Goal: Transaction & Acquisition: Book appointment/travel/reservation

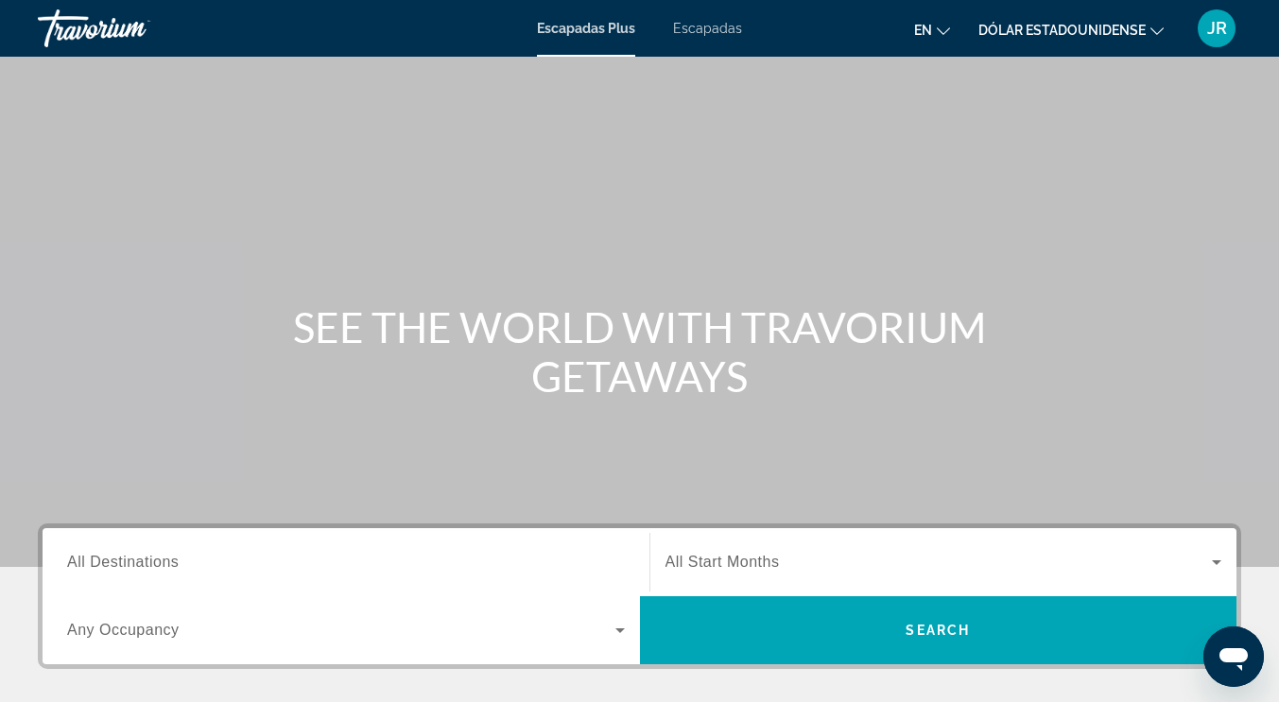
click at [1131, 28] on font "Dólar estadounidense" at bounding box center [1061, 30] width 167 height 15
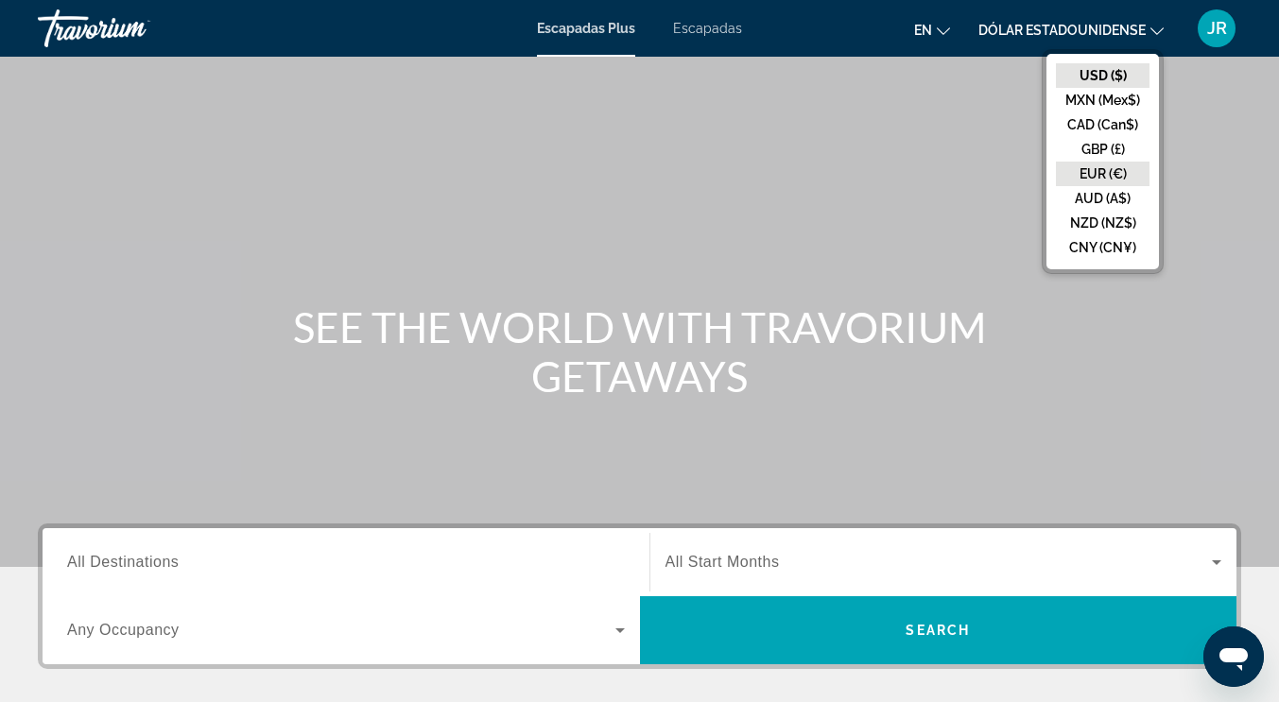
click at [1123, 169] on button "EUR (€)" at bounding box center [1103, 174] width 94 height 25
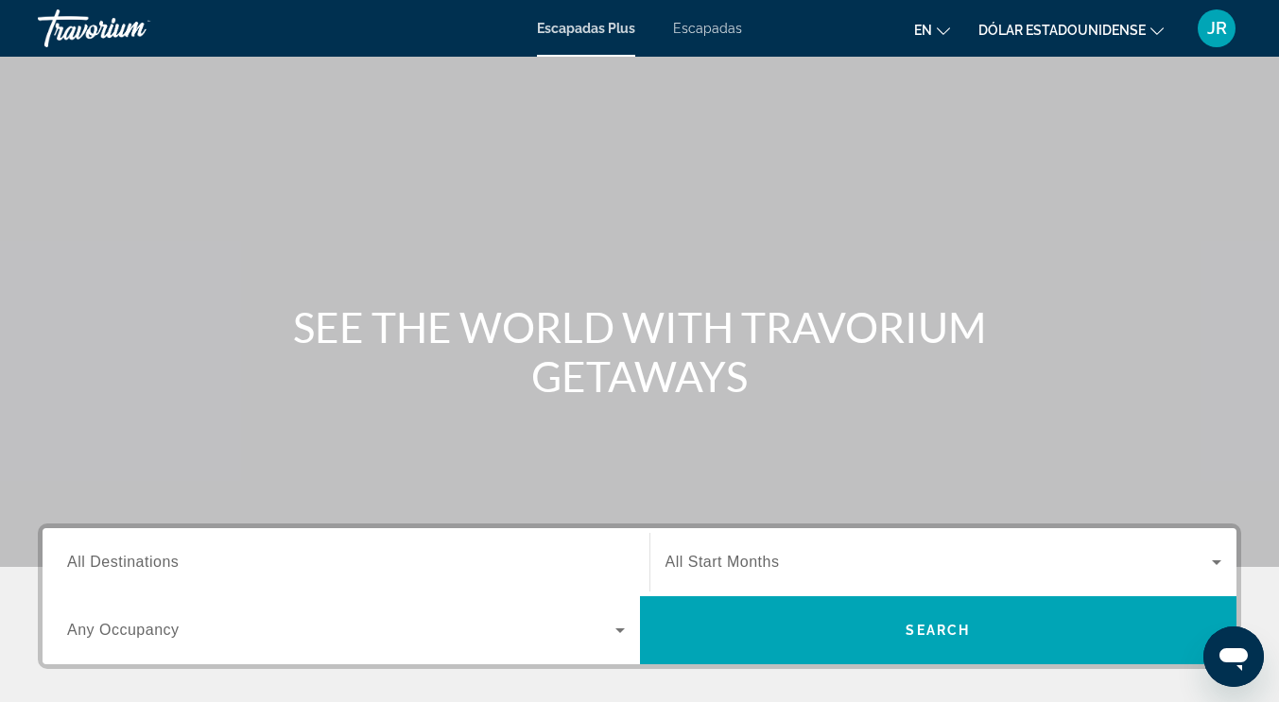
click at [945, 31] on icon "Cambiar idioma" at bounding box center [943, 31] width 13 height 8
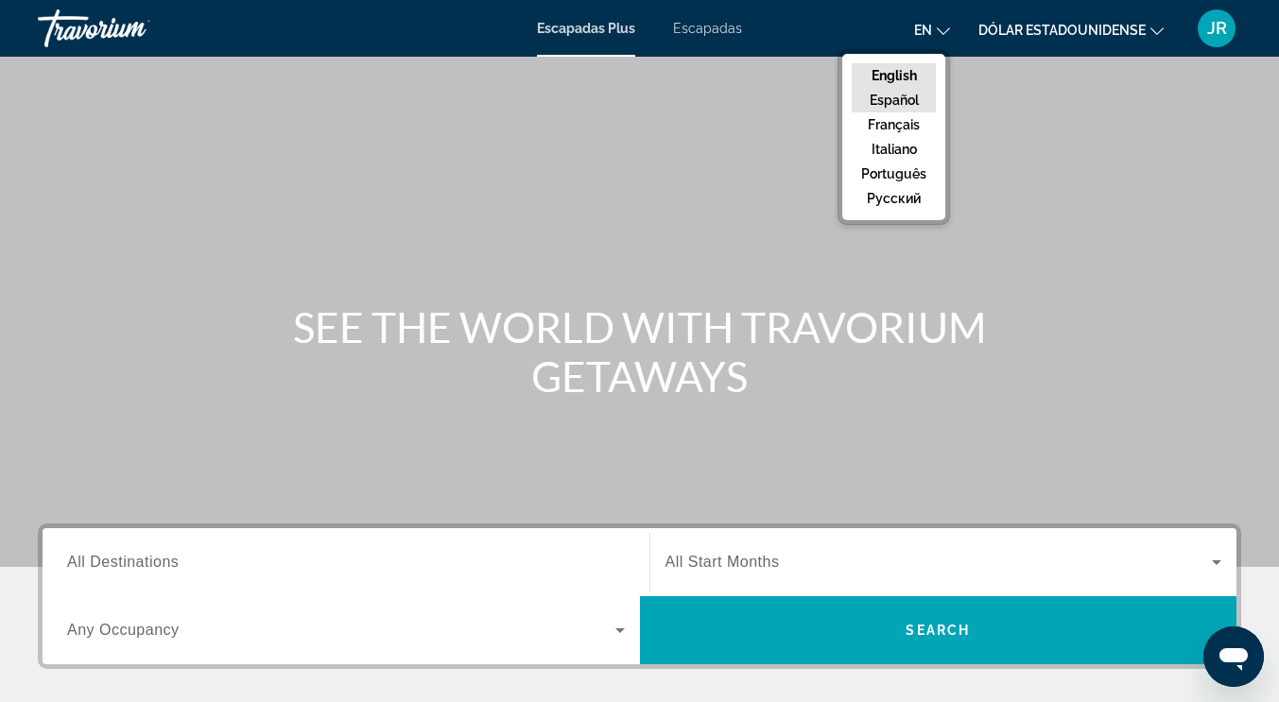
click at [925, 100] on button "Español" at bounding box center [893, 100] width 84 height 25
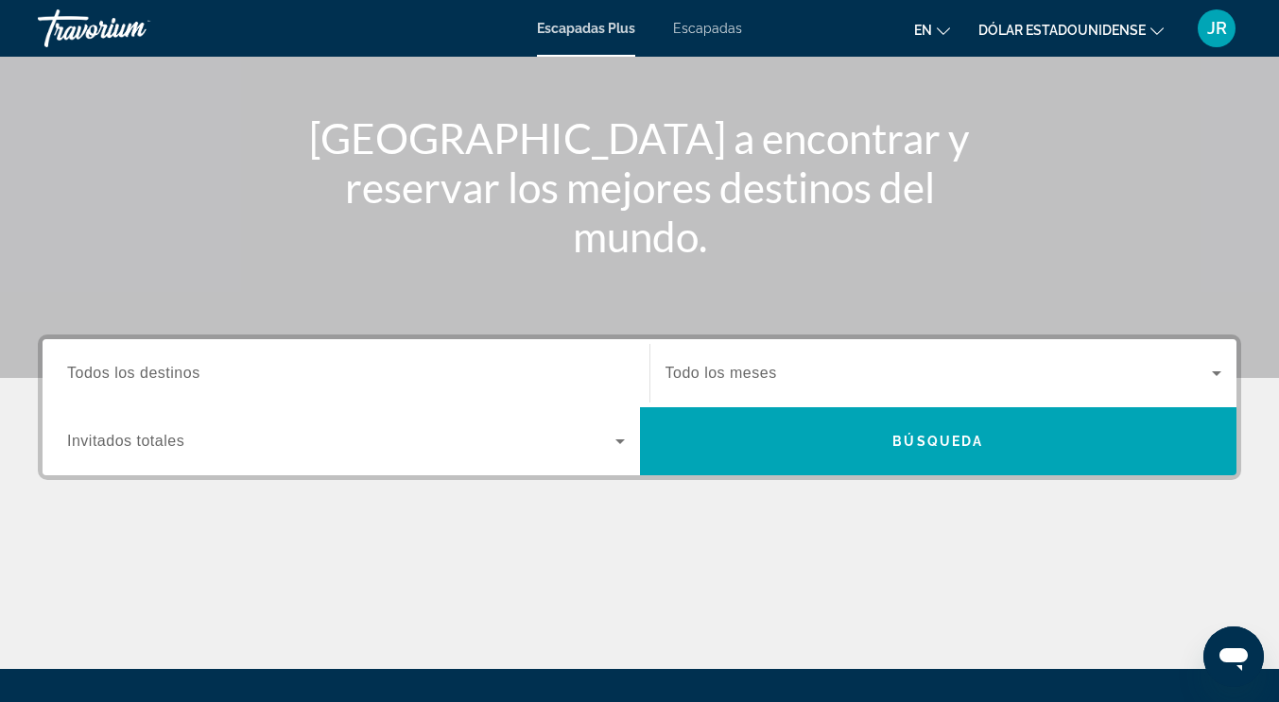
click at [189, 370] on span "Todos los destinos" at bounding box center [133, 373] width 133 height 16
click at [189, 370] on input "Destination Todos los destinos" at bounding box center [346, 374] width 558 height 23
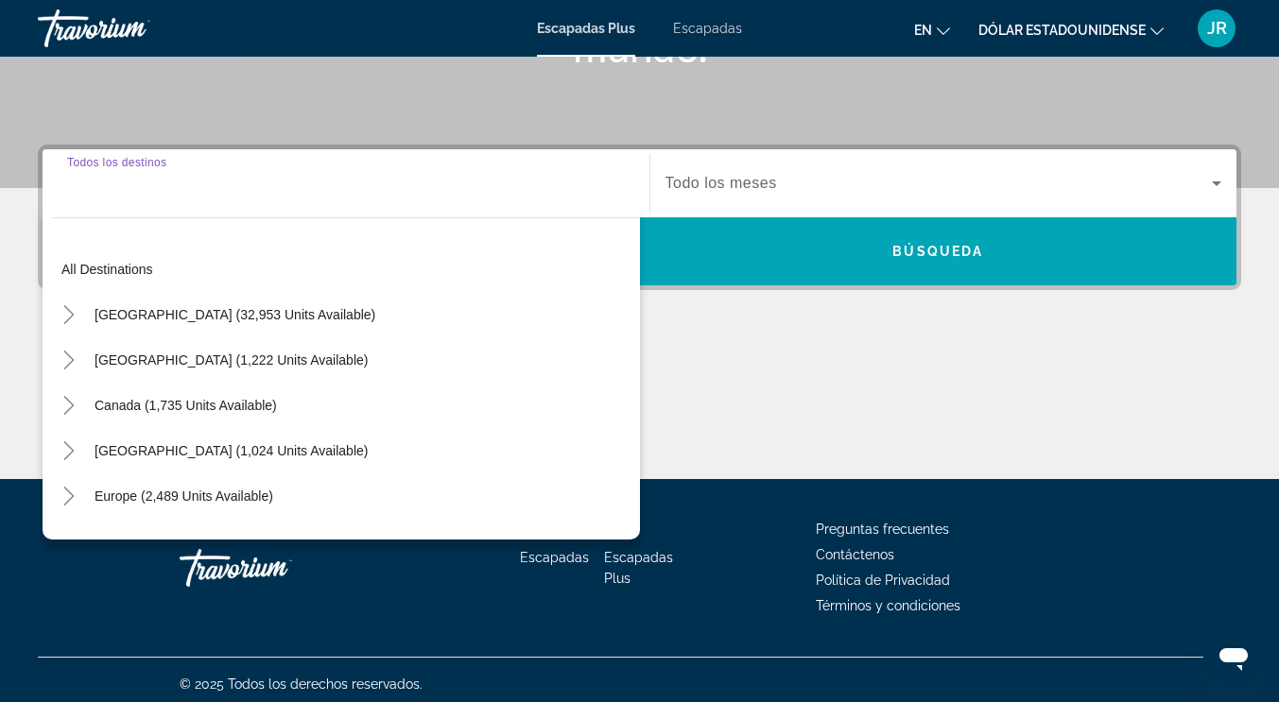
scroll to position [387, 0]
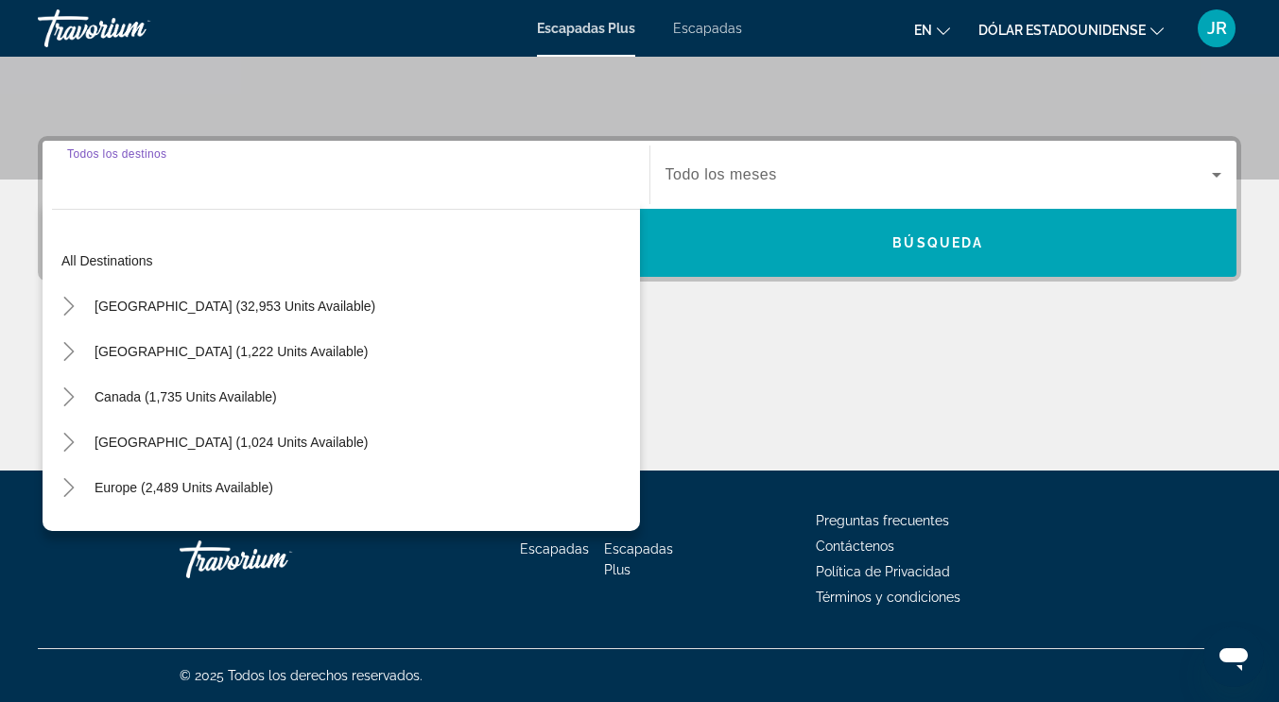
click at [179, 183] on input "Destination Todos los destinos" at bounding box center [346, 175] width 558 height 23
click at [176, 162] on div "Destination Todos los destinos" at bounding box center [346, 175] width 558 height 54
click at [893, 410] on div "Contenido principal" at bounding box center [639, 400] width 1203 height 142
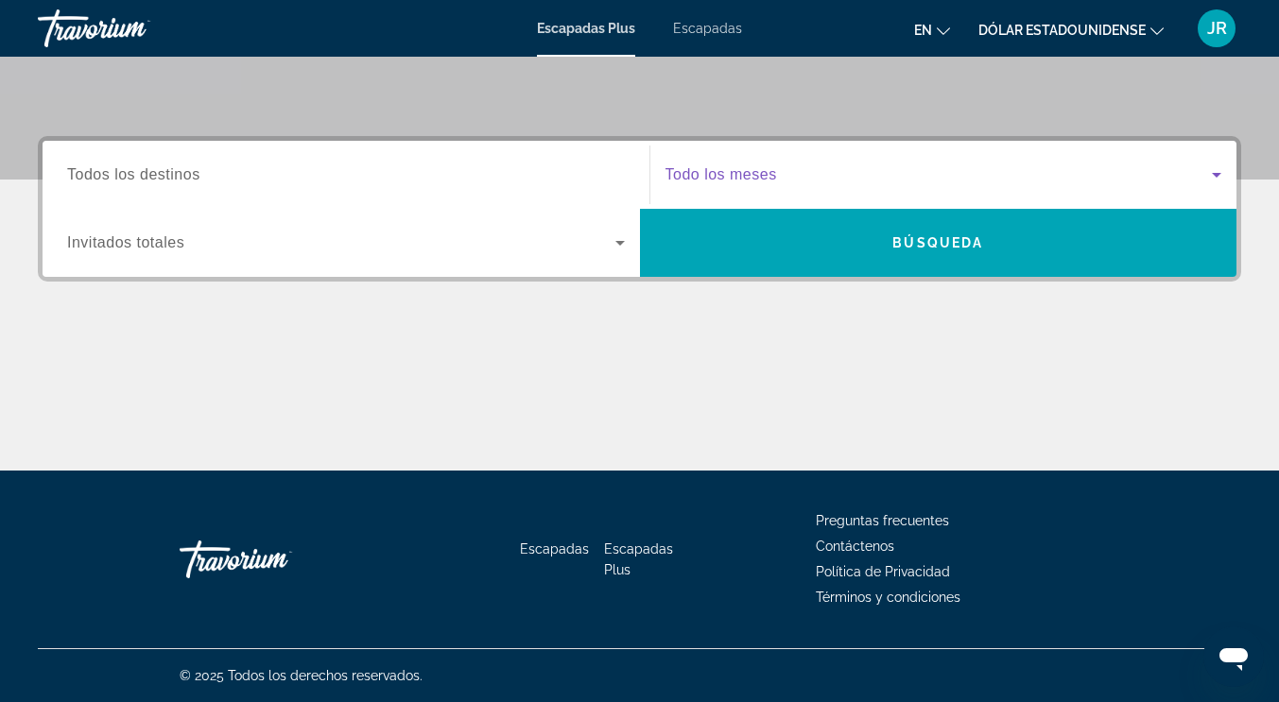
click at [1213, 176] on icon "Widget de búsqueda" at bounding box center [1216, 174] width 23 height 23
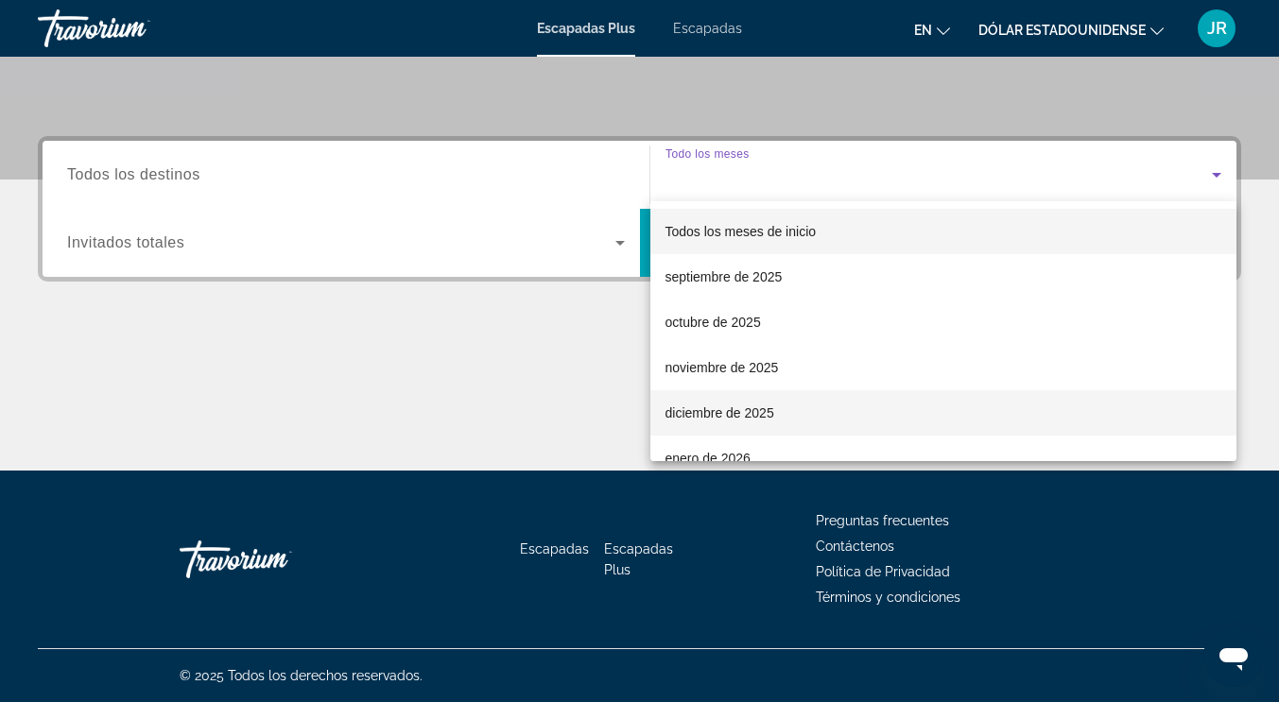
click at [750, 415] on font "diciembre de 2025" at bounding box center [719, 412] width 109 height 15
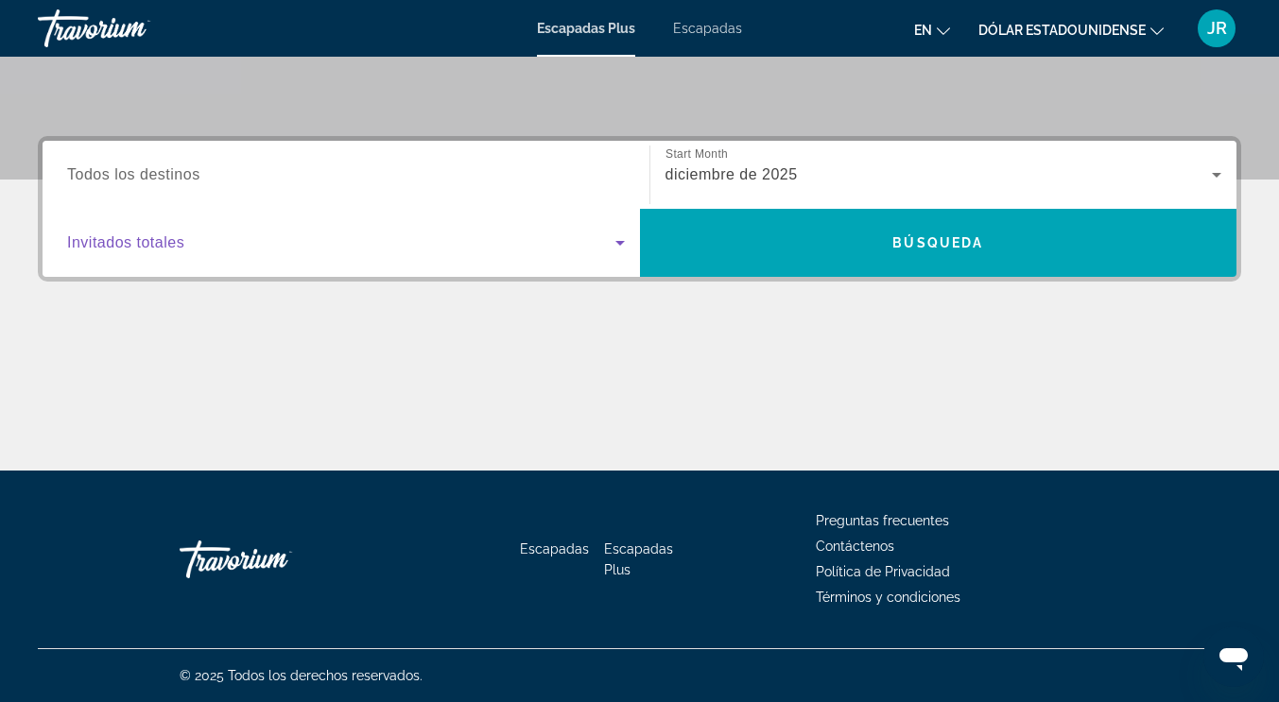
click at [627, 246] on icon "Widget de búsqueda" at bounding box center [620, 243] width 23 height 23
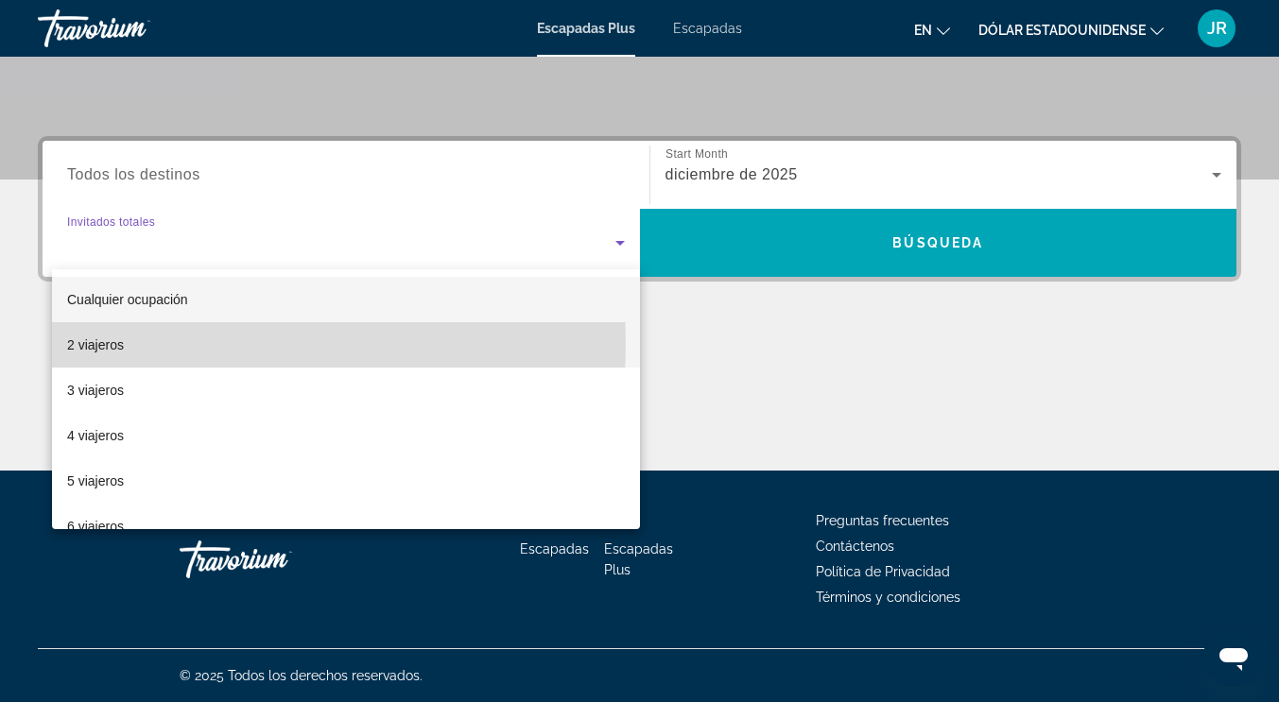
click at [101, 345] on font "2 viajeros" at bounding box center [95, 344] width 57 height 15
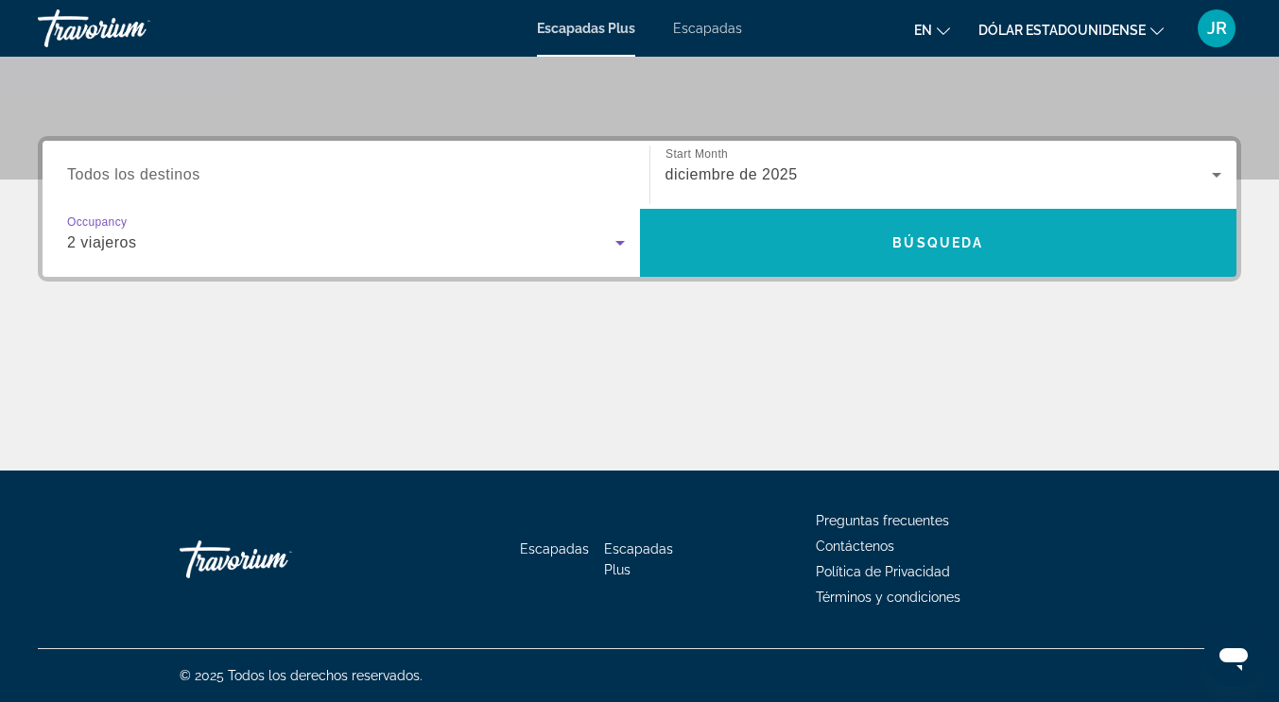
click at [865, 256] on span "Widget de búsqueda" at bounding box center [938, 242] width 597 height 45
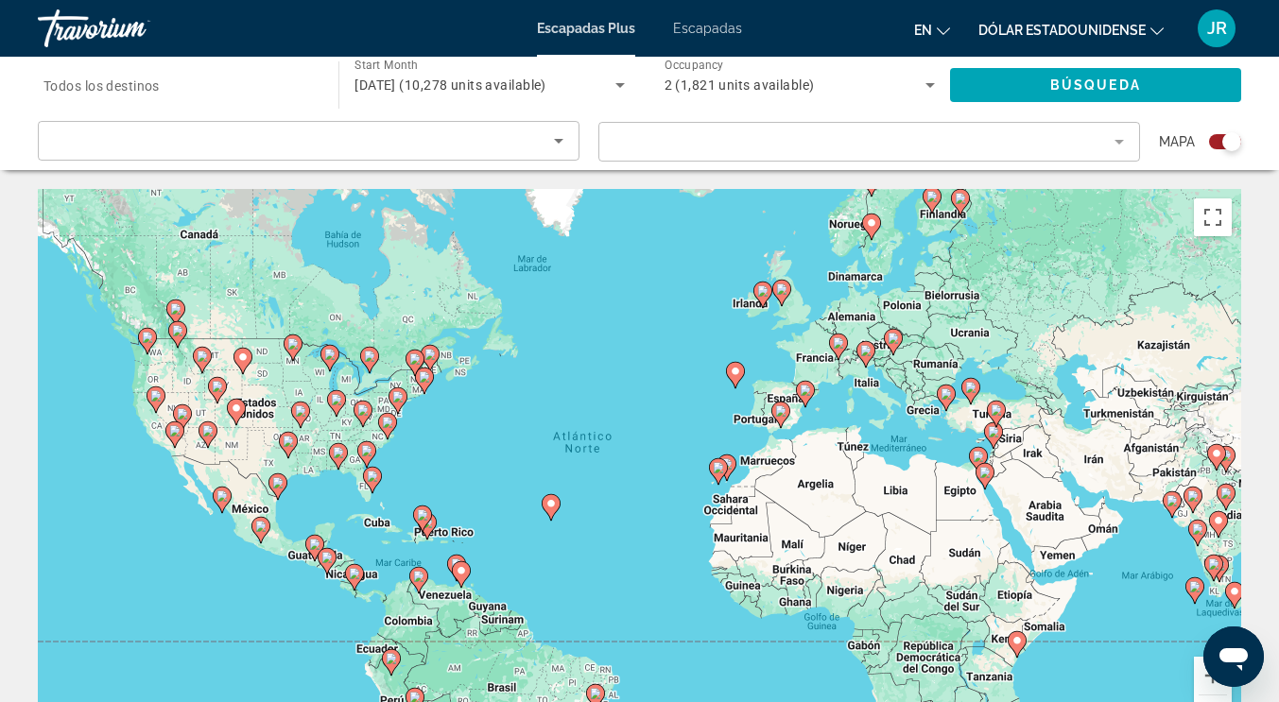
click at [932, 194] on image "Contenido principal" at bounding box center [931, 196] width 11 height 11
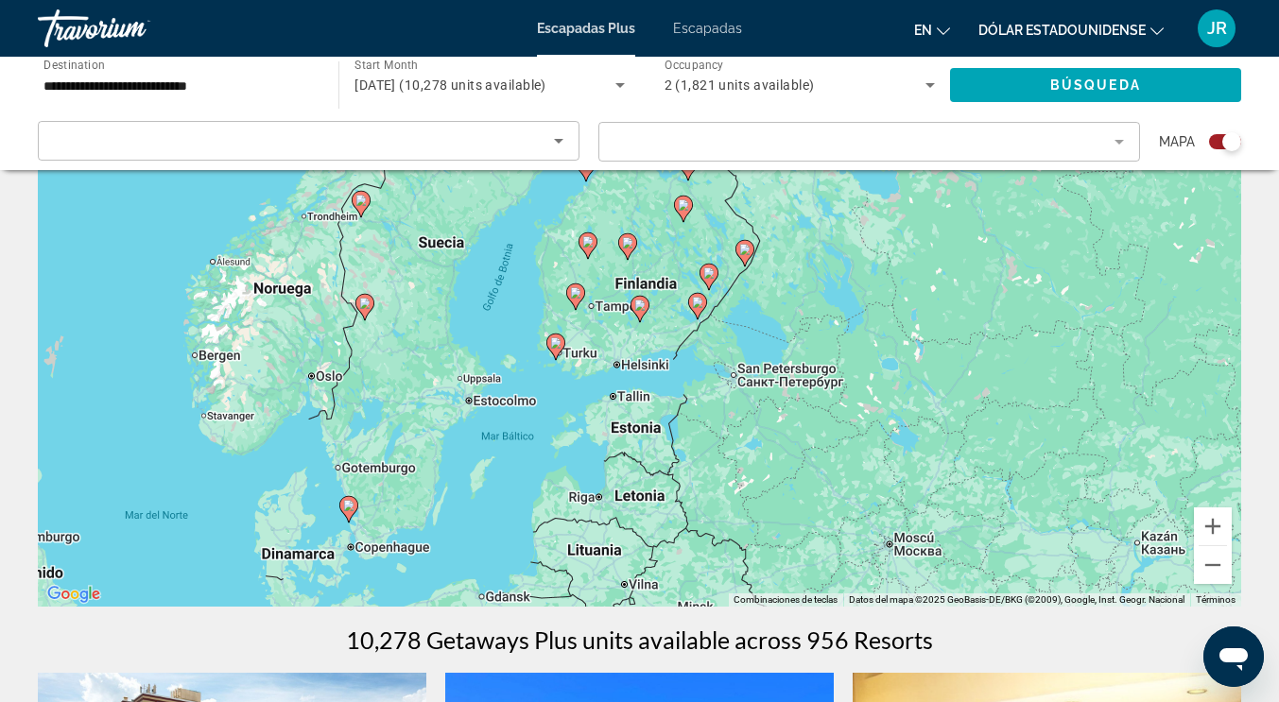
scroll to position [273, 0]
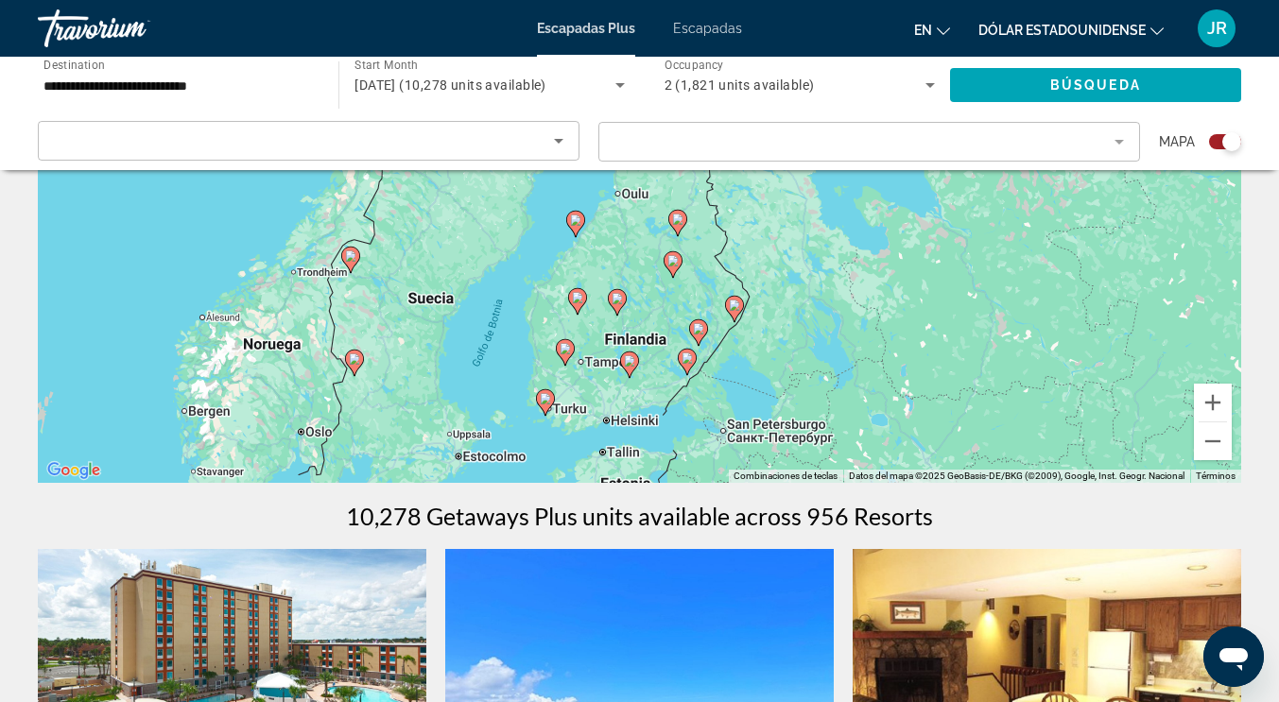
drag, startPoint x: 1050, startPoint y: 383, endPoint x: 1038, endPoint y: 560, distance: 178.1
click at [544, 405] on icon "Contenido principal" at bounding box center [544, 402] width 17 height 25
type input "**********"
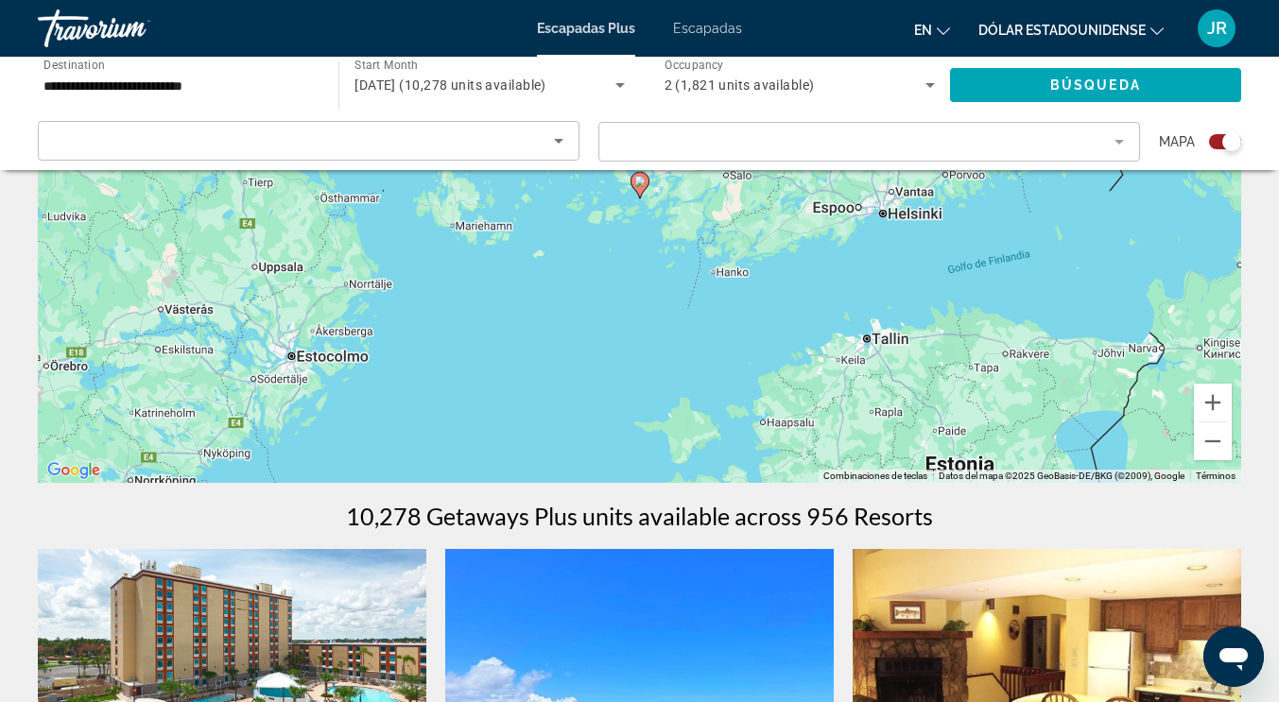
click at [640, 196] on icon "Contenido principal" at bounding box center [639, 185] width 19 height 26
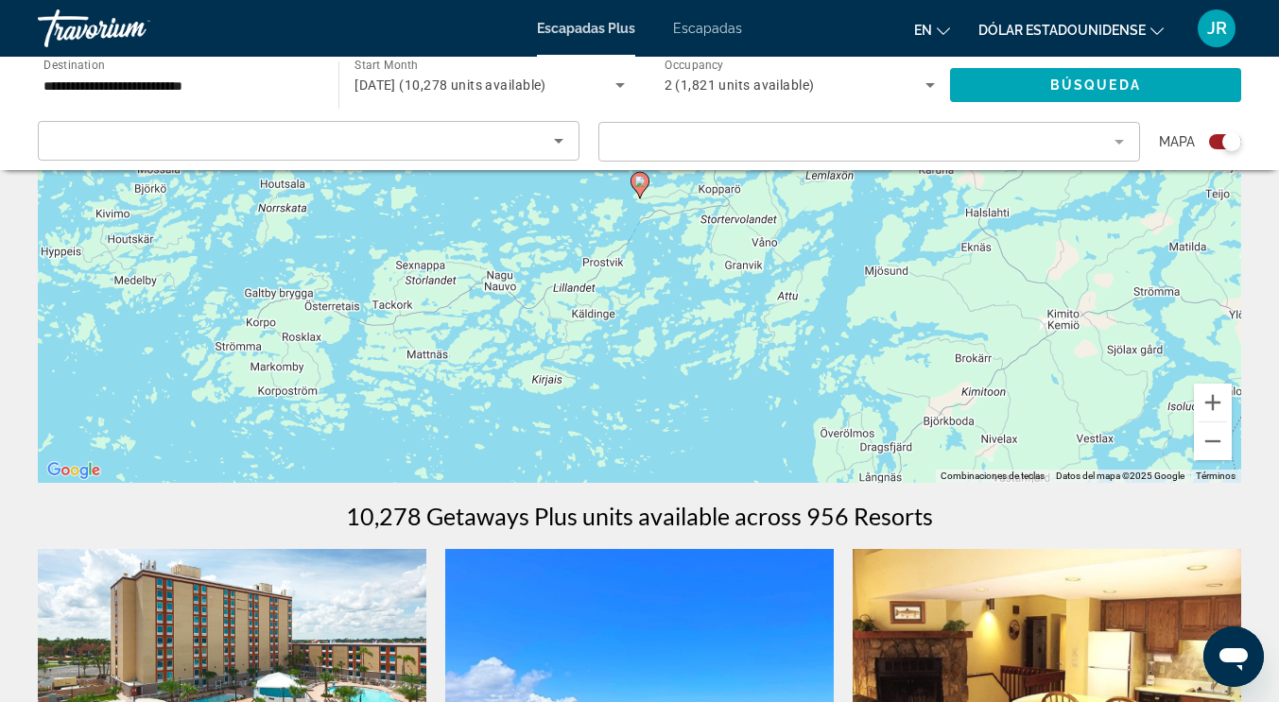
click at [640, 193] on icon "Contenido principal" at bounding box center [638, 185] width 17 height 25
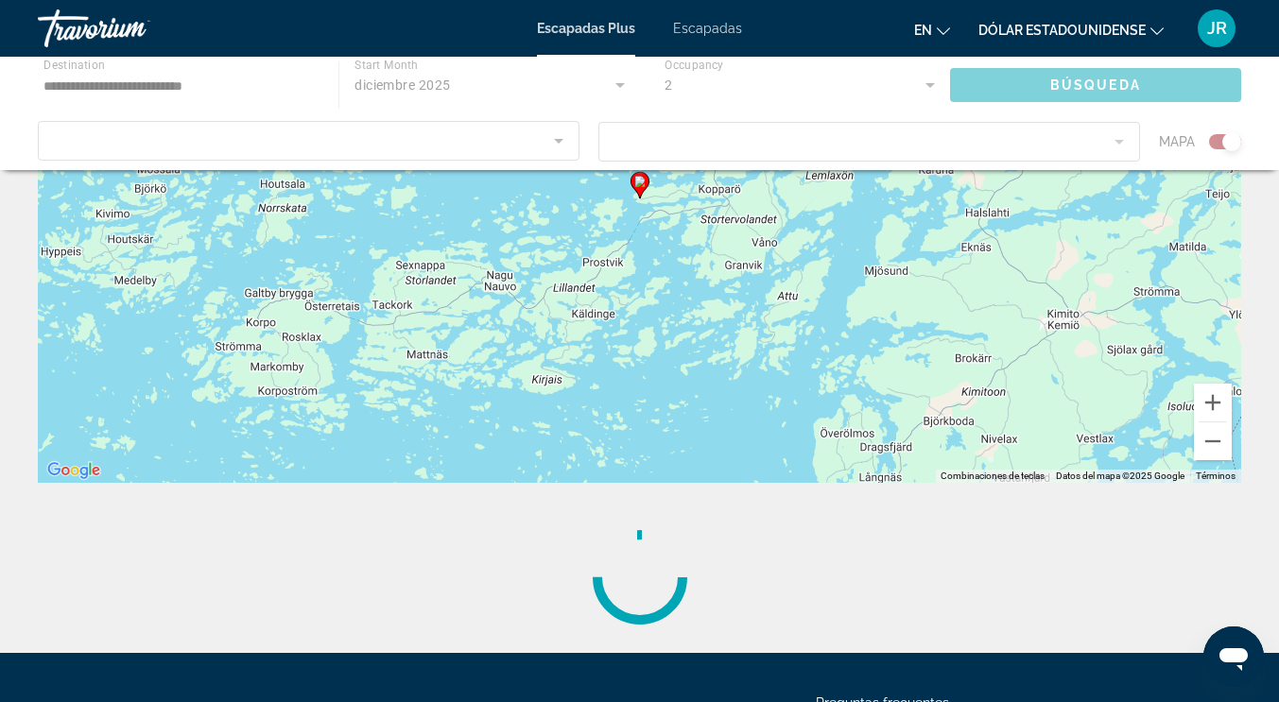
click at [640, 199] on div "Para activar la función de arrastre con el teclado, pulsa Alt + Intro. Cuando h…" at bounding box center [1241, 199] width 1203 height 0
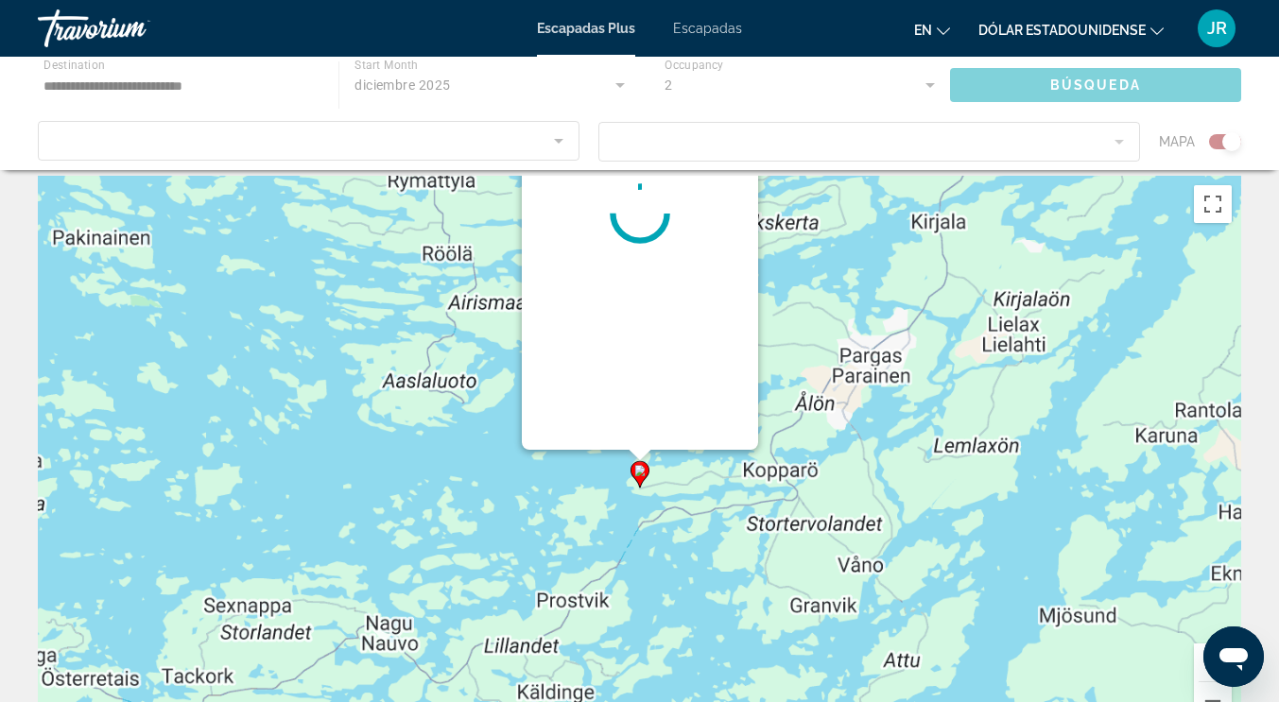
scroll to position [0, 0]
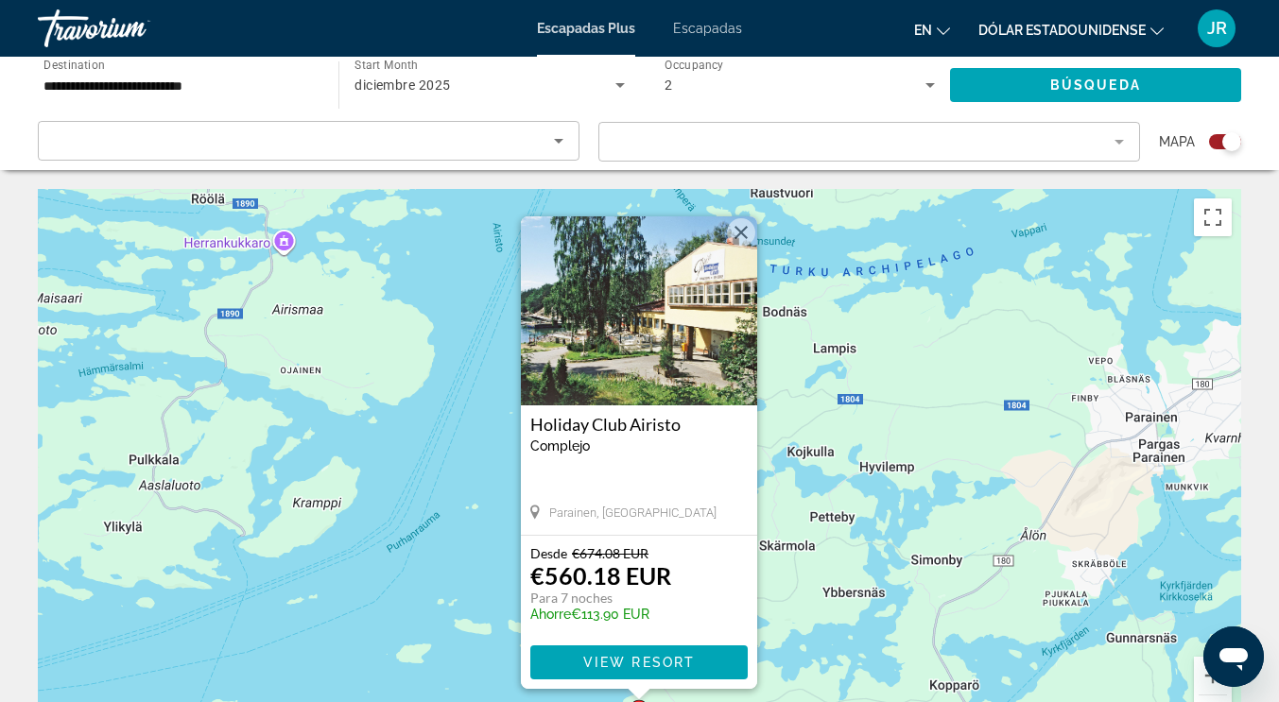
click at [743, 232] on button "Cerrar" at bounding box center [741, 232] width 28 height 28
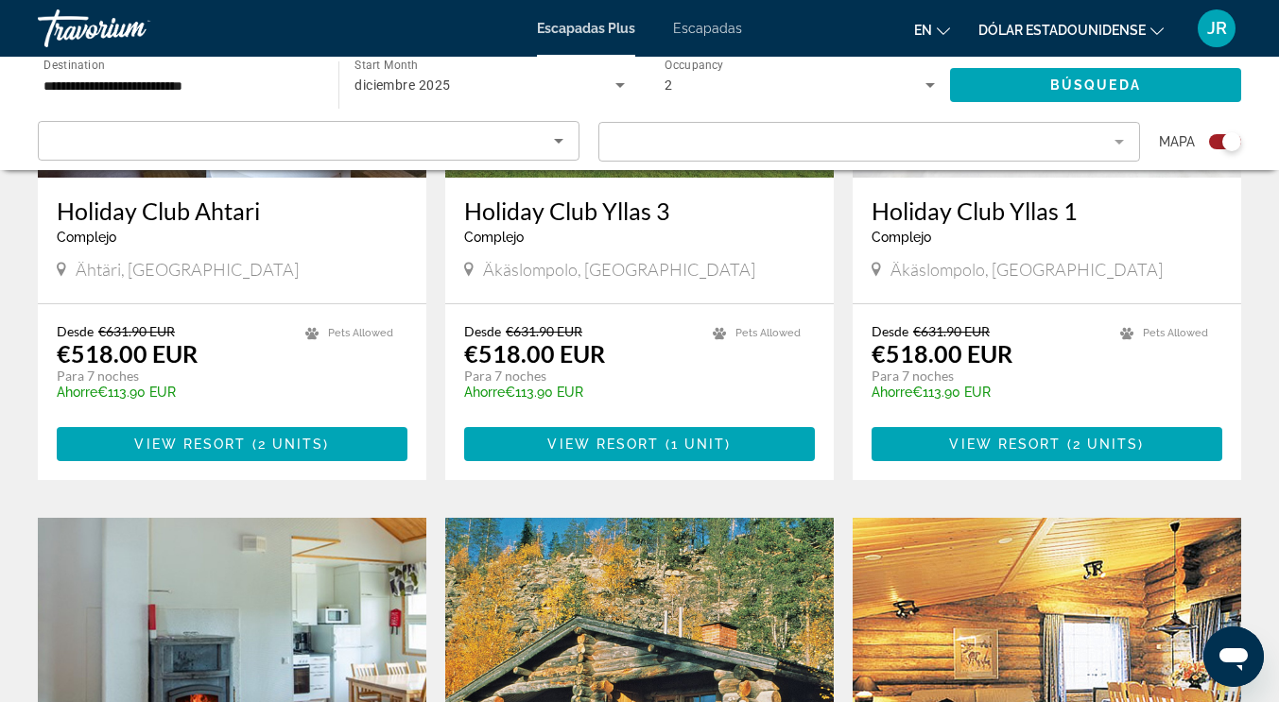
scroll to position [1553, 0]
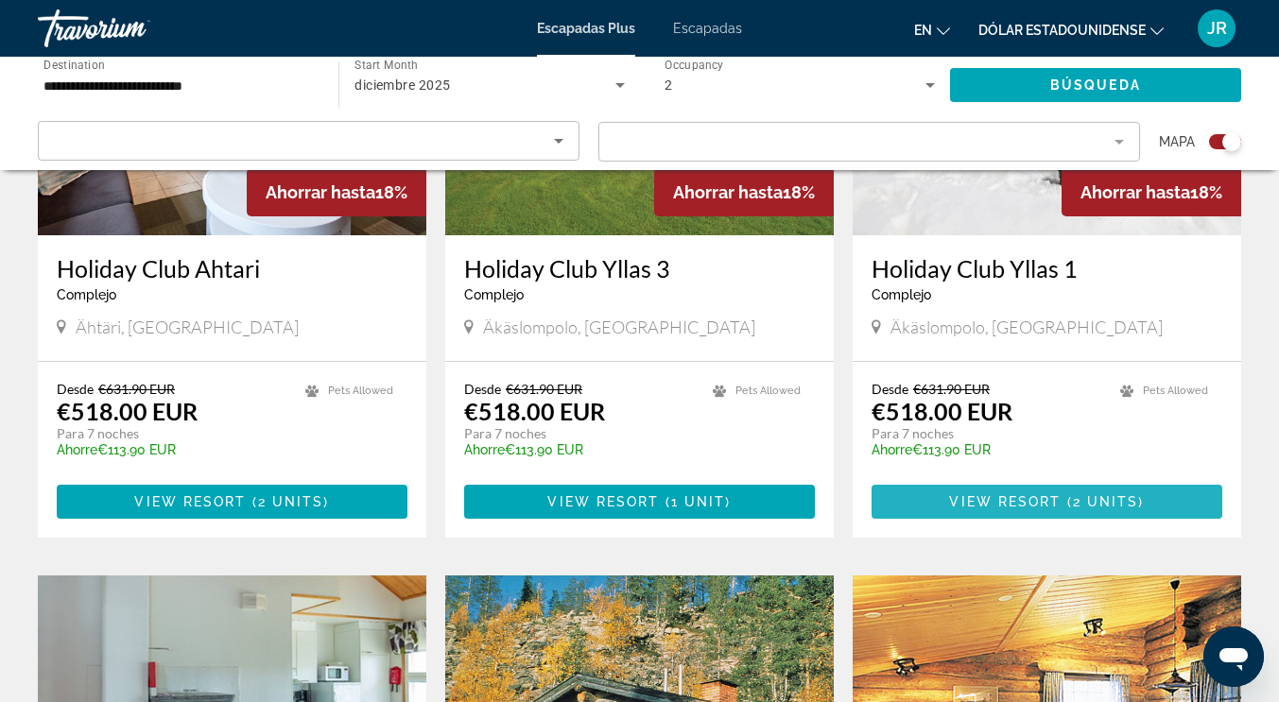
click at [1091, 494] on span "2 units" at bounding box center [1106, 501] width 66 height 15
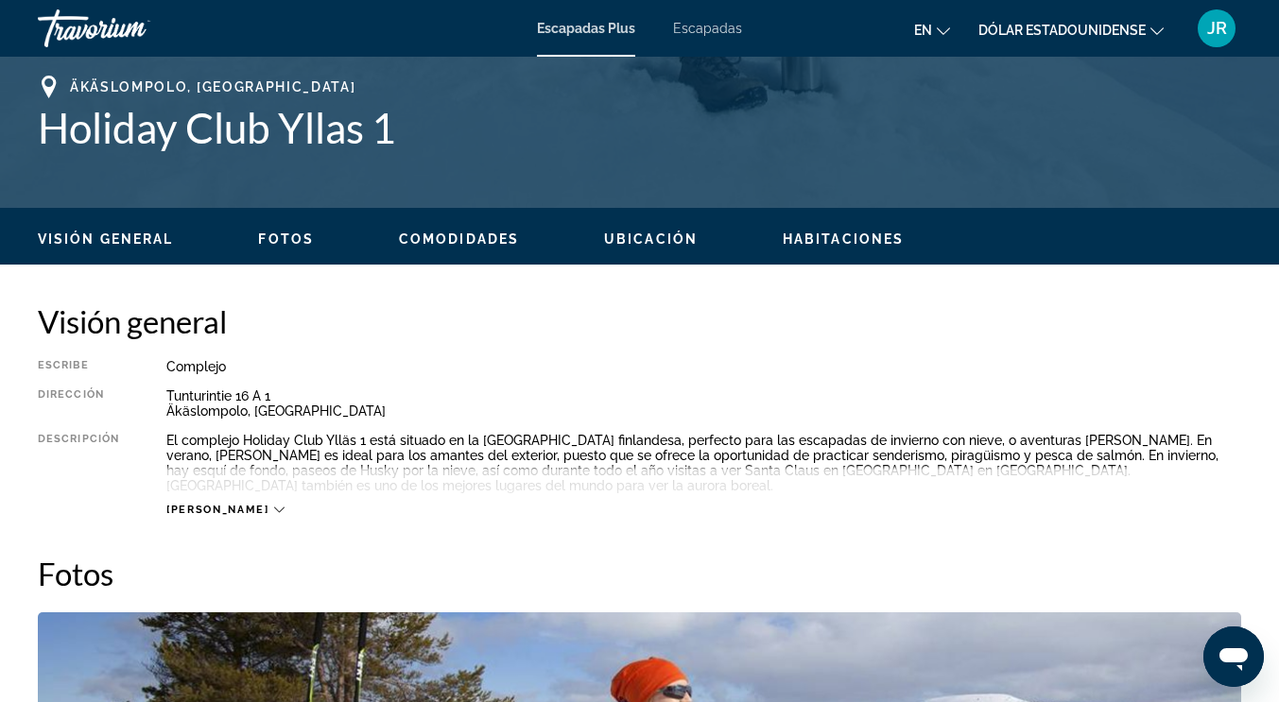
scroll to position [860, 0]
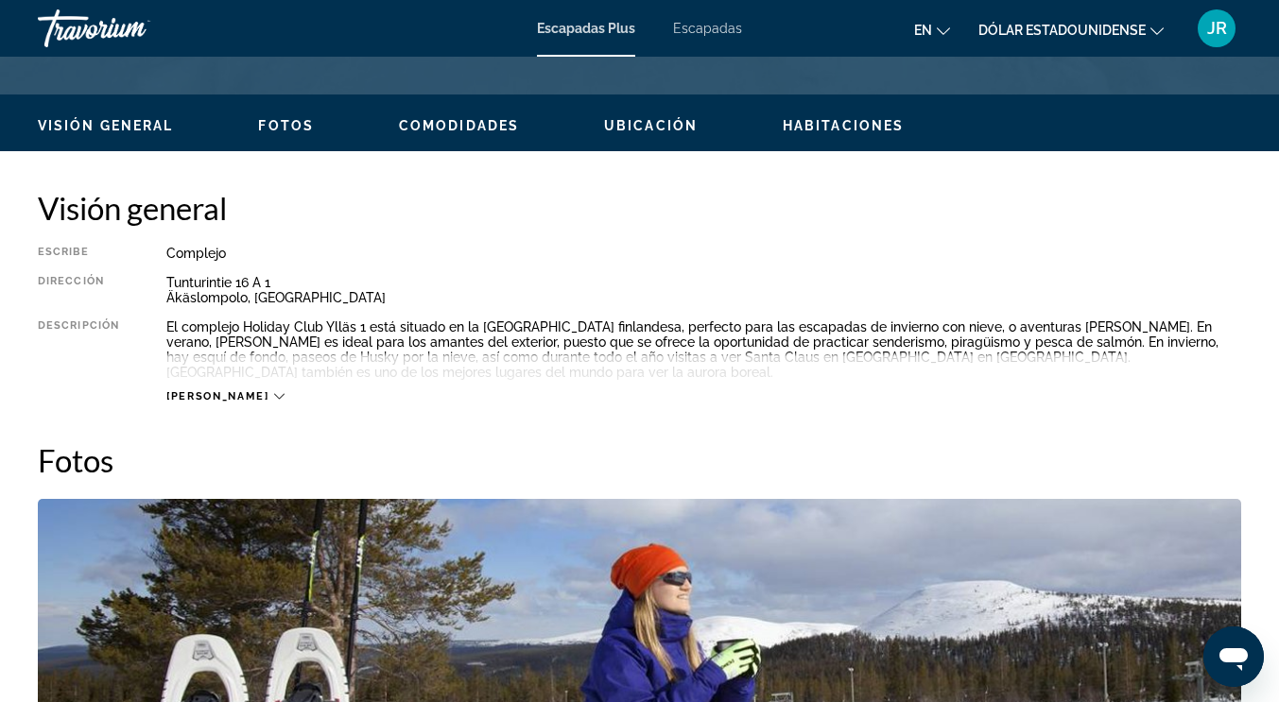
click at [274, 391] on icon "Contenido principal" at bounding box center [279, 396] width 10 height 10
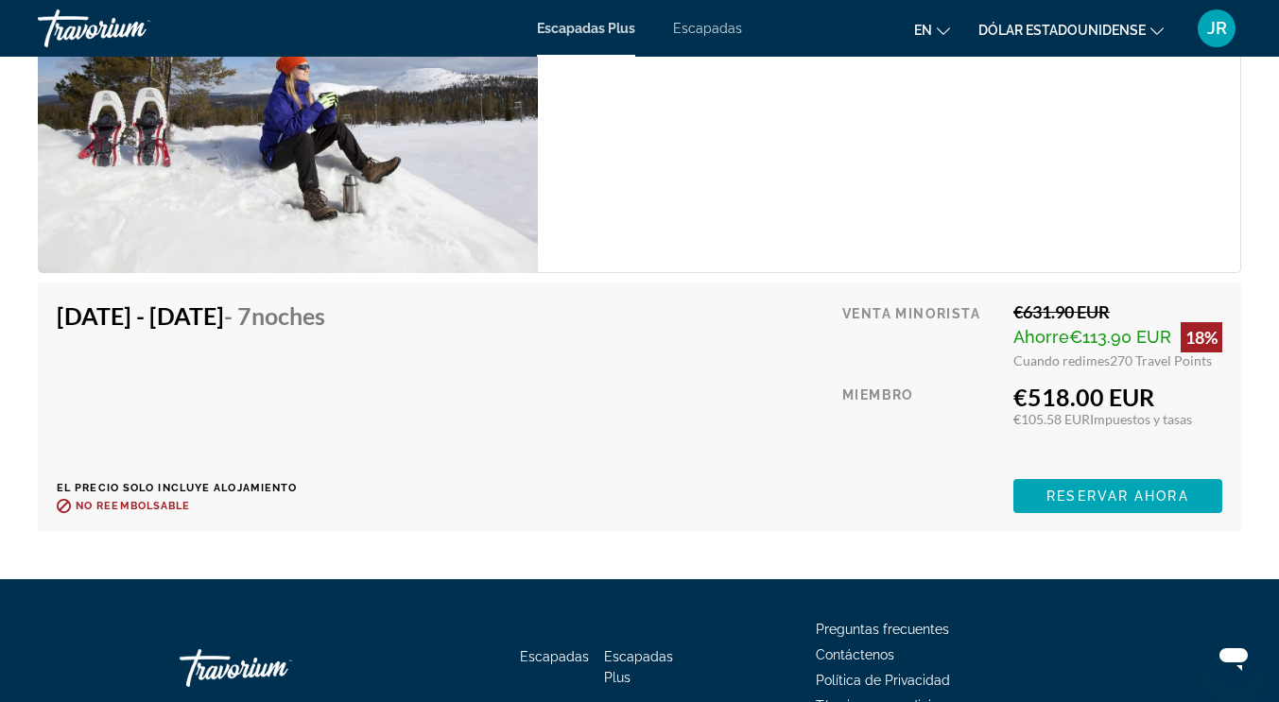
scroll to position [3337, 0]
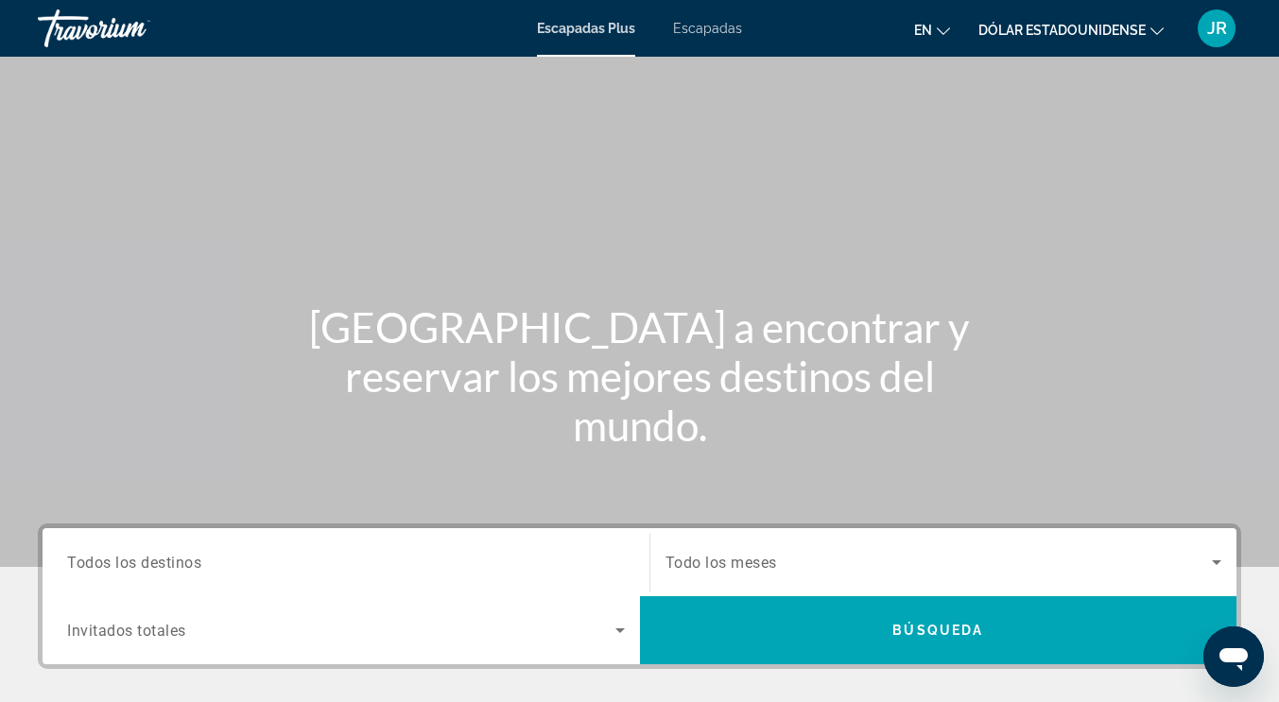
click at [709, 24] on font "Escapadas" at bounding box center [707, 28] width 69 height 15
click at [1101, 41] on button "Dólar estadounidense USD ($) MXN (Mex$) CAD (Can$) GBP (£) EUR (€) AUD (A$) NZD…" at bounding box center [1070, 29] width 185 height 27
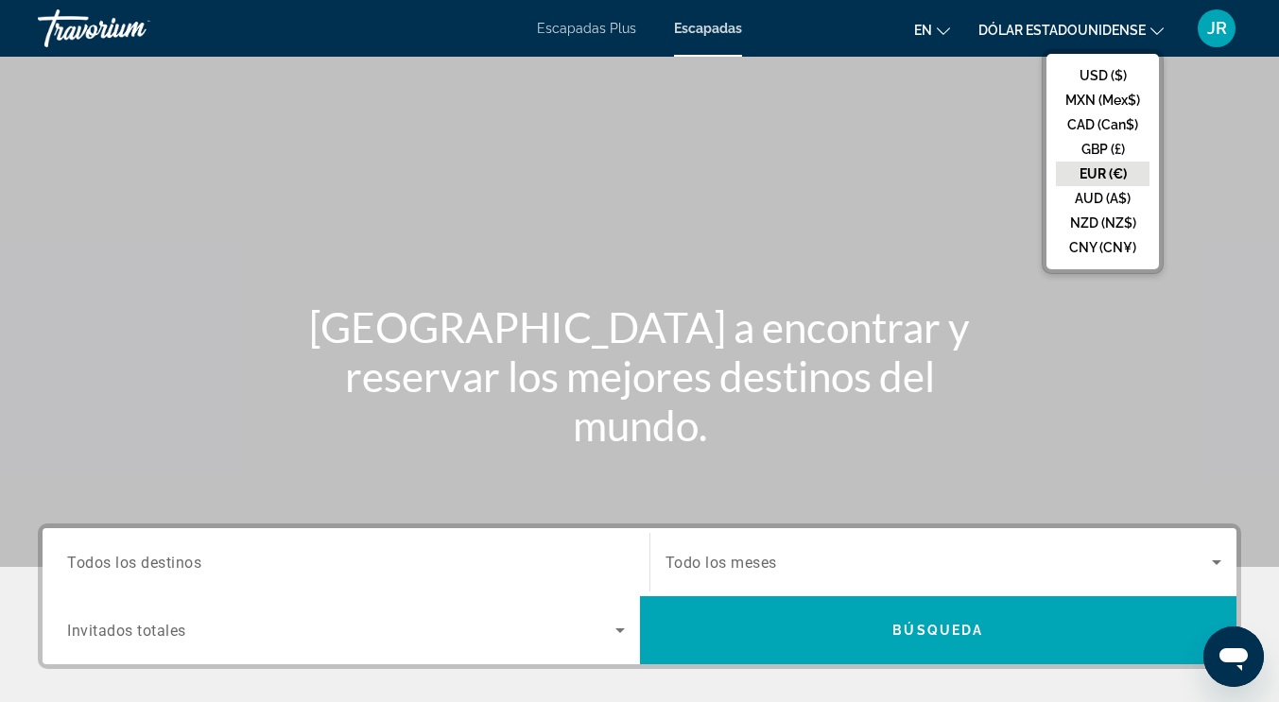
click at [1131, 165] on button "EUR (€)" at bounding box center [1103, 174] width 94 height 25
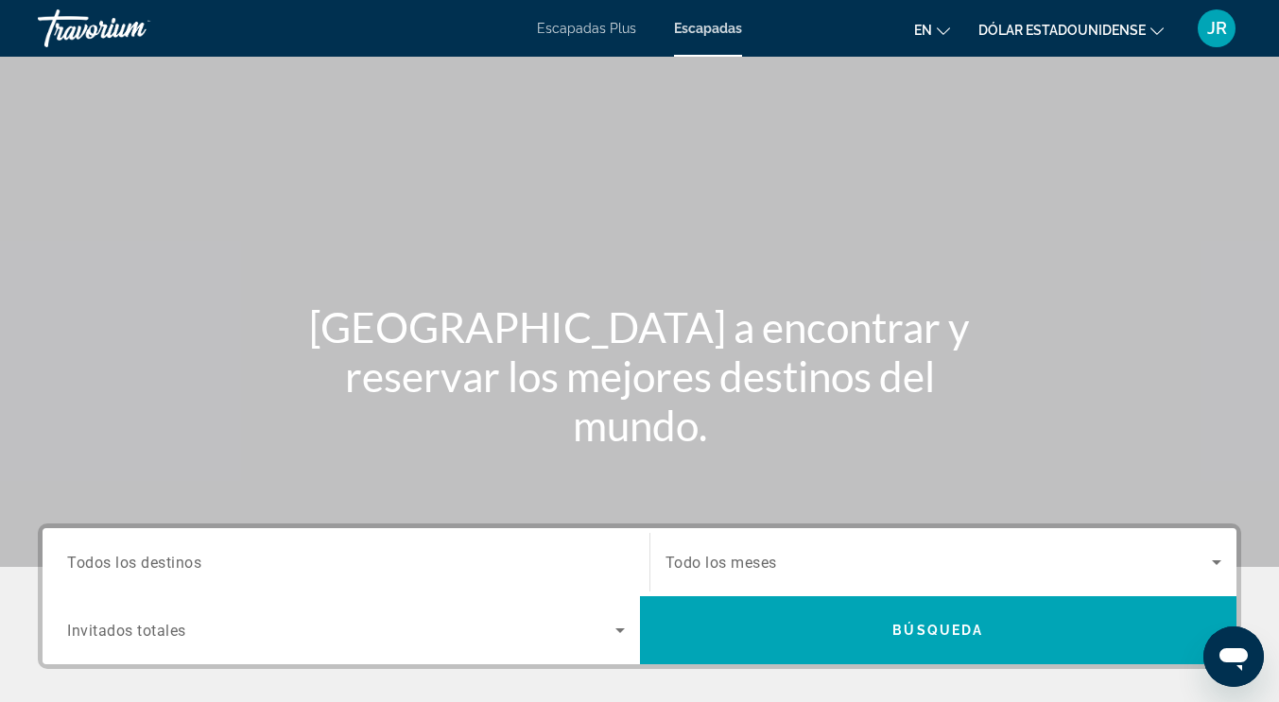
click at [943, 26] on icon "Cambiar idioma" at bounding box center [943, 31] width 13 height 13
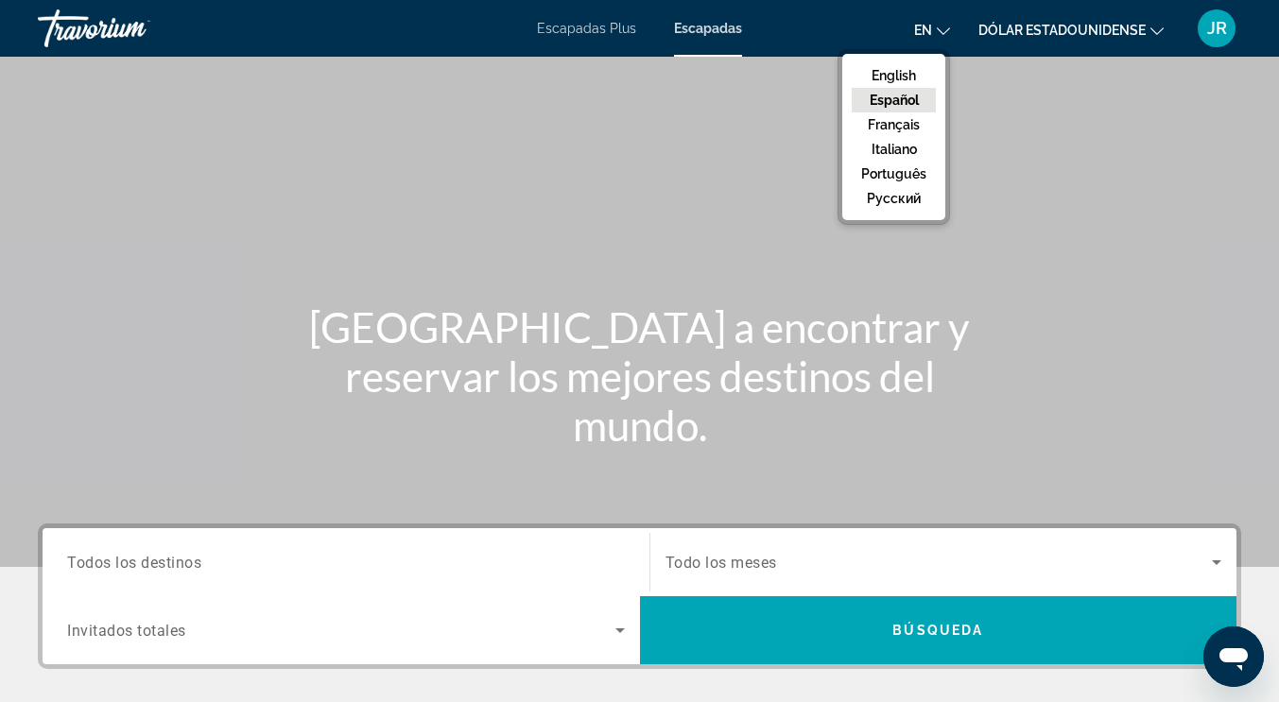
click at [894, 97] on button "Español" at bounding box center [893, 100] width 84 height 25
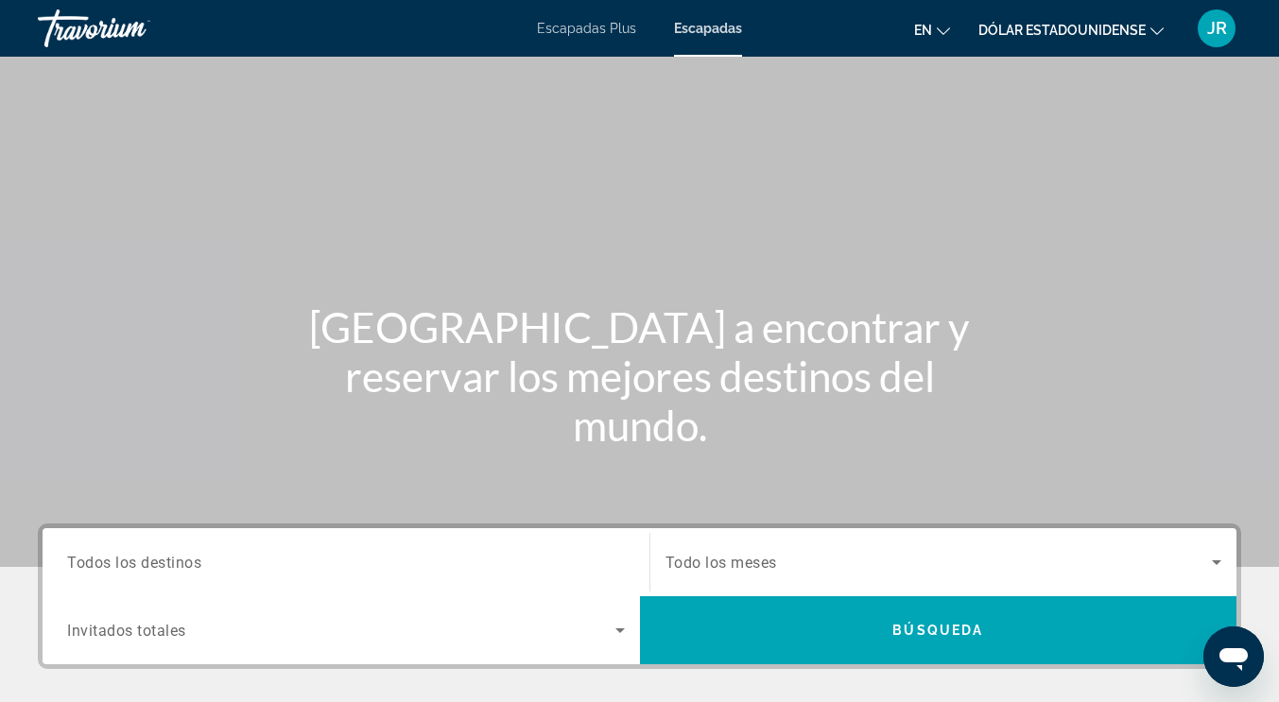
click at [942, 26] on icon "Cambiar idioma" at bounding box center [943, 31] width 13 height 13
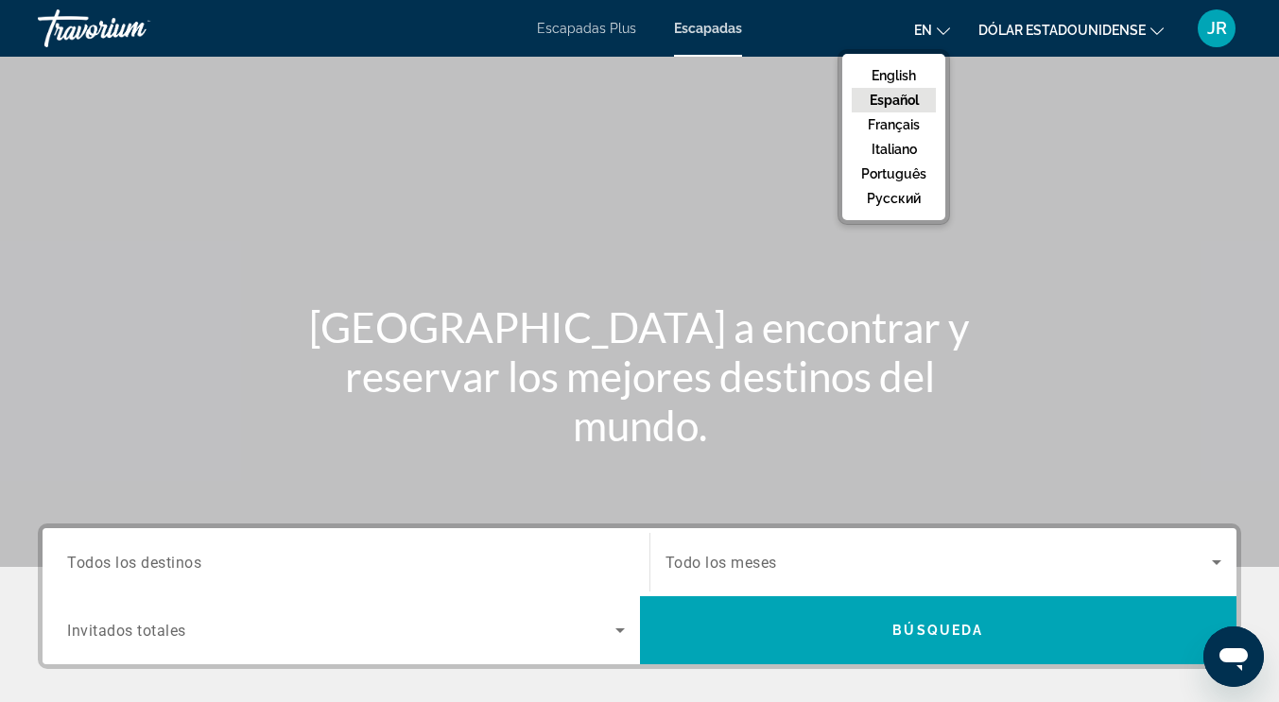
click at [917, 98] on button "Español" at bounding box center [893, 100] width 84 height 25
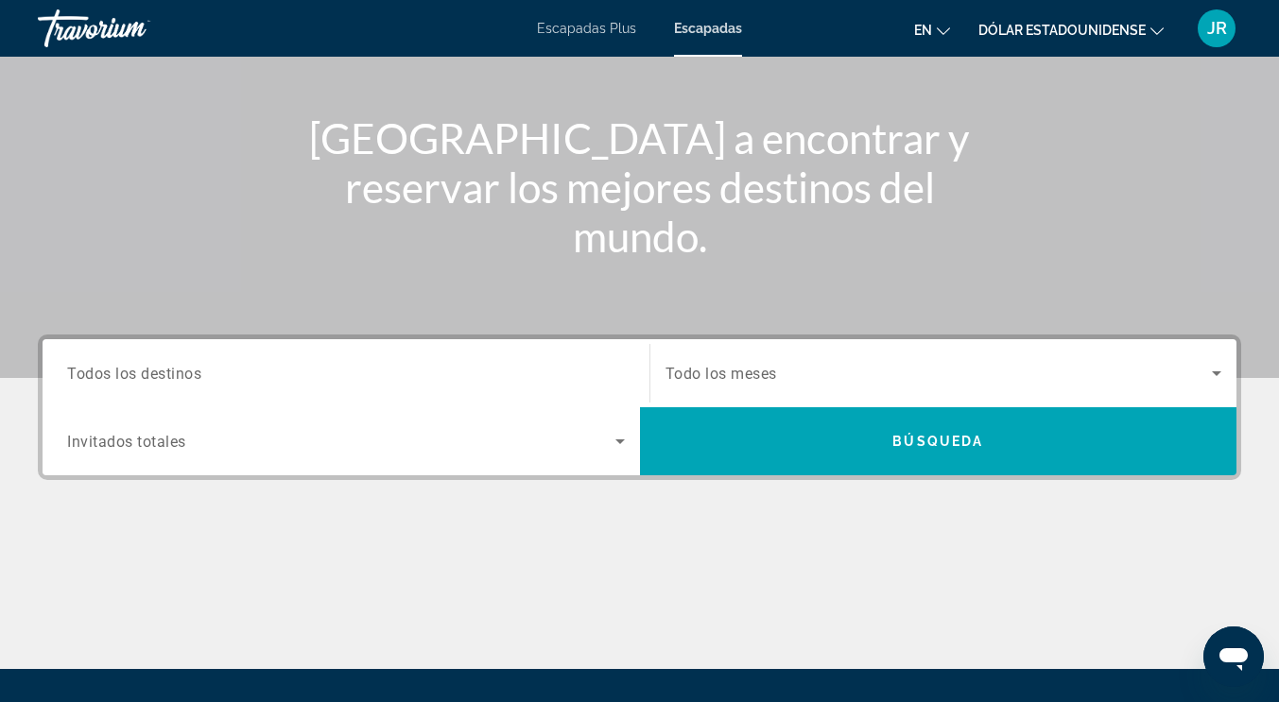
scroll to position [284, 0]
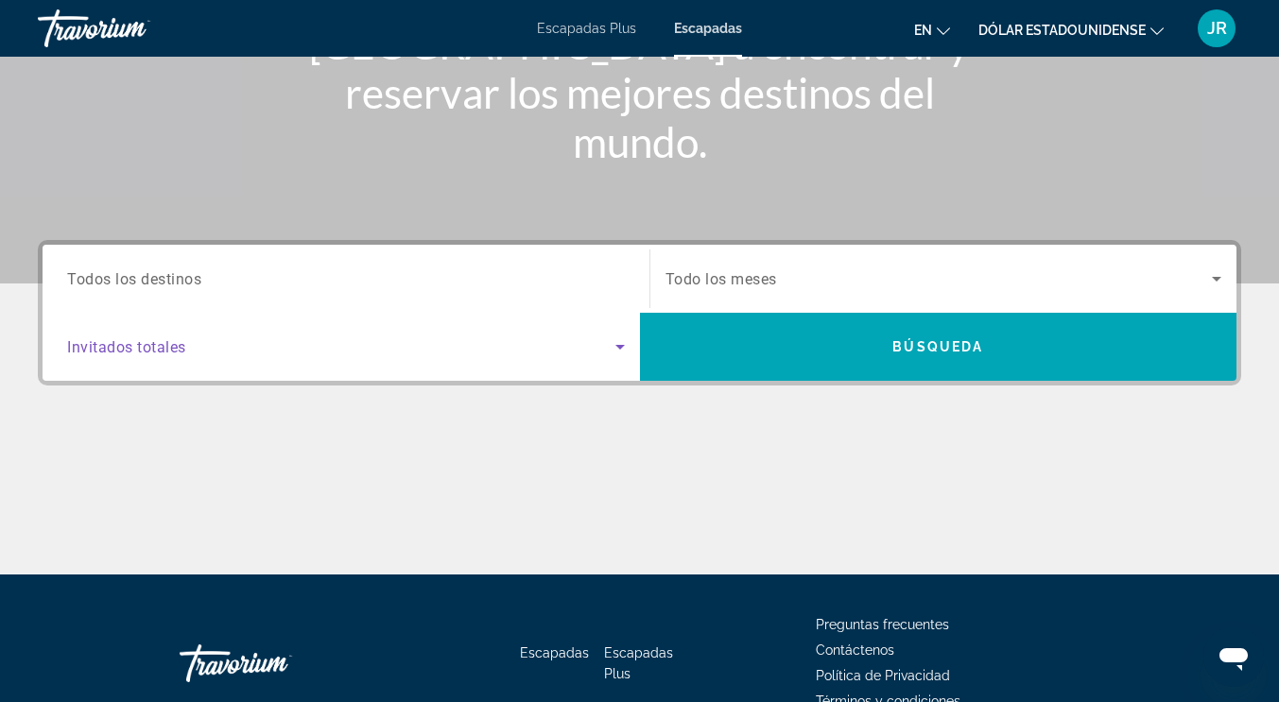
click at [616, 353] on icon "Search widget" at bounding box center [620, 346] width 23 height 23
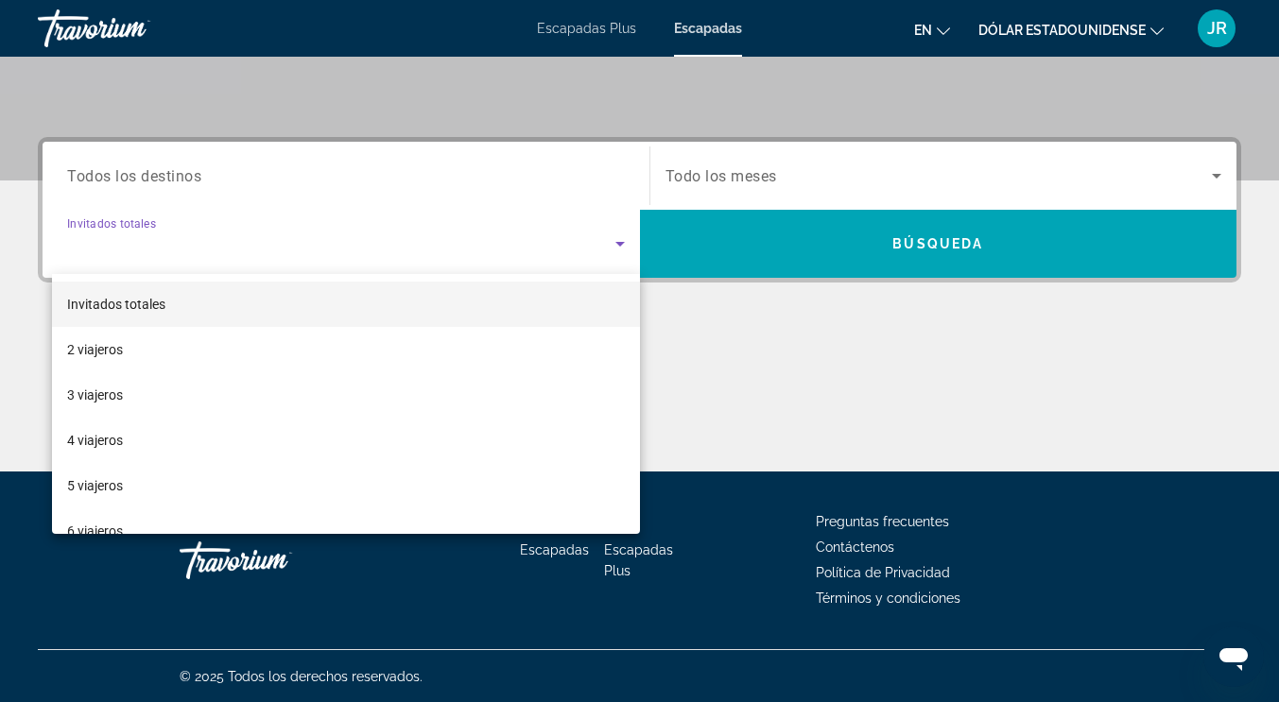
scroll to position [387, 0]
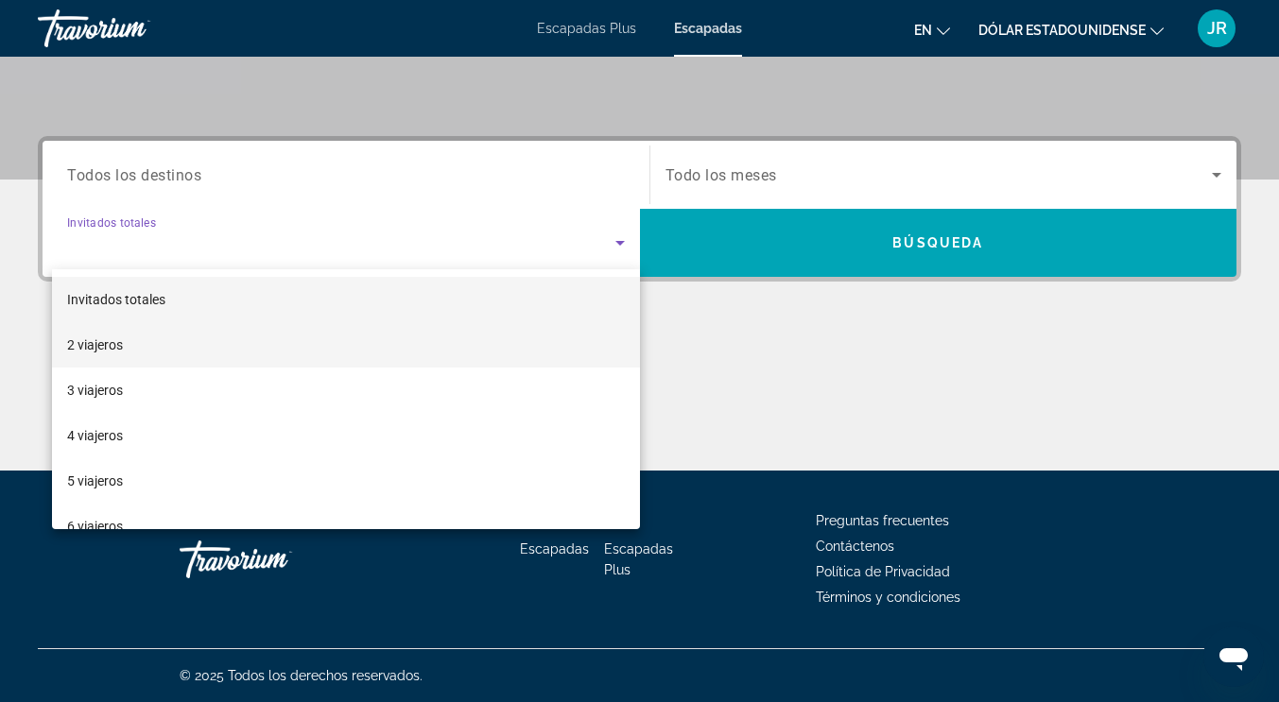
click at [122, 334] on span "2 viajeros" at bounding box center [95, 345] width 56 height 23
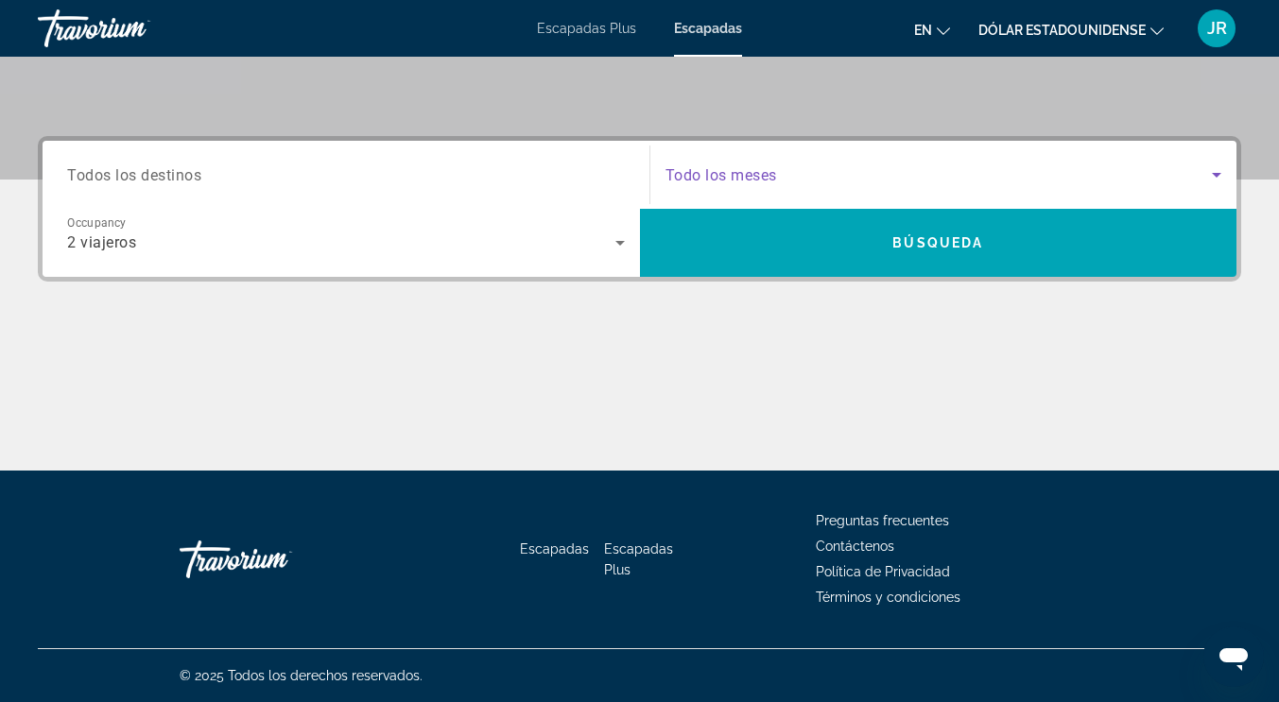
click at [821, 171] on span "Search widget" at bounding box center [938, 174] width 547 height 23
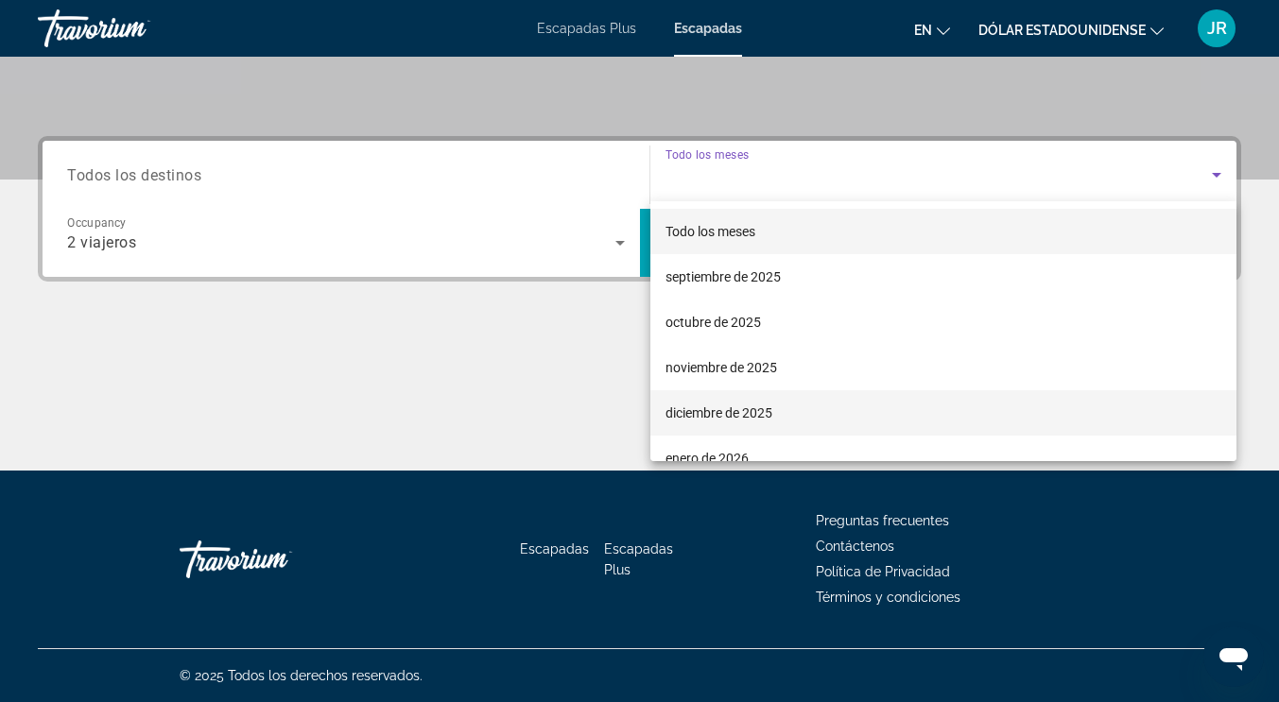
click at [771, 419] on font "diciembre de 2025" at bounding box center [718, 412] width 107 height 15
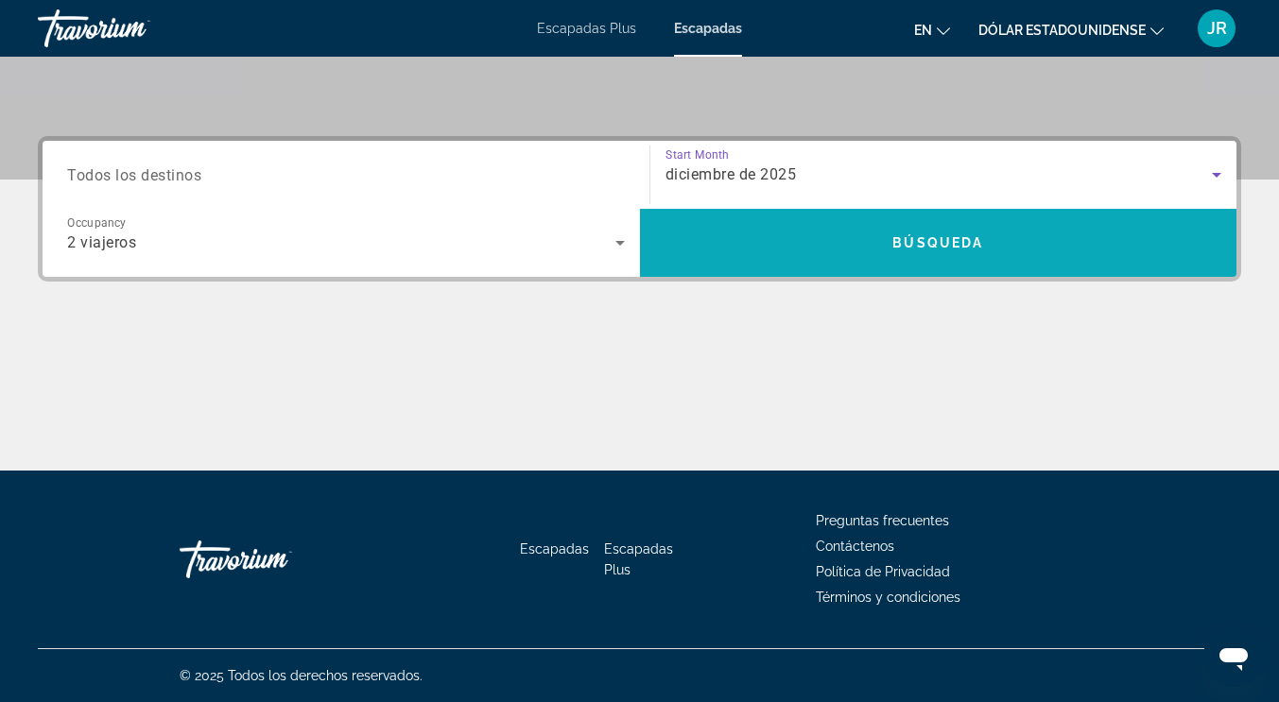
click at [788, 235] on span "Search widget" at bounding box center [938, 242] width 597 height 45
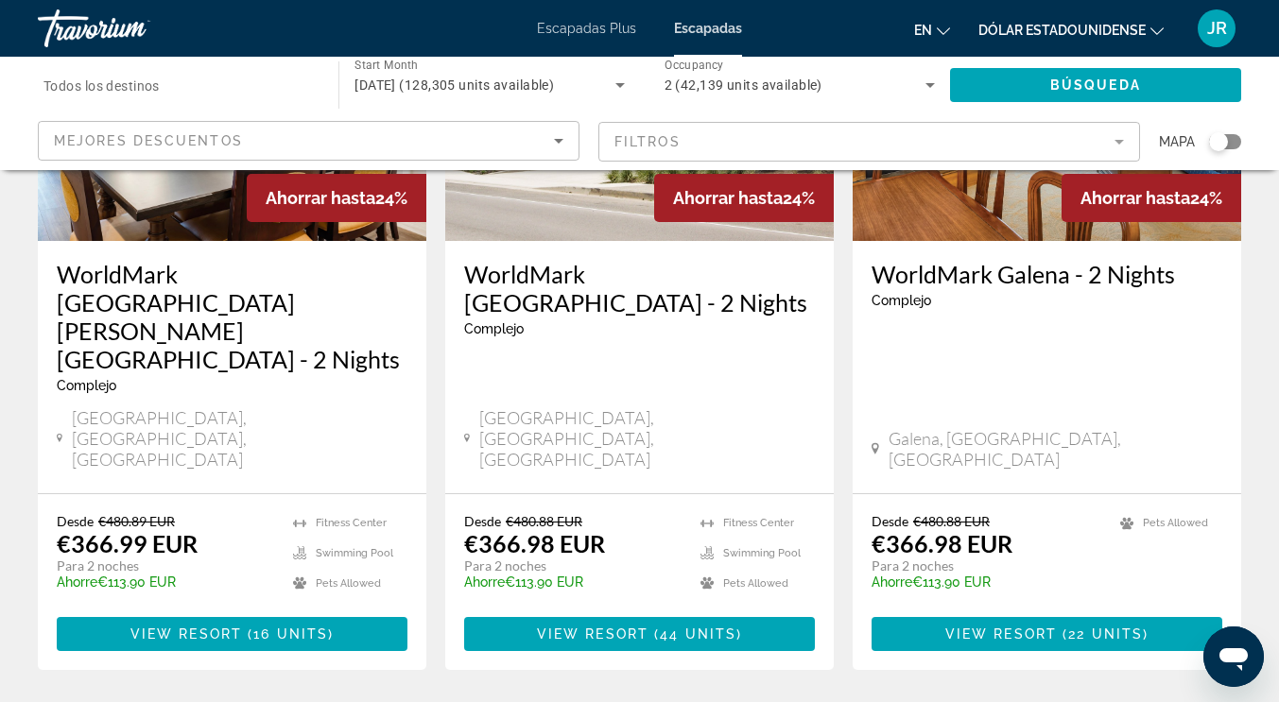
scroll to position [2527, 0]
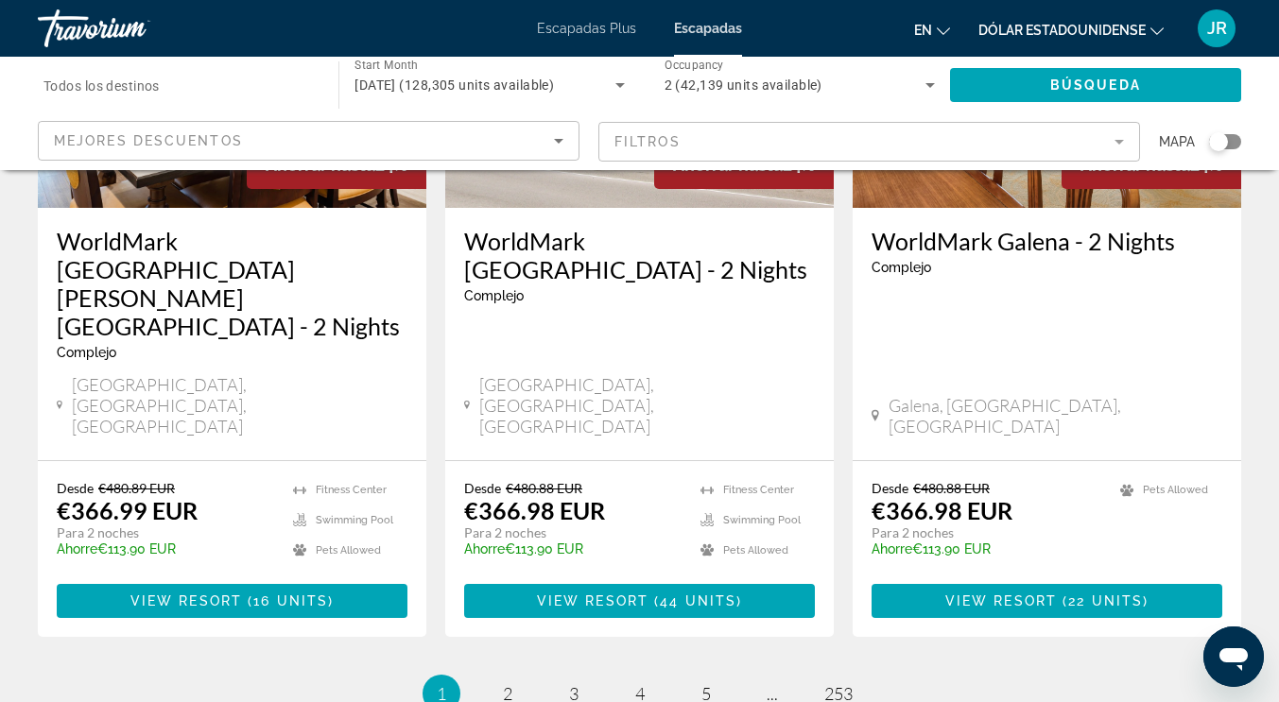
click at [1123, 144] on mat-form-field "Filtros" at bounding box center [869, 142] width 542 height 40
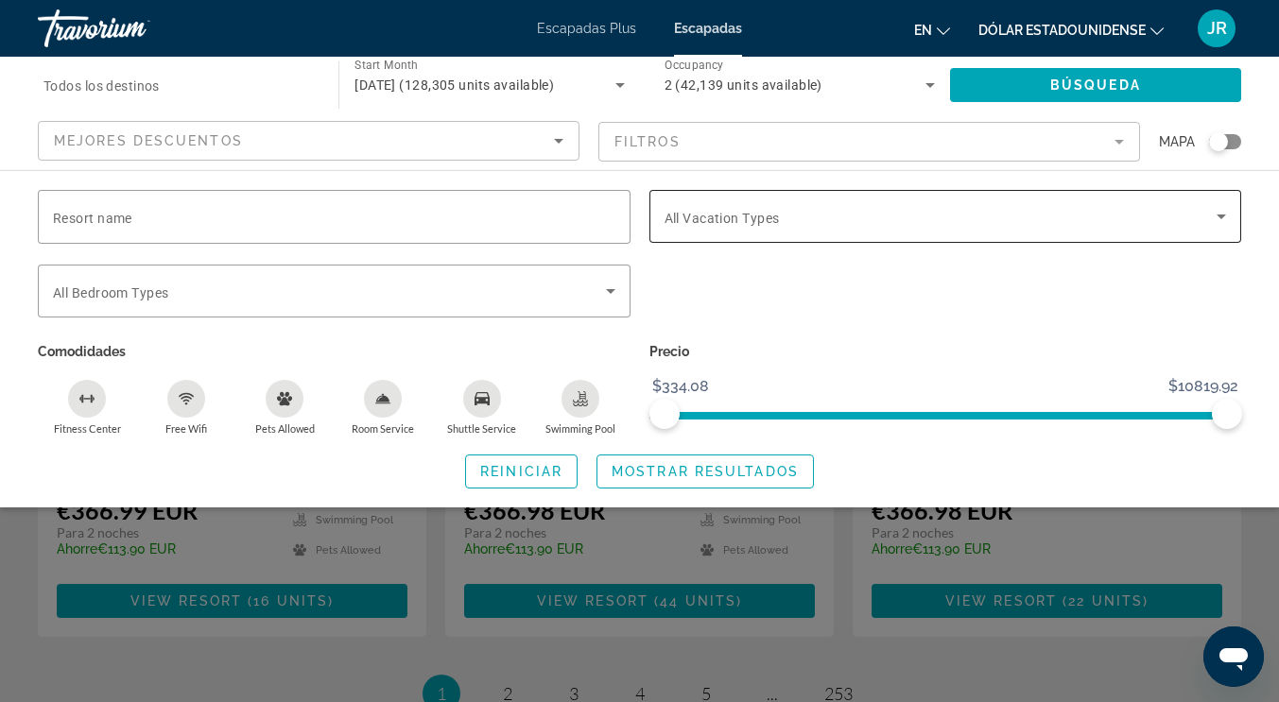
click at [739, 215] on span "All Vacation Types" at bounding box center [721, 218] width 115 height 15
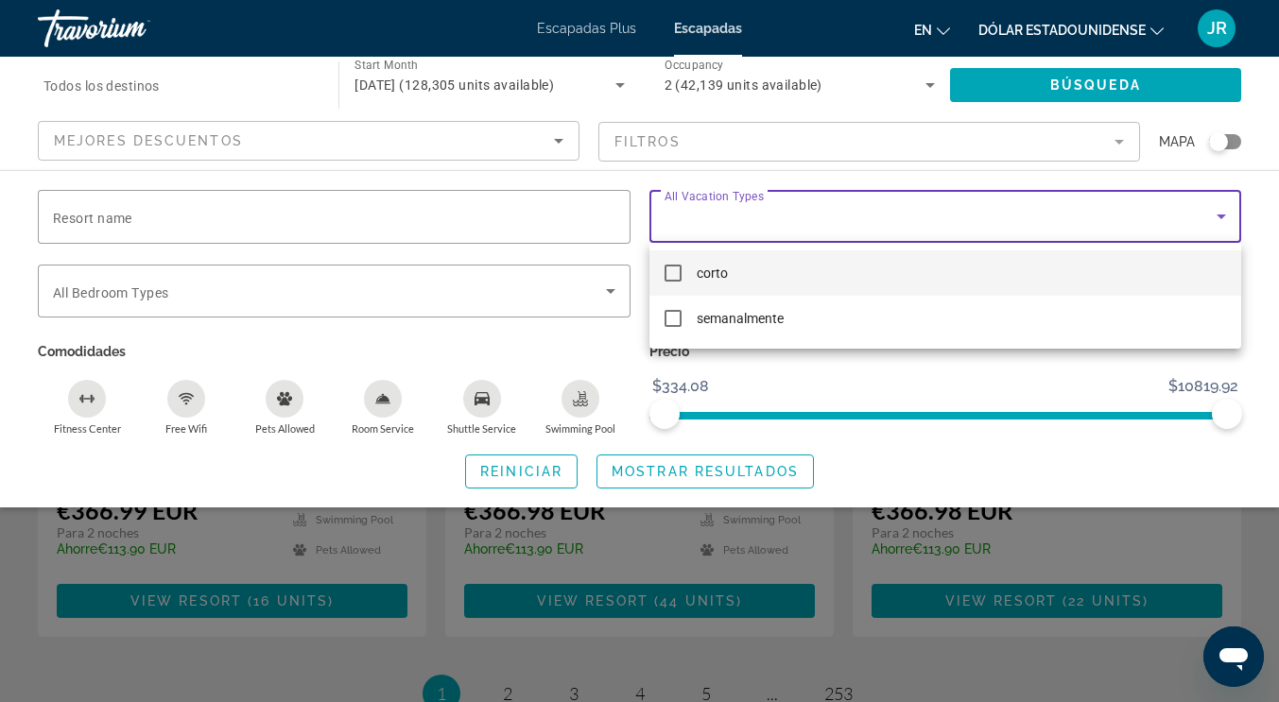
click at [706, 274] on font "corto" at bounding box center [712, 273] width 31 height 15
click at [144, 209] on div at bounding box center [639, 351] width 1279 height 702
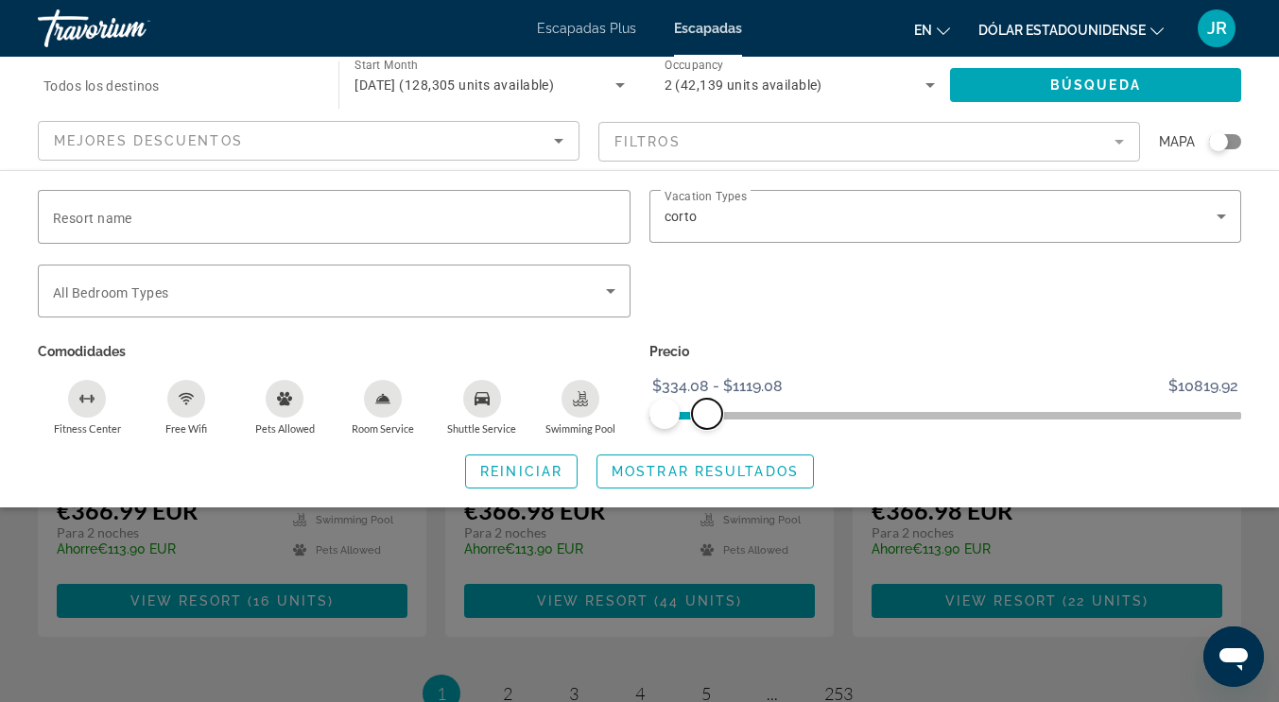
drag, startPoint x: 1227, startPoint y: 413, endPoint x: 706, endPoint y: 435, distance: 521.2
click at [706, 435] on div "Resort name Vacation Types All Vacation Types corto Bedroom Types All Bedroom T…" at bounding box center [639, 339] width 1279 height 299
click at [692, 464] on span "Mostrar resultados" at bounding box center [704, 471] width 187 height 15
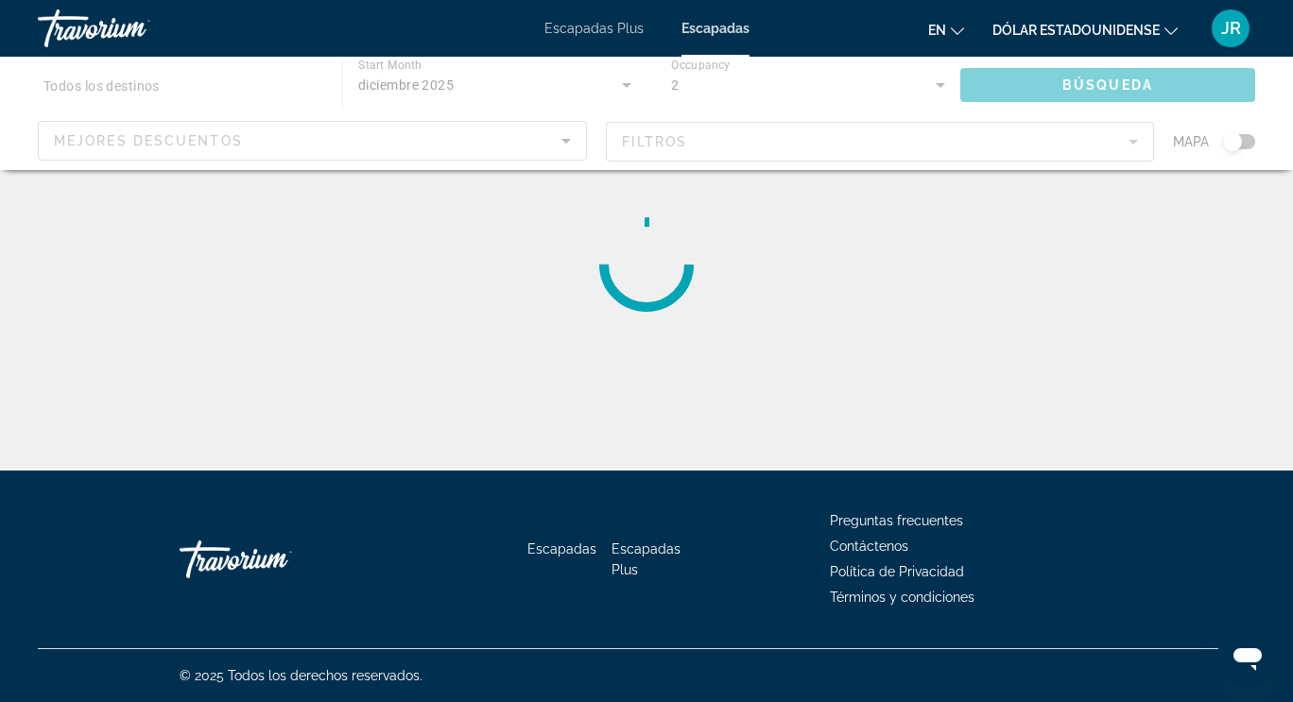
click at [591, 29] on font "Escapadas Plus" at bounding box center [593, 28] width 99 height 15
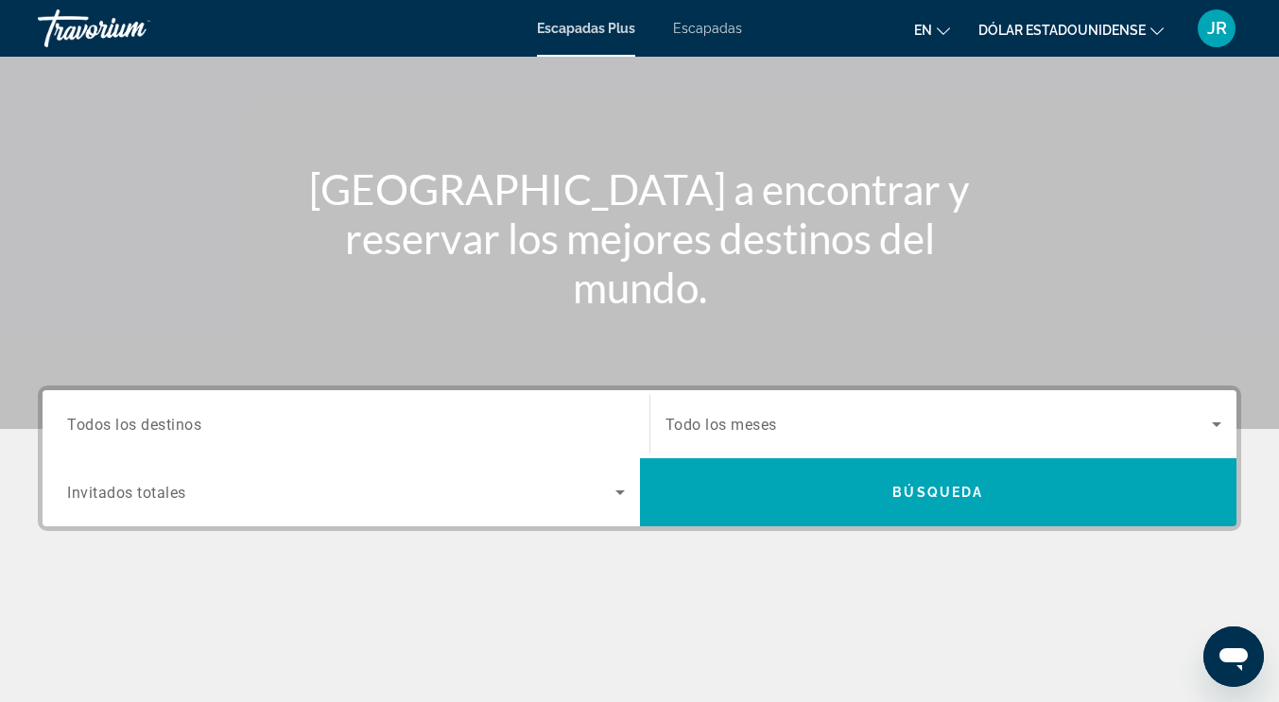
scroll to position [189, 0]
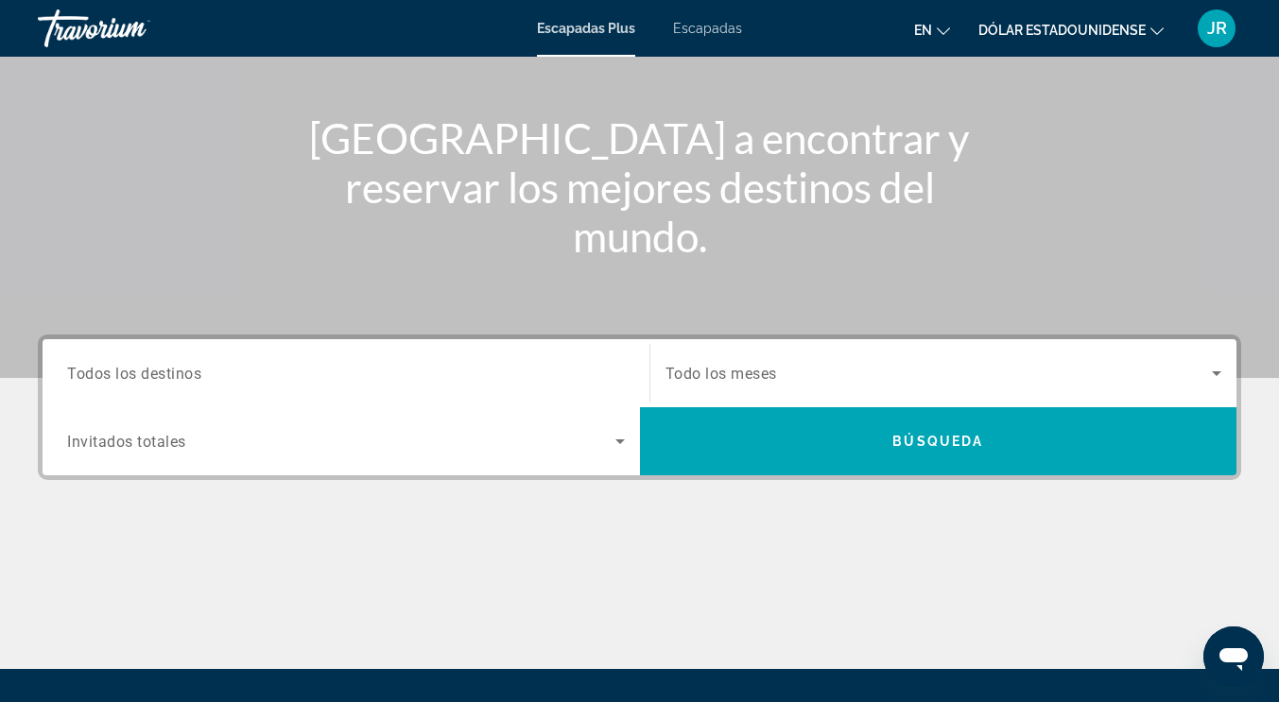
click at [242, 363] on input "Destination Todos los destinos" at bounding box center [346, 374] width 558 height 23
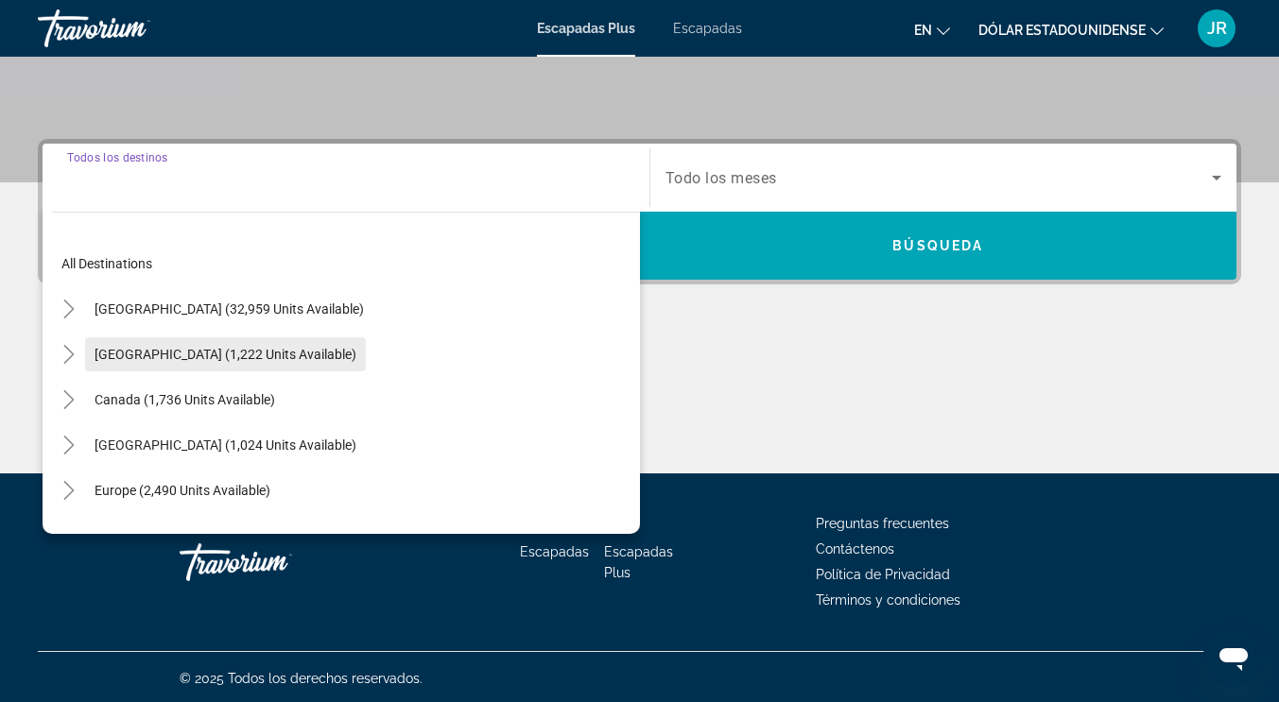
scroll to position [387, 0]
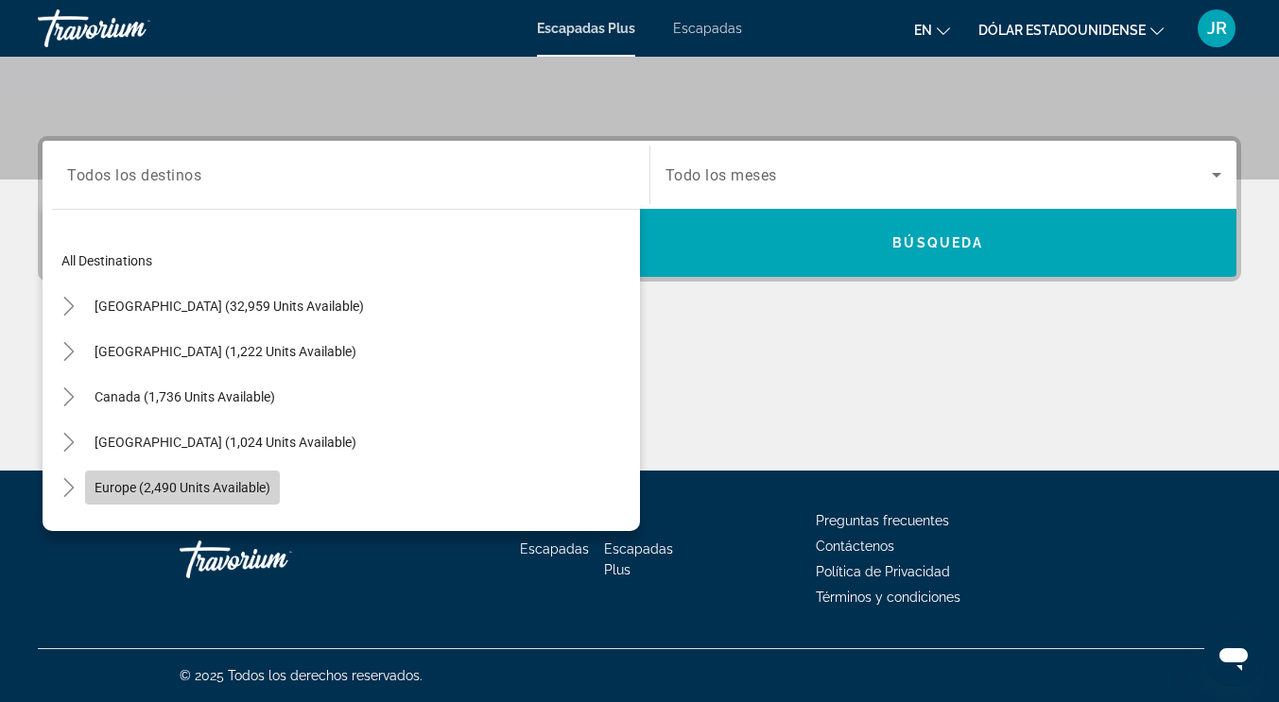
click at [217, 493] on span "Europe (2,490 units available)" at bounding box center [183, 487] width 176 height 15
type input "**********"
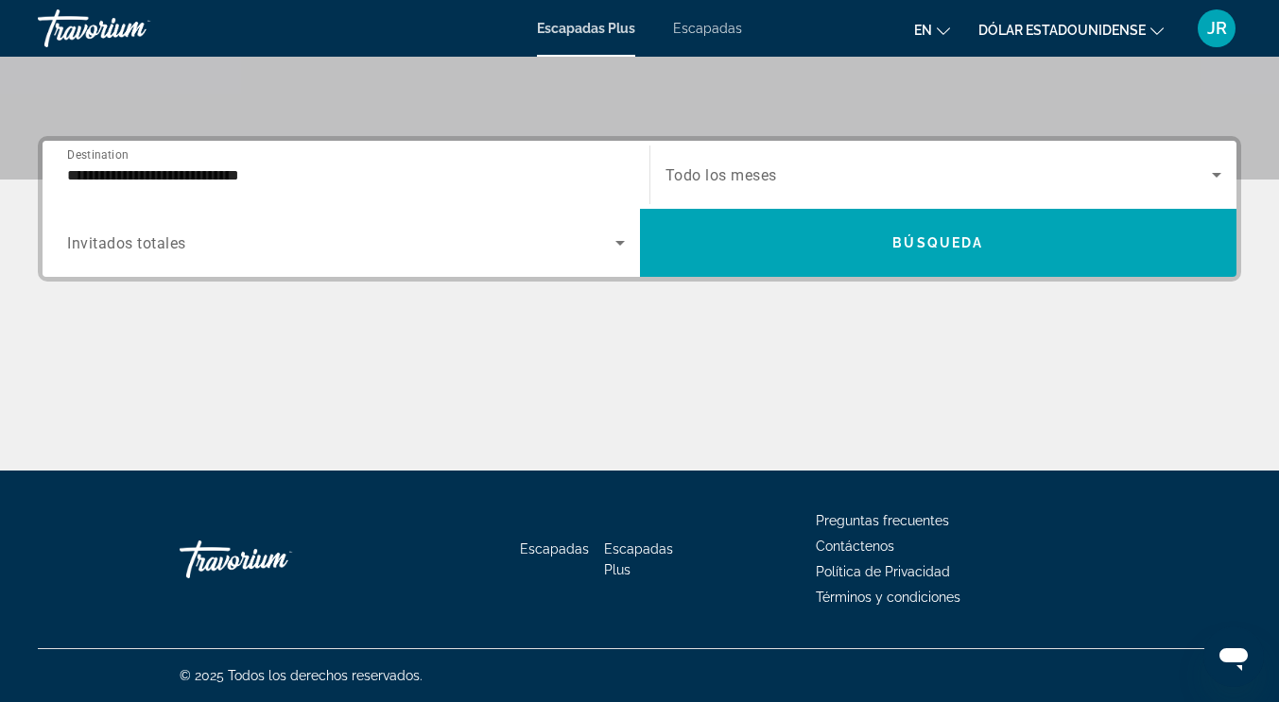
click at [698, 181] on span "Todo los meses" at bounding box center [721, 175] width 112 height 18
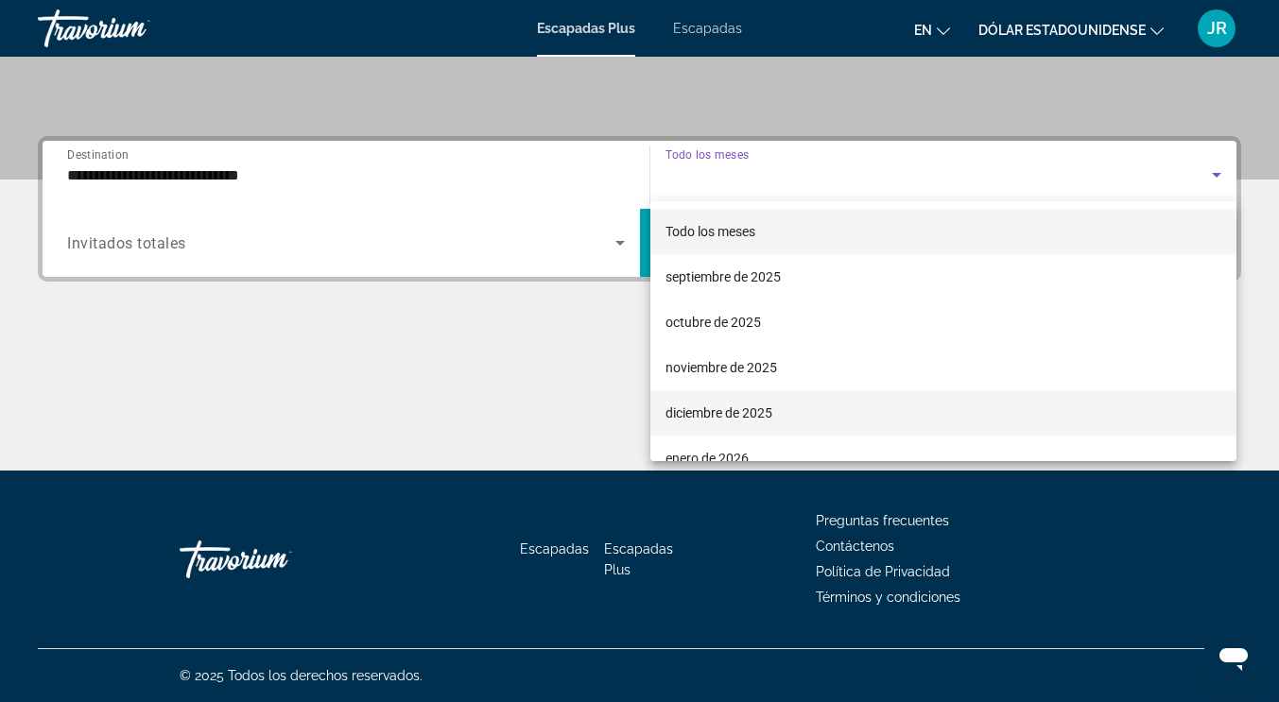
click at [722, 417] on font "diciembre de 2025" at bounding box center [718, 412] width 107 height 15
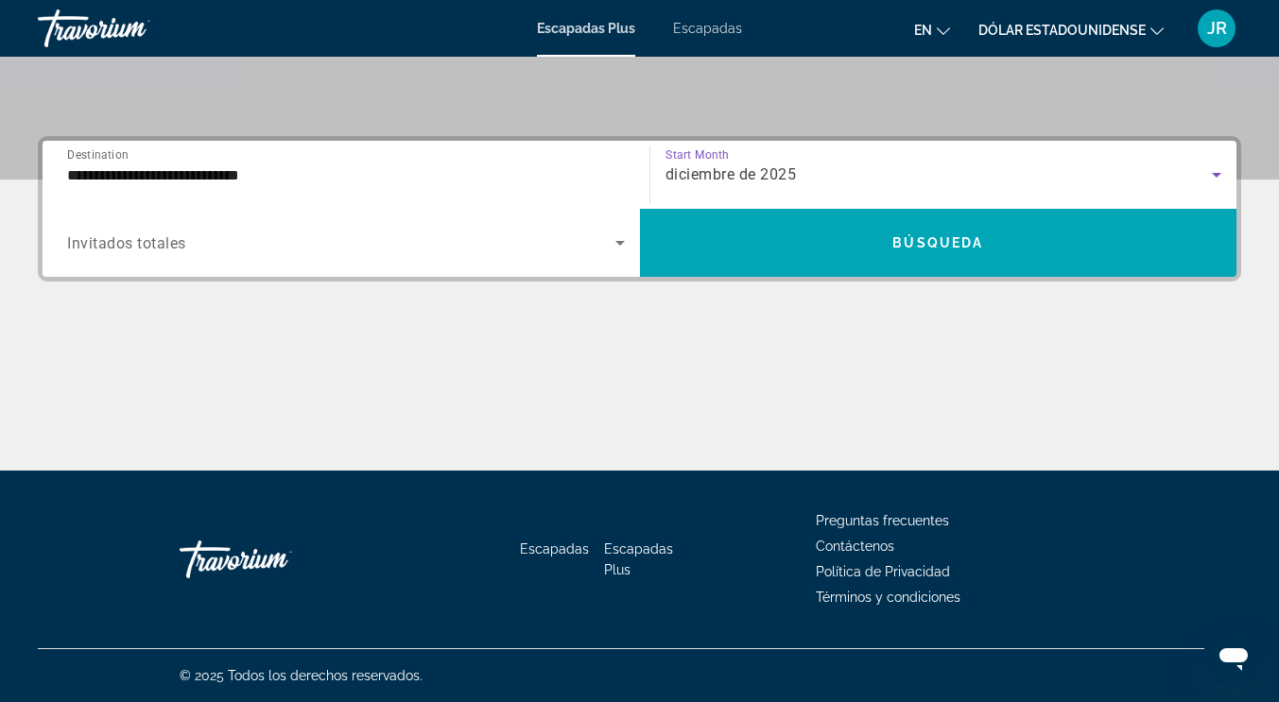
click at [350, 258] on div "Search widget" at bounding box center [346, 242] width 558 height 53
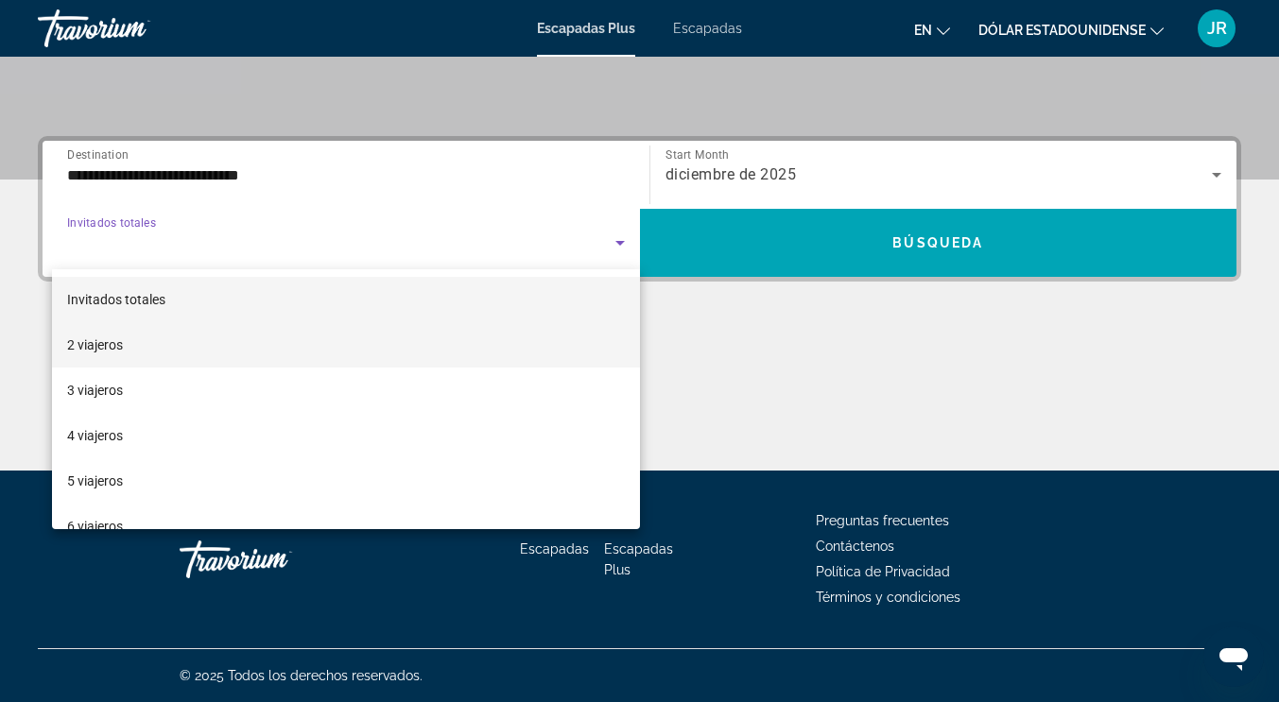
click at [128, 338] on mat-option "2 viajeros" at bounding box center [346, 344] width 588 height 45
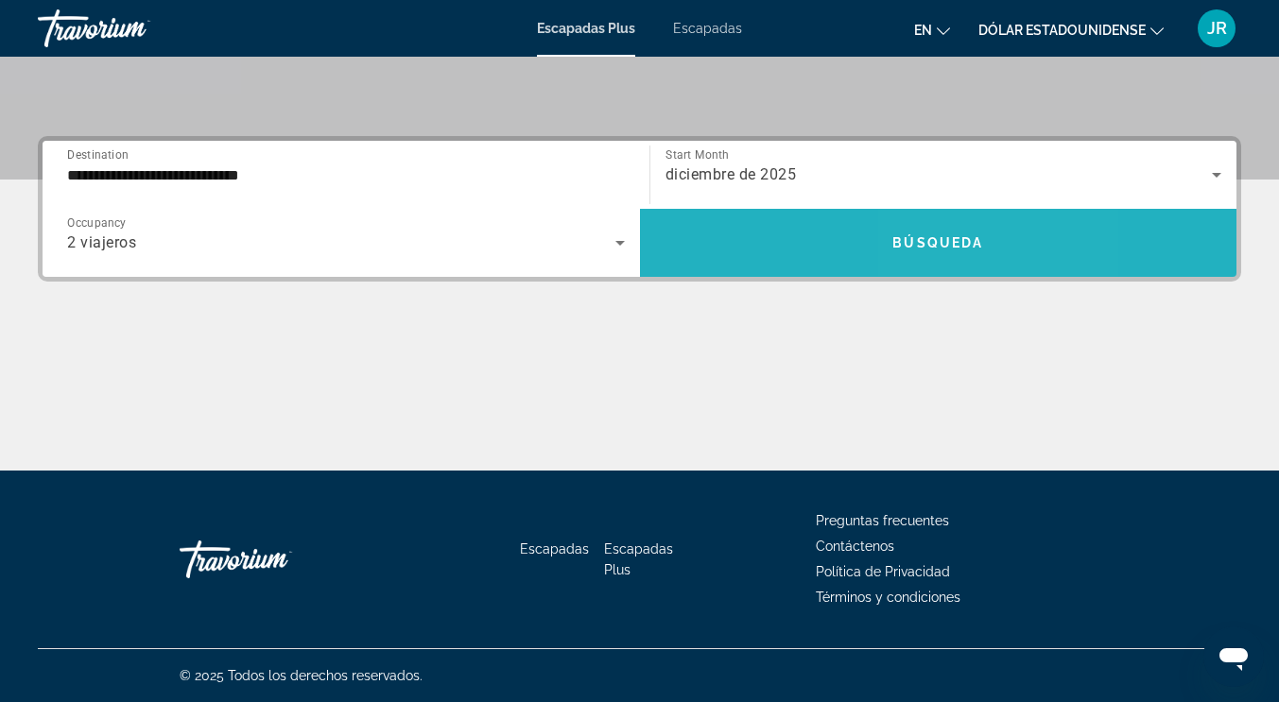
click at [998, 236] on span "Search widget" at bounding box center [938, 242] width 597 height 45
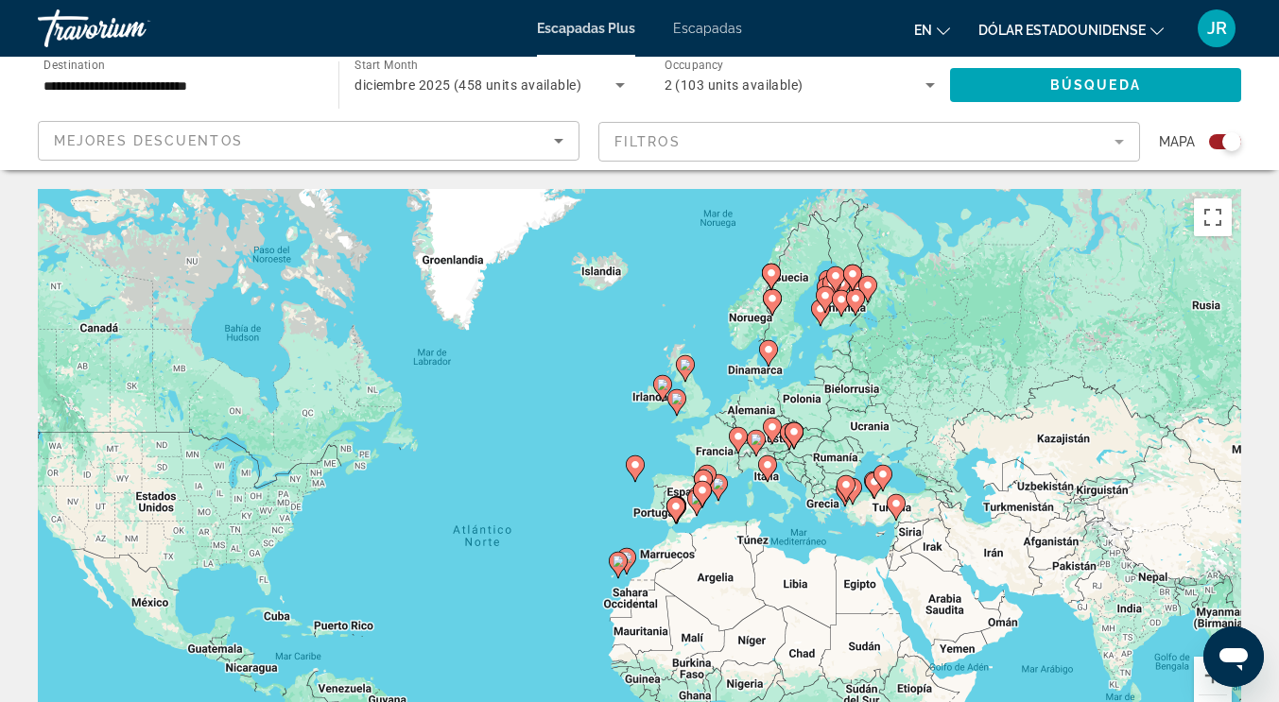
drag, startPoint x: 715, startPoint y: 253, endPoint x: 608, endPoint y: 349, distance: 143.9
click at [608, 349] on div "Para activar la función de arrastre con el teclado, pulsa Alt + Intro. Cuando h…" at bounding box center [639, 472] width 1203 height 567
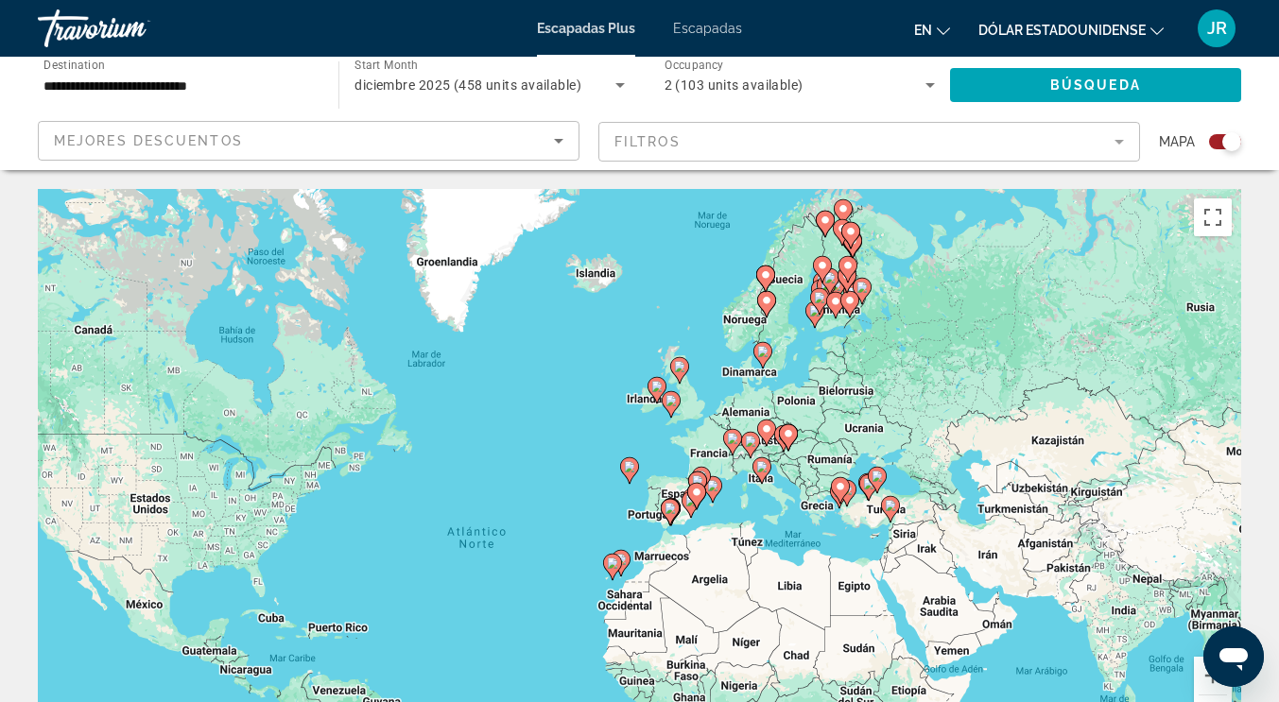
click at [849, 294] on icon "Contenido principal" at bounding box center [848, 304] width 17 height 25
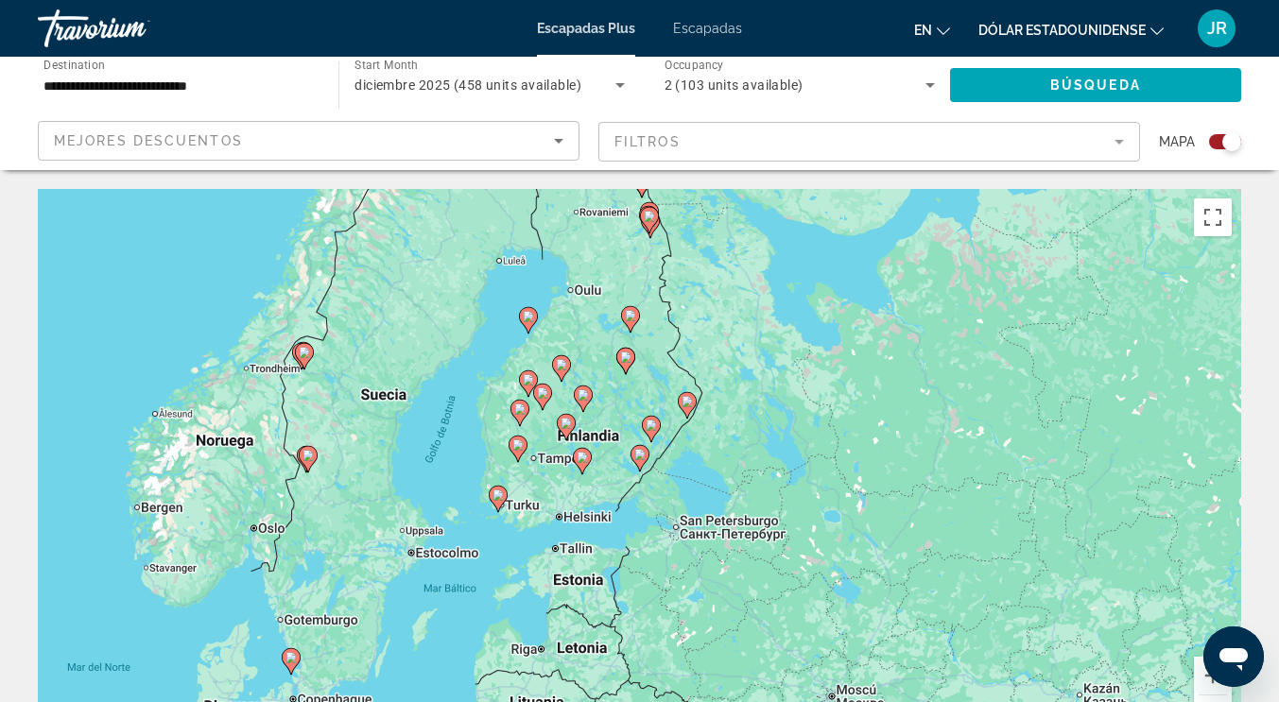
click at [650, 219] on image "Contenido principal" at bounding box center [649, 216] width 11 height 11
type input "**********"
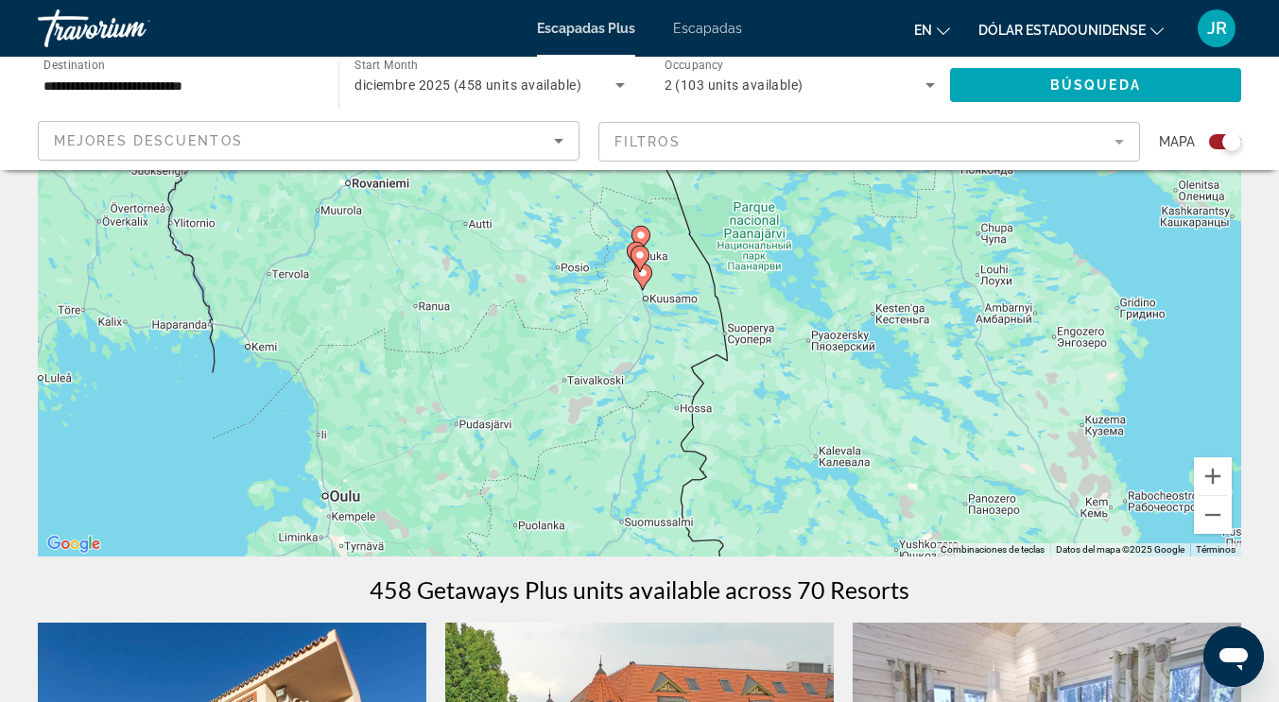
scroll to position [297, 0]
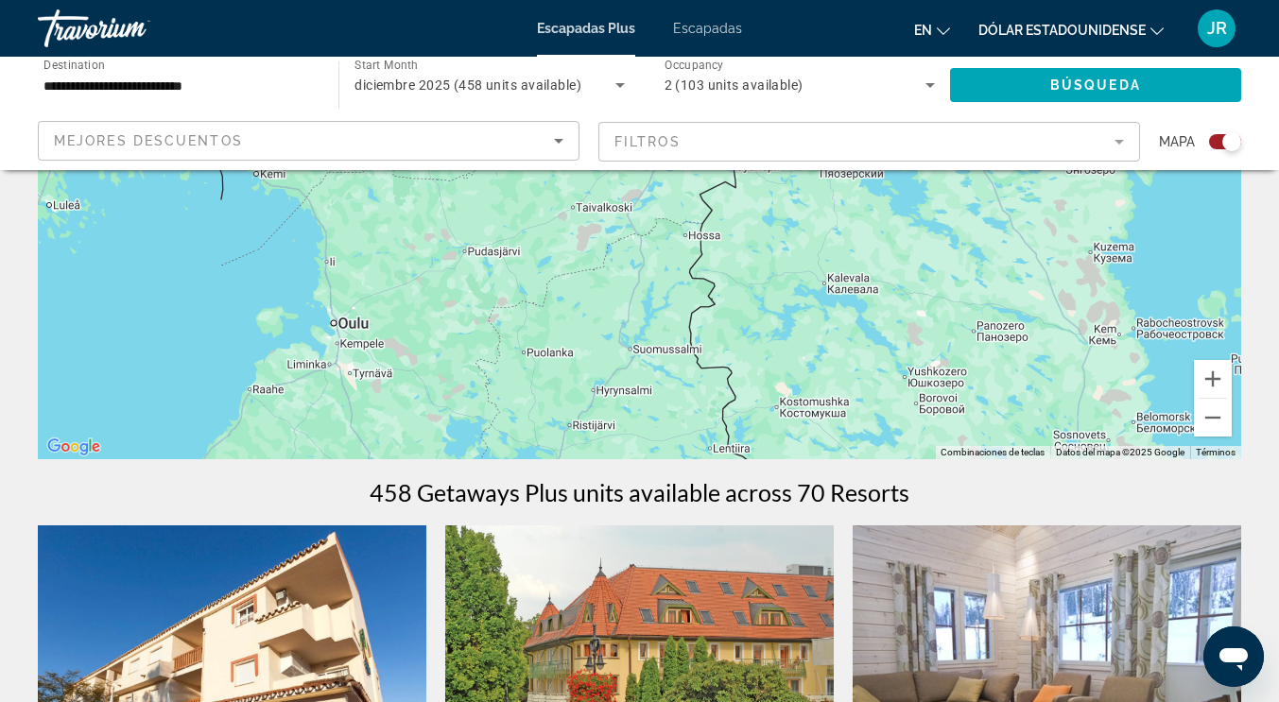
drag, startPoint x: 909, startPoint y: 322, endPoint x: 924, endPoint y: 221, distance: 102.2
click at [924, 221] on div "Para desplazarte, pulsa las teclas [PERSON_NAME]. Para activar la función de ar…" at bounding box center [639, 175] width 1203 height 567
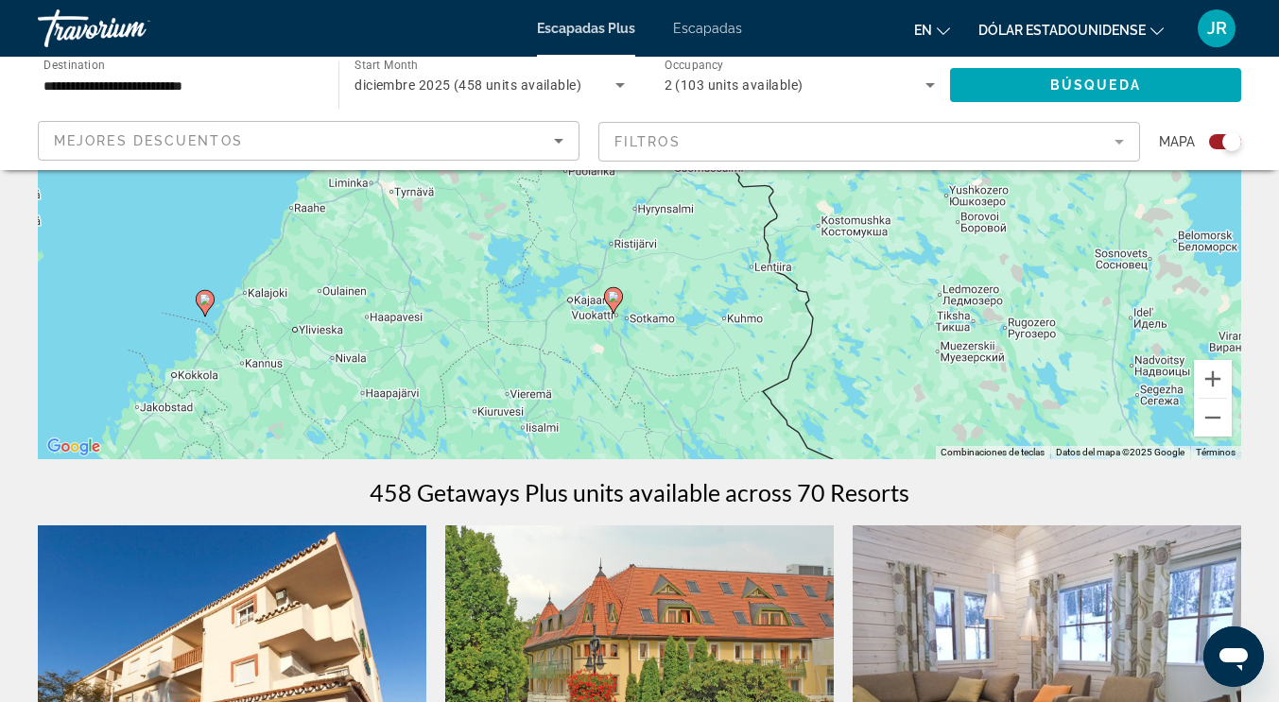
drag, startPoint x: 851, startPoint y: 408, endPoint x: 883, endPoint y: 259, distance: 152.7
click at [883, 259] on div "Para desplazarte, pulsa las teclas [PERSON_NAME]. Para activar la función de ar…" at bounding box center [639, 175] width 1203 height 567
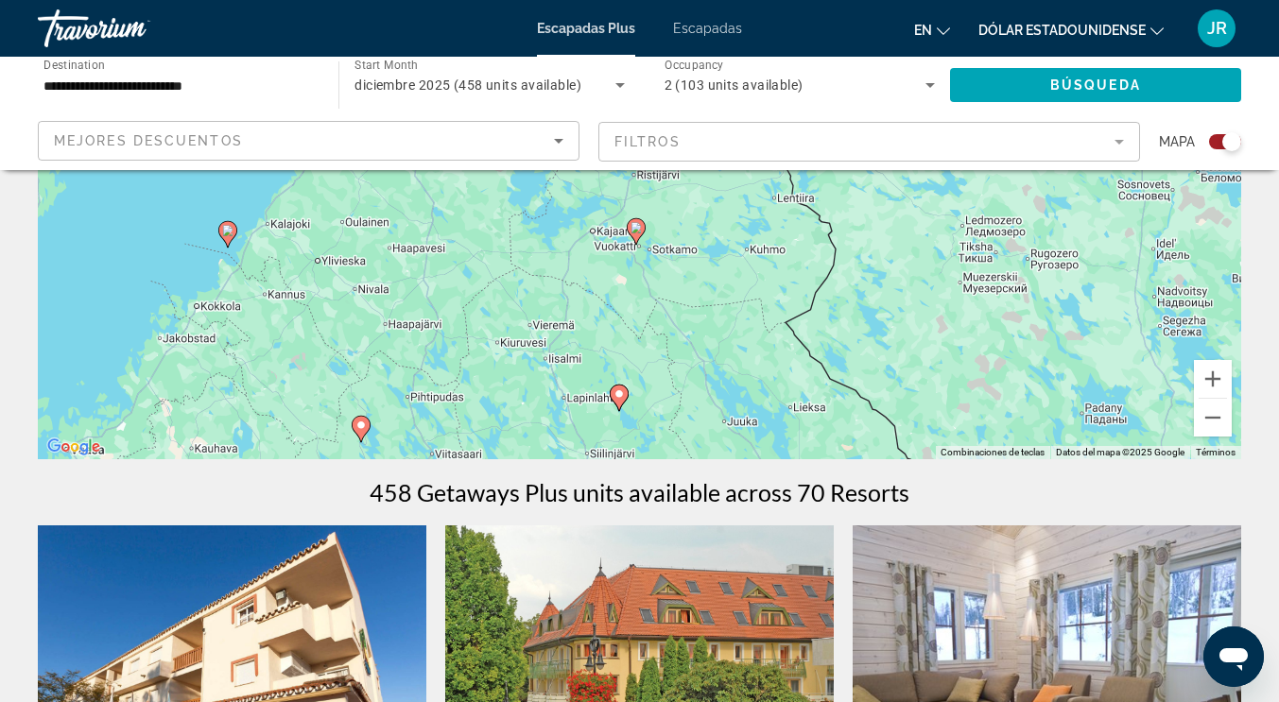
drag, startPoint x: 712, startPoint y: 354, endPoint x: 754, endPoint y: 215, distance: 146.2
click at [754, 215] on div "Para desplazarte, pulsa las teclas [PERSON_NAME]. Para activar la función de ar…" at bounding box center [639, 175] width 1203 height 567
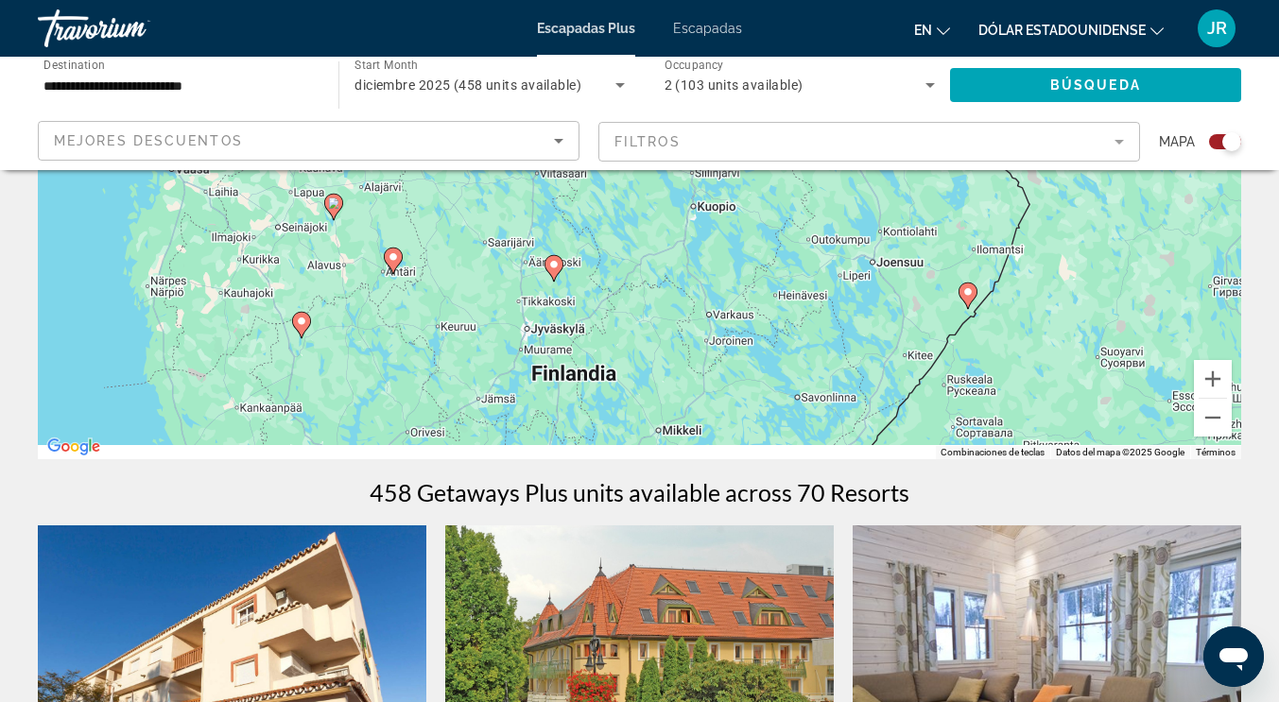
drag, startPoint x: 537, startPoint y: 403, endPoint x: 656, endPoint y: 173, distance: 258.7
click at [654, 175] on div "Para desplazarte, pulsa las teclas [PERSON_NAME]. Para activar la función de ar…" at bounding box center [639, 175] width 1203 height 567
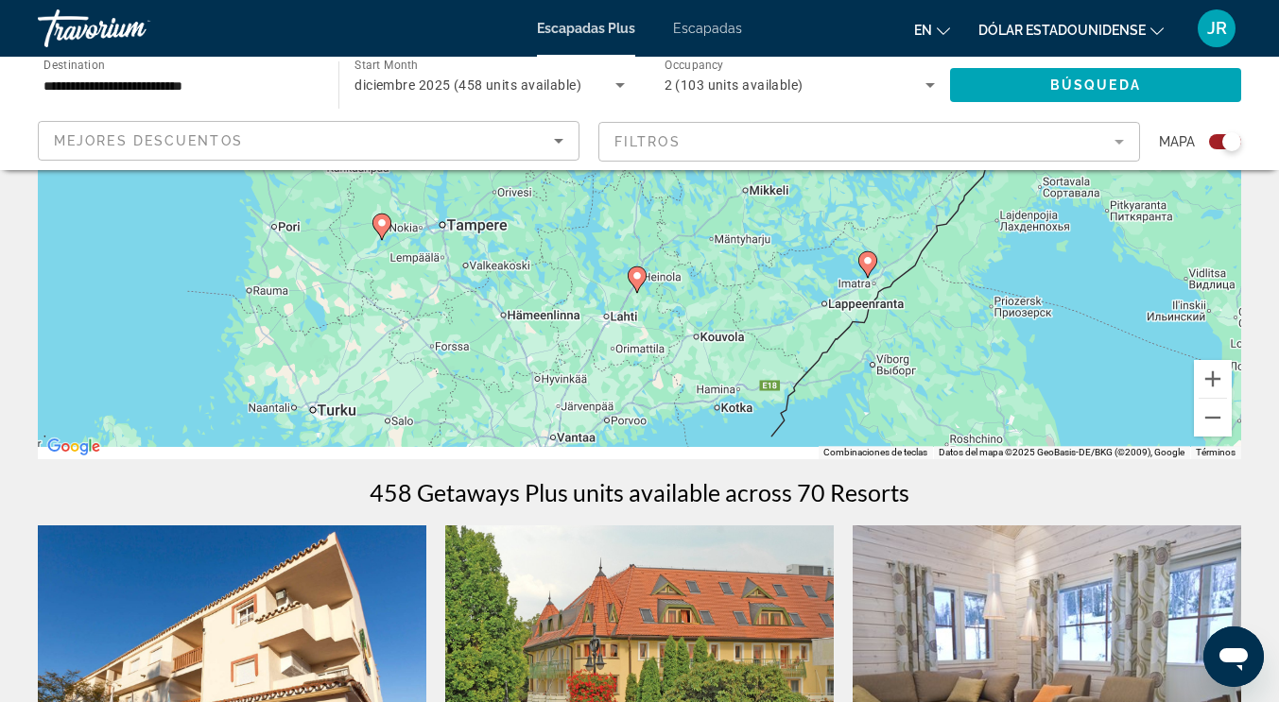
drag, startPoint x: 550, startPoint y: 363, endPoint x: 571, endPoint y: 170, distance: 193.9
click at [571, 170] on div "Para desplazarte, pulsa las teclas [PERSON_NAME]. Para activar la función de ar…" at bounding box center [639, 175] width 1203 height 567
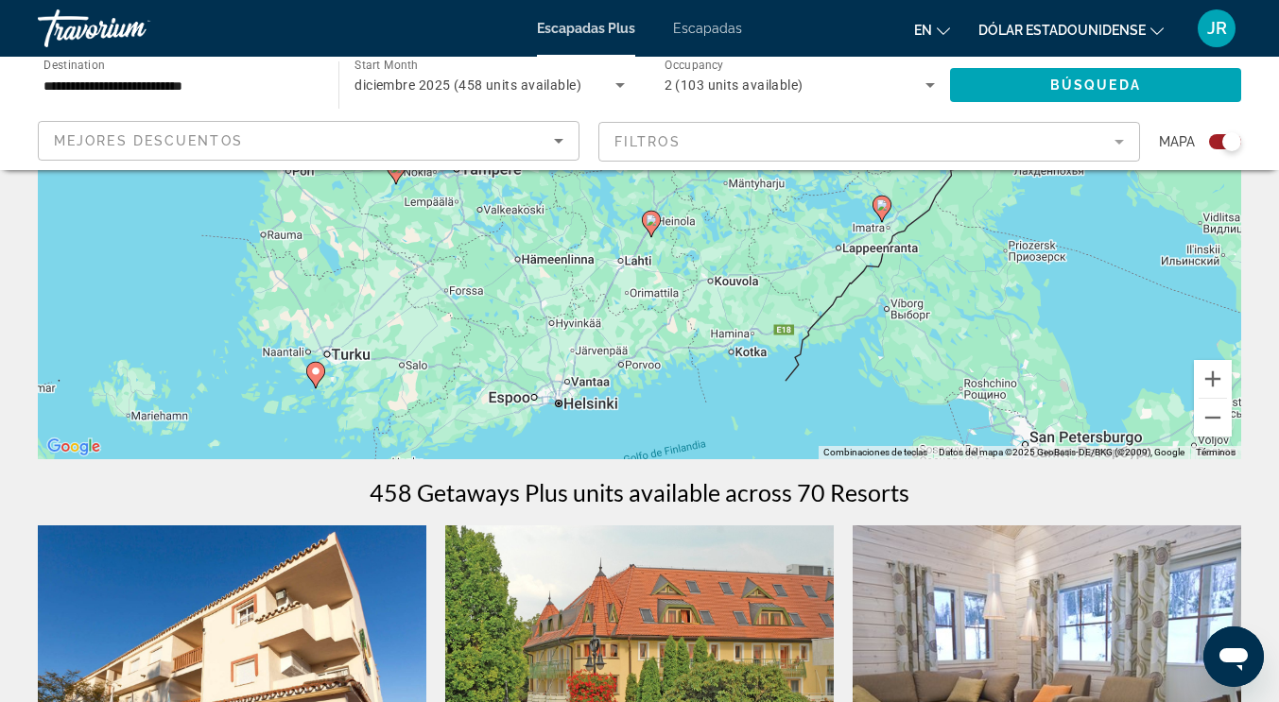
drag, startPoint x: 570, startPoint y: 338, endPoint x: 569, endPoint y: 316, distance: 22.7
click at [569, 316] on div "Para desplazarte, pulsa las teclas [PERSON_NAME]. Para activar la función de ar…" at bounding box center [639, 175] width 1203 height 567
click at [314, 377] on icon "Contenido principal" at bounding box center [314, 375] width 17 height 25
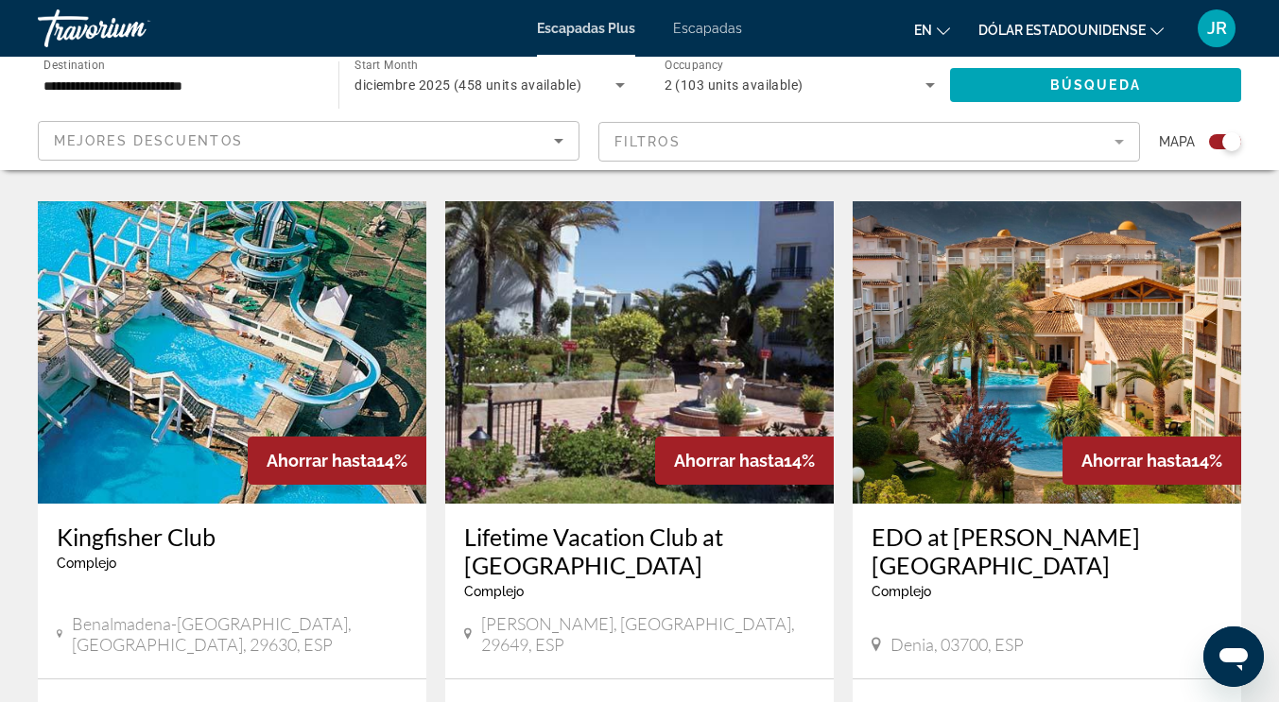
scroll to position [2281, 0]
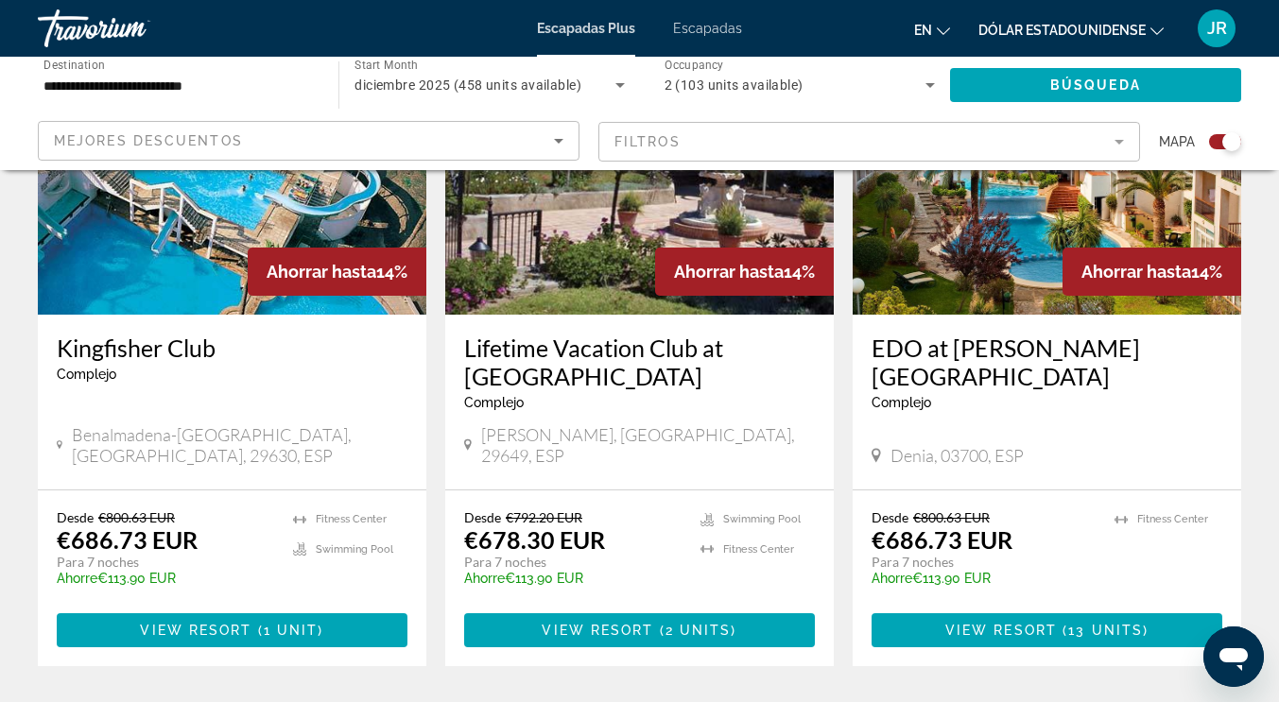
click at [768, 137] on mat-form-field "Filtros" at bounding box center [869, 142] width 542 height 40
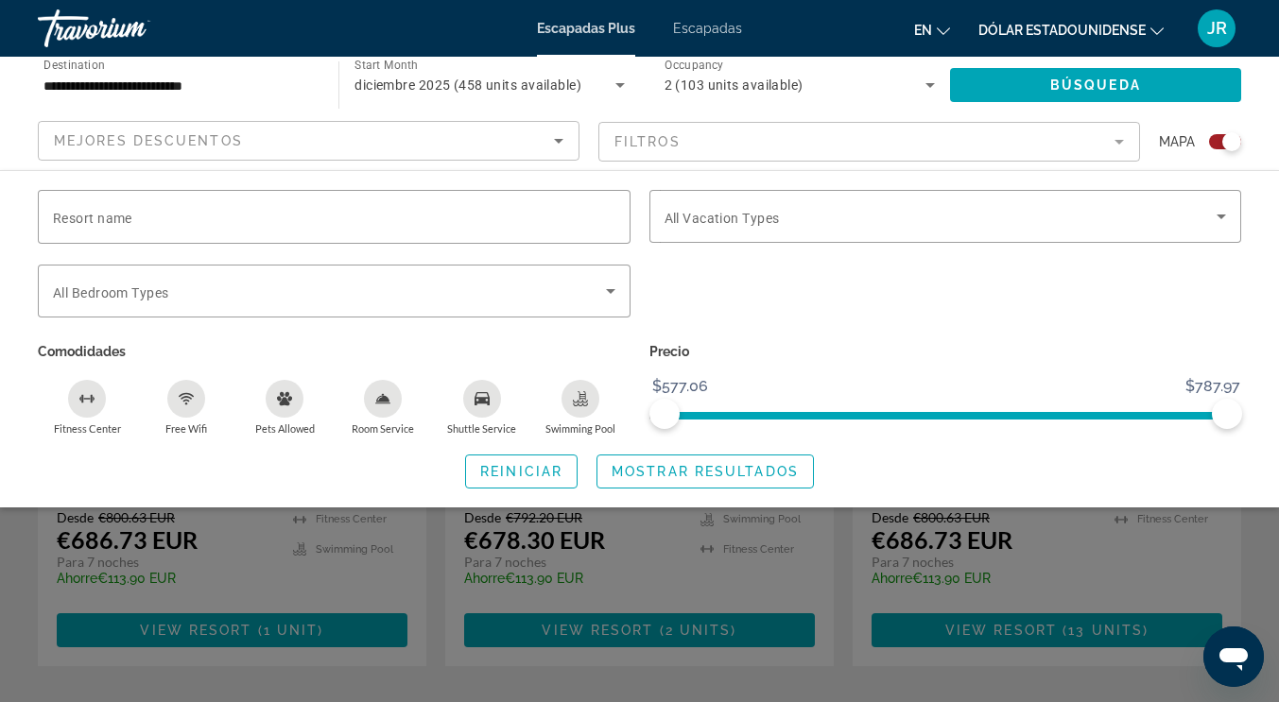
click at [768, 137] on mat-form-field "Filtros" at bounding box center [869, 142] width 542 height 40
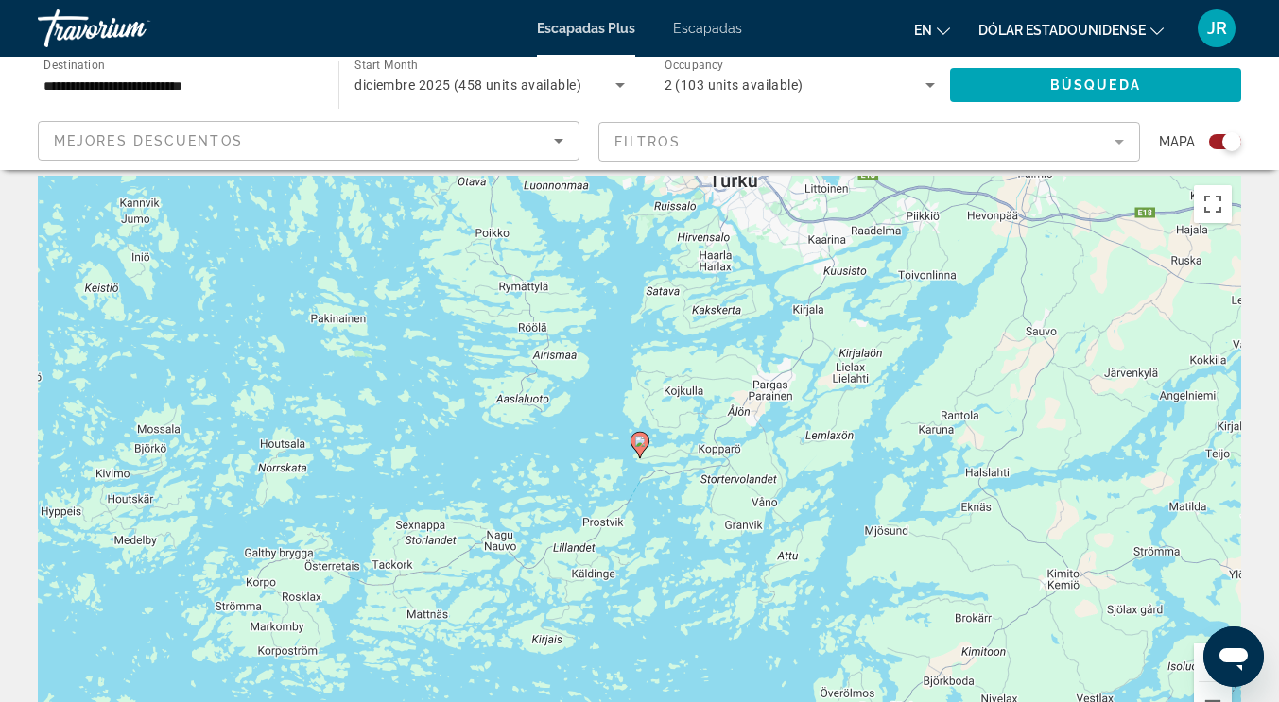
scroll to position [0, 0]
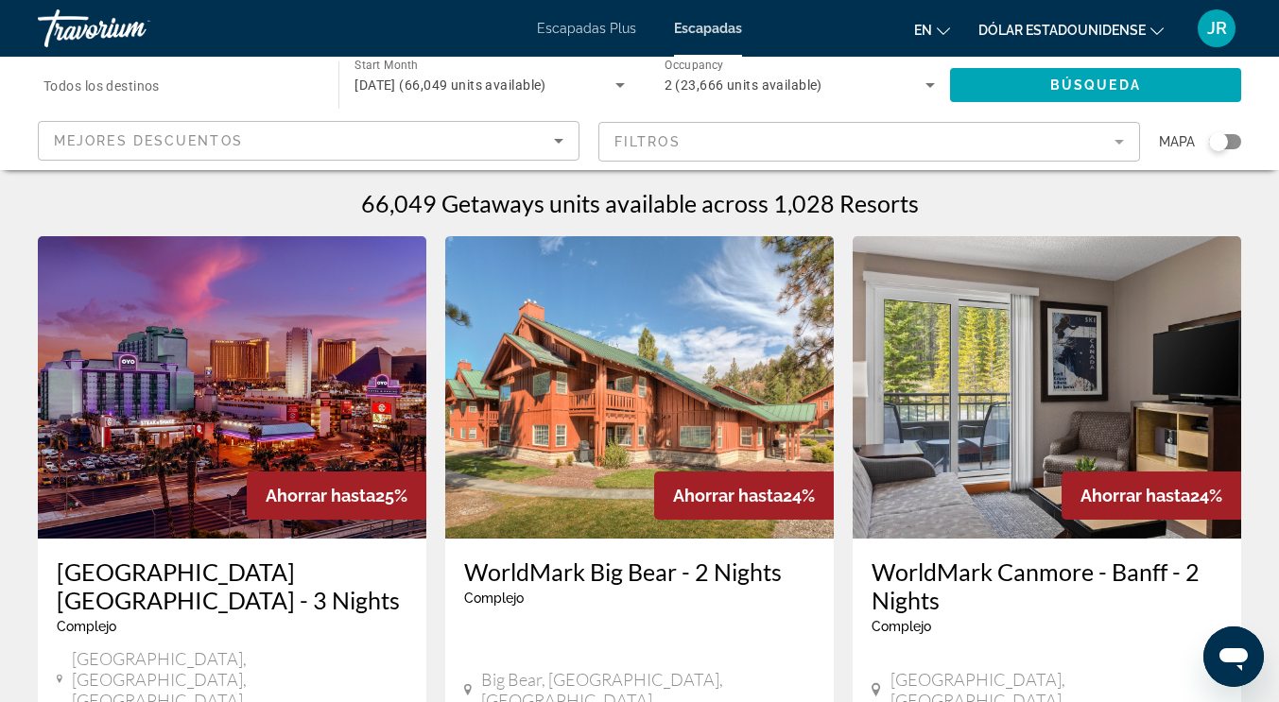
click at [600, 33] on font "Escapadas Plus" at bounding box center [586, 28] width 99 height 15
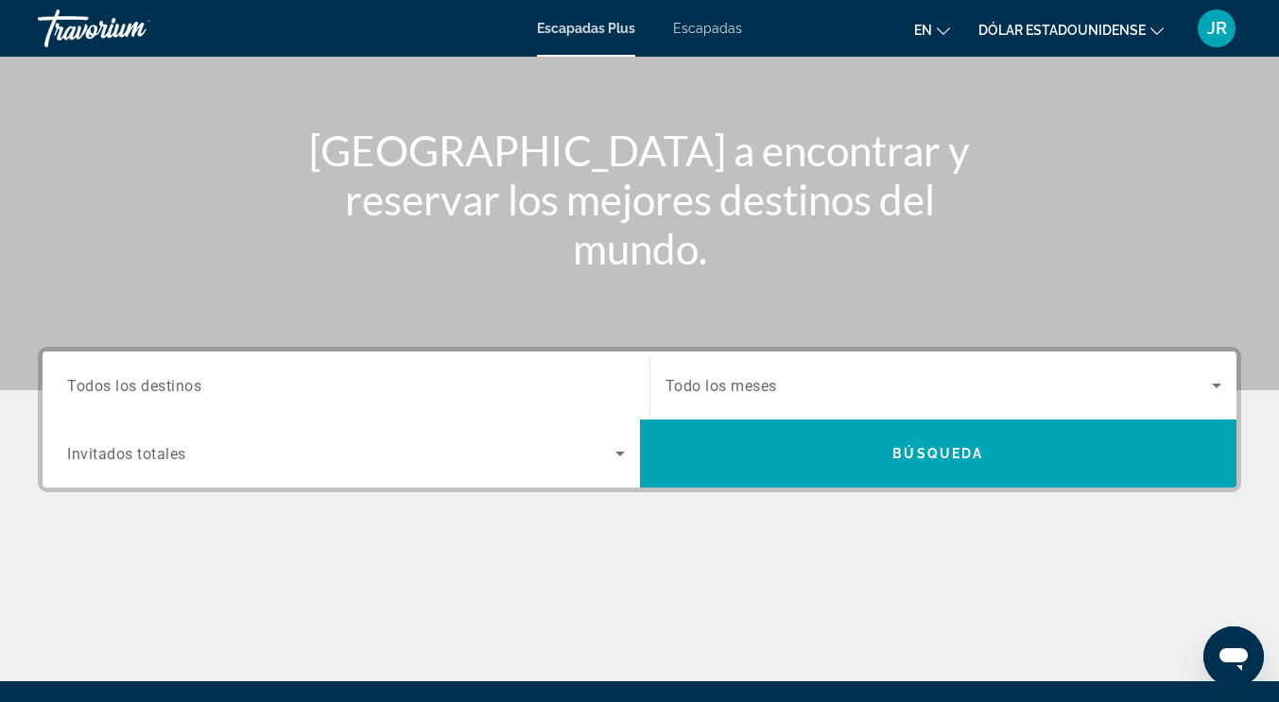
scroll to position [229, 0]
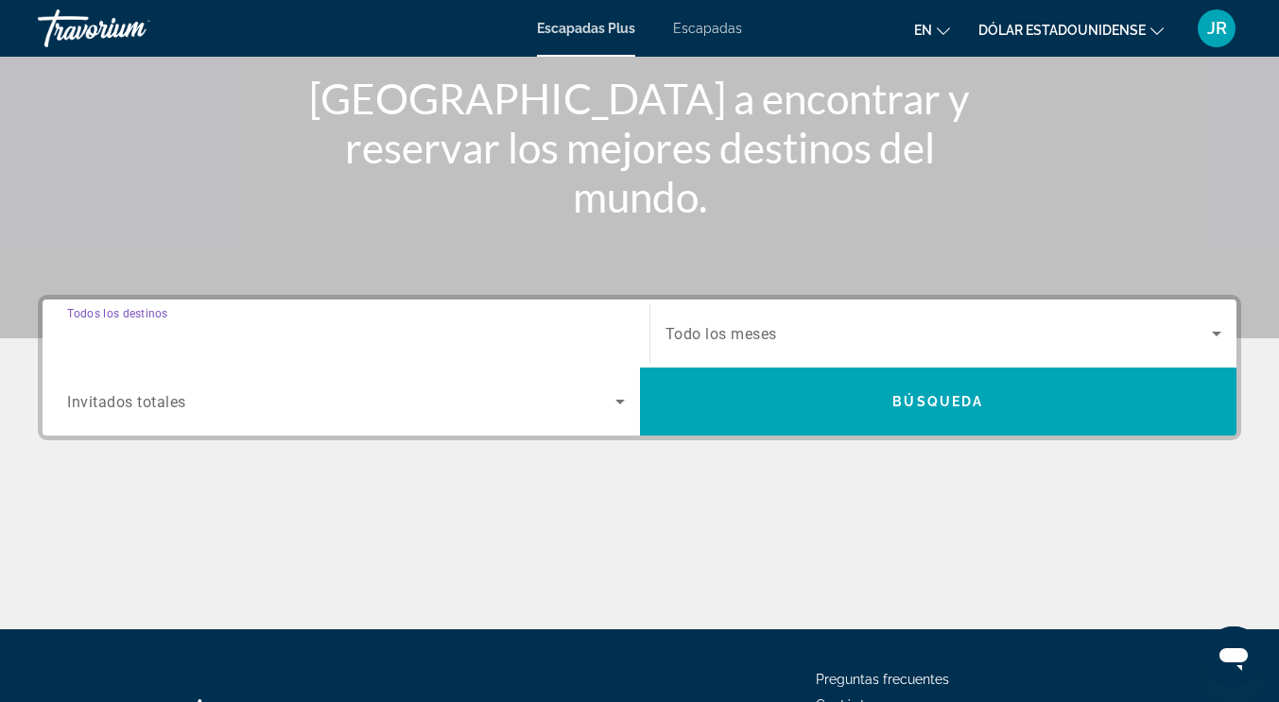
click at [249, 334] on input "Destination Todos los destinos" at bounding box center [346, 334] width 558 height 23
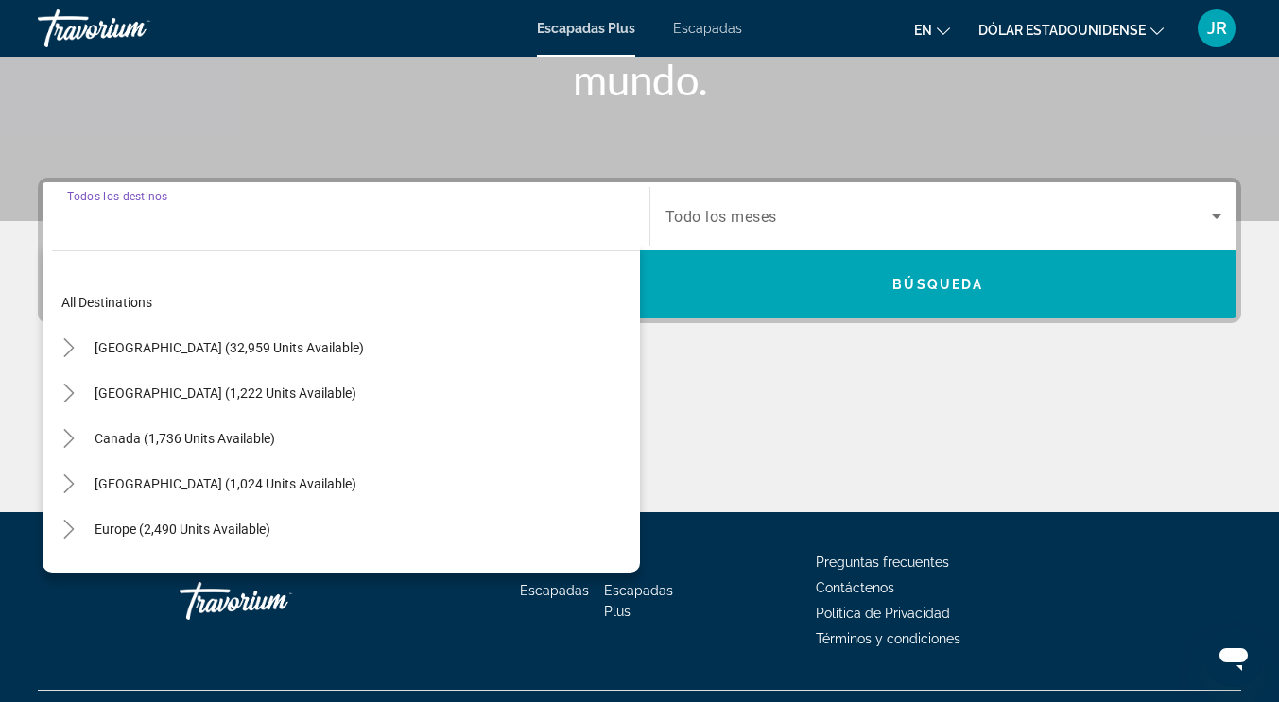
scroll to position [387, 0]
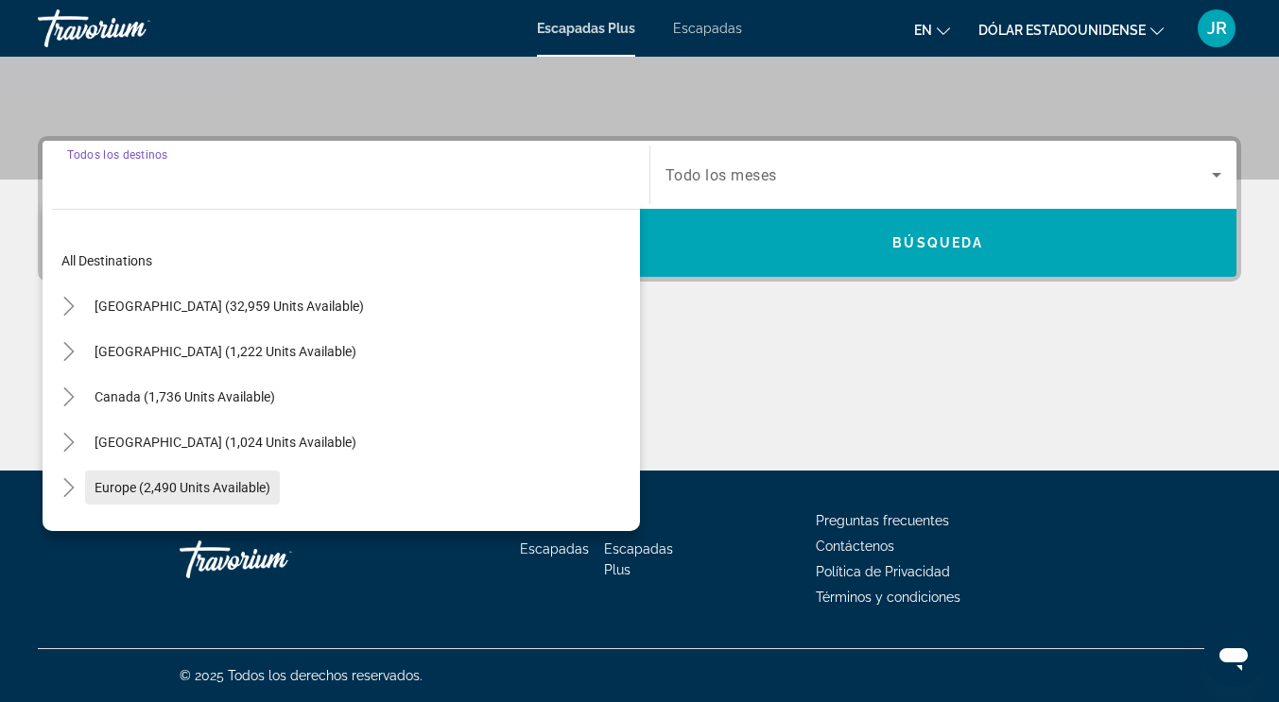
click at [198, 484] on span "Europe (2,490 units available)" at bounding box center [183, 487] width 176 height 15
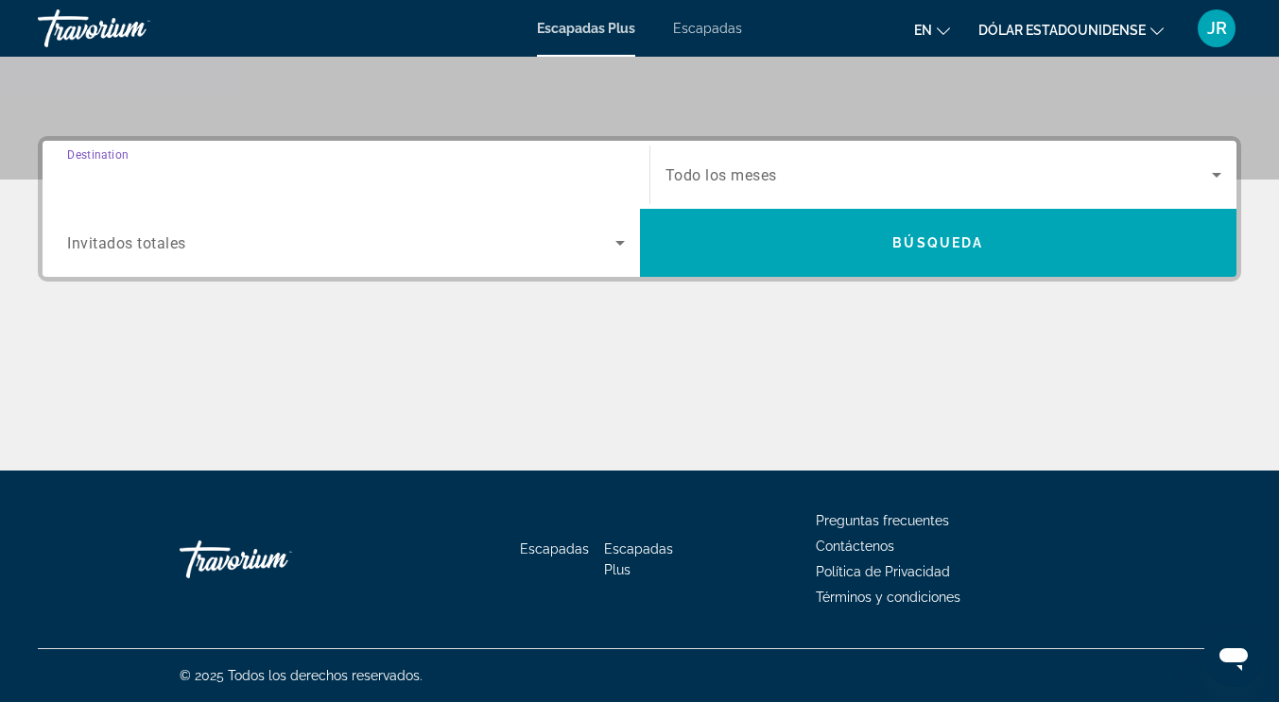
type input "**********"
click at [240, 244] on span "Search widget" at bounding box center [341, 243] width 548 height 23
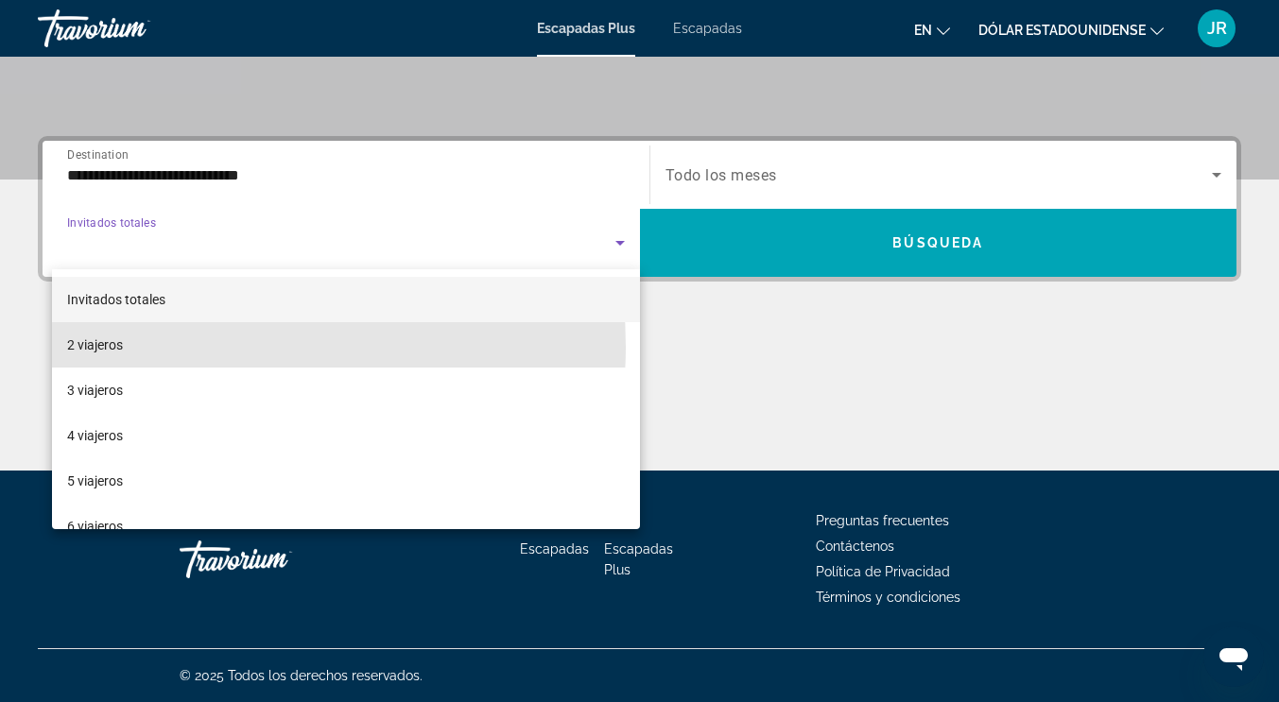
drag, startPoint x: 157, startPoint y: 347, endPoint x: 177, endPoint y: 342, distance: 20.4
click at [157, 347] on mat-option "2 viajeros" at bounding box center [346, 344] width 588 height 45
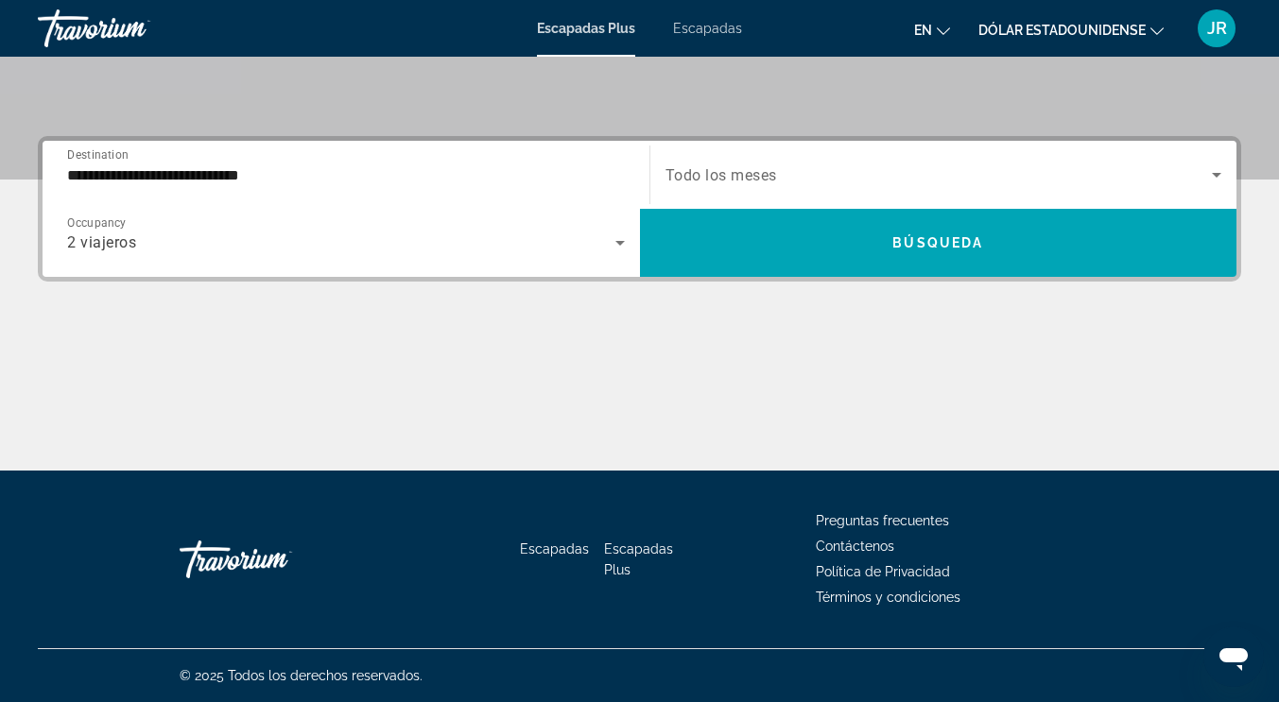
click at [744, 178] on span "Todo los meses" at bounding box center [721, 175] width 112 height 18
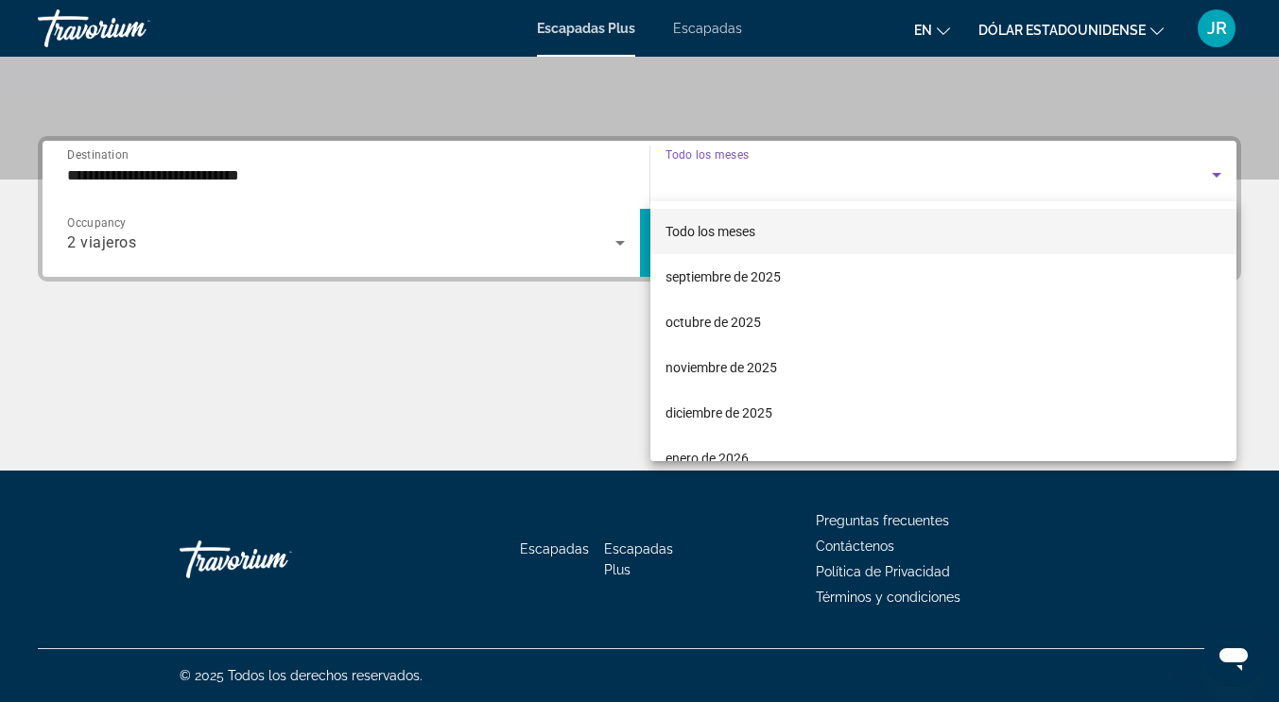
click at [744, 178] on div at bounding box center [639, 351] width 1279 height 702
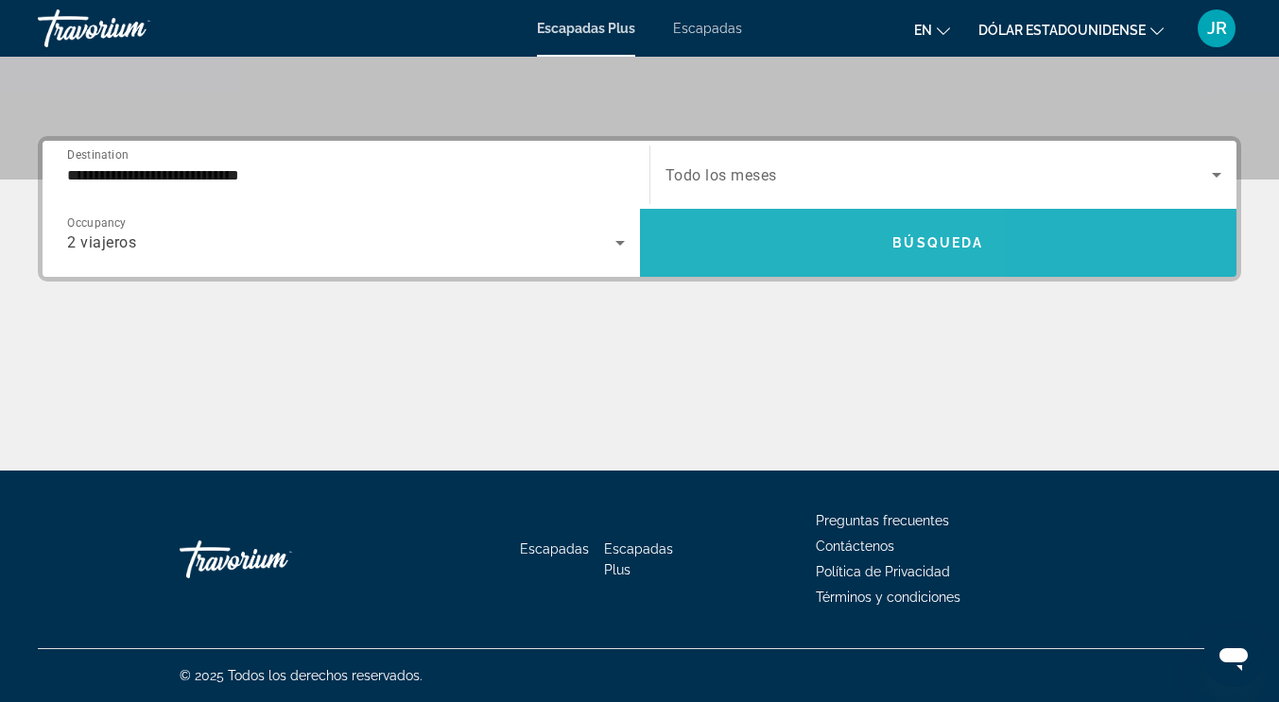
click at [762, 220] on span "Search widget" at bounding box center [938, 242] width 597 height 45
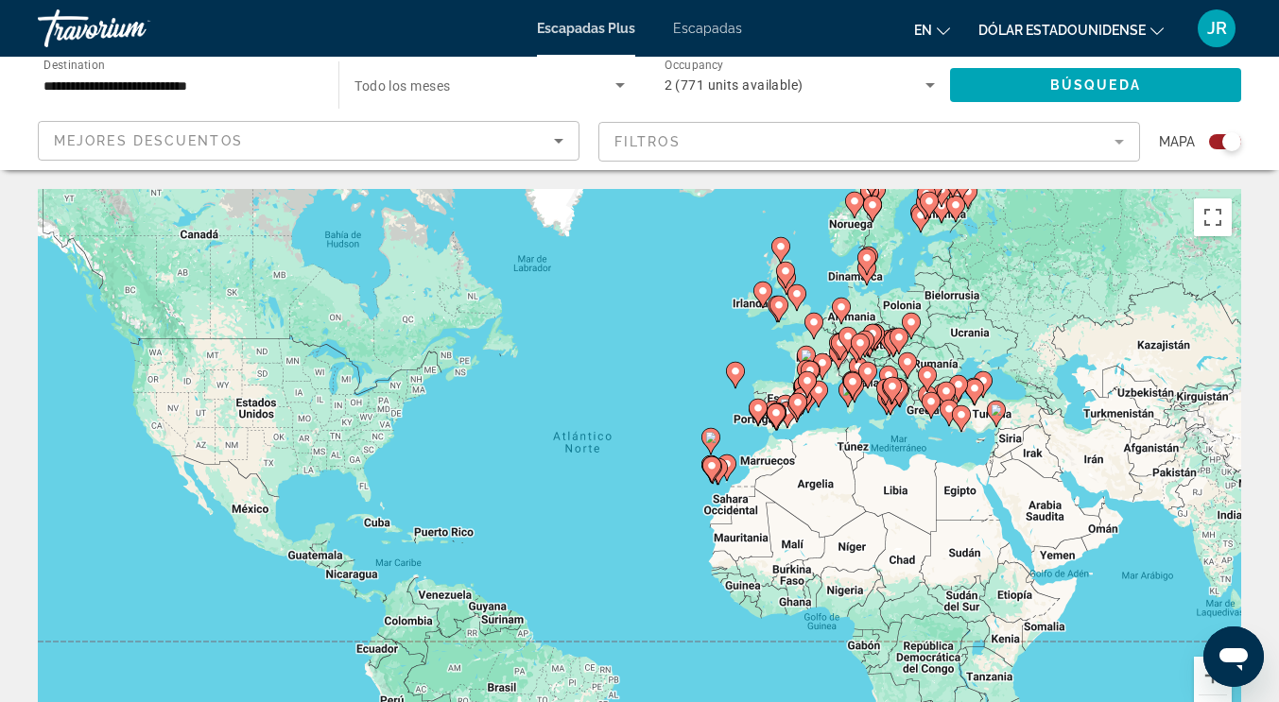
click at [650, 473] on div "Para activar la función de arrastre con el teclado, pulsa Alt + Intro. Cuando h…" at bounding box center [639, 472] width 1203 height 567
click at [708, 473] on icon "Contenido principal" at bounding box center [710, 469] width 17 height 25
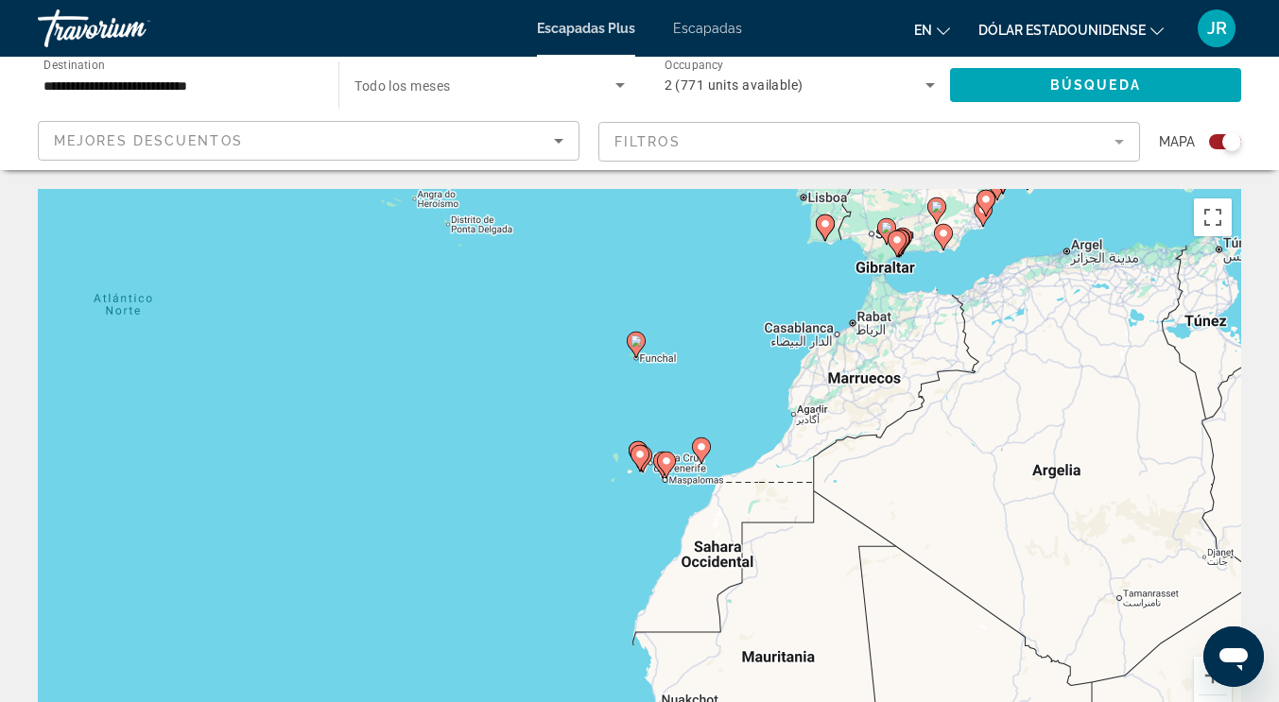
click at [634, 456] on image "Contenido principal" at bounding box center [639, 454] width 11 height 11
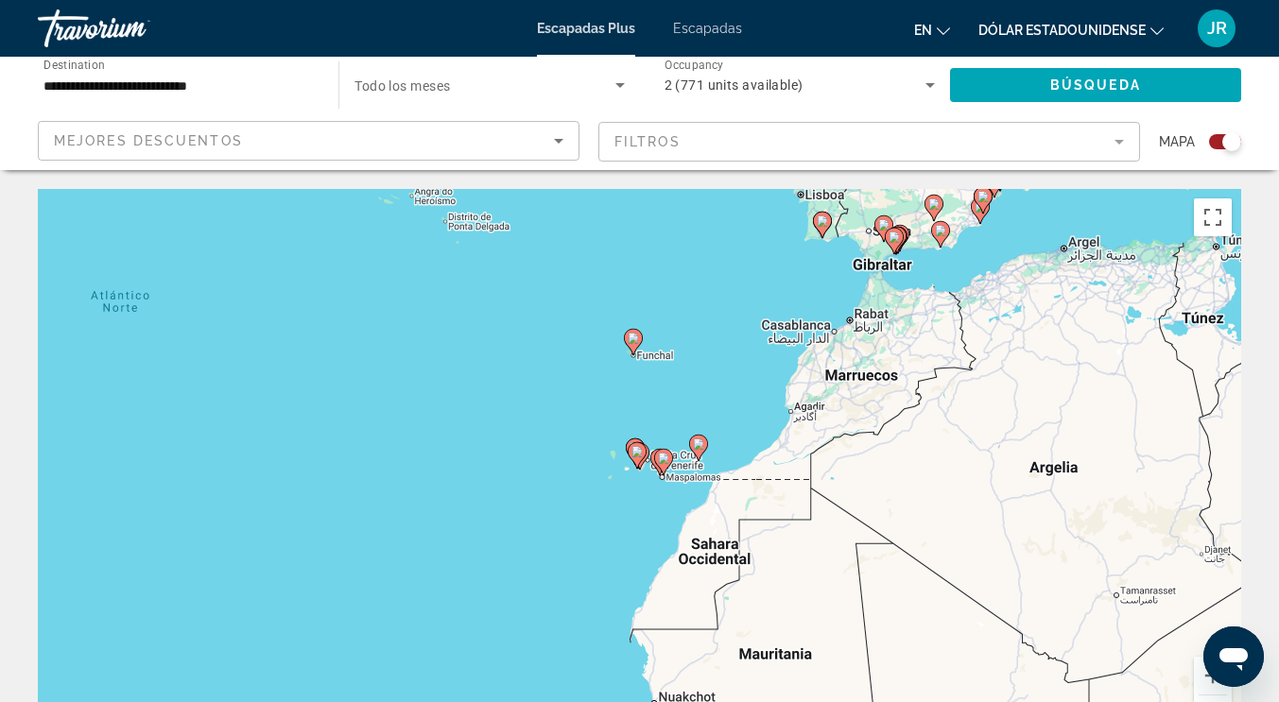
click at [600, 456] on div "Para activar la función de arrastre con el teclado, pulsa Alt + Intro. Cuando h…" at bounding box center [639, 472] width 1203 height 567
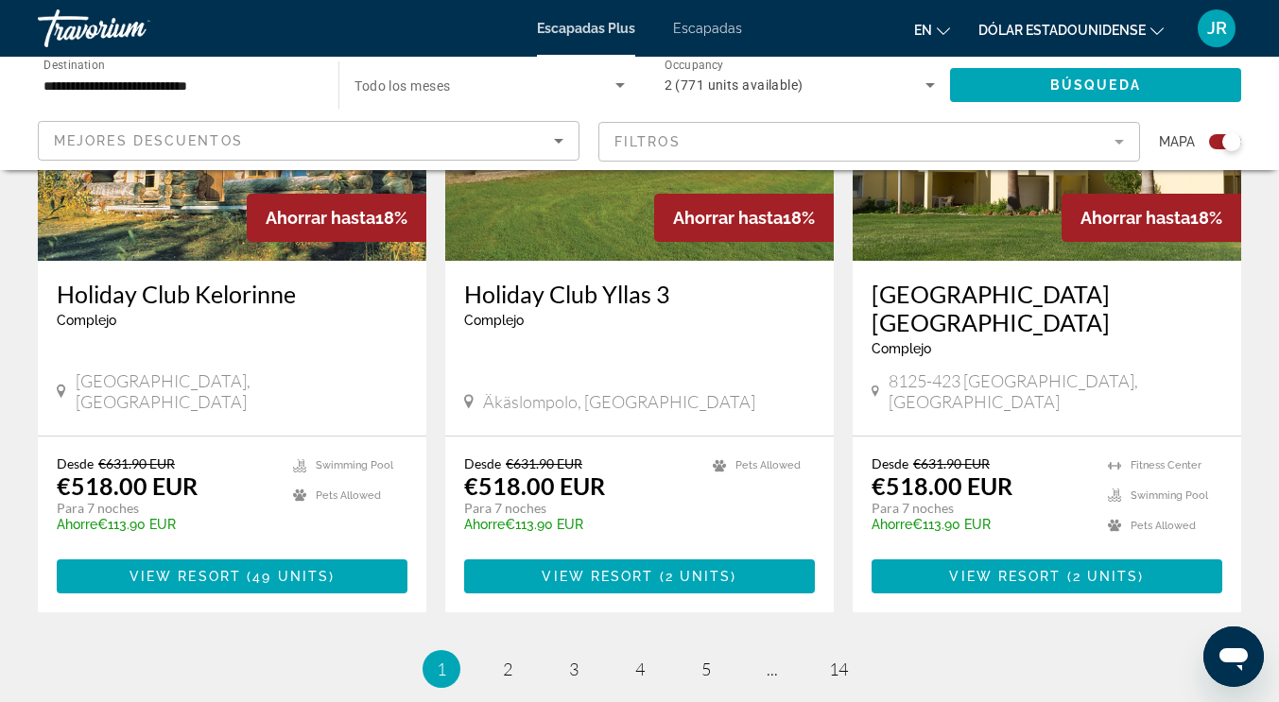
scroll to position [2998, 0]
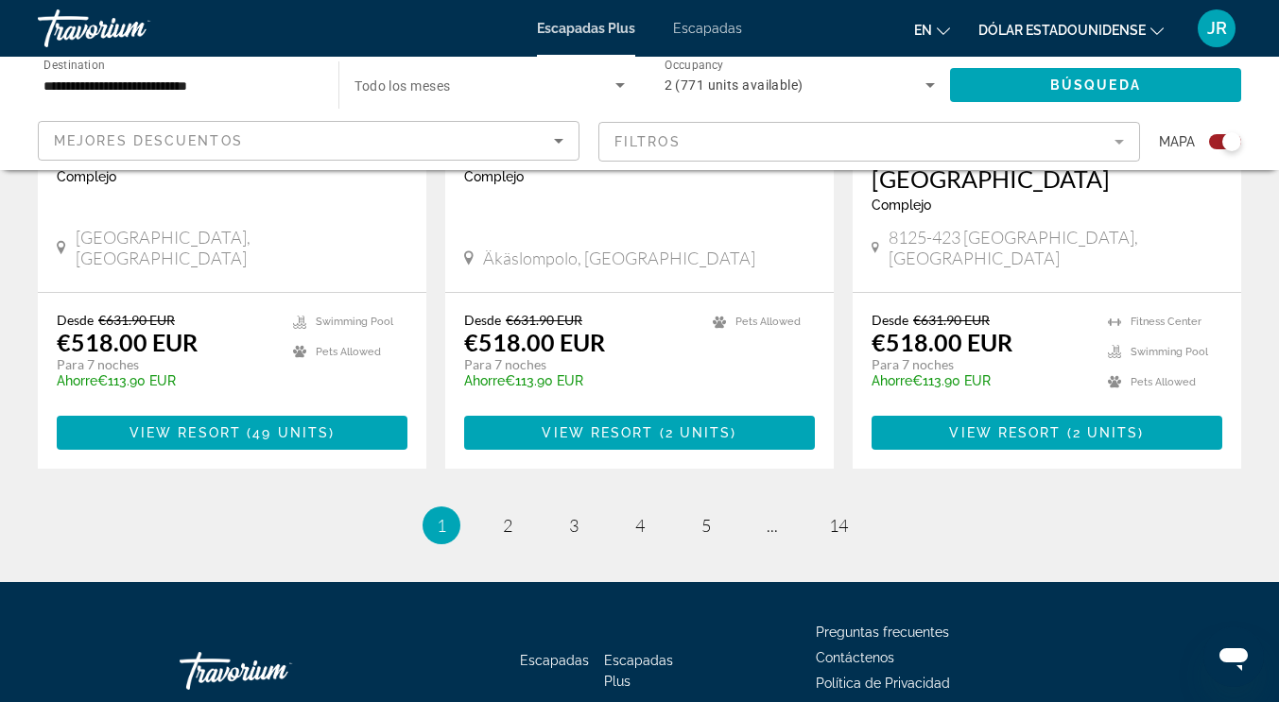
click at [848, 625] on font "Preguntas frecuentes" at bounding box center [882, 632] width 133 height 15
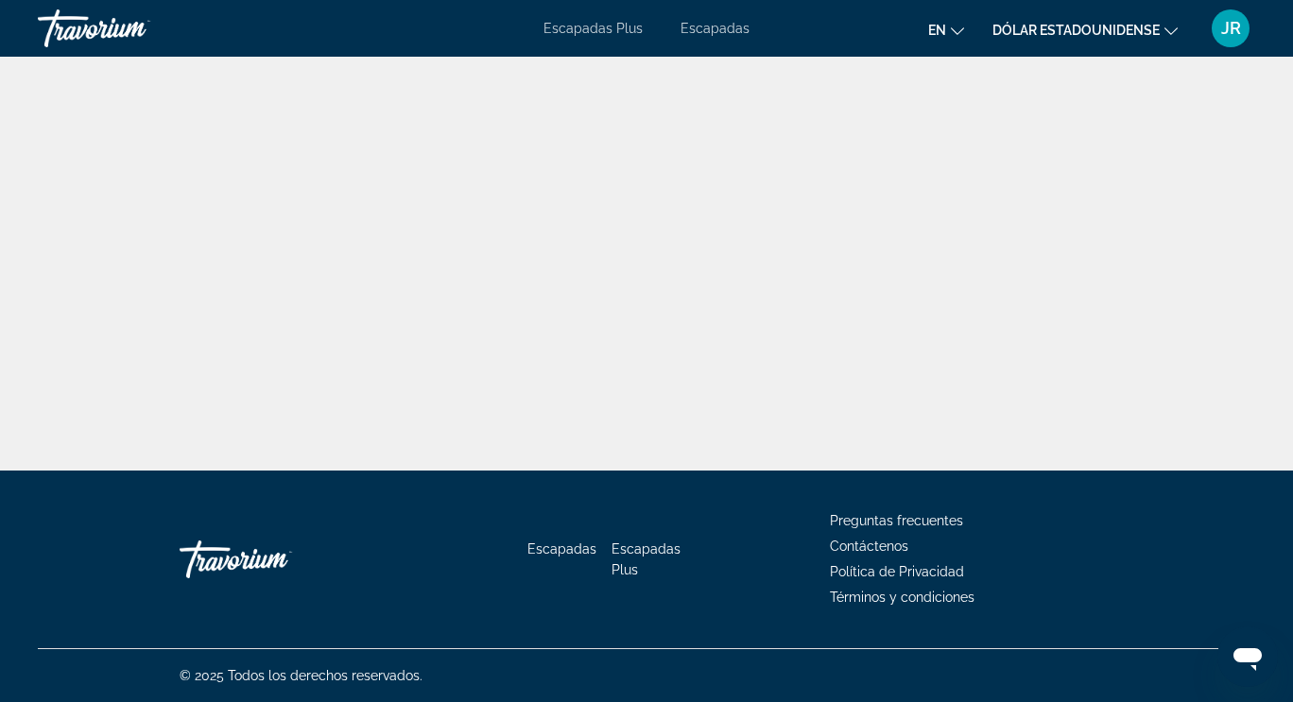
click at [948, 521] on font "Preguntas frecuentes" at bounding box center [896, 520] width 133 height 15
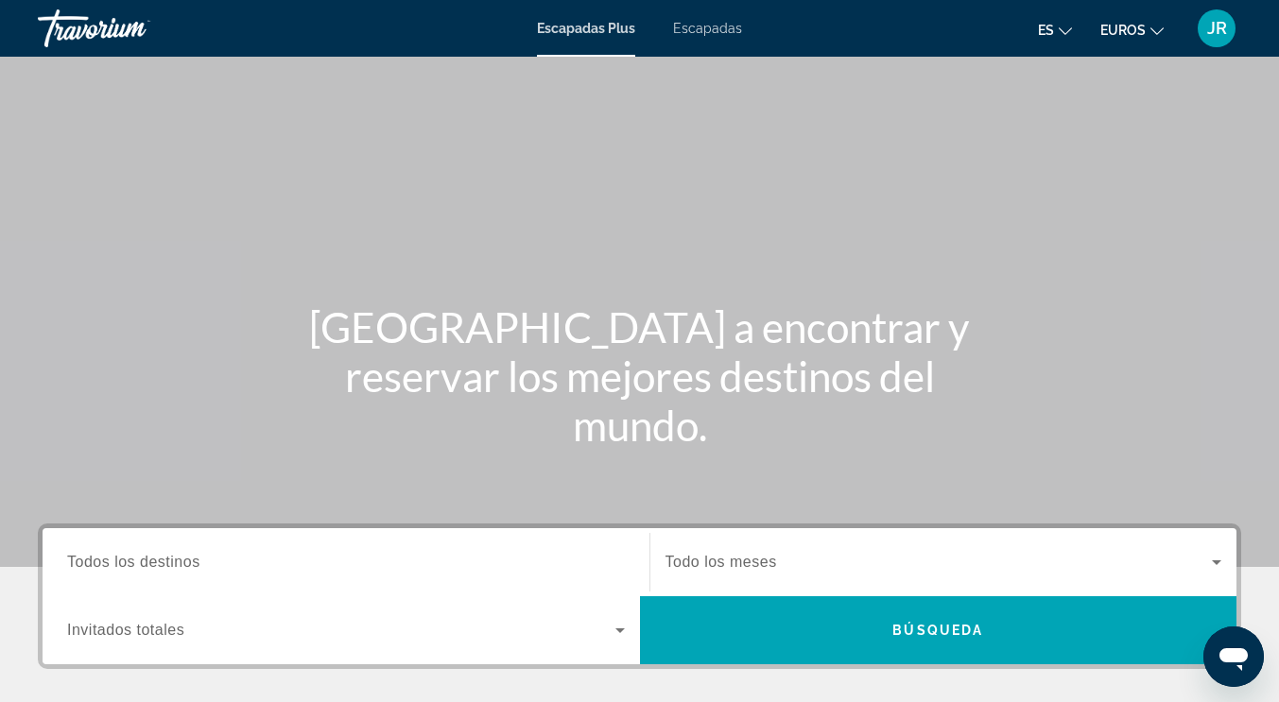
click at [1205, 23] on div "JR" at bounding box center [1216, 28] width 38 height 38
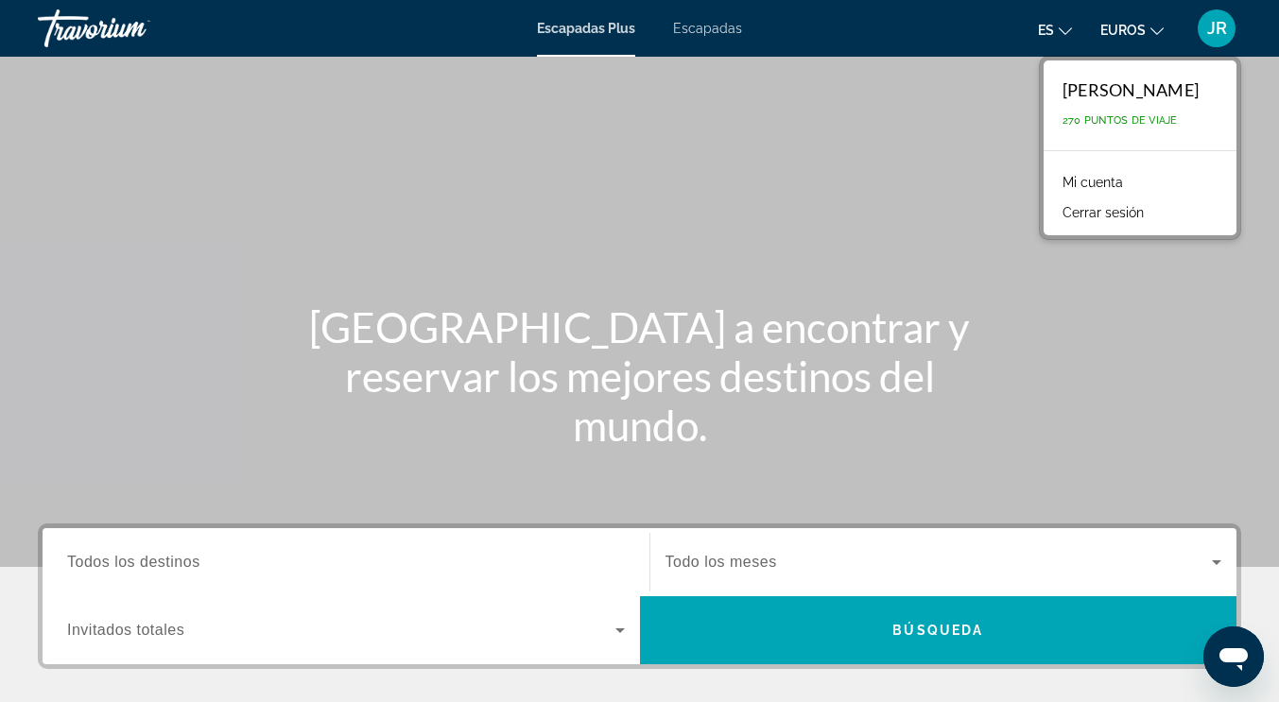
click at [1215, 29] on font "JR" at bounding box center [1217, 28] width 20 height 20
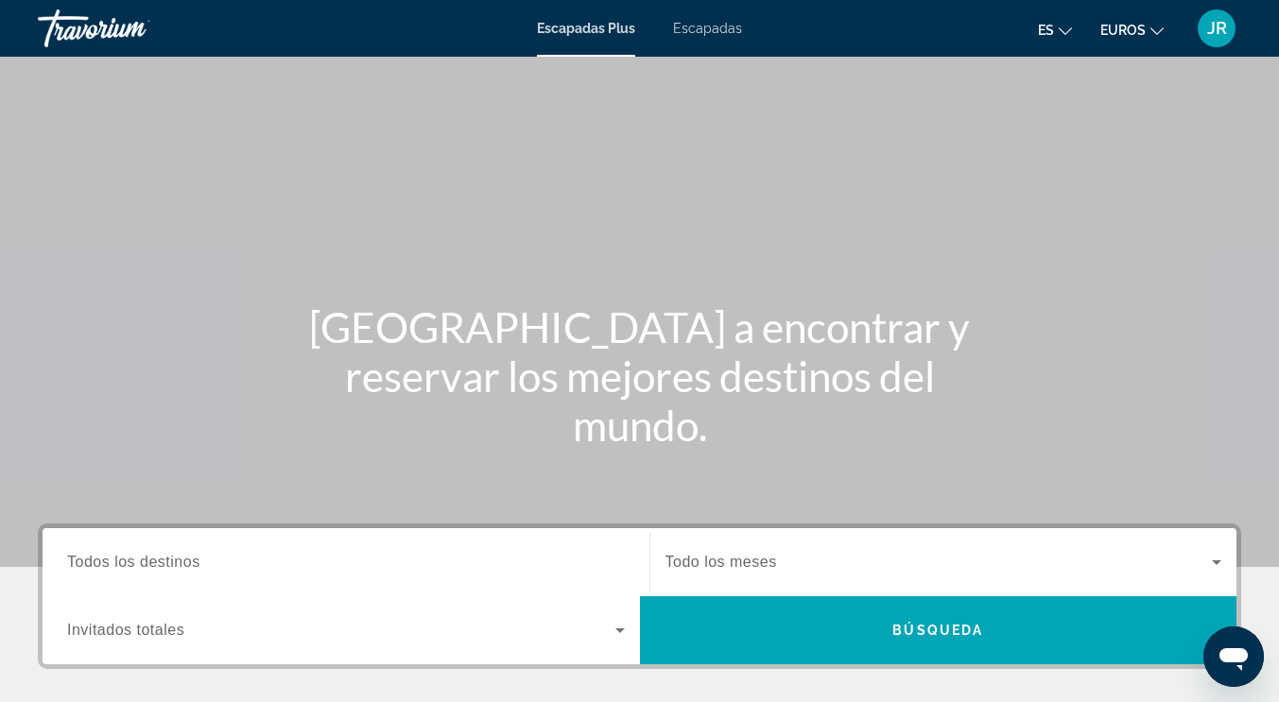
click at [1225, 23] on font "JR" at bounding box center [1217, 28] width 20 height 20
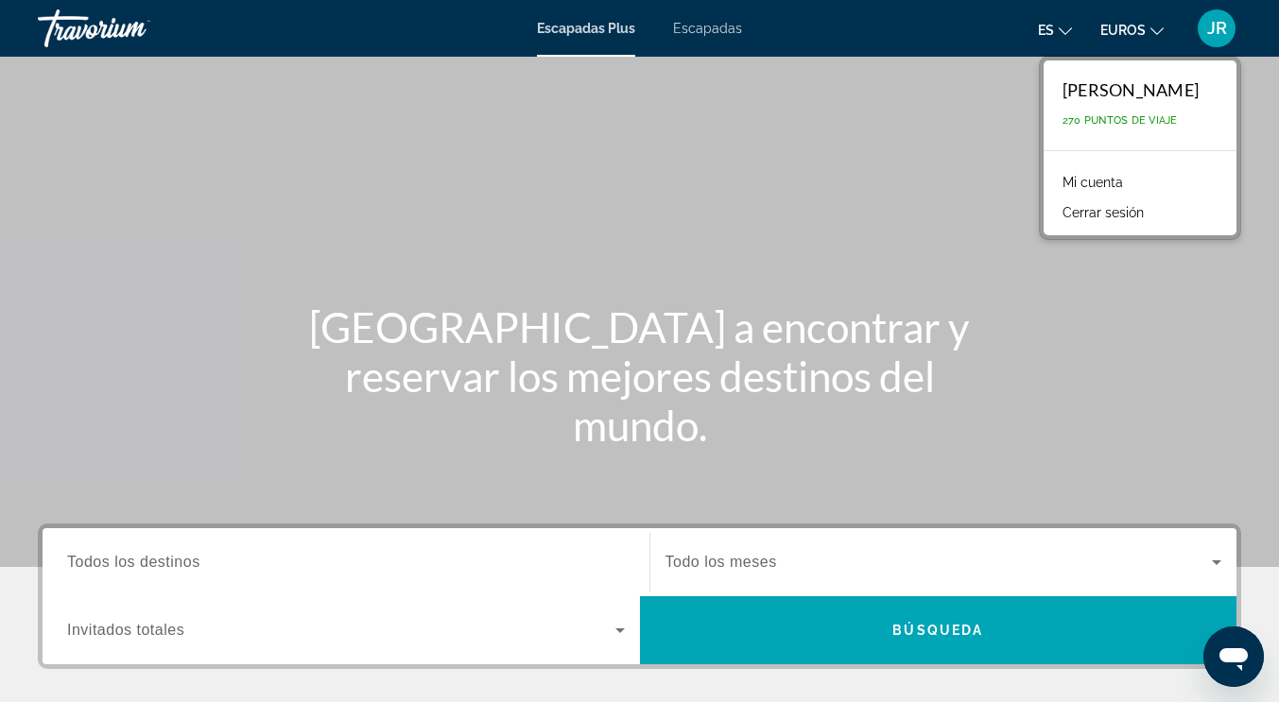
click at [1062, 176] on font "Mi cuenta" at bounding box center [1092, 182] width 60 height 15
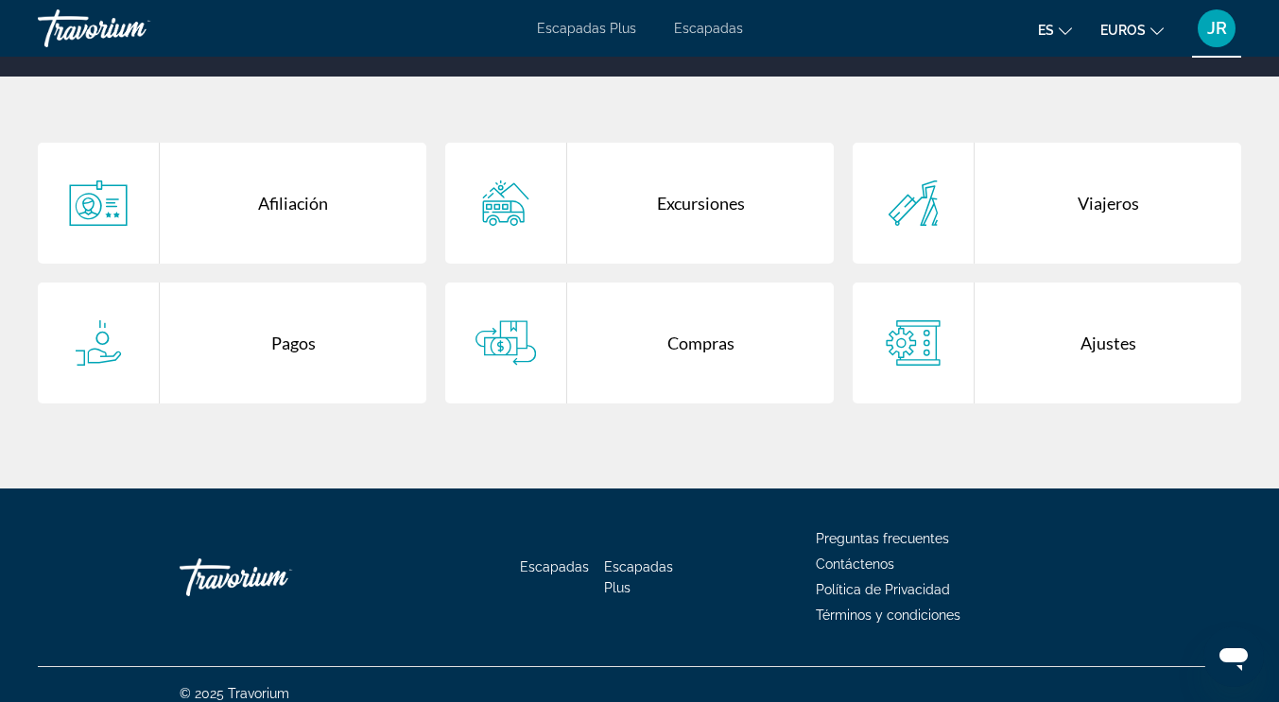
scroll to position [363, 0]
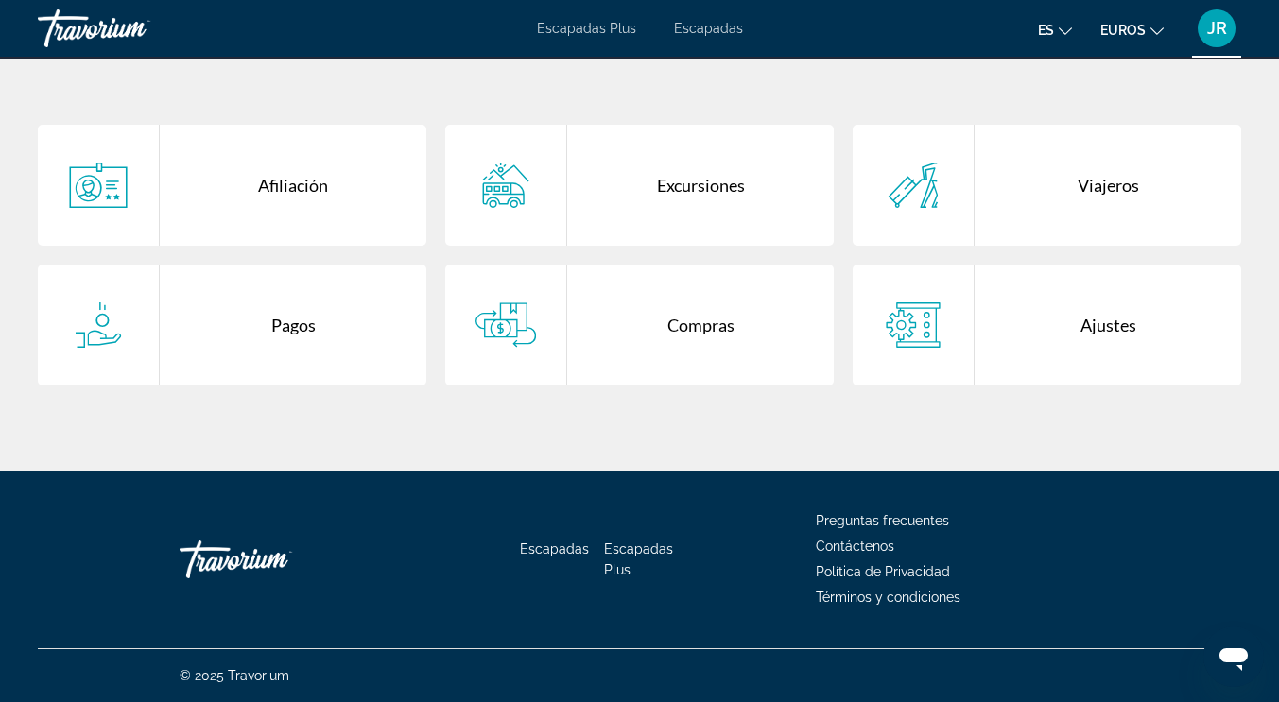
click at [1111, 178] on div "Viajeros" at bounding box center [1107, 185] width 267 height 121
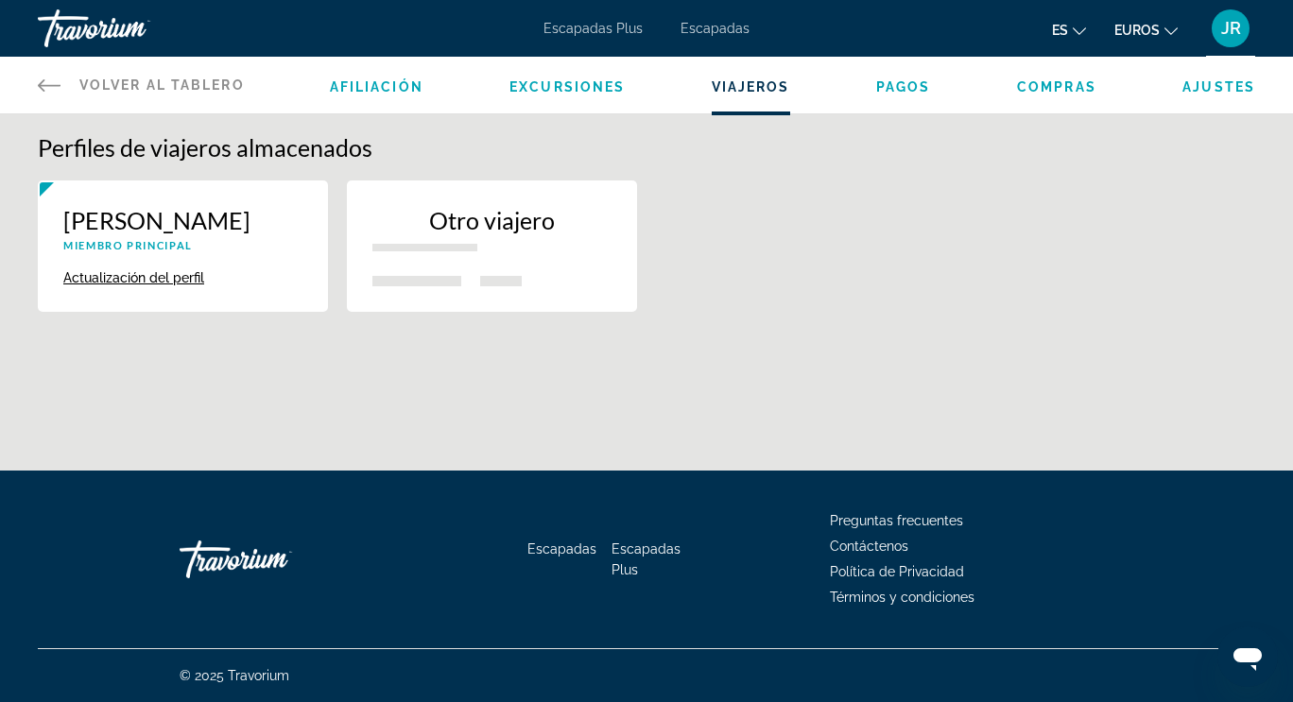
click at [498, 227] on p "Otro viajero" at bounding box center [491, 220] width 239 height 28
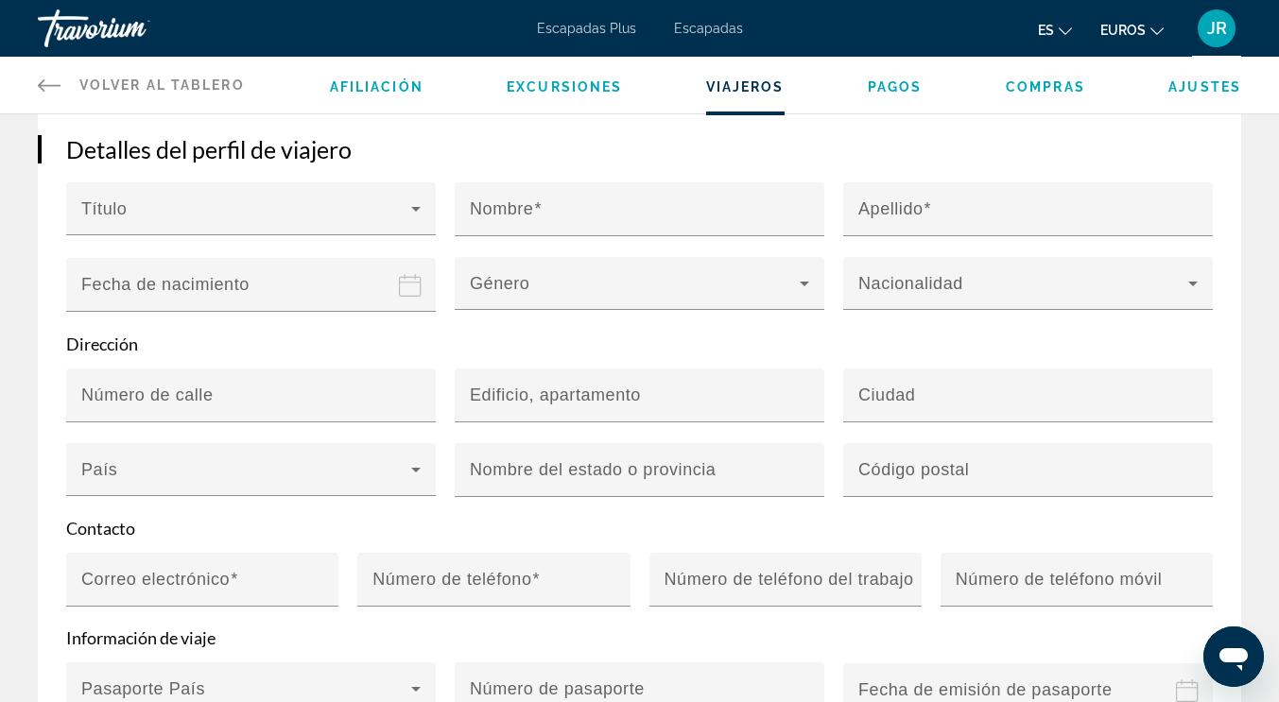
scroll to position [265, 0]
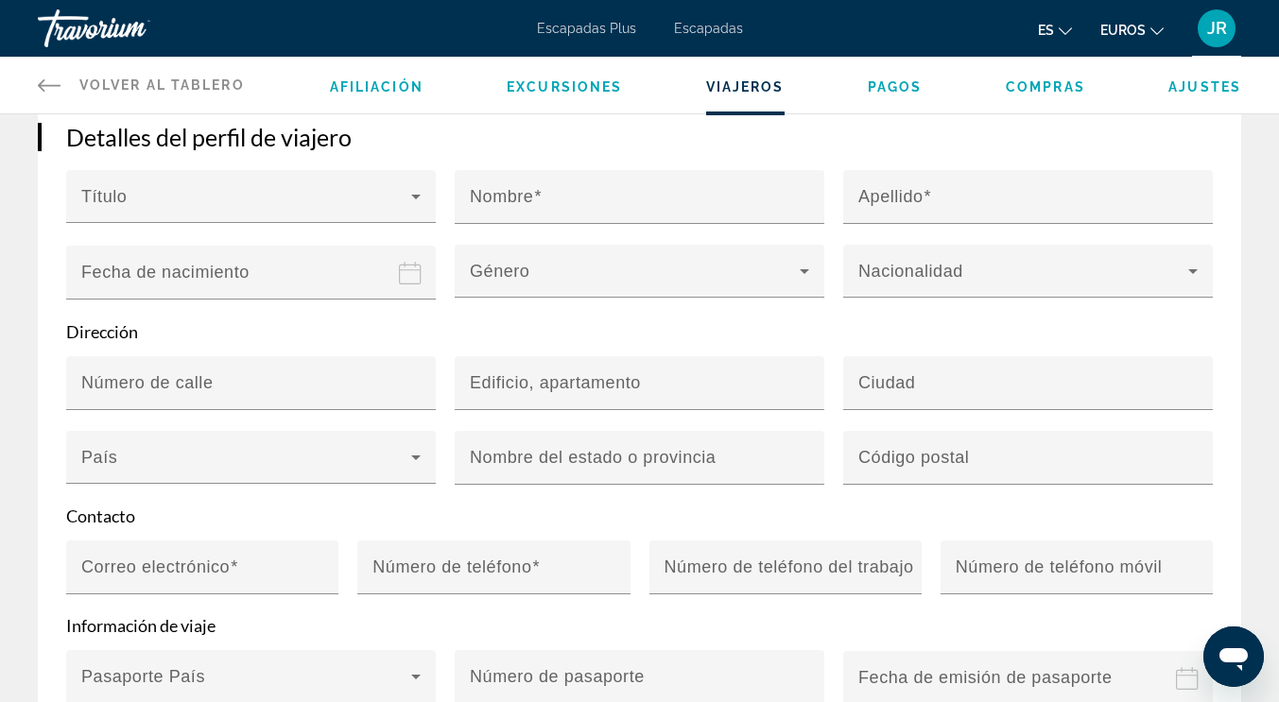
click at [575, 87] on span "Excursiones" at bounding box center [564, 86] width 115 height 15
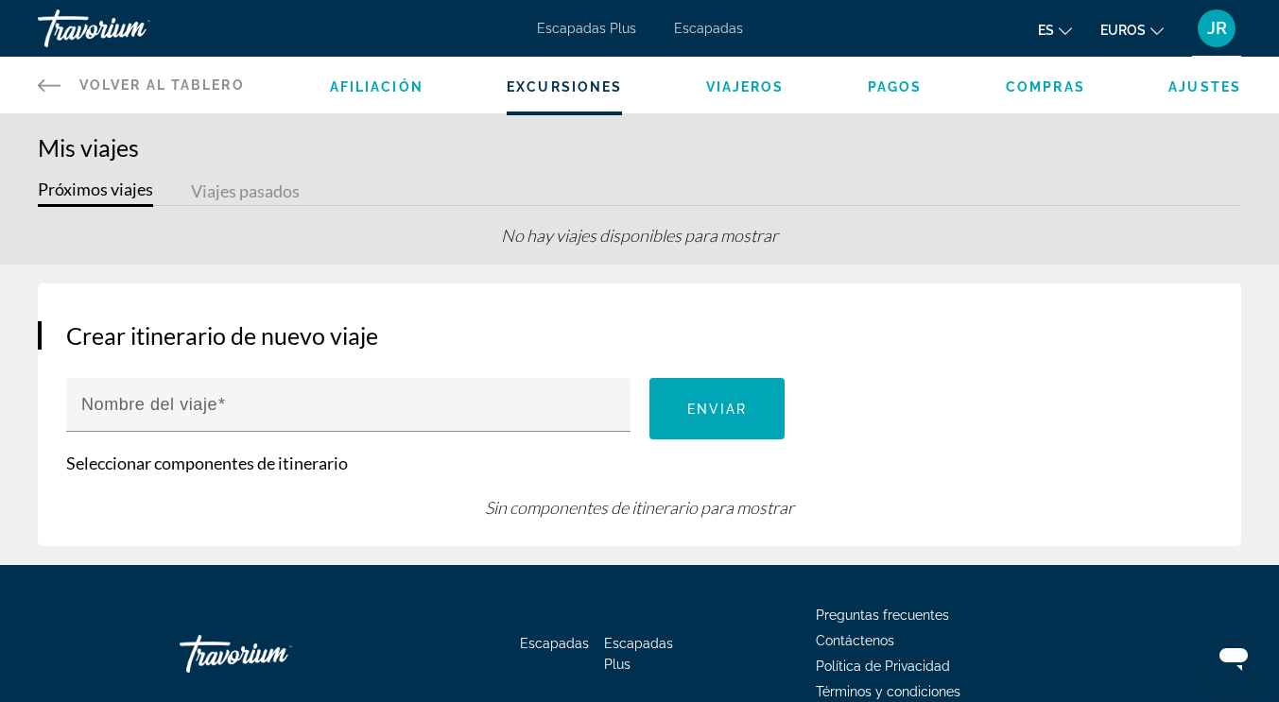
click at [382, 95] on div "Afiliación Excursiones Viajeros Pagos Compras Ajustes" at bounding box center [785, 85] width 911 height 57
click at [53, 85] on icon "Contenido principal" at bounding box center [49, 85] width 23 height 12
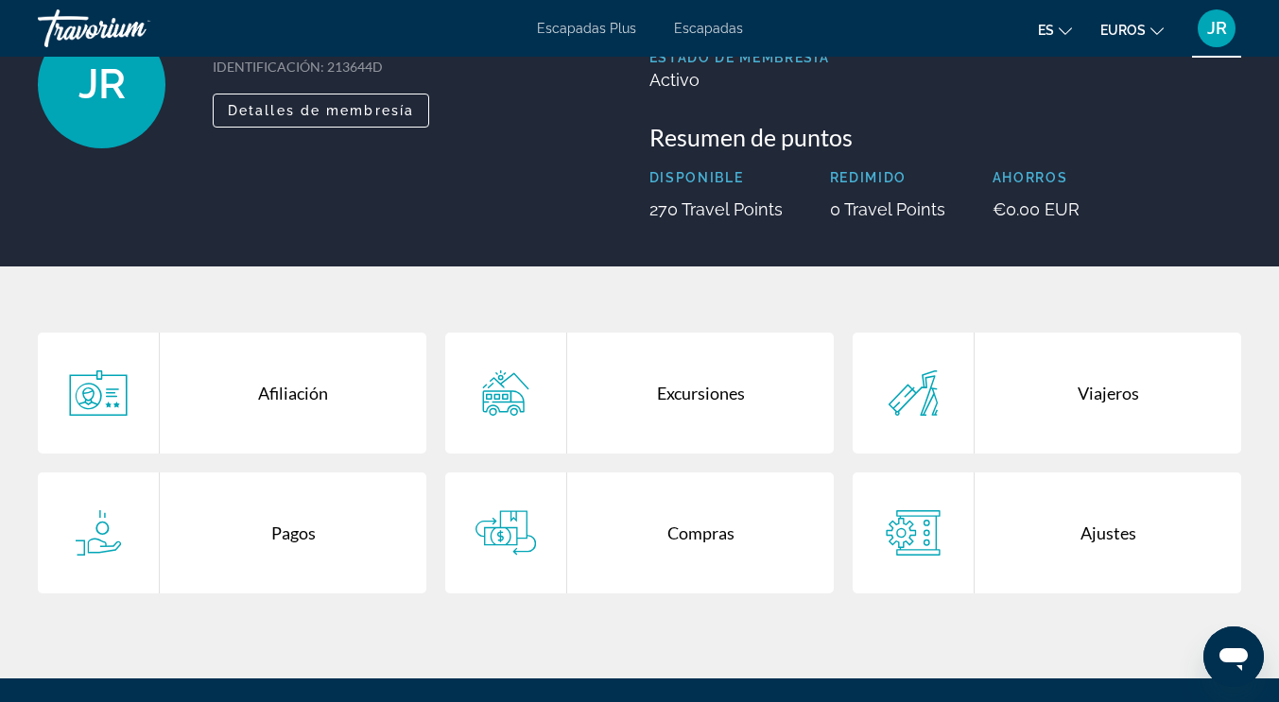
scroll to position [189, 0]
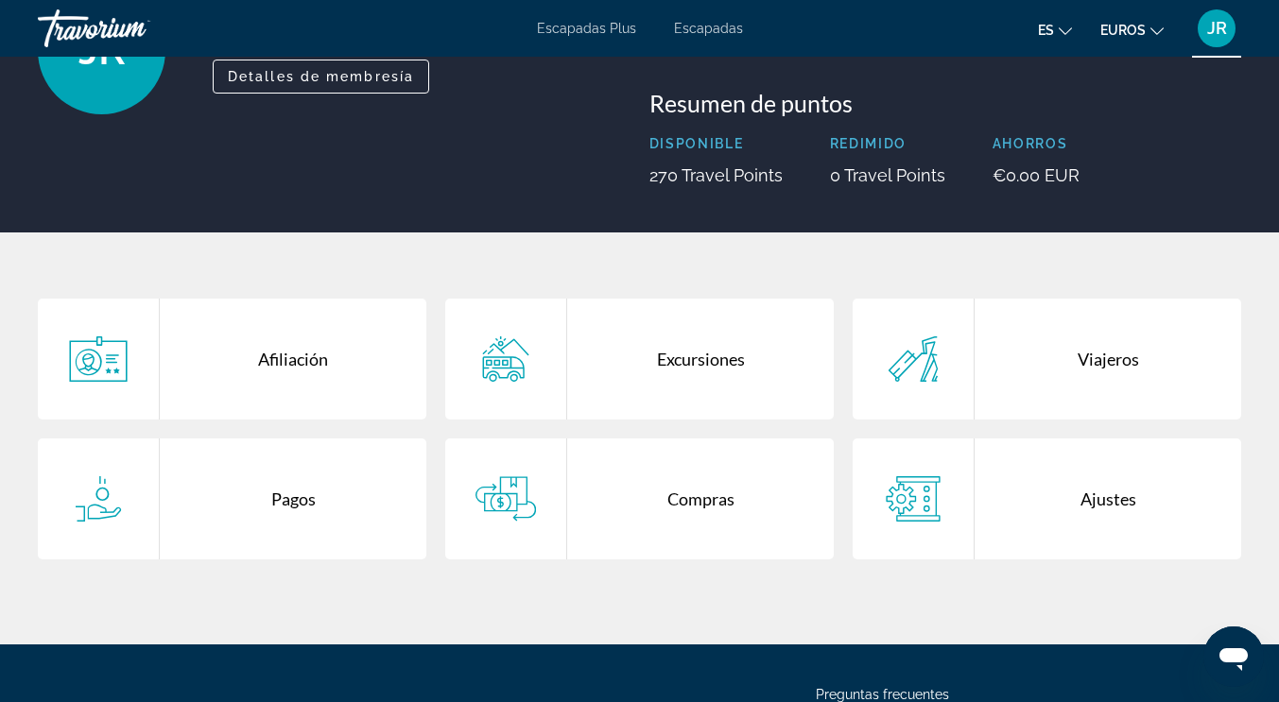
click at [1096, 497] on div "Ajustes" at bounding box center [1107, 499] width 267 height 121
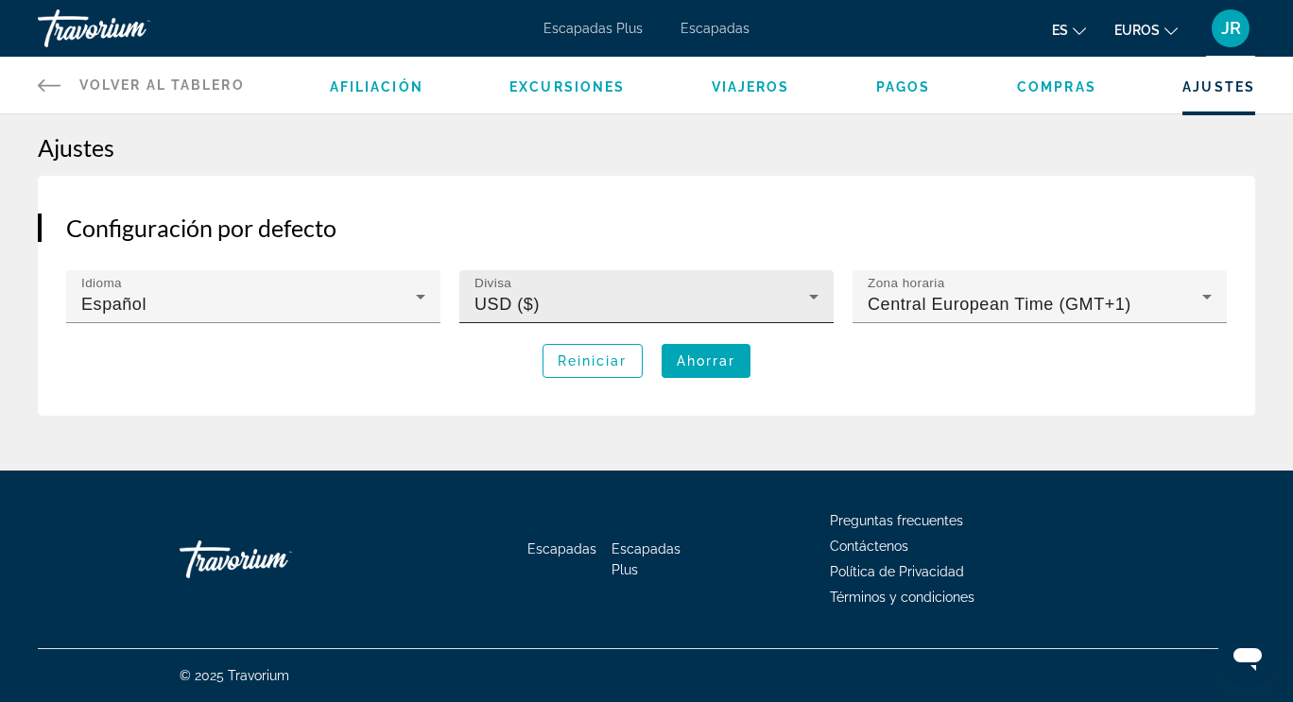
click at [530, 305] on span "USD ($)" at bounding box center [506, 304] width 65 height 19
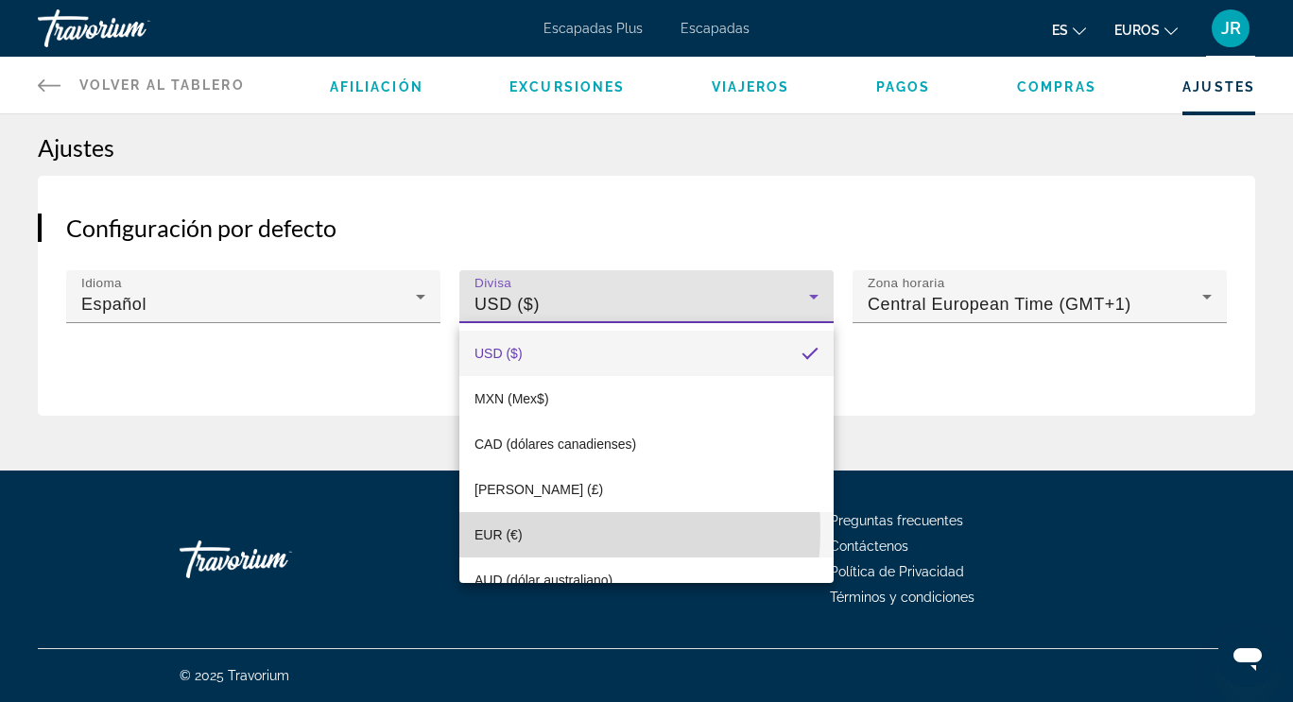
click at [517, 530] on font "EUR (€)" at bounding box center [498, 534] width 48 height 15
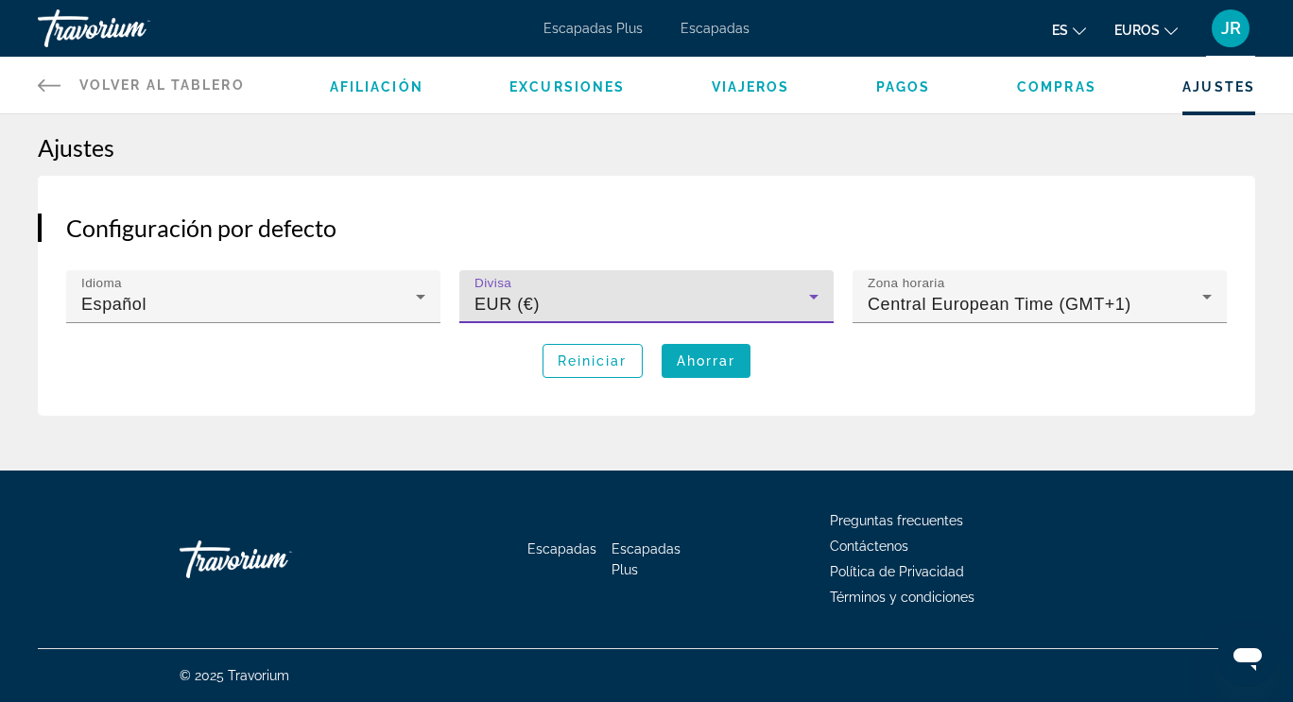
click at [693, 362] on span "Ahorrar" at bounding box center [707, 360] width 60 height 15
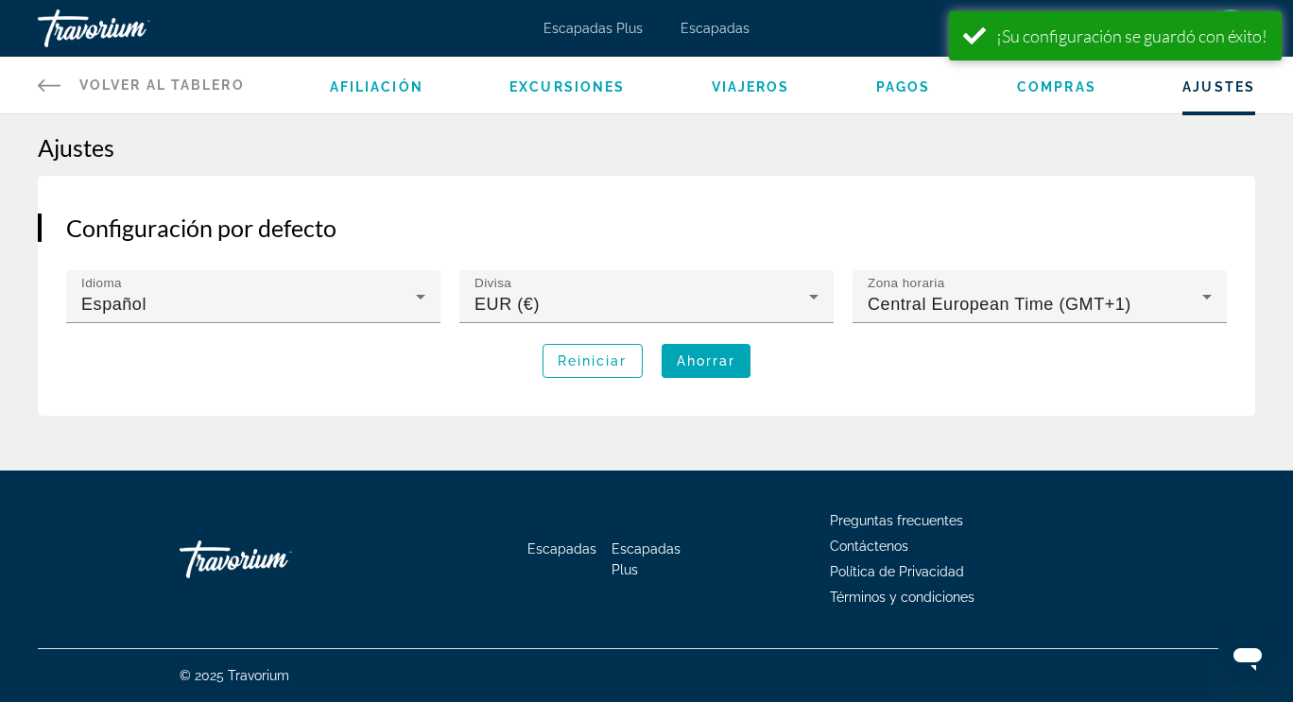
click at [358, 85] on span "Afiliación" at bounding box center [377, 86] width 94 height 15
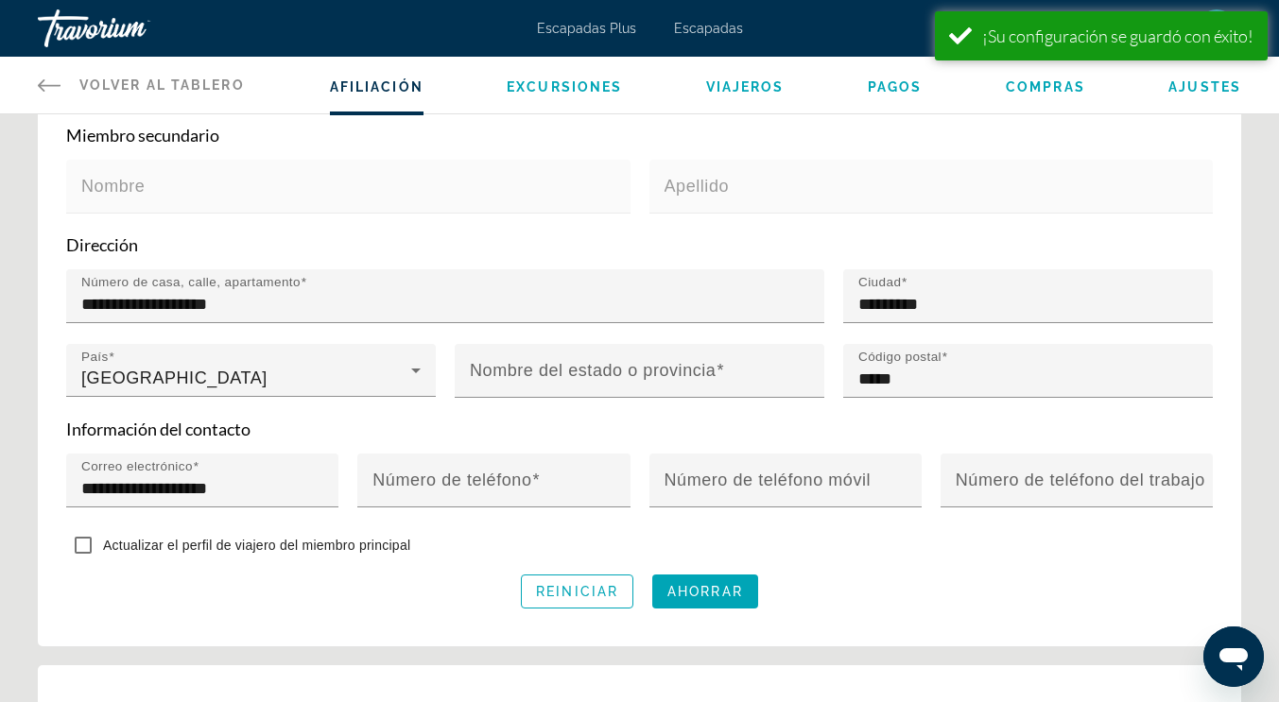
scroll to position [567, 0]
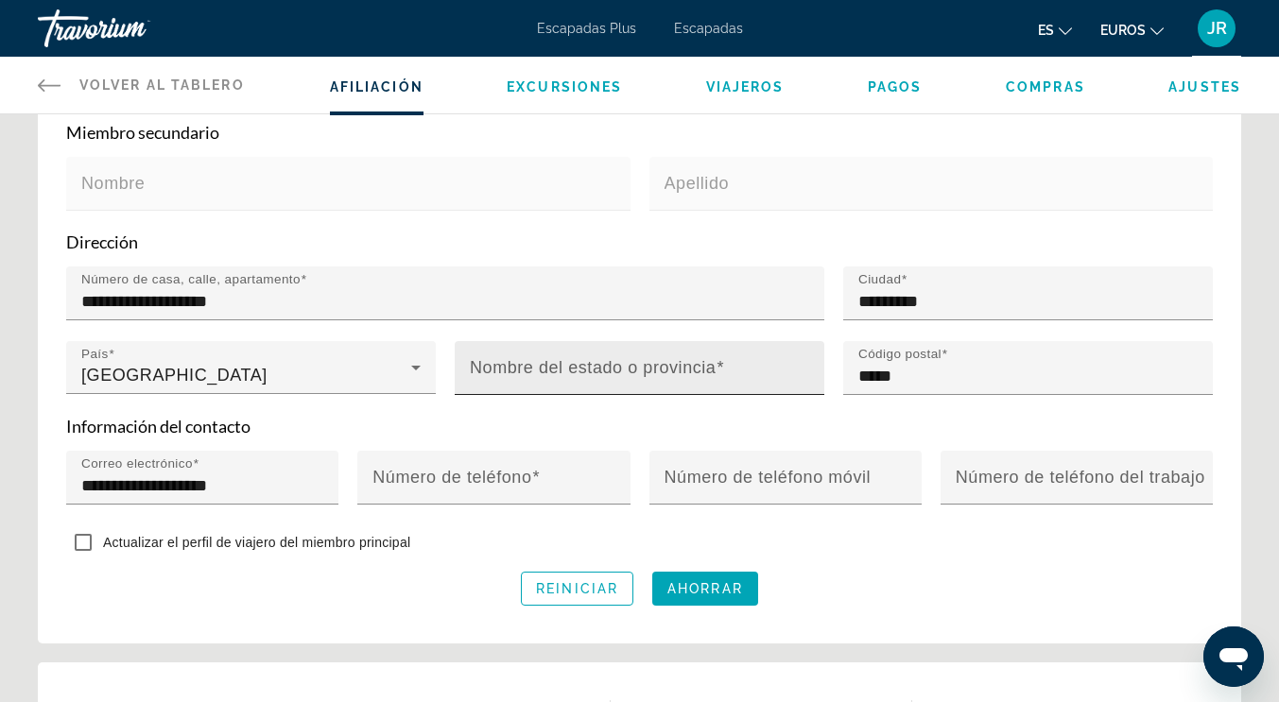
click at [660, 378] on label "Nombre del estado o provincia" at bounding box center [597, 368] width 254 height 20
click at [660, 387] on input "Nombre del estado o provincia" at bounding box center [645, 376] width 351 height 23
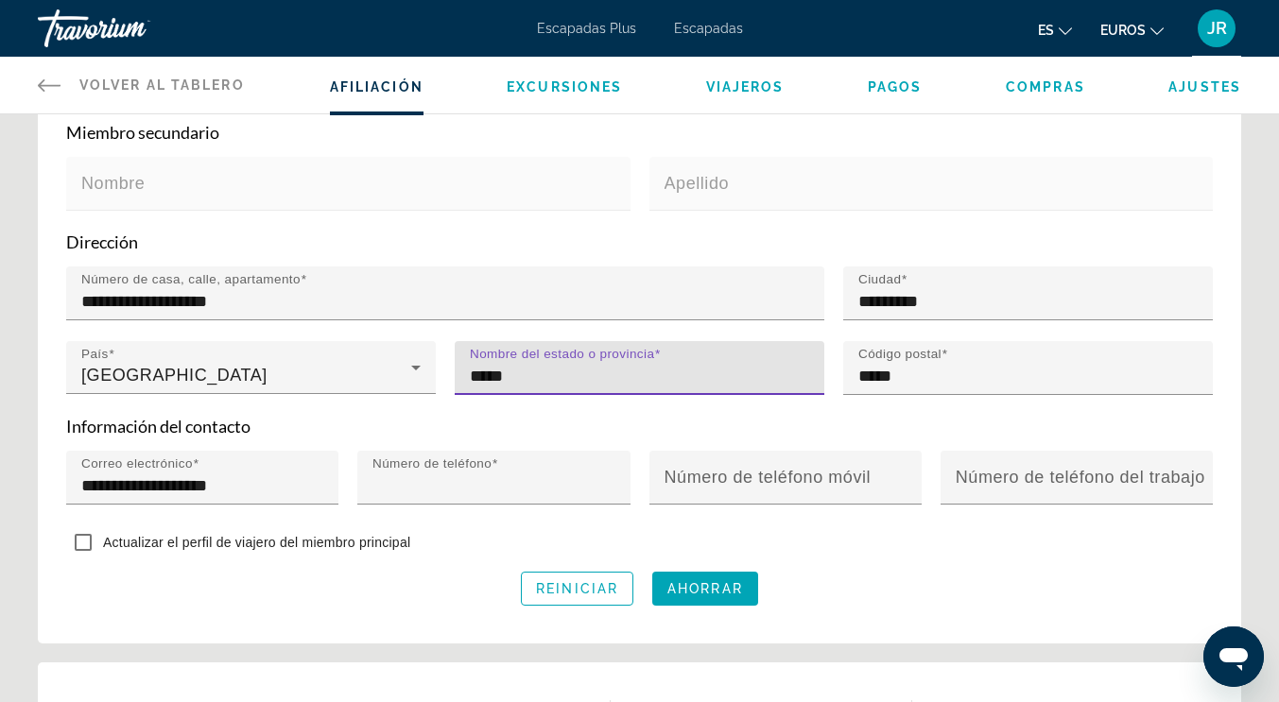
type input "*********"
type input "**********"
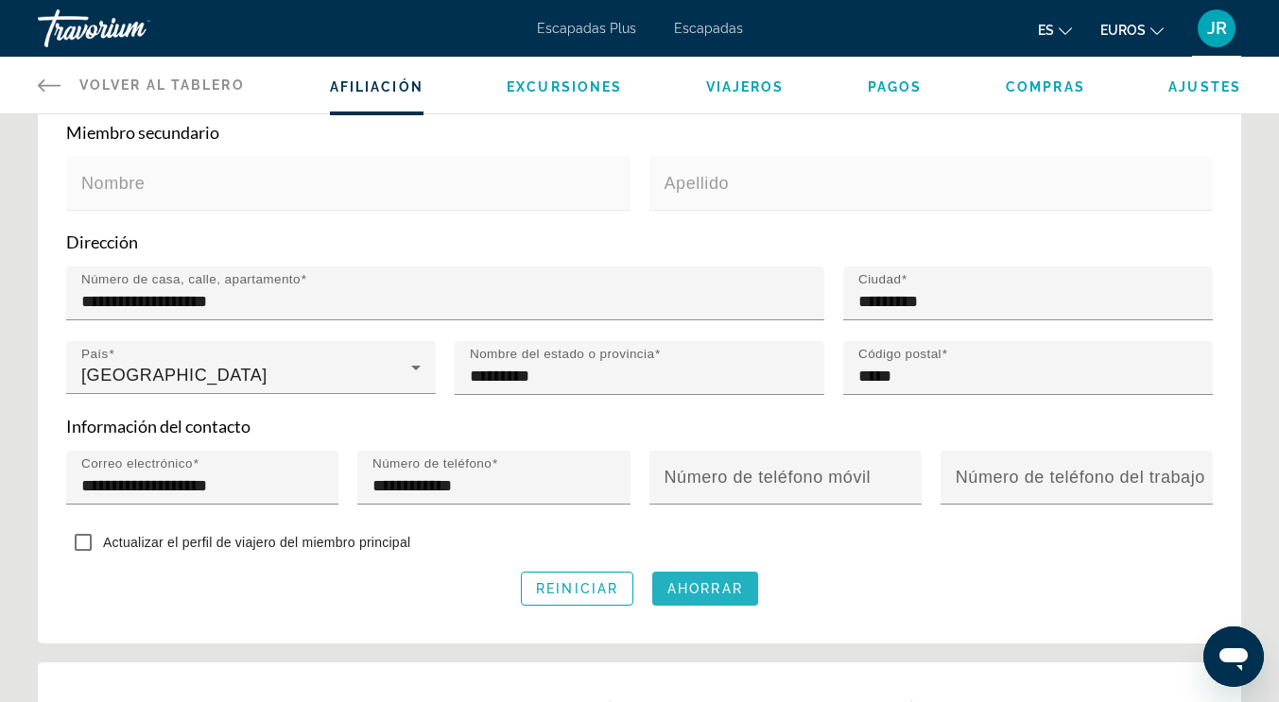
click at [689, 602] on span "Contenido principal" at bounding box center [705, 588] width 106 height 45
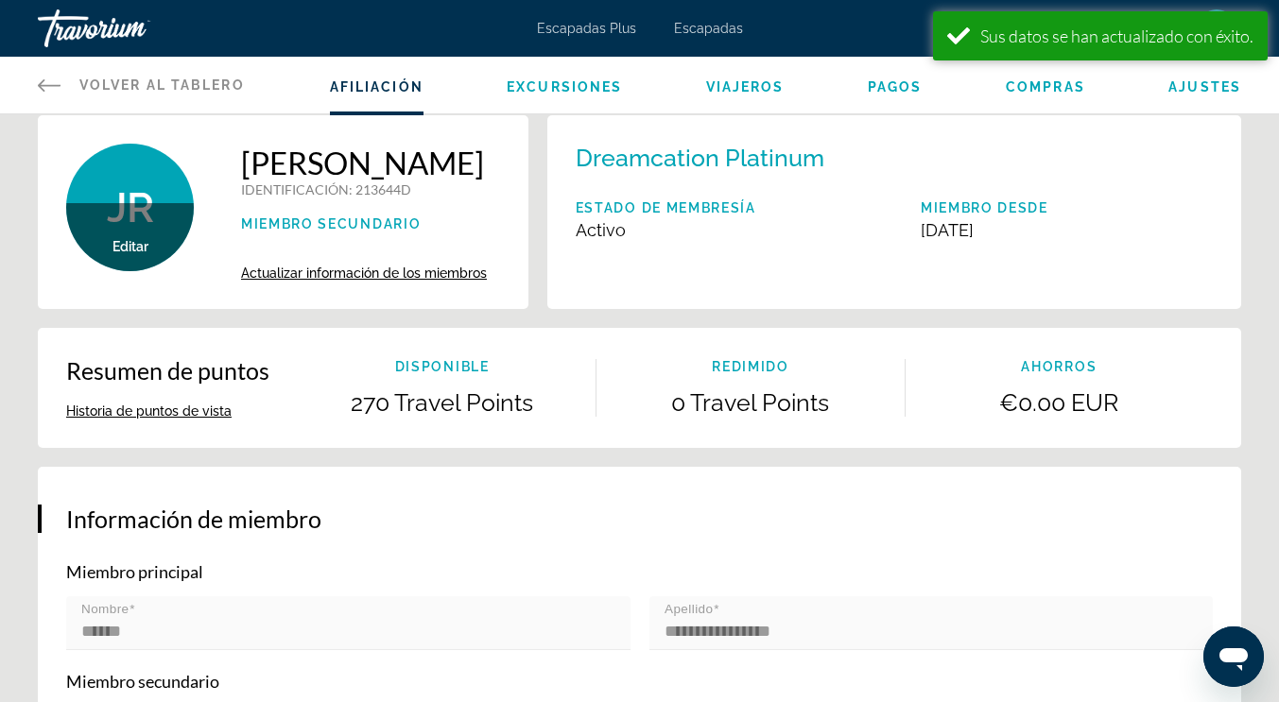
scroll to position [0, 0]
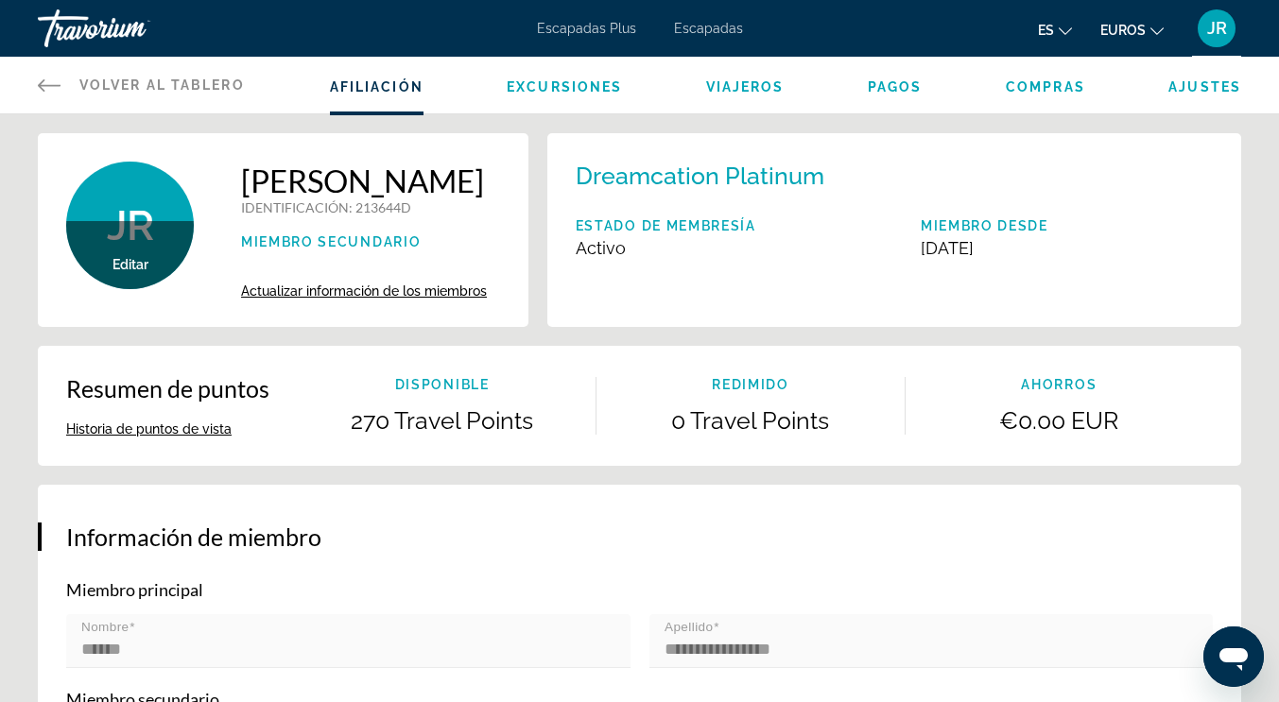
click at [566, 82] on span "Excursiones" at bounding box center [564, 86] width 115 height 15
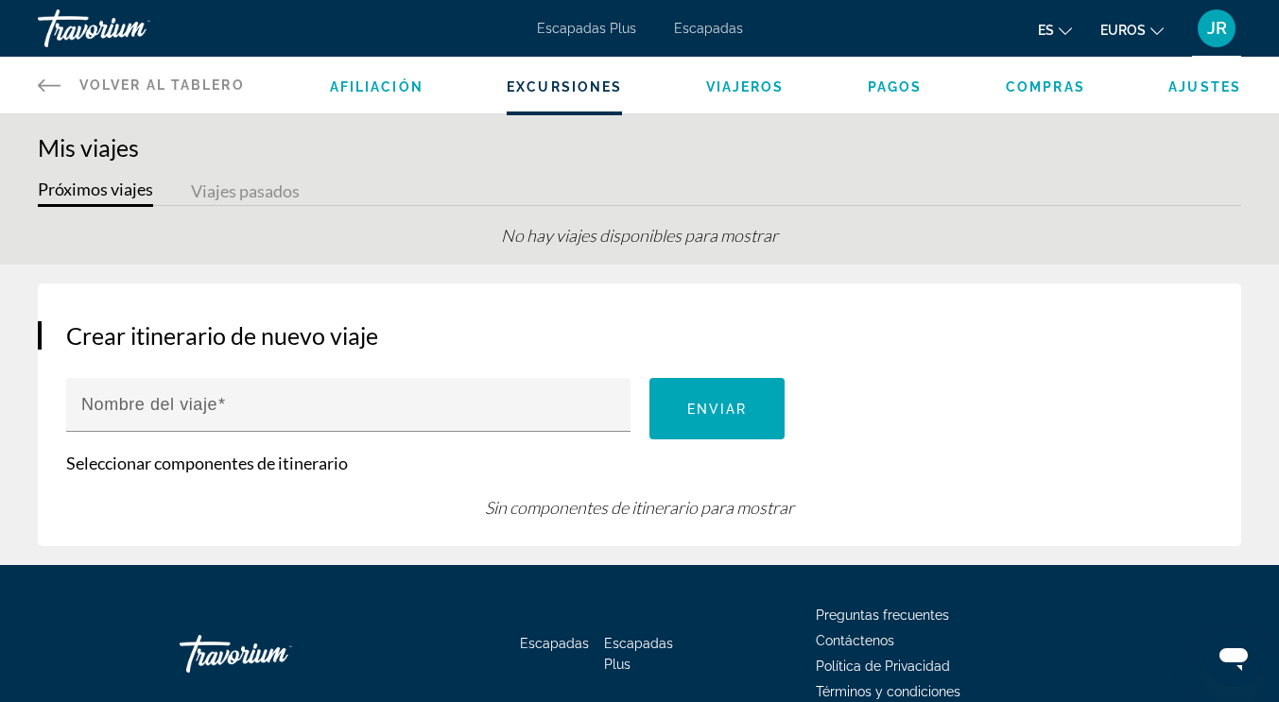
click at [748, 75] on li "Viajeros" at bounding box center [745, 85] width 78 height 21
click at [750, 89] on span "Viajeros" at bounding box center [745, 86] width 78 height 15
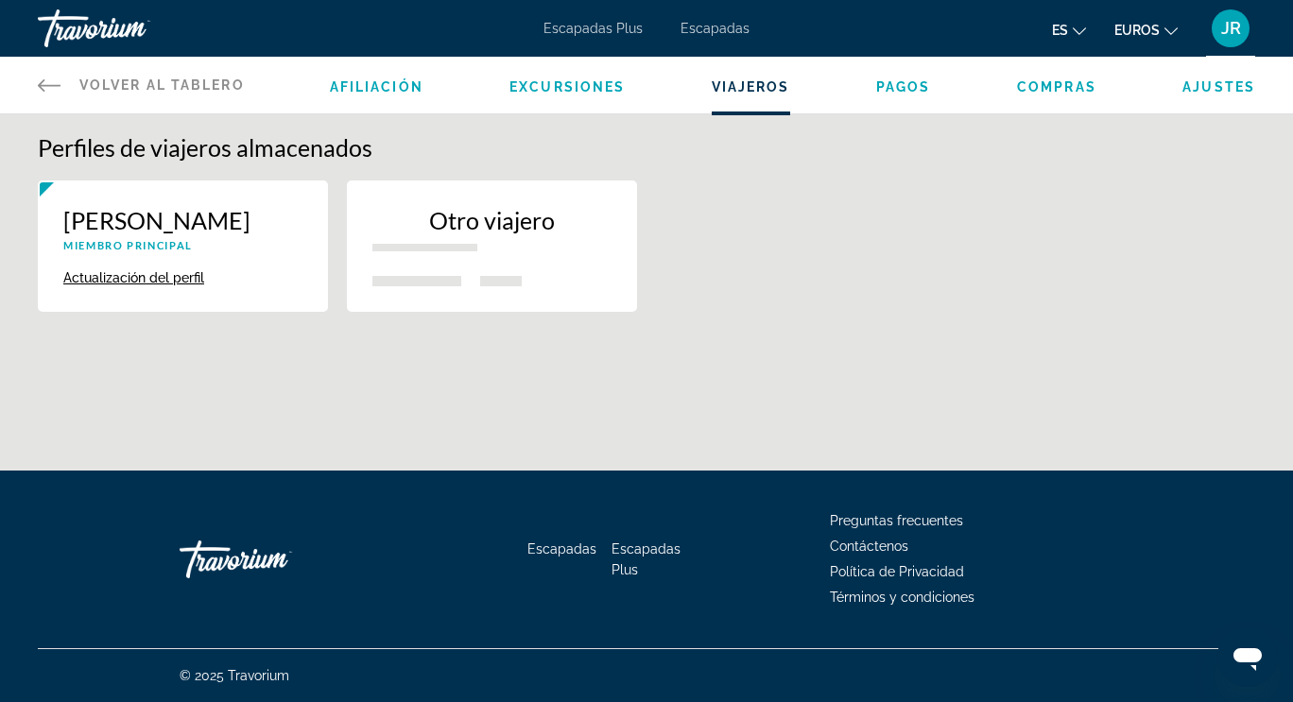
click at [903, 88] on span "Pagos" at bounding box center [903, 86] width 55 height 15
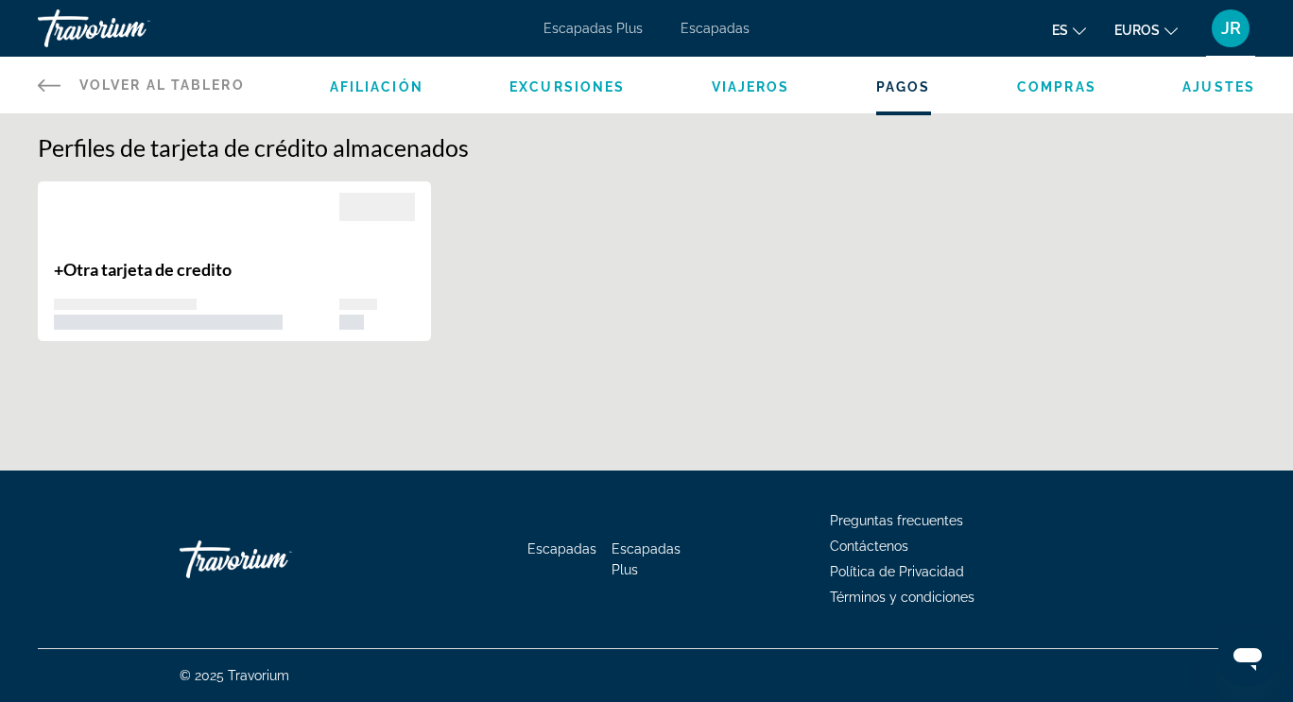
click at [1050, 87] on span "Compras" at bounding box center [1056, 86] width 79 height 15
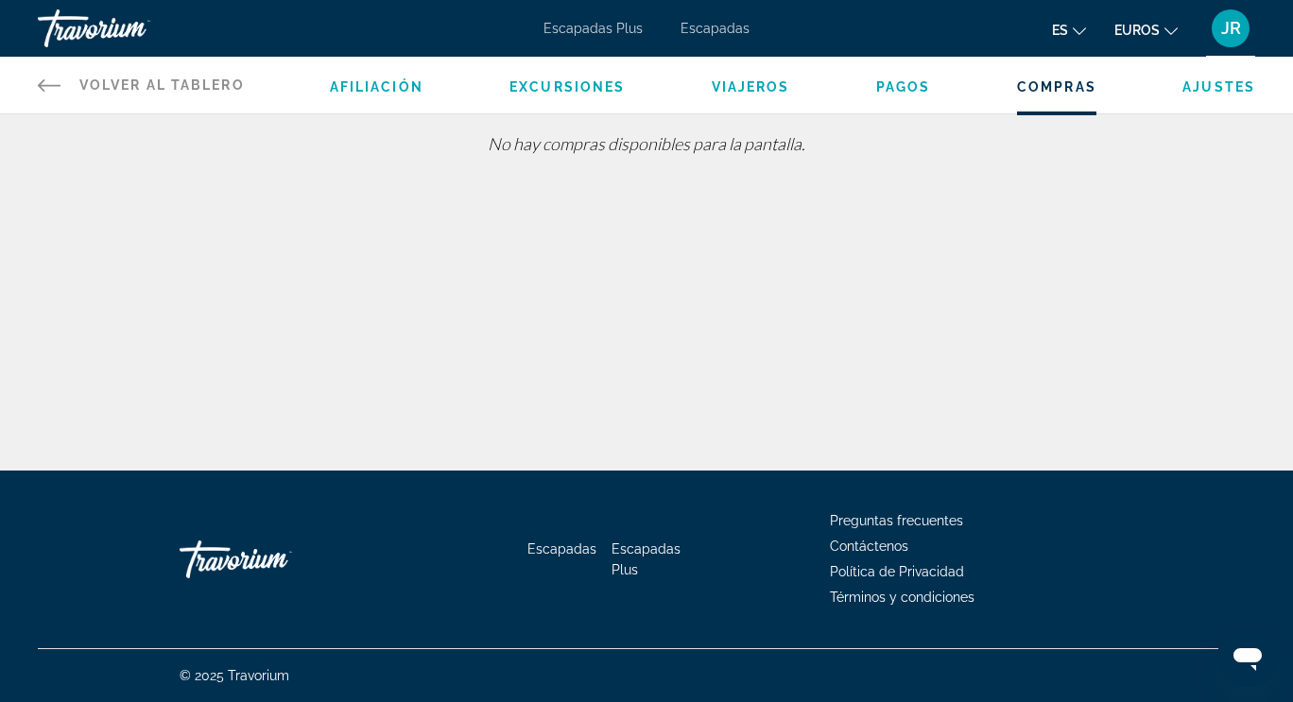
click at [1215, 91] on span "Ajustes" at bounding box center [1218, 86] width 73 height 15
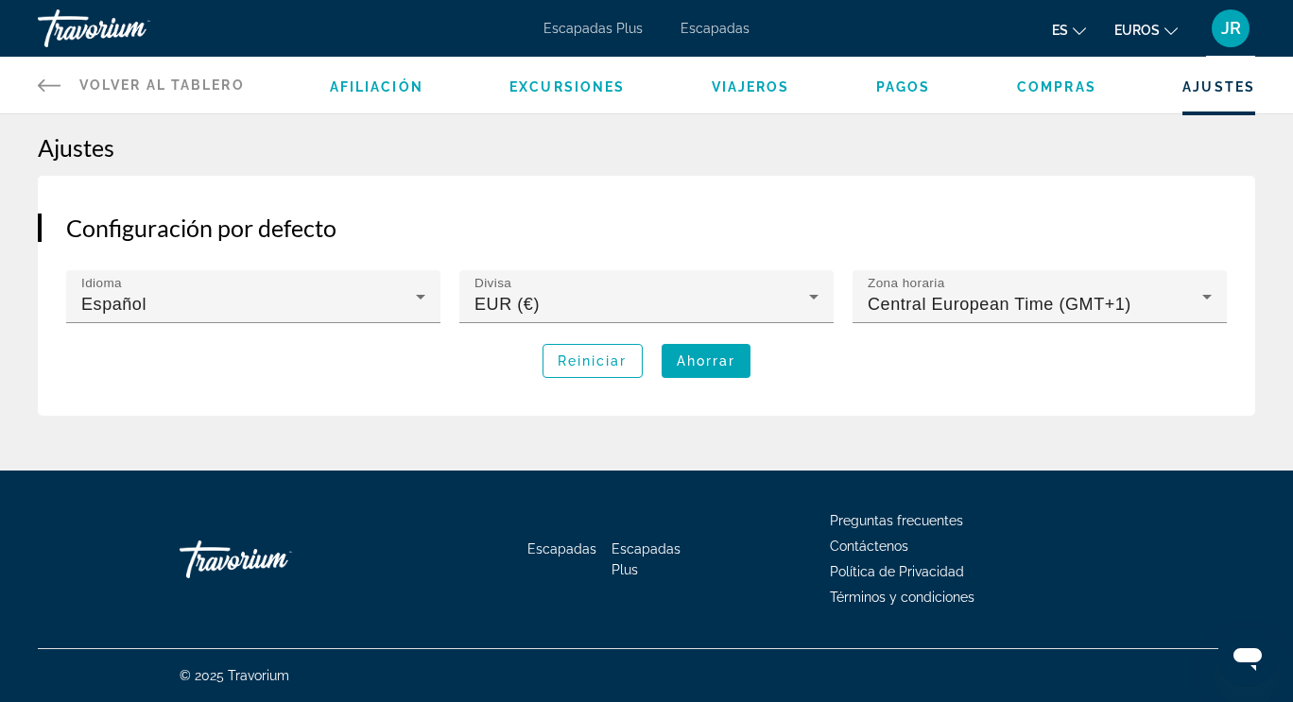
click at [45, 82] on icon "Contenido principal" at bounding box center [49, 85] width 23 height 23
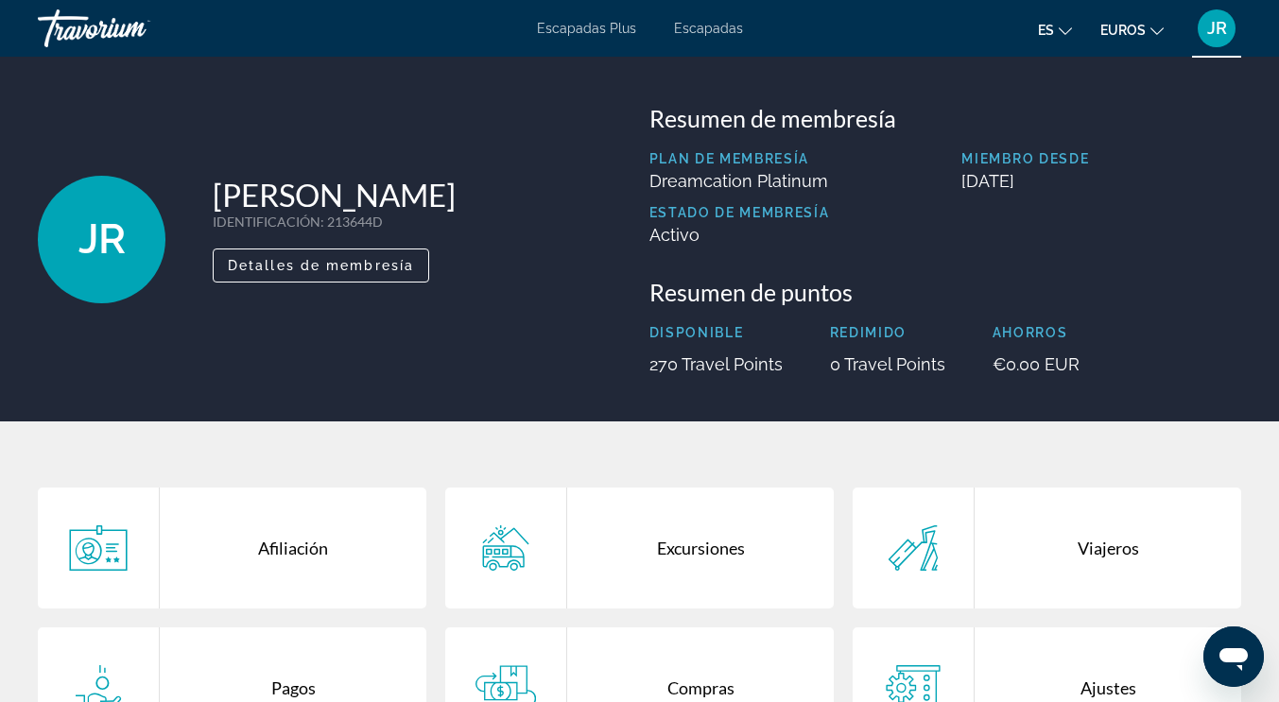
scroll to position [189, 0]
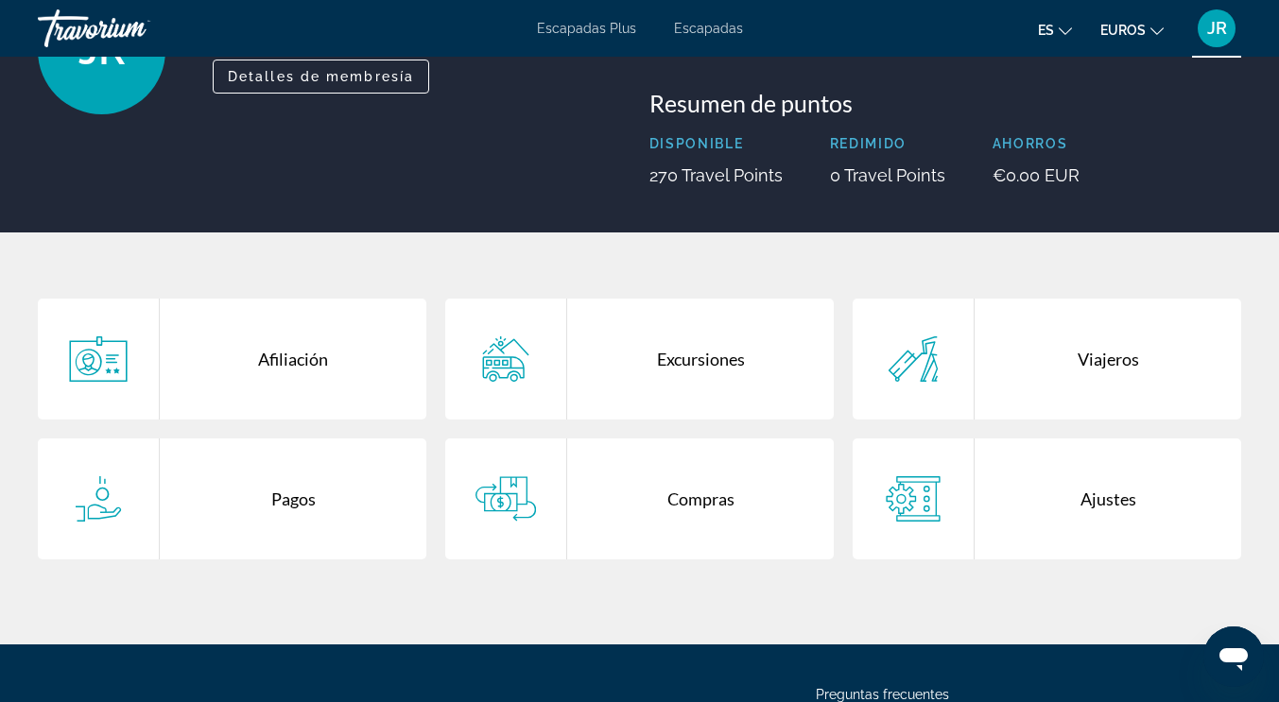
click at [1212, 29] on font "JR" at bounding box center [1217, 28] width 20 height 20
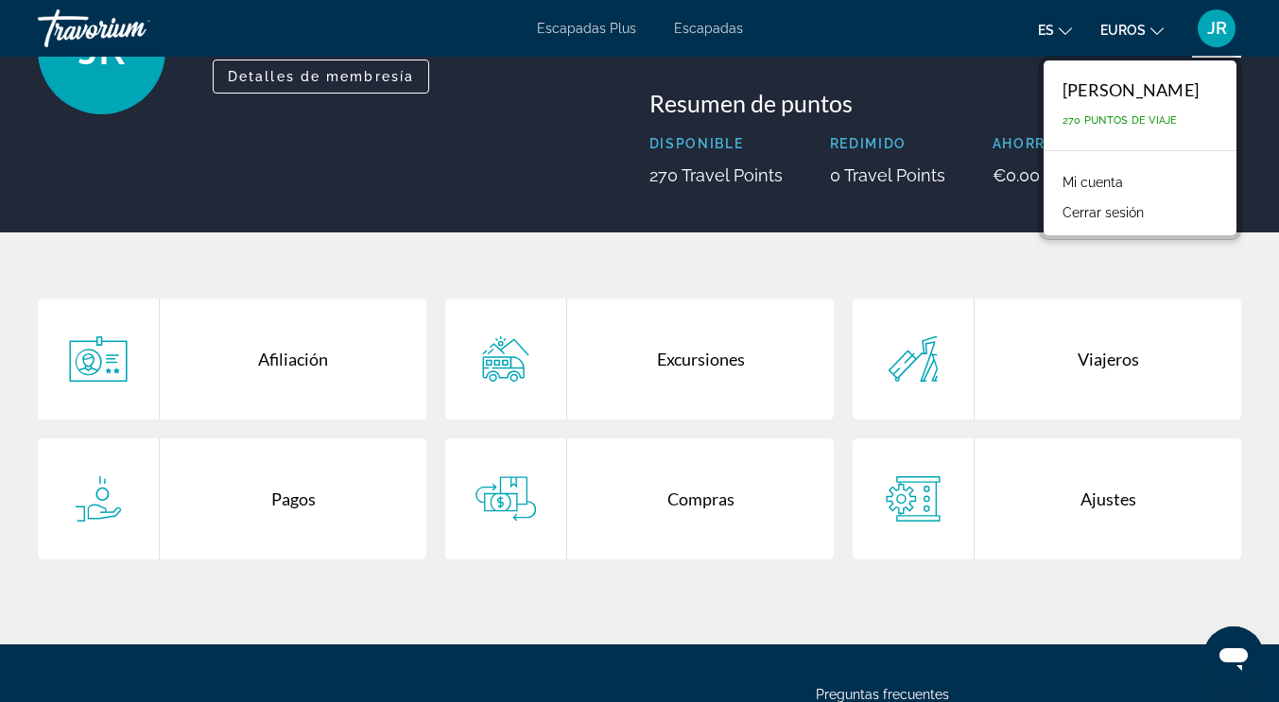
click at [1062, 181] on font "Mi cuenta" at bounding box center [1092, 182] width 60 height 15
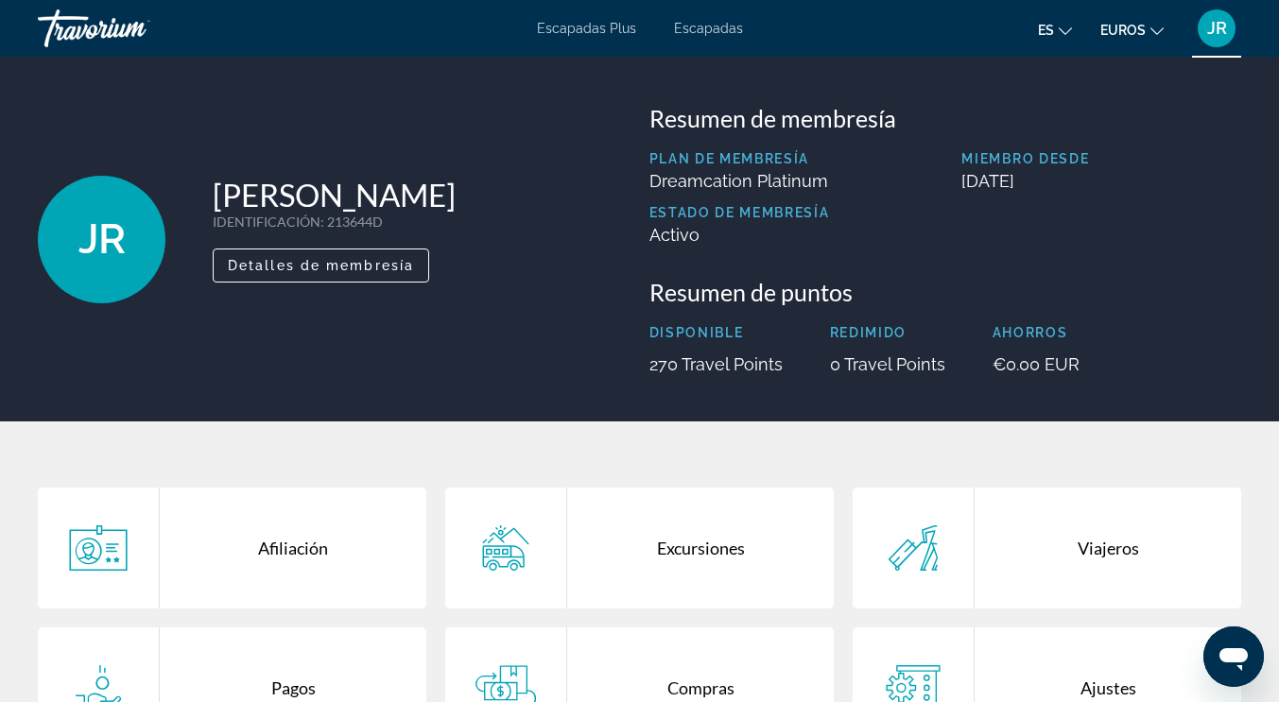
scroll to position [363, 0]
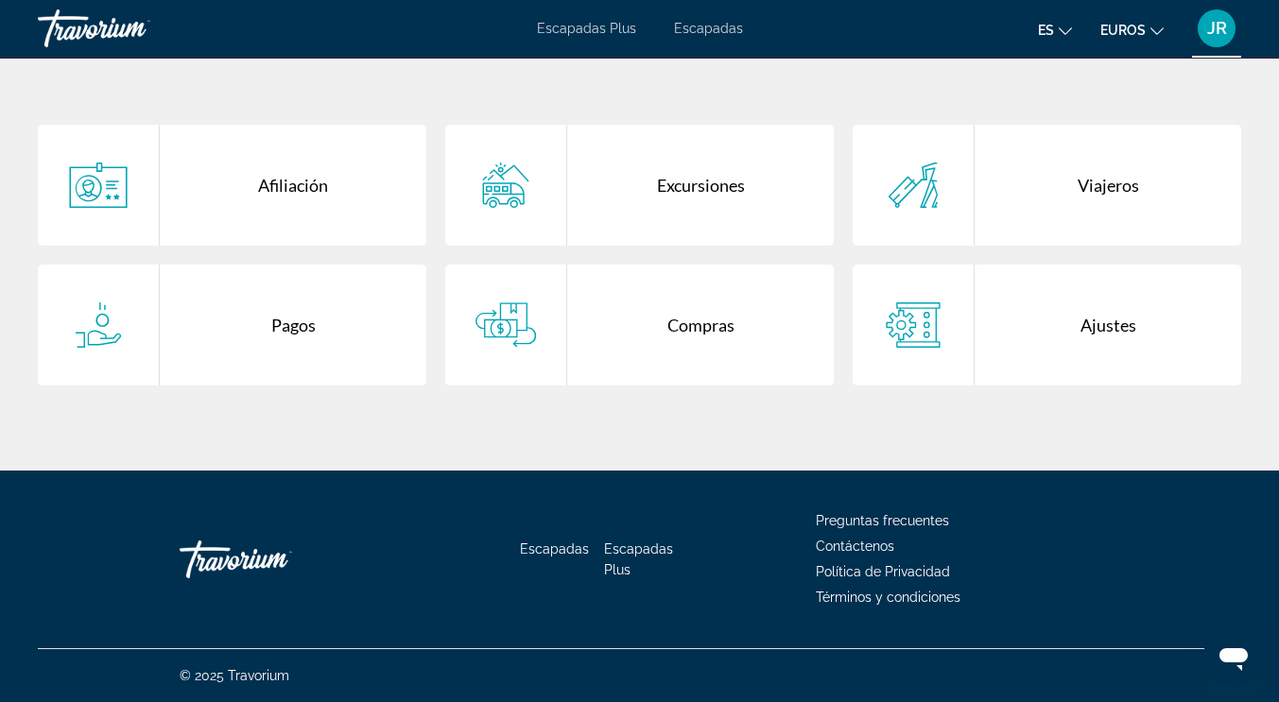
click at [551, 548] on font "Escapadas" at bounding box center [554, 549] width 69 height 15
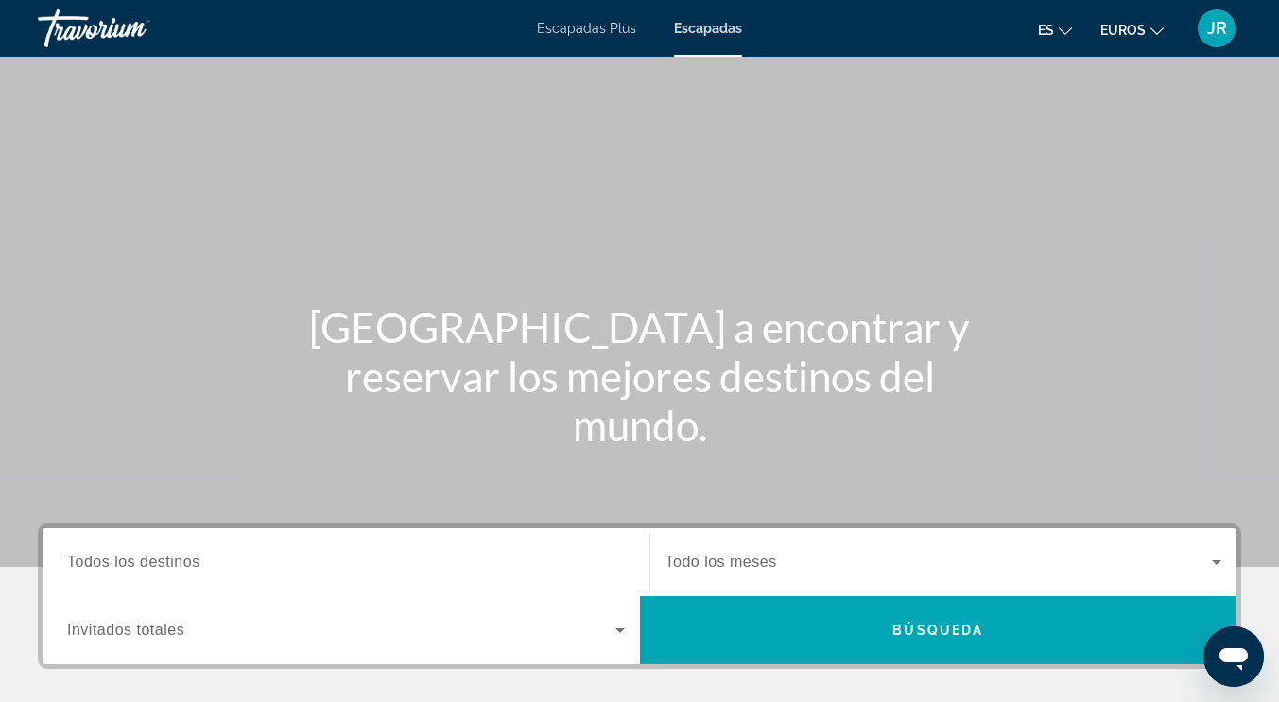
click at [597, 23] on font "Escapadas Plus" at bounding box center [586, 28] width 99 height 15
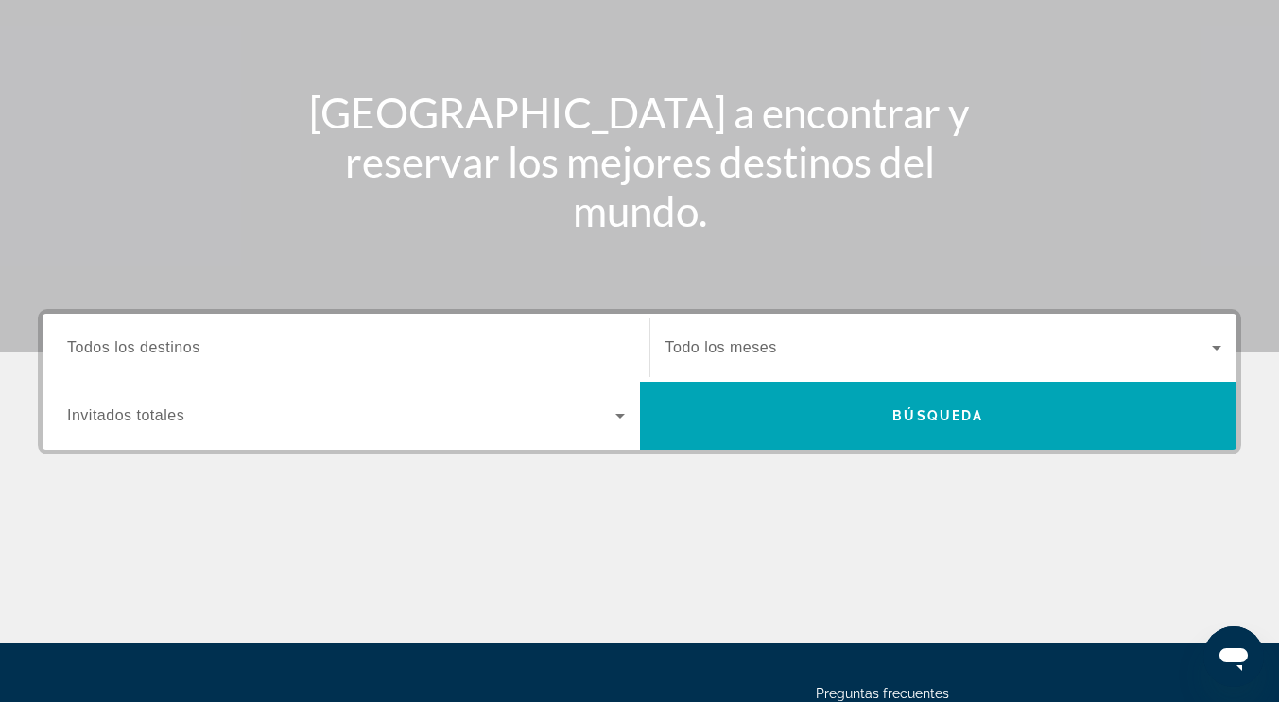
scroll to position [378, 0]
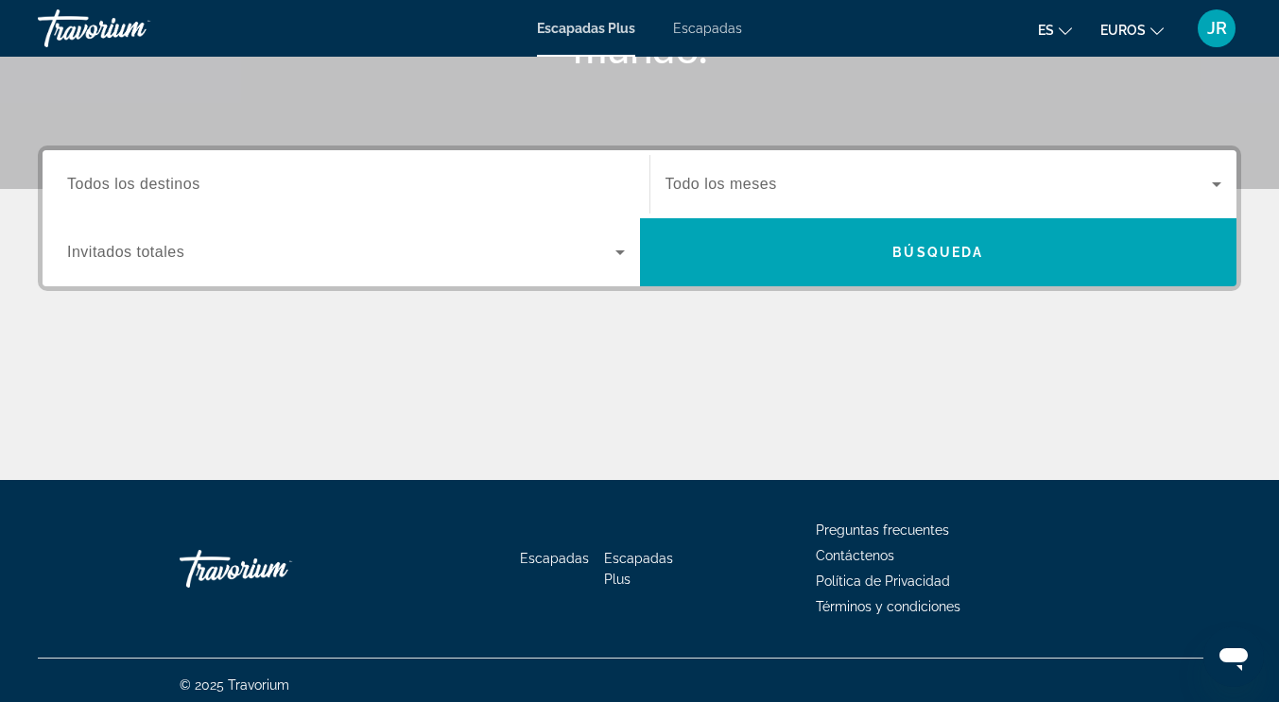
click at [328, 177] on input "Destination Todos los destinos" at bounding box center [346, 185] width 558 height 23
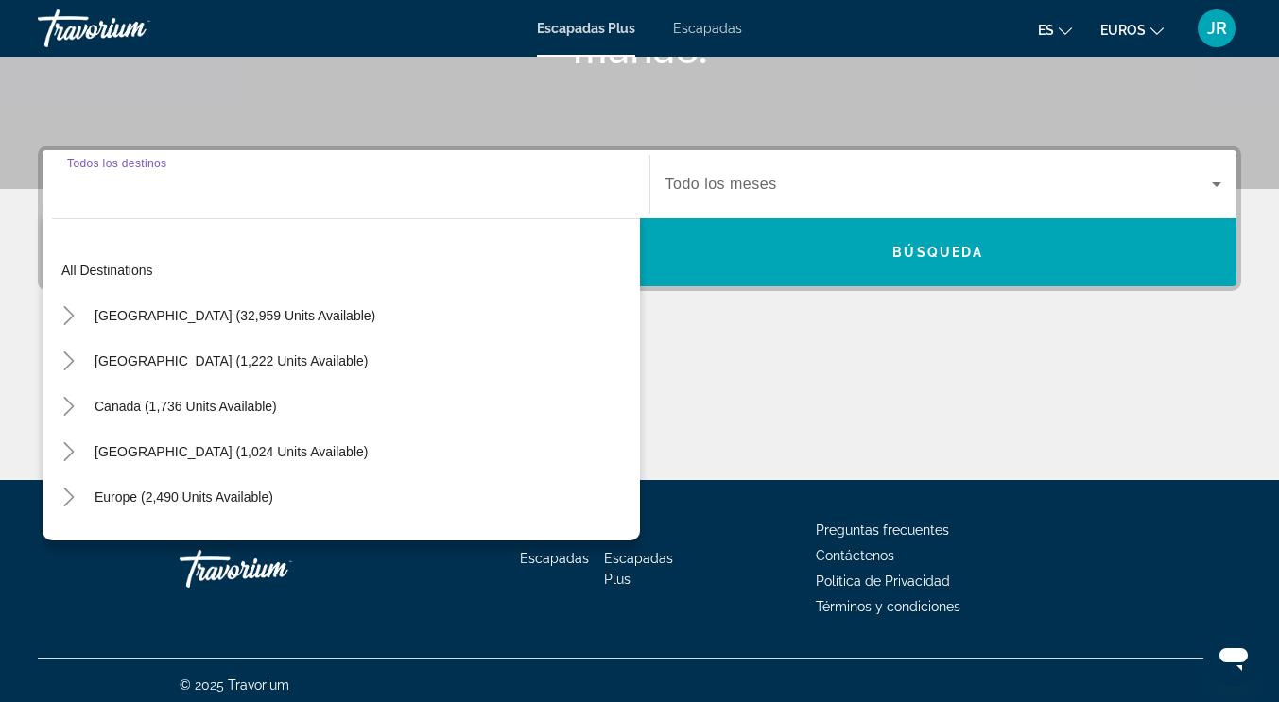
scroll to position [387, 0]
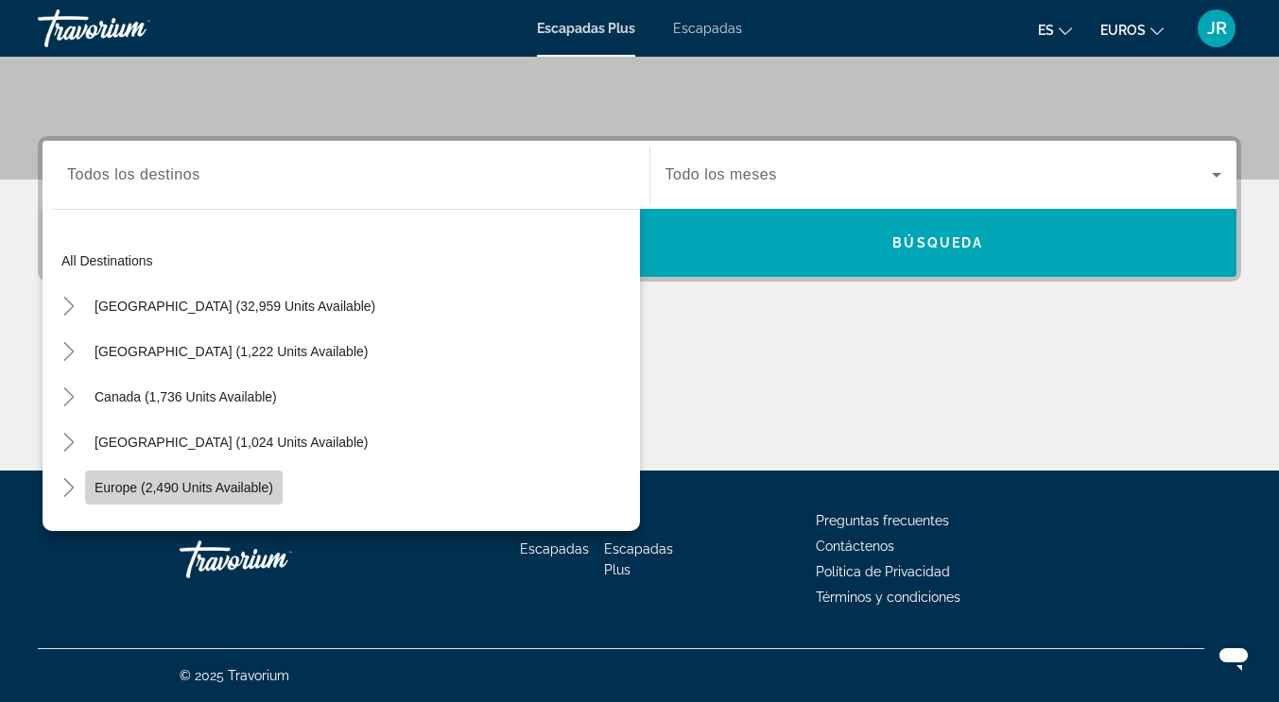
click at [250, 484] on span "Europe (2,490 units available)" at bounding box center [184, 487] width 179 height 15
type input "**********"
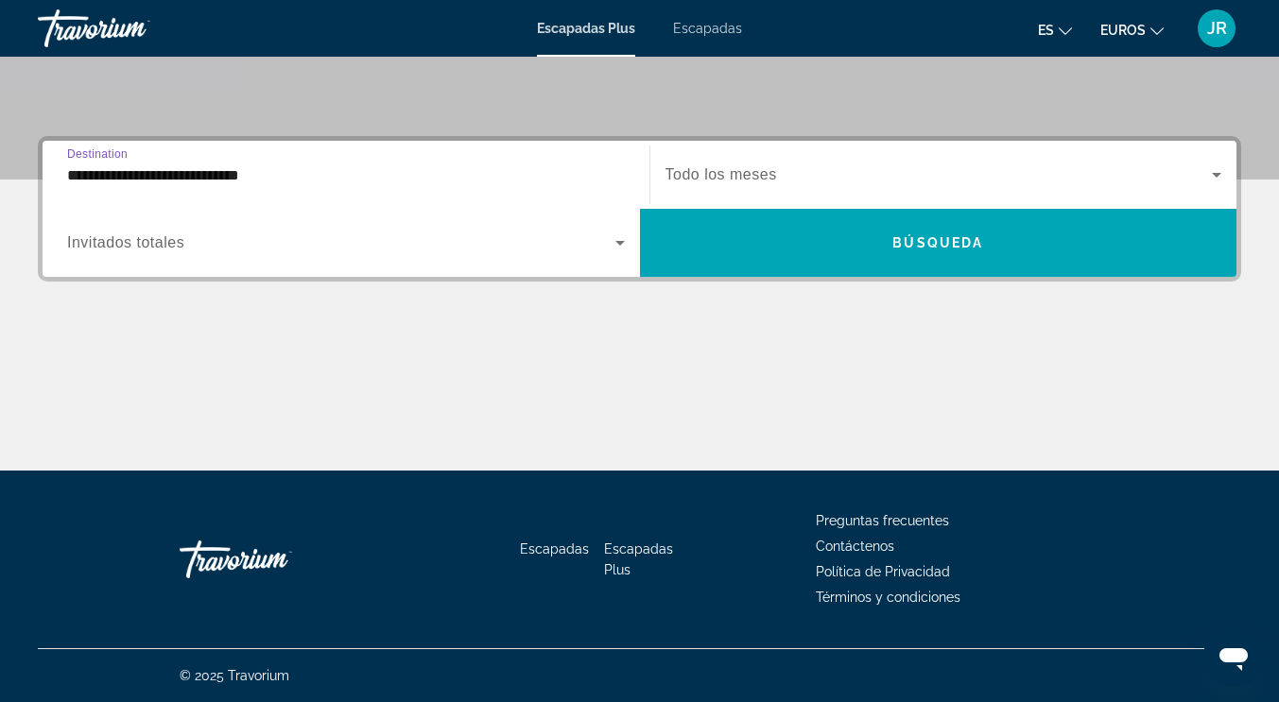
click at [228, 244] on span "Search widget" at bounding box center [341, 243] width 548 height 23
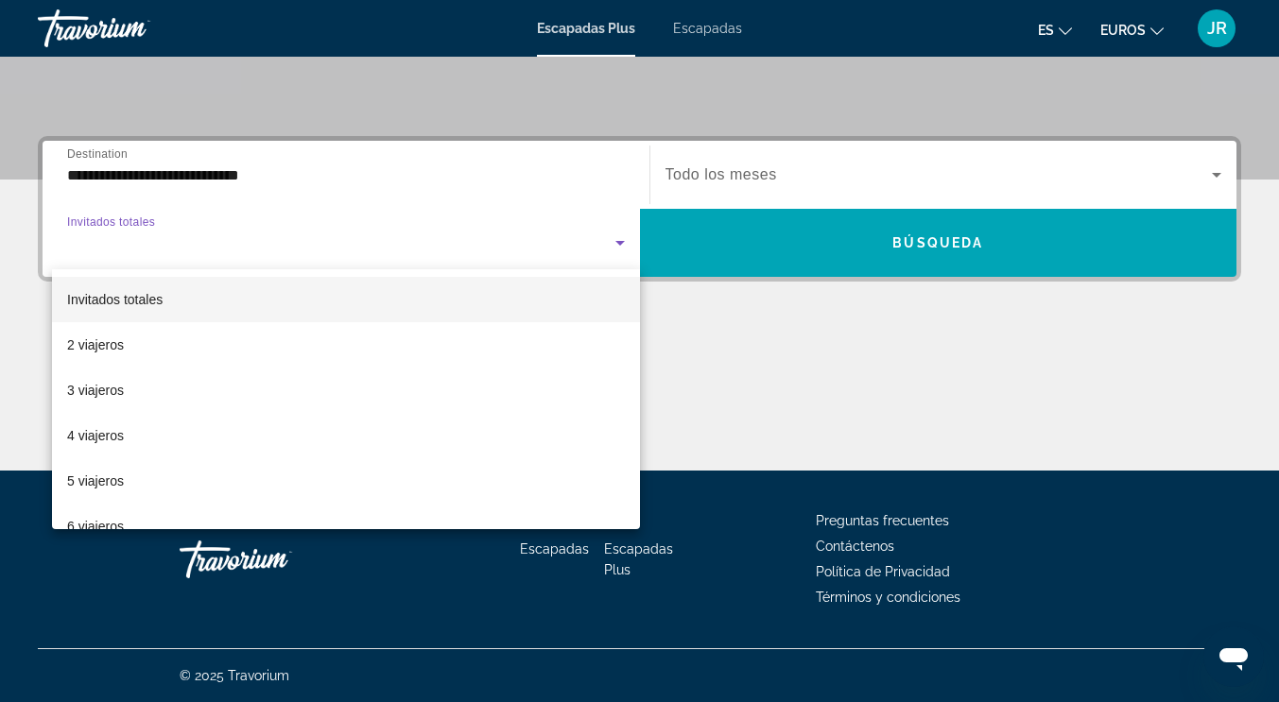
drag, startPoint x: 162, startPoint y: 334, endPoint x: 195, endPoint y: 334, distance: 33.1
click at [161, 334] on mat-option "2 viajeros" at bounding box center [346, 344] width 588 height 45
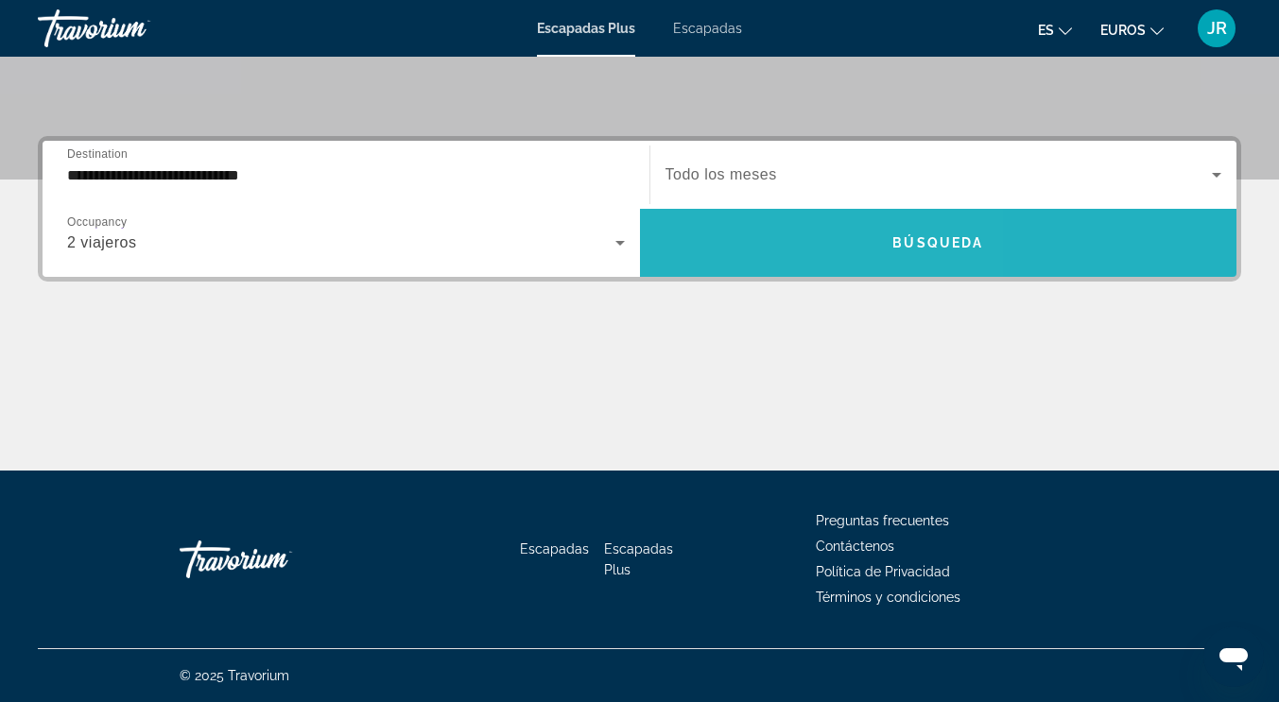
click at [760, 251] on span "Search widget" at bounding box center [938, 242] width 597 height 45
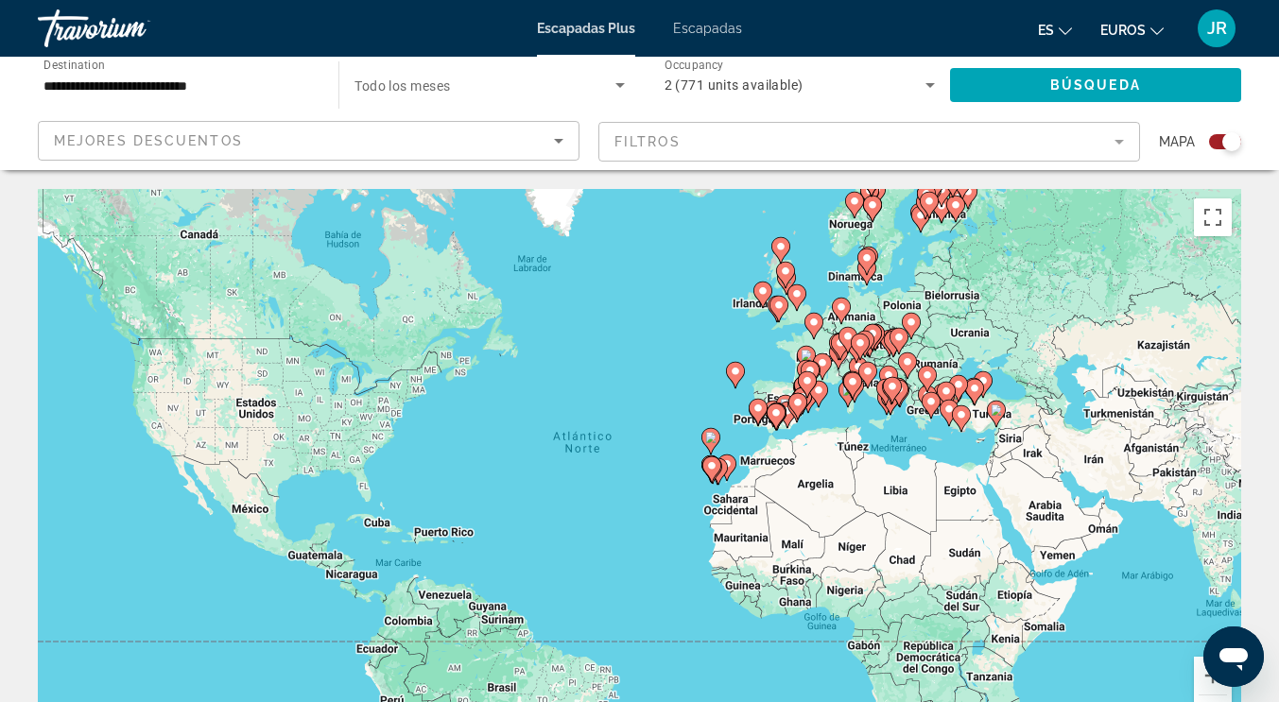
click at [626, 421] on div "Para activar la función de arrastre con el teclado, pulsa Alt + Intro. Cuando h…" at bounding box center [639, 472] width 1203 height 567
click at [711, 470] on image "Contenido principal" at bounding box center [711, 465] width 11 height 11
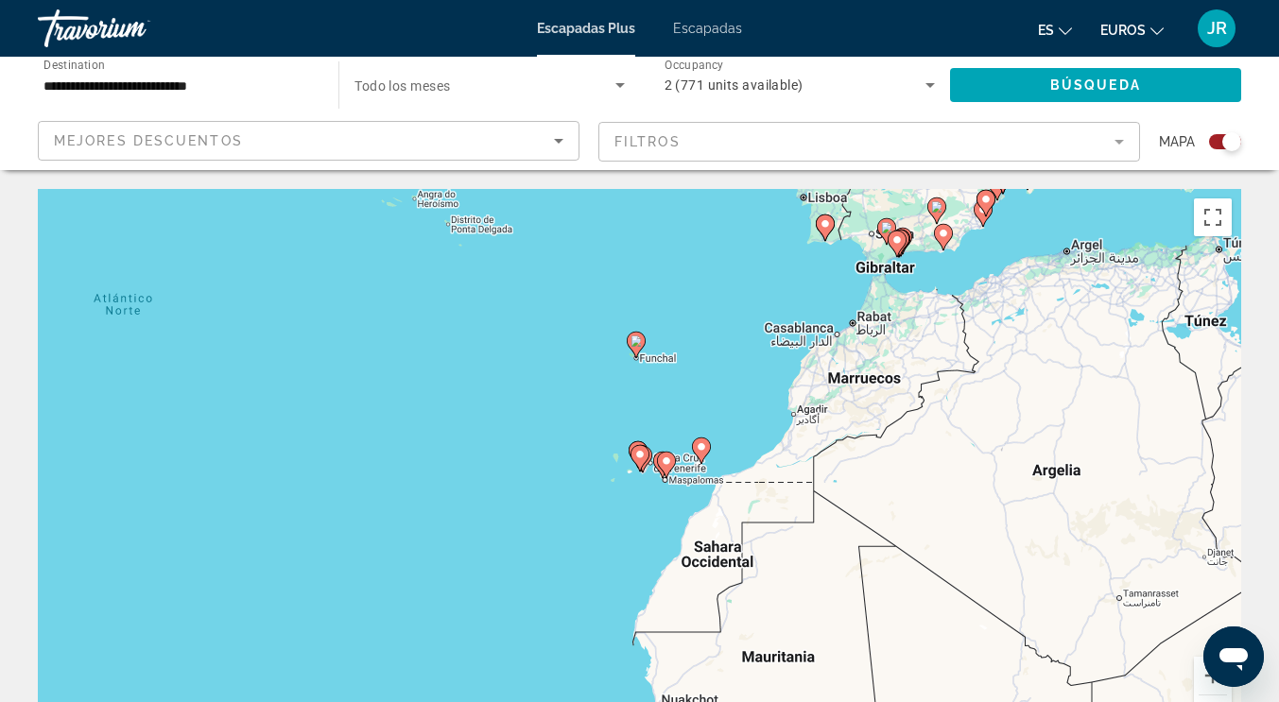
click at [635, 462] on icon "Contenido principal" at bounding box center [638, 458] width 17 height 25
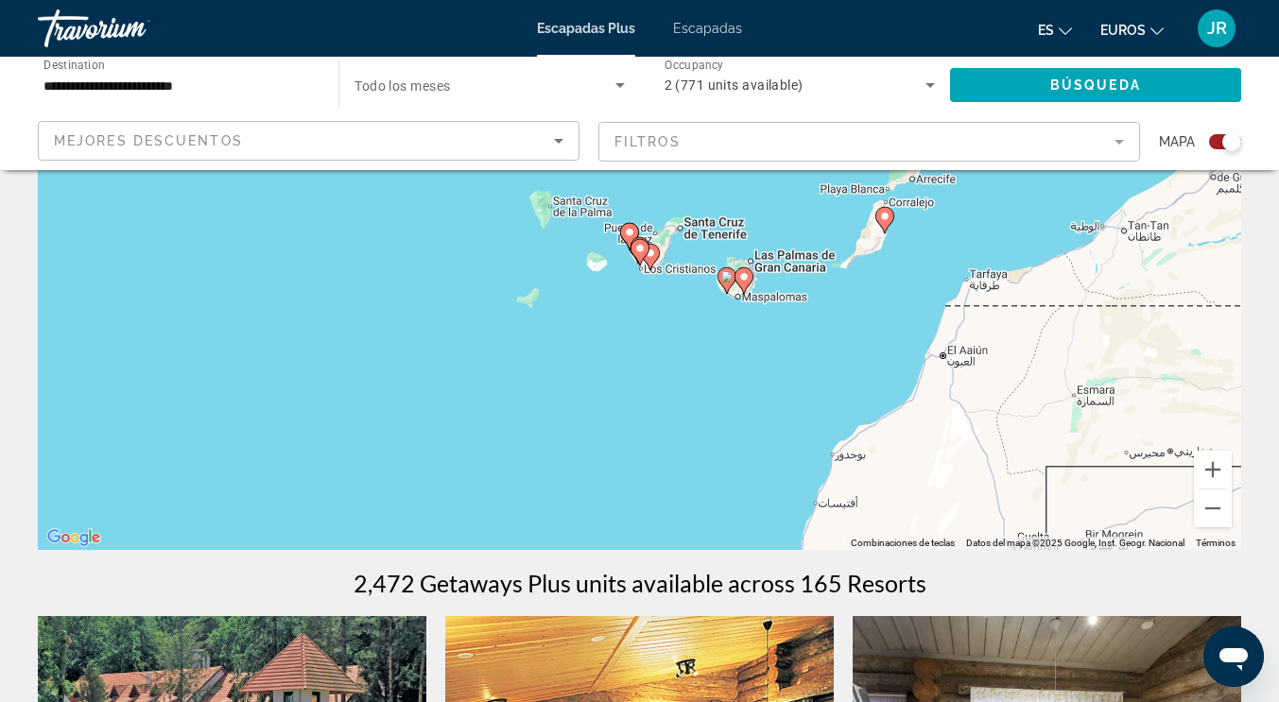
scroll to position [52, 0]
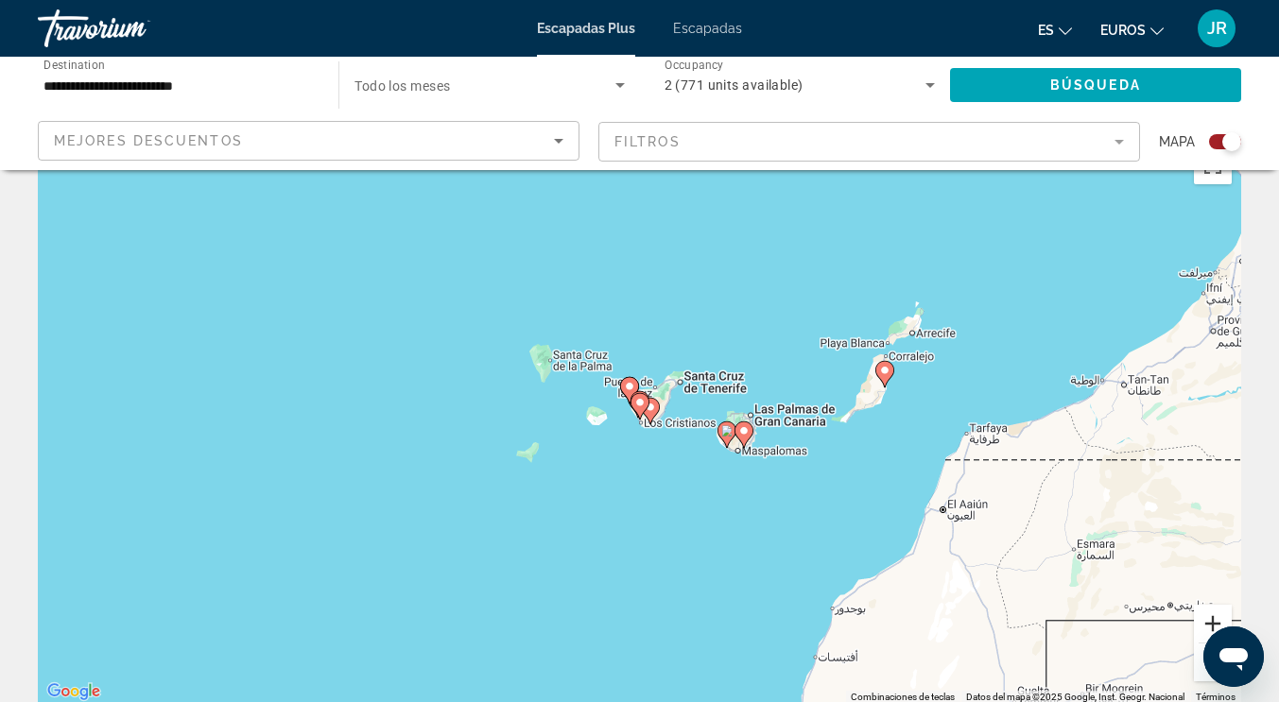
click at [1202, 617] on button "Ampliar" at bounding box center [1213, 624] width 38 height 38
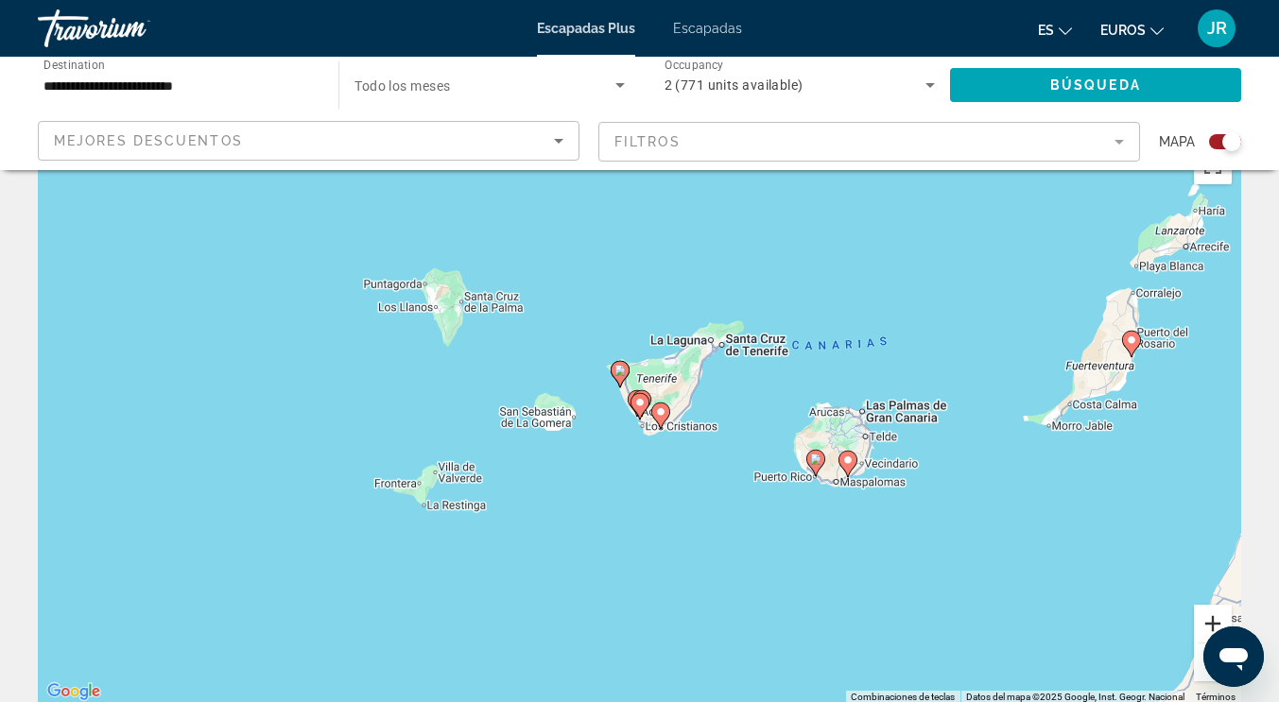
click at [1202, 617] on button "Ampliar" at bounding box center [1213, 624] width 38 height 38
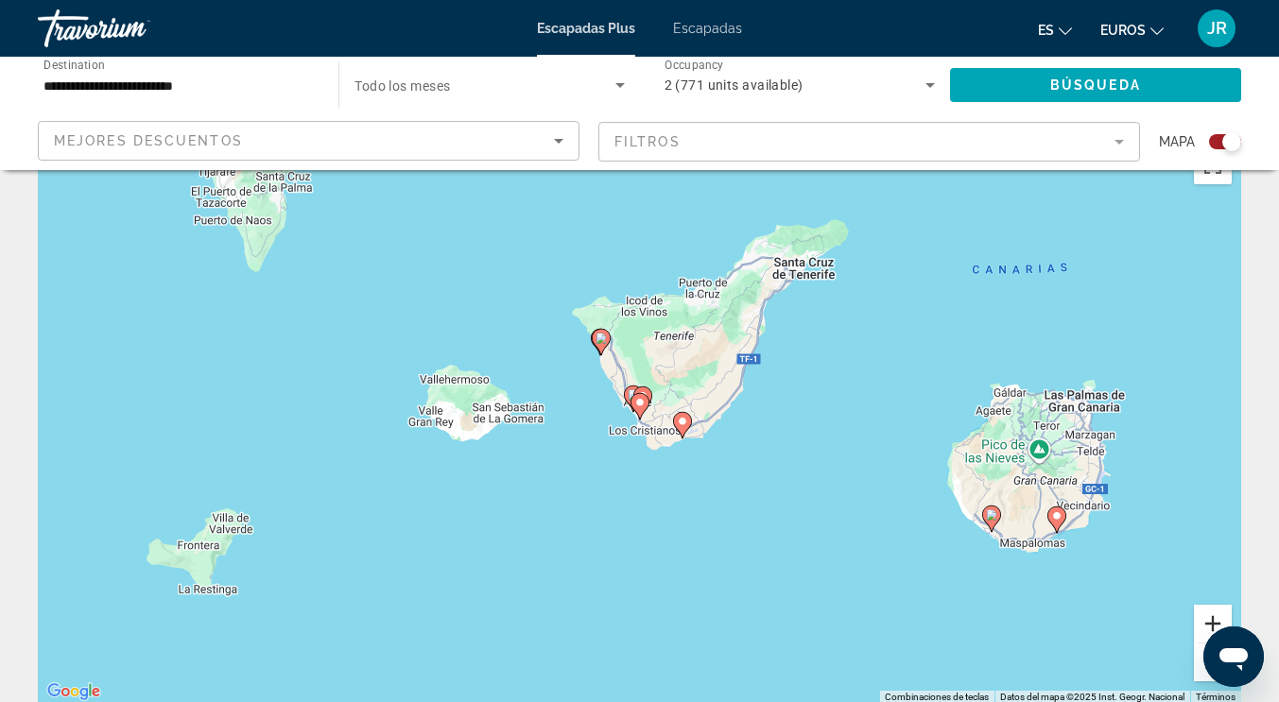
click at [1202, 617] on button "Ampliar" at bounding box center [1213, 624] width 38 height 38
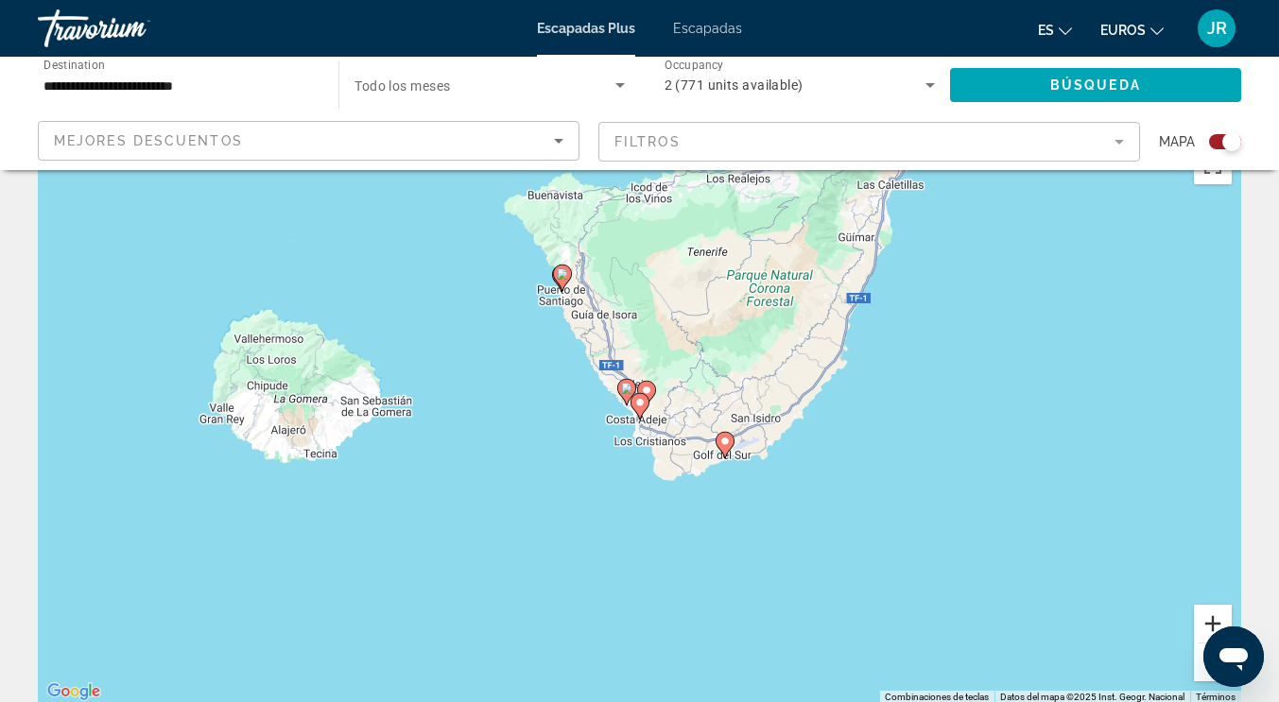
click at [1203, 617] on button "Ampliar" at bounding box center [1213, 624] width 38 height 38
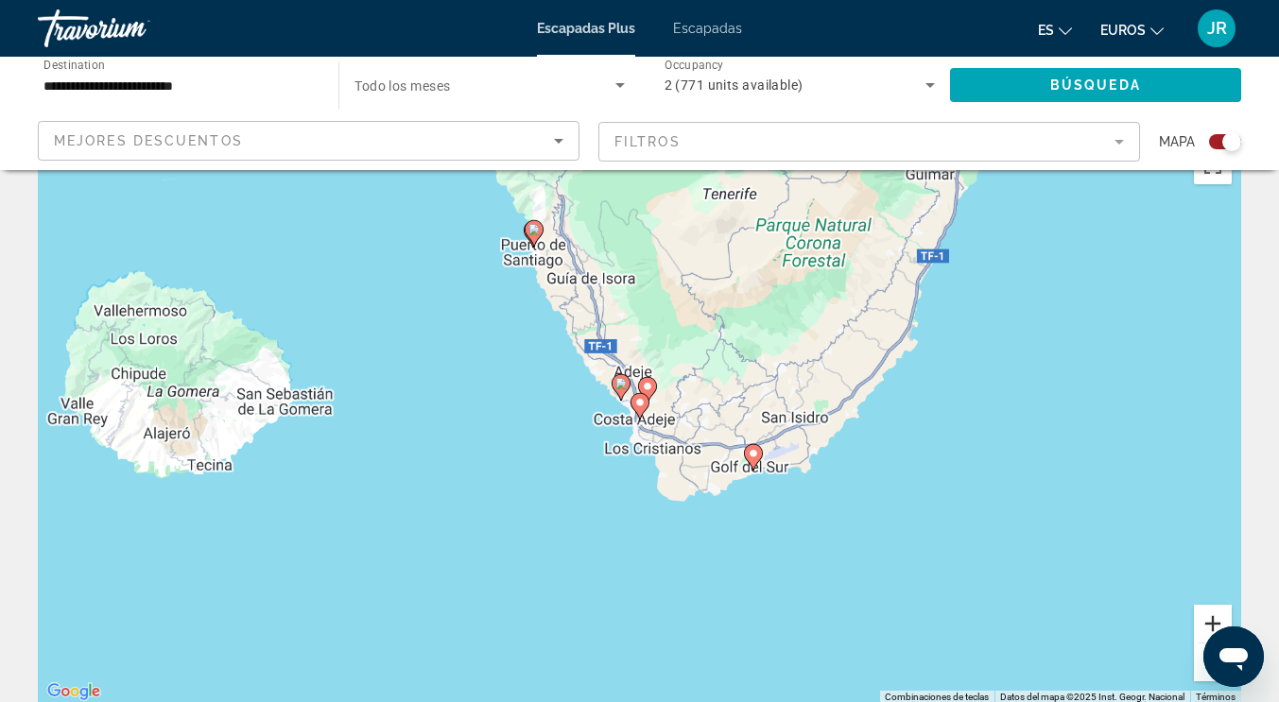
click at [1203, 617] on button "Ampliar" at bounding box center [1213, 624] width 38 height 38
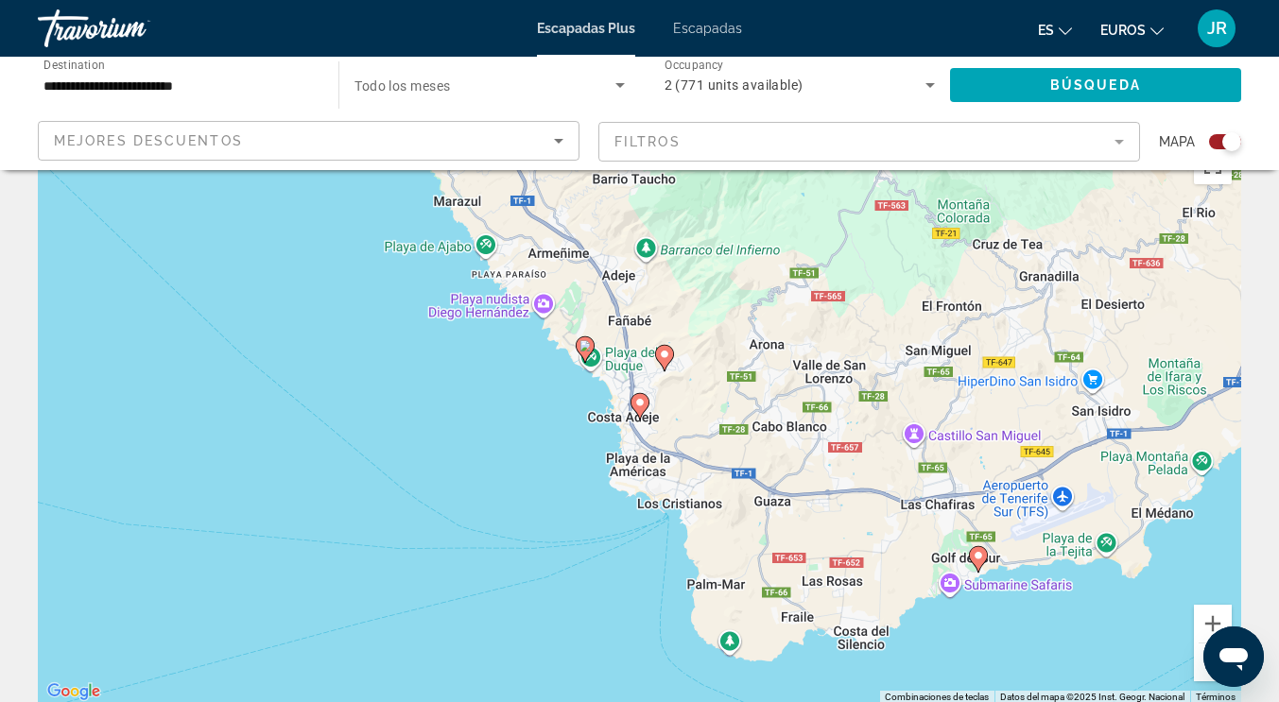
click at [584, 348] on image "Contenido principal" at bounding box center [584, 345] width 11 height 11
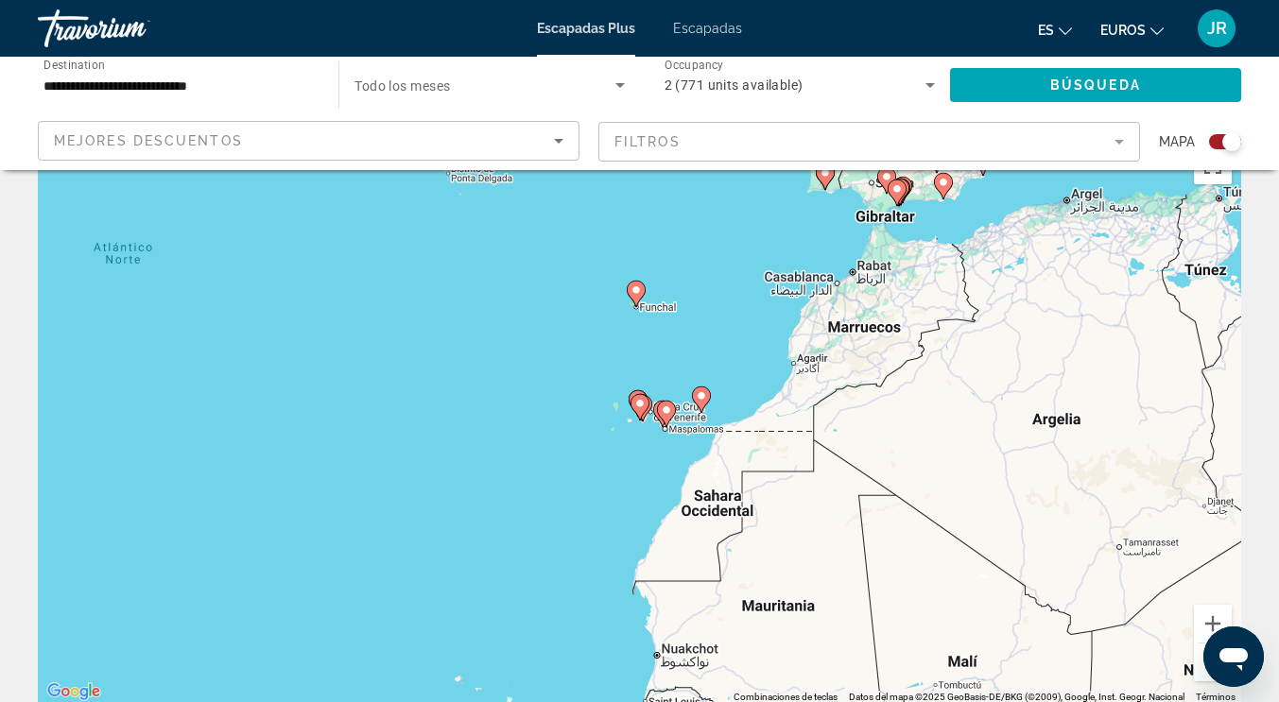
click at [637, 405] on image "Contenido principal" at bounding box center [639, 403] width 11 height 11
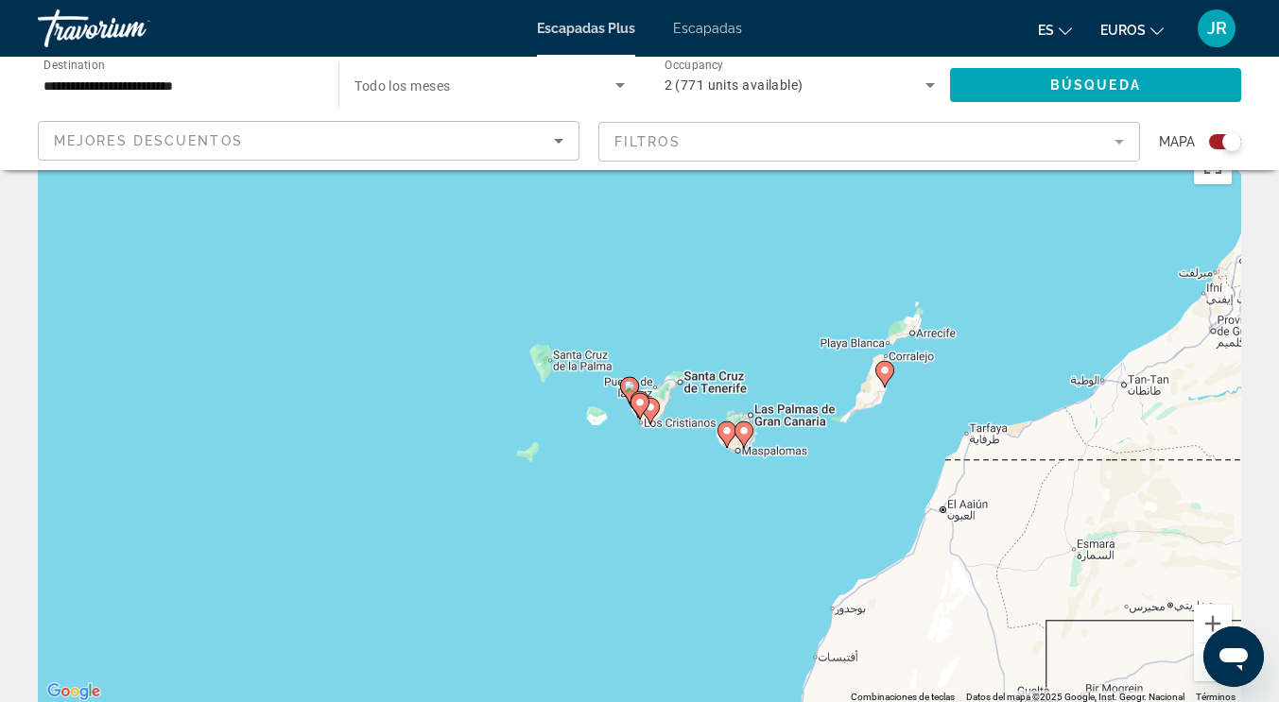
click at [637, 405] on image "Contenido principal" at bounding box center [639, 402] width 11 height 11
type input "**********"
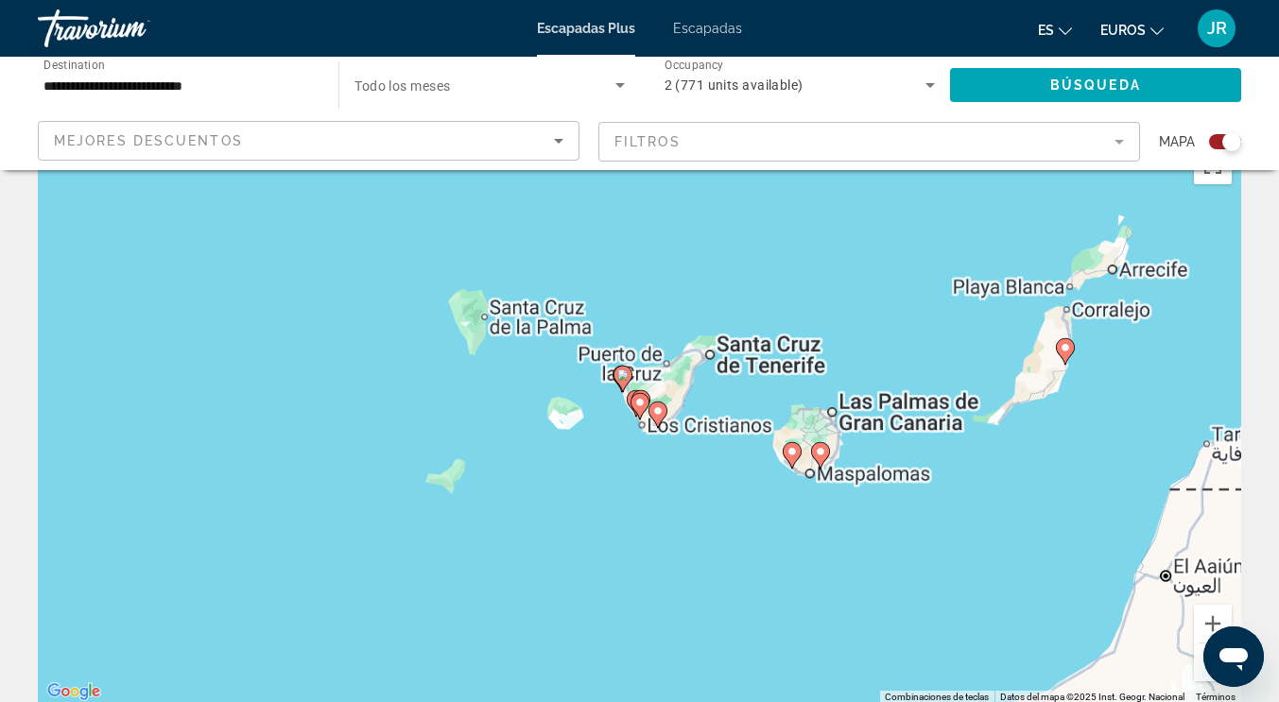
click at [637, 405] on image "Contenido principal" at bounding box center [639, 402] width 11 height 11
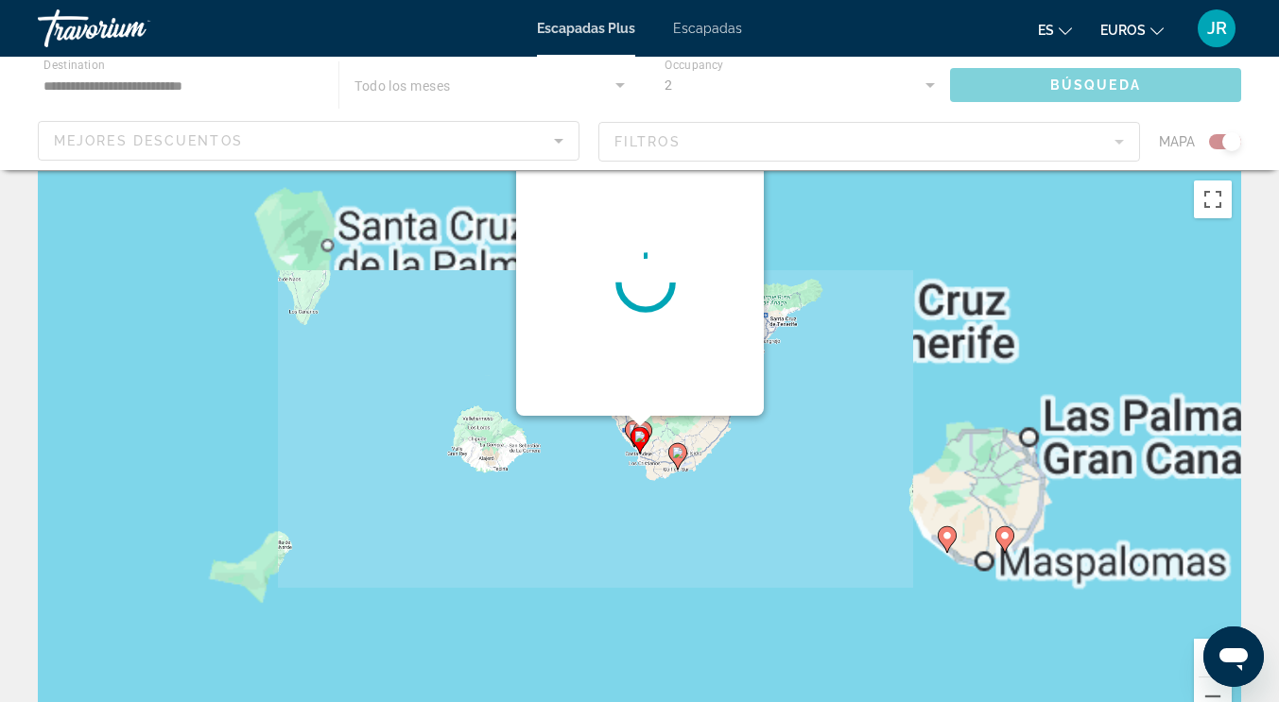
click at [637, 405] on div "Contenido principal" at bounding box center [645, 282] width 236 height 473
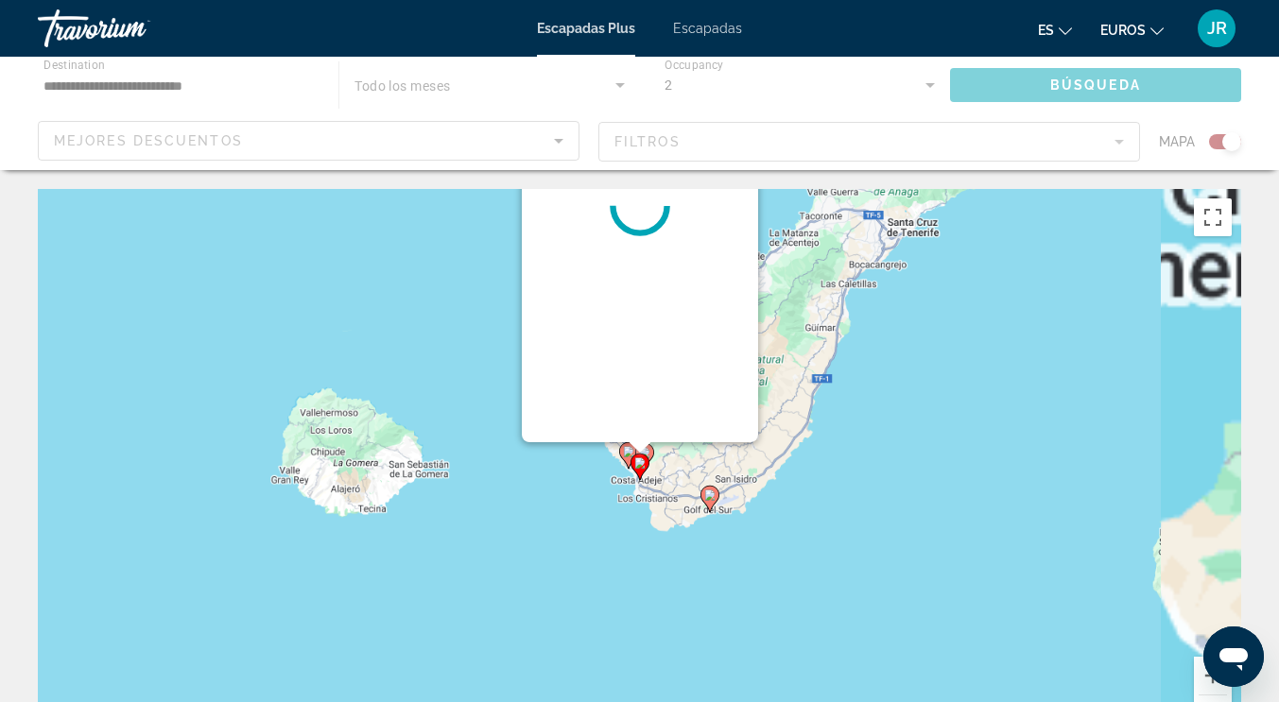
click at [637, 405] on div "Contenido principal" at bounding box center [640, 206] width 236 height 473
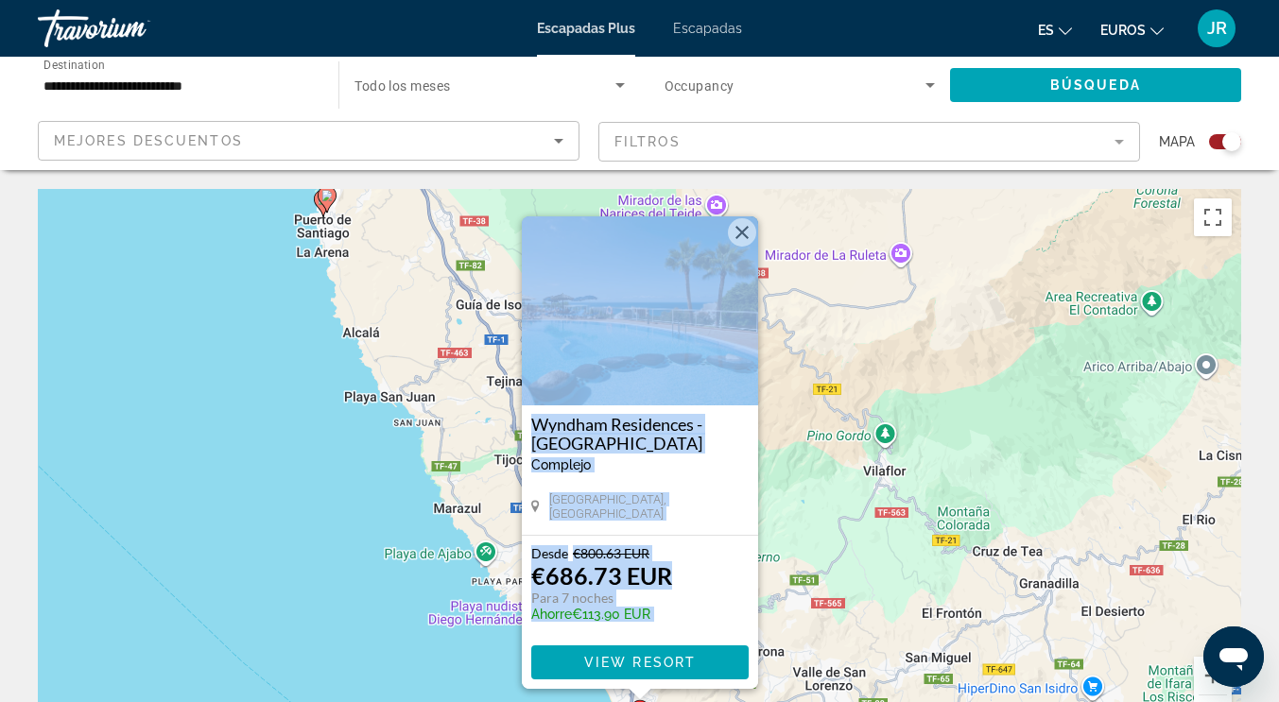
click at [662, 662] on span "View Resort" at bounding box center [639, 662] width 112 height 15
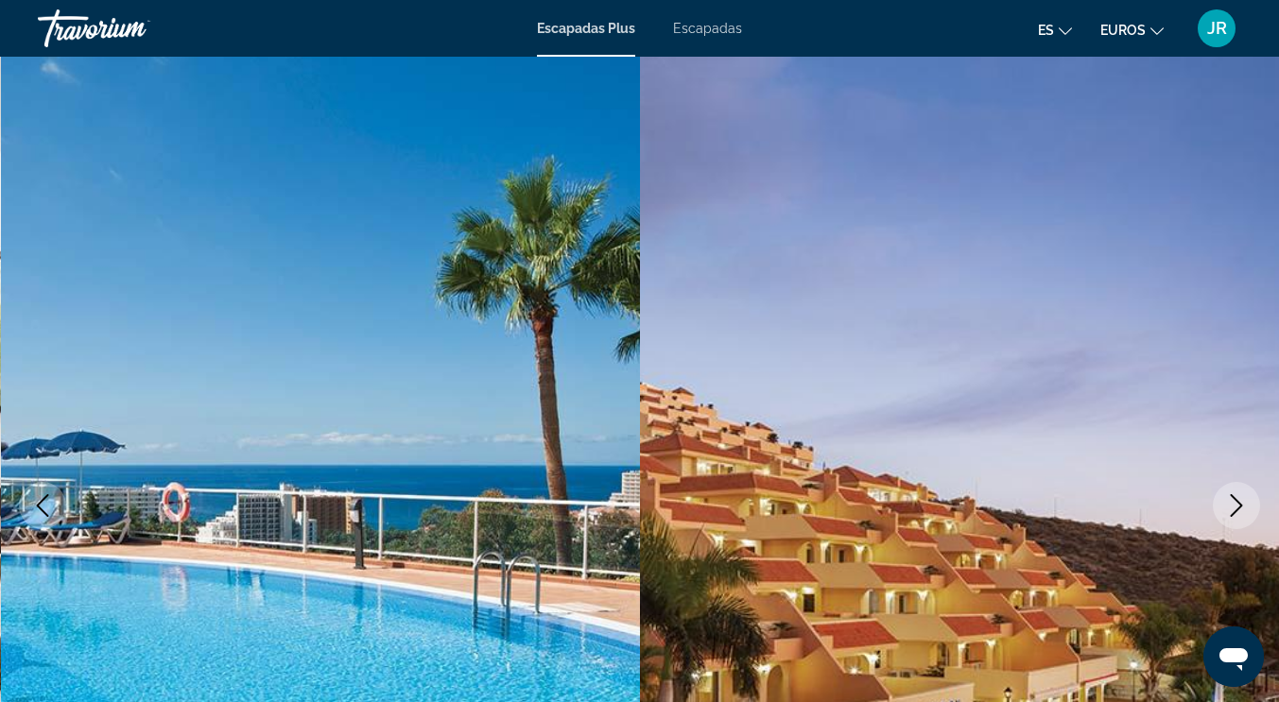
click at [1227, 498] on icon "Next image" at bounding box center [1236, 505] width 23 height 23
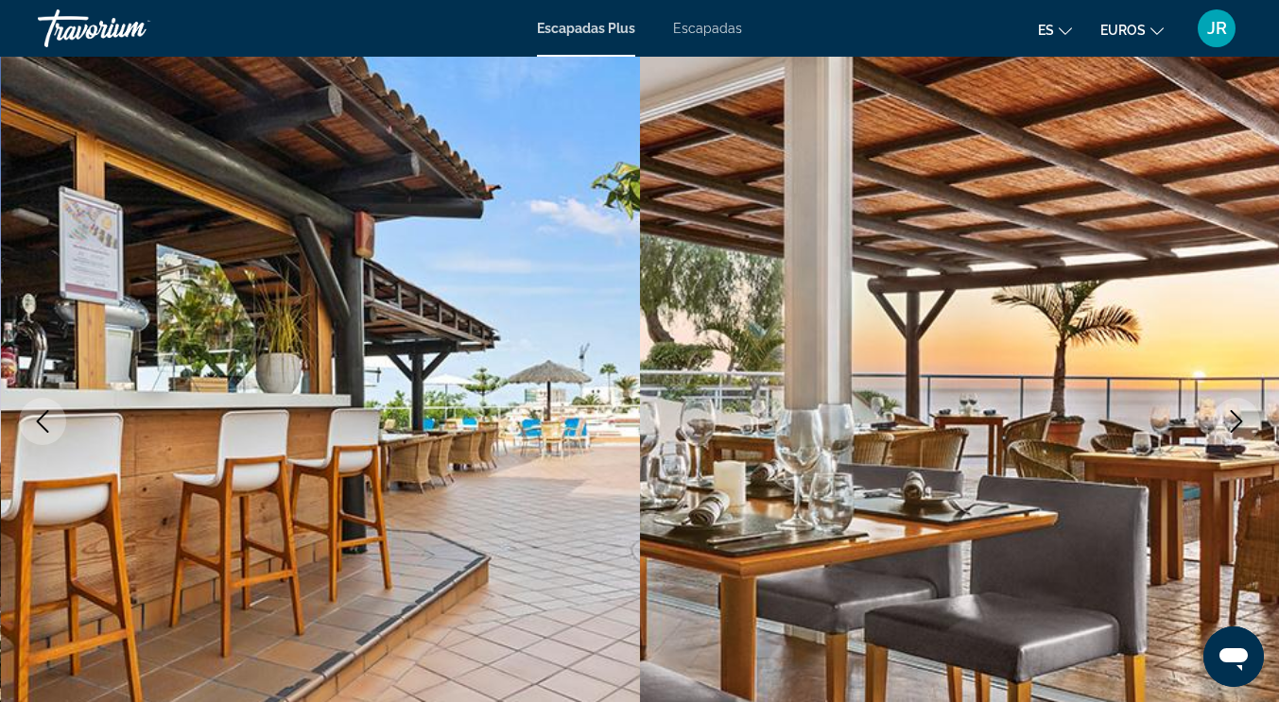
scroll to position [30, 0]
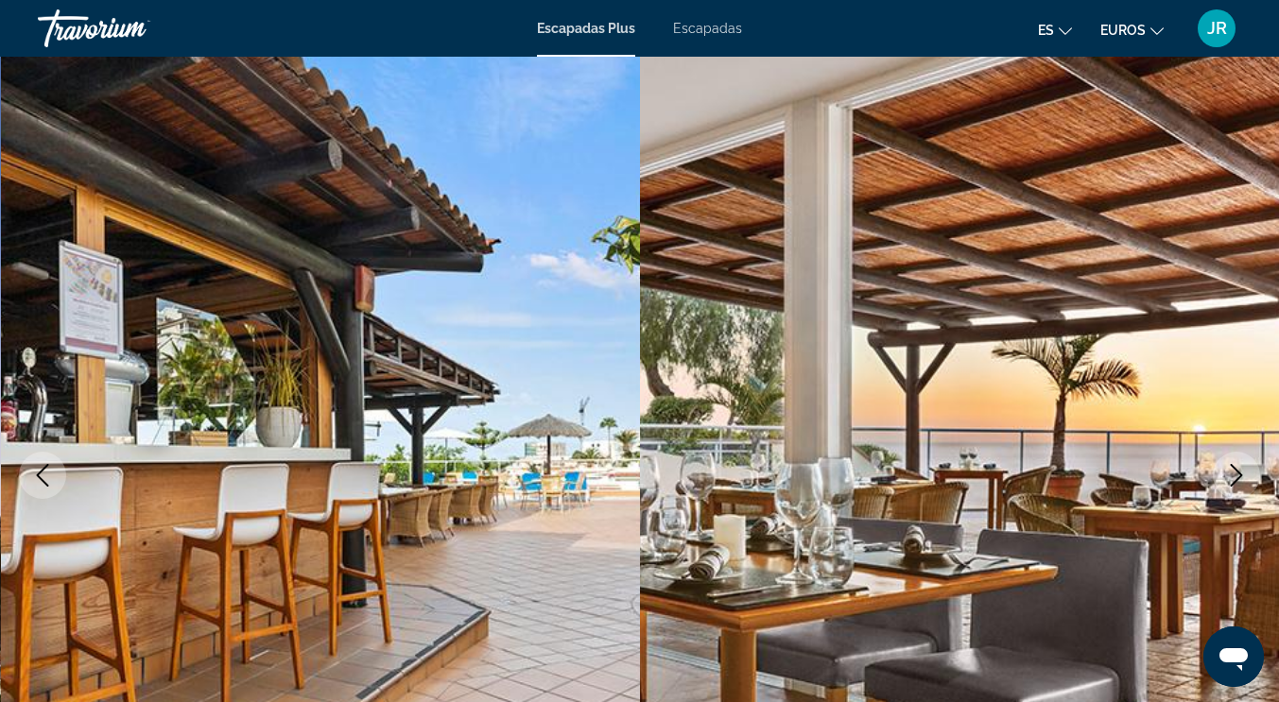
click at [1242, 466] on icon "Next image" at bounding box center [1236, 475] width 23 height 23
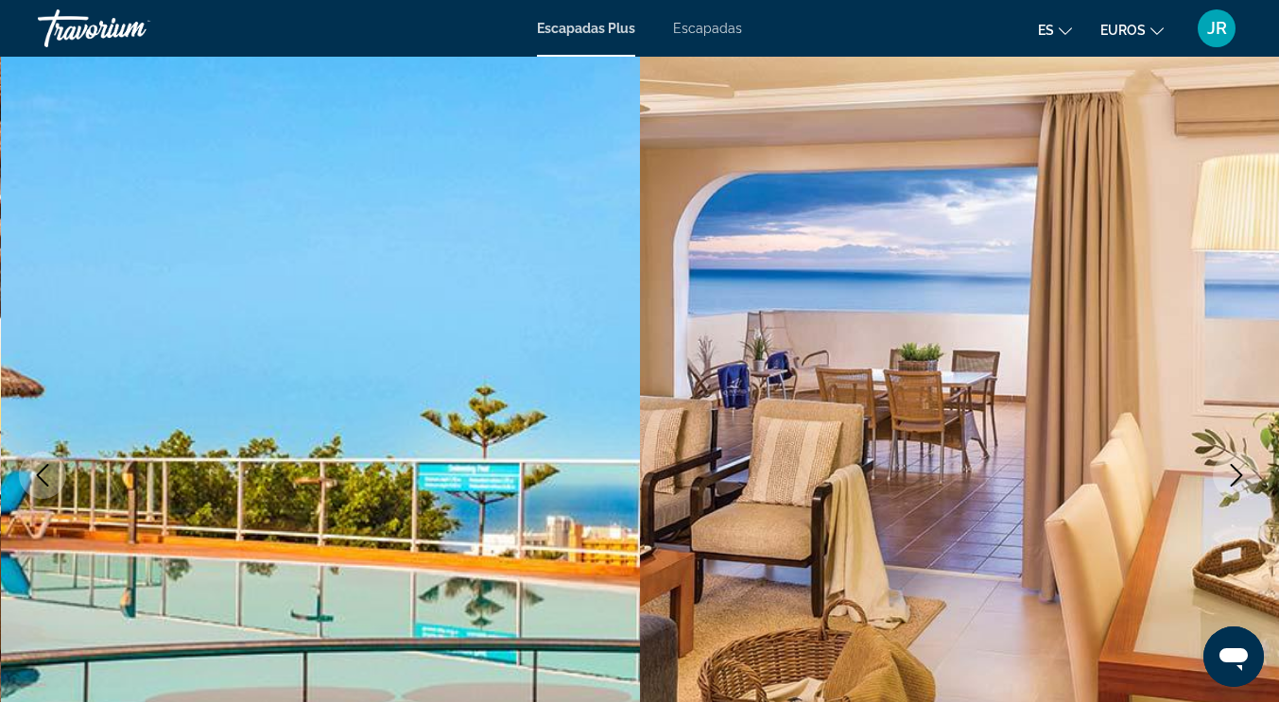
click at [1242, 467] on icon "Next image" at bounding box center [1236, 475] width 23 height 23
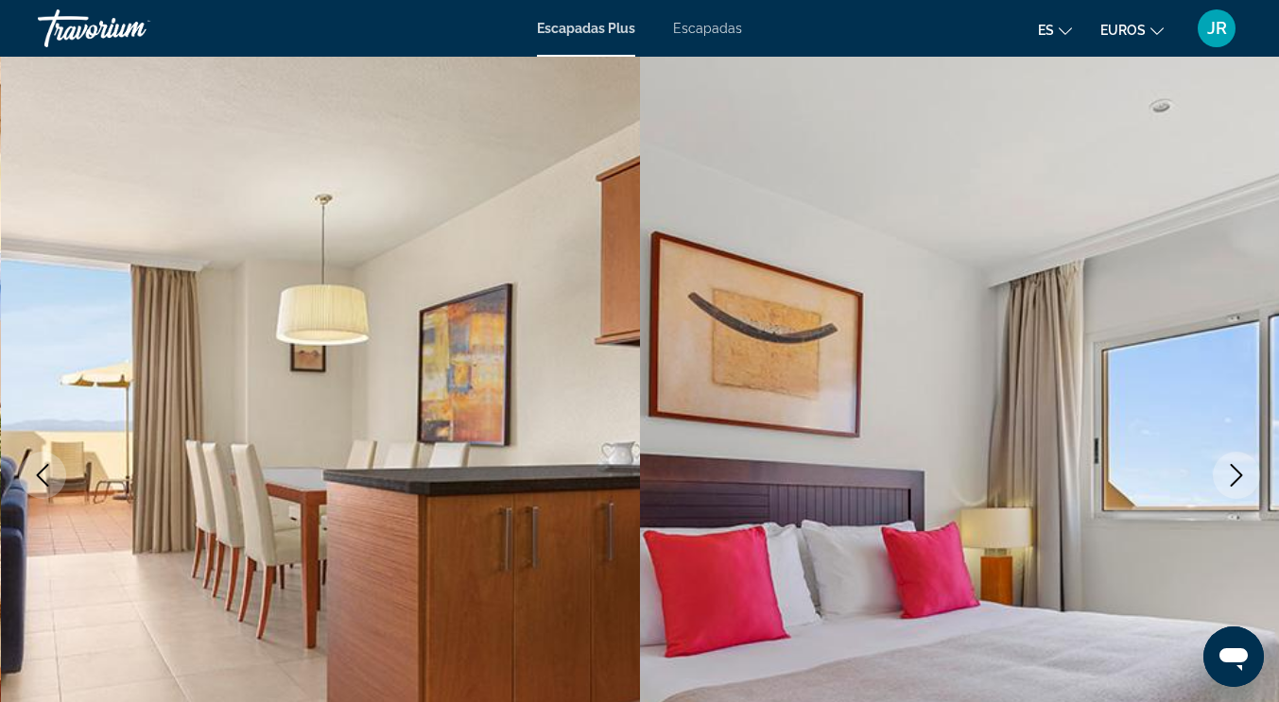
click at [1242, 467] on icon "Next image" at bounding box center [1236, 475] width 23 height 23
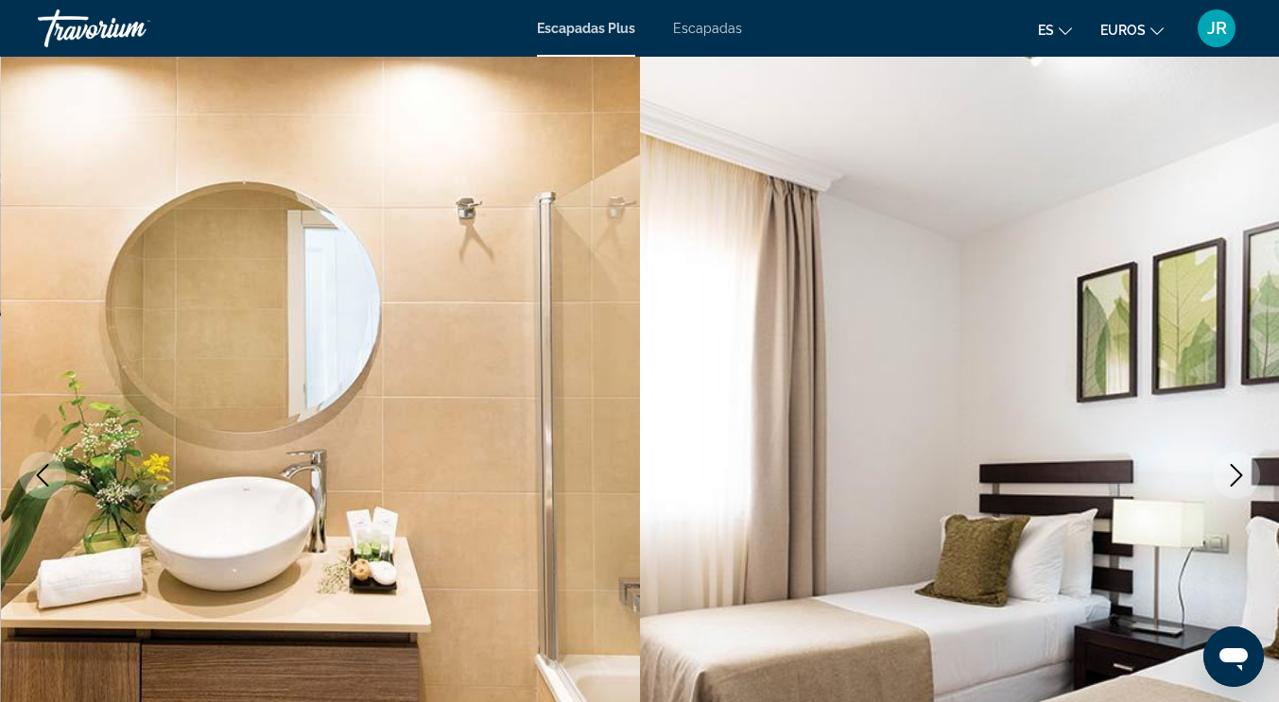
click at [1242, 467] on icon "Next image" at bounding box center [1236, 475] width 23 height 23
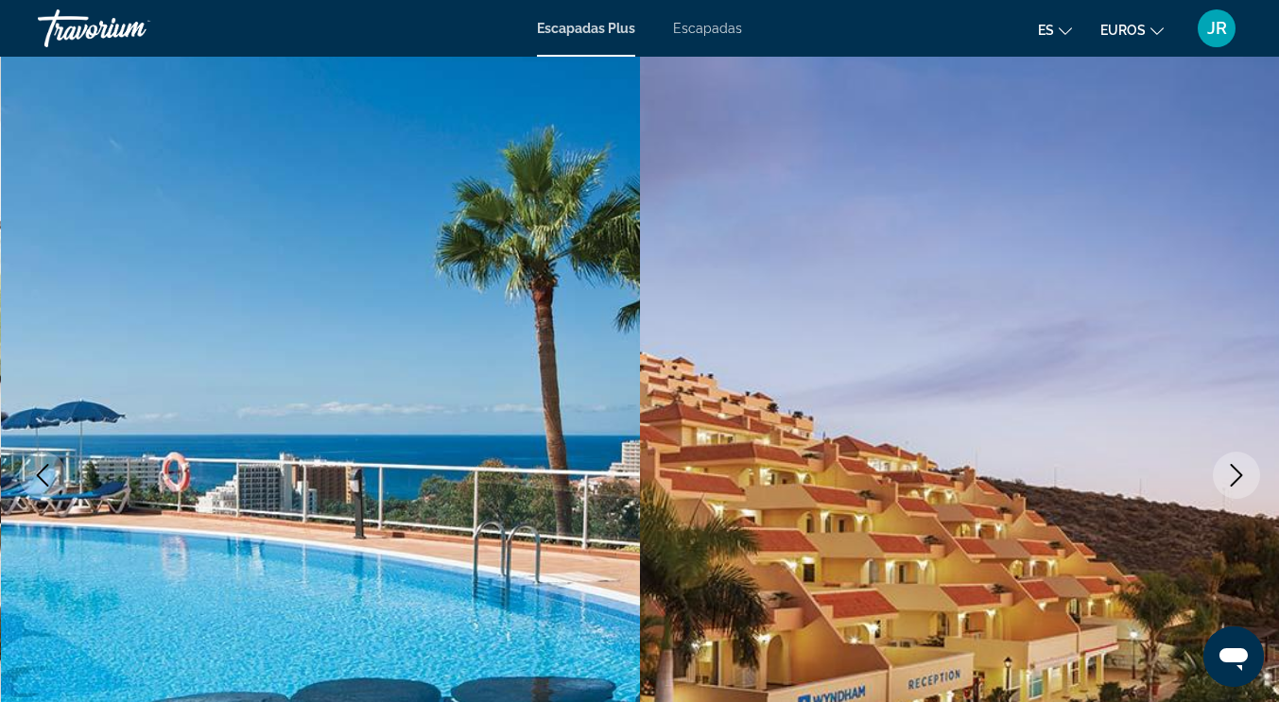
click at [1242, 467] on icon "Next image" at bounding box center [1236, 475] width 23 height 23
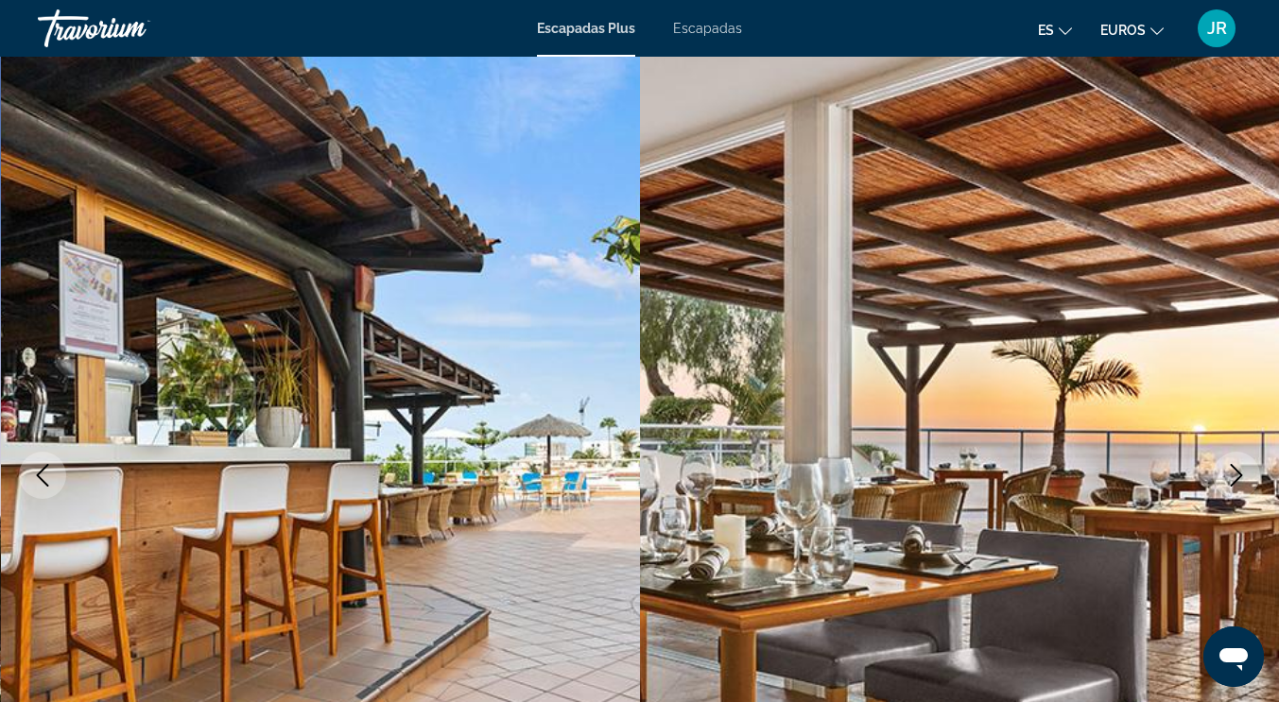
click at [1242, 467] on icon "Next image" at bounding box center [1236, 475] width 23 height 23
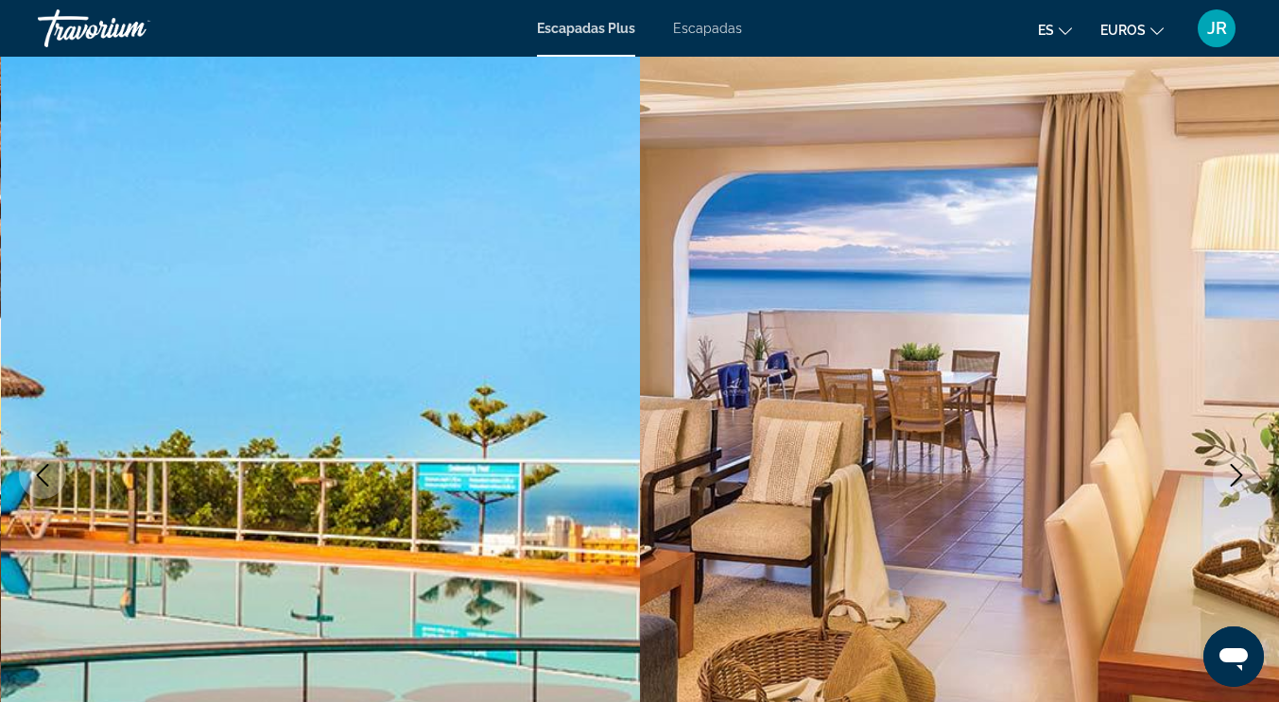
click at [1242, 467] on icon "Next image" at bounding box center [1236, 475] width 23 height 23
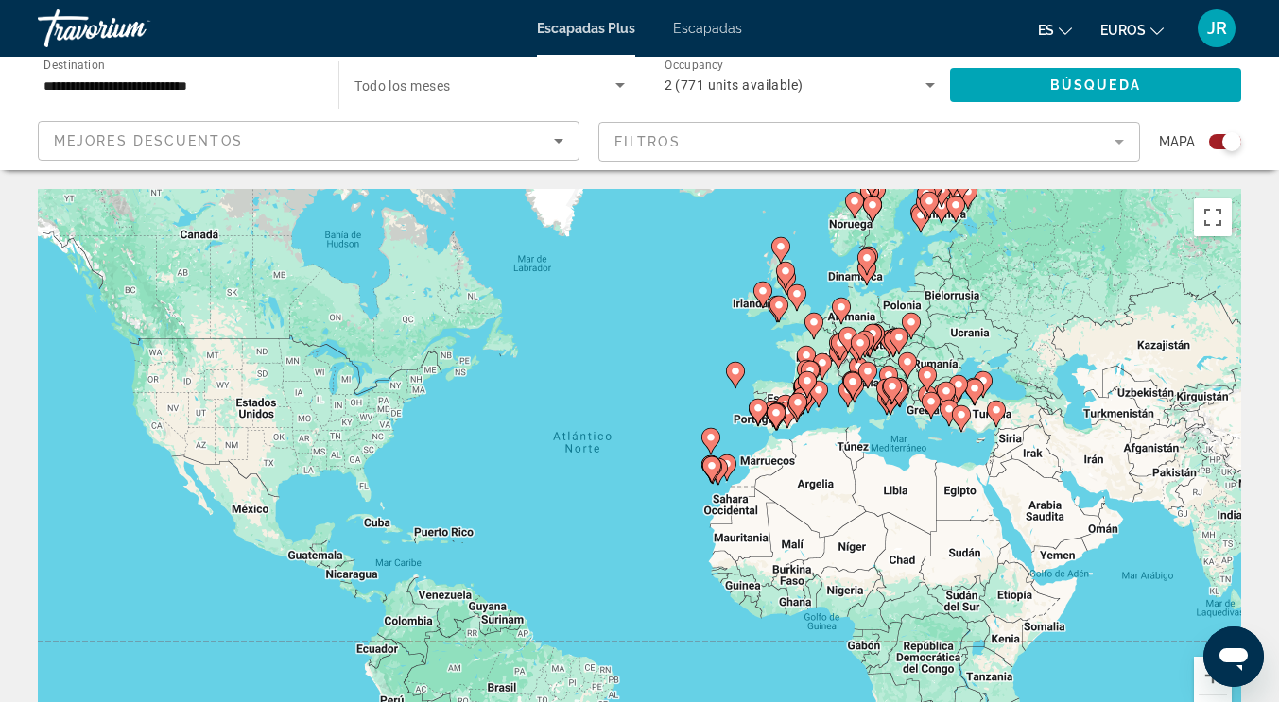
click at [662, 443] on div "Para activar la función de arrastre con el teclado, pulsa Alt + Intro. Cuando h…" at bounding box center [639, 472] width 1203 height 567
click at [665, 442] on div "Para activar la función de arrastre con el teclado, pulsa Alt + Intro. Cuando h…" at bounding box center [639, 472] width 1203 height 567
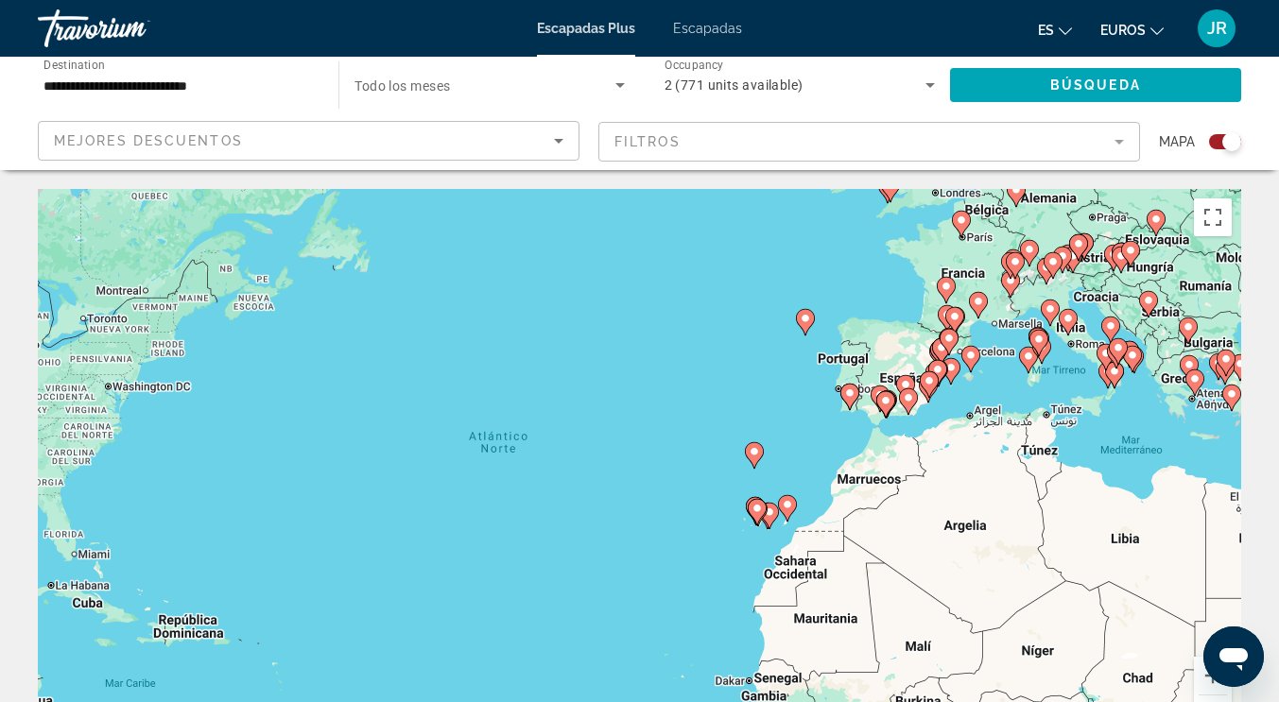
click at [721, 502] on div "Para activar la función de arrastre con el teclado, pulsa Alt + Intro. Cuando h…" at bounding box center [639, 472] width 1203 height 567
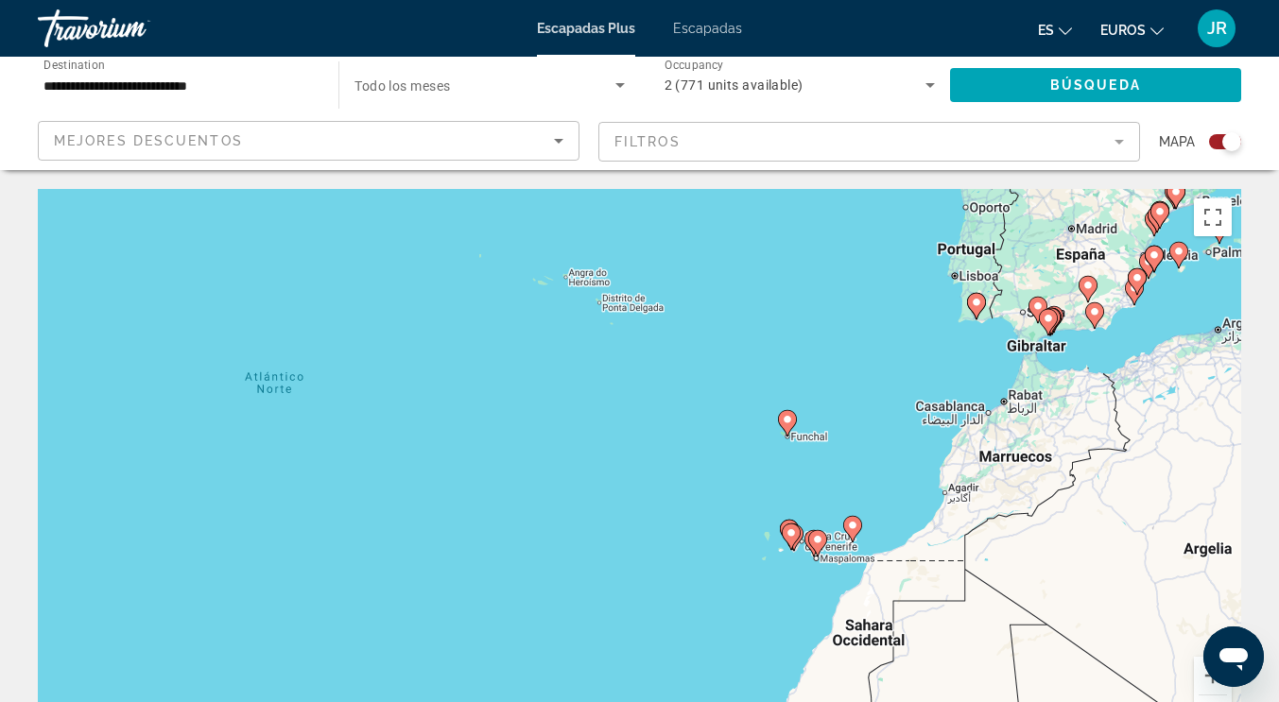
click at [721, 502] on div "Para activar la función de arrastre con el teclado, pulsa Alt + Intro. Cuando h…" at bounding box center [639, 472] width 1203 height 567
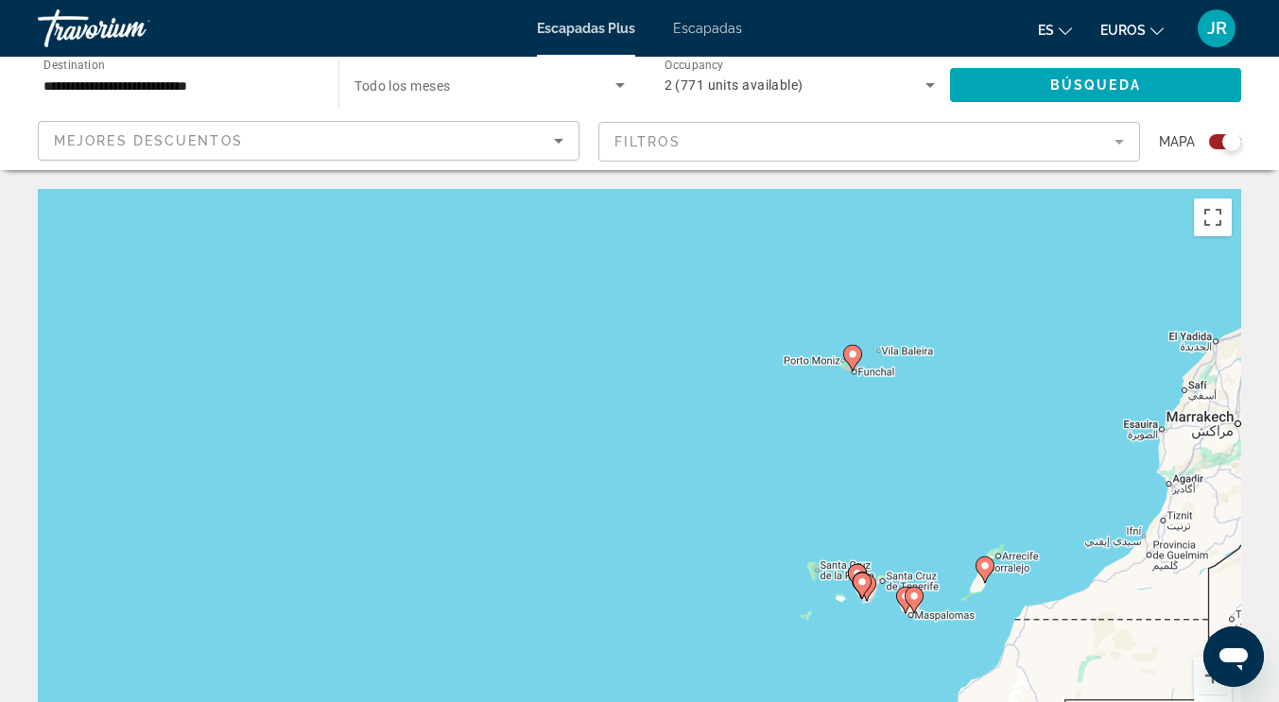
click at [721, 502] on div "Para activar la función de arrastre con el teclado, pulsa Alt + Intro. Cuando h…" at bounding box center [639, 472] width 1203 height 567
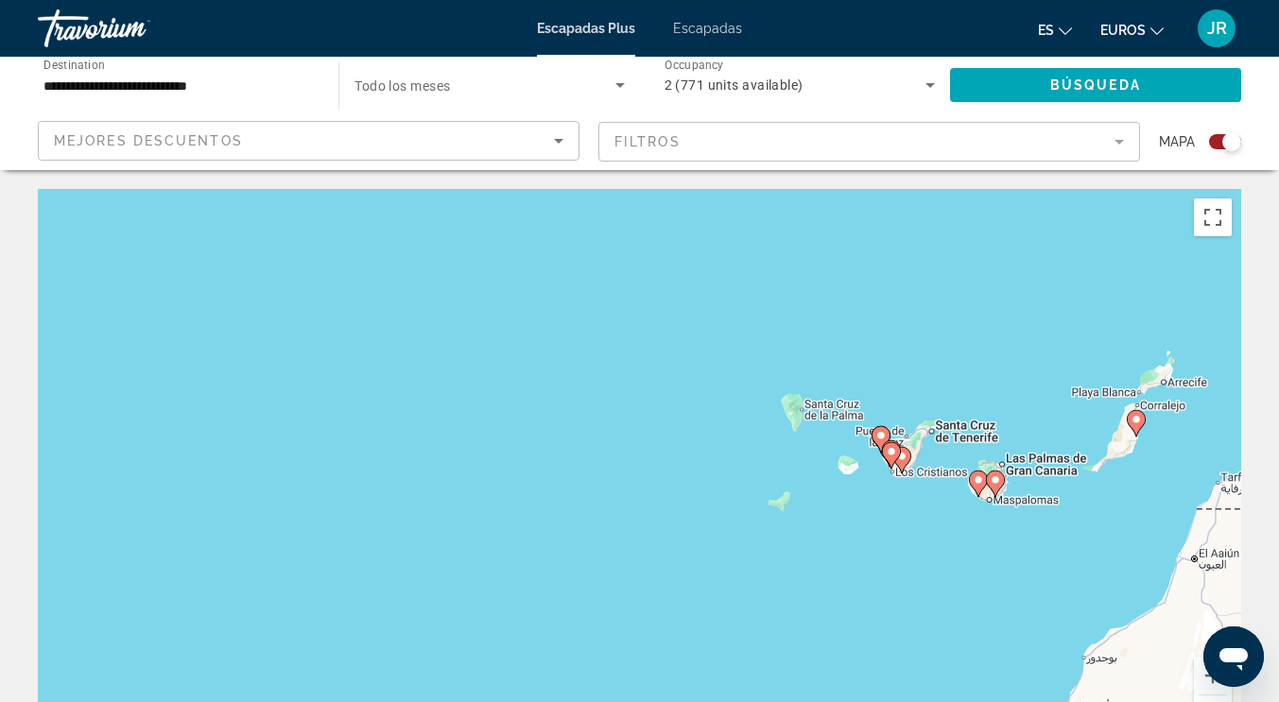
drag, startPoint x: 939, startPoint y: 530, endPoint x: 827, endPoint y: 296, distance: 260.0
click at [827, 292] on div "Para activar la función de arrastre con el teclado, pulsa Alt + Intro. Cuando h…" at bounding box center [639, 472] width 1203 height 567
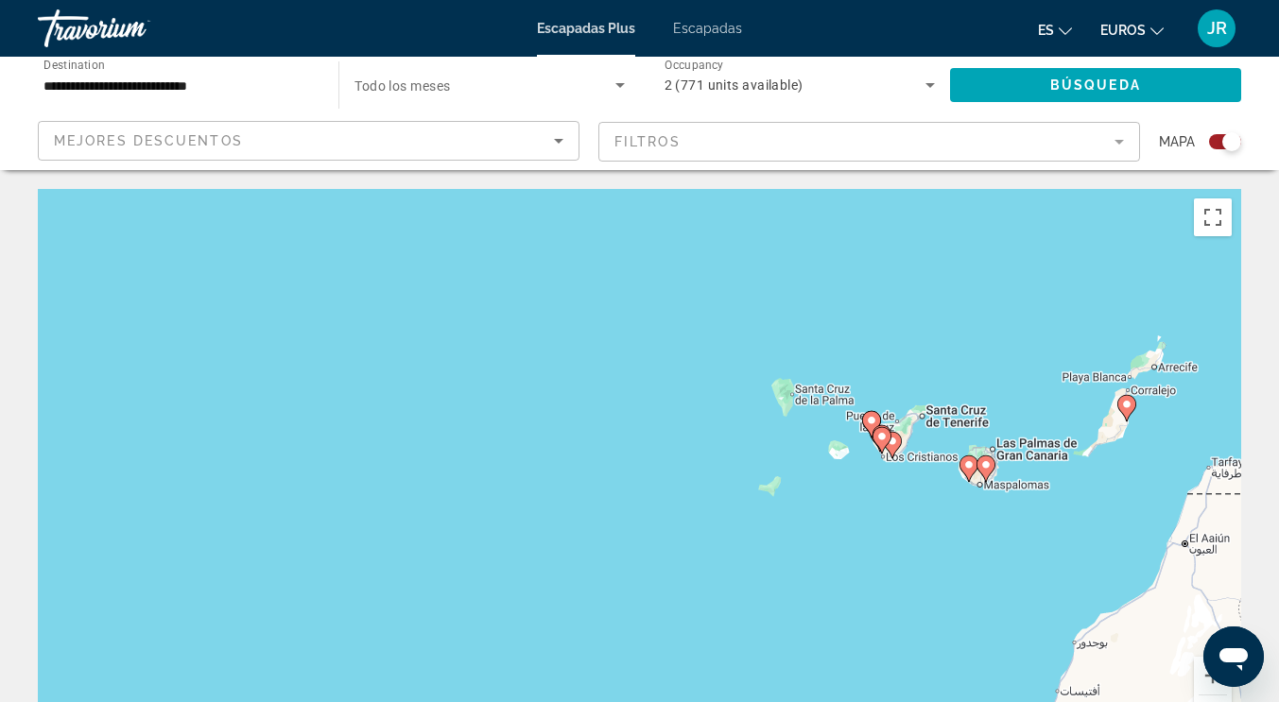
click at [851, 374] on div "Para activar la función de arrastre con el teclado, pulsa Alt + Intro. Cuando h…" at bounding box center [639, 472] width 1203 height 567
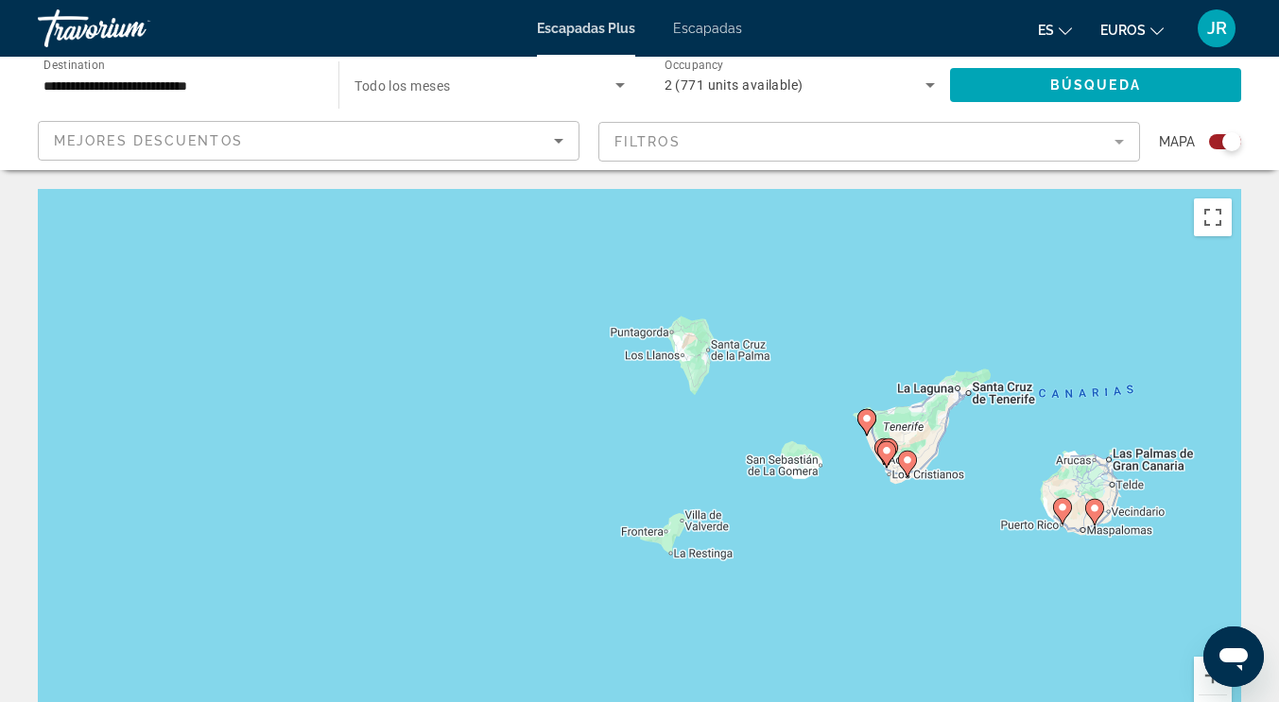
drag, startPoint x: 920, startPoint y: 416, endPoint x: 879, endPoint y: 317, distance: 107.6
click at [879, 317] on div "Para activar la función de arrastre con el teclado, pulsa Alt + Intro. Cuando h…" at bounding box center [639, 472] width 1203 height 567
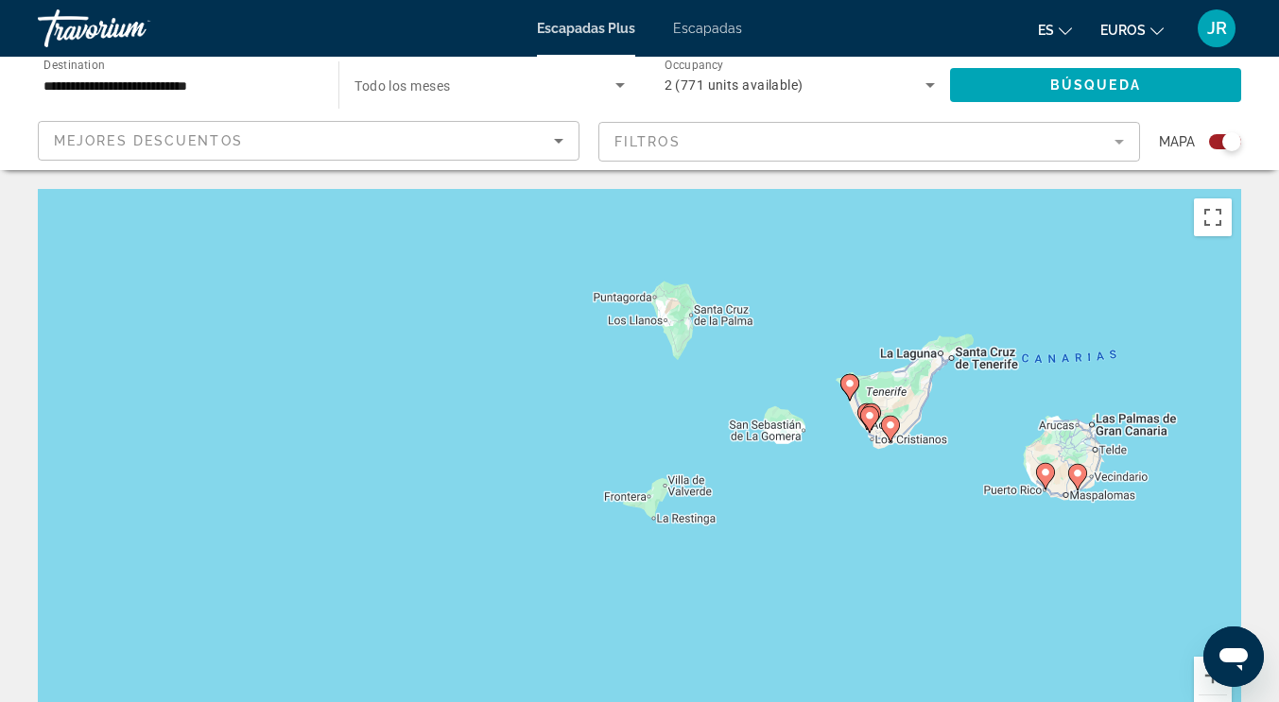
click at [877, 318] on div "Para activar la función de arrastre con el teclado, pulsa Alt + Intro. Cuando h…" at bounding box center [639, 472] width 1203 height 567
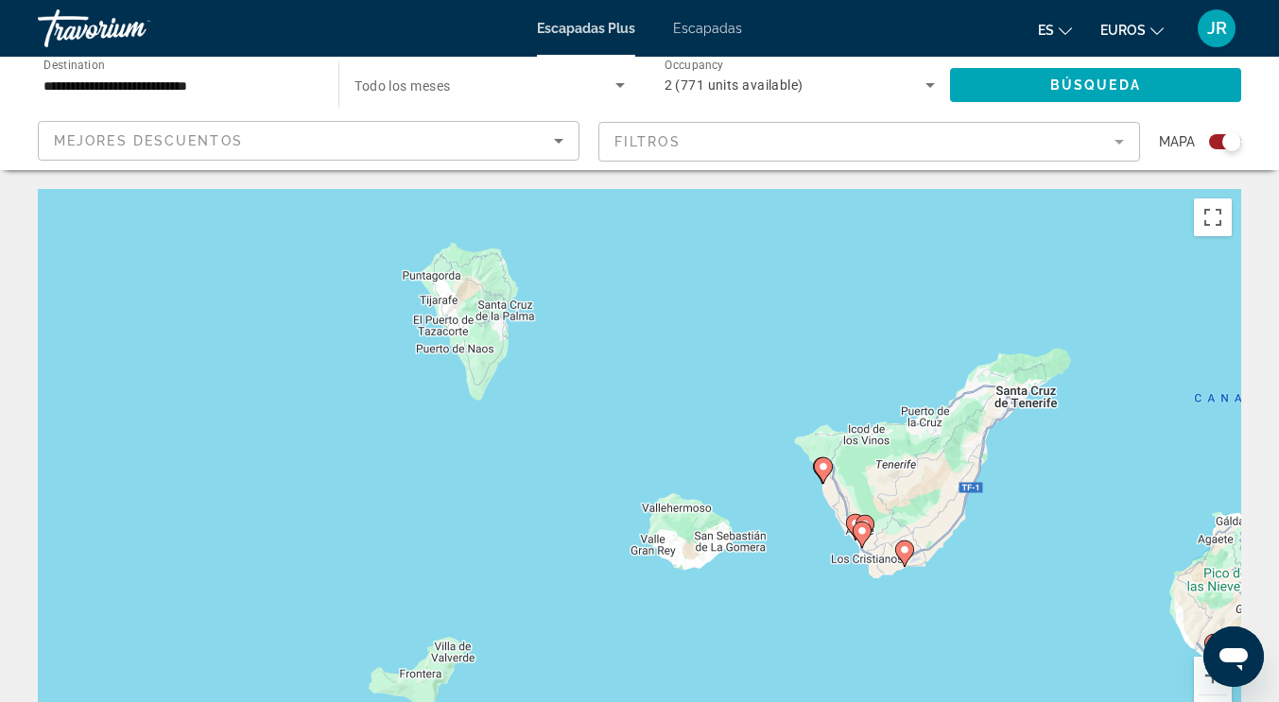
click at [877, 318] on div "Para activar la función de arrastre con el teclado, pulsa Alt + Intro. Cuando h…" at bounding box center [639, 472] width 1203 height 567
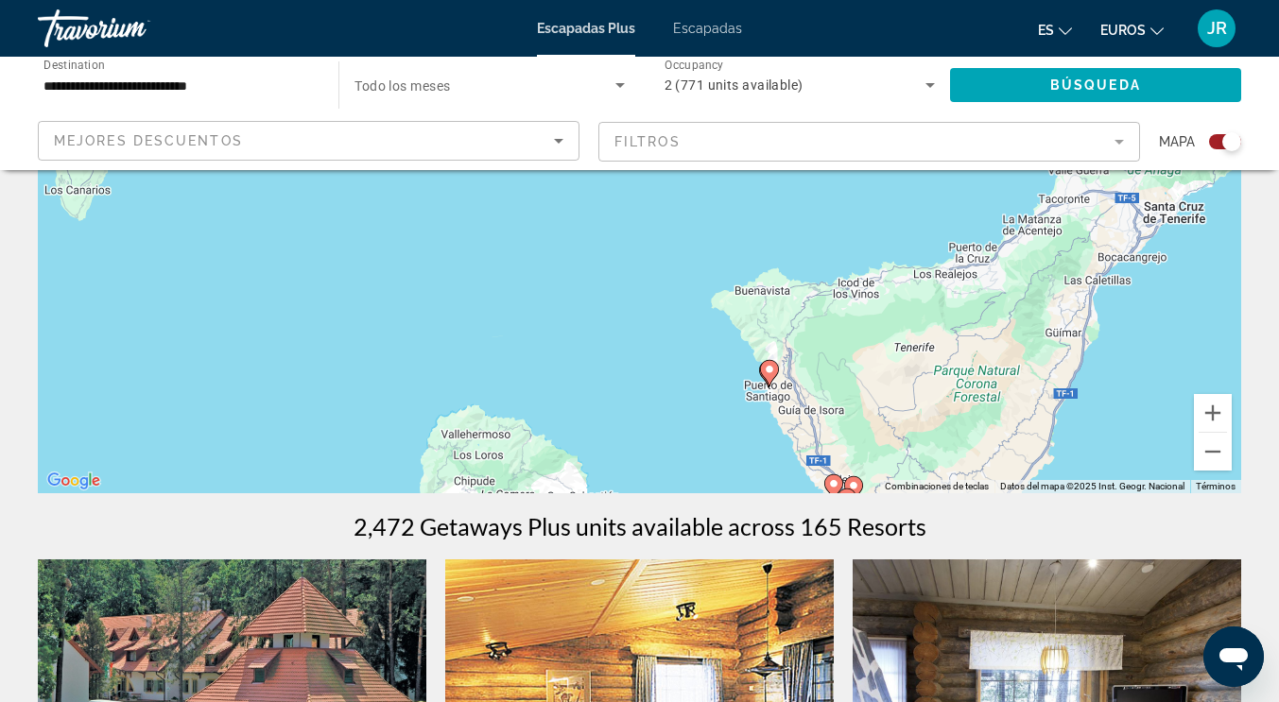
scroll to position [284, 0]
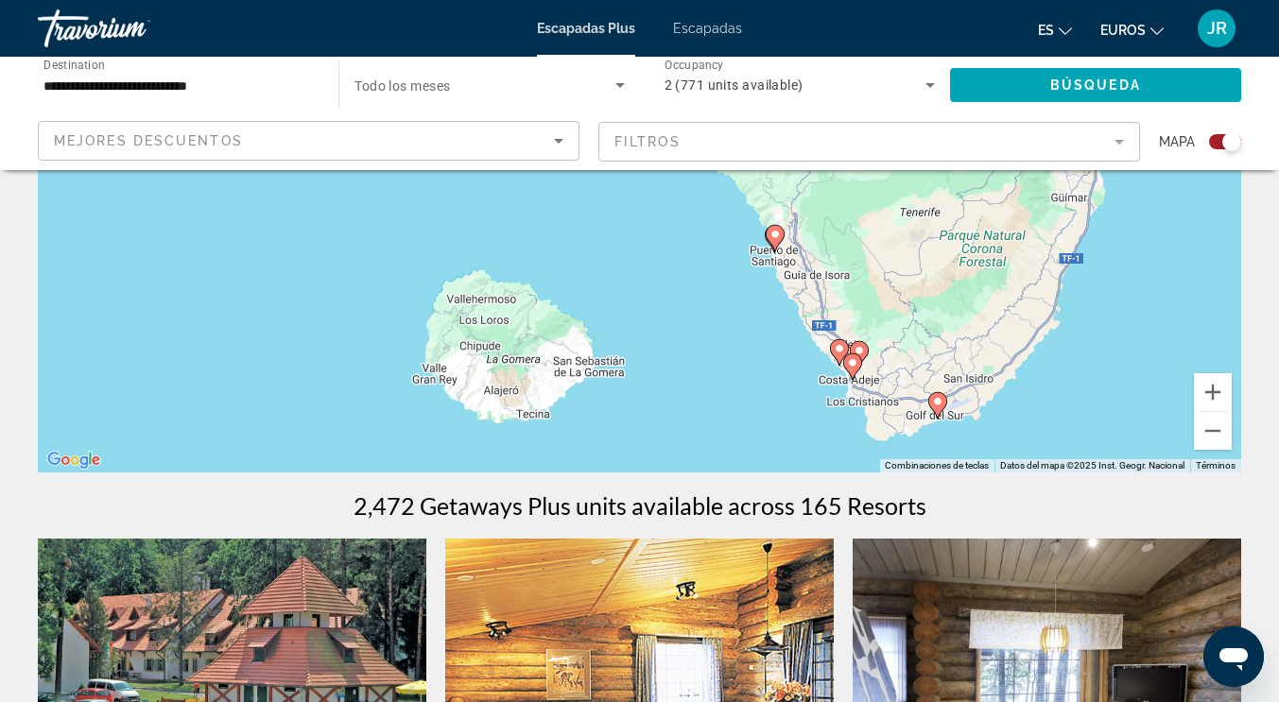
drag, startPoint x: 697, startPoint y: 339, endPoint x: 702, endPoint y: 221, distance: 118.2
click at [702, 221] on div "Para activar la función de arrastre con el teclado, pulsa Alt + Intro. Cuando h…" at bounding box center [639, 188] width 1203 height 567
click at [1215, 387] on button "Ampliar" at bounding box center [1213, 392] width 38 height 38
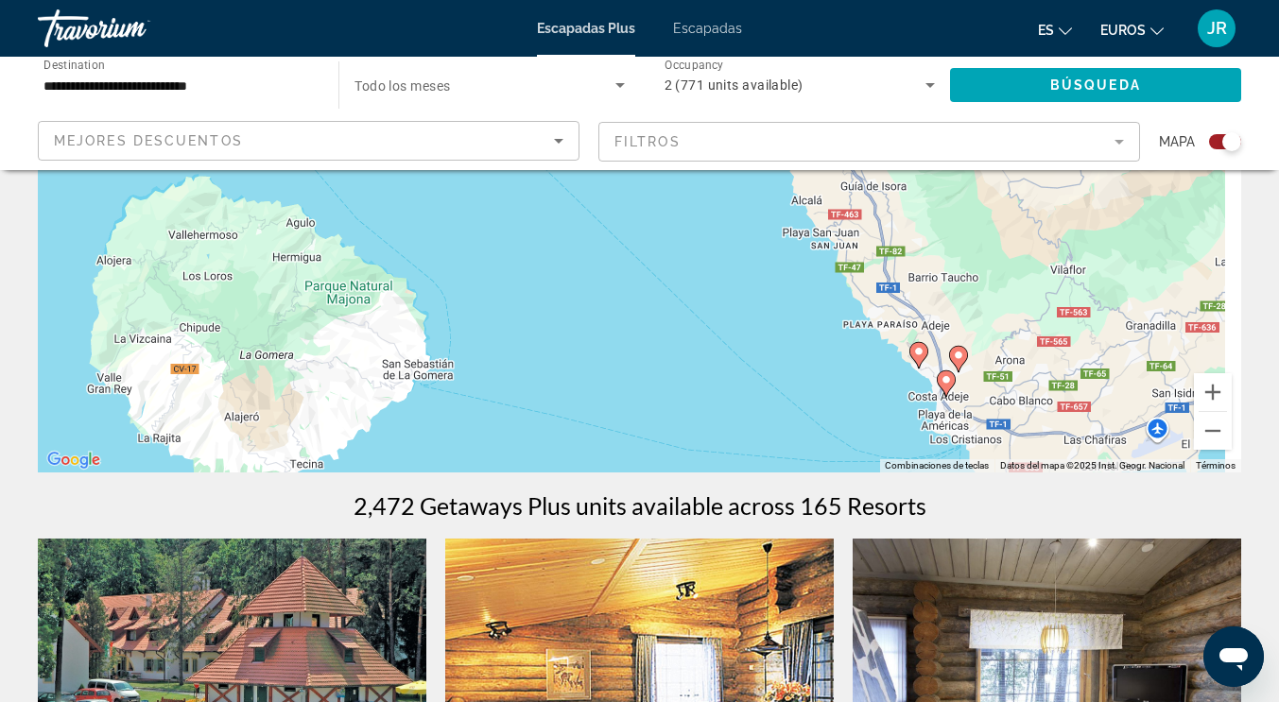
drag, startPoint x: 1077, startPoint y: 344, endPoint x: 946, endPoint y: 157, distance: 228.6
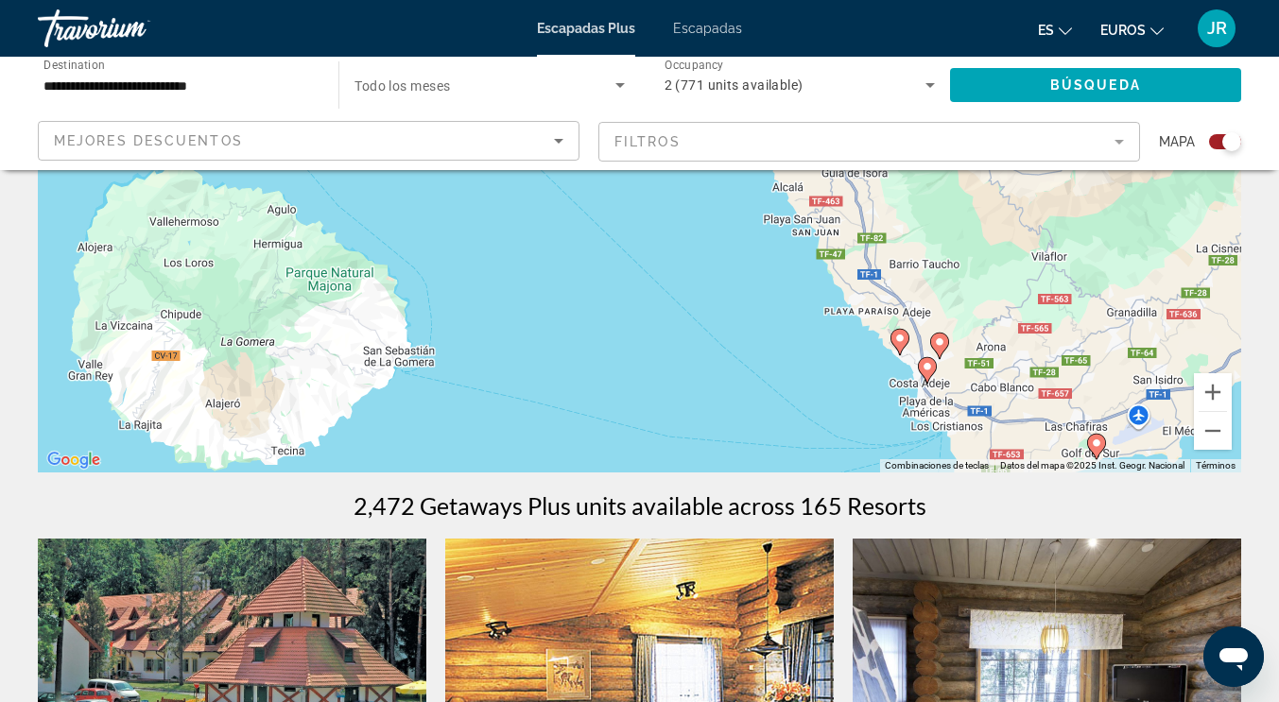
click at [900, 343] on image "Contenido principal" at bounding box center [899, 338] width 11 height 11
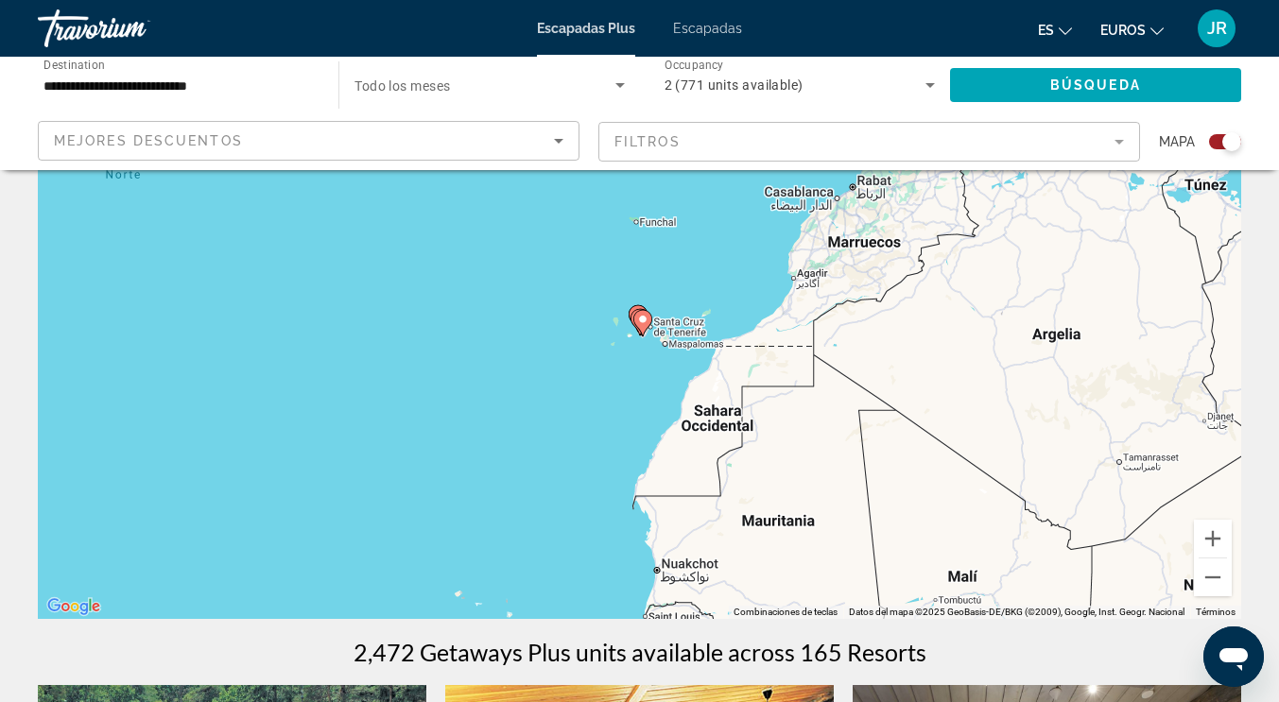
scroll to position [0, 0]
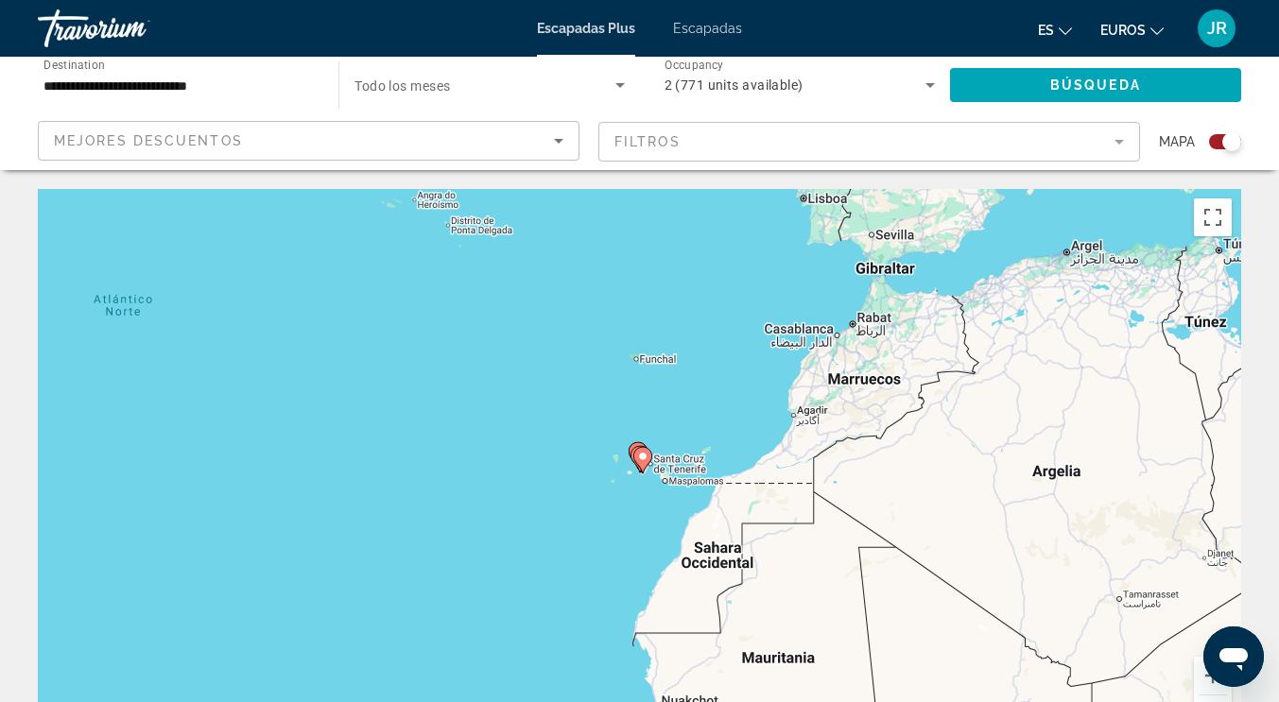
click at [640, 462] on icon "Contenido principal" at bounding box center [641, 460] width 17 height 25
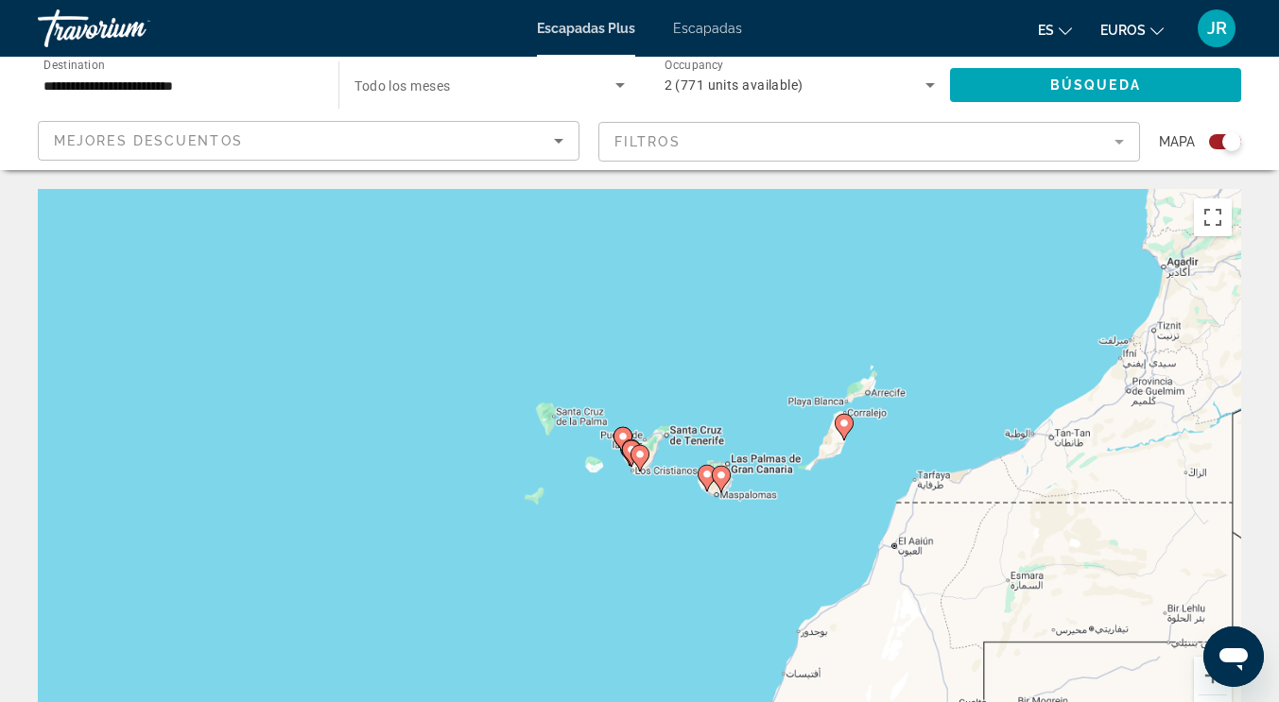
click at [640, 462] on icon "Contenido principal" at bounding box center [638, 458] width 17 height 25
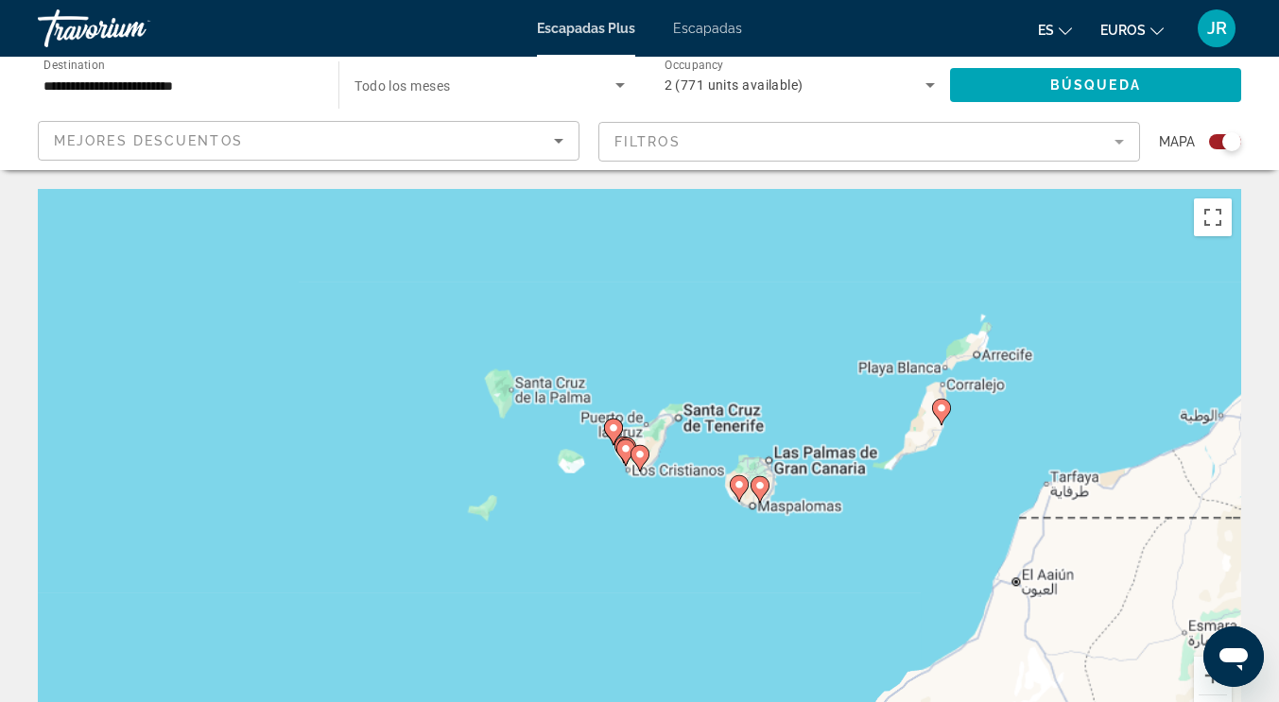
click at [640, 462] on icon "Contenido principal" at bounding box center [638, 458] width 17 height 25
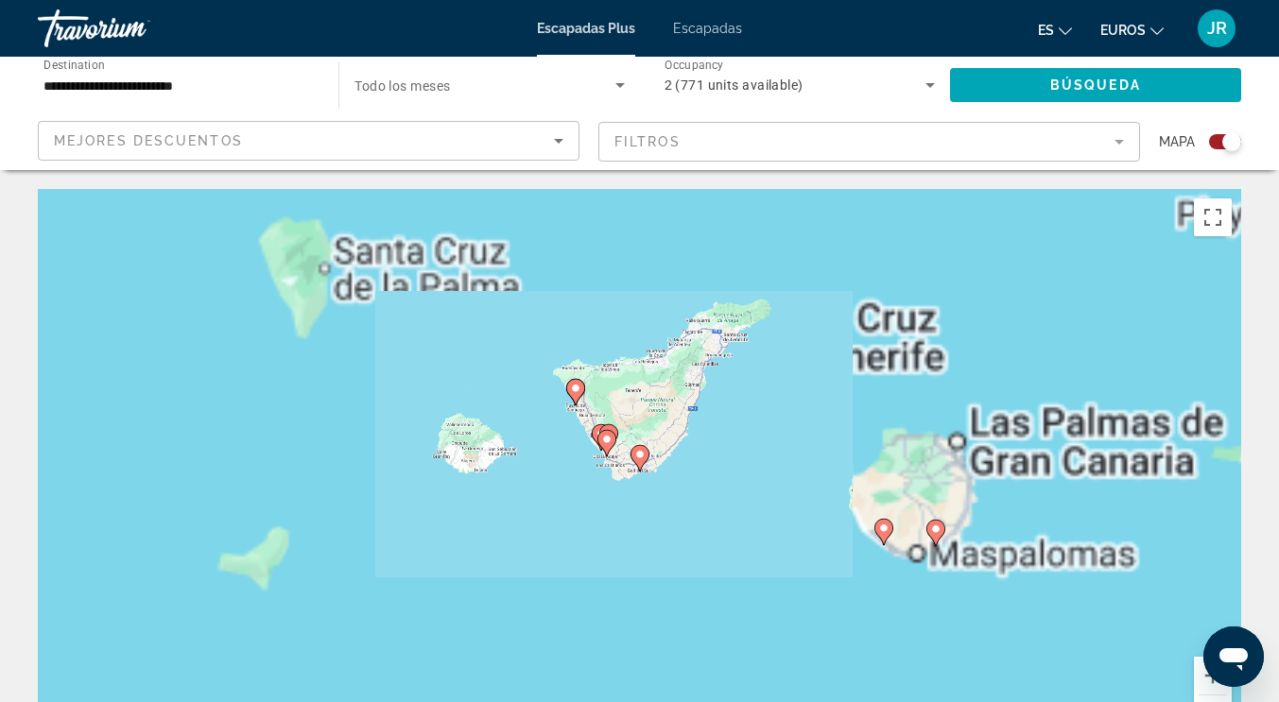
click at [640, 462] on icon "Contenido principal" at bounding box center [638, 458] width 17 height 25
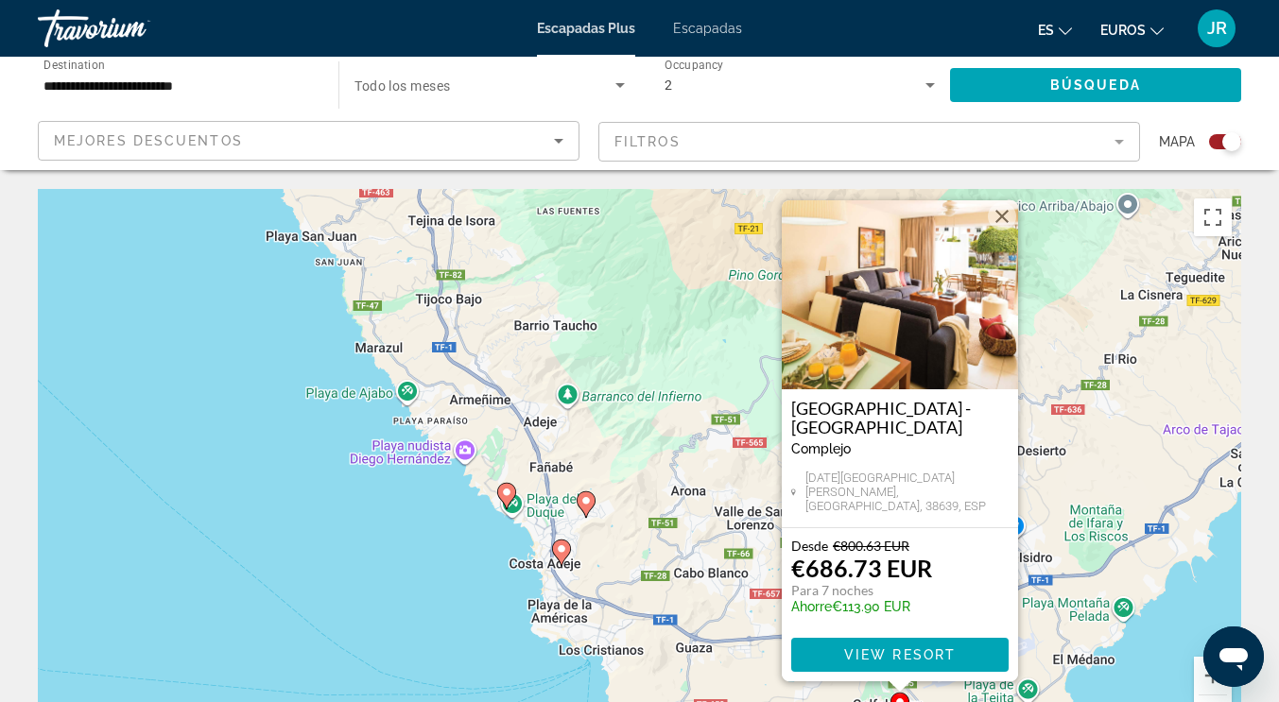
drag, startPoint x: 365, startPoint y: 475, endPoint x: 621, endPoint y: 475, distance: 256.1
click at [627, 467] on div "Para activar la función de arrastre con el teclado, pulsa Alt + Intro. Cuando h…" at bounding box center [639, 472] width 1203 height 567
click at [584, 505] on image "Contenido principal" at bounding box center [585, 500] width 11 height 11
type input "**********"
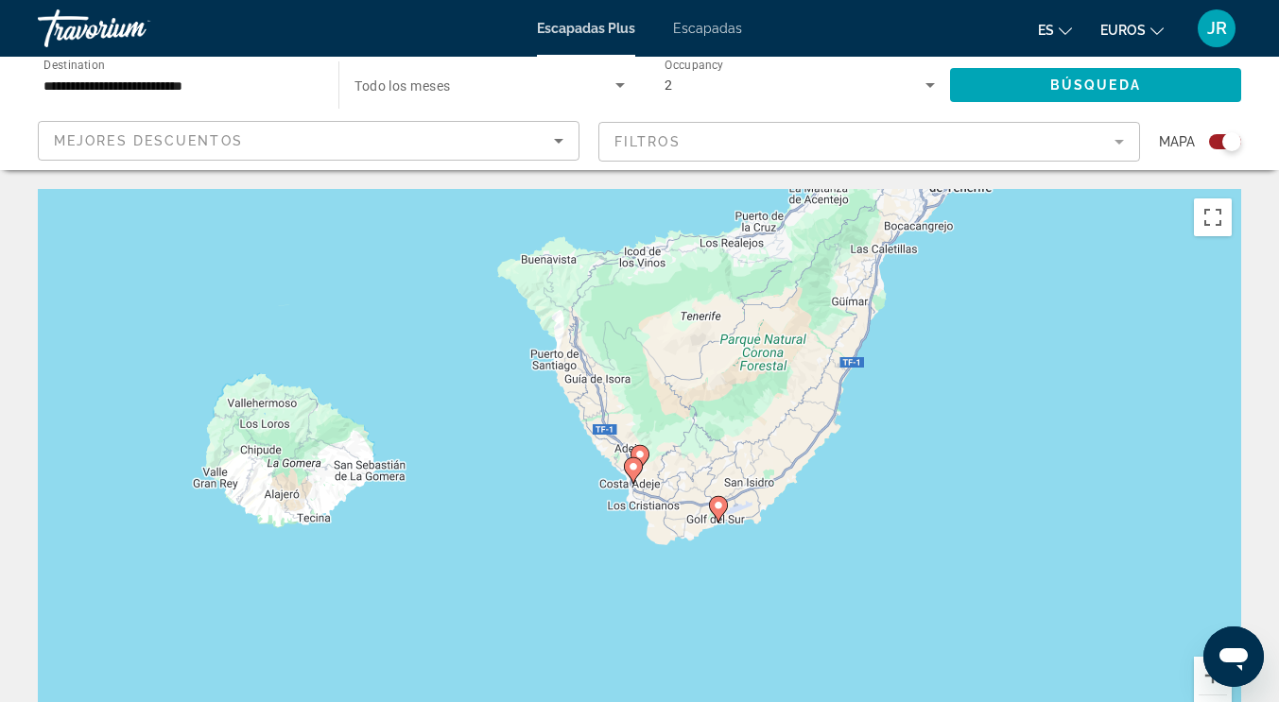
click at [640, 455] on image "Contenido principal" at bounding box center [639, 454] width 11 height 11
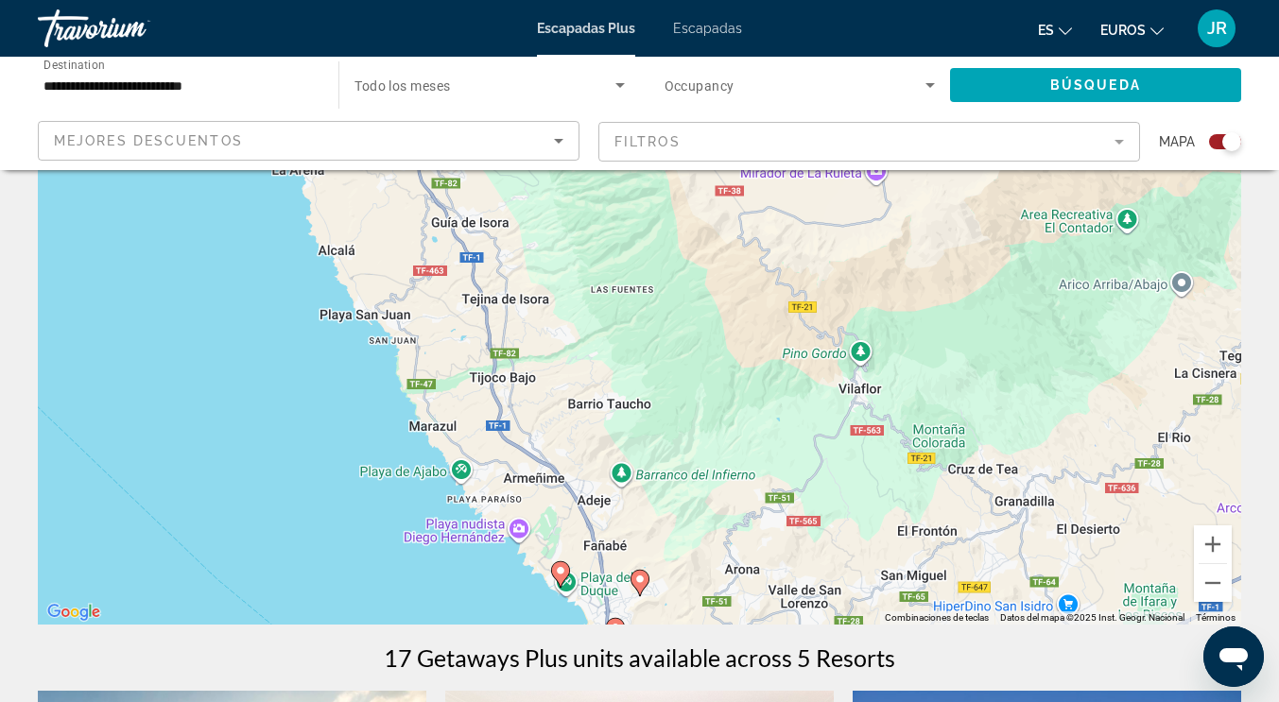
scroll to position [189, 0]
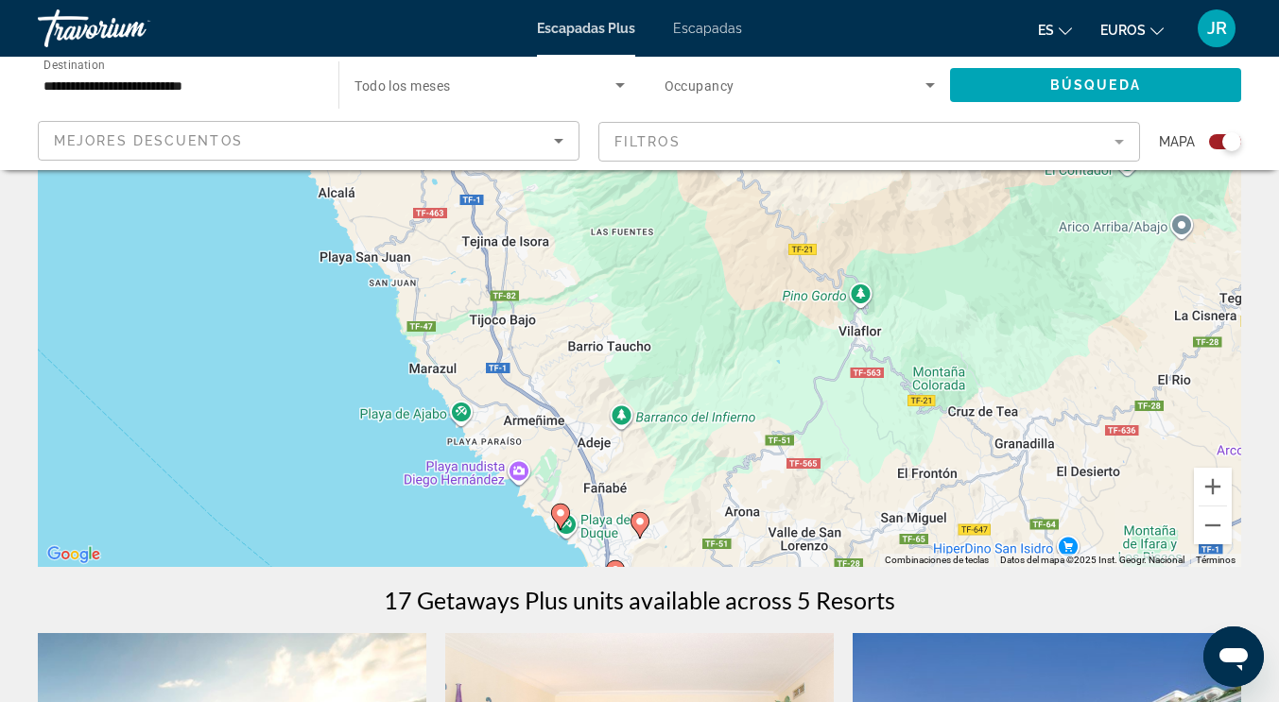
click at [639, 521] on image "Contenido principal" at bounding box center [639, 521] width 11 height 11
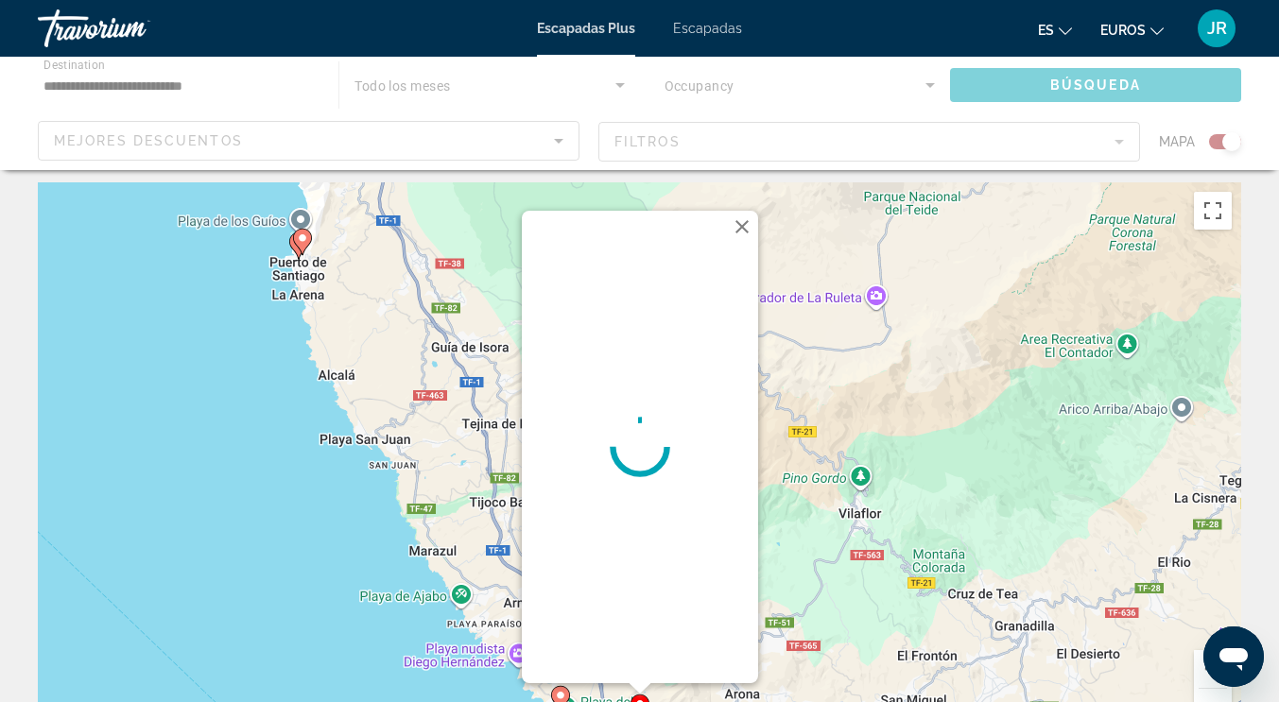
scroll to position [0, 0]
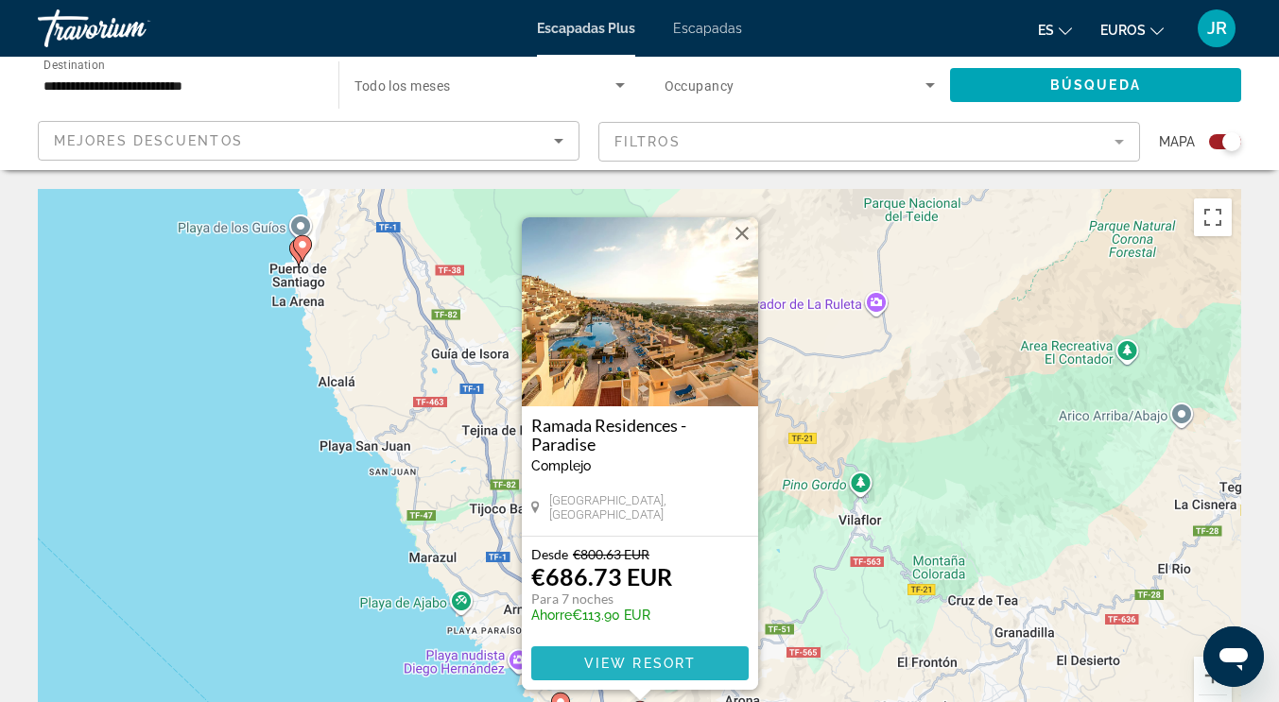
click at [697, 654] on span "Contenido principal" at bounding box center [639, 663] width 217 height 45
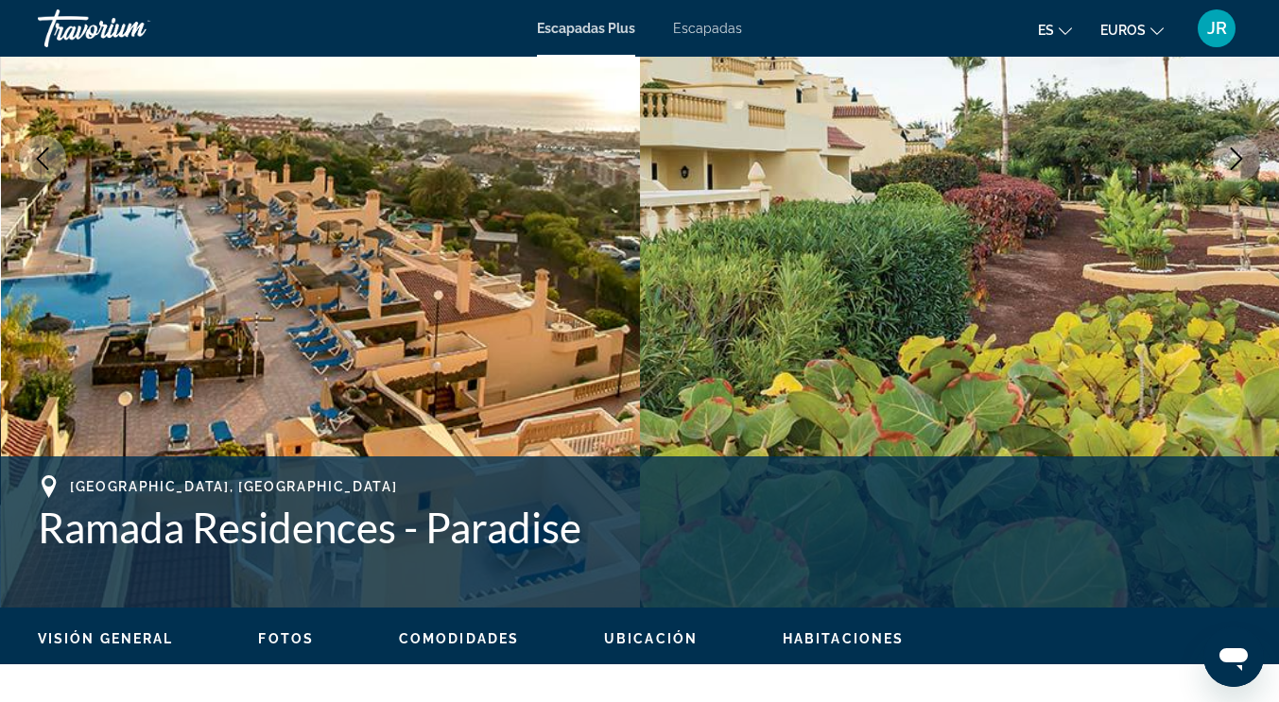
scroll to position [216, 0]
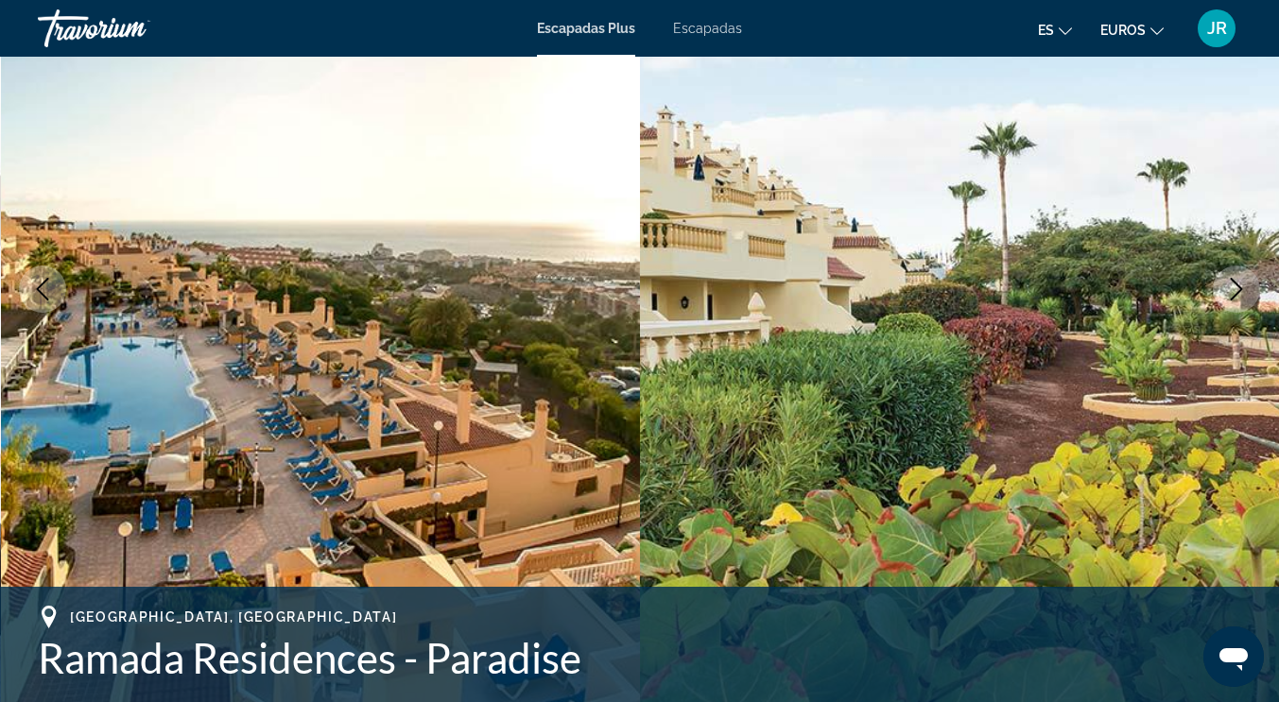
click at [1235, 273] on button "Next image" at bounding box center [1235, 289] width 47 height 47
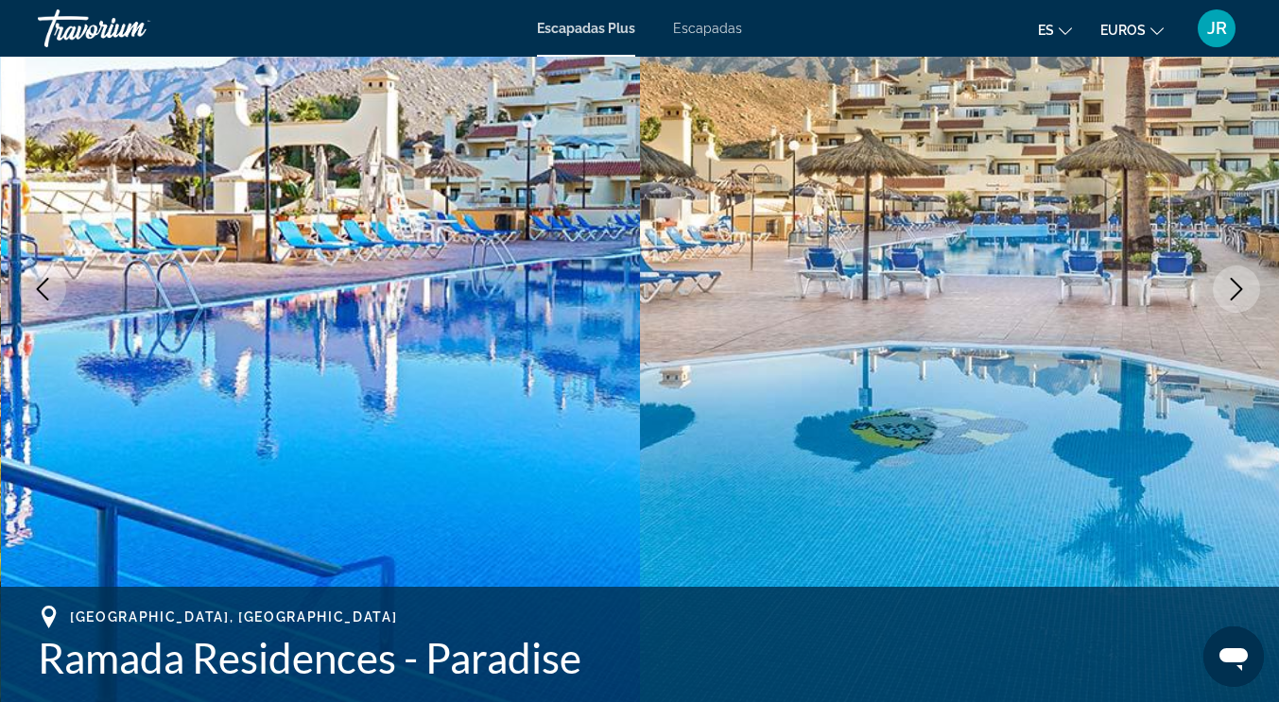
click at [1235, 273] on button "Next image" at bounding box center [1235, 289] width 47 height 47
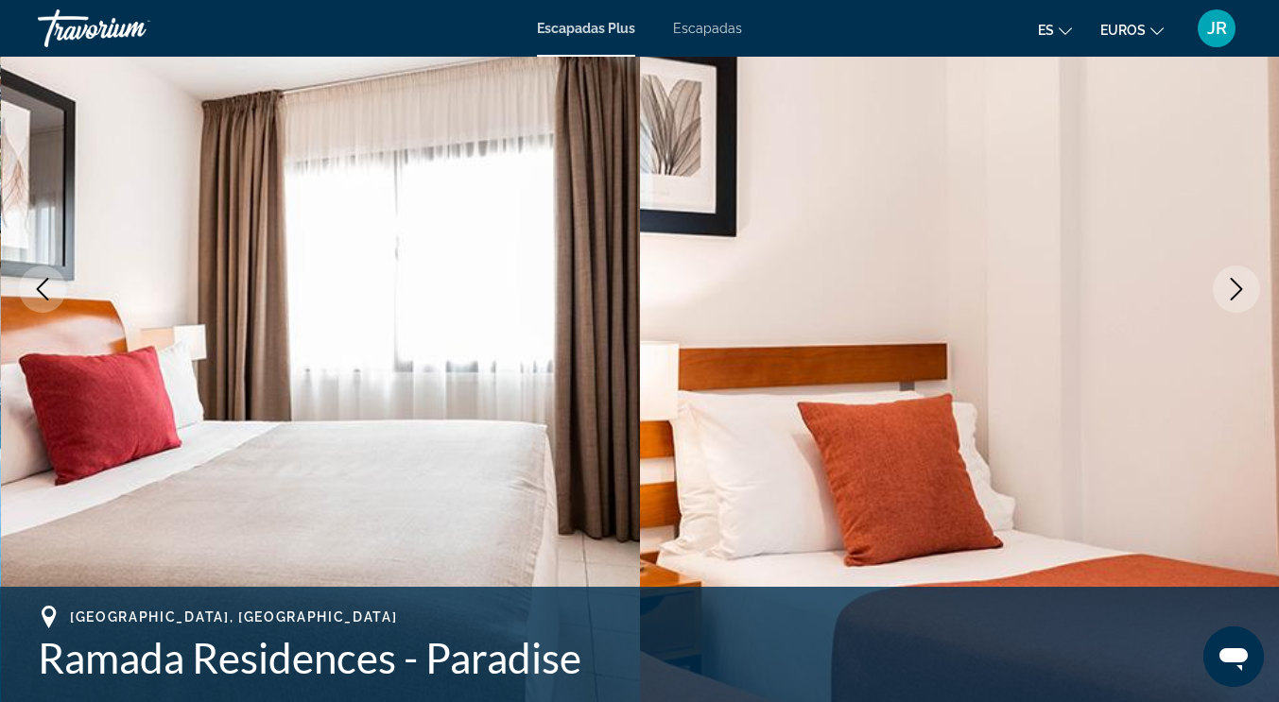
click at [1235, 273] on button "Next image" at bounding box center [1235, 289] width 47 height 47
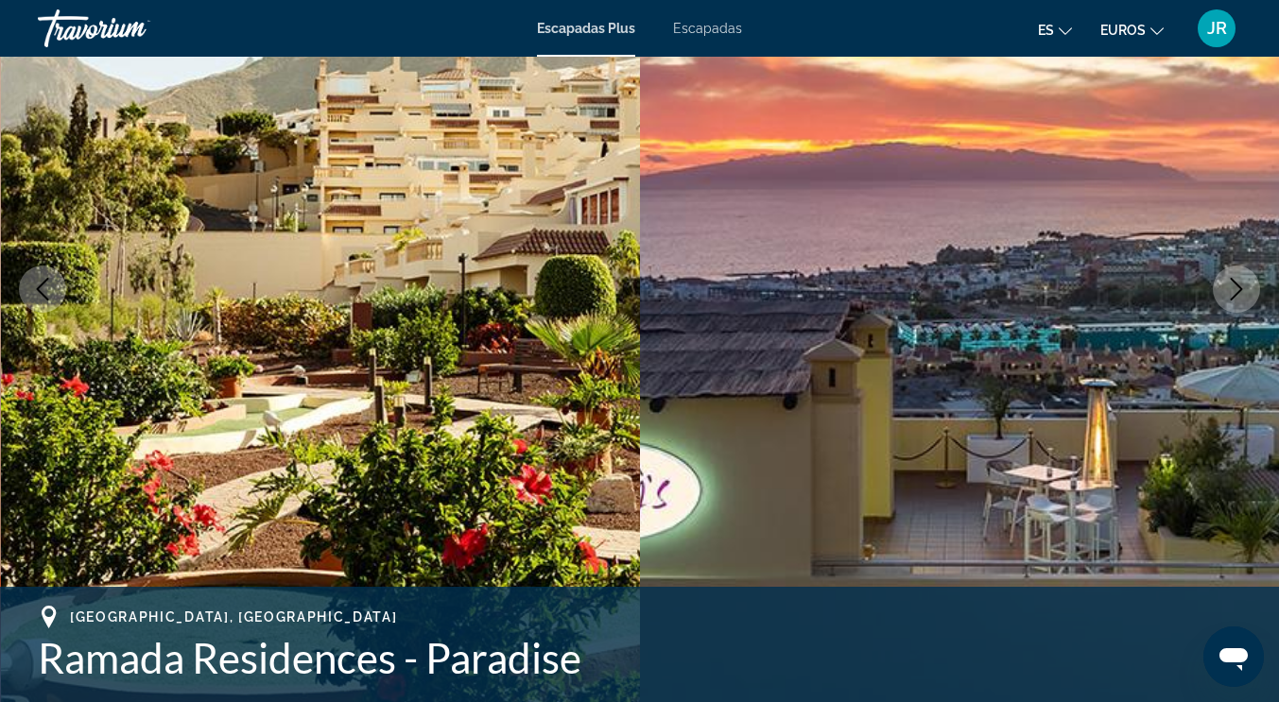
click at [1235, 273] on button "Next image" at bounding box center [1235, 289] width 47 height 47
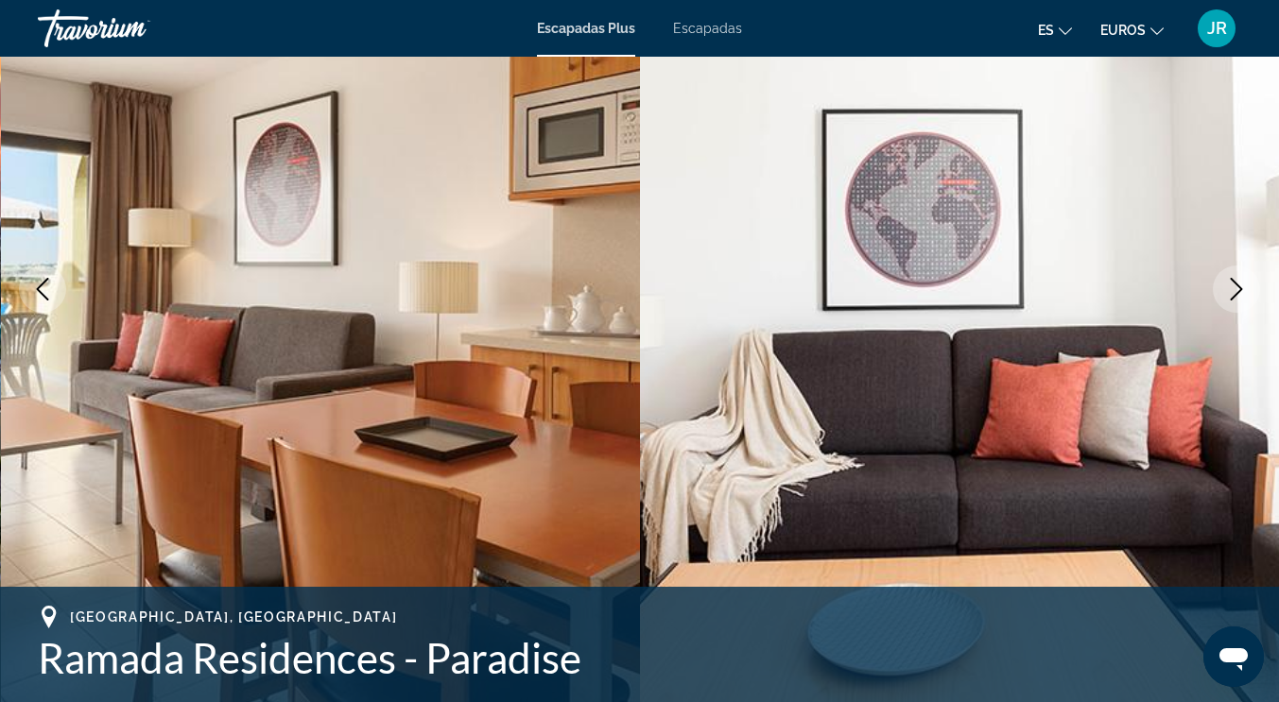
click at [1235, 273] on button "Next image" at bounding box center [1235, 289] width 47 height 47
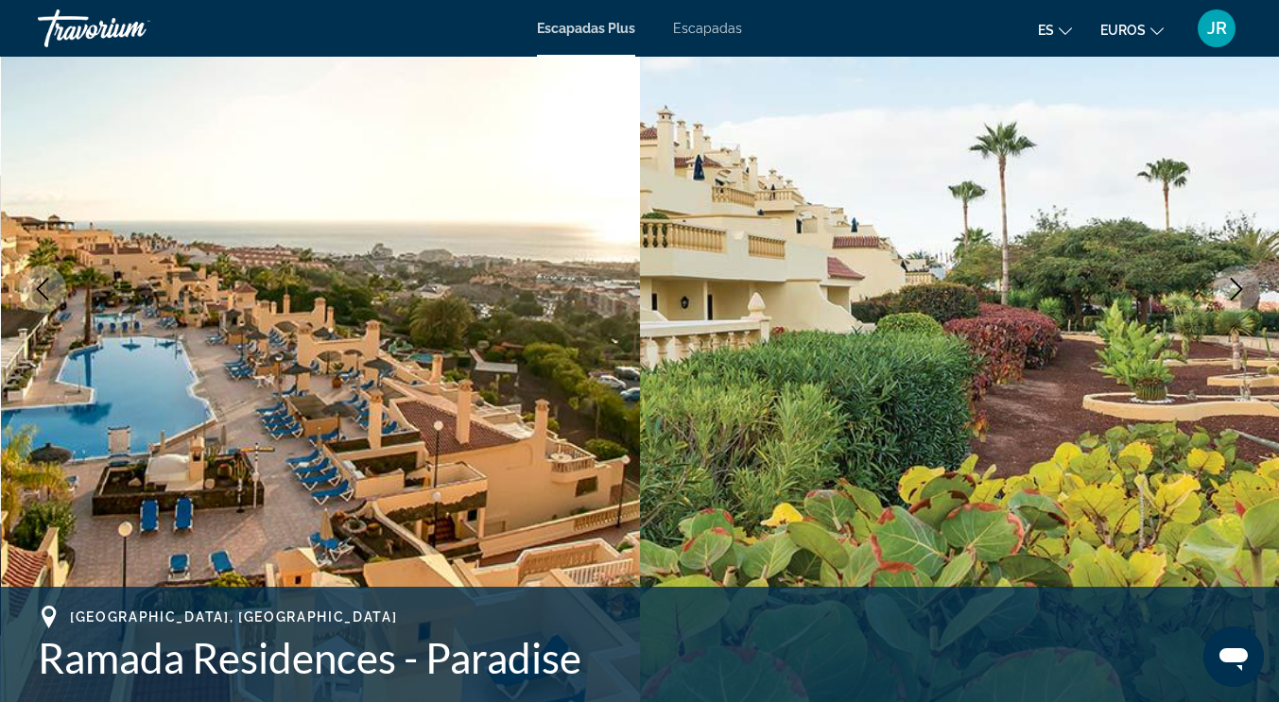
scroll to position [594, 0]
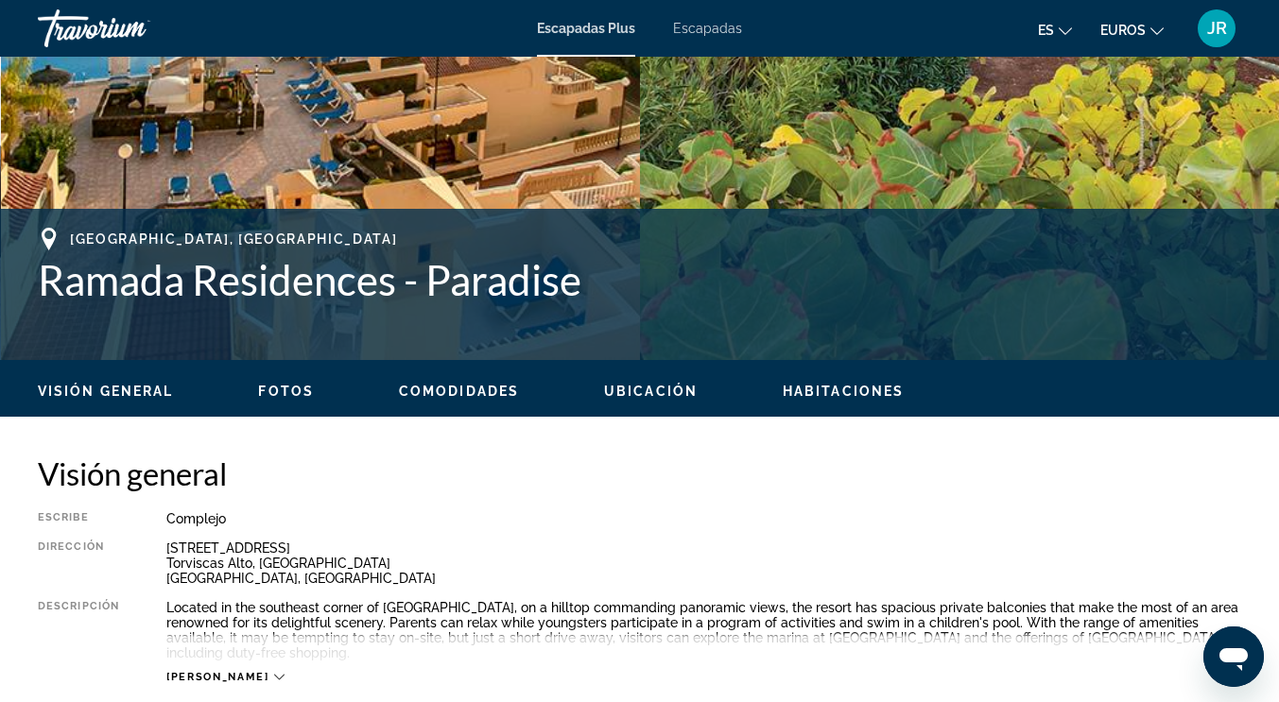
click at [187, 671] on span "[PERSON_NAME]" at bounding box center [217, 677] width 102 height 12
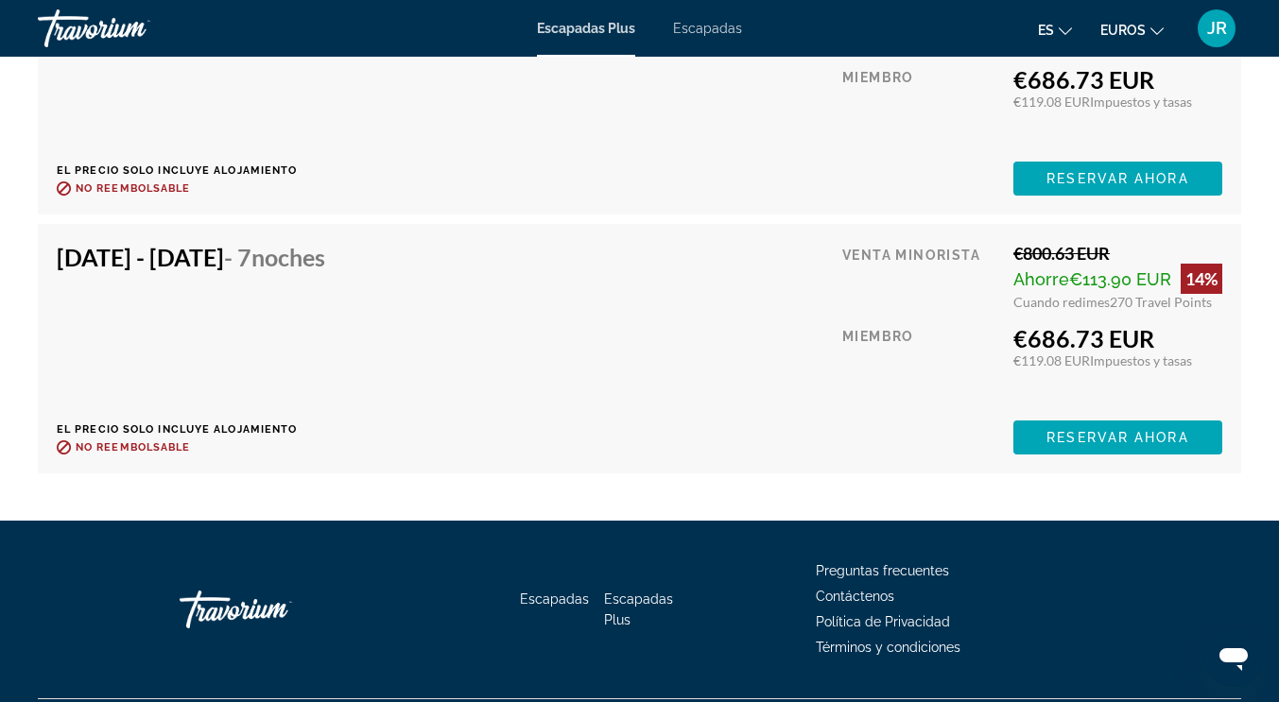
scroll to position [3997, 0]
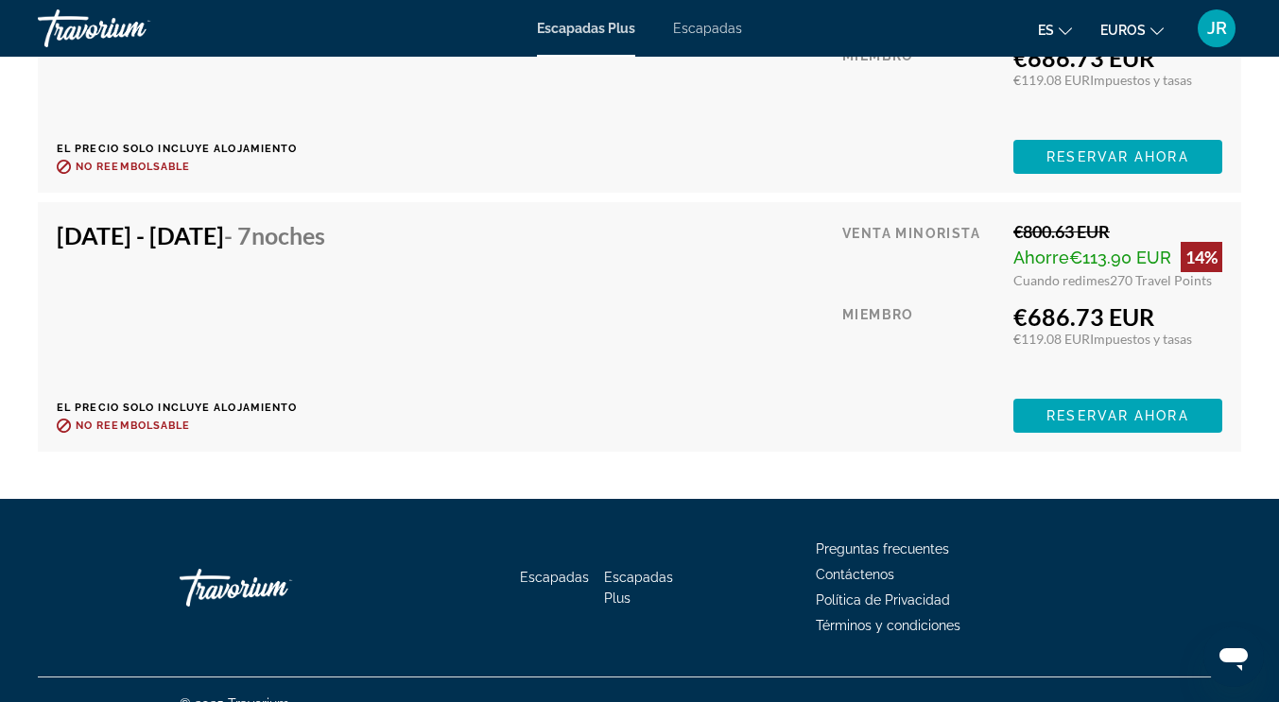
click at [325, 225] on span "- 7 noches" at bounding box center [274, 235] width 101 height 28
click at [197, 226] on h4 "Sep 26, 2025 - Oct 3, 2025 - 7 noches" at bounding box center [191, 235] width 268 height 28
click at [1200, 242] on div "14%" at bounding box center [1201, 257] width 42 height 30
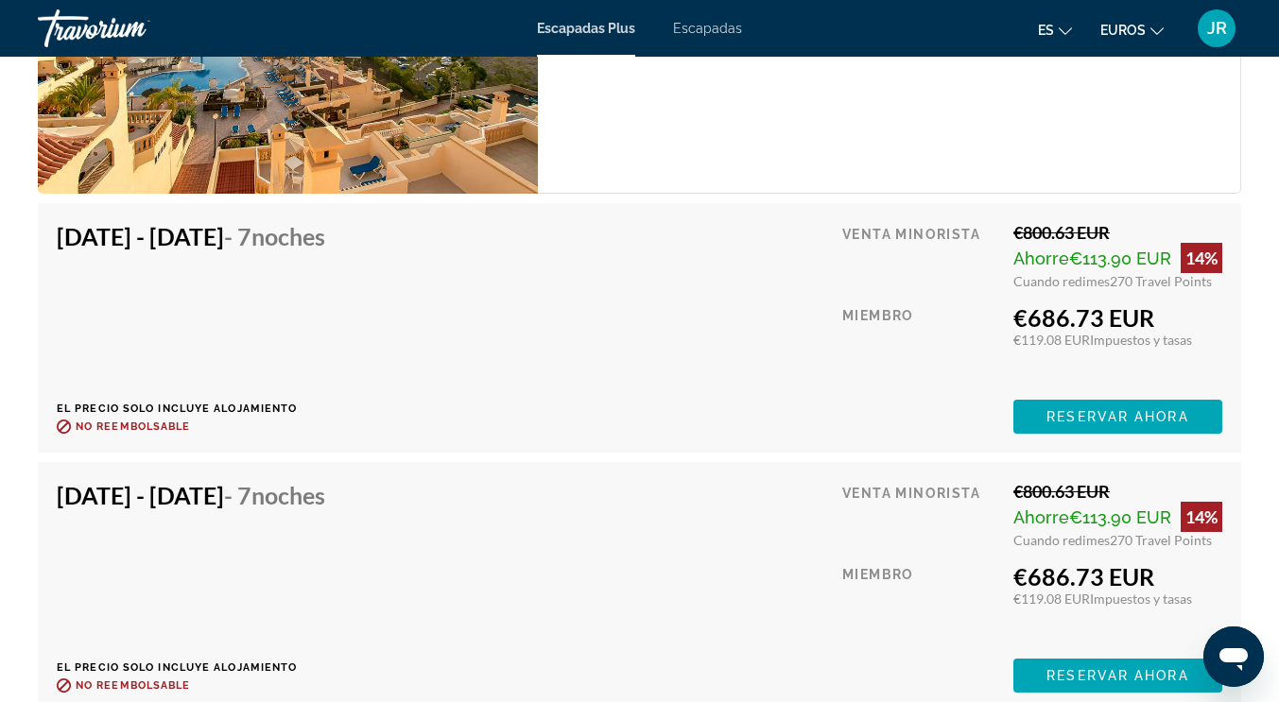
scroll to position [3726, 0]
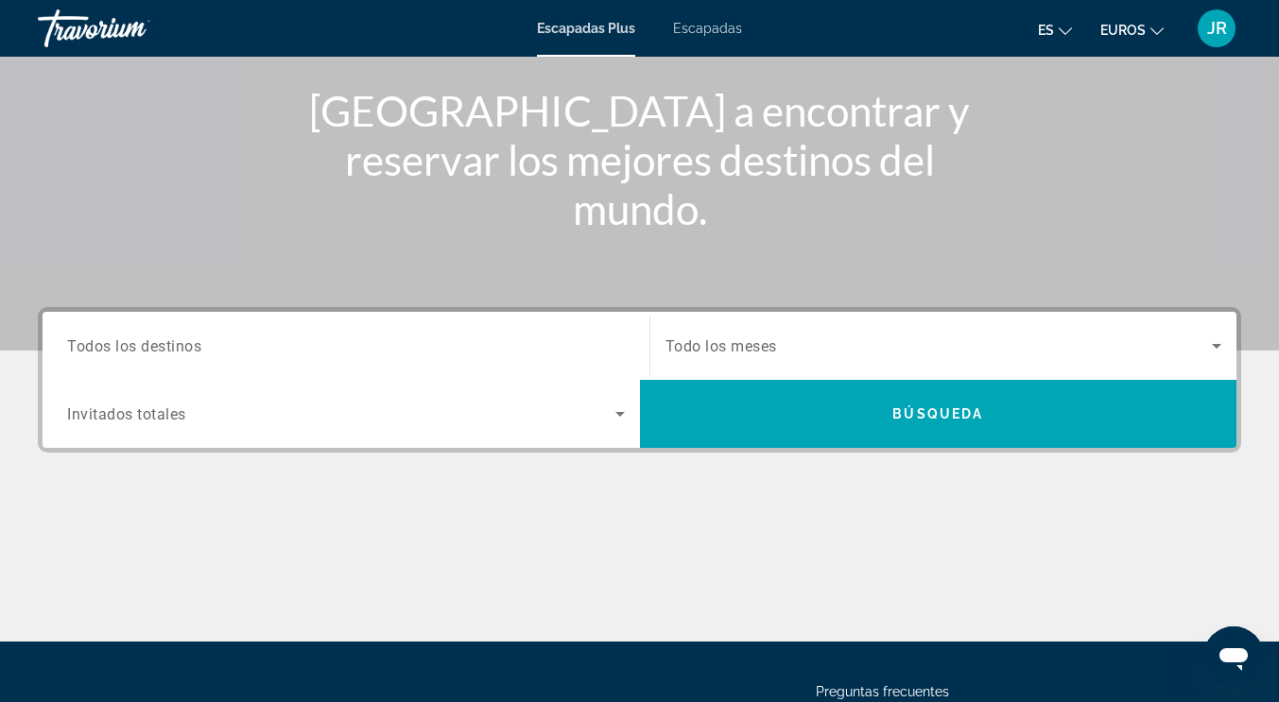
scroll to position [378, 0]
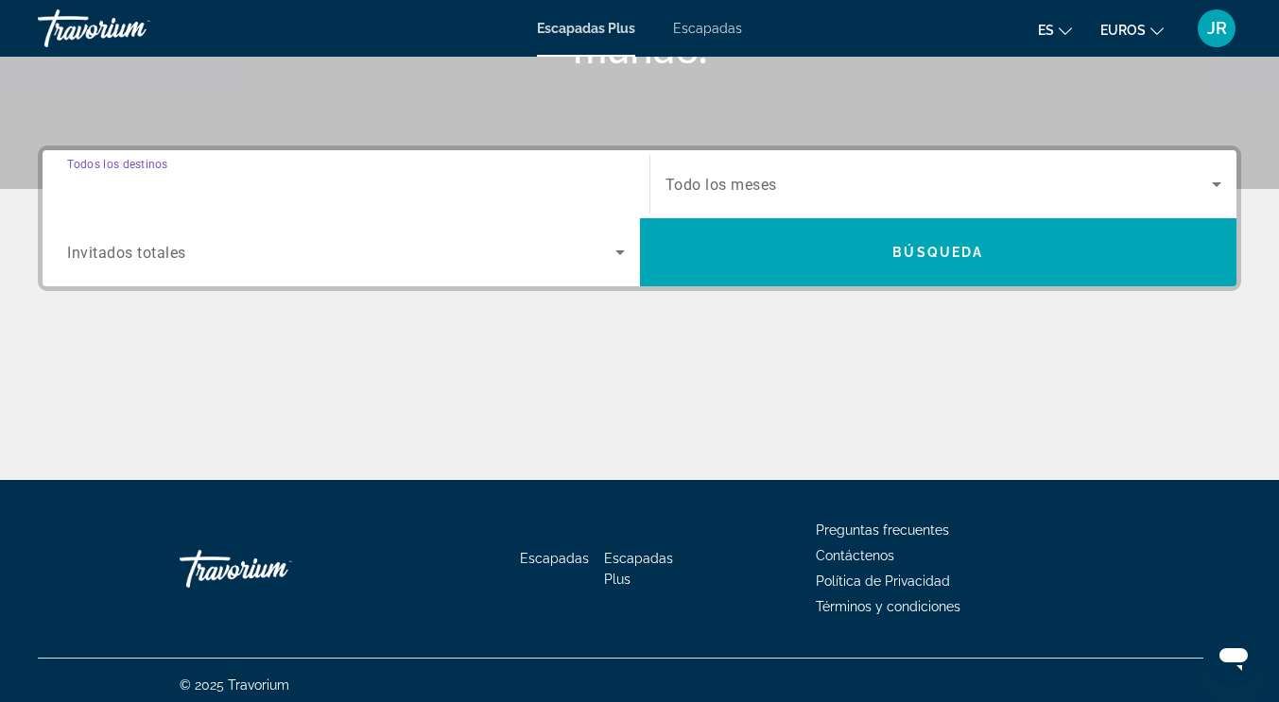
click at [587, 192] on input "Destination Todos los destinos" at bounding box center [346, 185] width 558 height 23
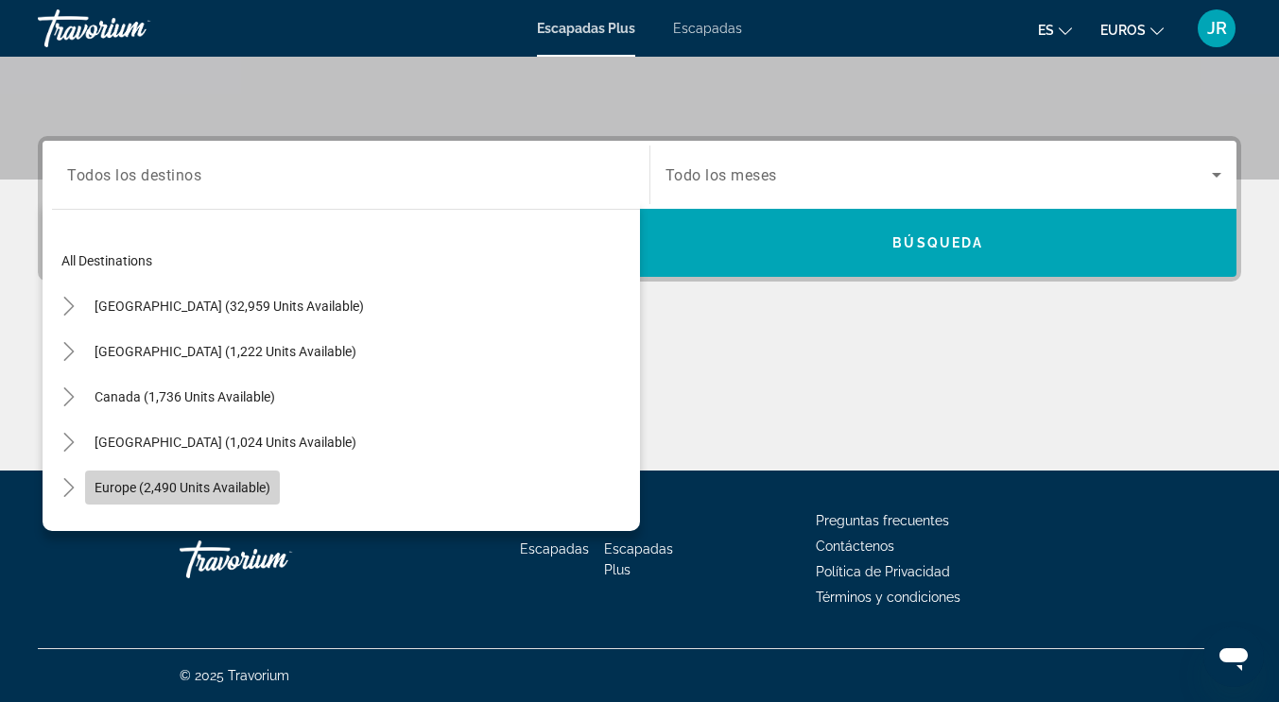
click at [255, 478] on span "Search widget" at bounding box center [182, 487] width 195 height 45
type input "**********"
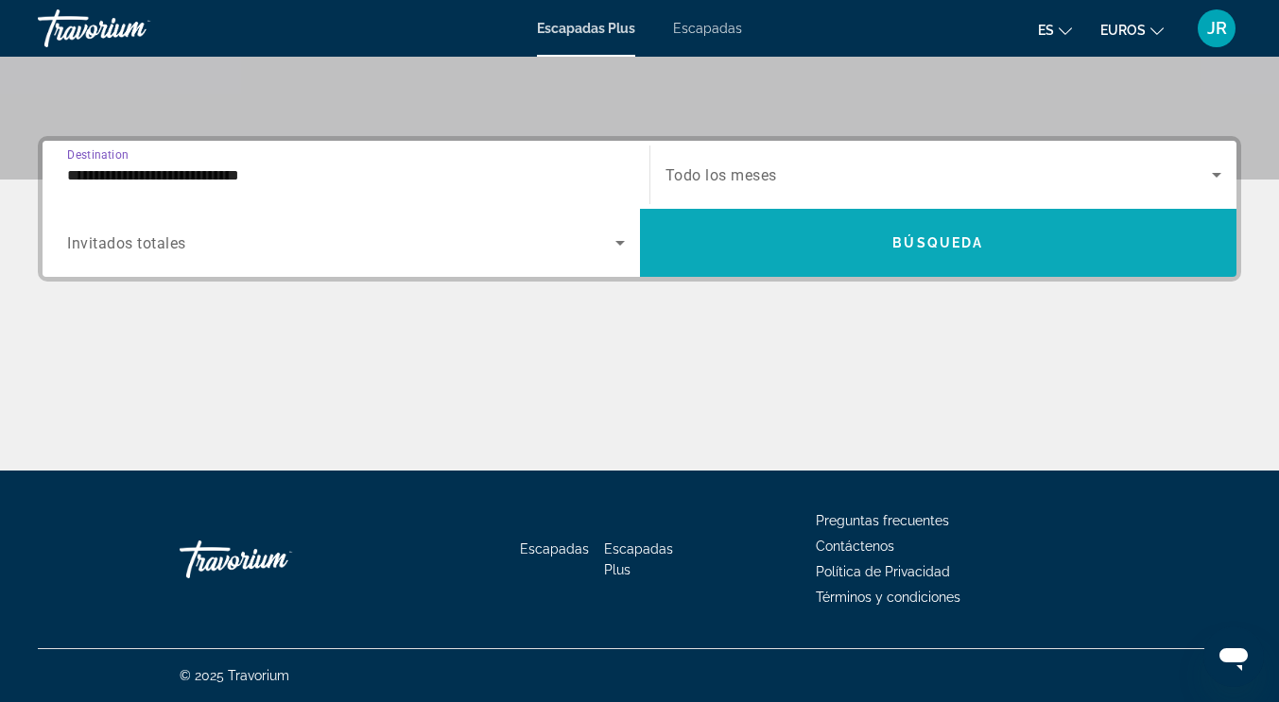
click at [907, 249] on span "Búsqueda" at bounding box center [937, 242] width 91 height 15
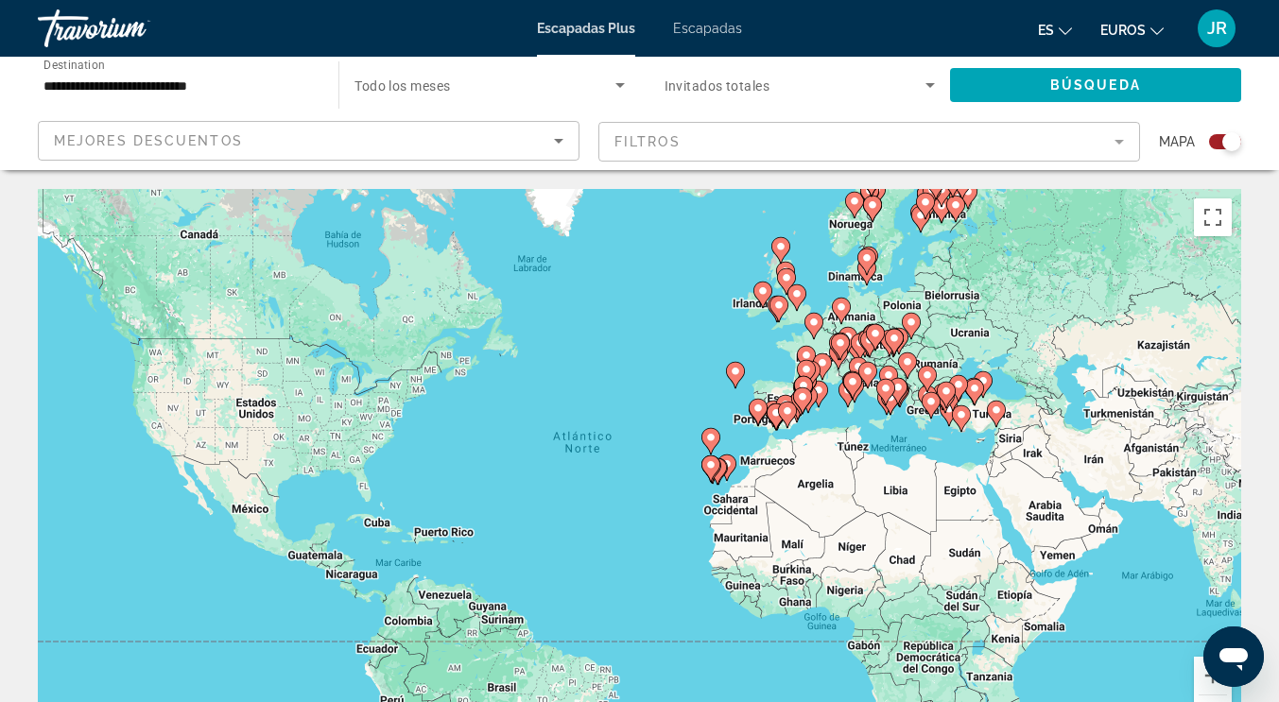
click at [919, 138] on mat-form-field "Filtros" at bounding box center [869, 142] width 542 height 40
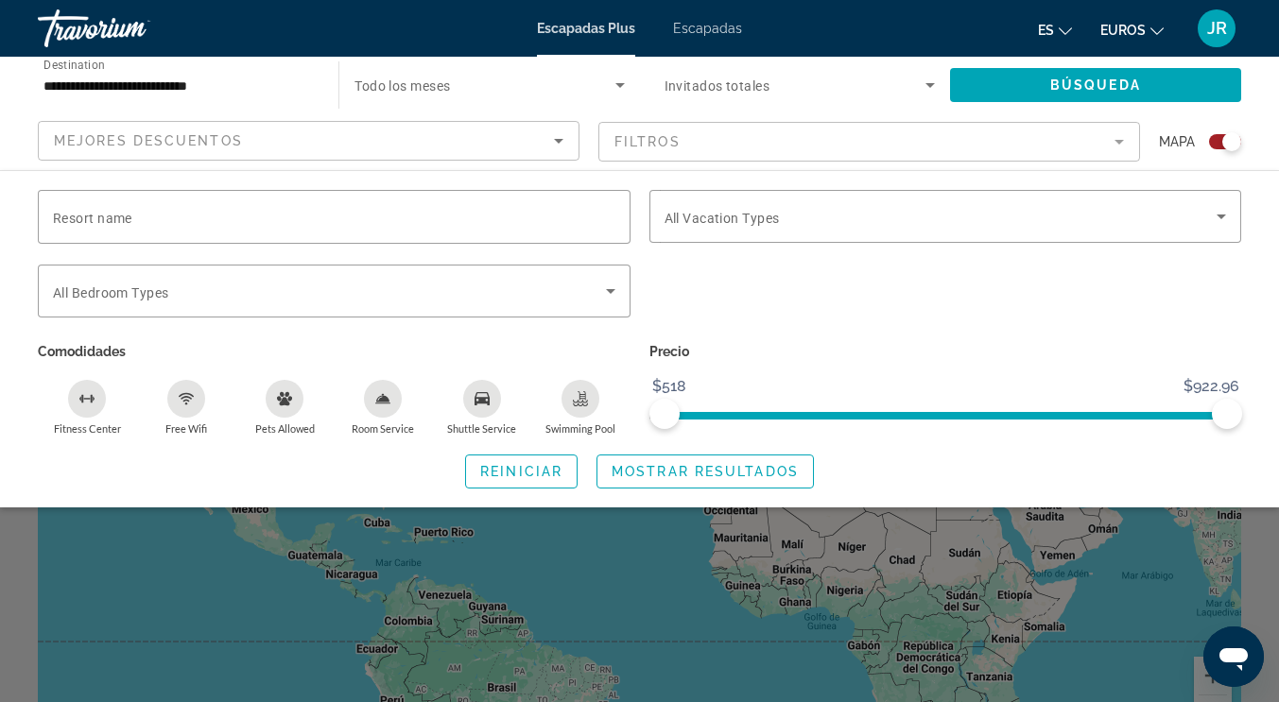
click at [697, 136] on mat-form-field "Filtros" at bounding box center [869, 142] width 542 height 40
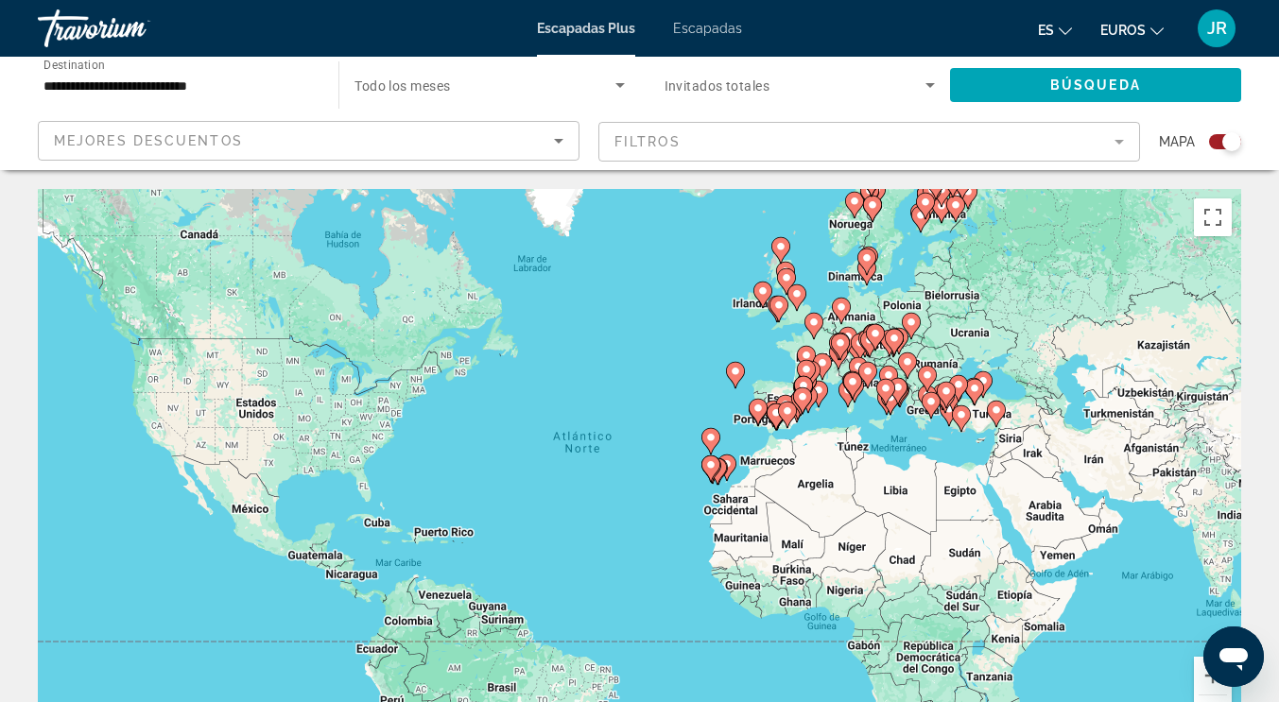
click at [697, 136] on mat-form-field "Filtros" at bounding box center [869, 142] width 542 height 40
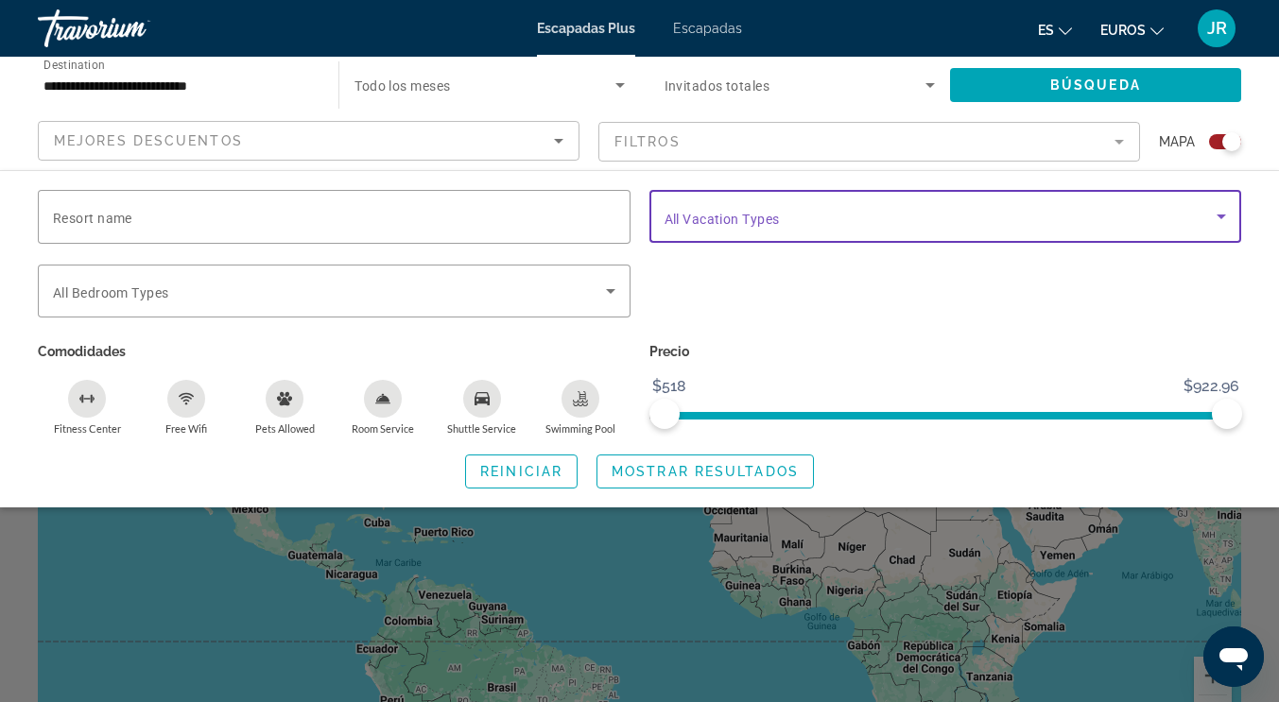
click at [731, 209] on span "Search widget" at bounding box center [940, 216] width 553 height 23
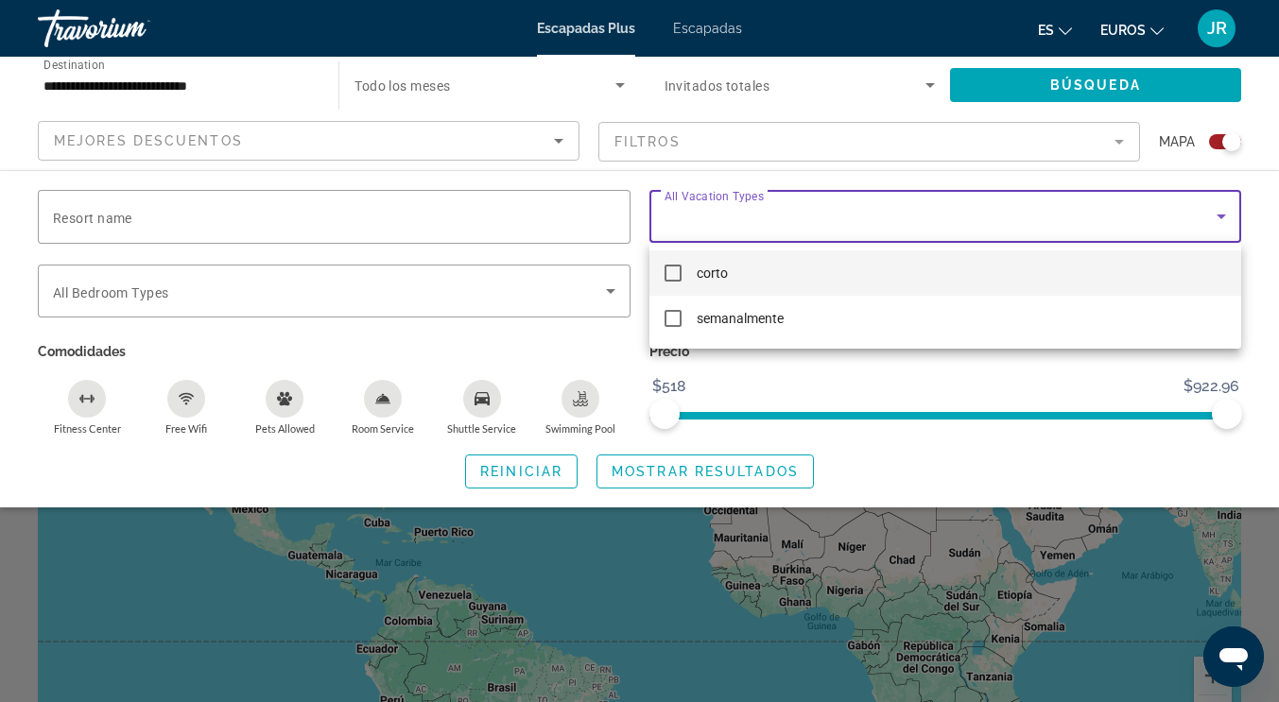
click at [738, 219] on div at bounding box center [639, 351] width 1279 height 702
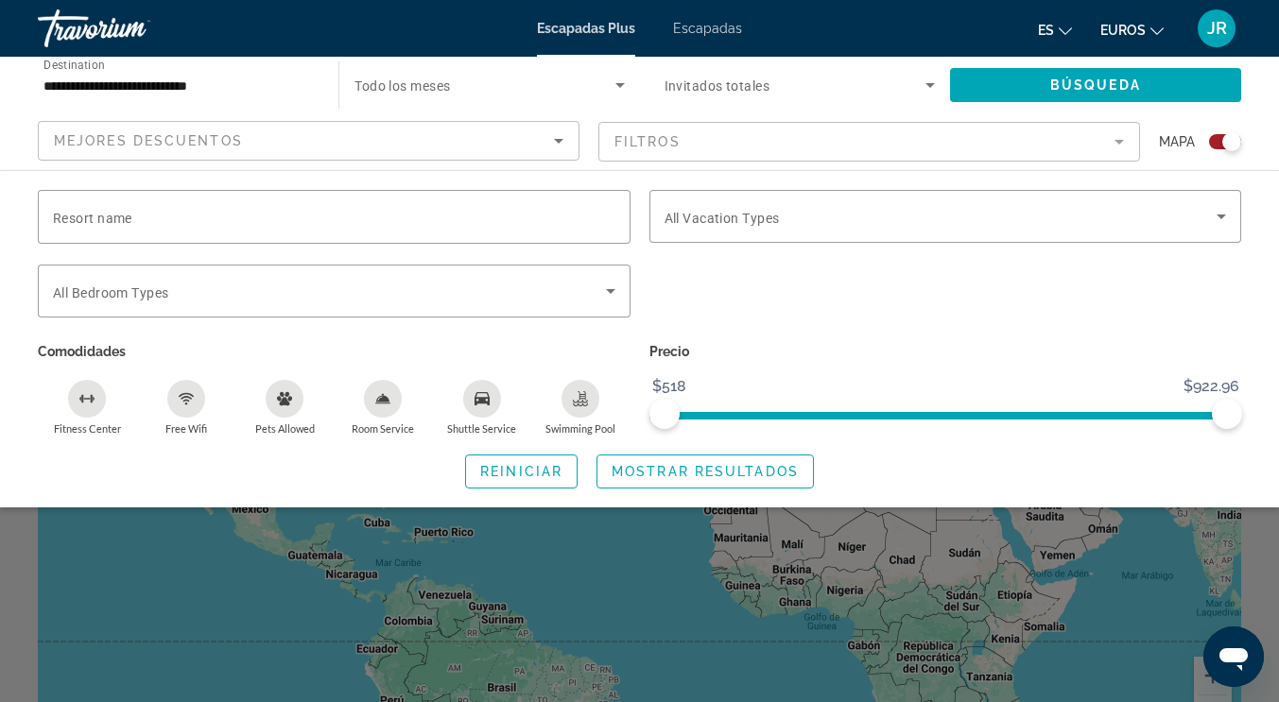
click at [450, 87] on span "Todo los meses" at bounding box center [401, 85] width 95 height 15
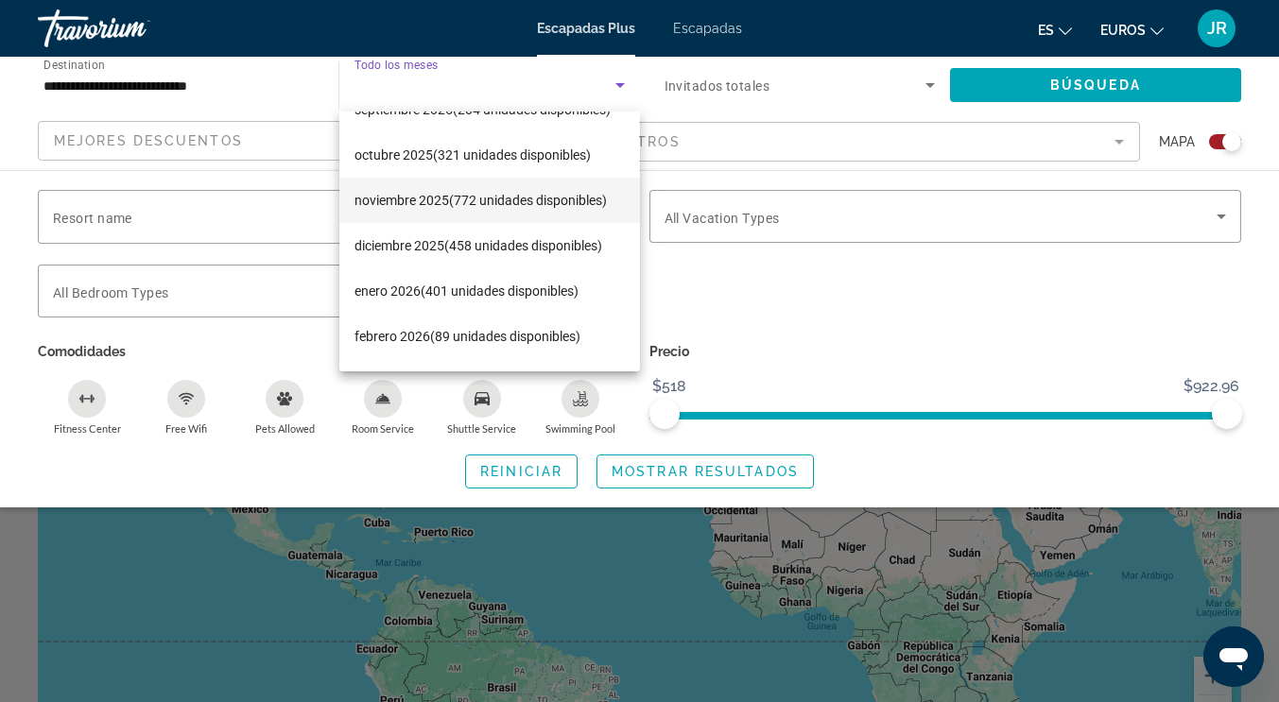
scroll to position [95, 0]
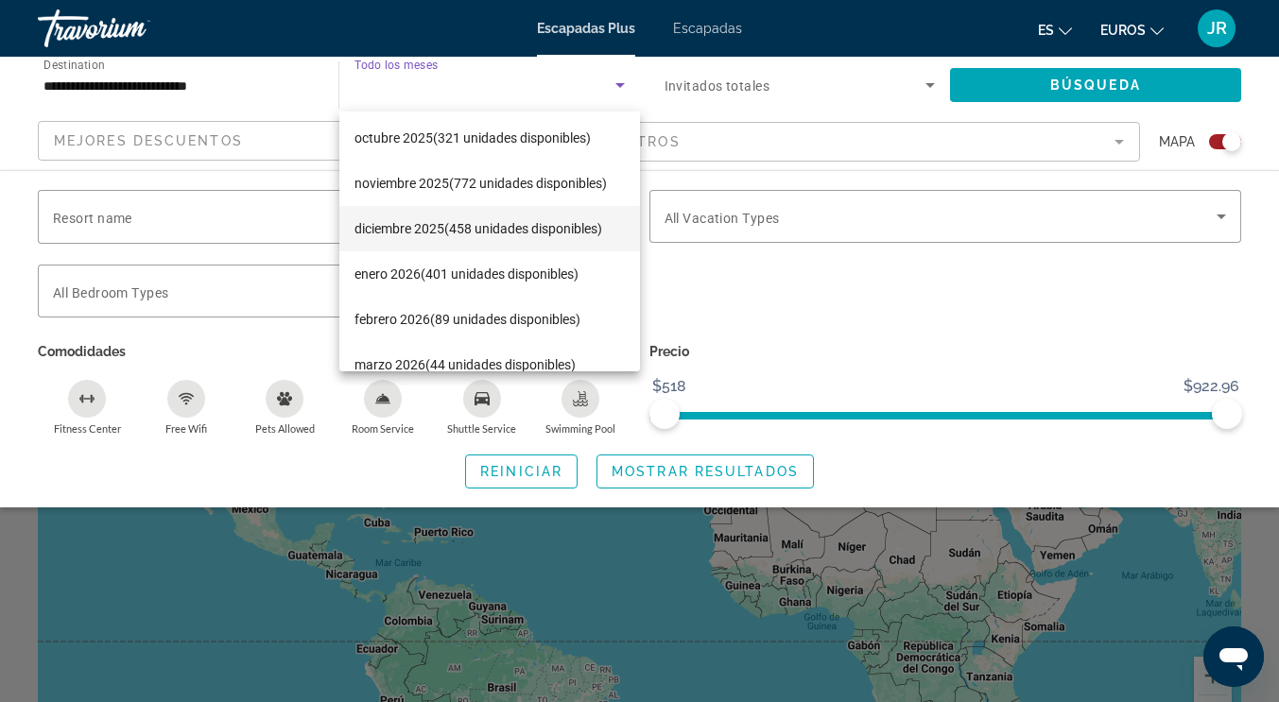
click at [438, 227] on font "diciembre 2025" at bounding box center [399, 228] width 90 height 15
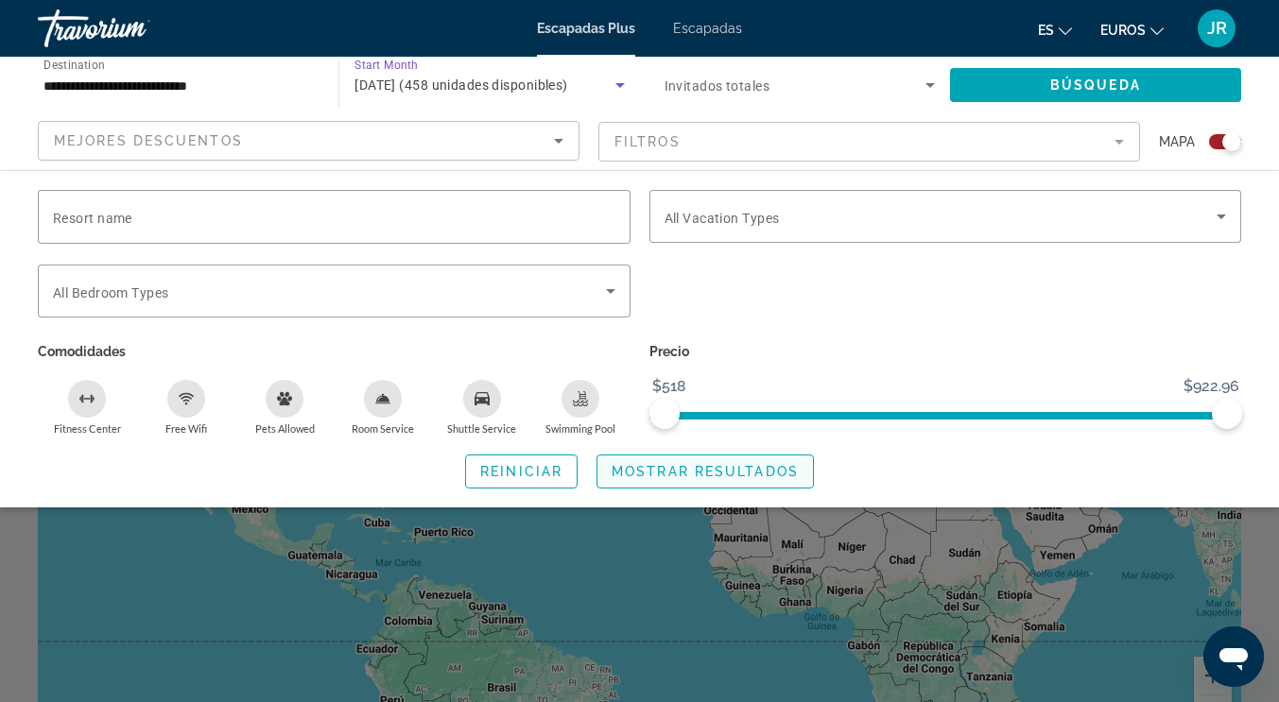
click at [663, 471] on span "Mostrar resultados" at bounding box center [704, 471] width 187 height 15
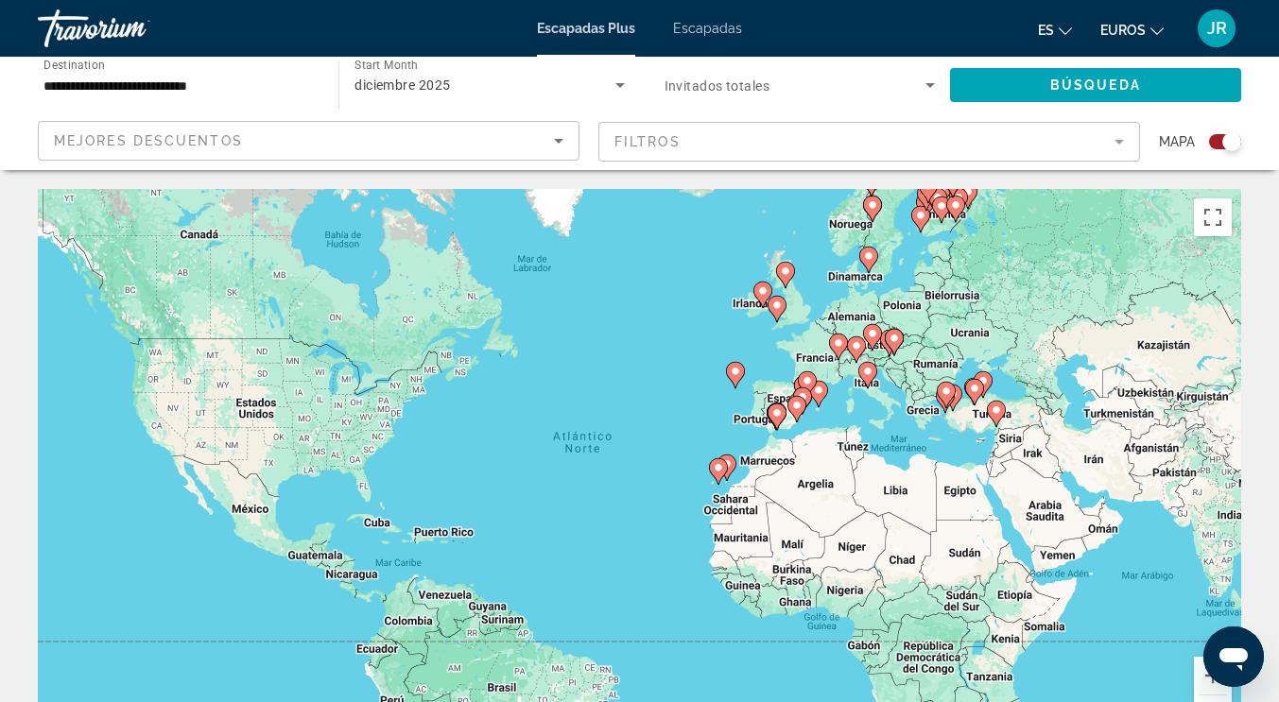
click at [653, 461] on div "Para activar la función de arrastre con el teclado, pulsa Alt + Intro. Cuando h…" at bounding box center [639, 472] width 1203 height 567
click at [593, 381] on div "Para activar la función de arrastre con el teclado, pulsa Alt + Intro. Cuando h…" at bounding box center [639, 472] width 1203 height 567
click at [662, 456] on div "Para activar la función de arrastre con el teclado, pulsa Alt + Intro. Cuando h…" at bounding box center [639, 472] width 1203 height 567
click at [663, 456] on div "Para activar la función de arrastre con el teclado, pulsa Alt + Intro. Cuando h…" at bounding box center [639, 472] width 1203 height 567
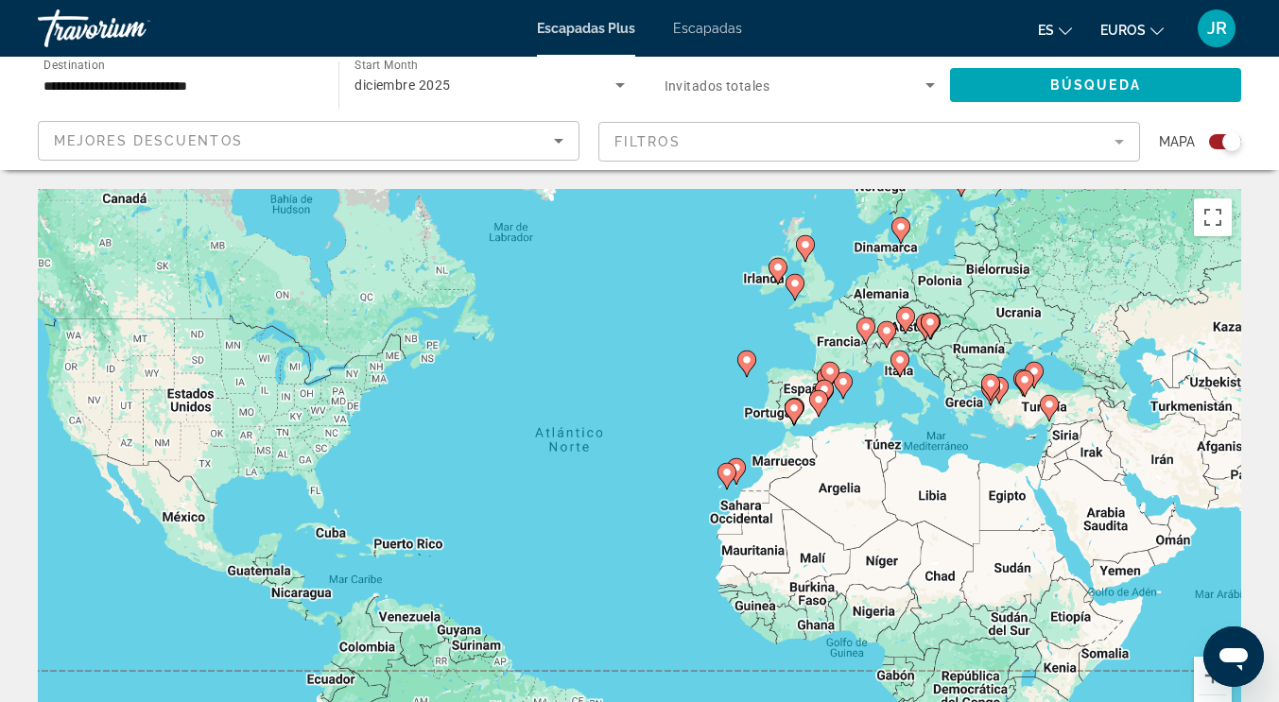
click at [664, 456] on div "Para activar la función de arrastre con el teclado, pulsa Alt + Intro. Cuando h…" at bounding box center [639, 472] width 1203 height 567
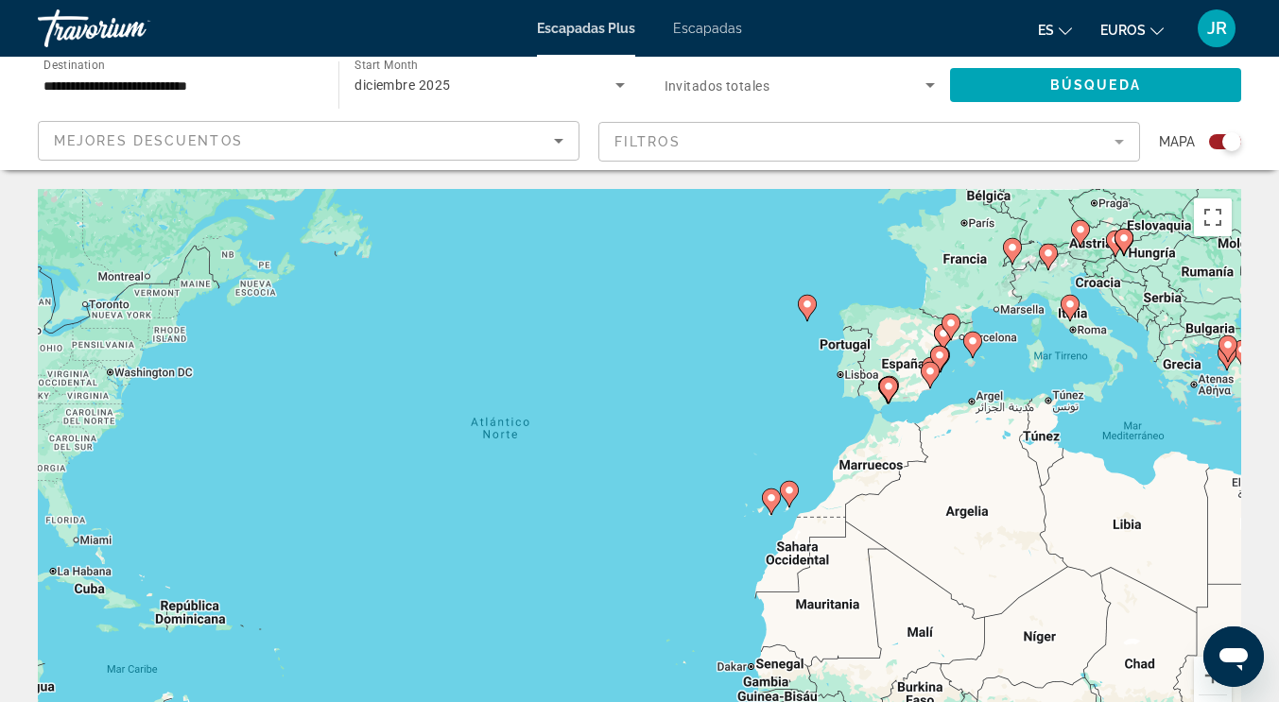
click at [682, 481] on div "Para activar la función de arrastre con el teclado, pulsa Alt + Intro. Cuando h…" at bounding box center [639, 472] width 1203 height 567
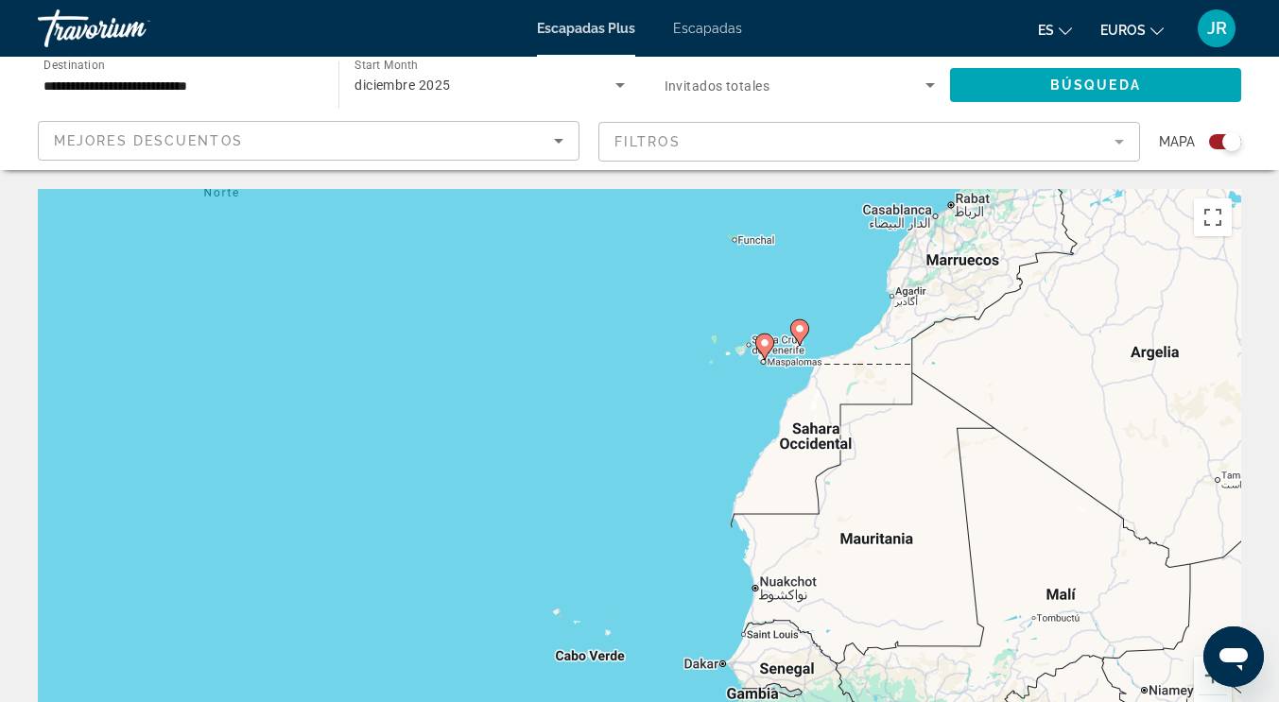
drag, startPoint x: 851, startPoint y: 490, endPoint x: 753, endPoint y: 299, distance: 215.6
click at [753, 299] on div "Para activar la función de arrastre con el teclado, pulsa Alt + Intro. Cuando h…" at bounding box center [639, 472] width 1203 height 567
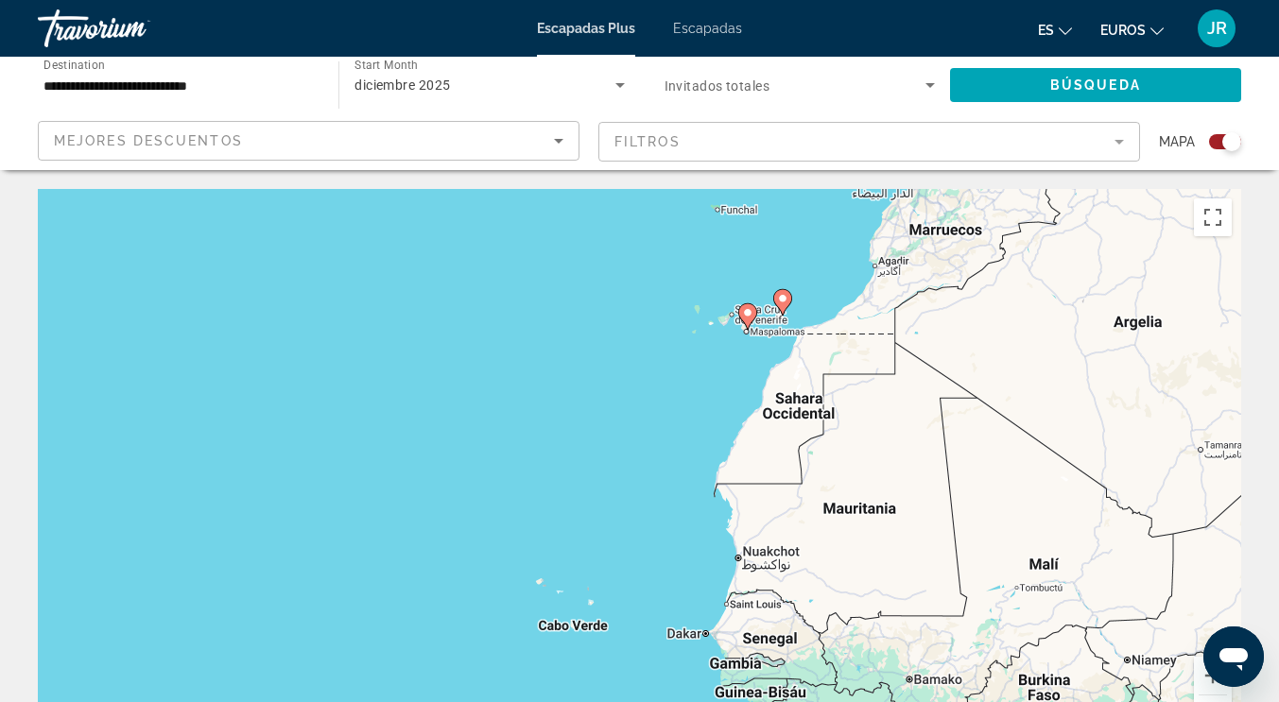
click at [759, 370] on div "Para activar la función de arrastre con el teclado, pulsa Alt + Intro. Cuando h…" at bounding box center [639, 472] width 1203 height 567
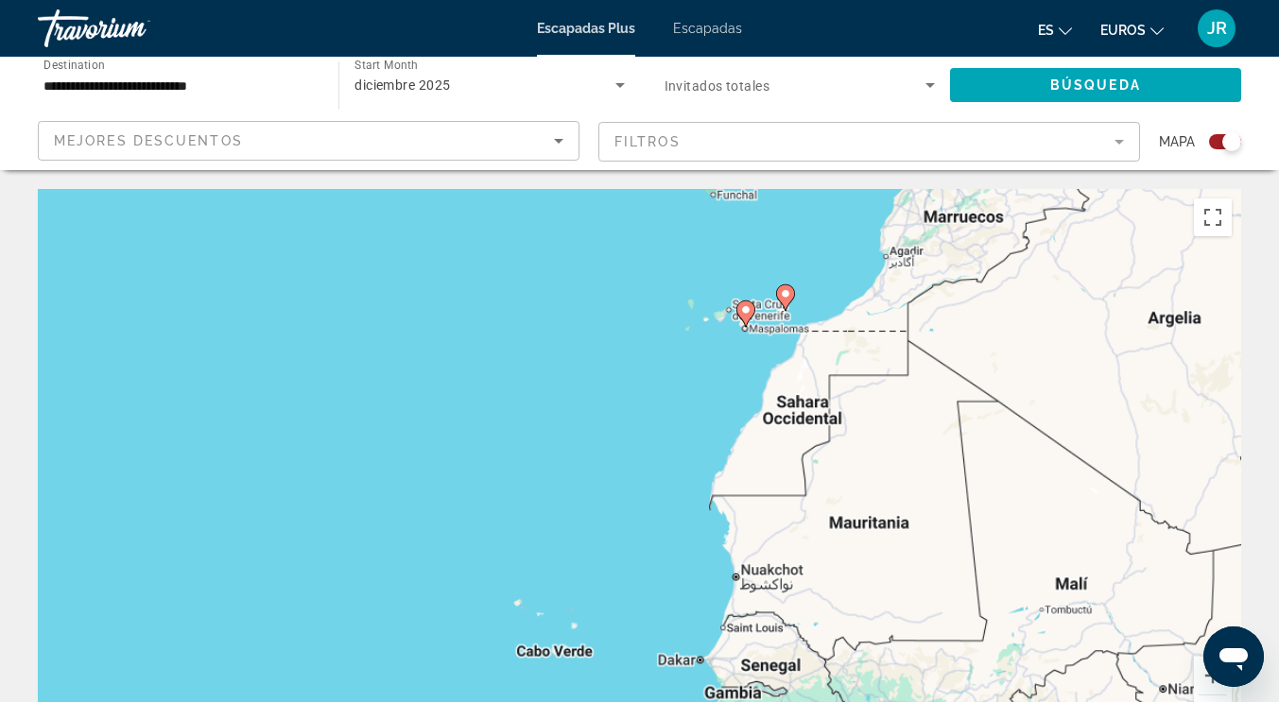
click at [759, 370] on div "Para activar la función de arrastre con el teclado, pulsa Alt + Intro. Cuando h…" at bounding box center [639, 472] width 1203 height 567
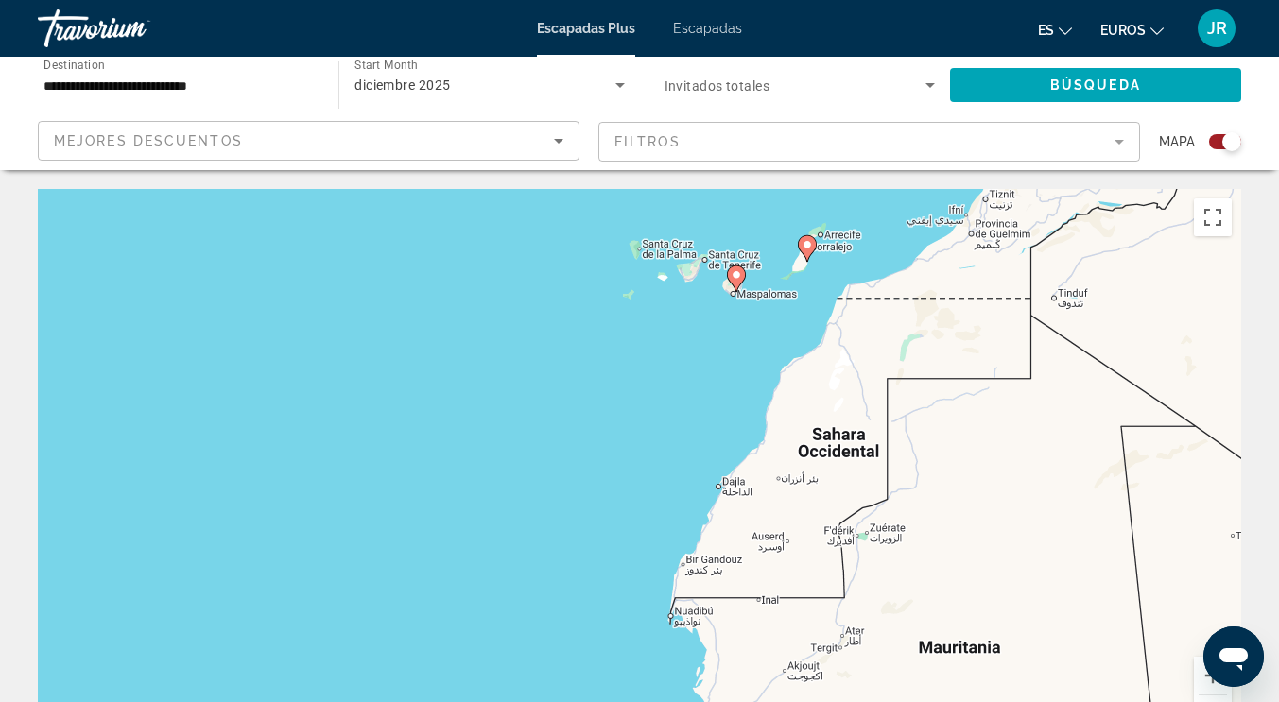
click at [759, 370] on div "Para activar la función de arrastre con el teclado, pulsa Alt + Intro. Cuando h…" at bounding box center [639, 472] width 1203 height 567
click at [730, 299] on div "Para activar la función de arrastre con el teclado, pulsa Alt + Intro. Cuando h…" at bounding box center [639, 472] width 1203 height 567
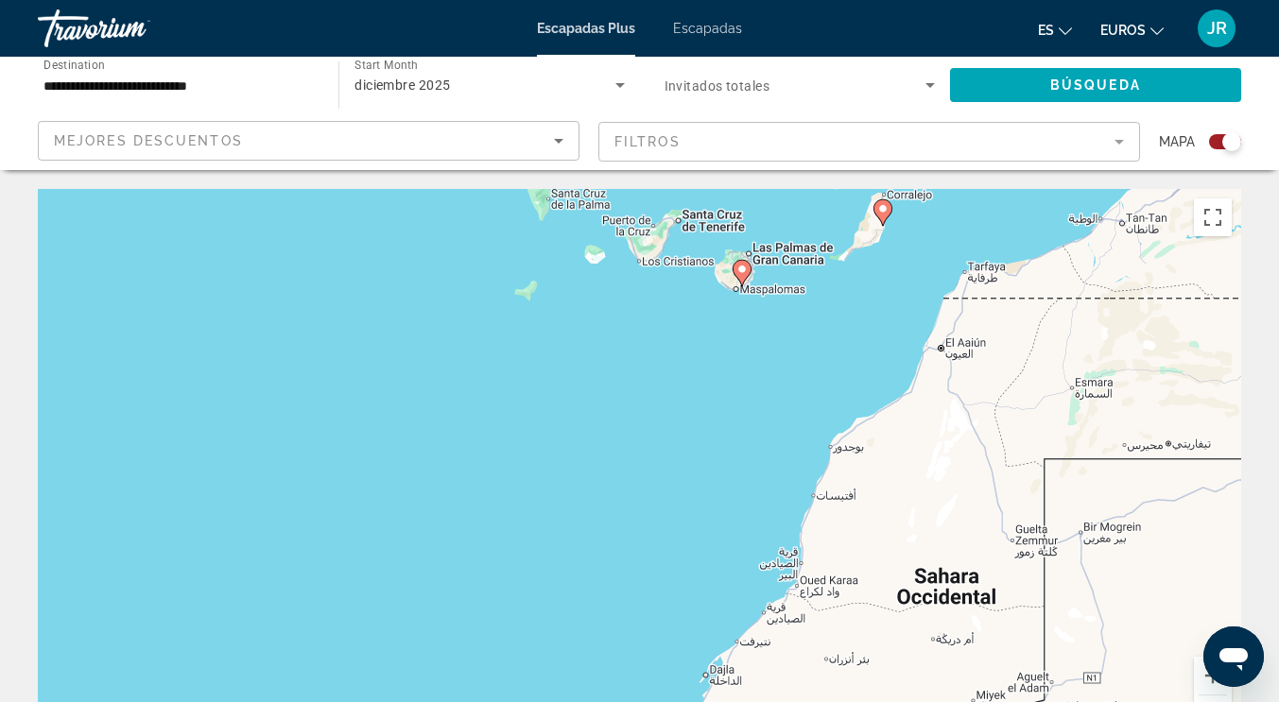
click at [886, 211] on image "Contenido principal" at bounding box center [882, 208] width 11 height 11
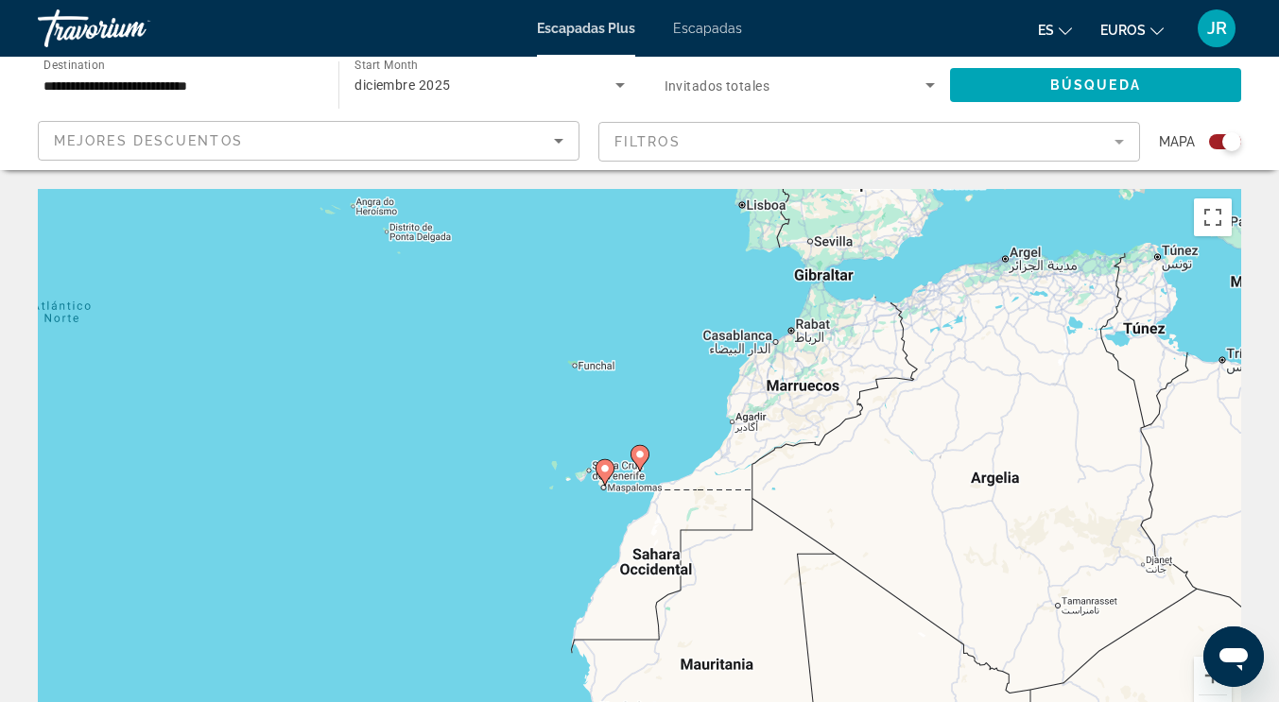
click at [638, 454] on image "Contenido principal" at bounding box center [639, 454] width 11 height 11
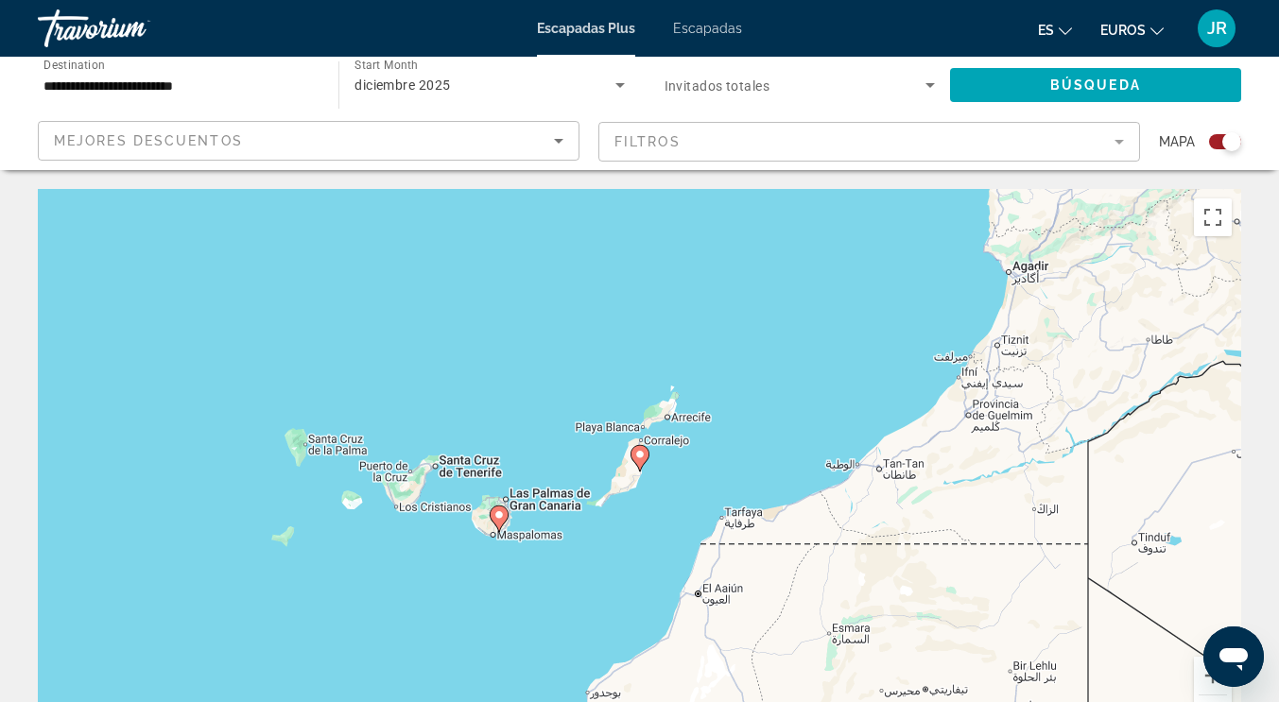
click at [642, 459] on image "Contenido principal" at bounding box center [639, 454] width 11 height 11
type input "**********"
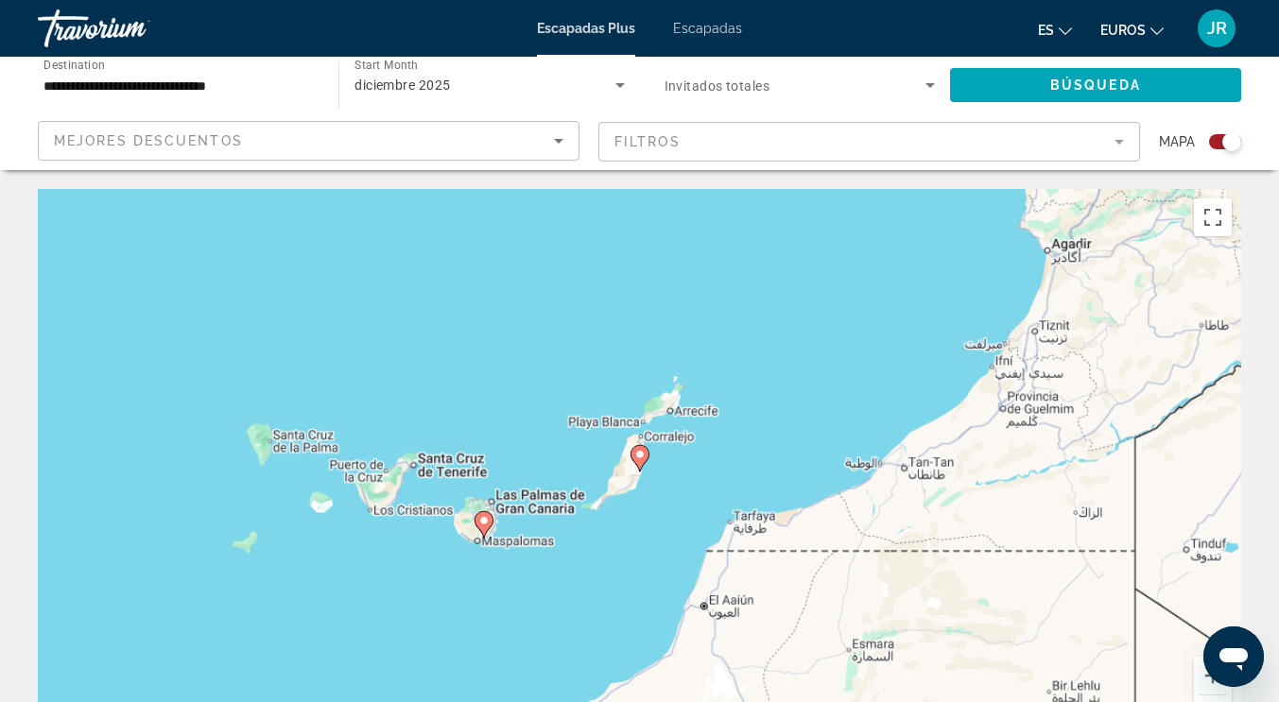
click at [642, 459] on image "Contenido principal" at bounding box center [639, 454] width 11 height 11
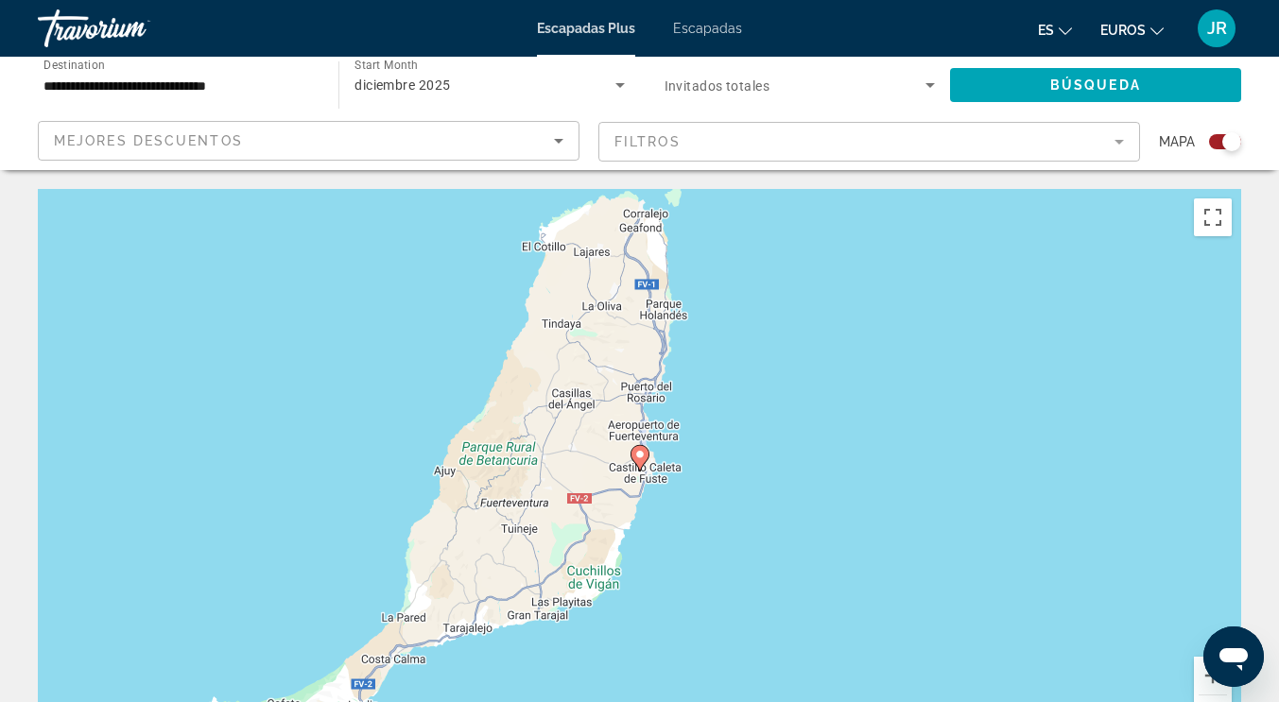
click at [641, 459] on image "Contenido principal" at bounding box center [639, 454] width 11 height 11
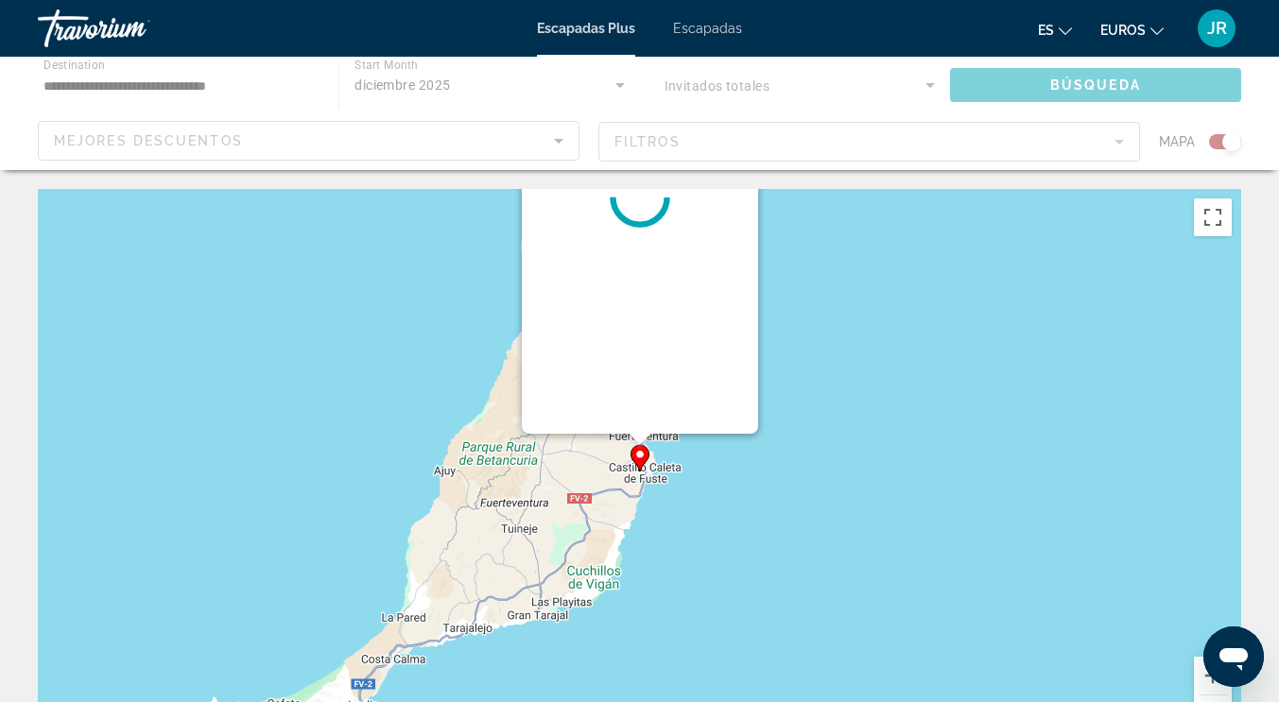
click at [641, 459] on image "Contenido principal" at bounding box center [639, 454] width 11 height 11
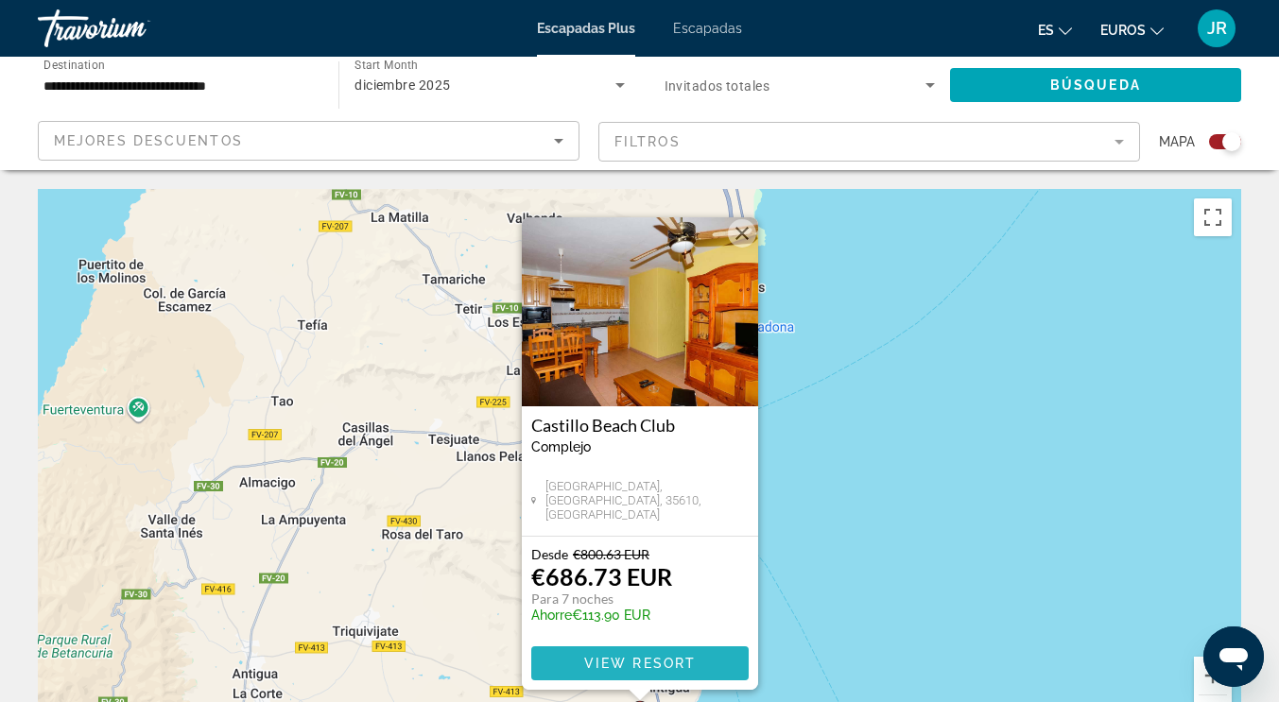
click at [668, 656] on span "View Resort" at bounding box center [639, 663] width 112 height 15
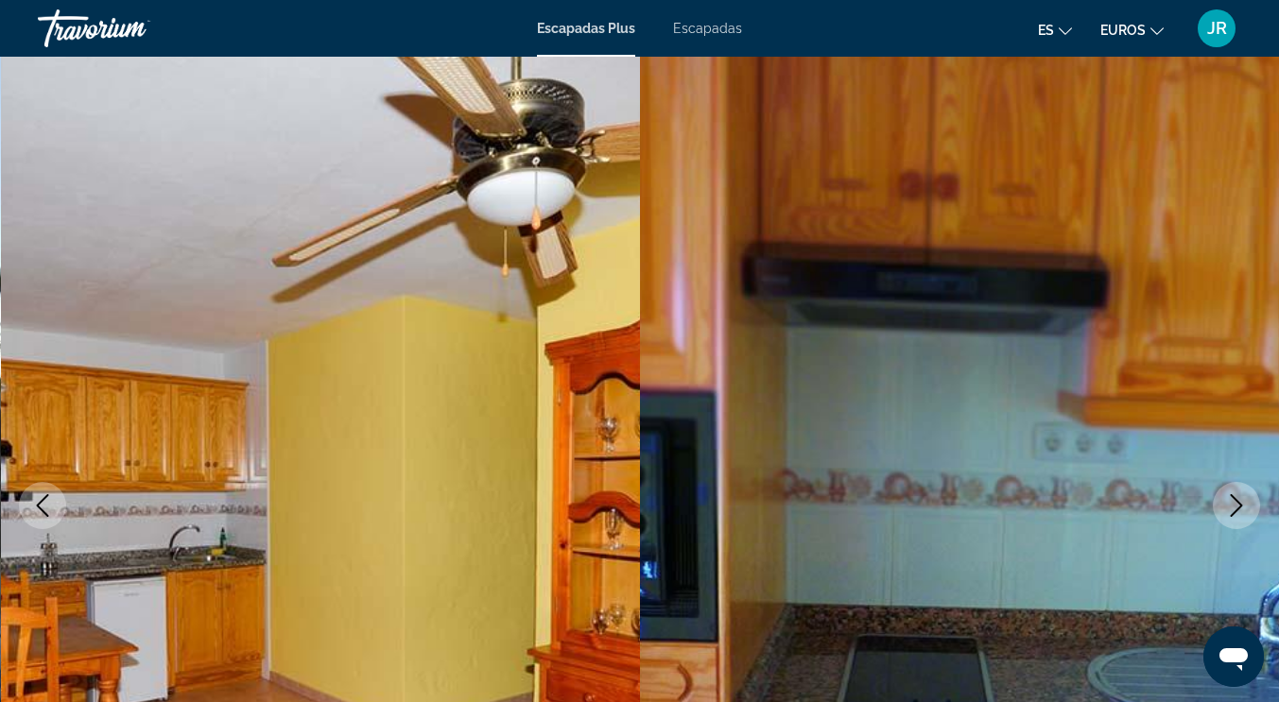
click at [1236, 505] on icon "Next image" at bounding box center [1236, 505] width 23 height 23
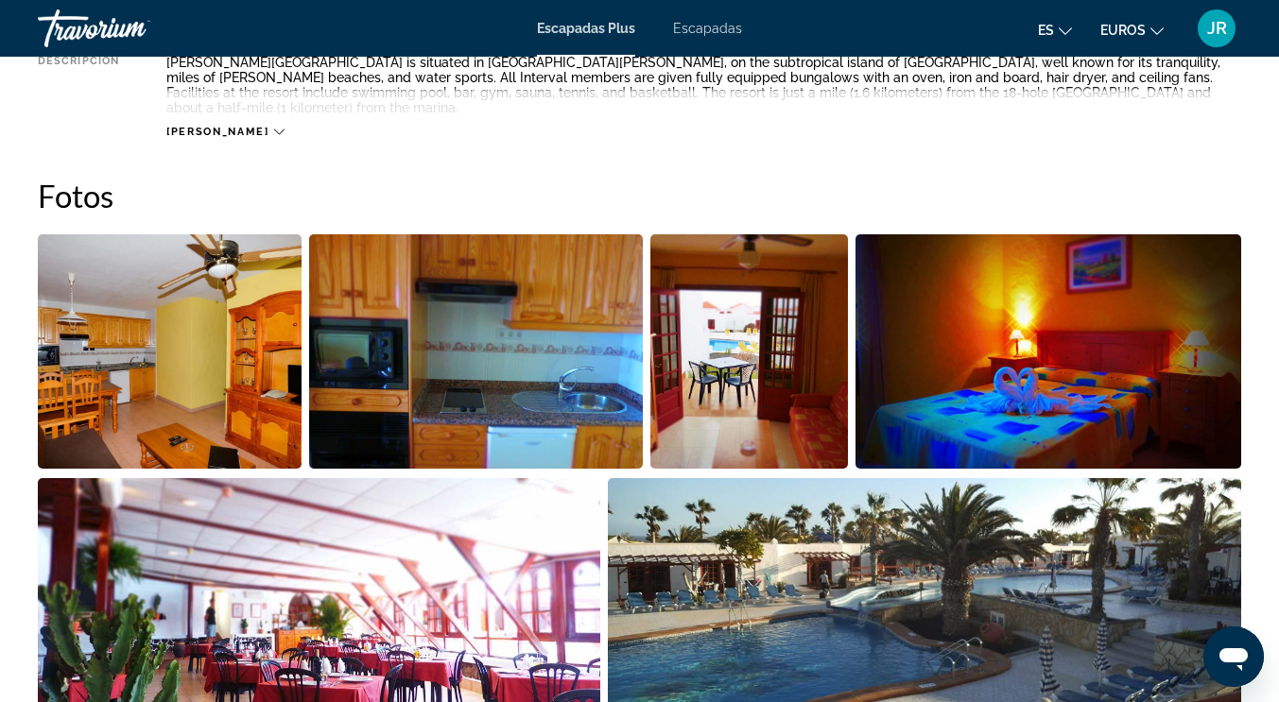
scroll to position [448, 0]
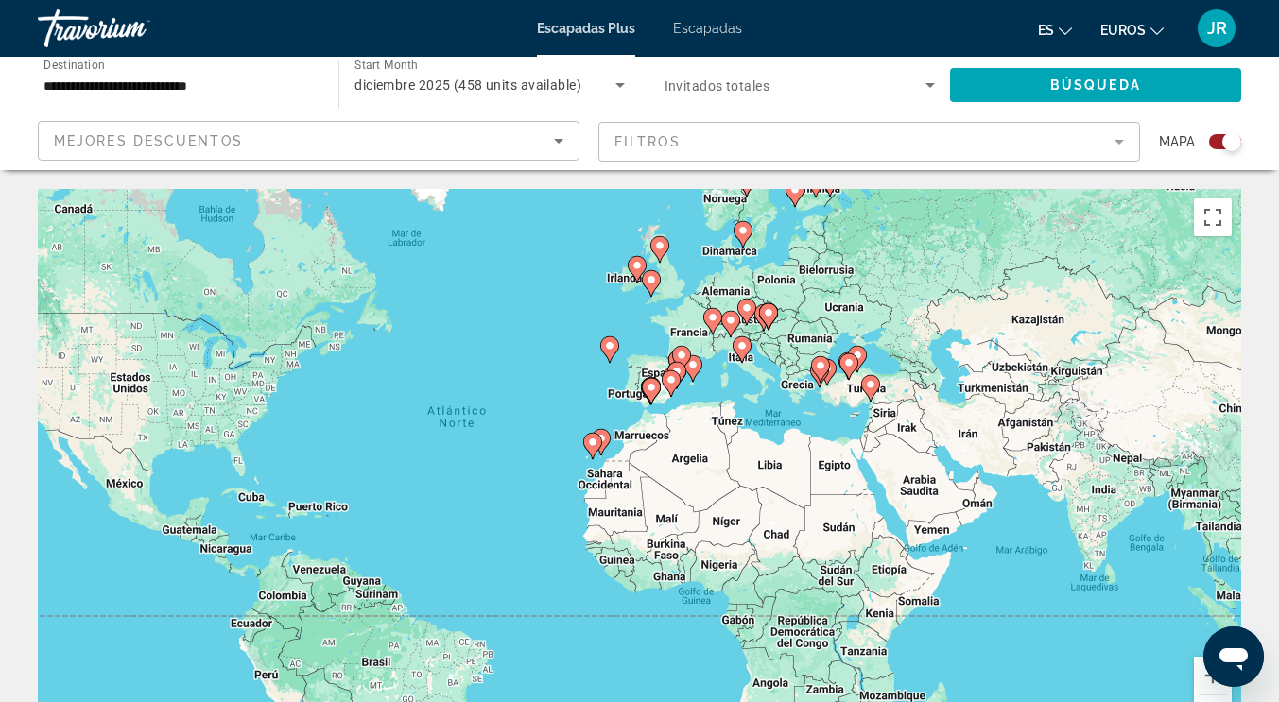
drag, startPoint x: 829, startPoint y: 353, endPoint x: 702, endPoint y: 327, distance: 129.2
click at [702, 327] on div "Para activar la función de arrastre con el teclado, pulsa Alt + Intro. Cuando h…" at bounding box center [639, 472] width 1203 height 567
click at [554, 357] on div "Para activar la función de arrastre con el teclado, pulsa Alt + Intro. Cuando h…" at bounding box center [639, 472] width 1203 height 567
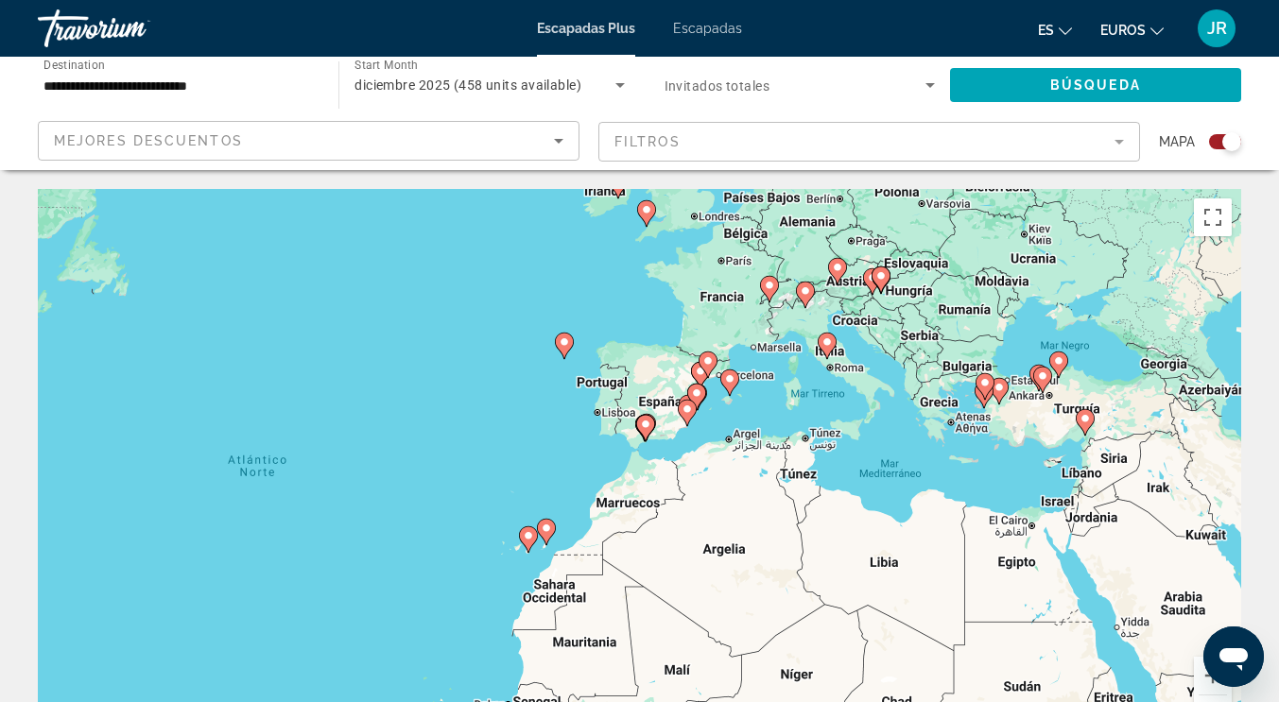
drag, startPoint x: 586, startPoint y: 362, endPoint x: 490, endPoint y: 358, distance: 95.5
click at [490, 358] on div "Para activar la función de arrastre con el teclado, pulsa Alt + Intro. Cuando h…" at bounding box center [639, 472] width 1203 height 567
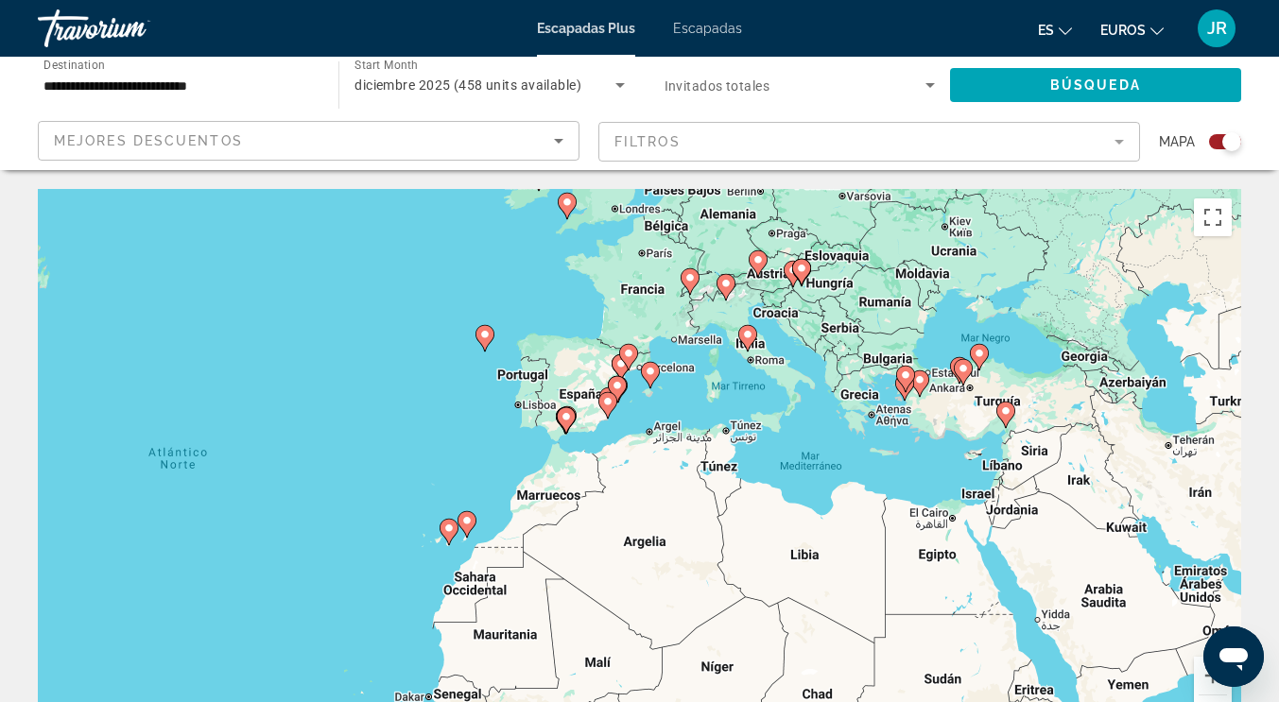
drag, startPoint x: 919, startPoint y: 429, endPoint x: 855, endPoint y: 421, distance: 63.8
click at [855, 421] on div "Para activar la función de arrastre con el teclado, pulsa Alt + Intro. Cuando h…" at bounding box center [639, 472] width 1203 height 567
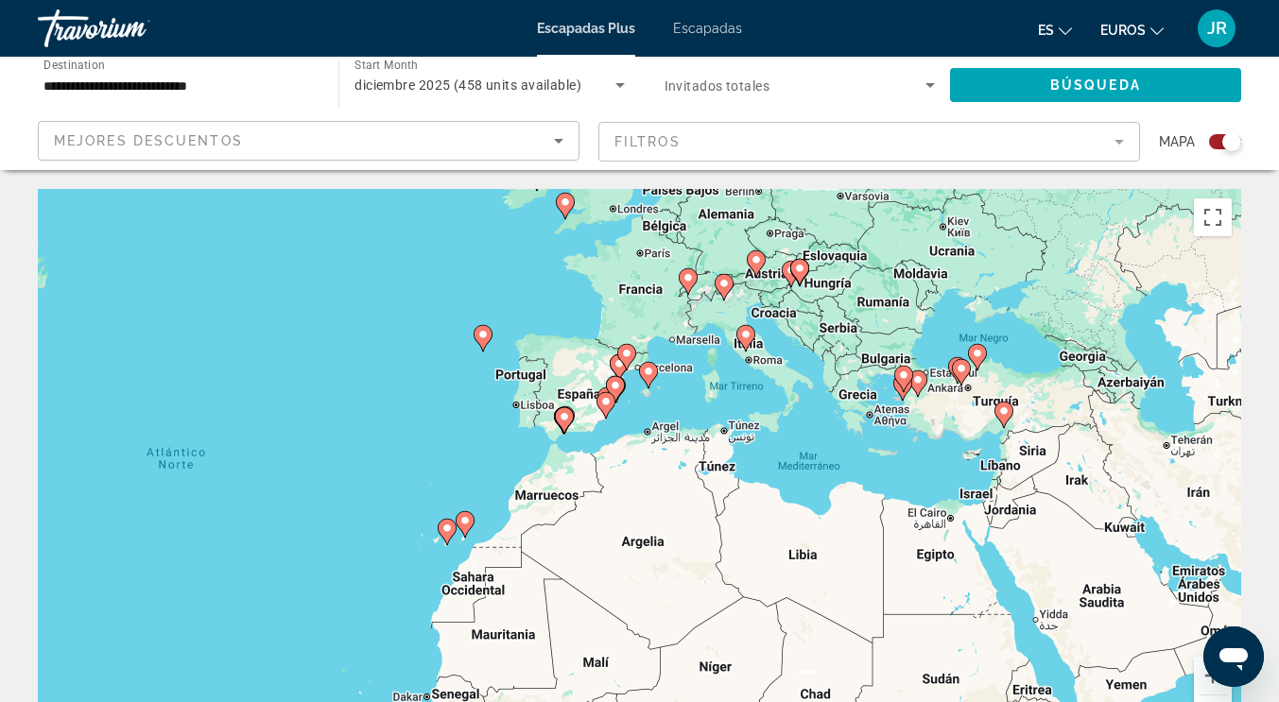
click at [292, 298] on div "Para activar la función de arrastre con el teclado, pulsa Alt + Intro. Cuando h…" at bounding box center [639, 472] width 1203 height 567
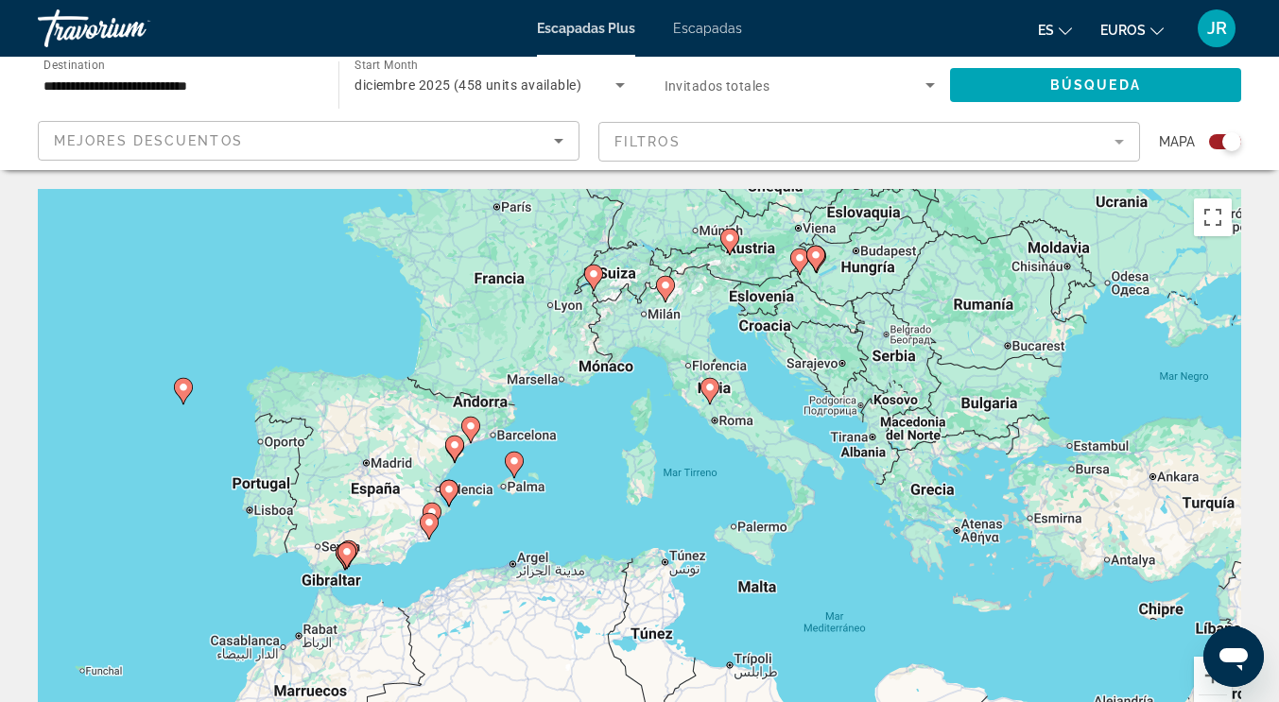
drag, startPoint x: 636, startPoint y: 327, endPoint x: 181, endPoint y: 325, distance: 455.5
click at [181, 325] on div "Para activar la función de arrastre con el teclado, pulsa Alt + Intro. Cuando h…" at bounding box center [639, 472] width 1203 height 567
click at [180, 390] on image "Contenido principal" at bounding box center [183, 387] width 11 height 11
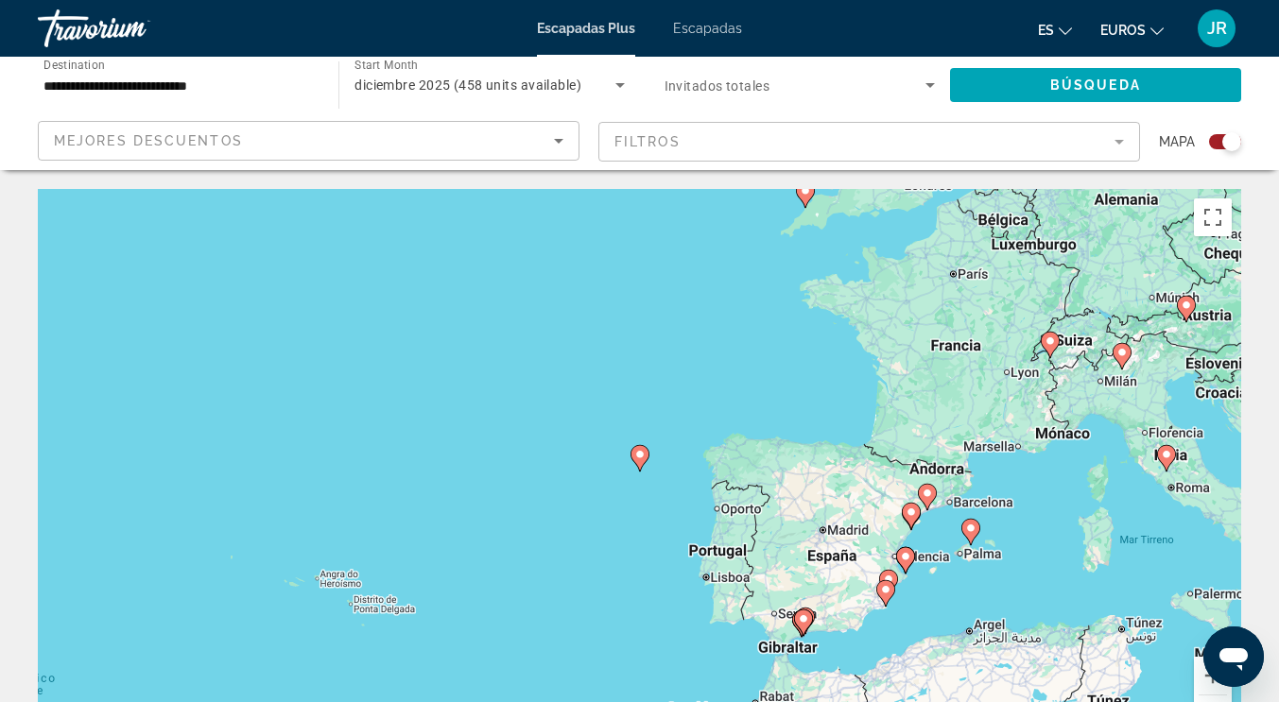
click at [645, 461] on icon "Contenido principal" at bounding box center [638, 458] width 17 height 25
type input "**********"
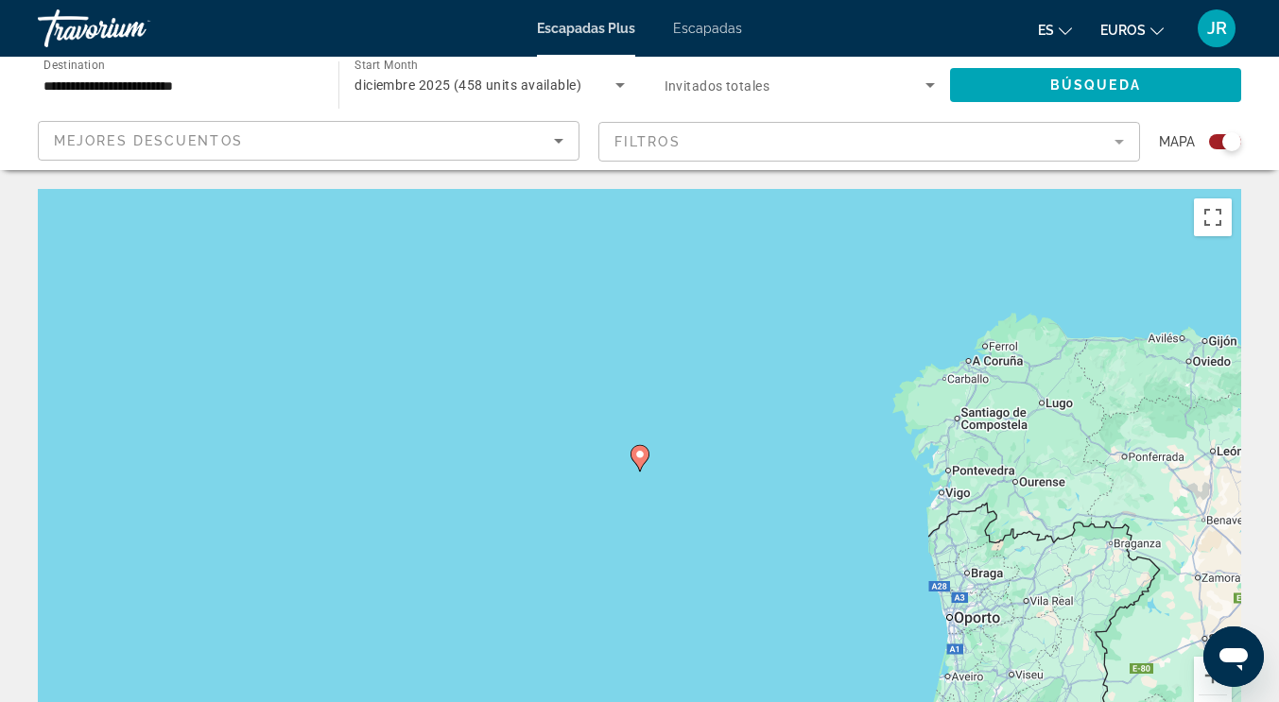
click at [642, 458] on image "Contenido principal" at bounding box center [639, 454] width 11 height 11
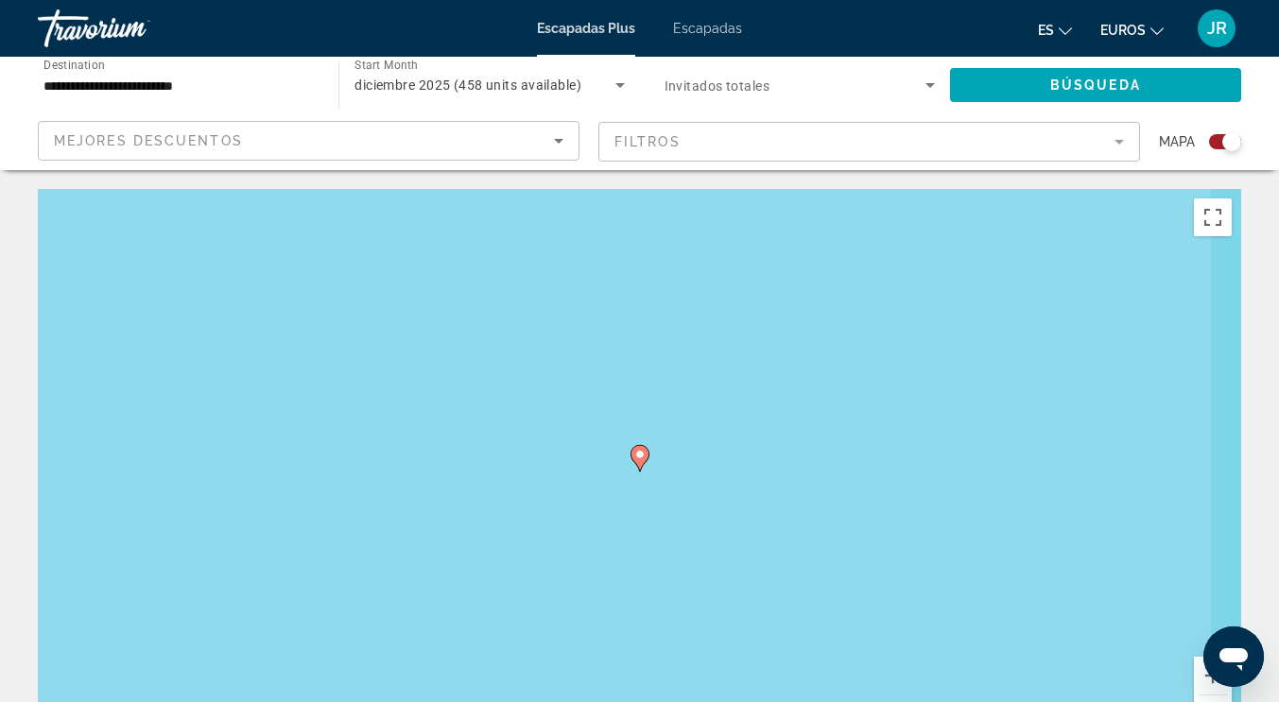
click at [642, 458] on image "Contenido principal" at bounding box center [639, 454] width 11 height 11
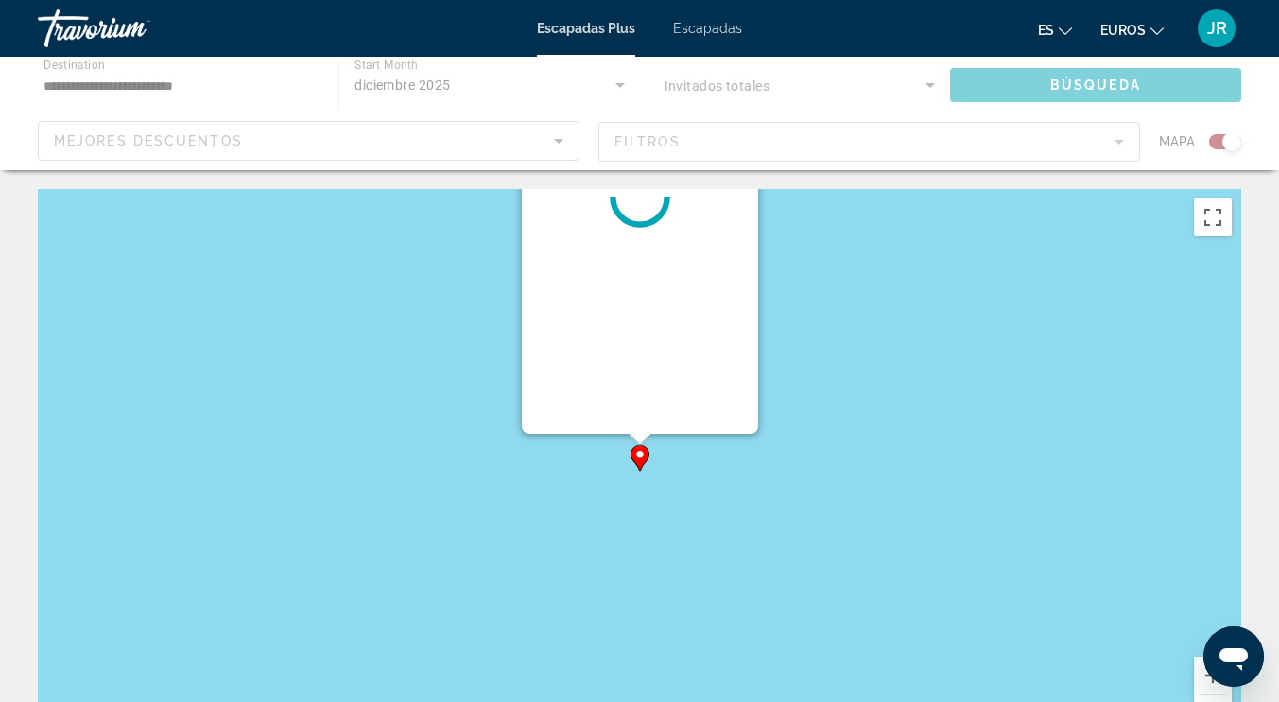
click at [642, 458] on image "Contenido principal" at bounding box center [639, 454] width 11 height 11
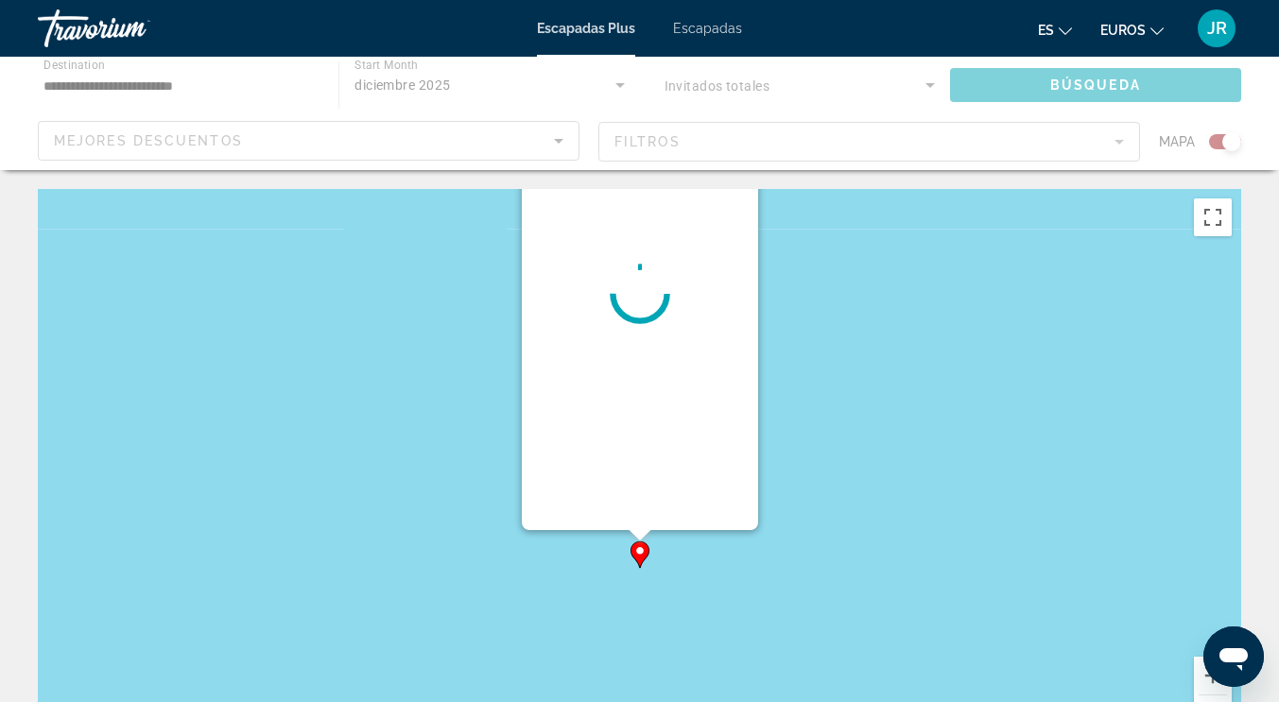
click at [642, 458] on div "Contenido principal" at bounding box center [640, 294] width 236 height 473
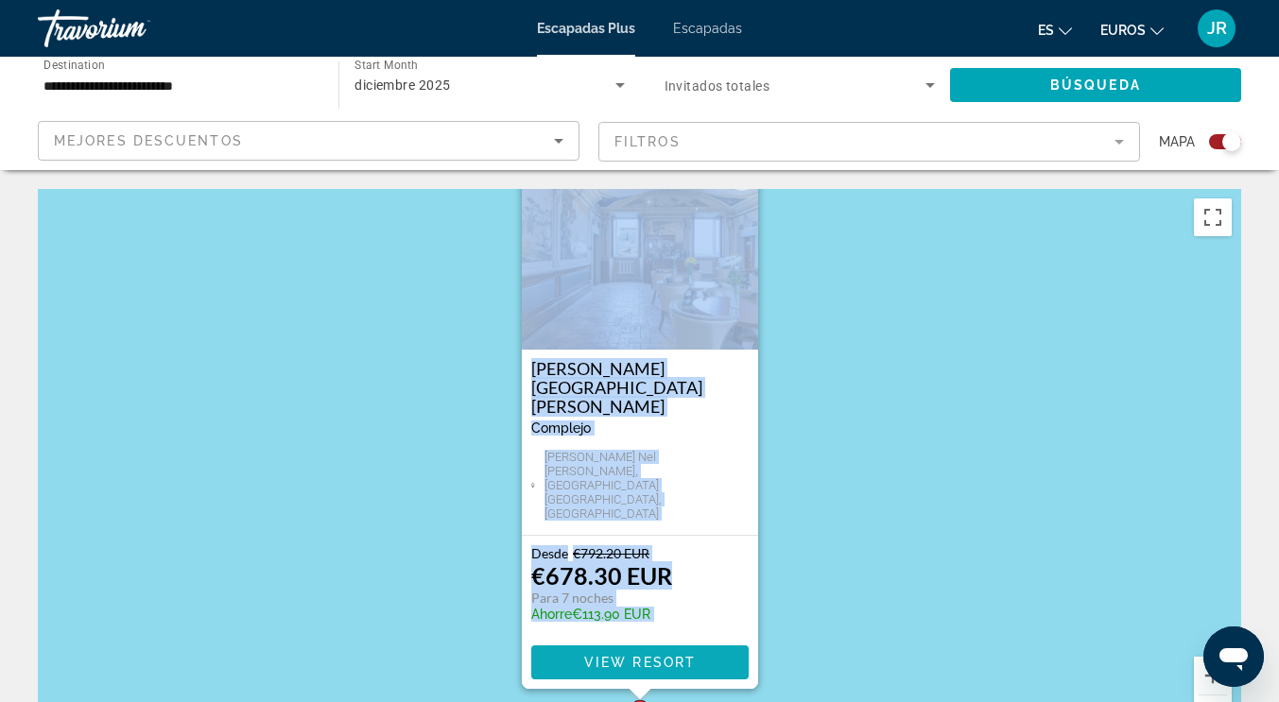
click at [665, 660] on span "View Resort" at bounding box center [639, 662] width 112 height 15
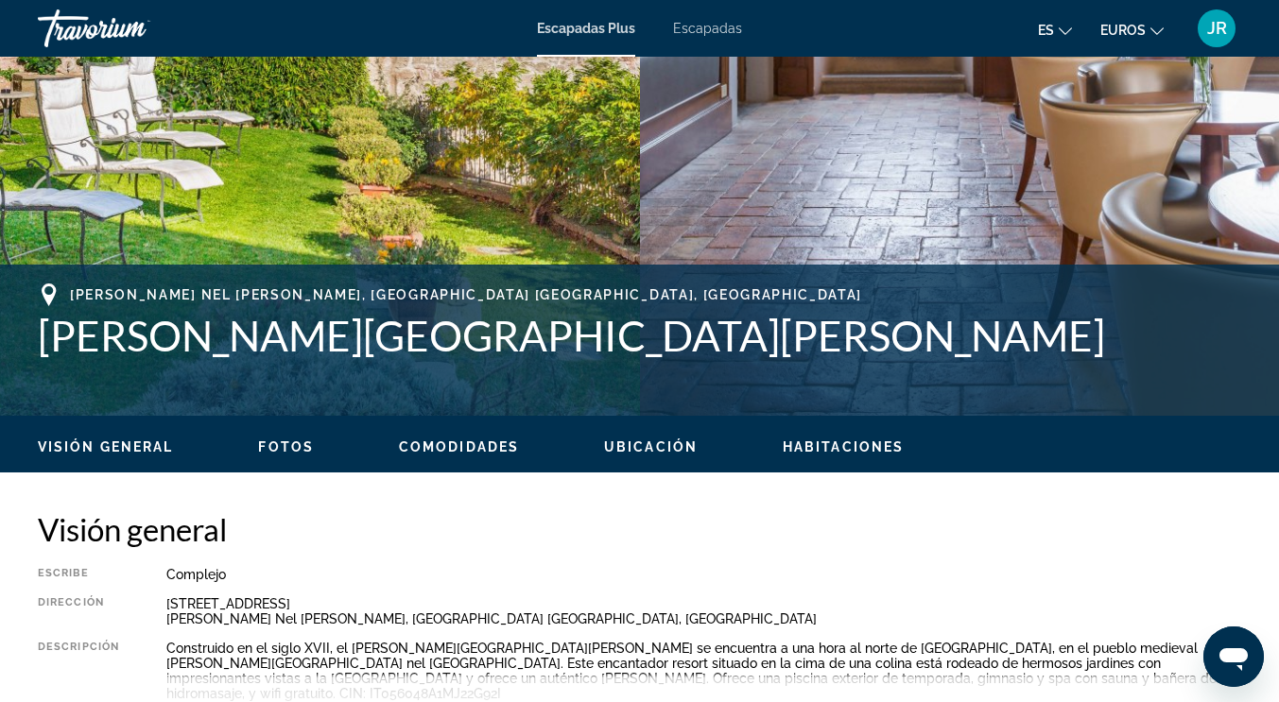
scroll to position [446, 0]
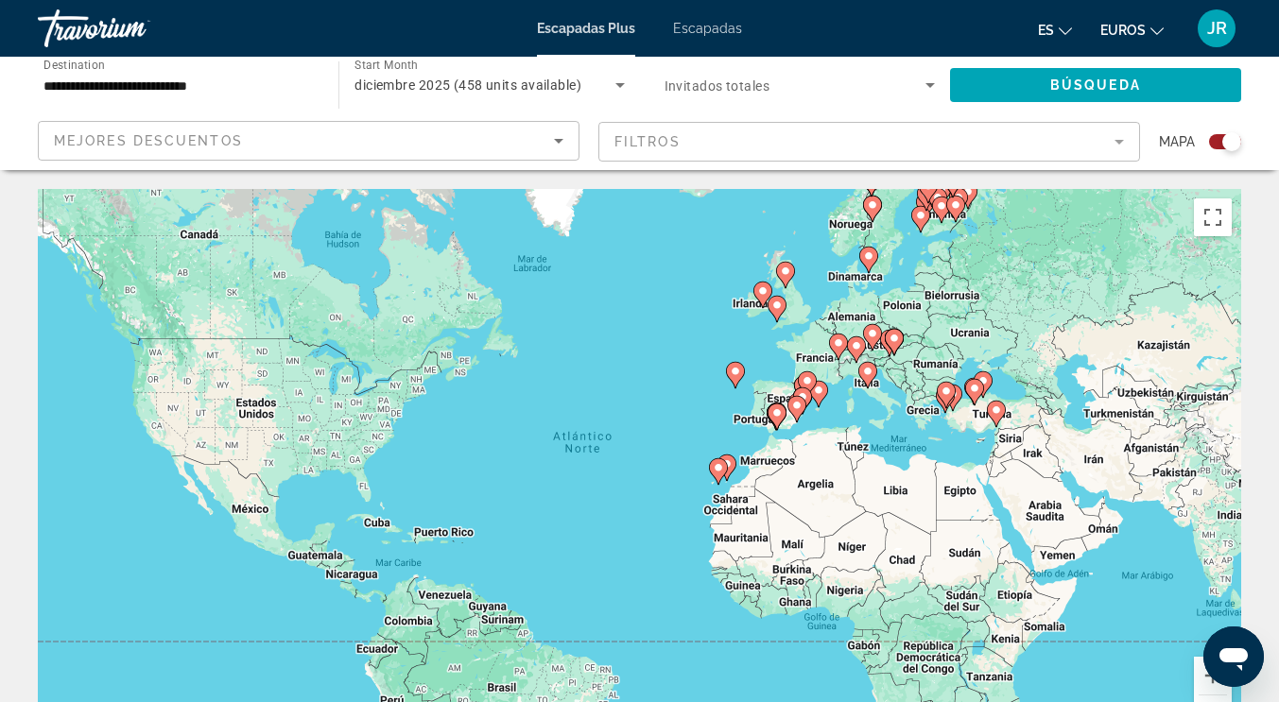
click at [587, 390] on div "Para activar la función de arrastre con el teclado, pulsa Alt + Intro. Cuando h…" at bounding box center [639, 472] width 1203 height 567
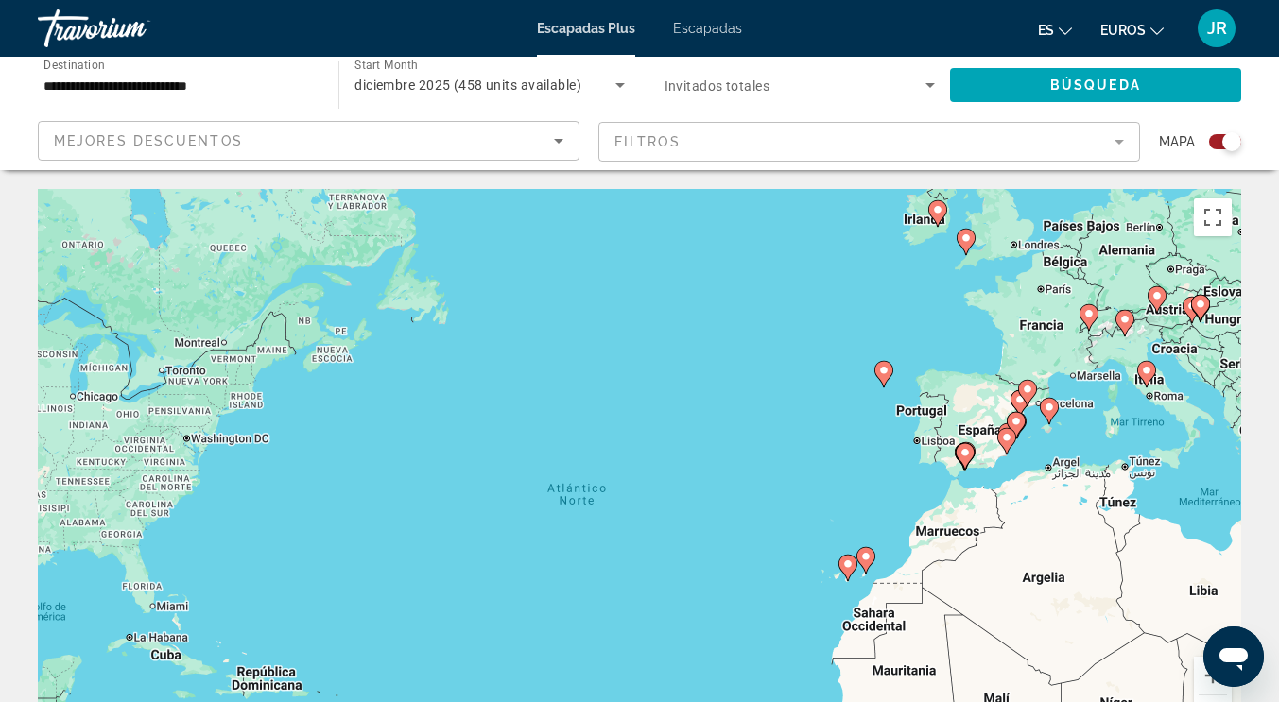
click at [587, 390] on div "Para activar la función de arrastre con el teclado, pulsa Alt + Intro. Cuando h…" at bounding box center [639, 472] width 1203 height 567
click at [588, 390] on div "Para activar la función de arrastre con el teclado, pulsa Alt + Intro. Cuando h…" at bounding box center [639, 472] width 1203 height 567
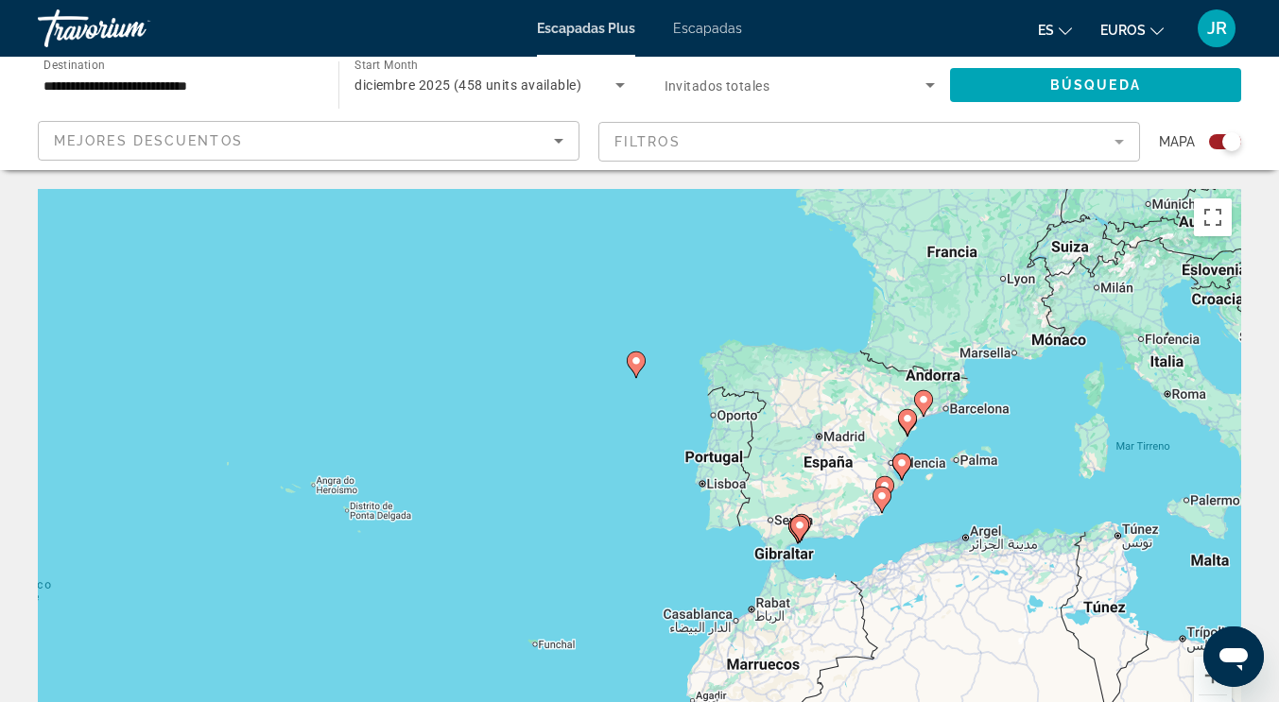
drag, startPoint x: 702, startPoint y: 439, endPoint x: 65, endPoint y: 432, distance: 637.0
click at [66, 432] on div "Para activar la función de arrastre con el teclado, pulsa Alt + Intro. Cuando h…" at bounding box center [639, 472] width 1203 height 567
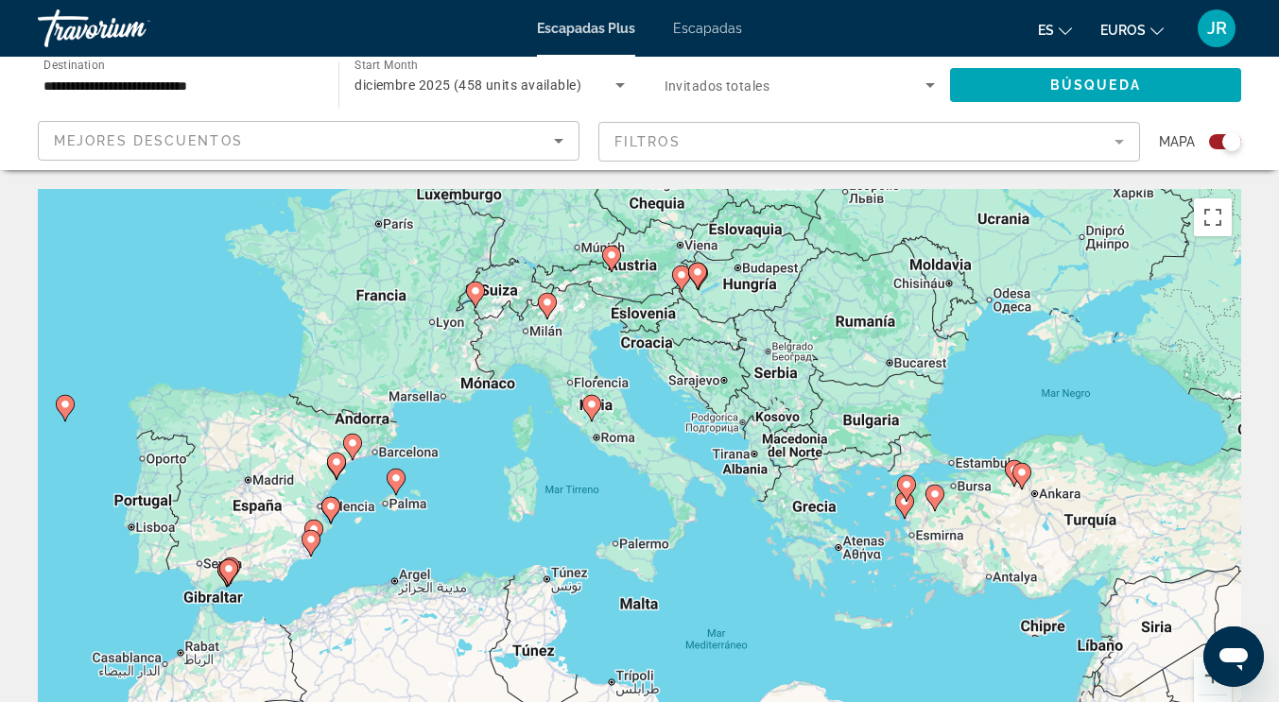
drag, startPoint x: 933, startPoint y: 468, endPoint x: 492, endPoint y: 513, distance: 442.7
click at [490, 513] on div "Para activar la función de arrastre con el teclado, pulsa Alt + Intro. Cuando h…" at bounding box center [639, 472] width 1203 height 567
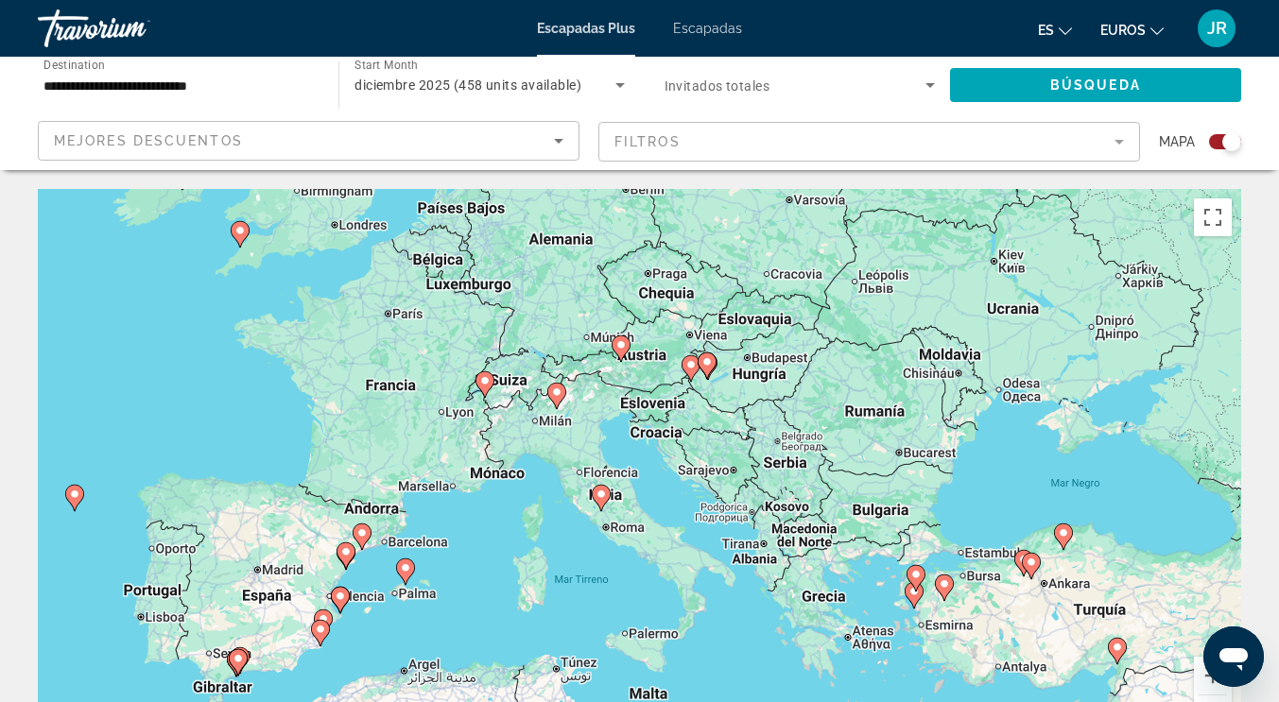
drag, startPoint x: 657, startPoint y: 399, endPoint x: 386, endPoint y: 413, distance: 271.6
click at [668, 490] on div "Para activar la función de arrastre con el teclado, pulsa Alt + Intro. Cuando h…" at bounding box center [639, 472] width 1203 height 567
click at [134, 357] on div "Para activar la función de arrastre con el teclado, pulsa Alt + Intro. Cuando h…" at bounding box center [639, 472] width 1203 height 567
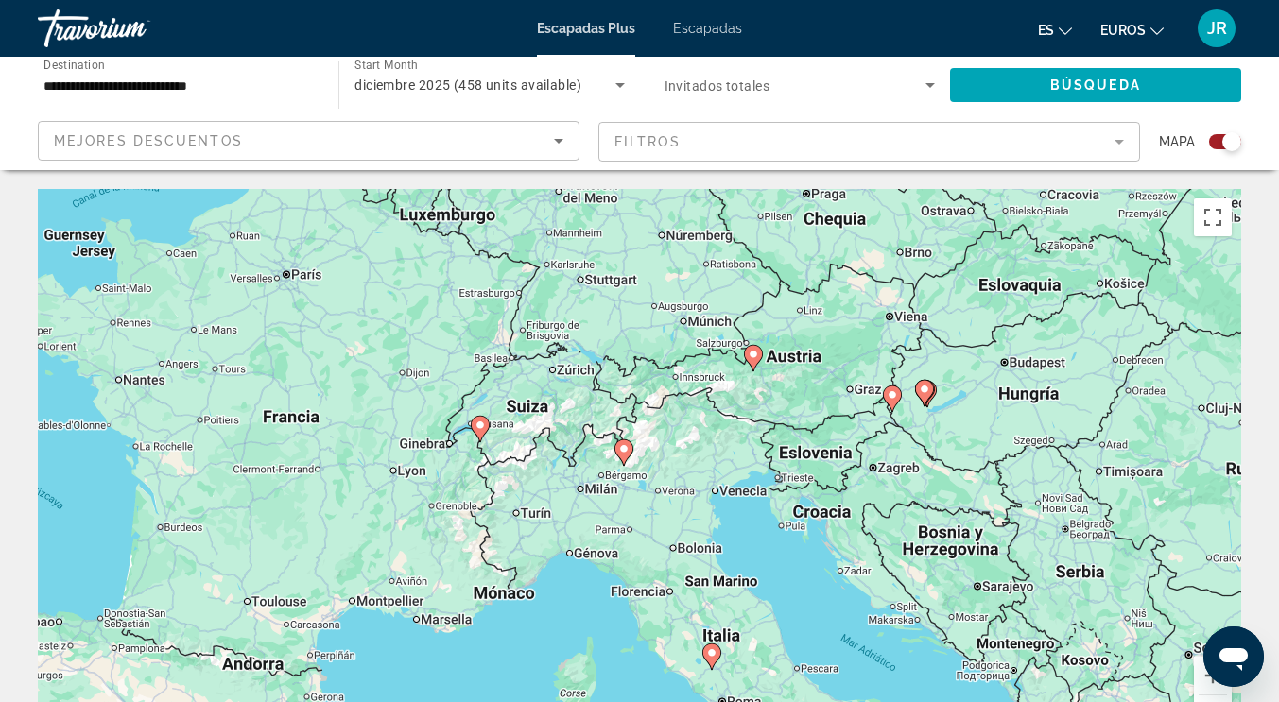
drag, startPoint x: 357, startPoint y: 479, endPoint x: 17, endPoint y: 482, distance: 340.2
click at [829, 611] on div "Para activar la función de arrastre con el teclado, pulsa Alt + Intro. Cuando h…" at bounding box center [639, 472] width 1203 height 567
click at [887, 394] on image "Contenido principal" at bounding box center [891, 393] width 11 height 11
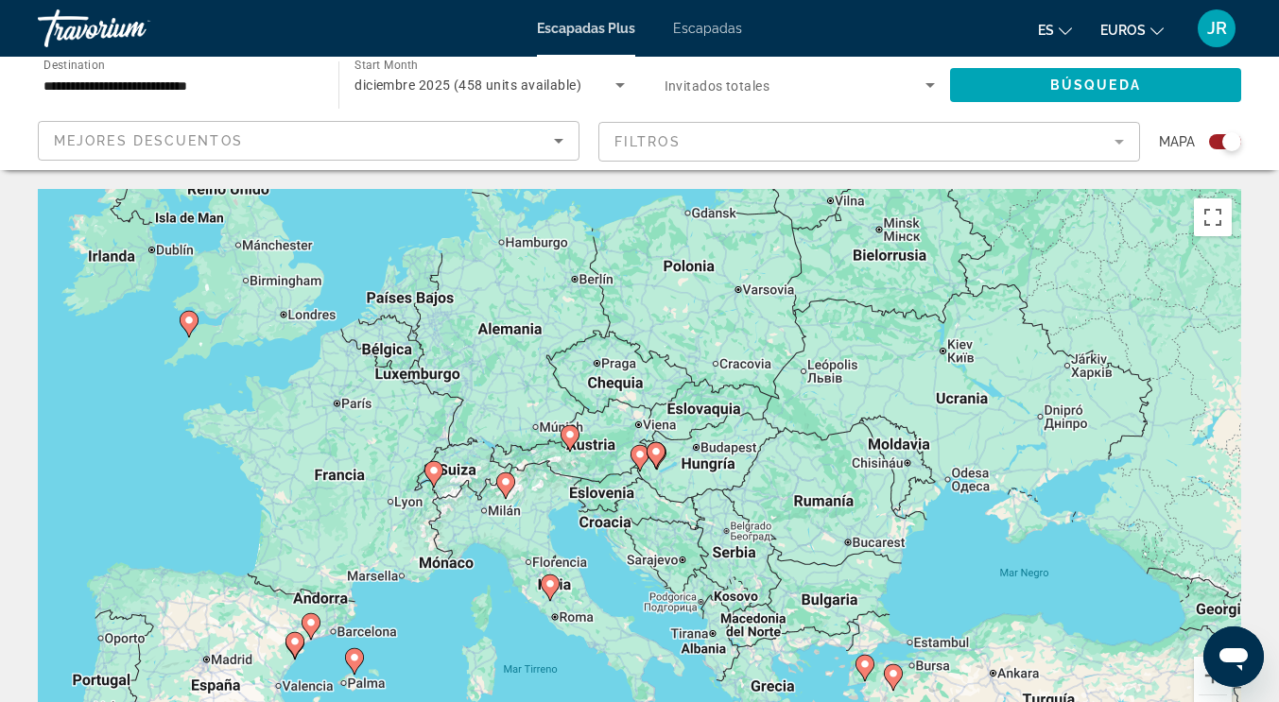
click at [638, 461] on icon "Contenido principal" at bounding box center [638, 458] width 17 height 25
type input "**********"
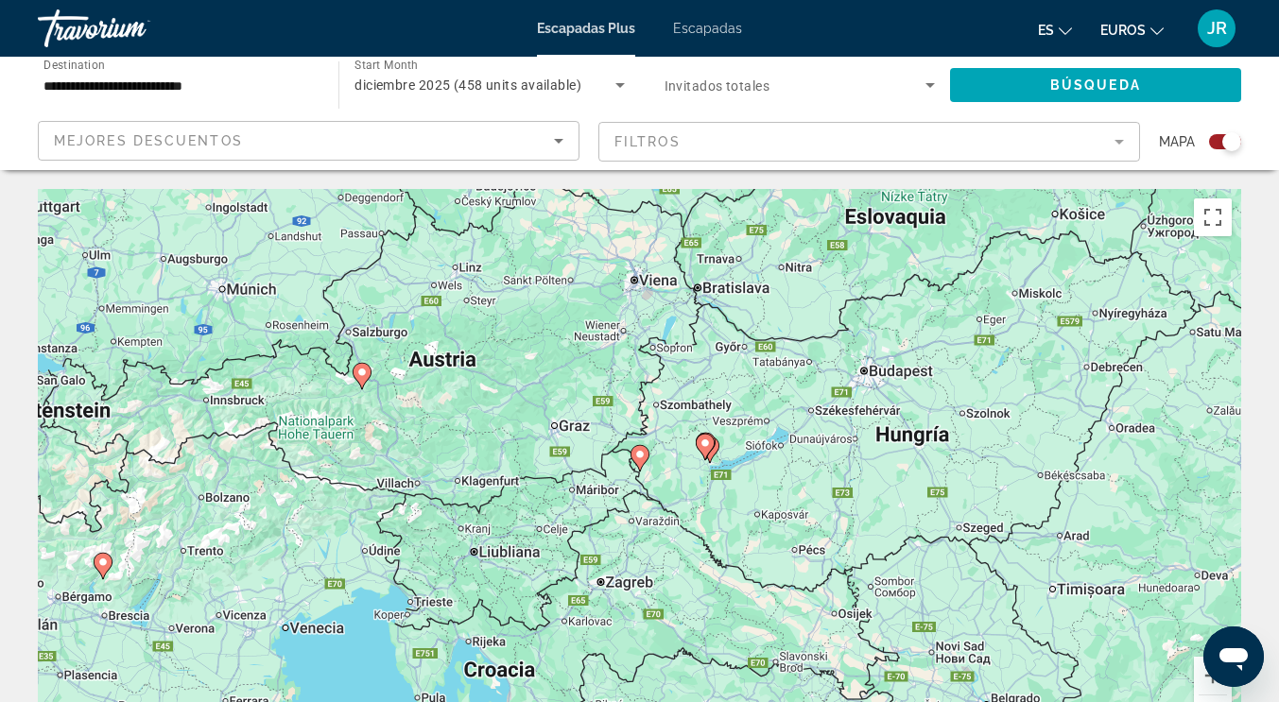
click at [638, 461] on icon "Contenido principal" at bounding box center [638, 458] width 17 height 25
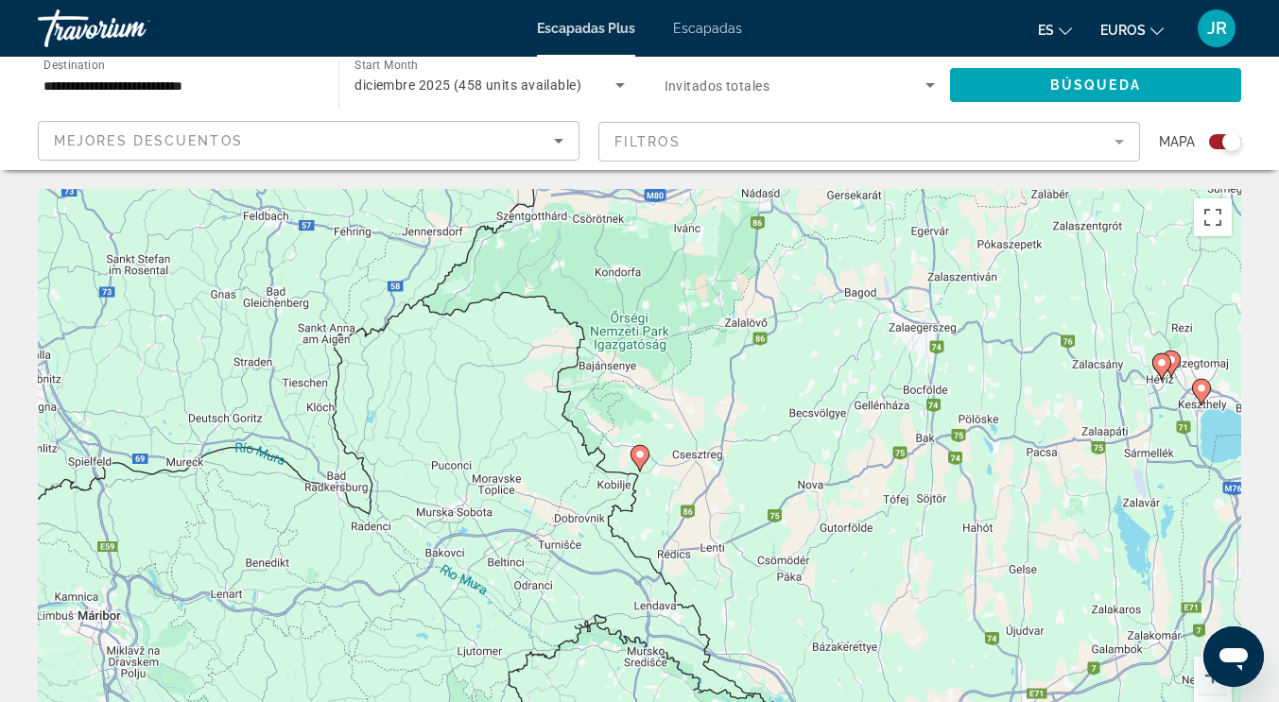
click at [641, 460] on icon "Contenido principal" at bounding box center [638, 458] width 17 height 25
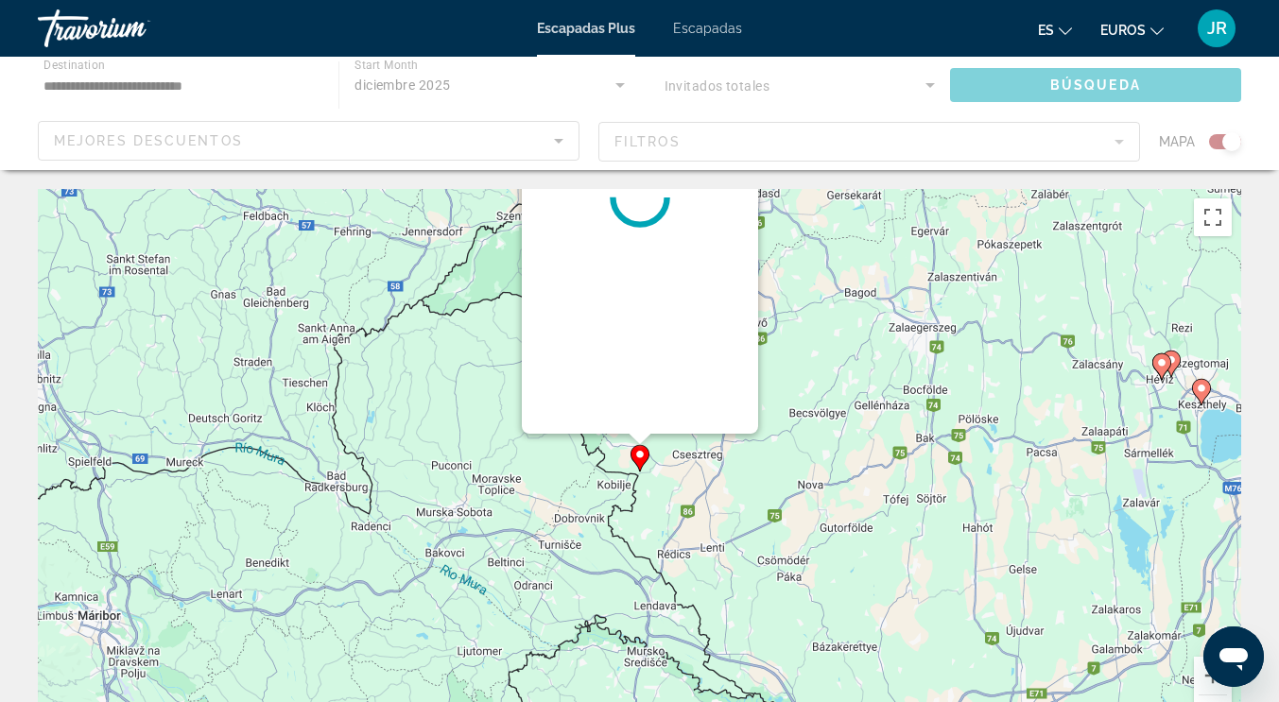
click at [641, 460] on icon "Contenido principal" at bounding box center [638, 458] width 17 height 25
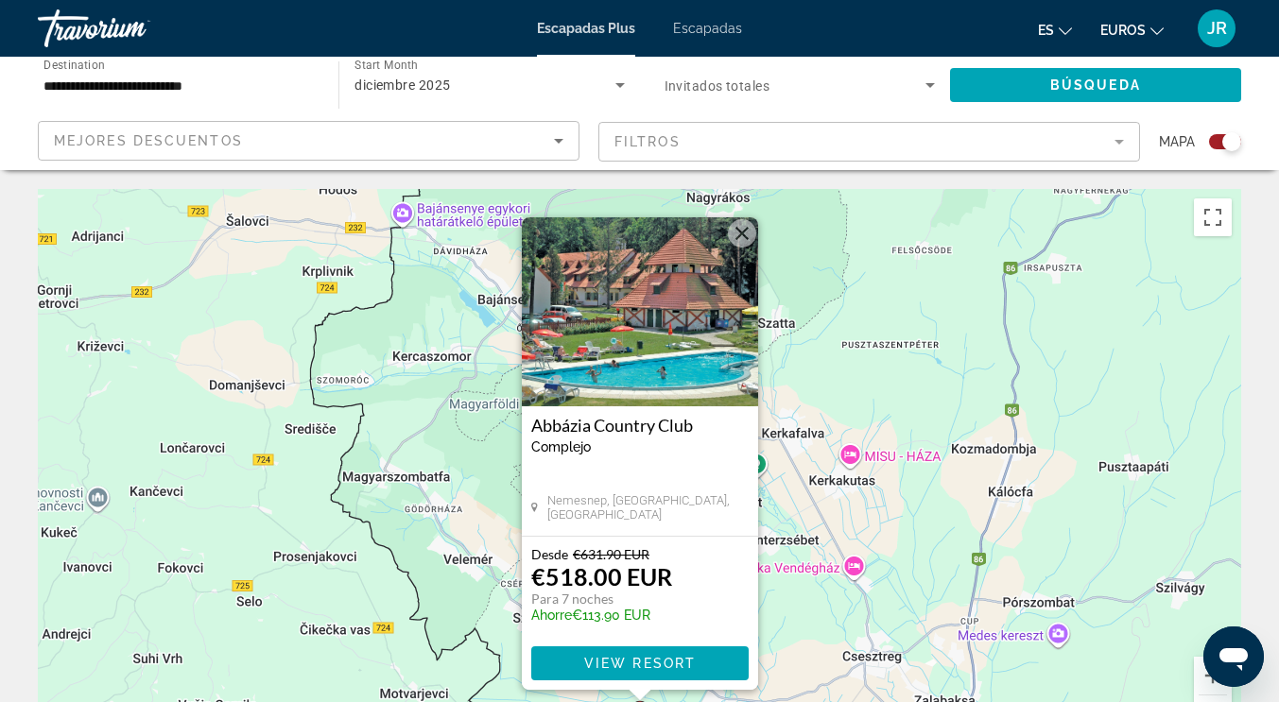
click at [751, 243] on button "Cerrar" at bounding box center [742, 233] width 28 height 28
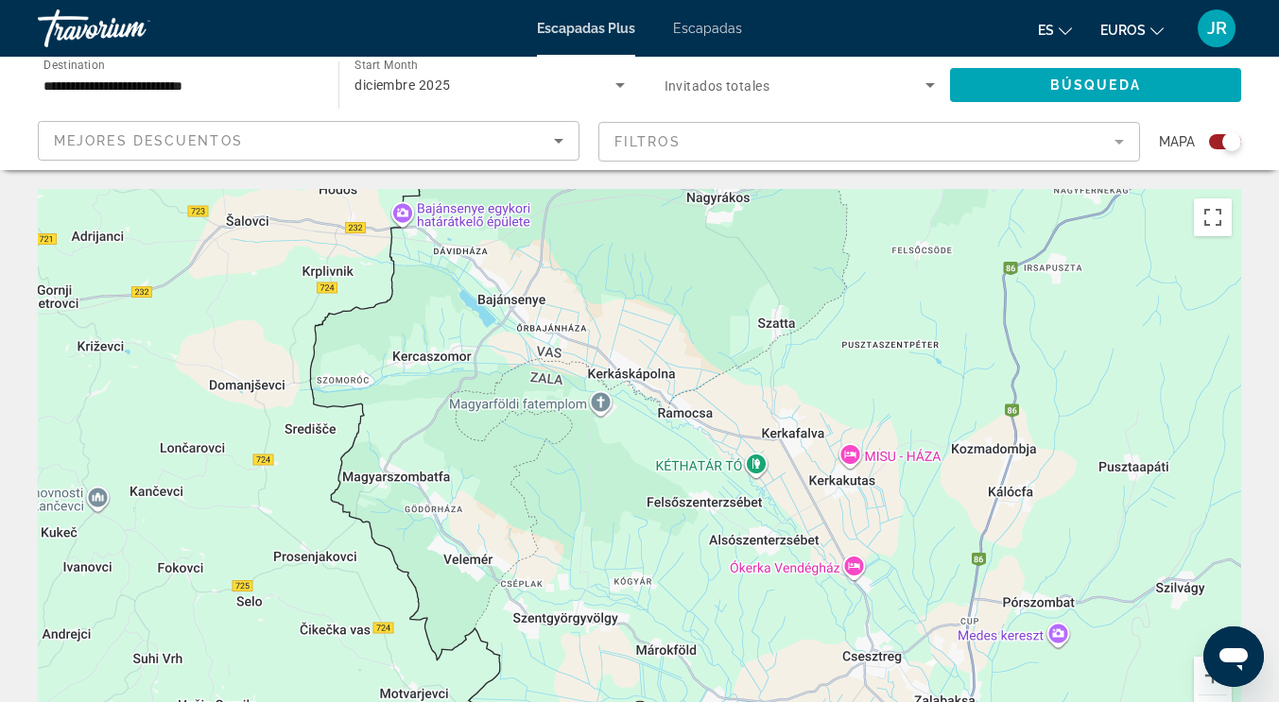
click at [710, 34] on font "Escapadas" at bounding box center [707, 28] width 69 height 15
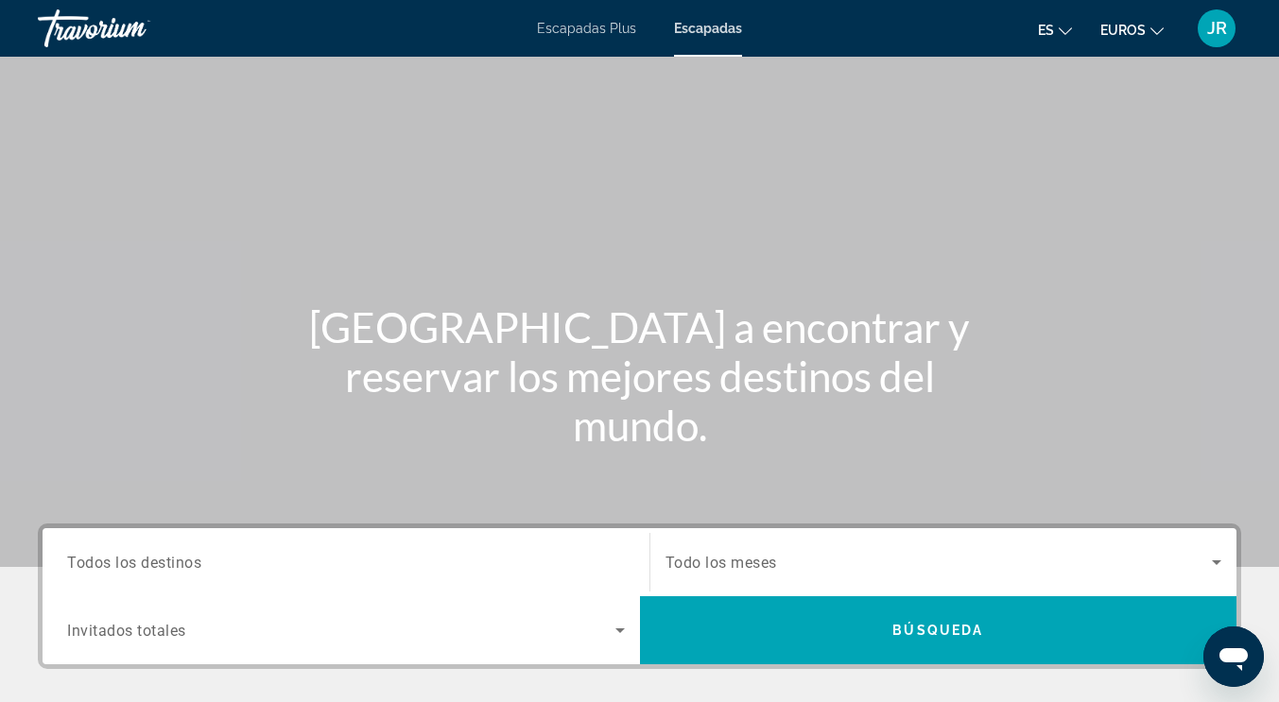
click at [370, 578] on div "Search widget" at bounding box center [346, 563] width 558 height 54
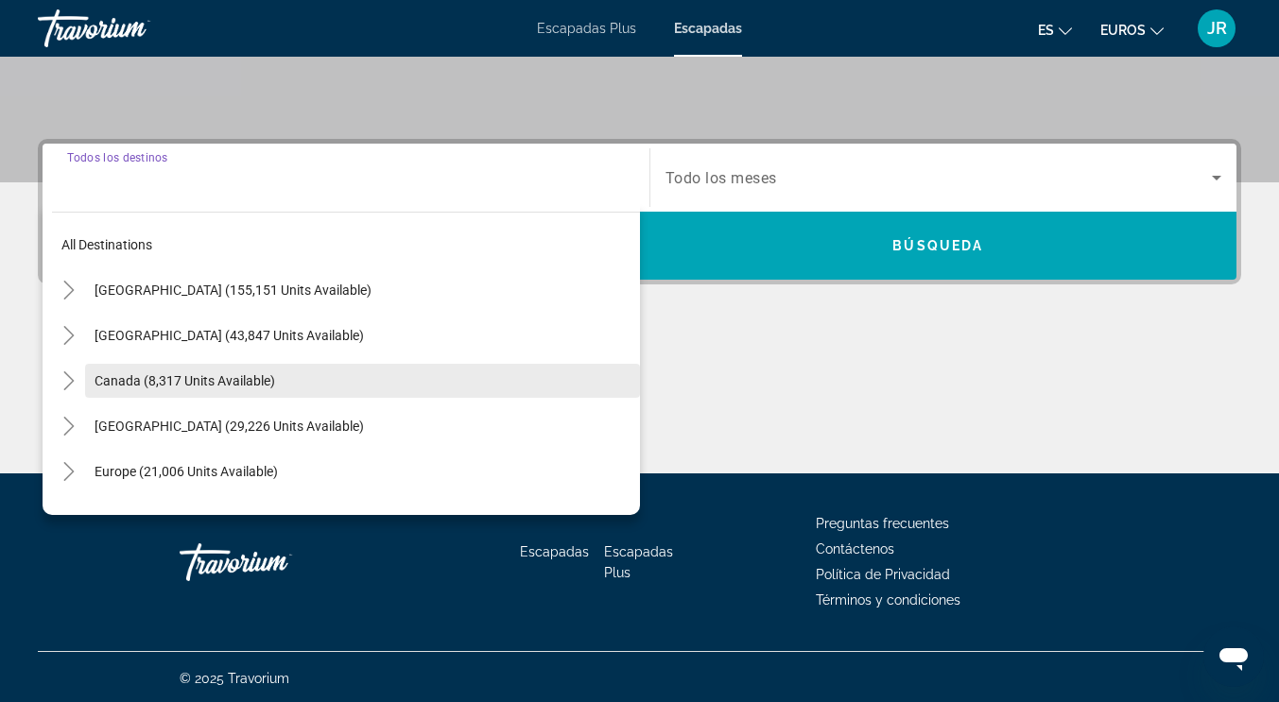
scroll to position [387, 0]
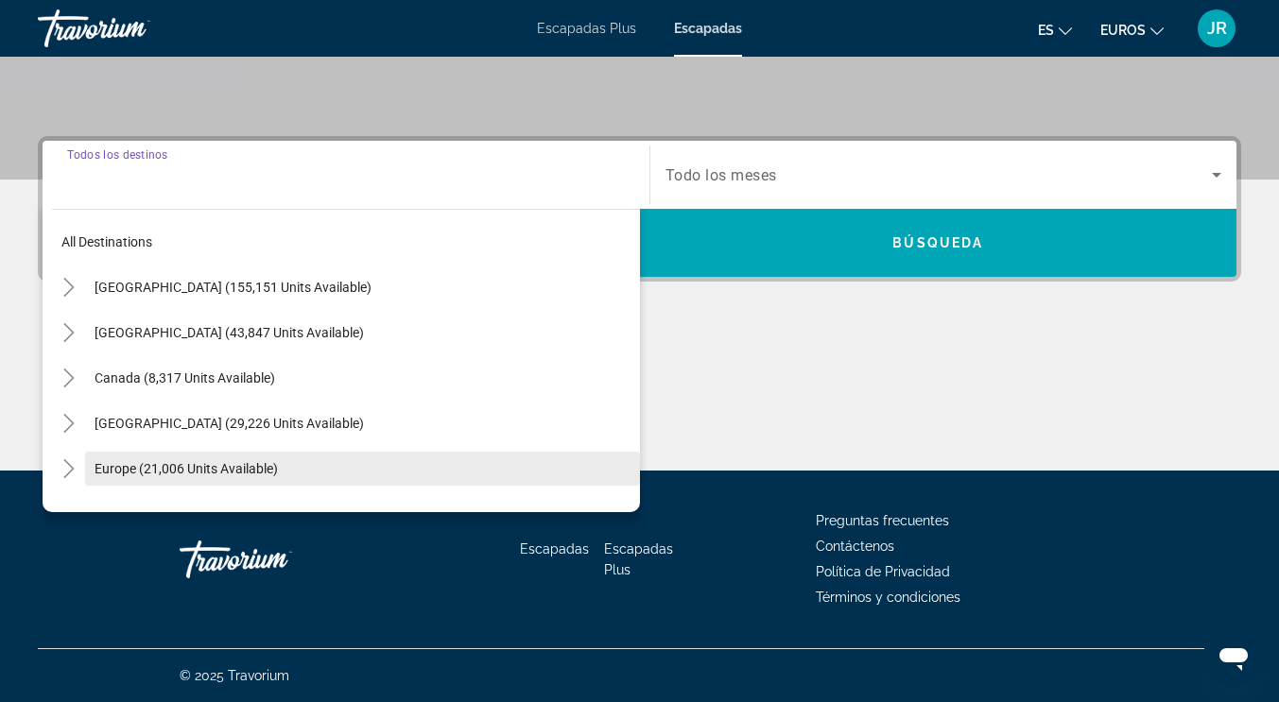
click at [218, 466] on span "Europe (21,006 units available)" at bounding box center [186, 468] width 183 height 15
type input "**********"
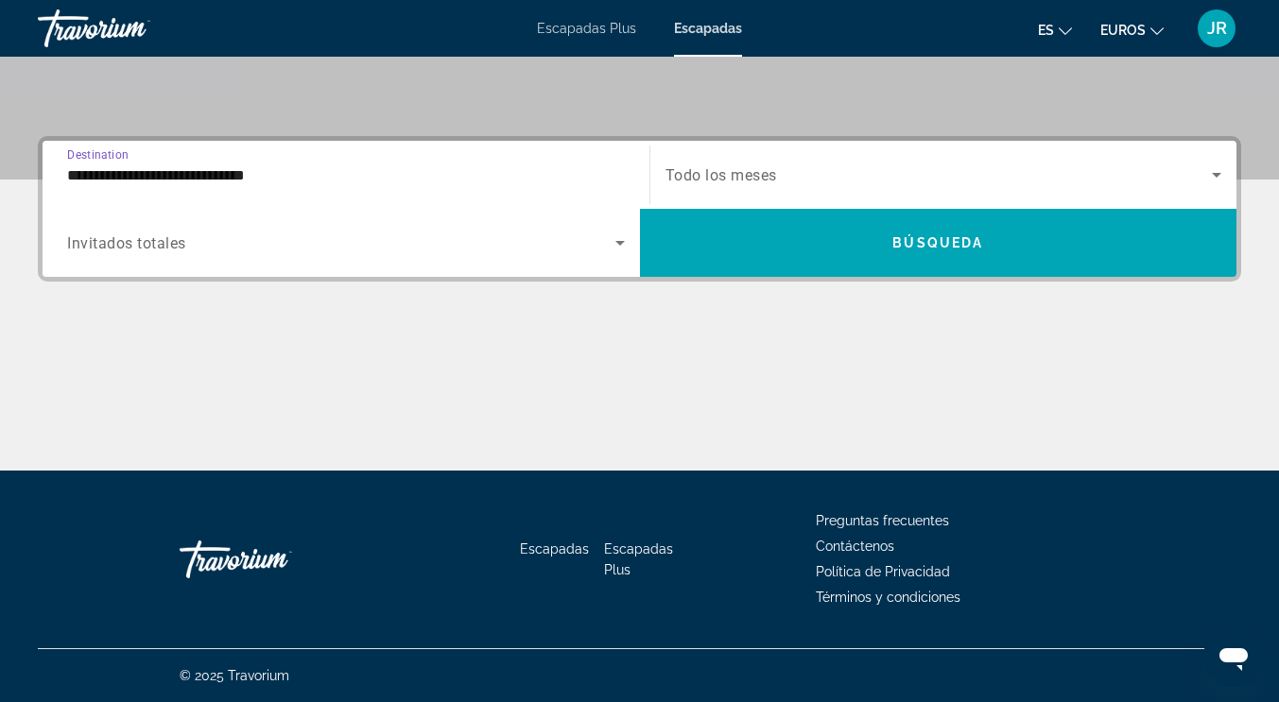
click at [761, 163] on span "Search widget" at bounding box center [938, 174] width 547 height 23
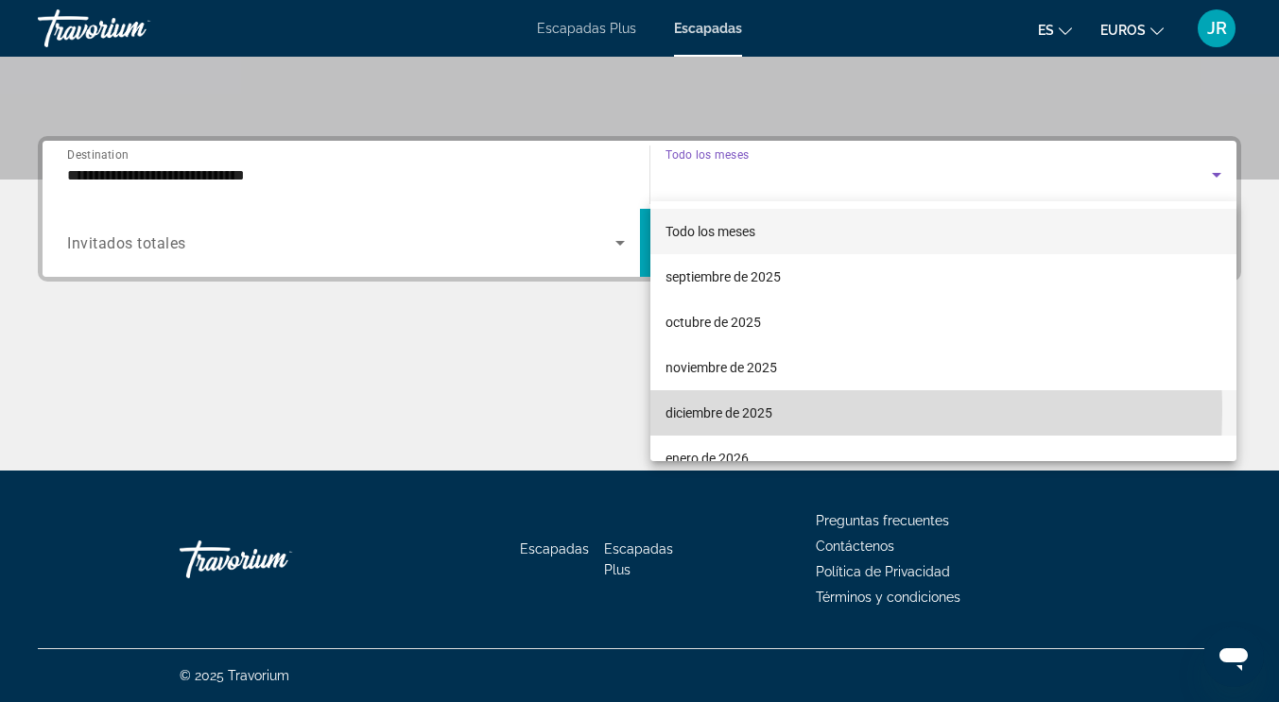
click at [722, 411] on font "diciembre de 2025" at bounding box center [718, 412] width 107 height 15
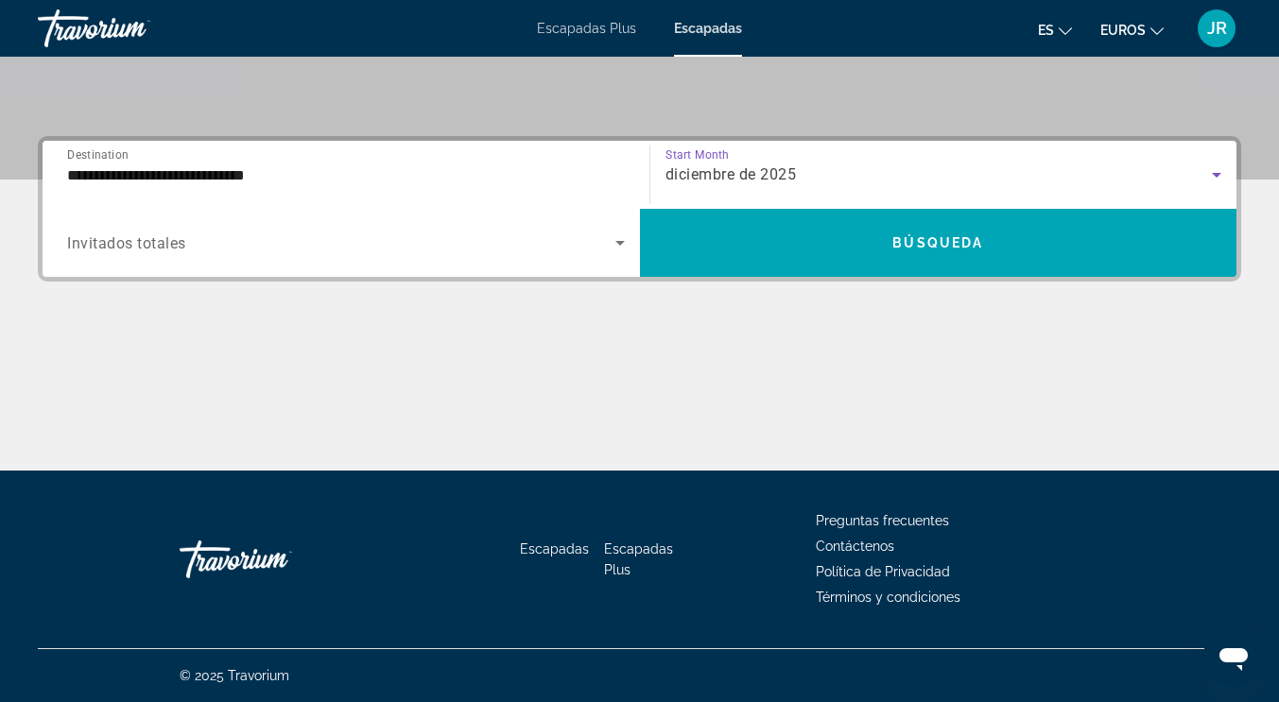
click at [544, 259] on div "Search widget" at bounding box center [346, 242] width 558 height 53
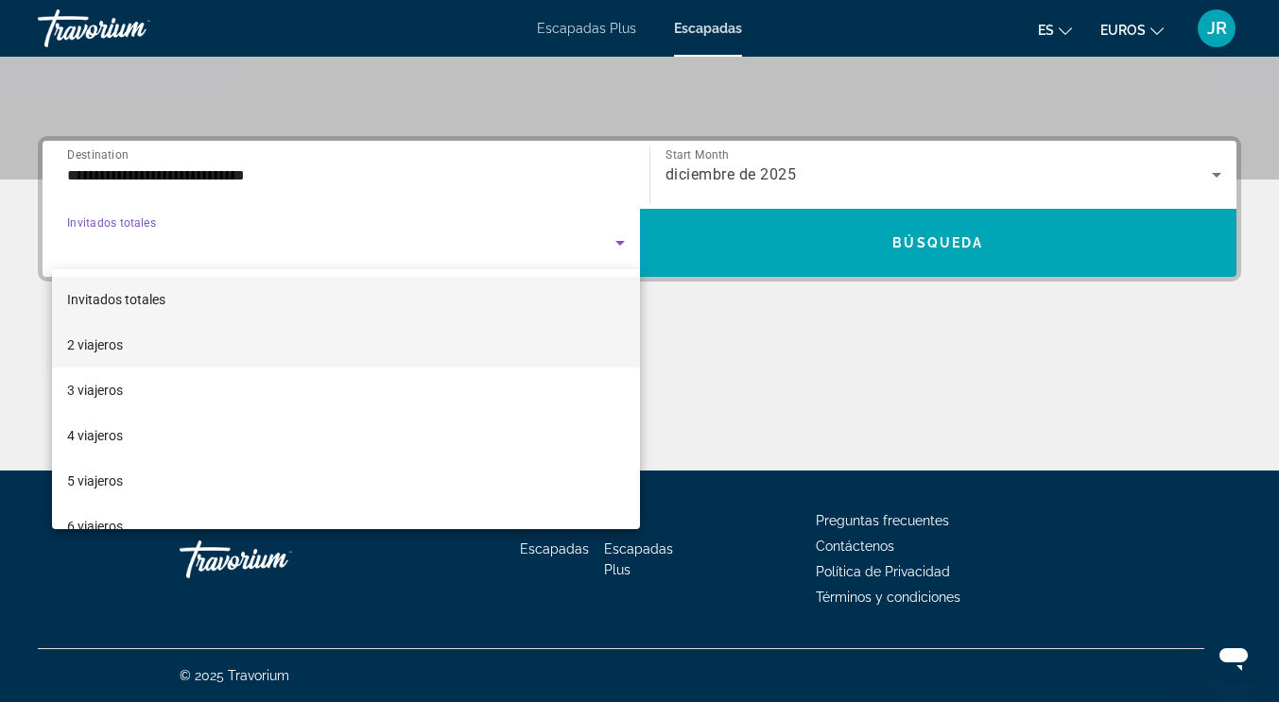
click at [112, 343] on font "2 viajeros" at bounding box center [95, 344] width 56 height 15
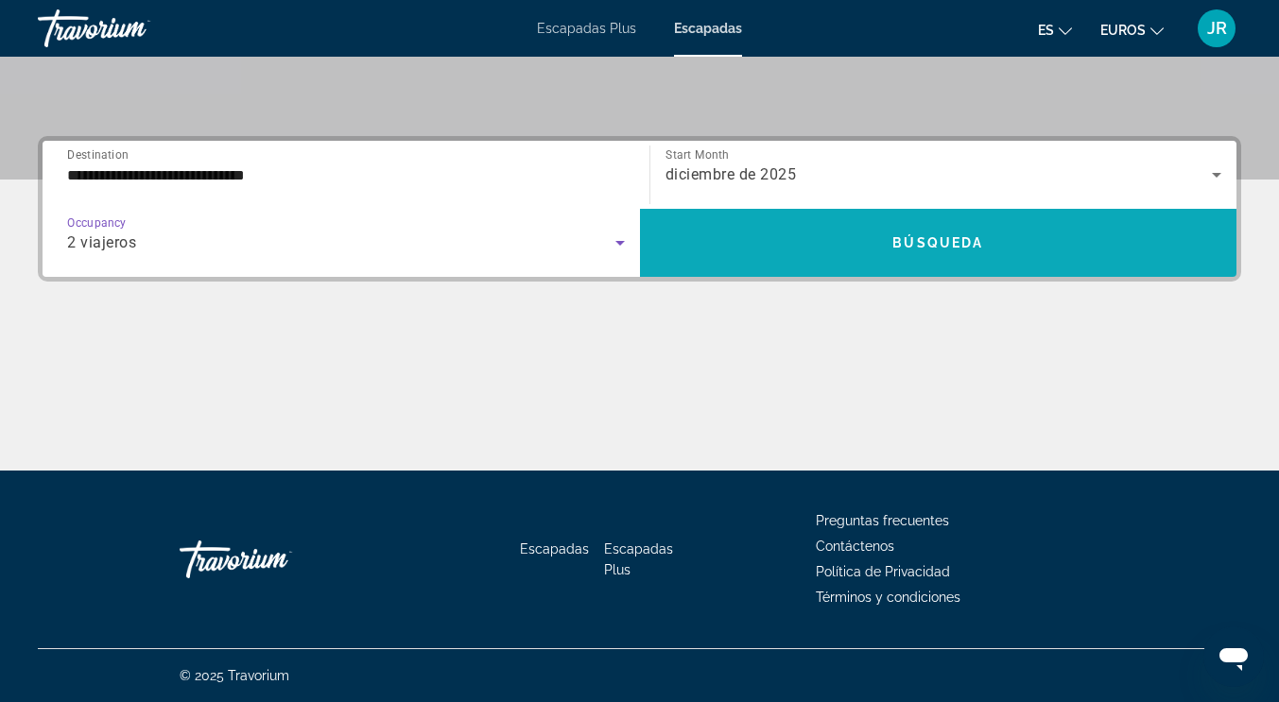
click at [880, 243] on span "Search widget" at bounding box center [938, 242] width 597 height 45
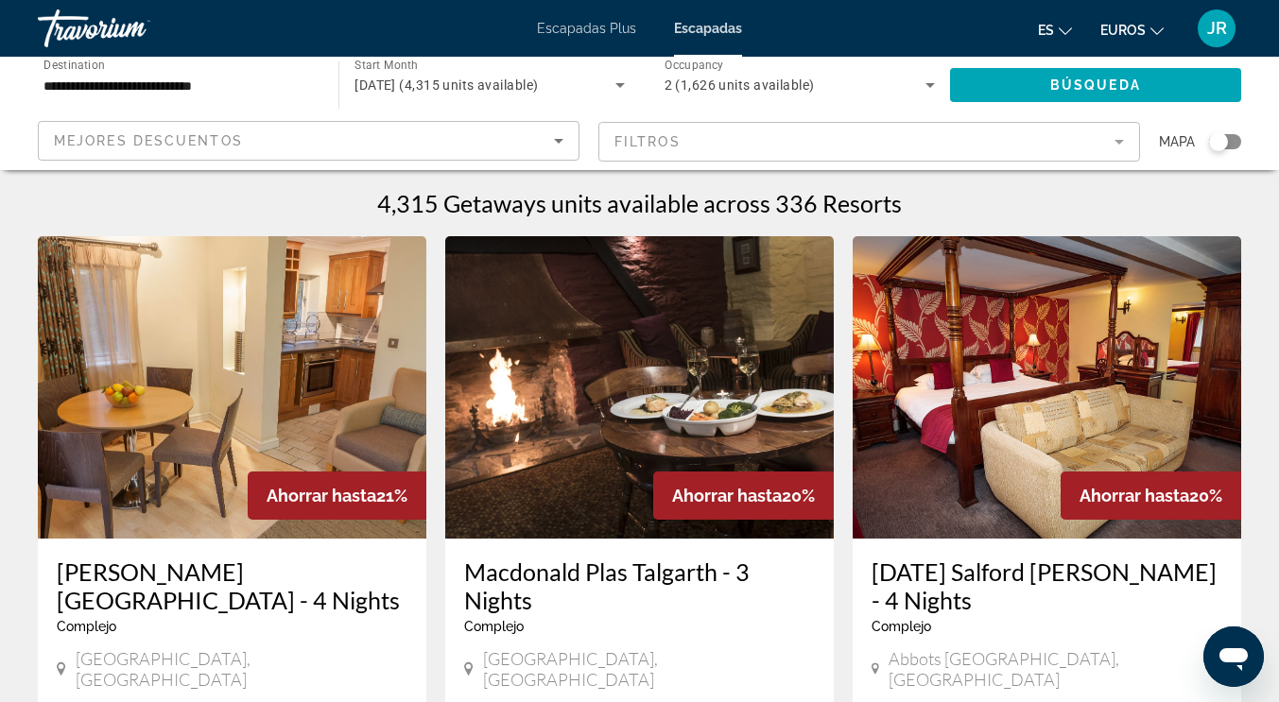
click at [1230, 137] on div "Search widget" at bounding box center [1225, 141] width 32 height 15
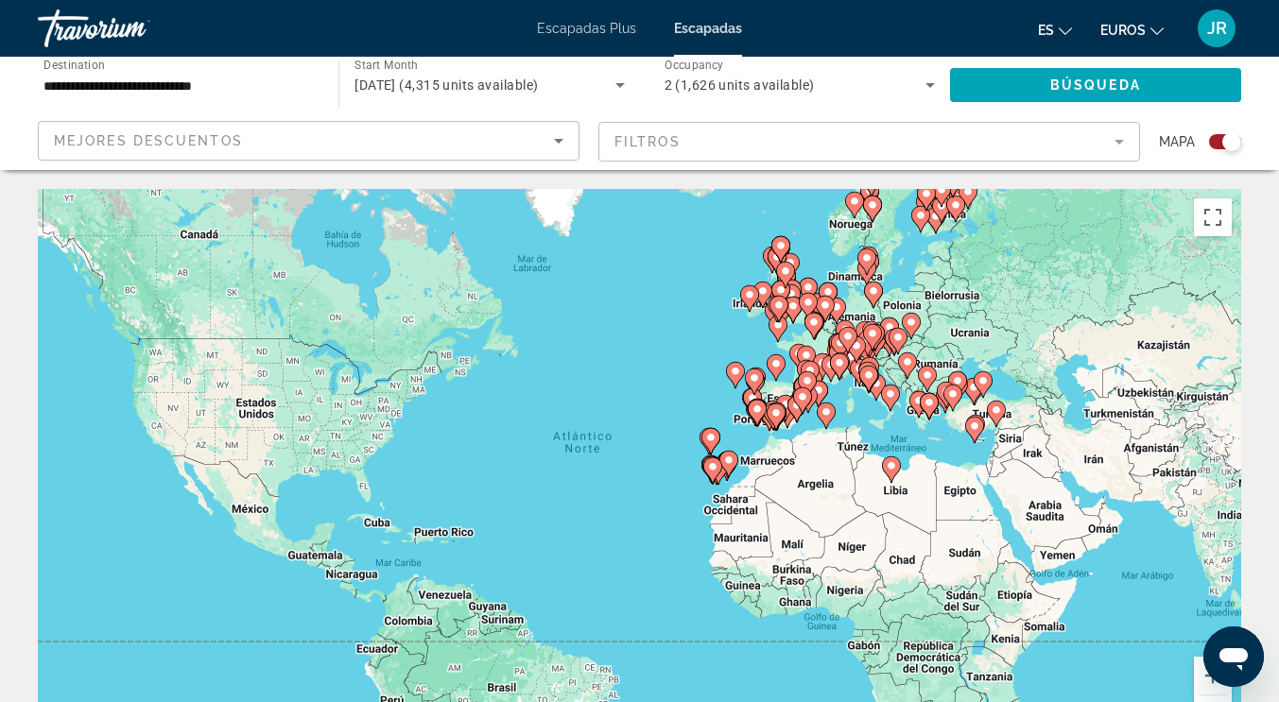
click at [688, 369] on div "Para activar la función de arrastre con el teclado, pulsa Alt + Intro. Cuando h…" at bounding box center [639, 472] width 1203 height 567
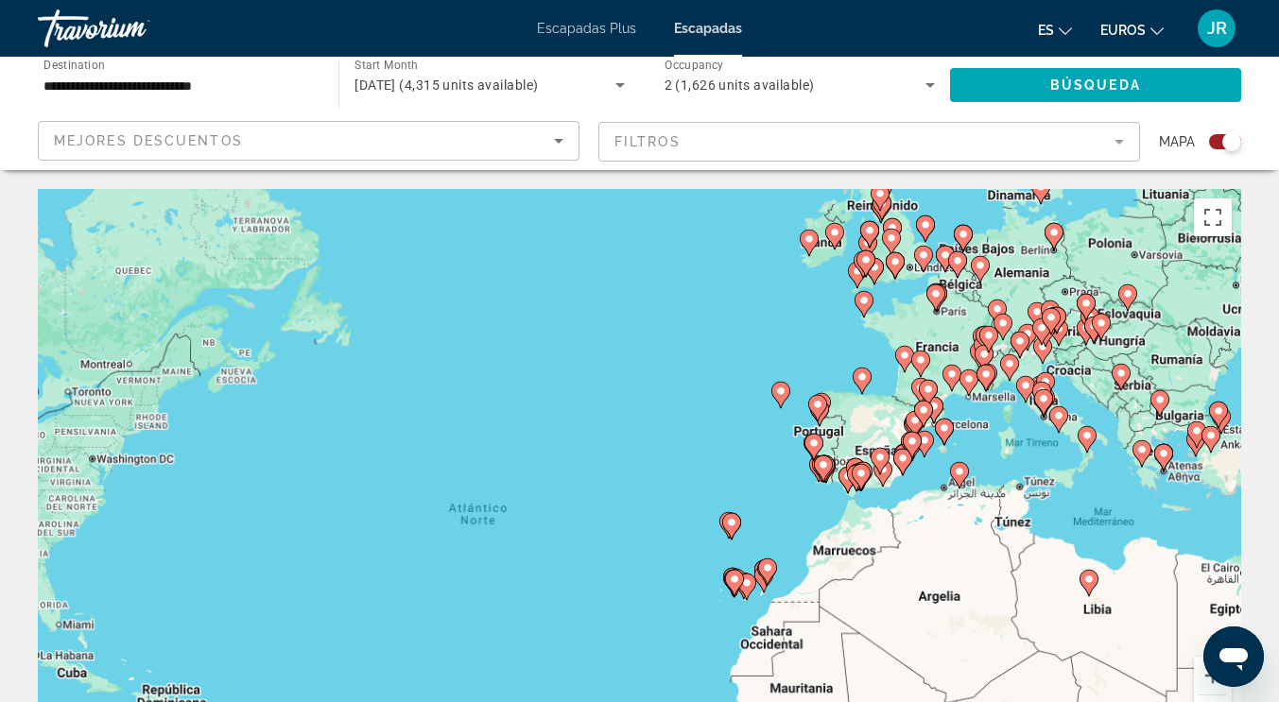
click at [688, 369] on div "Para activar la función de arrastre con el teclado, pulsa Alt + Intro. Cuando h…" at bounding box center [639, 472] width 1203 height 567
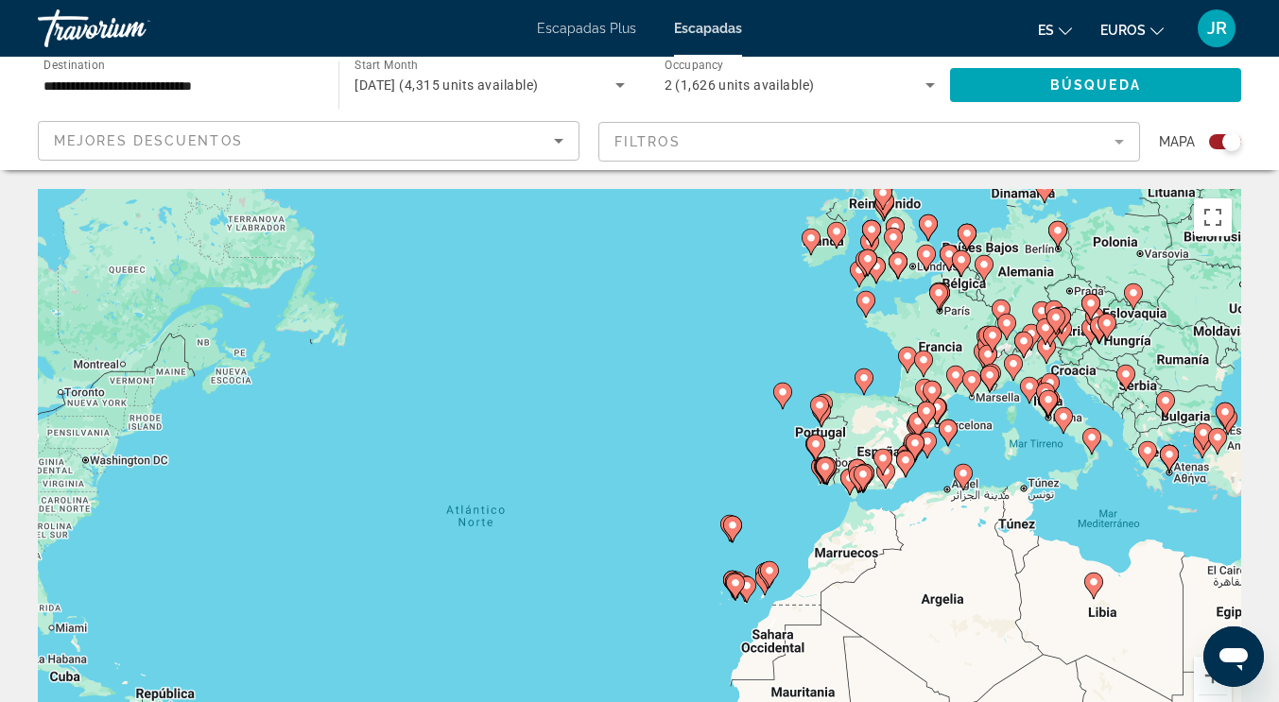
click at [688, 369] on div "Para activar la función de arrastre con el teclado, pulsa Alt + Intro. Cuando h…" at bounding box center [639, 472] width 1203 height 567
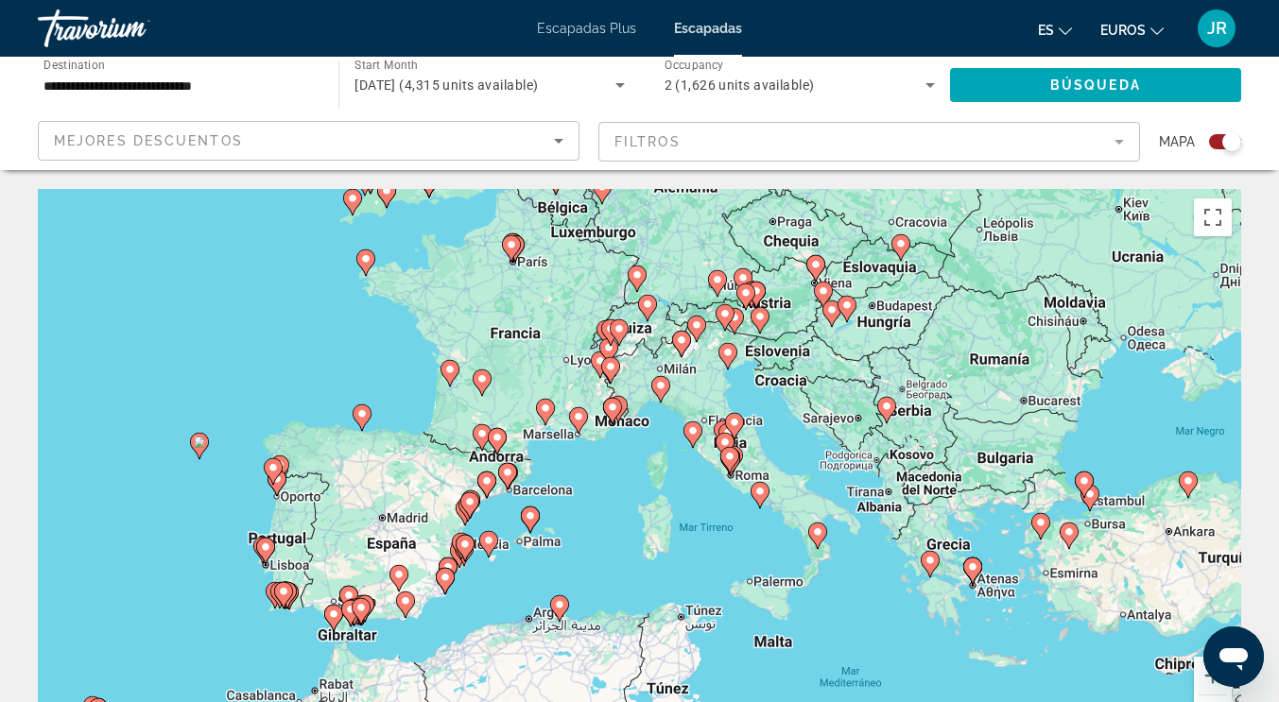
drag, startPoint x: 575, startPoint y: 283, endPoint x: 4, endPoint y: 384, distance: 579.7
click at [726, 359] on icon "Contenido principal" at bounding box center [725, 356] width 17 height 25
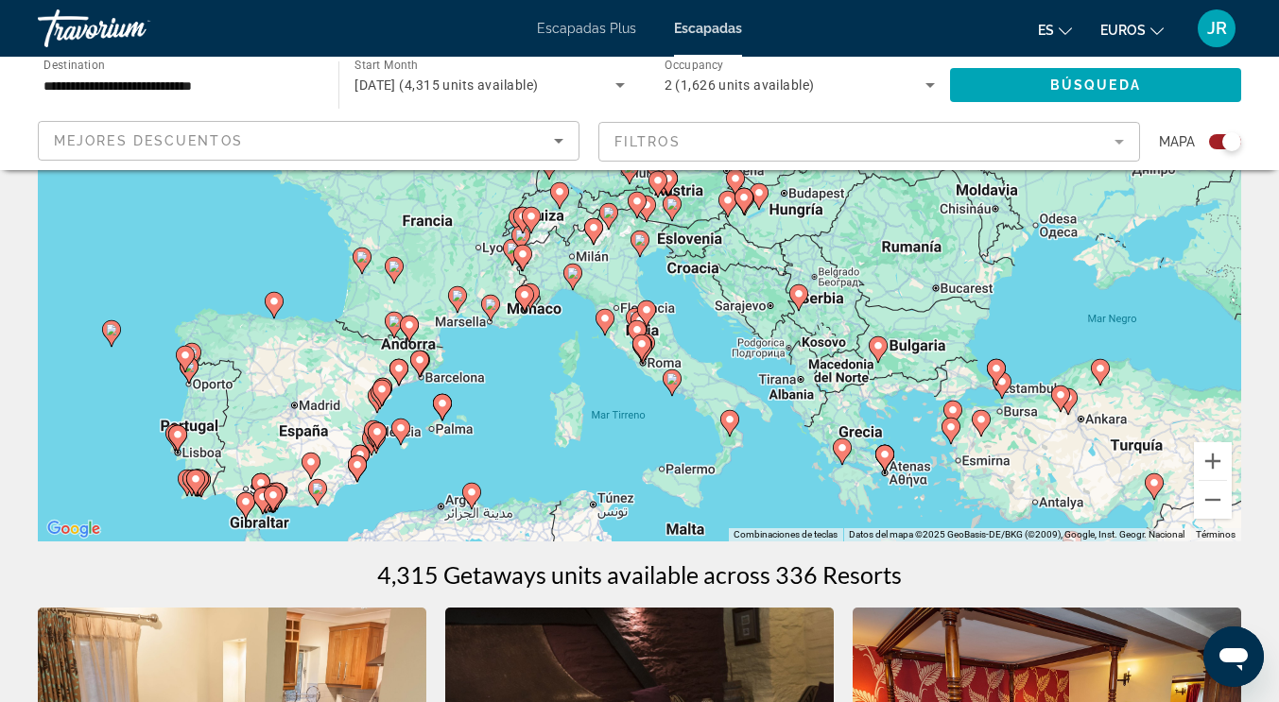
scroll to position [116, 0]
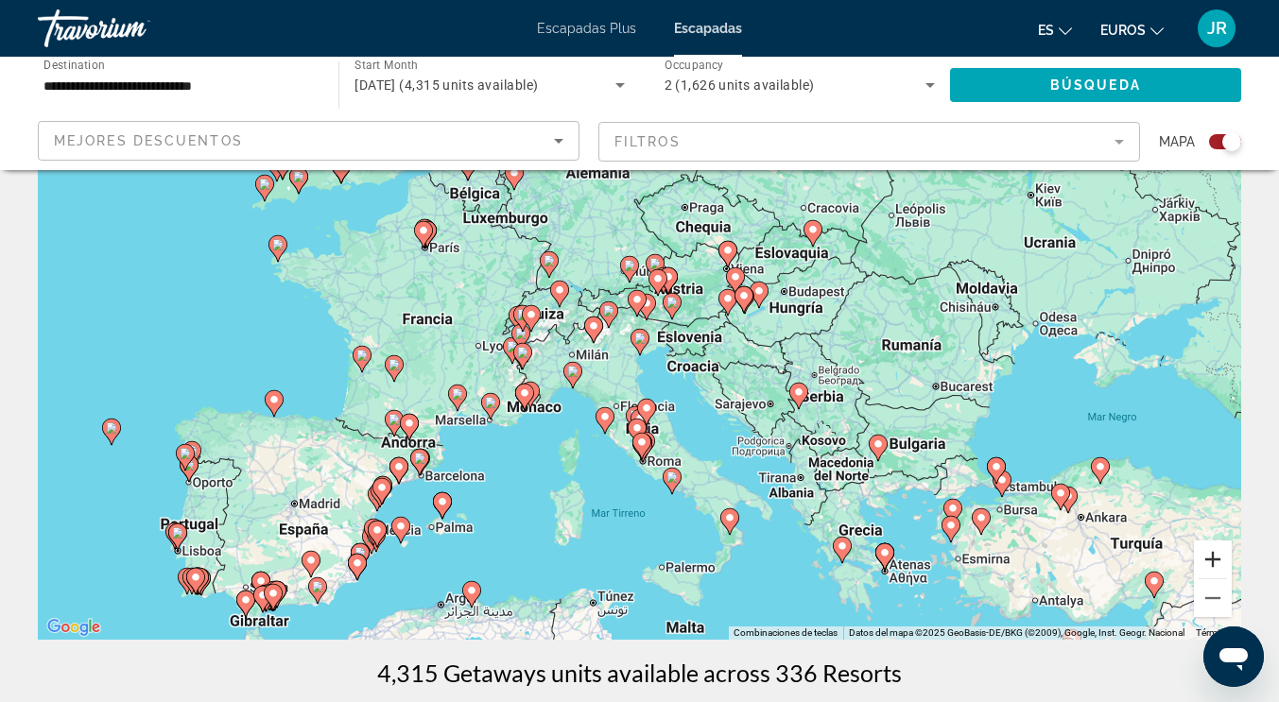
click at [1209, 550] on button "Ampliar" at bounding box center [1213, 560] width 38 height 38
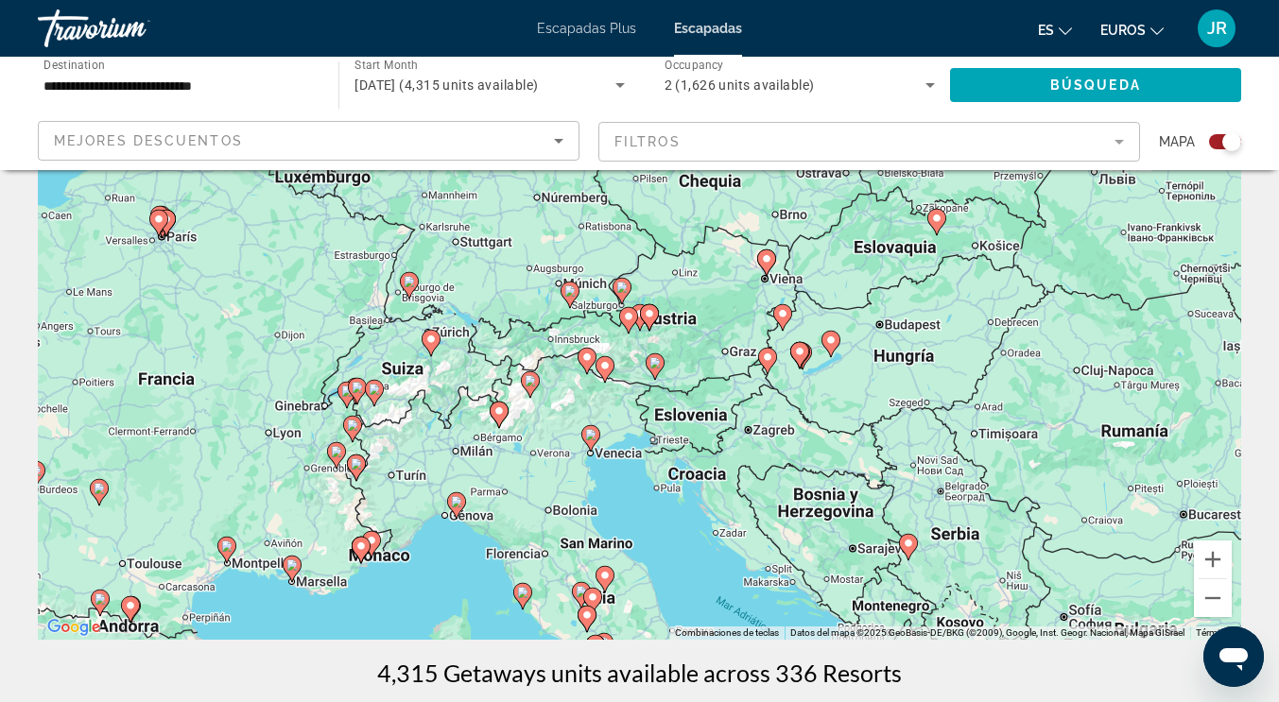
drag, startPoint x: 721, startPoint y: 520, endPoint x: 729, endPoint y: 593, distance: 74.1
click at [729, 593] on div "Para activar la función de arrastre con el teclado, pulsa Alt + Intro. Cuando h…" at bounding box center [639, 356] width 1203 height 567
click at [936, 225] on icon "Contenido principal" at bounding box center [935, 222] width 17 height 25
type input "**********"
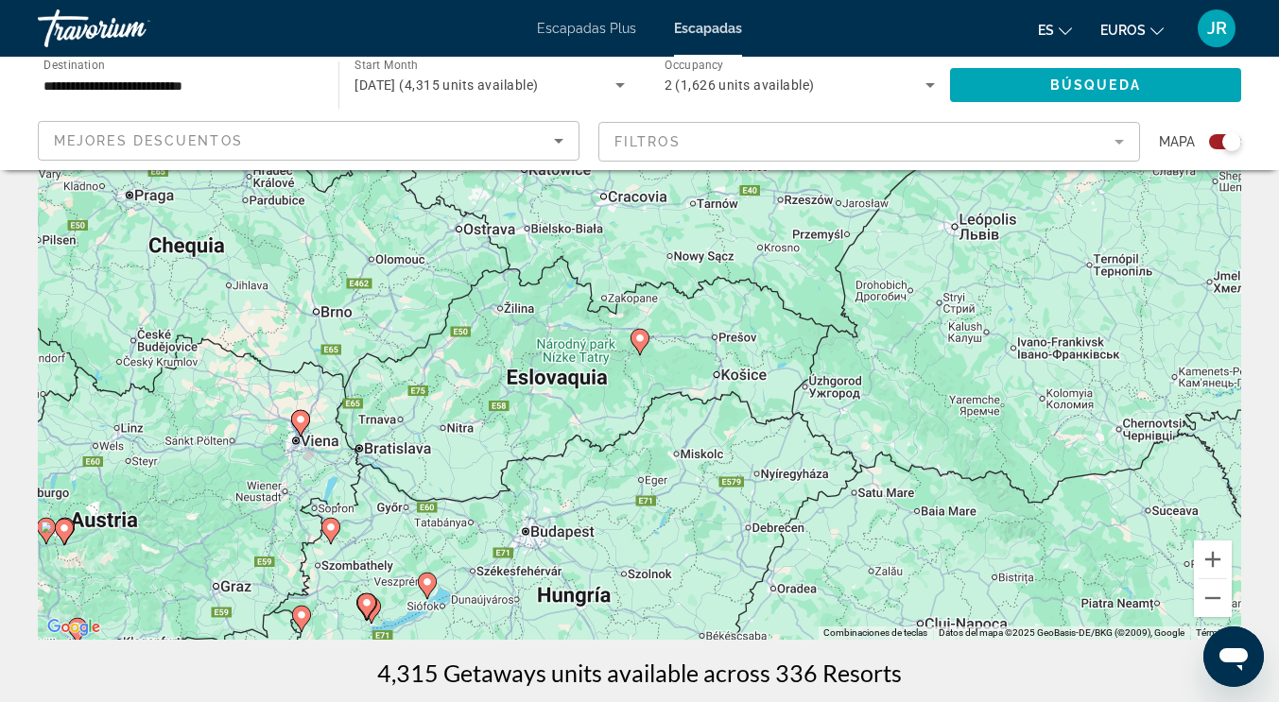
click at [643, 341] on image "Contenido principal" at bounding box center [639, 338] width 11 height 11
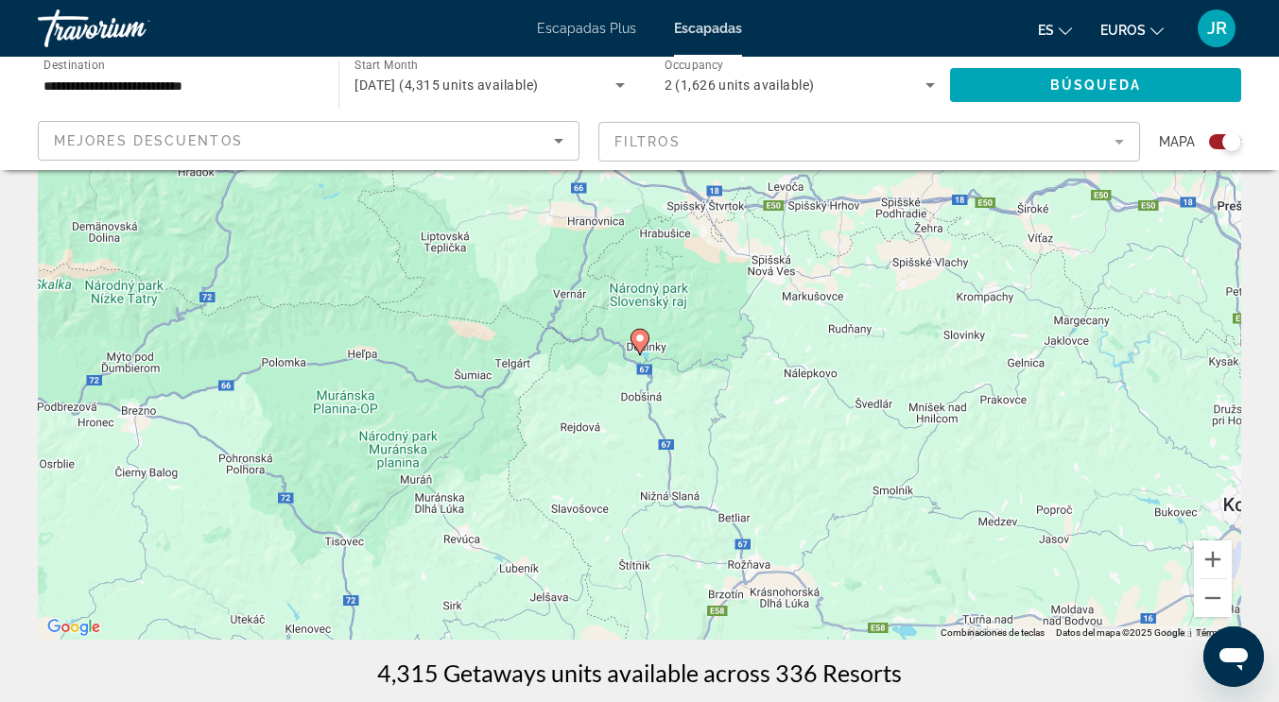
click at [643, 341] on image "Contenido principal" at bounding box center [639, 338] width 11 height 11
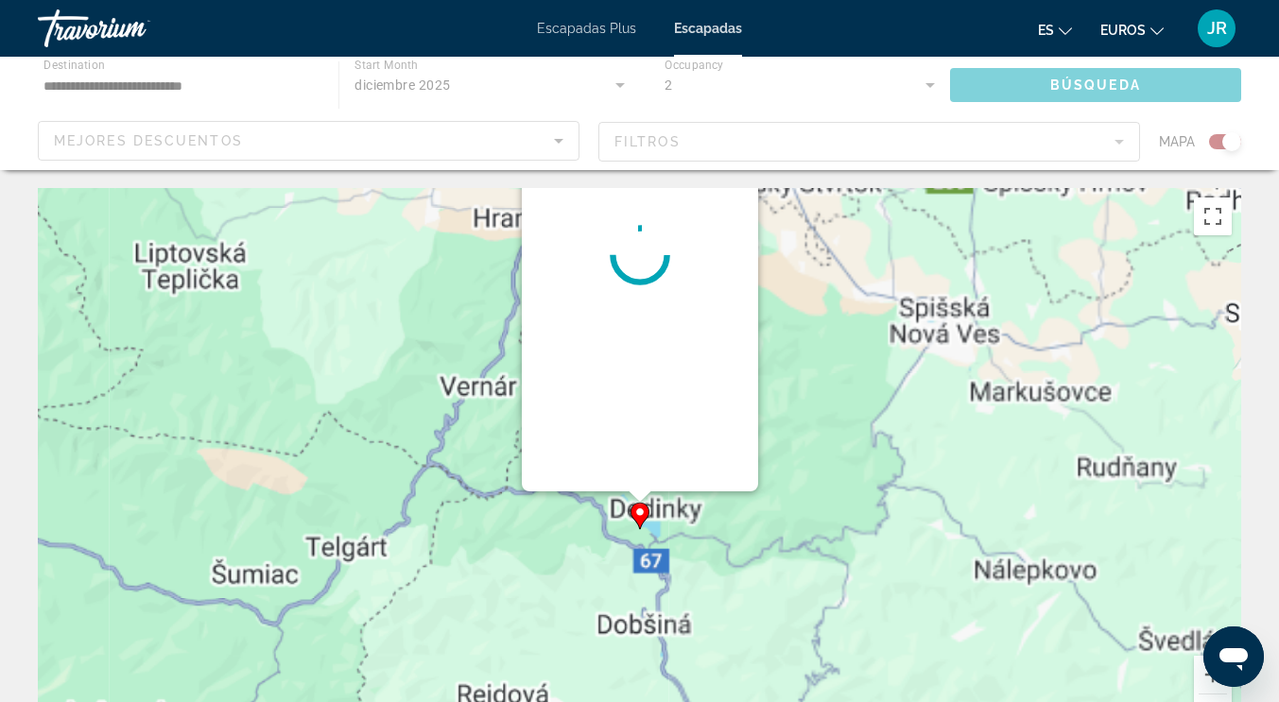
scroll to position [0, 0]
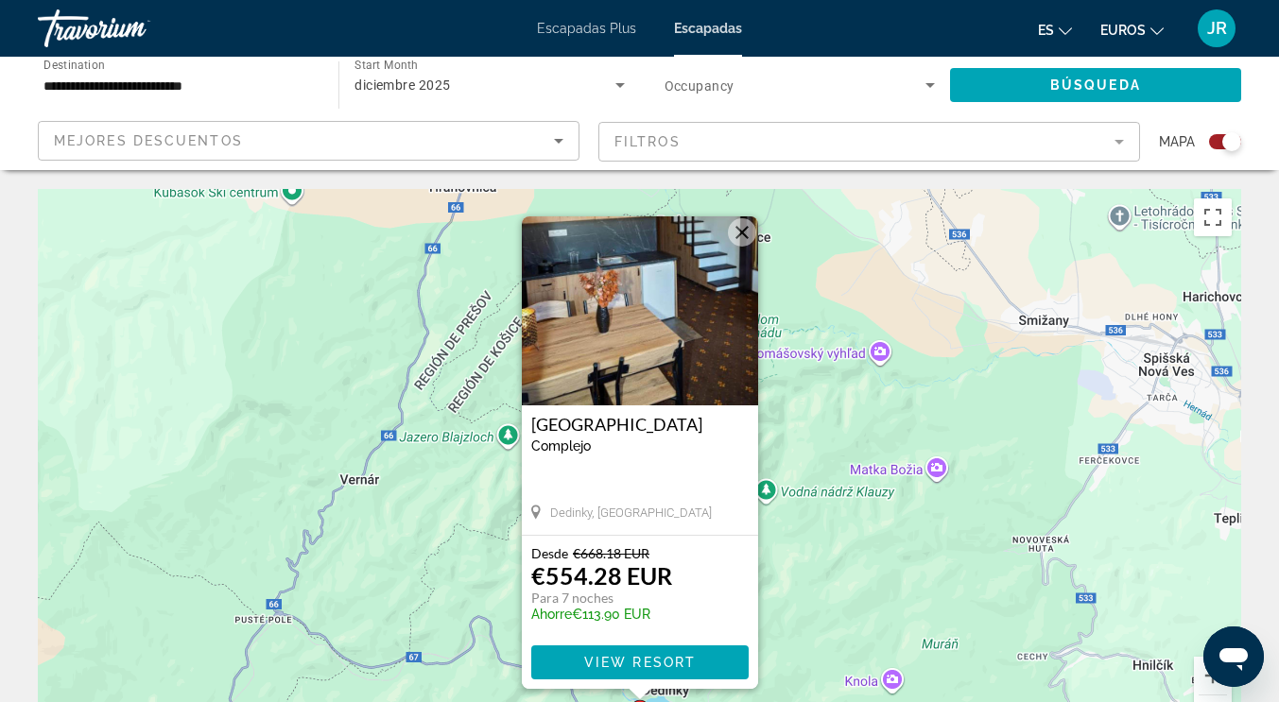
click at [743, 236] on button "Cerrar" at bounding box center [742, 232] width 28 height 28
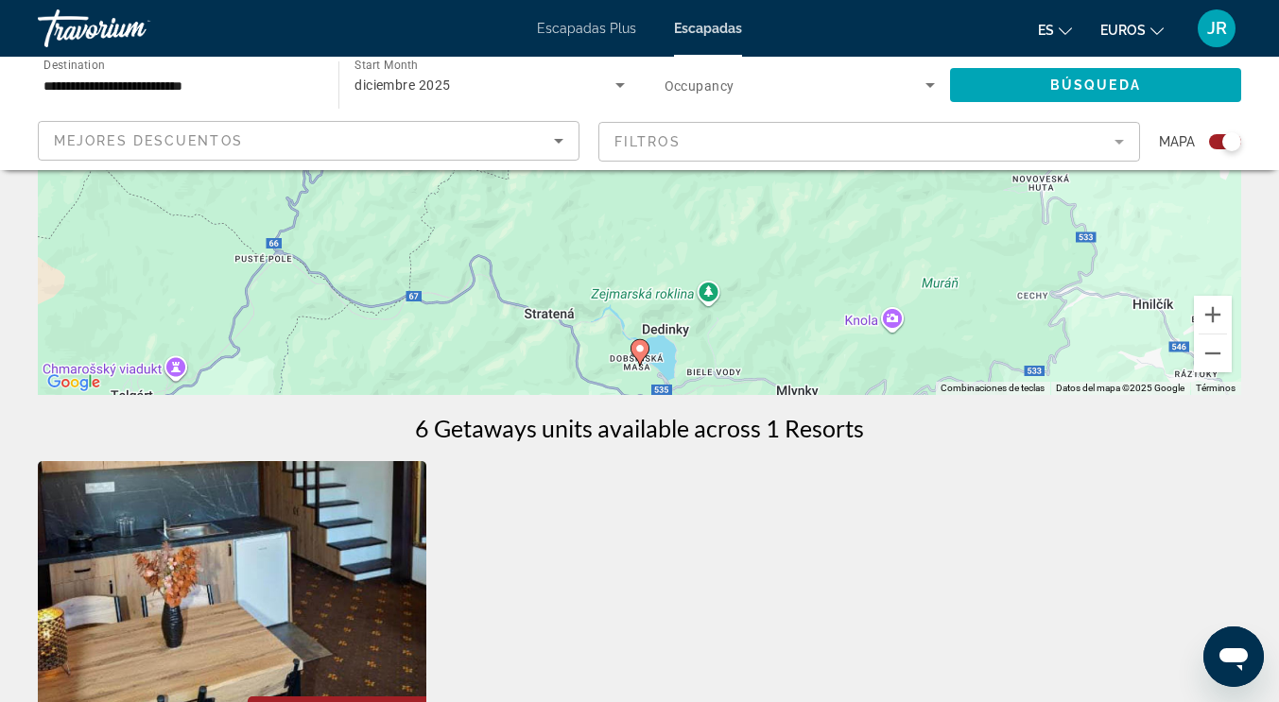
scroll to position [362, 0]
click at [1206, 357] on button "Reducir" at bounding box center [1213, 353] width 38 height 38
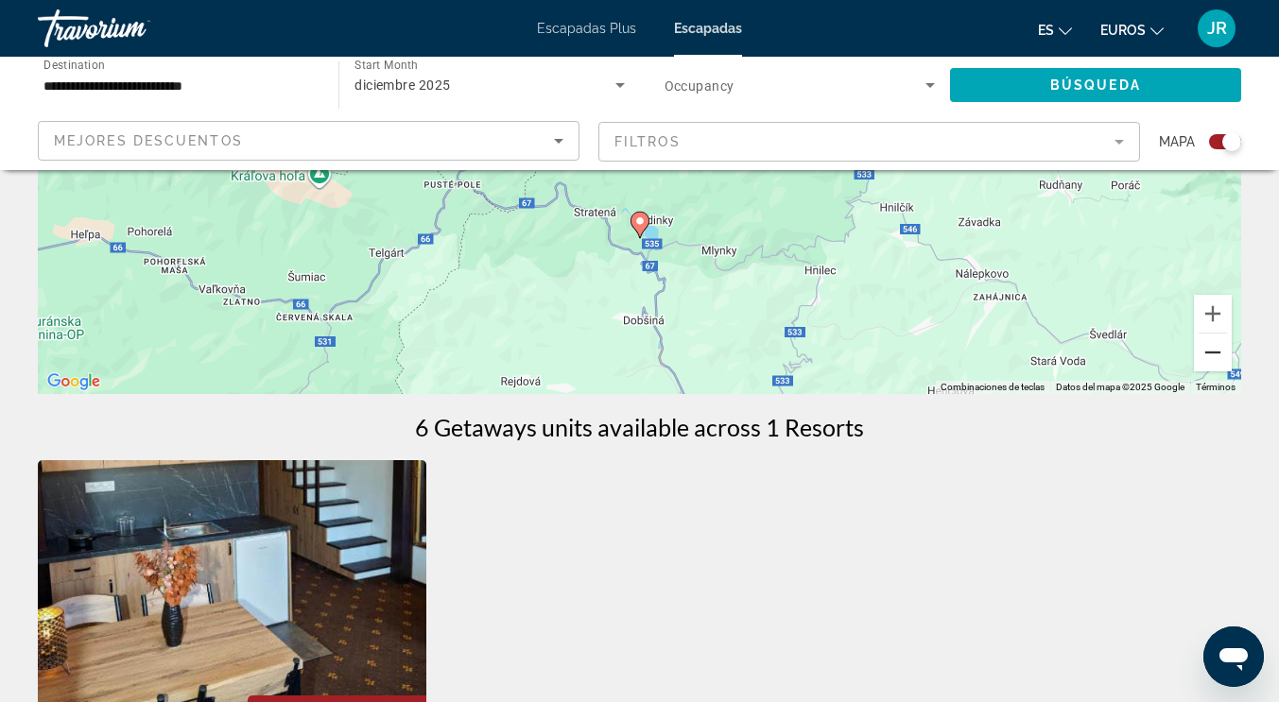
click at [1206, 358] on button "Reducir" at bounding box center [1213, 353] width 38 height 38
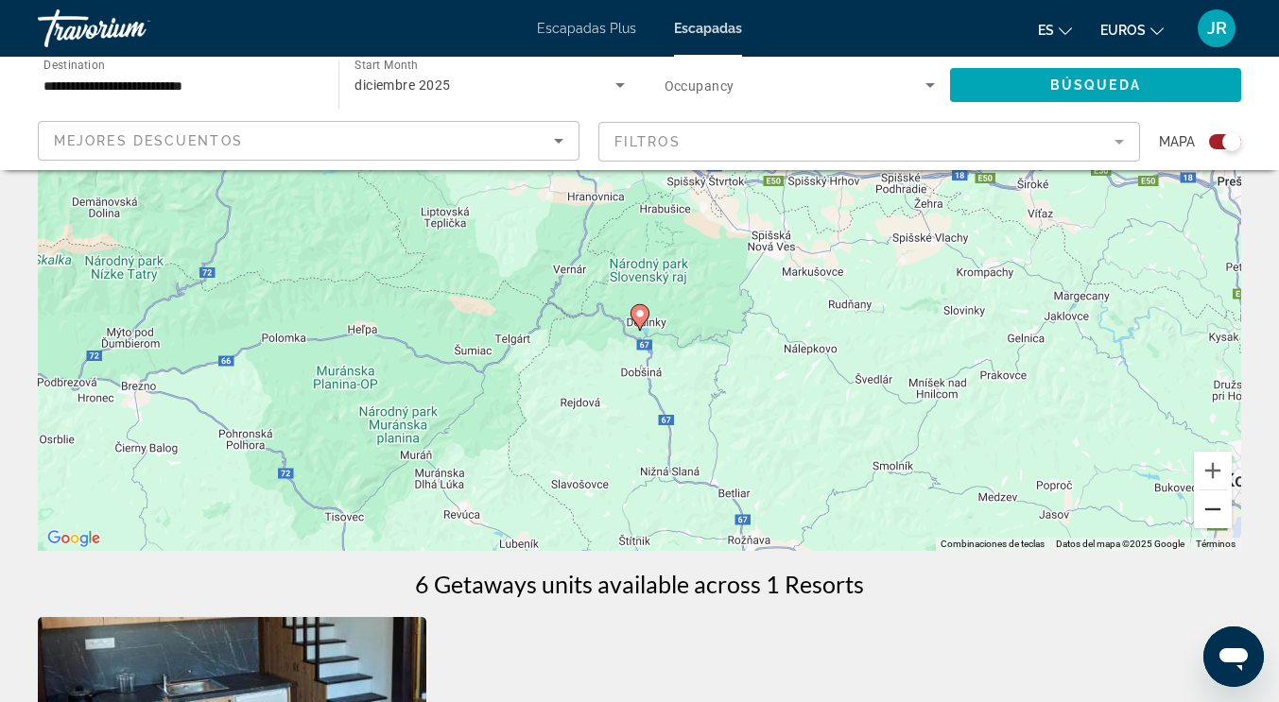
scroll to position [204, 0]
click at [1212, 508] on button "Reducir" at bounding box center [1213, 510] width 38 height 38
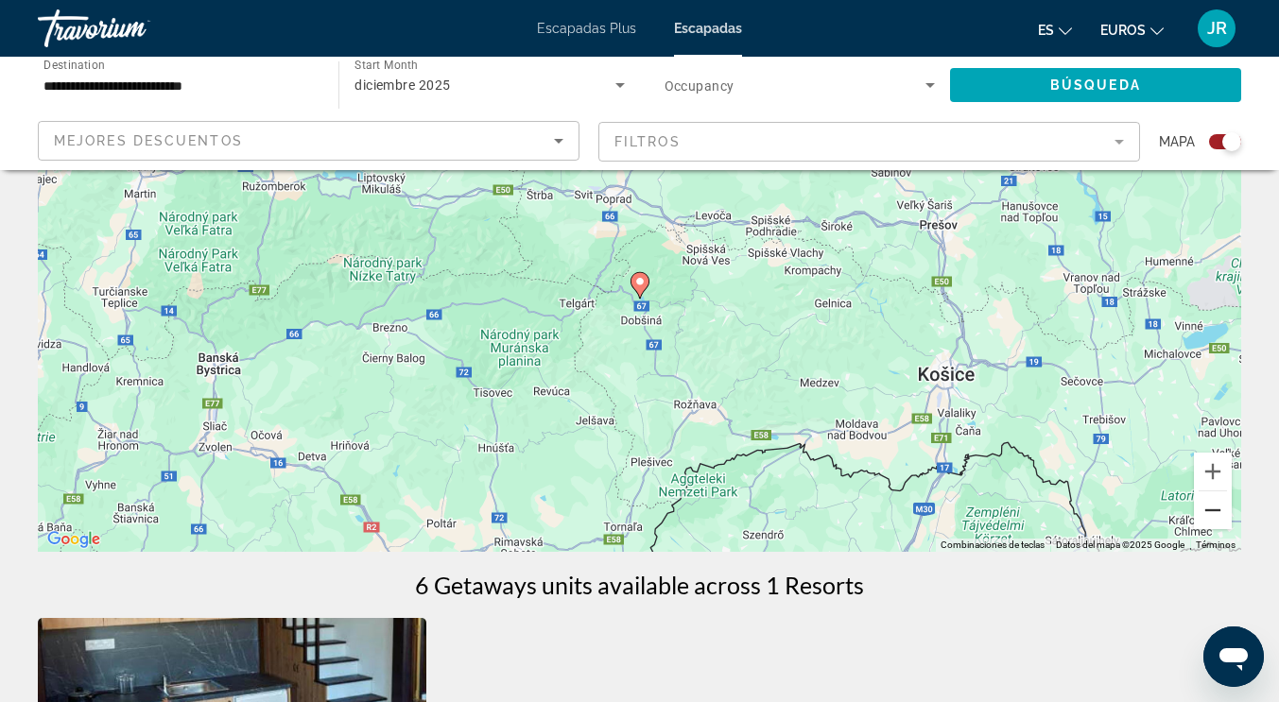
click at [1212, 508] on button "Reducir" at bounding box center [1213, 510] width 38 height 38
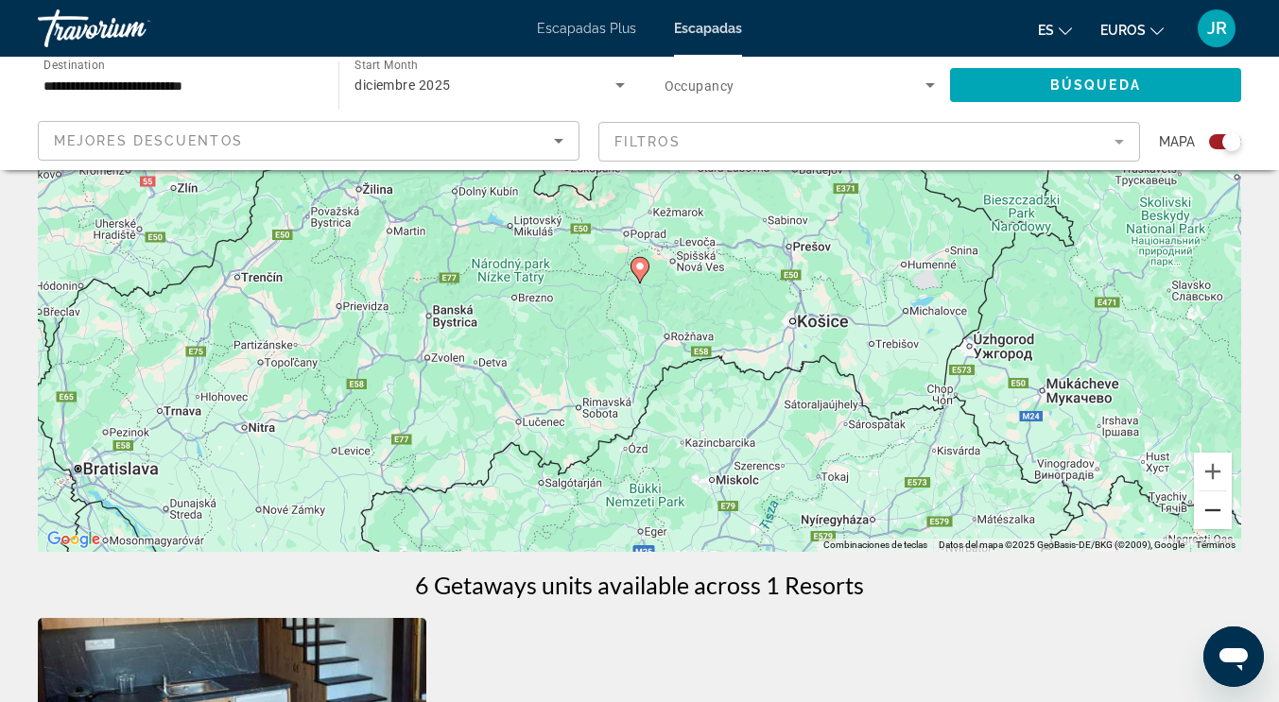
click at [1212, 508] on button "Reducir" at bounding box center [1213, 510] width 38 height 38
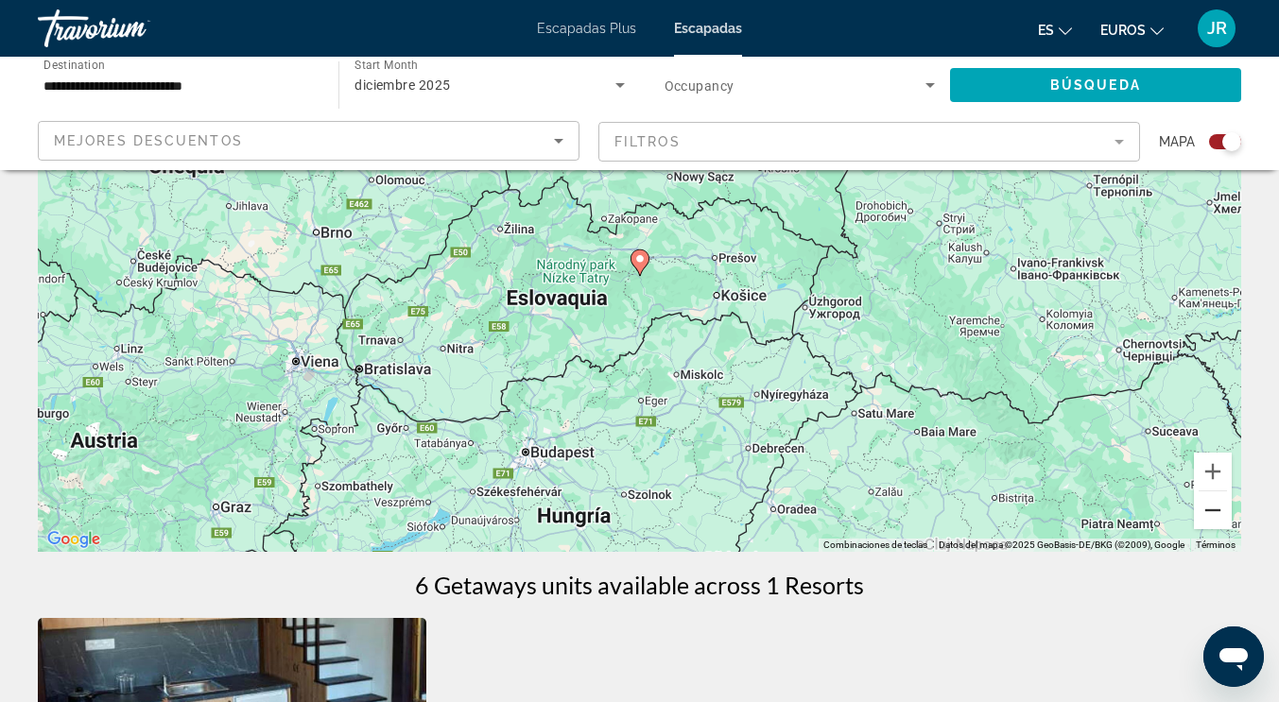
click at [1212, 508] on button "Reducir" at bounding box center [1213, 510] width 38 height 38
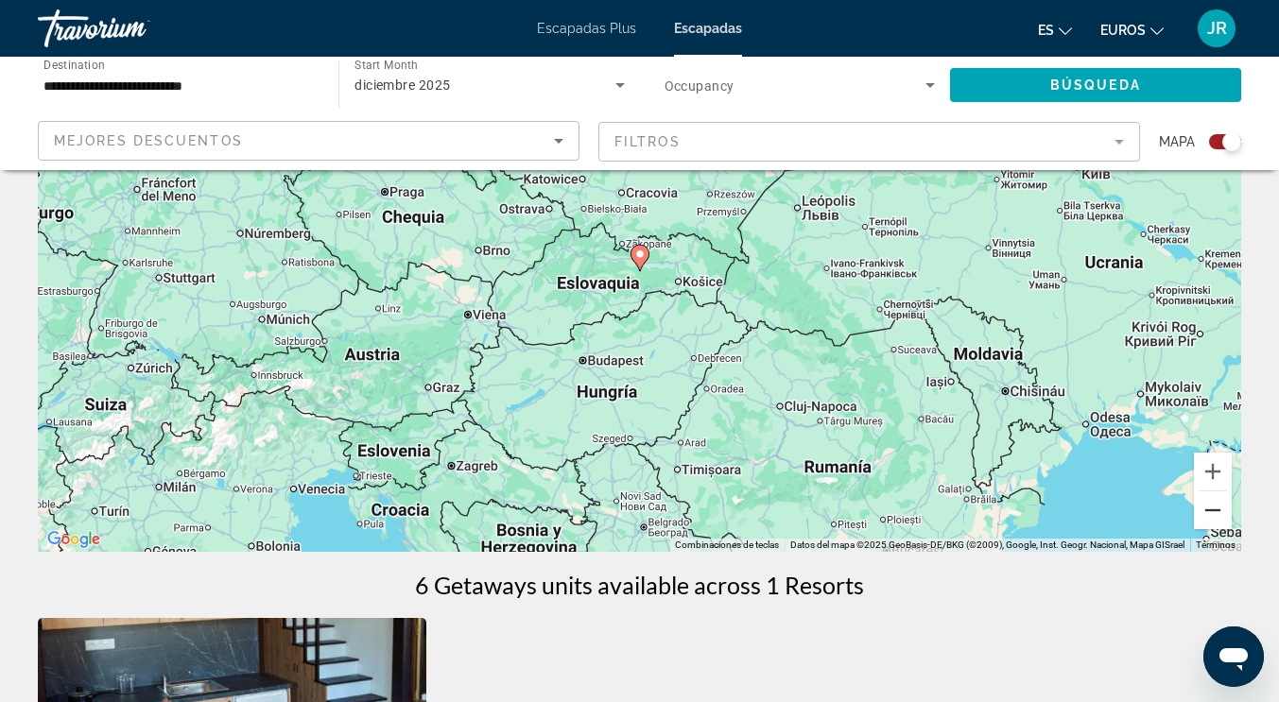
click at [1212, 508] on button "Reducir" at bounding box center [1213, 510] width 38 height 38
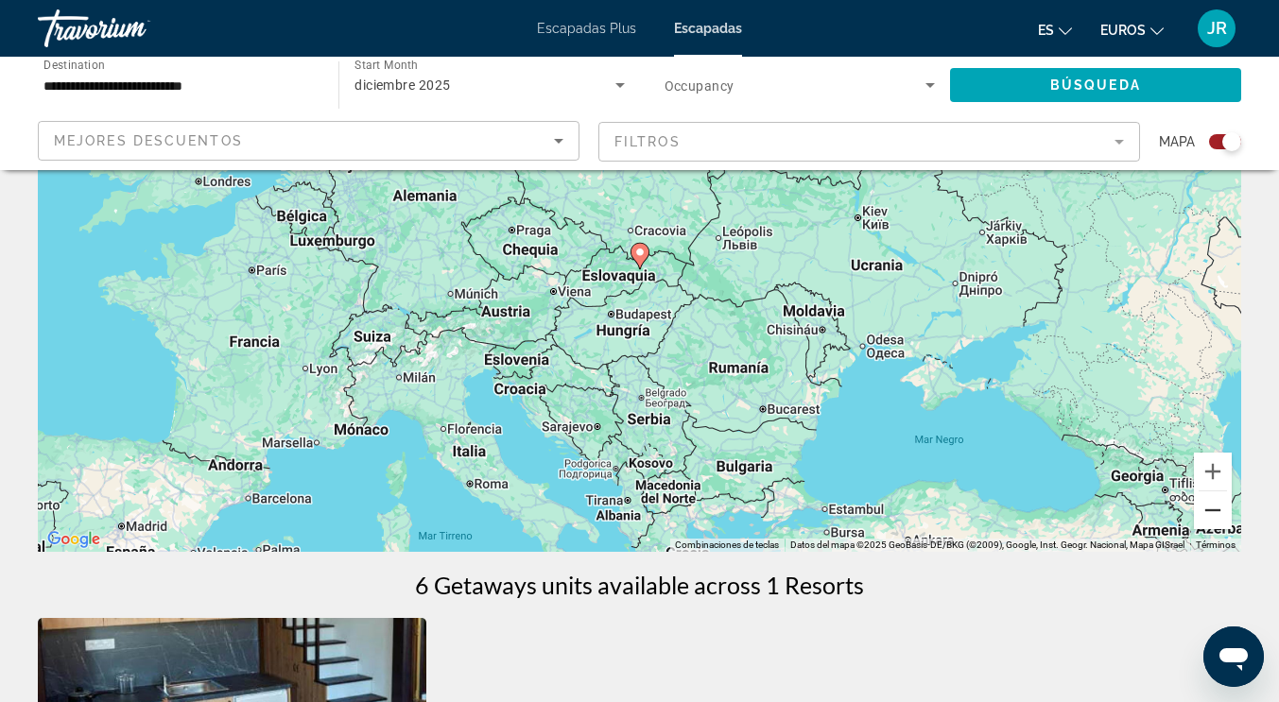
click at [1212, 508] on button "Reducir" at bounding box center [1213, 510] width 38 height 38
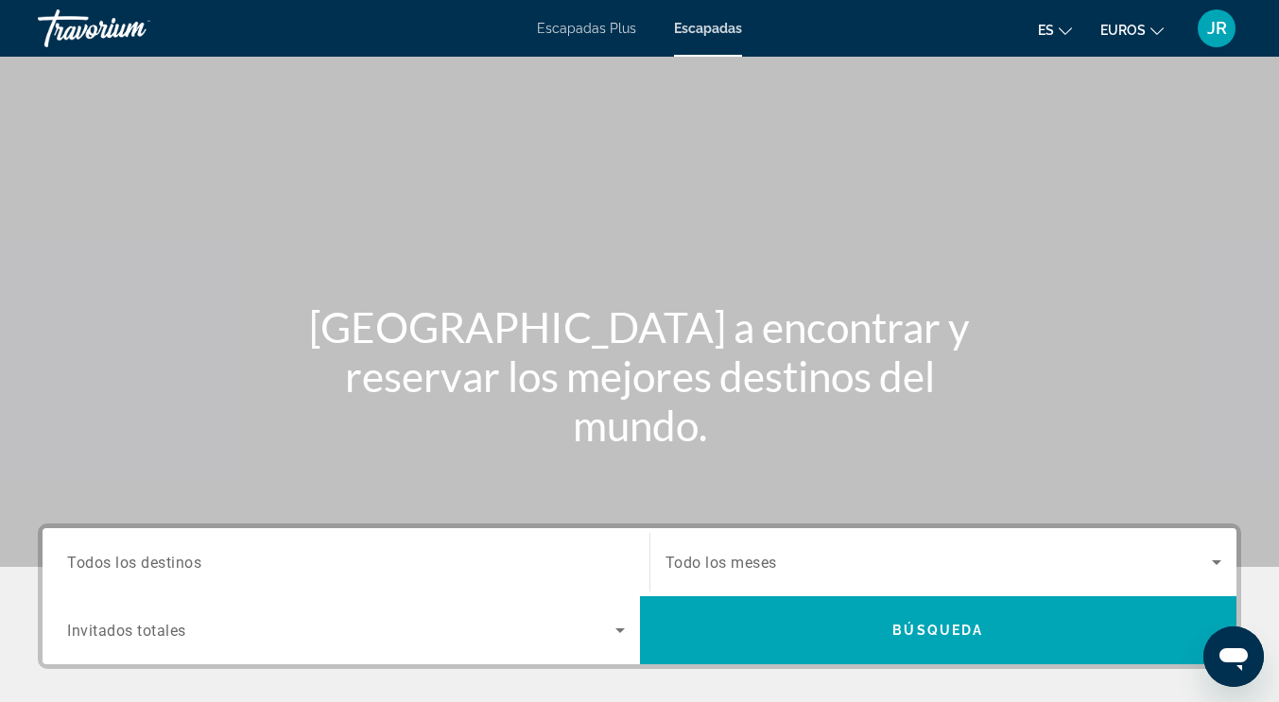
click at [718, 563] on span "Todo los meses" at bounding box center [721, 563] width 112 height 18
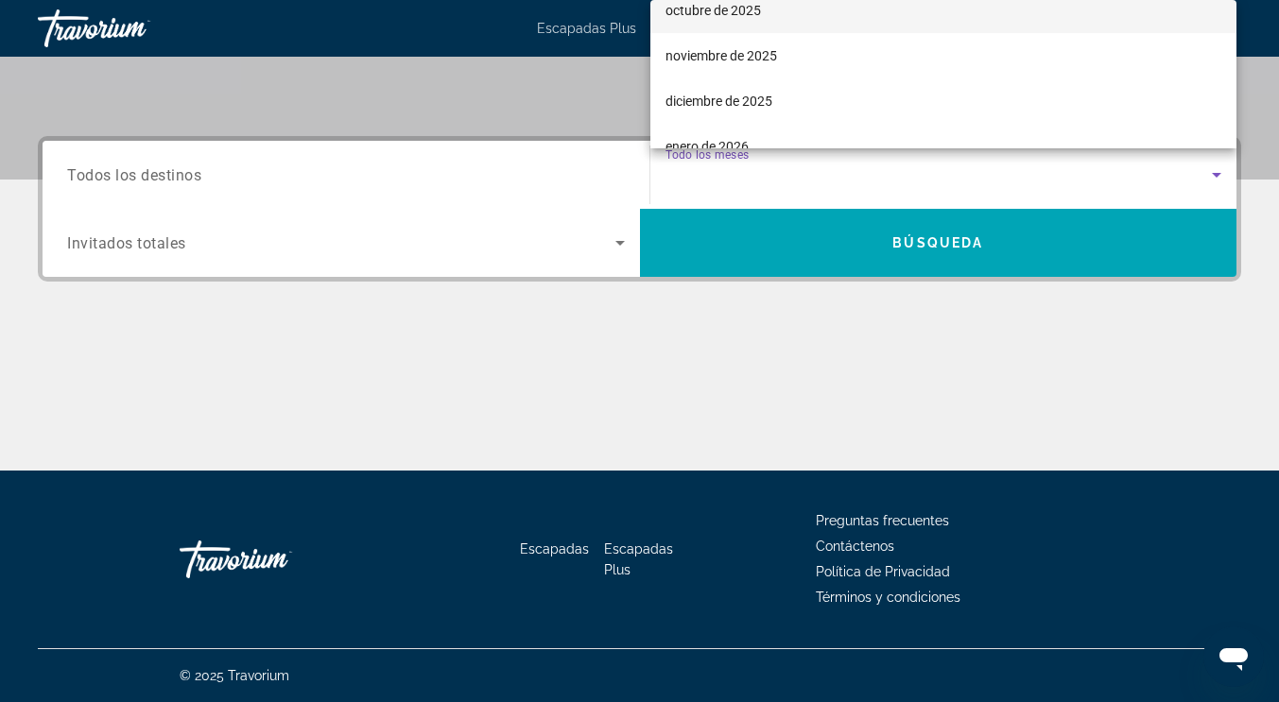
scroll to position [189, 0]
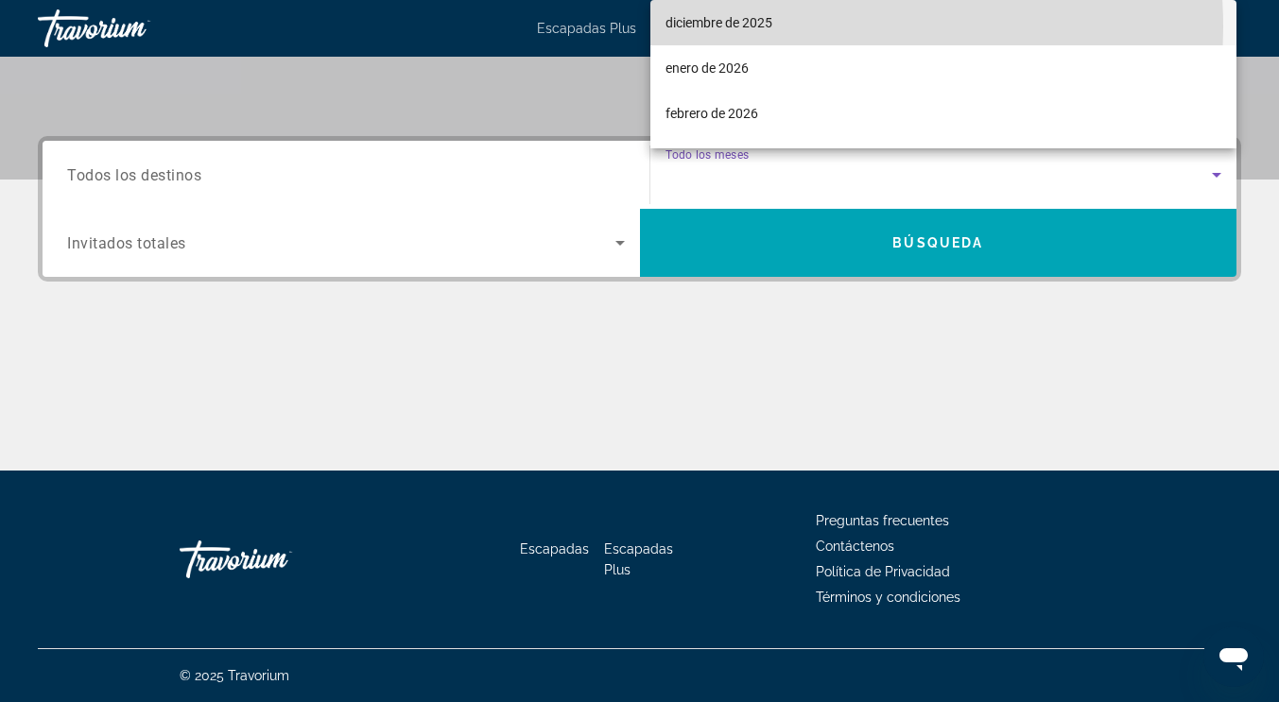
click at [729, 27] on font "diciembre de 2025" at bounding box center [718, 22] width 107 height 15
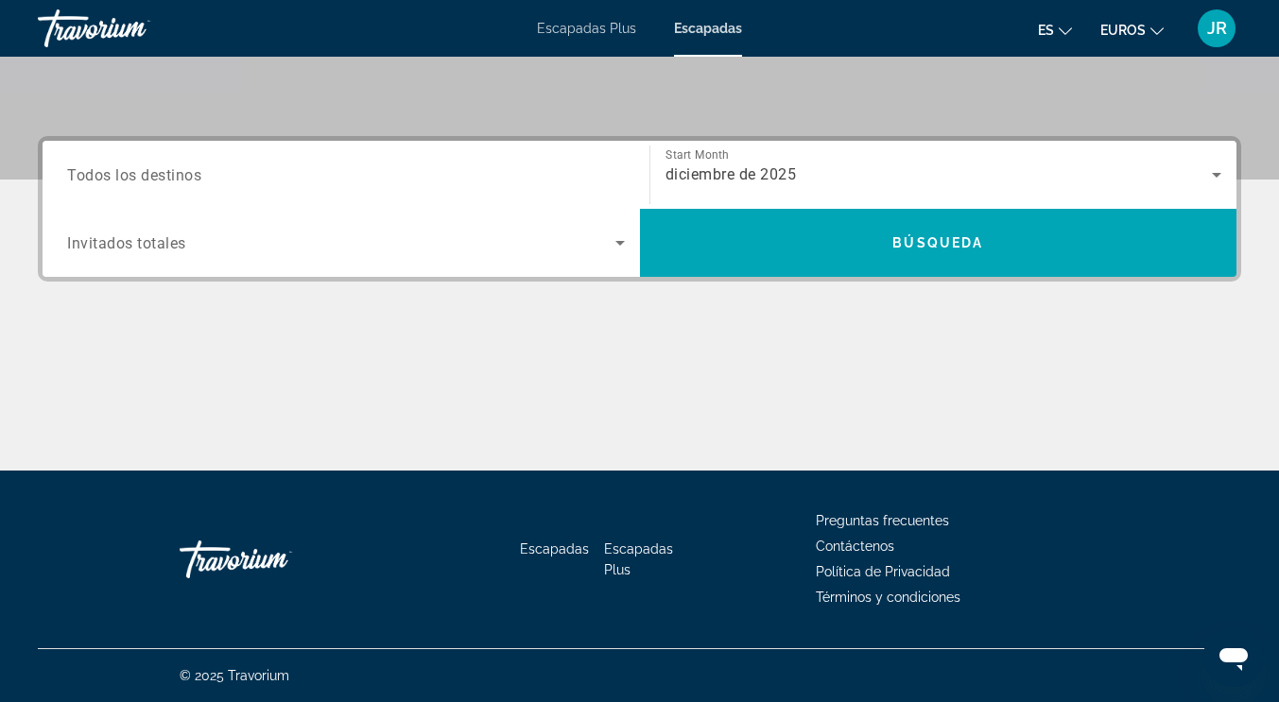
click at [239, 231] on div "Search widget" at bounding box center [346, 242] width 558 height 53
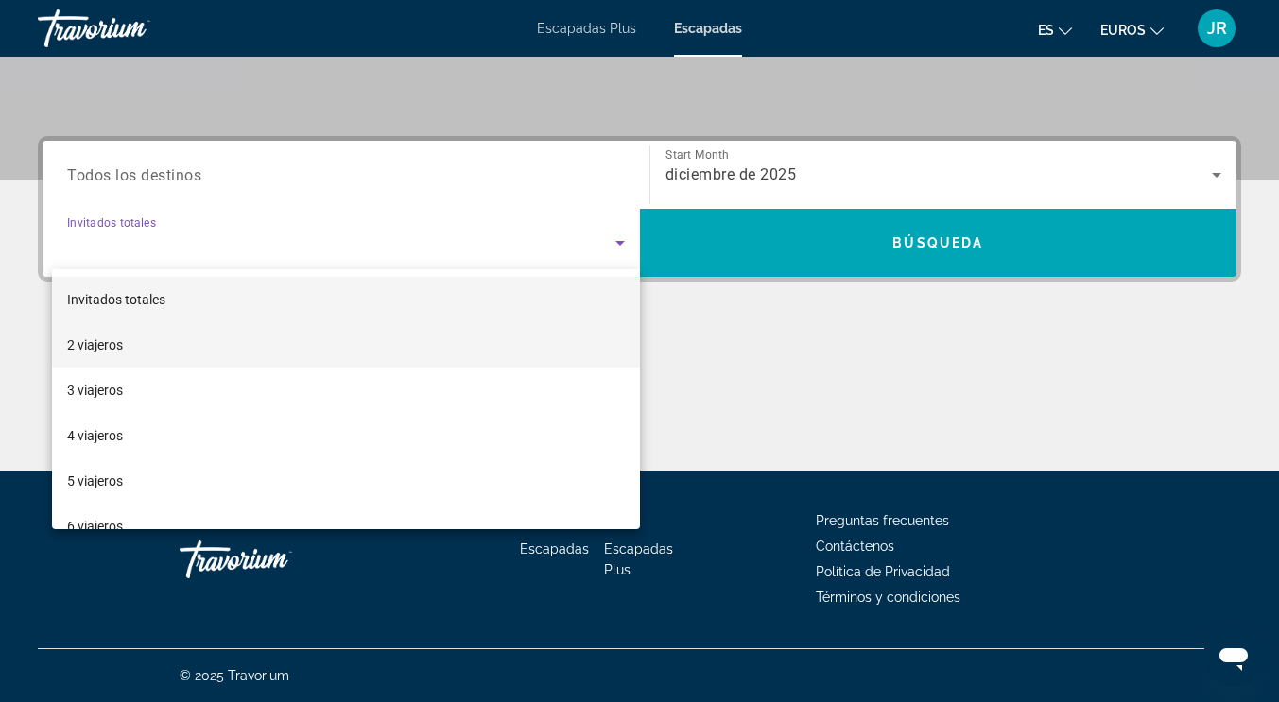
click at [187, 353] on mat-option "2 viajeros" at bounding box center [346, 344] width 588 height 45
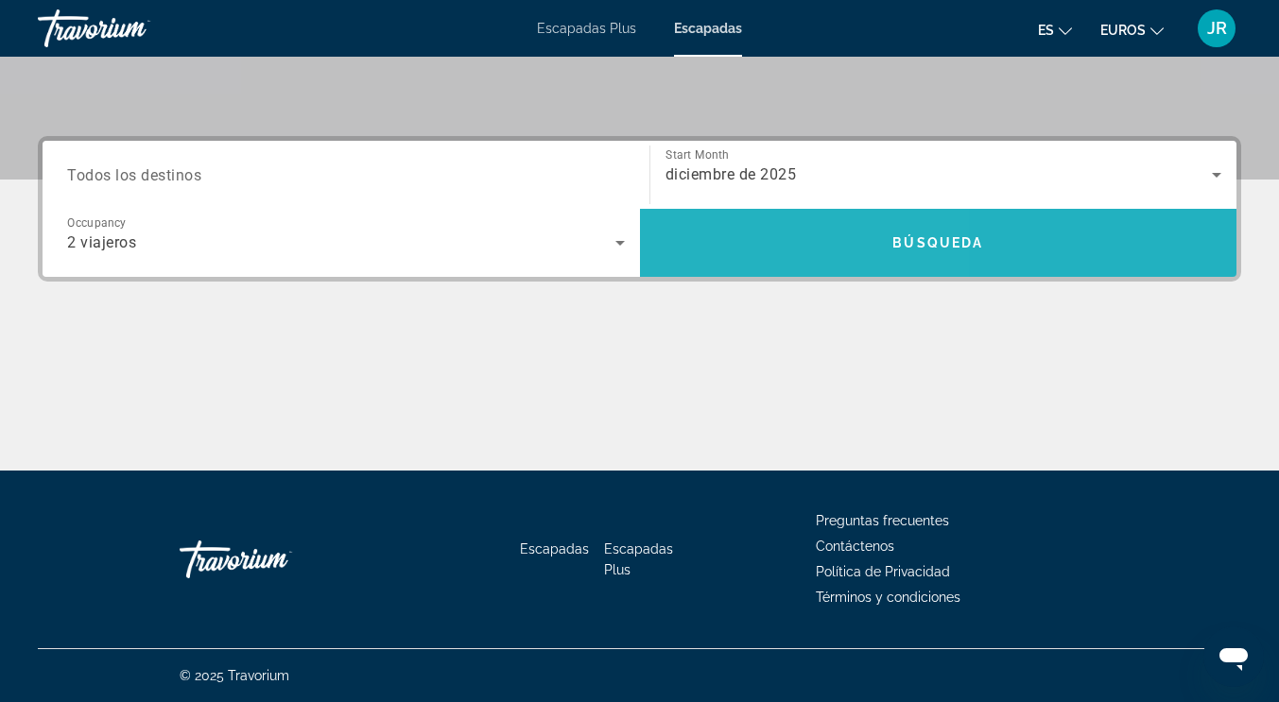
click at [743, 249] on span "Search widget" at bounding box center [938, 242] width 597 height 45
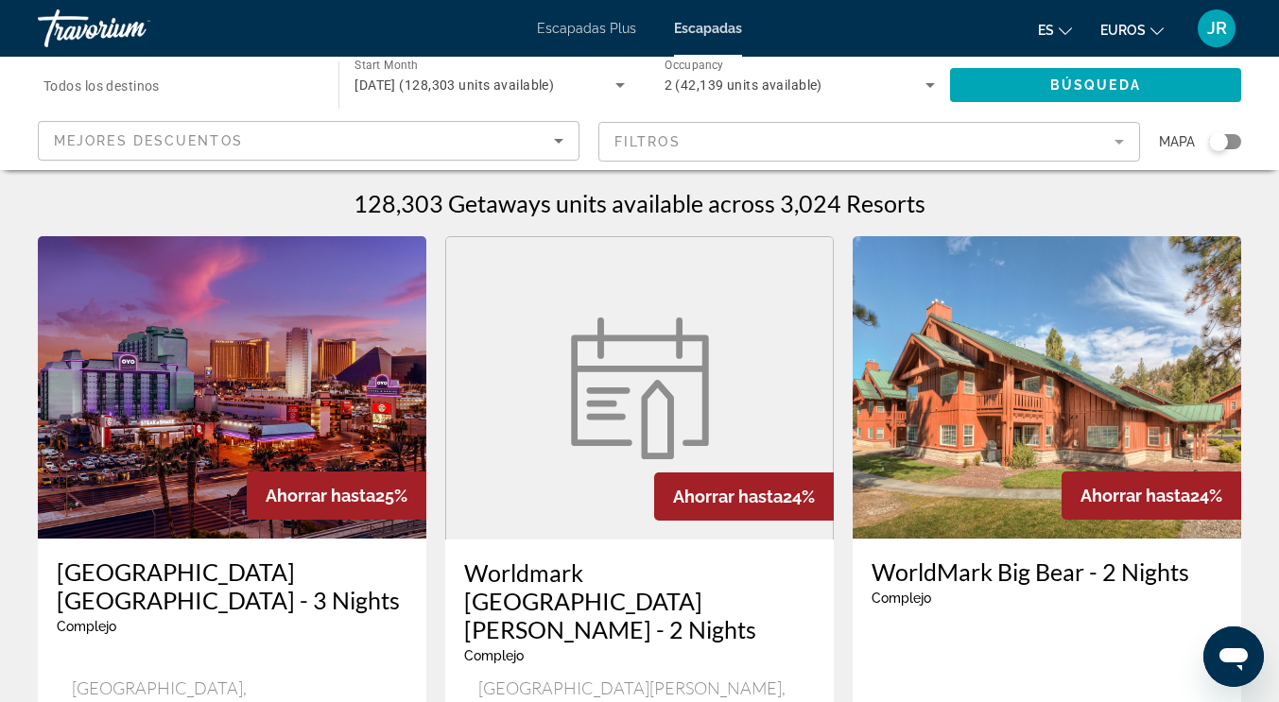
click at [1221, 136] on div "Search widget" at bounding box center [1218, 141] width 19 height 19
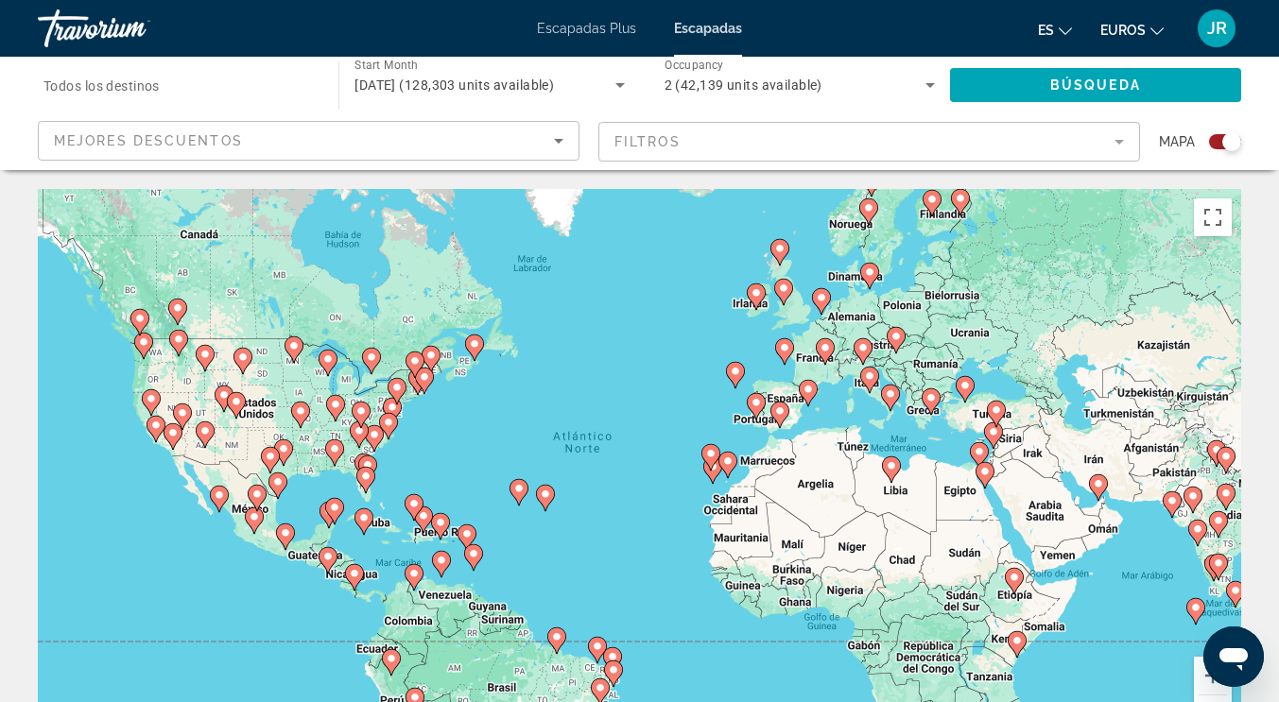
click at [808, 396] on icon "Contenido principal" at bounding box center [807, 393] width 17 height 25
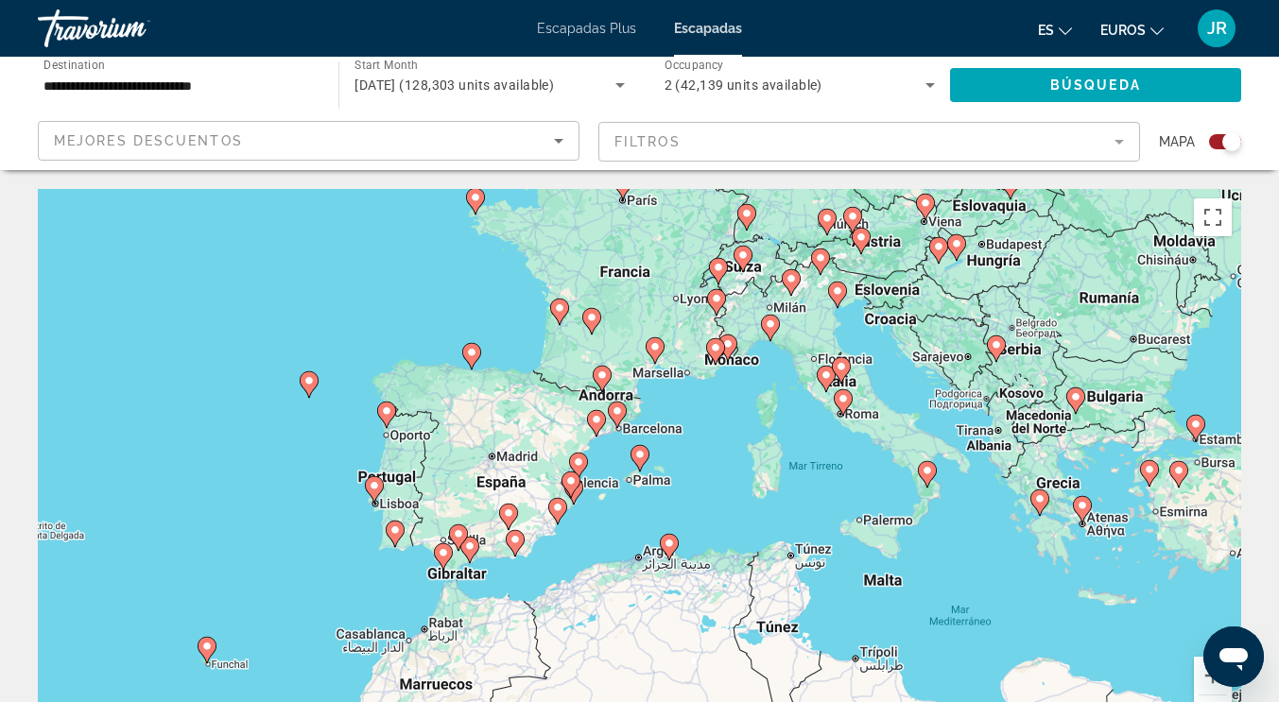
click at [614, 417] on icon "Contenido principal" at bounding box center [616, 415] width 17 height 25
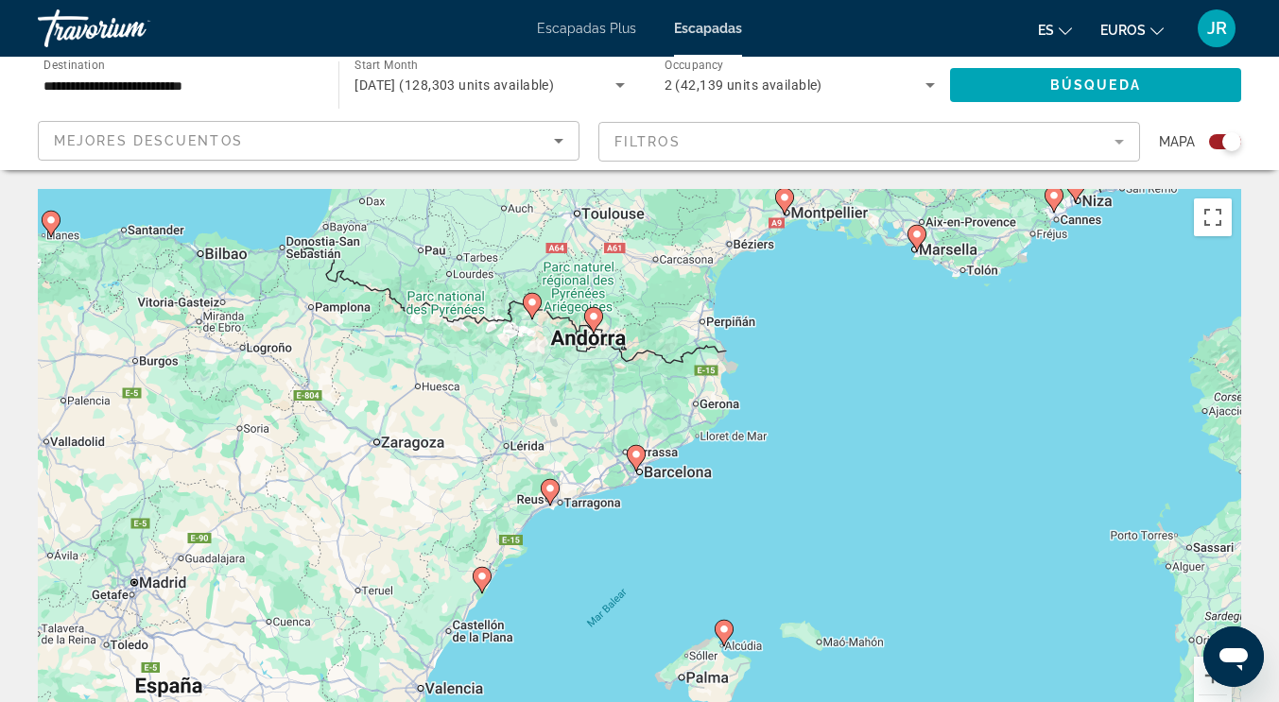
click at [631, 456] on image "Contenido principal" at bounding box center [635, 454] width 11 height 11
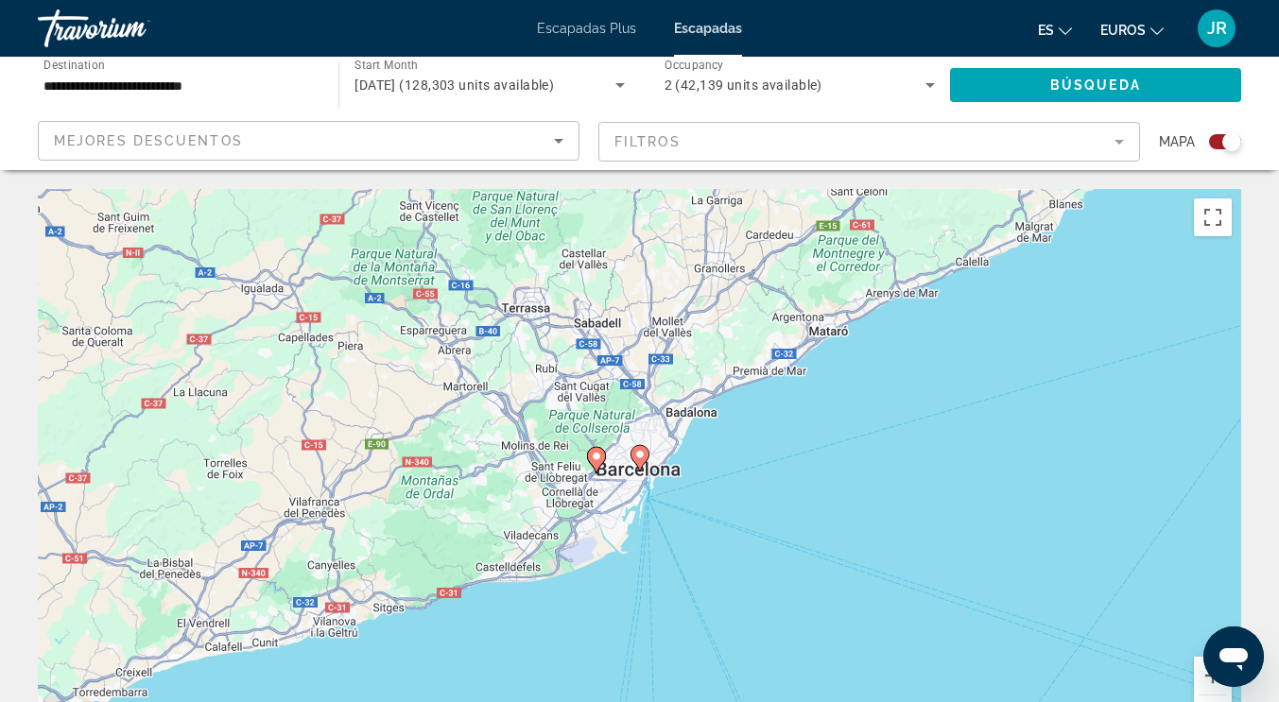
click at [638, 460] on icon "Contenido principal" at bounding box center [638, 458] width 17 height 25
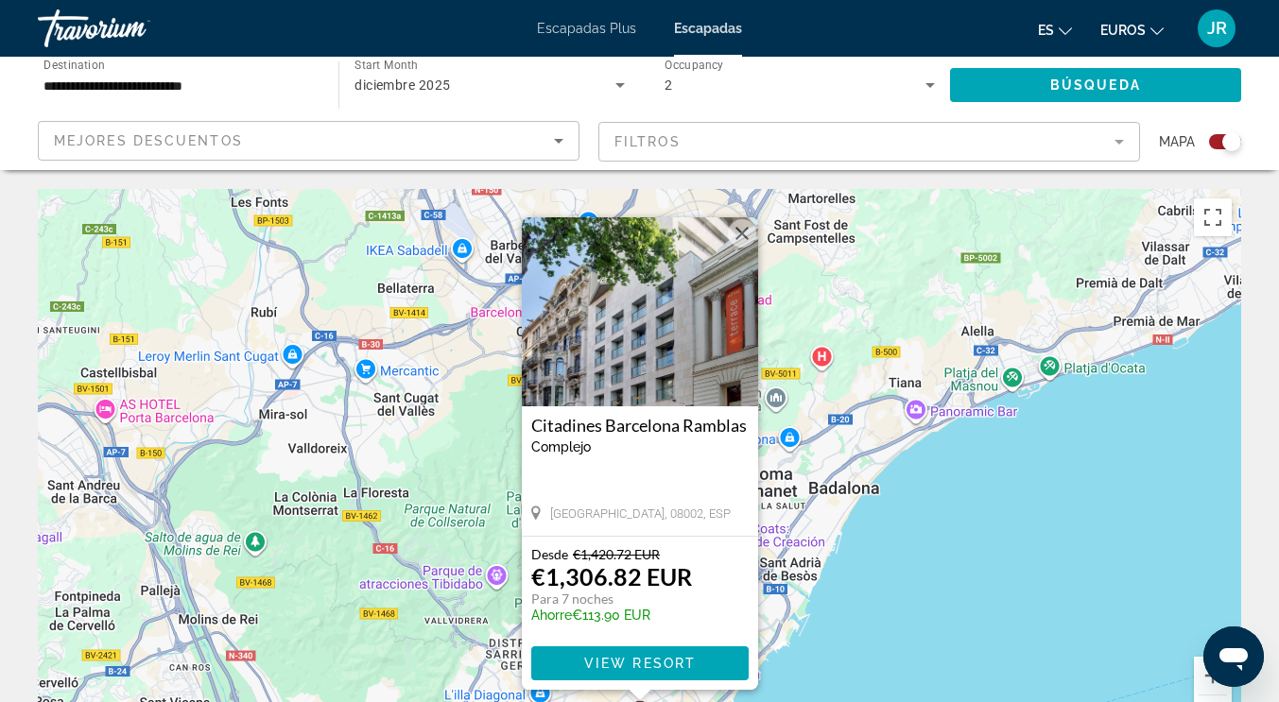
click at [939, 563] on div "Para activar la función de arrastre con el teclado, pulsa Alt + Intro. Cuando h…" at bounding box center [639, 472] width 1203 height 567
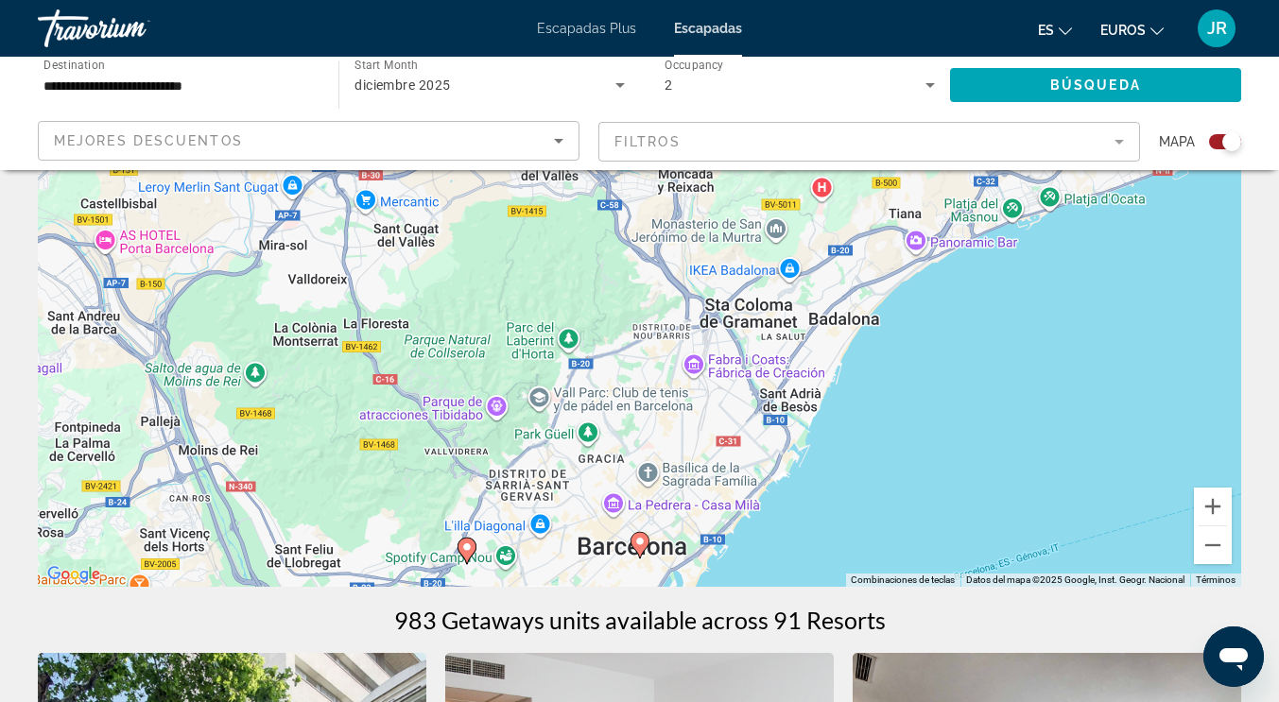
scroll to position [189, 0]
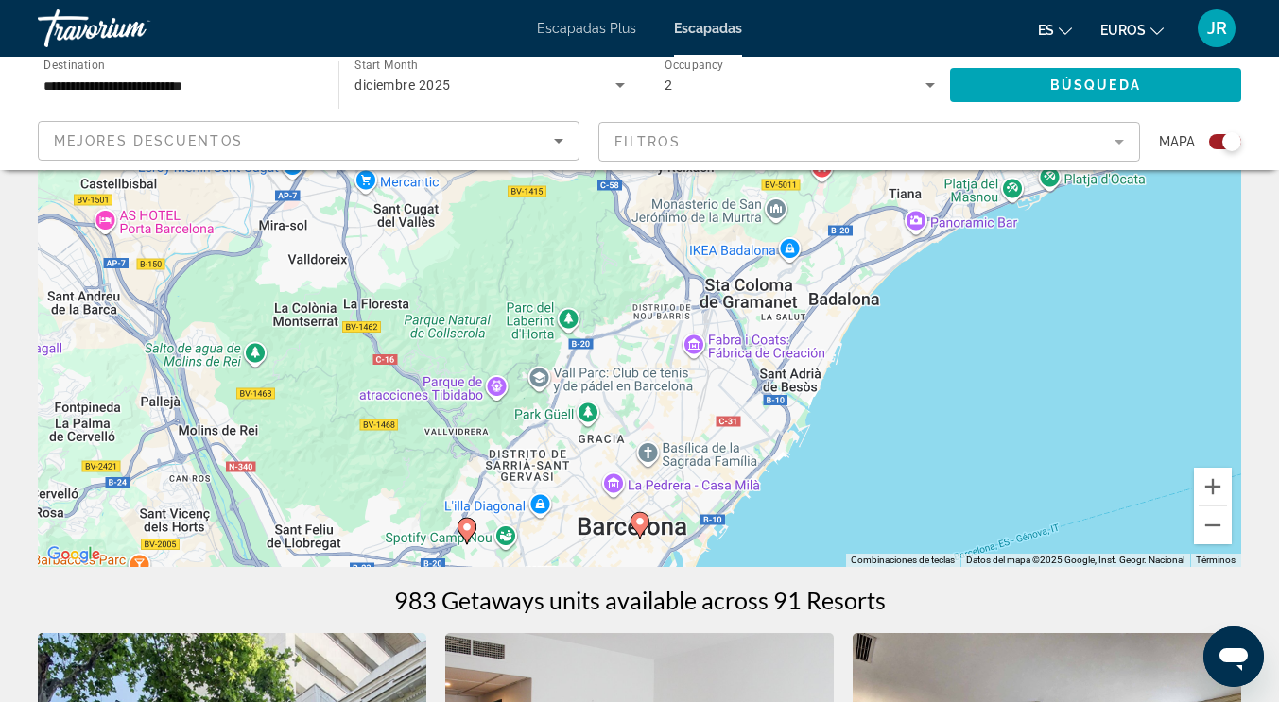
click at [466, 526] on image "Contenido principal" at bounding box center [466, 527] width 11 height 11
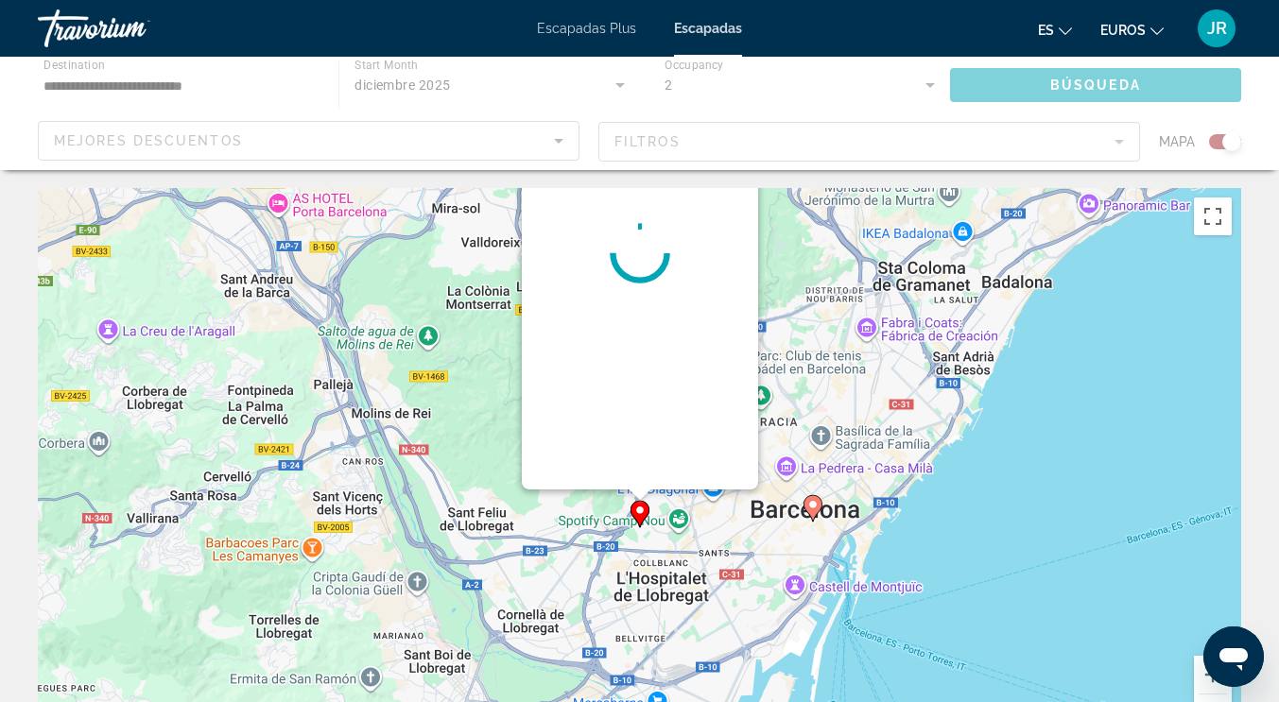
scroll to position [0, 0]
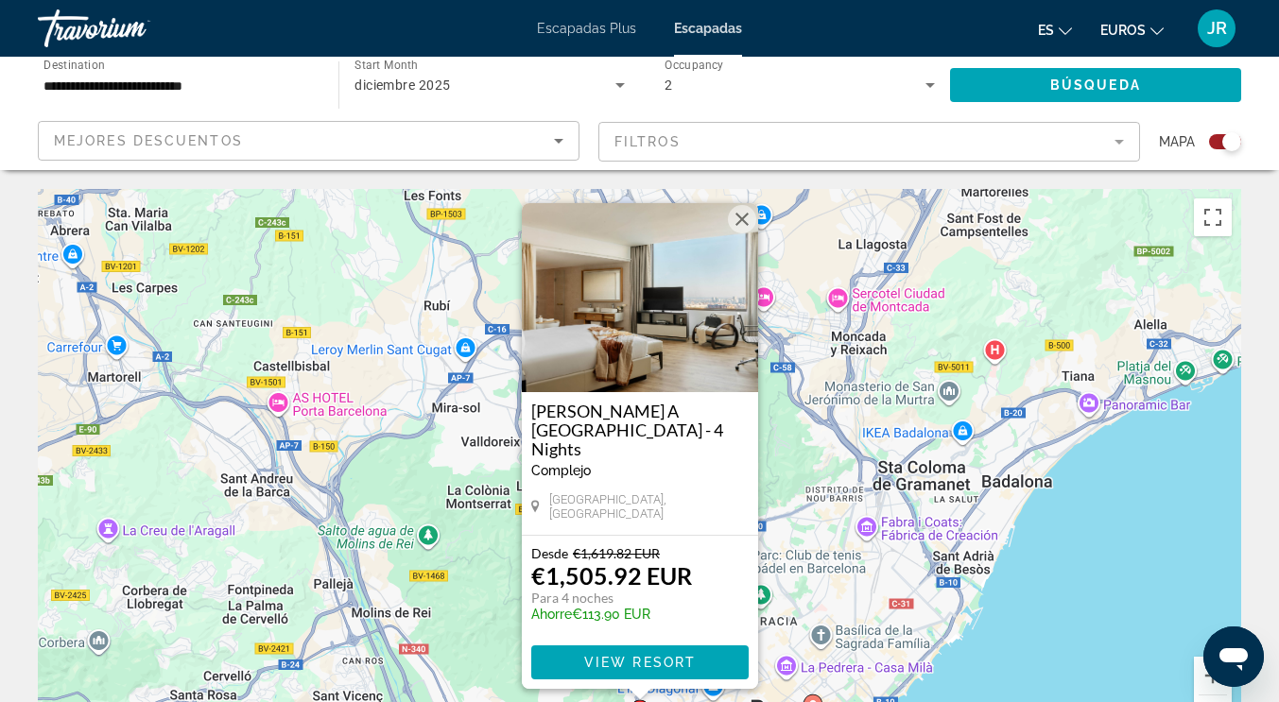
click at [1109, 622] on div "Para activar la función de arrastre con el teclado, pulsa Alt + Intro. Cuando h…" at bounding box center [639, 472] width 1203 height 567
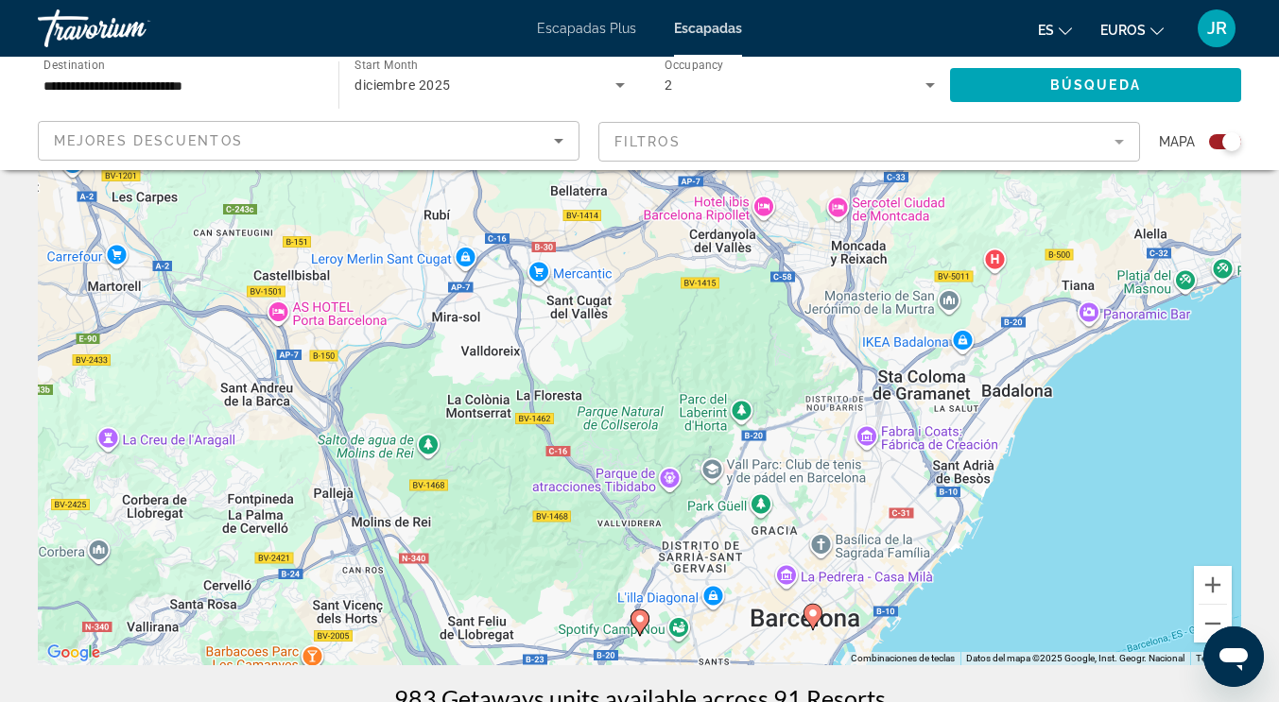
scroll to position [189, 0]
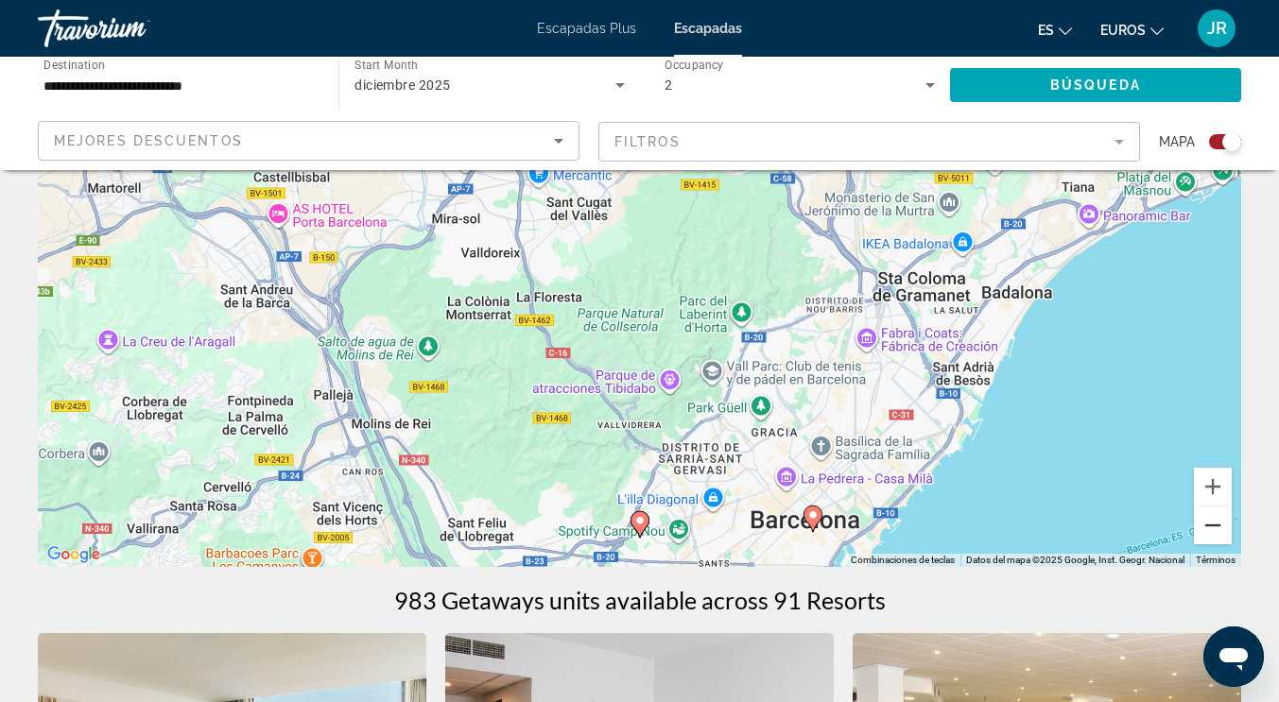
click at [1210, 533] on button "Reducir" at bounding box center [1213, 526] width 38 height 38
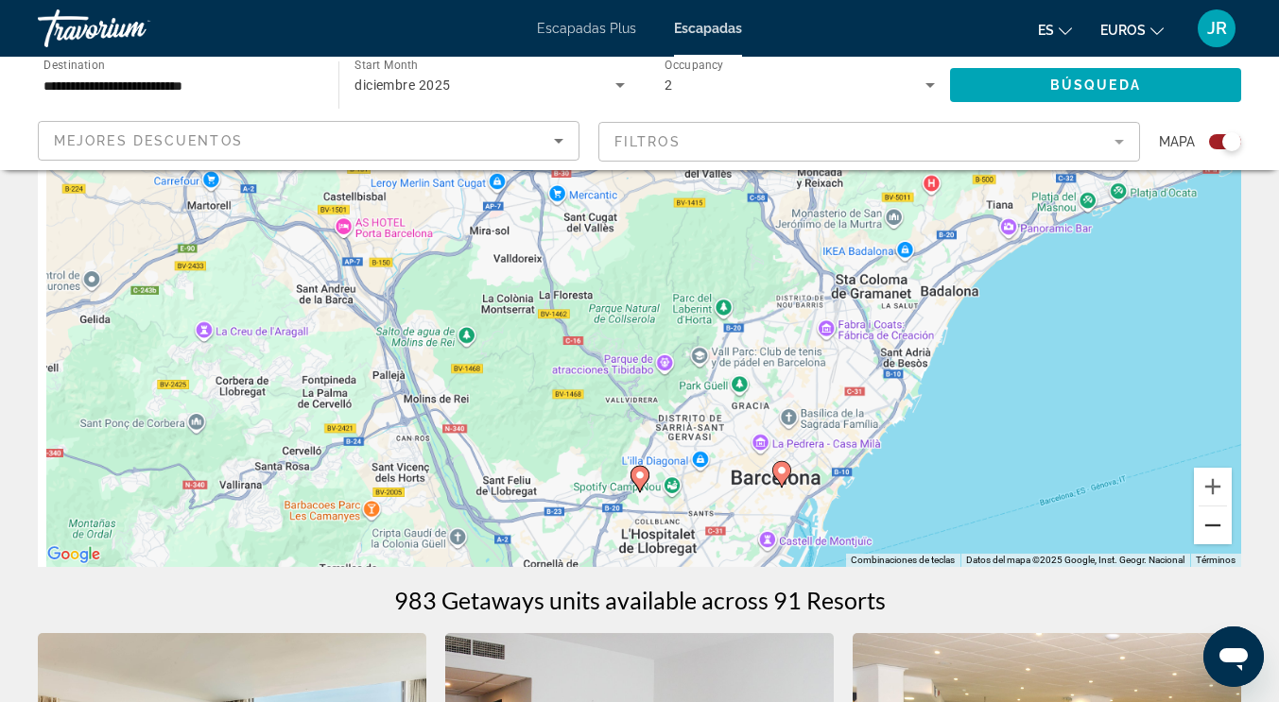
click at [1210, 533] on button "Reducir" at bounding box center [1213, 526] width 38 height 38
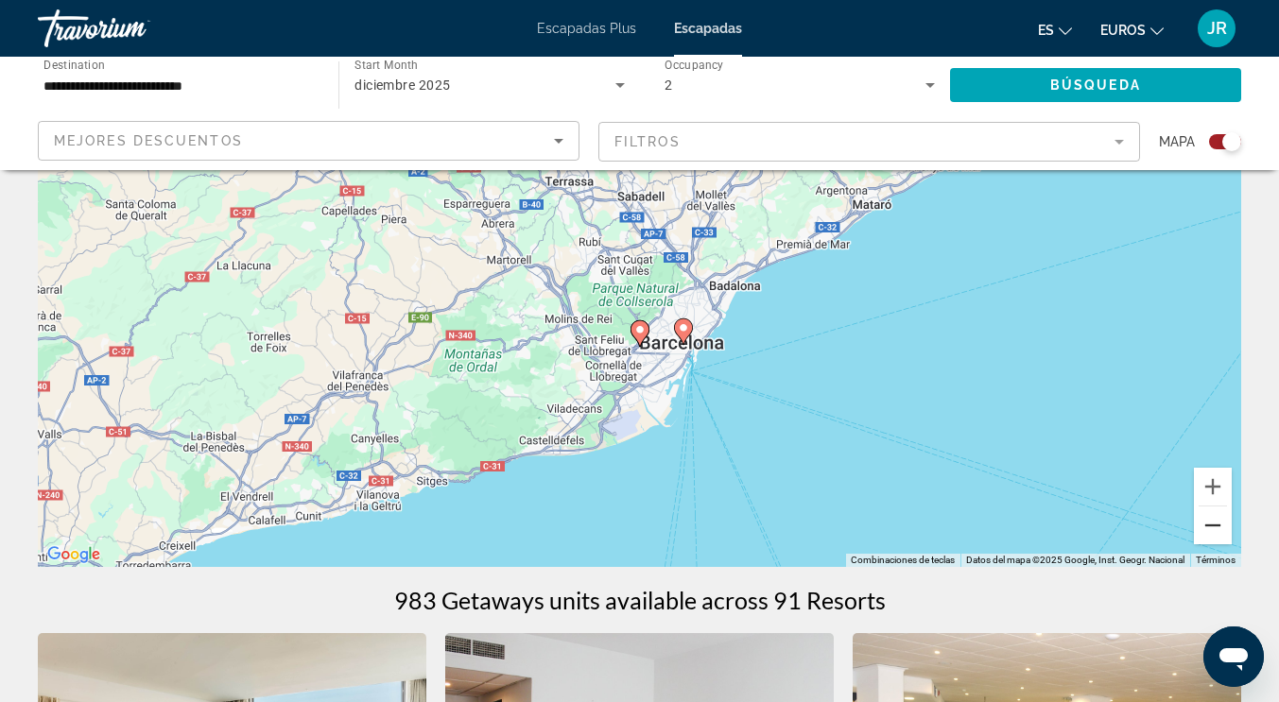
click at [1210, 534] on button "Reducir" at bounding box center [1213, 526] width 38 height 38
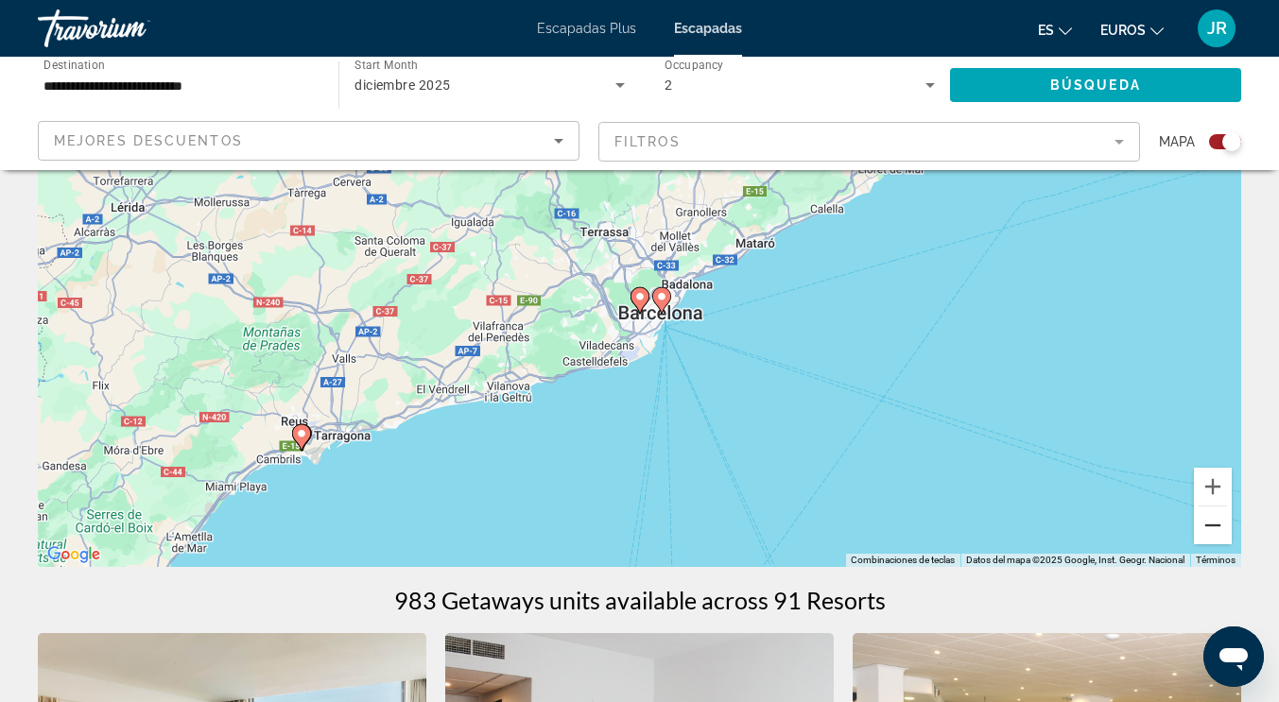
click at [1210, 534] on button "Reducir" at bounding box center [1213, 526] width 38 height 38
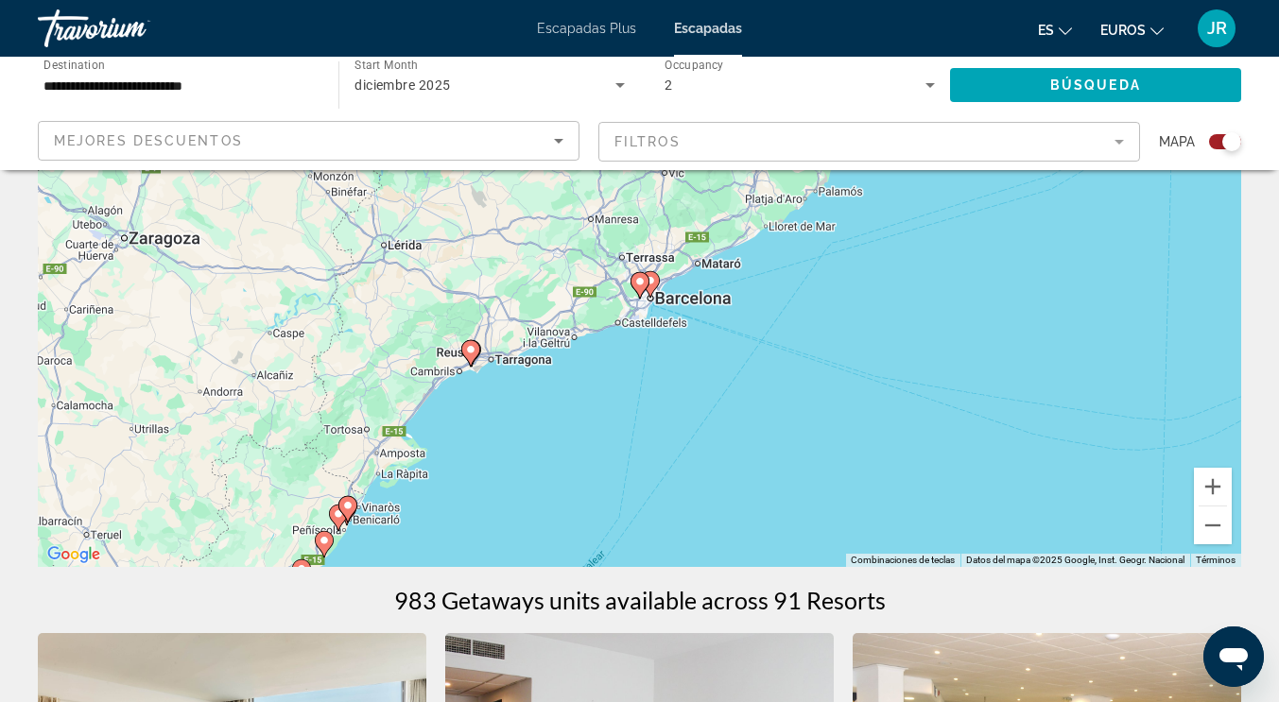
click at [469, 357] on icon "Contenido principal" at bounding box center [469, 353] width 17 height 25
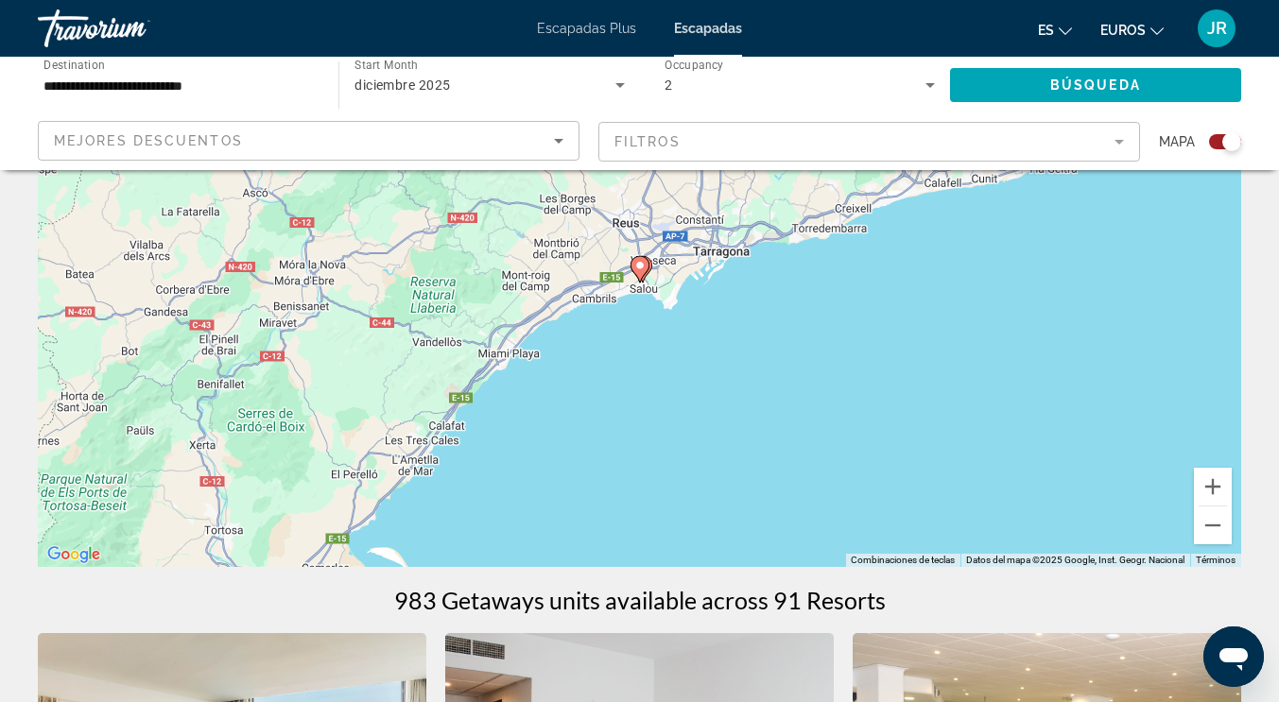
click at [637, 269] on image "Contenido principal" at bounding box center [639, 265] width 11 height 11
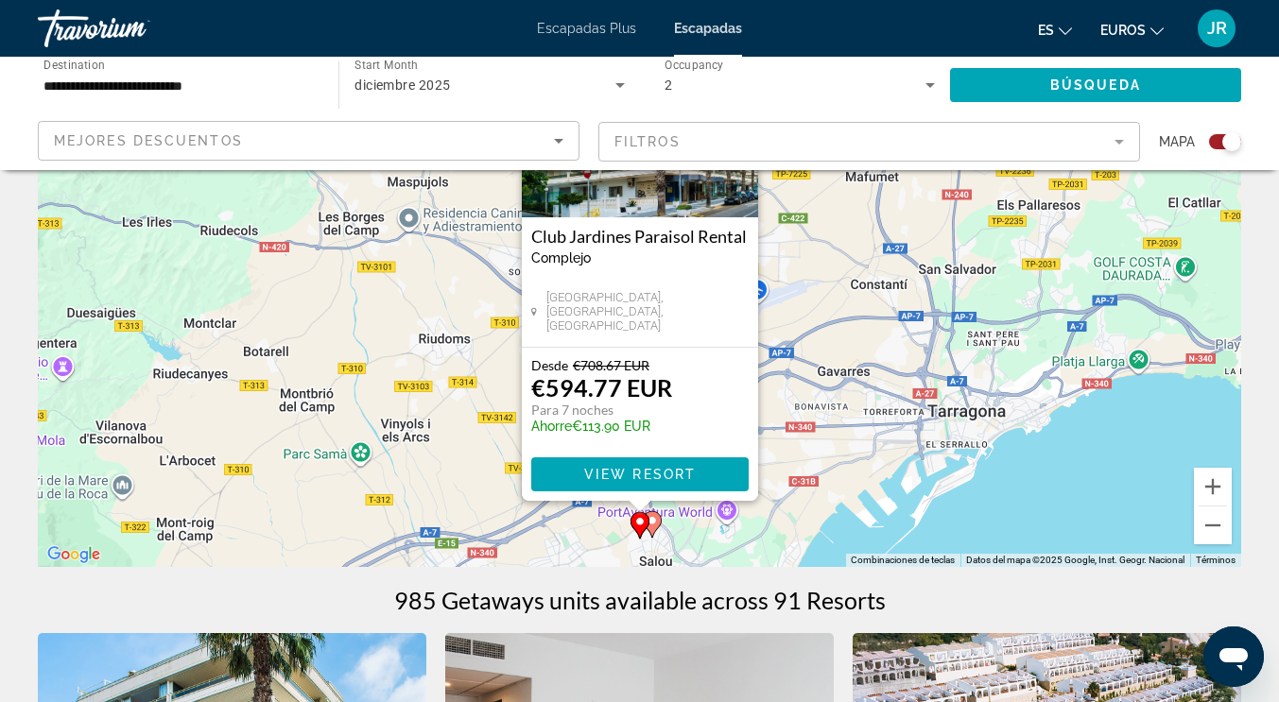
click at [658, 518] on icon "Contenido principal" at bounding box center [651, 524] width 17 height 25
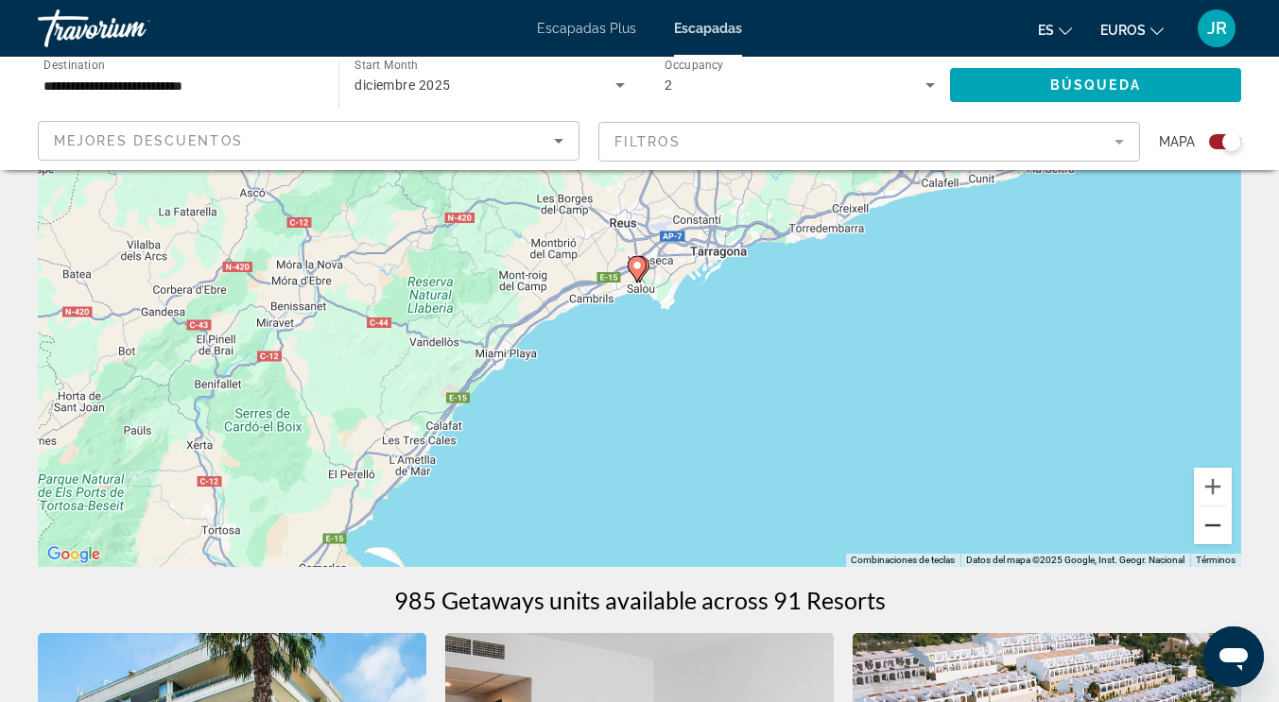
click at [1215, 536] on button "Reducir" at bounding box center [1213, 526] width 38 height 38
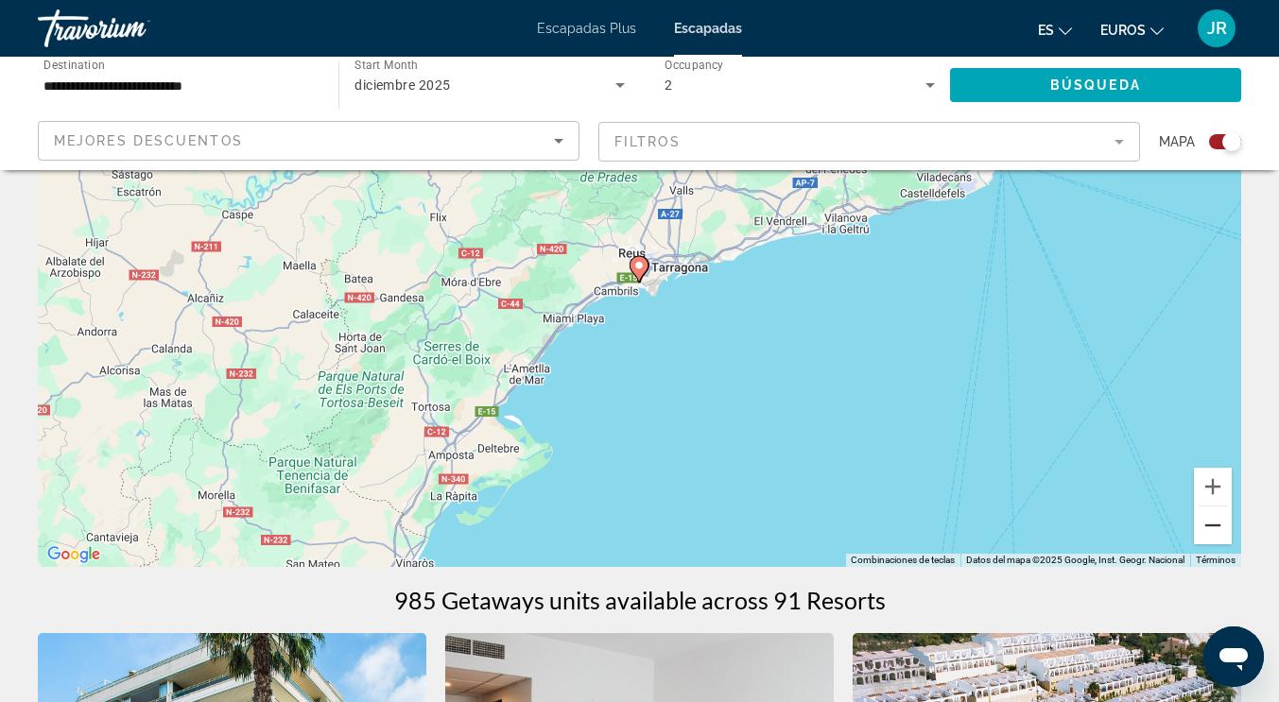
click at [1214, 533] on button "Reducir" at bounding box center [1213, 526] width 38 height 38
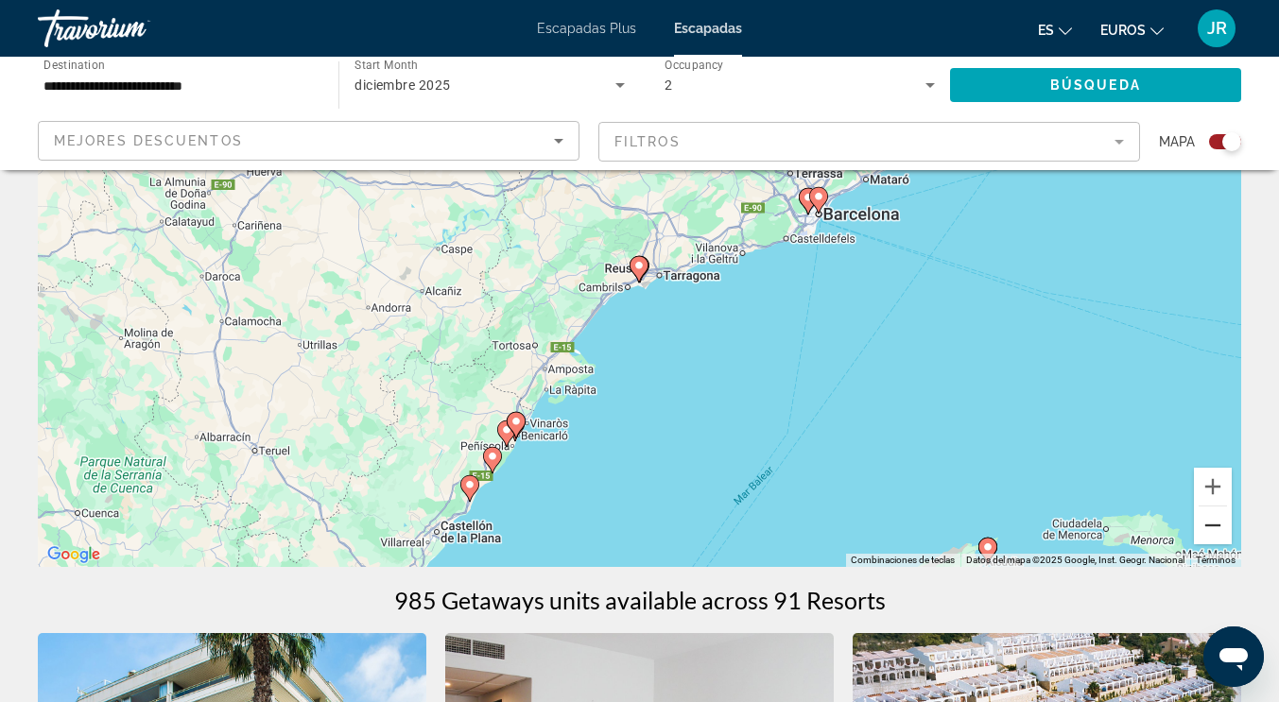
click at [1215, 533] on button "Reducir" at bounding box center [1213, 526] width 38 height 38
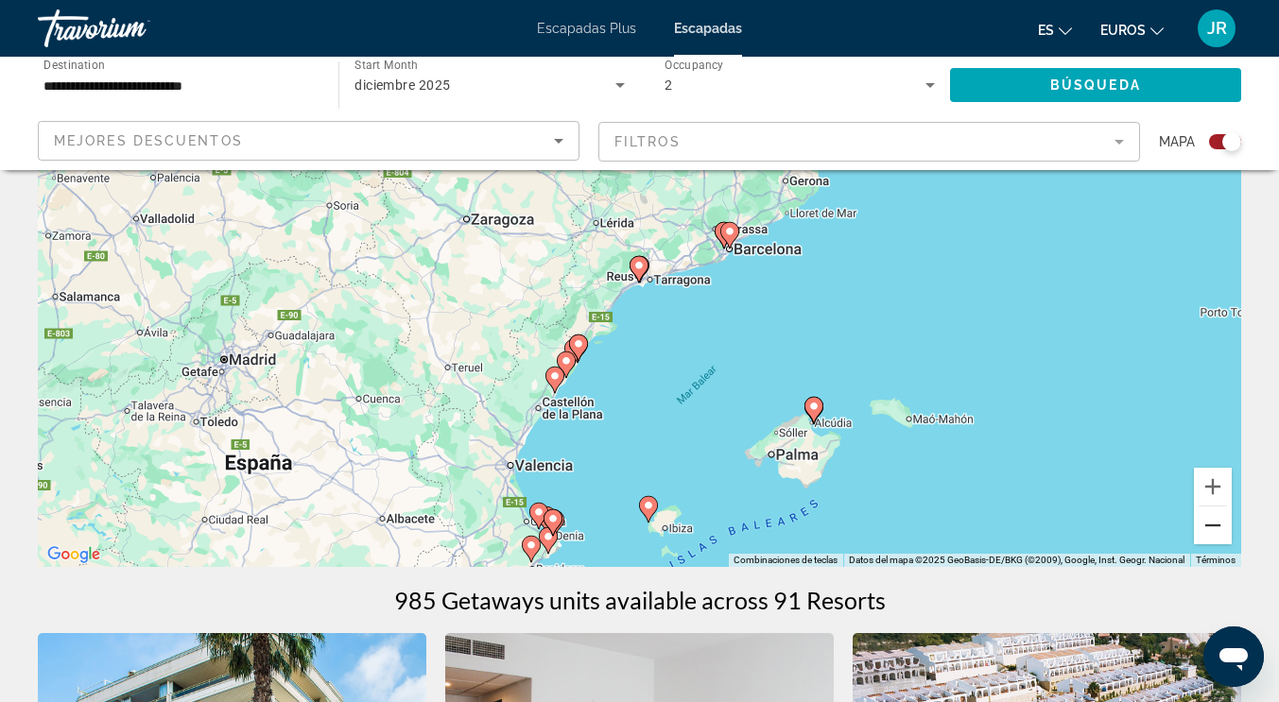
click at [1215, 533] on button "Reducir" at bounding box center [1213, 526] width 38 height 38
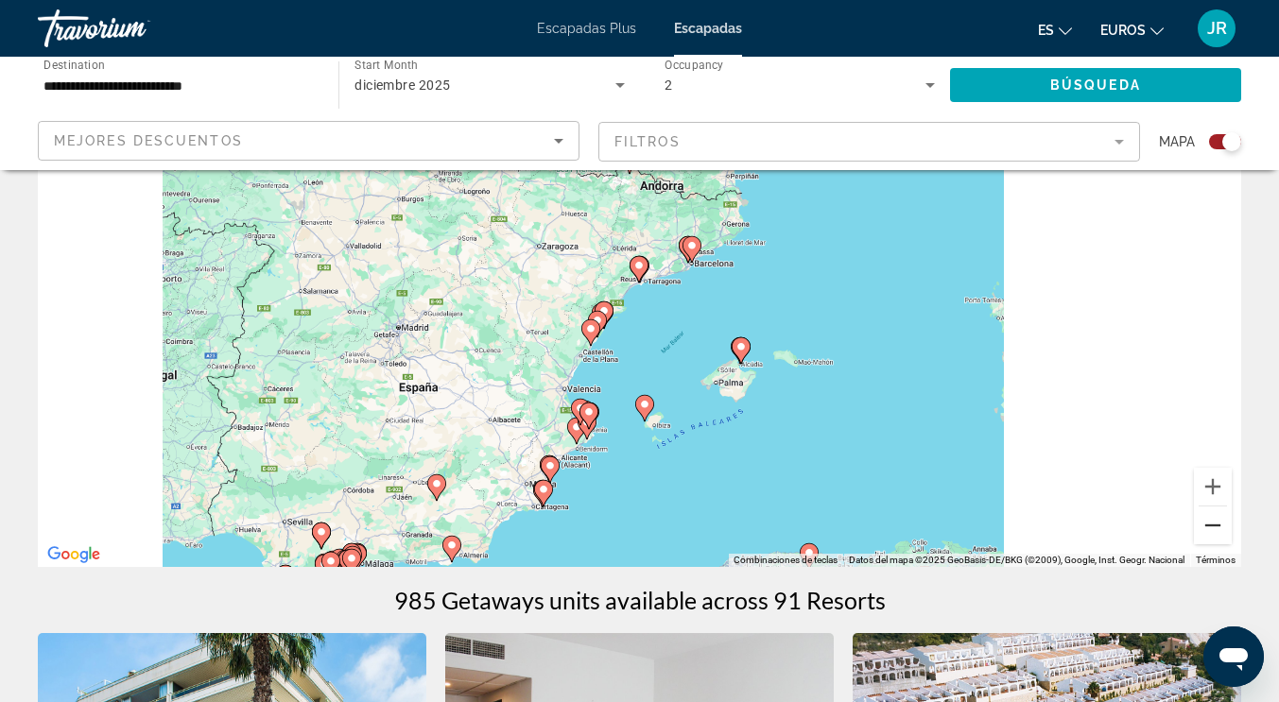
click at [1215, 533] on button "Reducir" at bounding box center [1213, 526] width 38 height 38
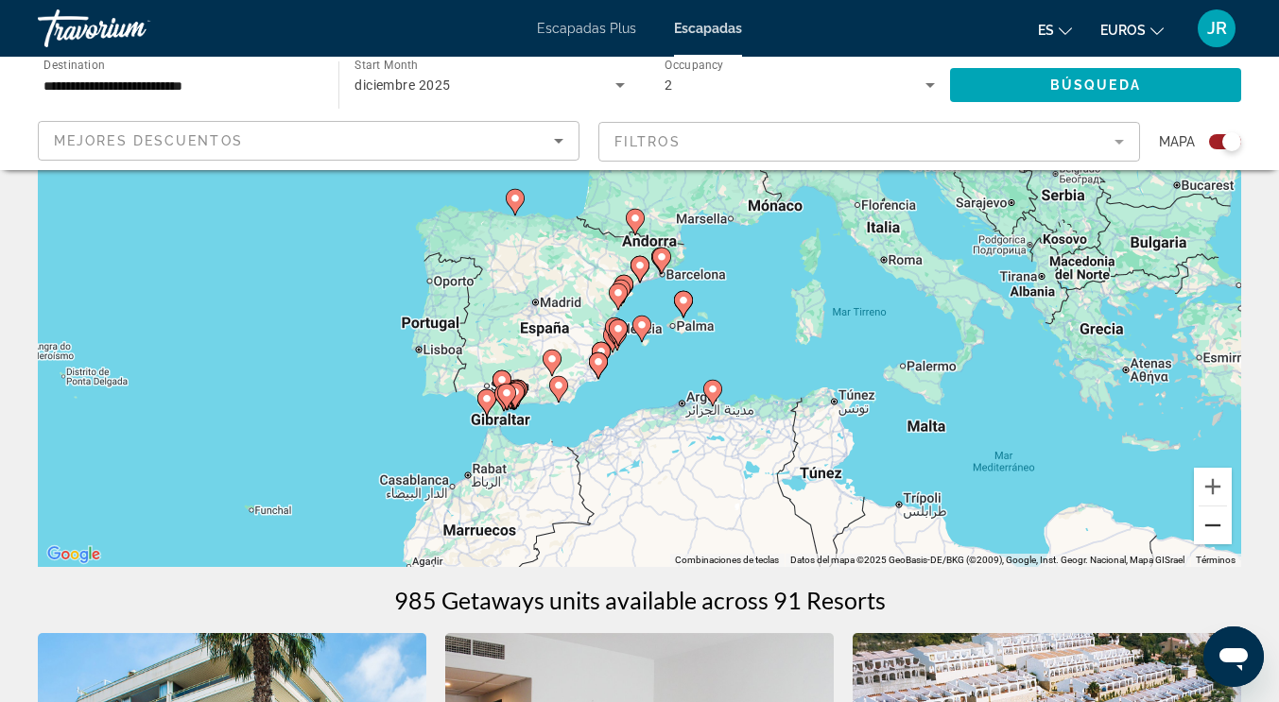
click at [1215, 533] on button "Reducir" at bounding box center [1213, 526] width 38 height 38
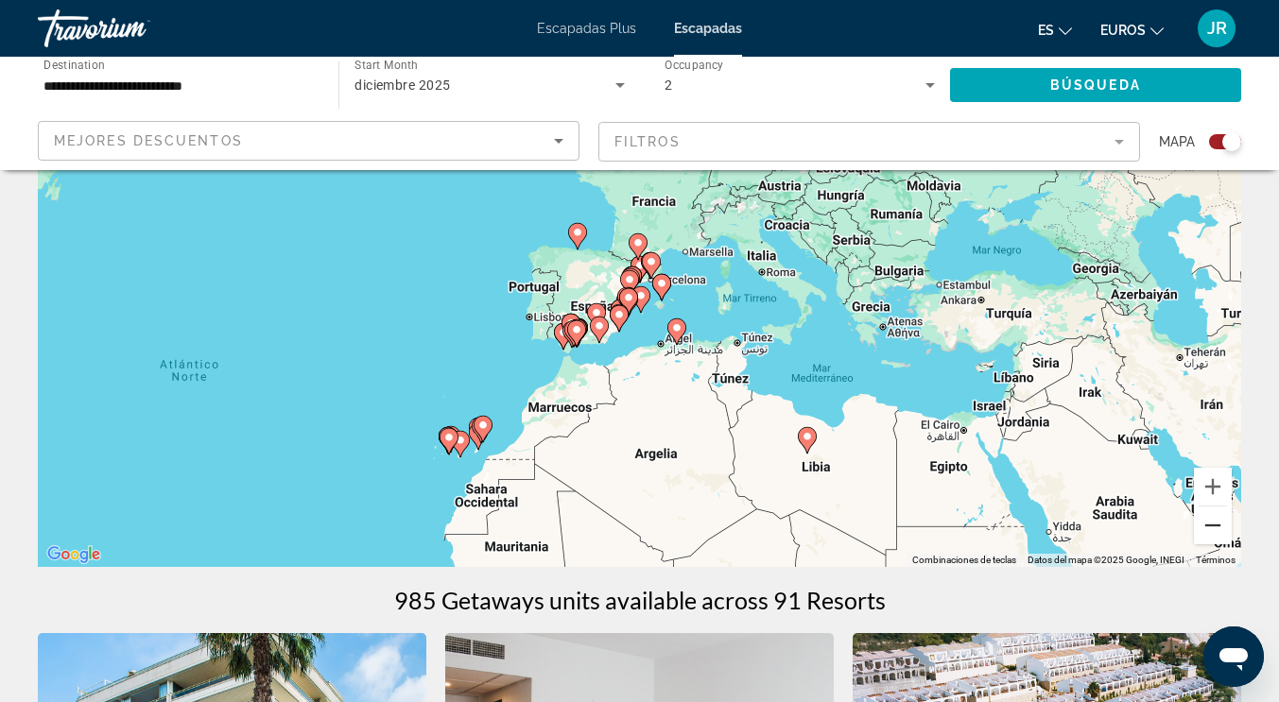
click at [1215, 533] on button "Reducir" at bounding box center [1213, 526] width 38 height 38
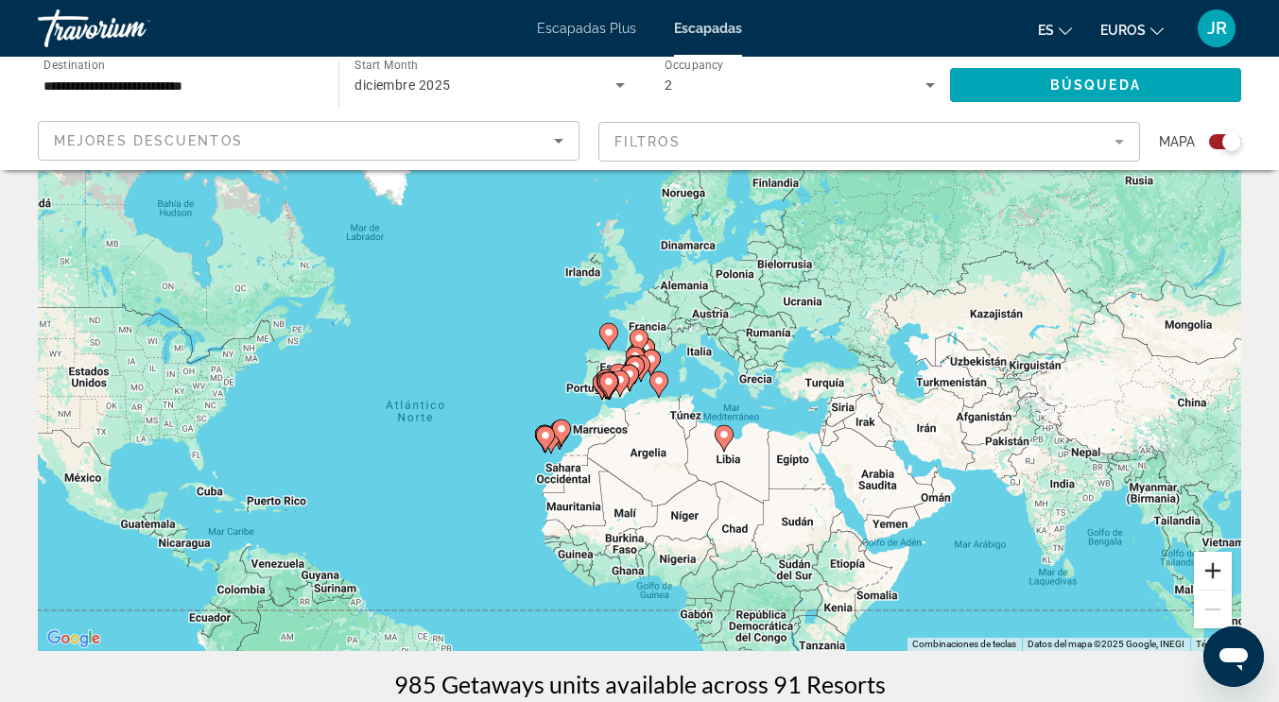
scroll to position [0, 0]
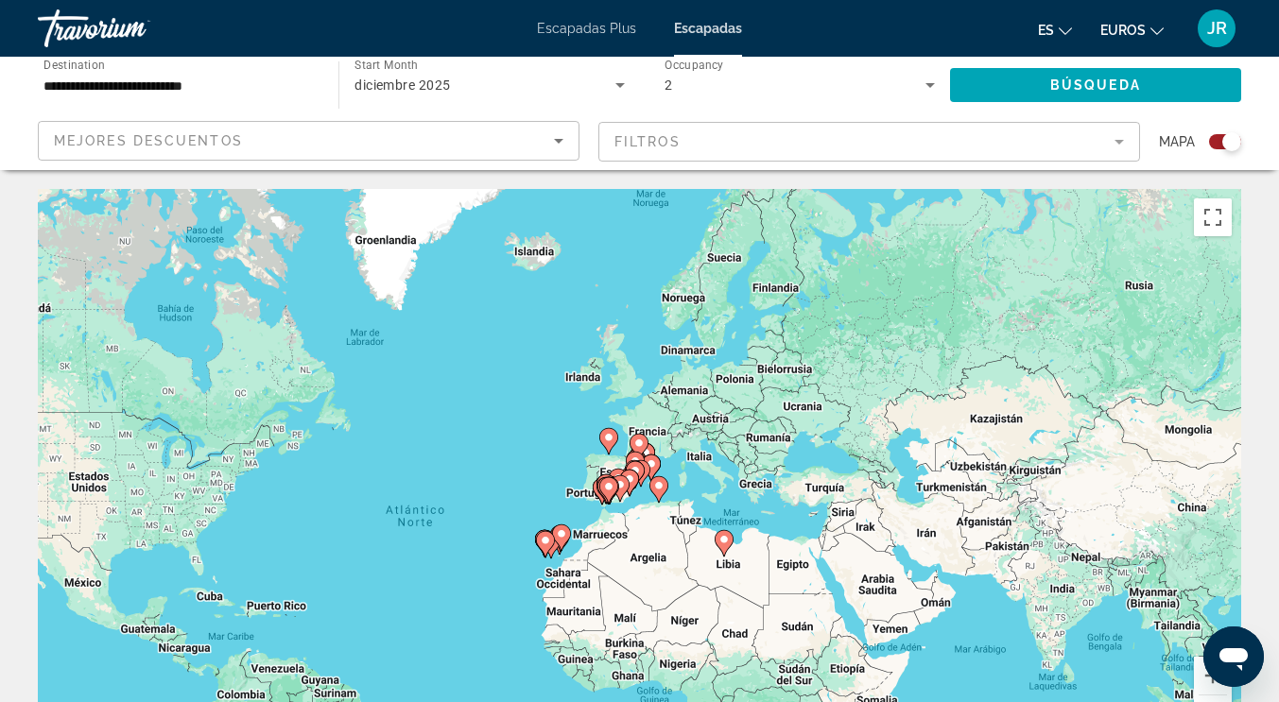
click at [683, 401] on div "Para activar la función de arrastre con el teclado, pulsa Alt + Intro. Cuando h…" at bounding box center [639, 472] width 1203 height 567
click at [681, 399] on div "Para activar la función de arrastre con el teclado, pulsa Alt + Intro. Cuando h…" at bounding box center [639, 472] width 1203 height 567
click at [681, 398] on div "Para activar la función de arrastre con el teclado, pulsa Alt + Intro. Cuando h…" at bounding box center [639, 472] width 1203 height 567
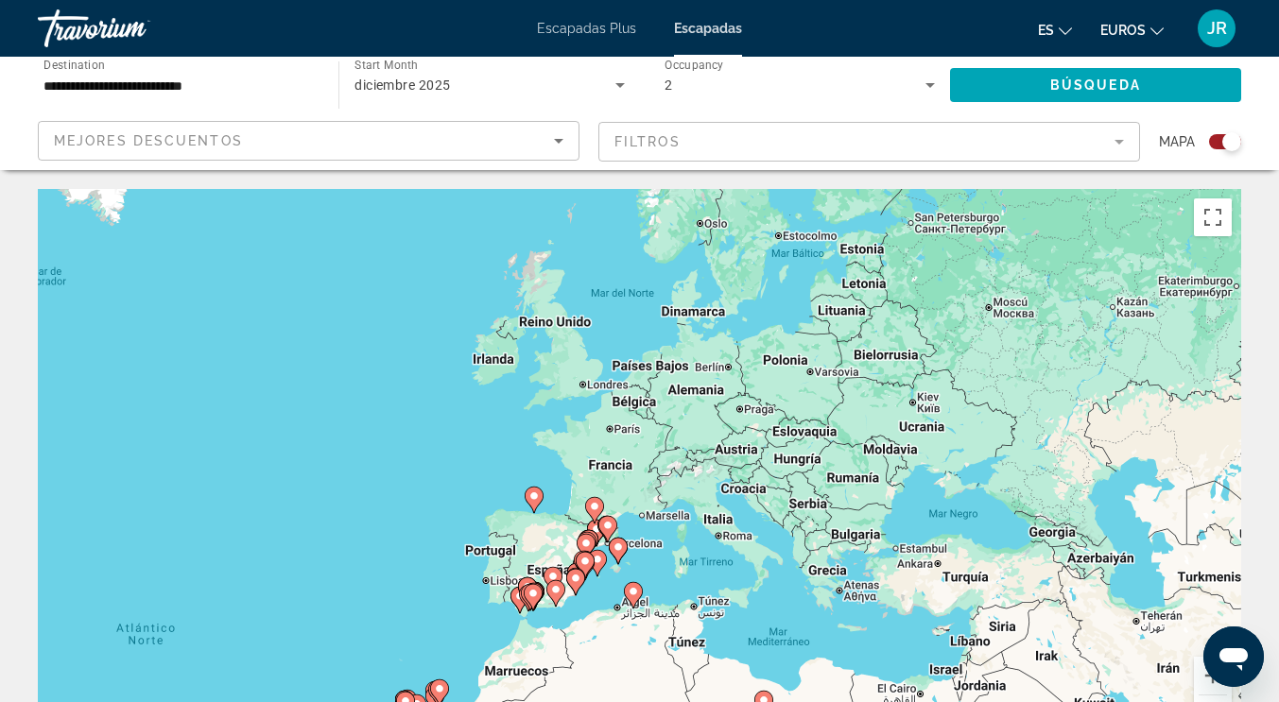
click at [284, 89] on input "**********" at bounding box center [178, 86] width 270 height 23
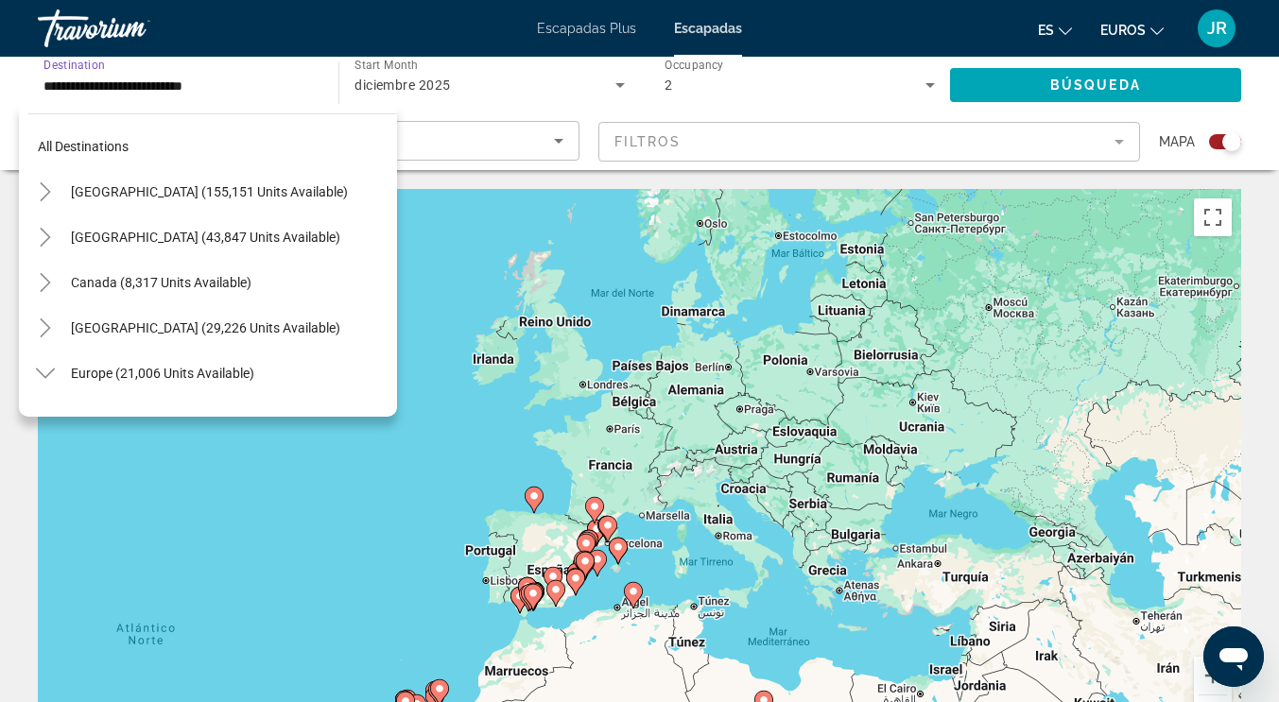
scroll to position [929, 0]
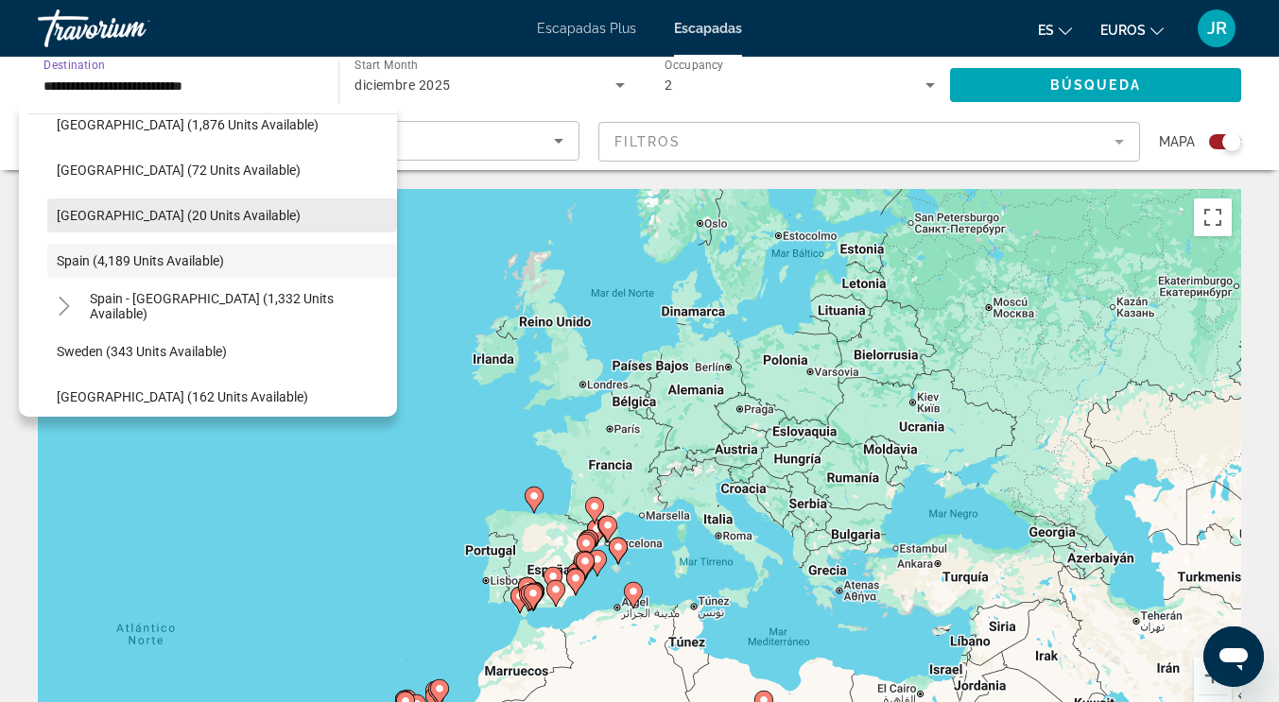
click at [127, 218] on span "Slovakia (20 units available)" at bounding box center [179, 215] width 244 height 15
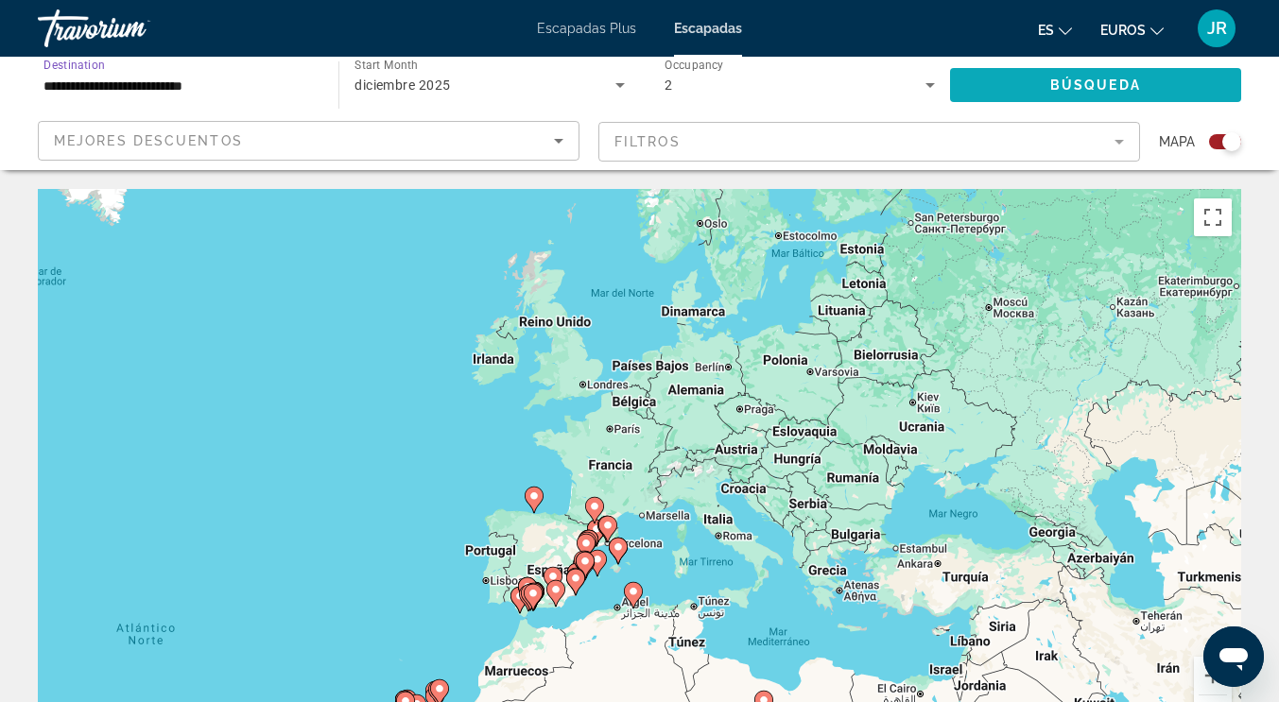
click at [1038, 75] on span "Search widget" at bounding box center [1095, 84] width 291 height 45
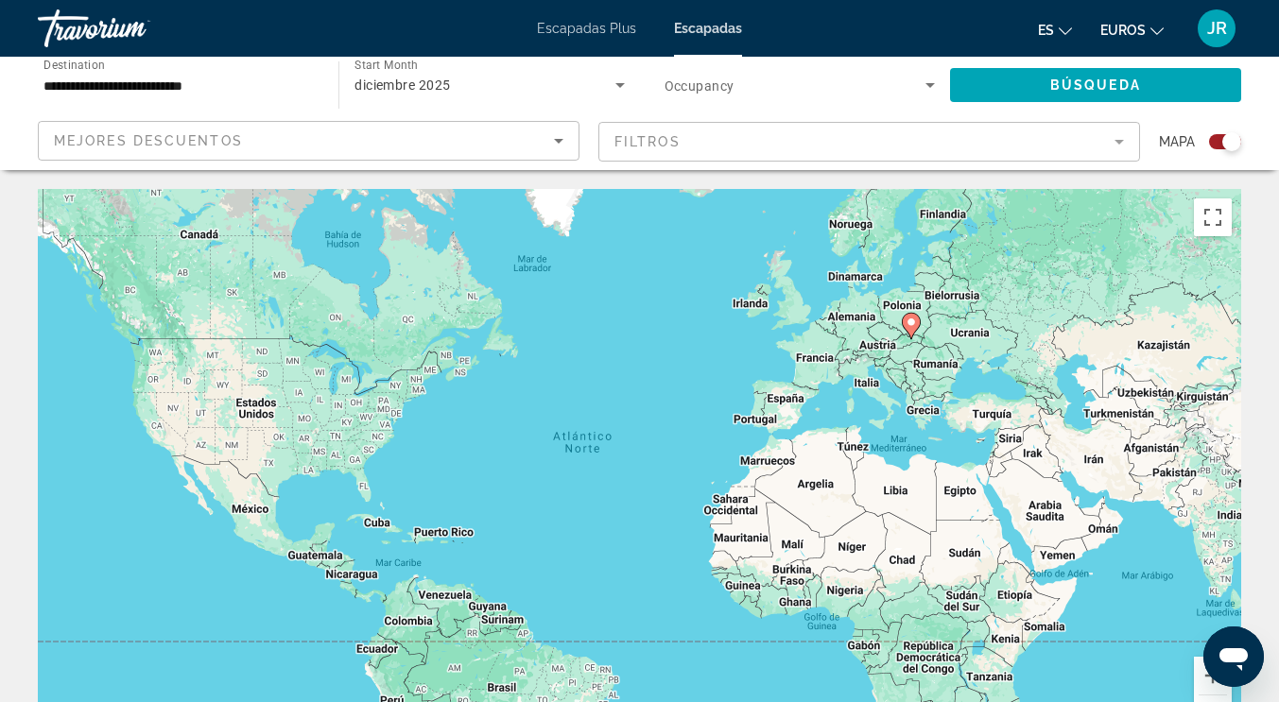
click at [909, 326] on image "Contenido principal" at bounding box center [910, 322] width 11 height 11
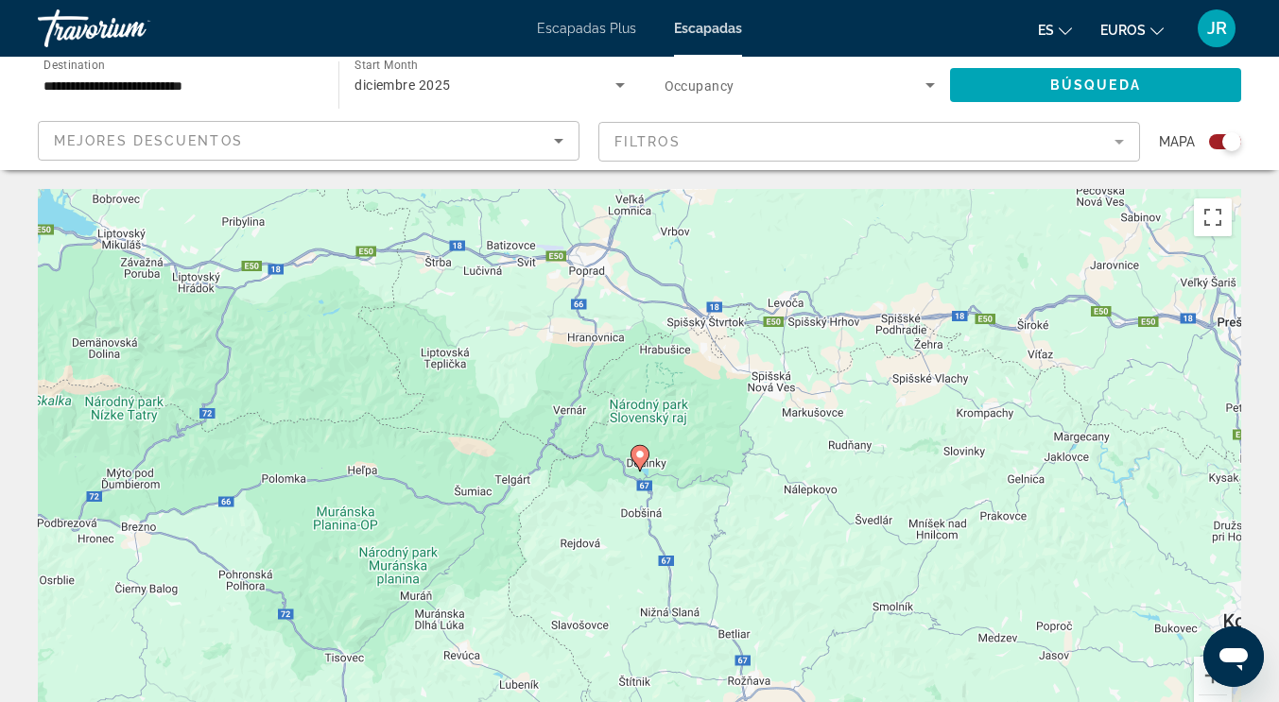
click at [643, 464] on icon "Contenido principal" at bounding box center [639, 458] width 19 height 26
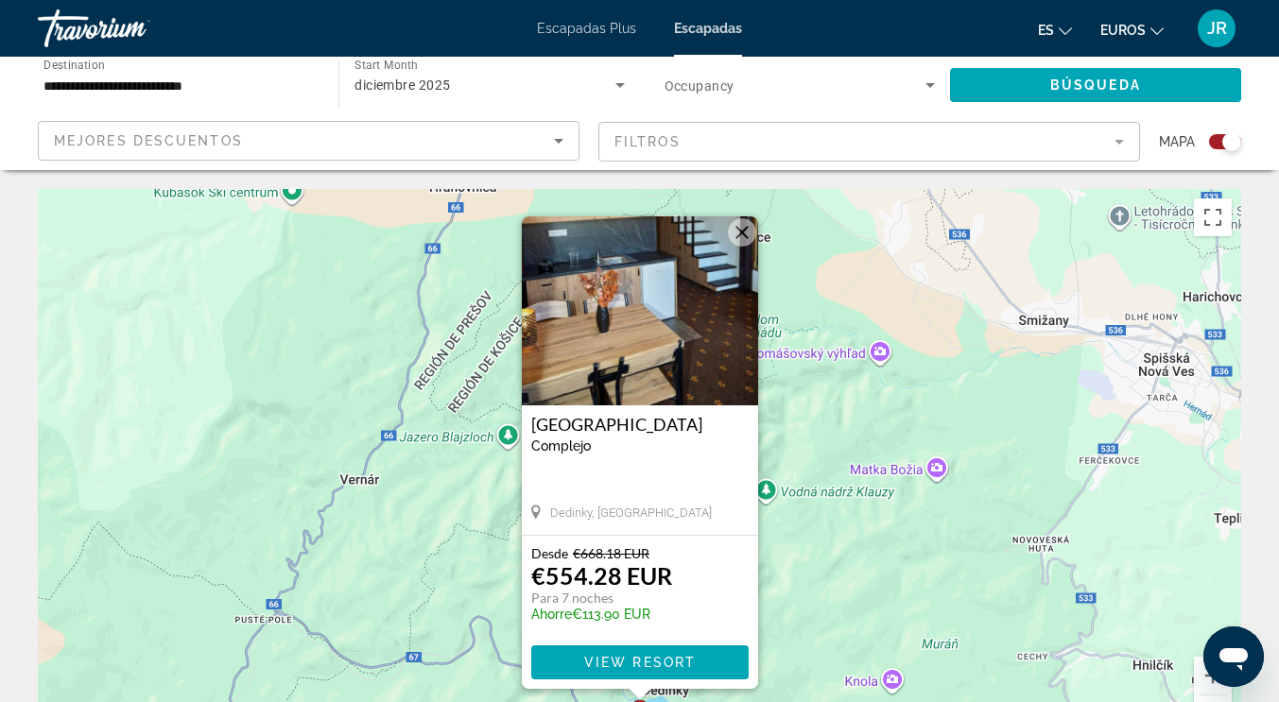
click at [293, 81] on input "**********" at bounding box center [178, 86] width 270 height 23
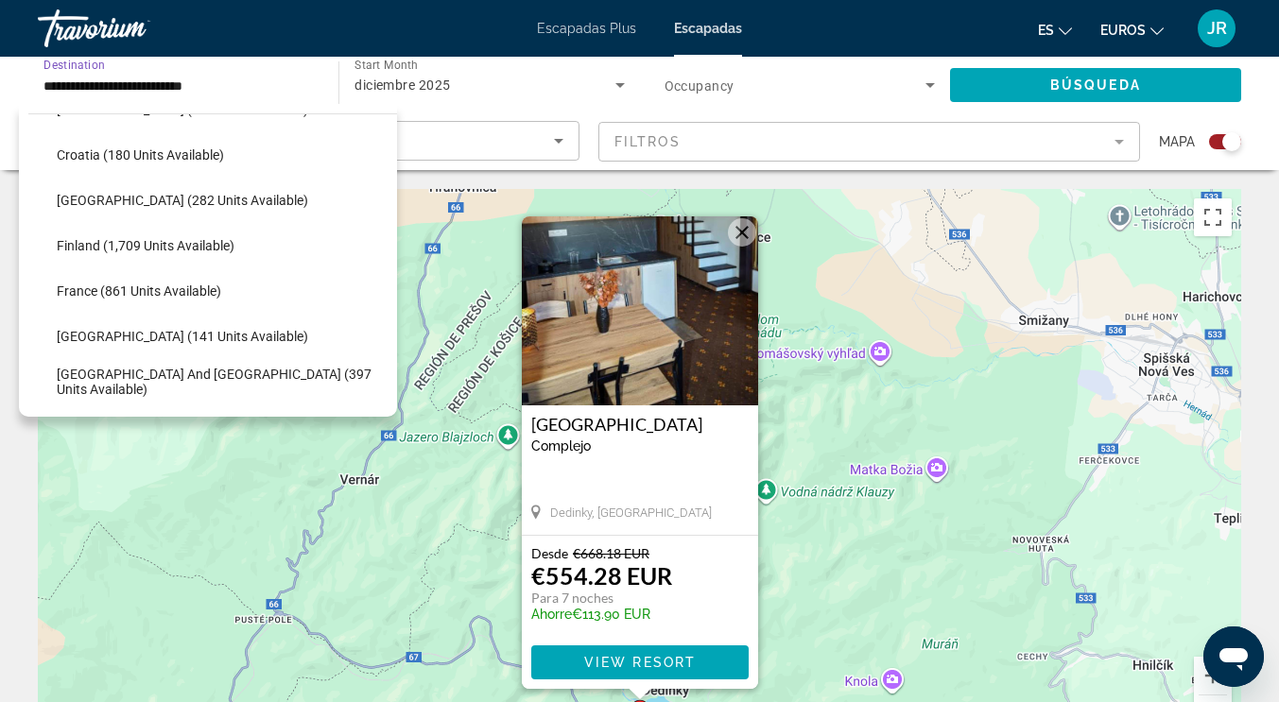
scroll to position [378, 0]
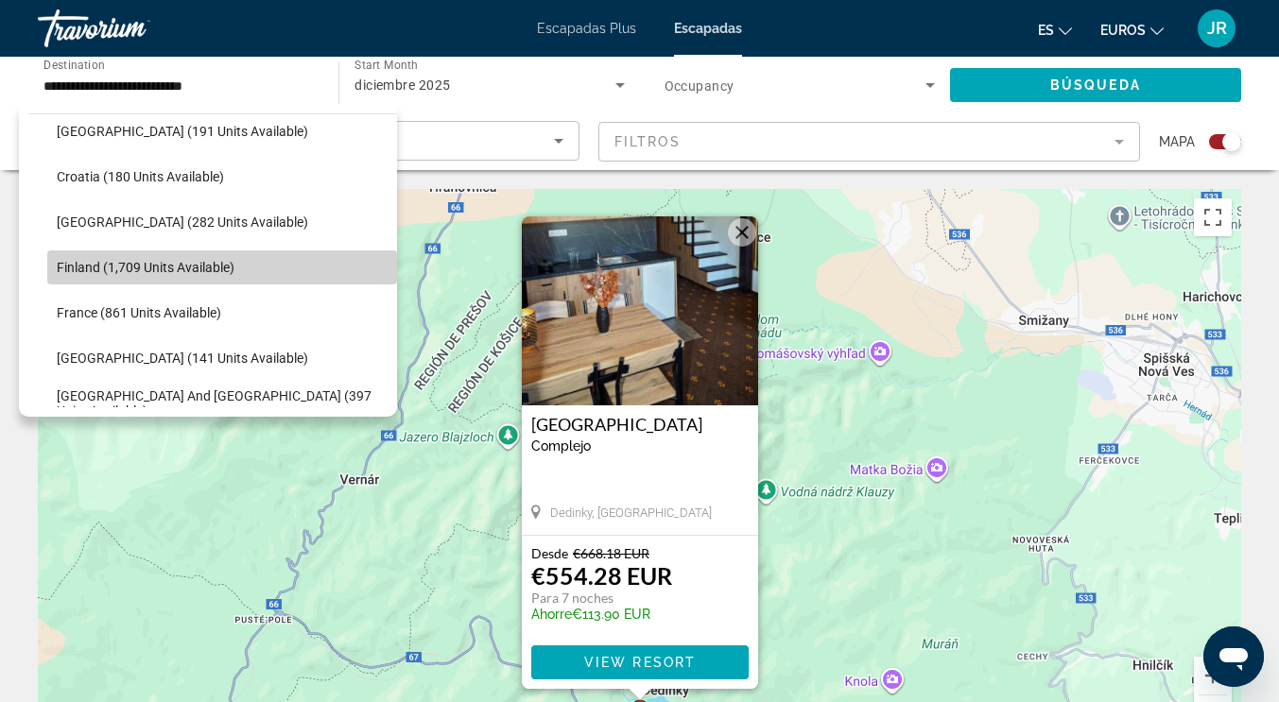
click at [225, 260] on span "Finland (1,709 units available)" at bounding box center [146, 267] width 178 height 15
type input "**********"
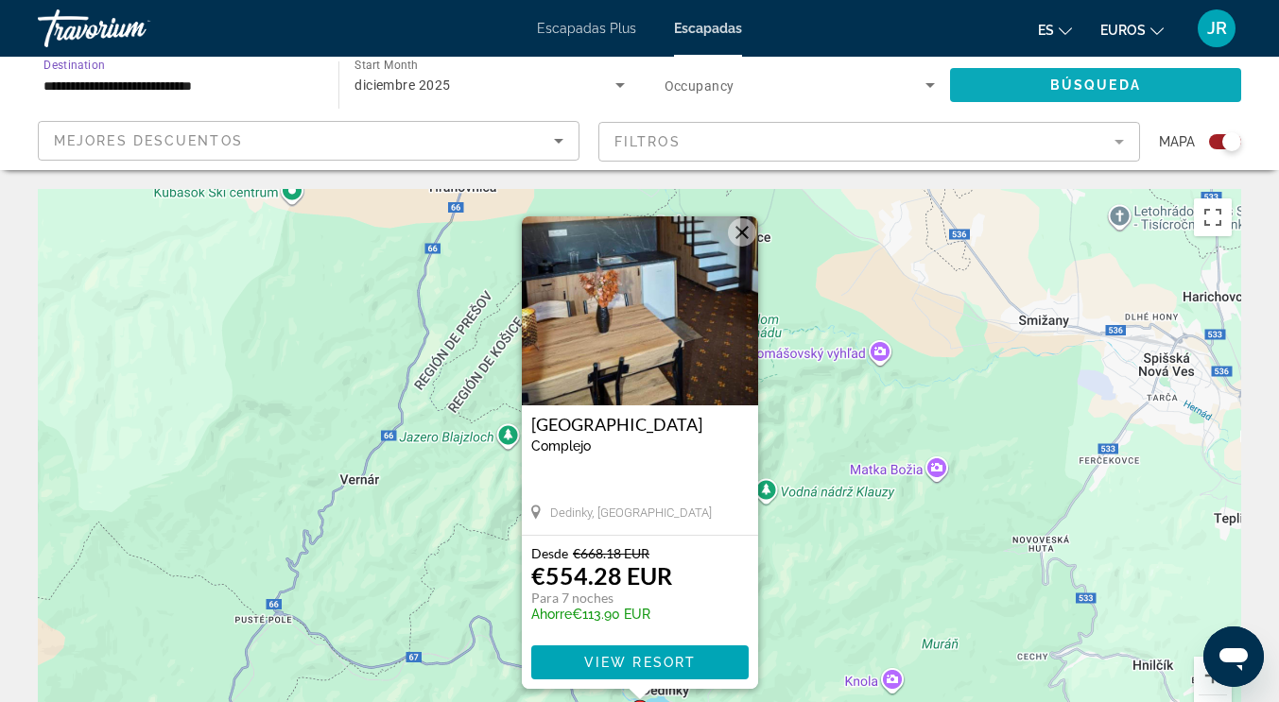
click at [1119, 83] on span "Búsqueda" at bounding box center [1095, 84] width 91 height 15
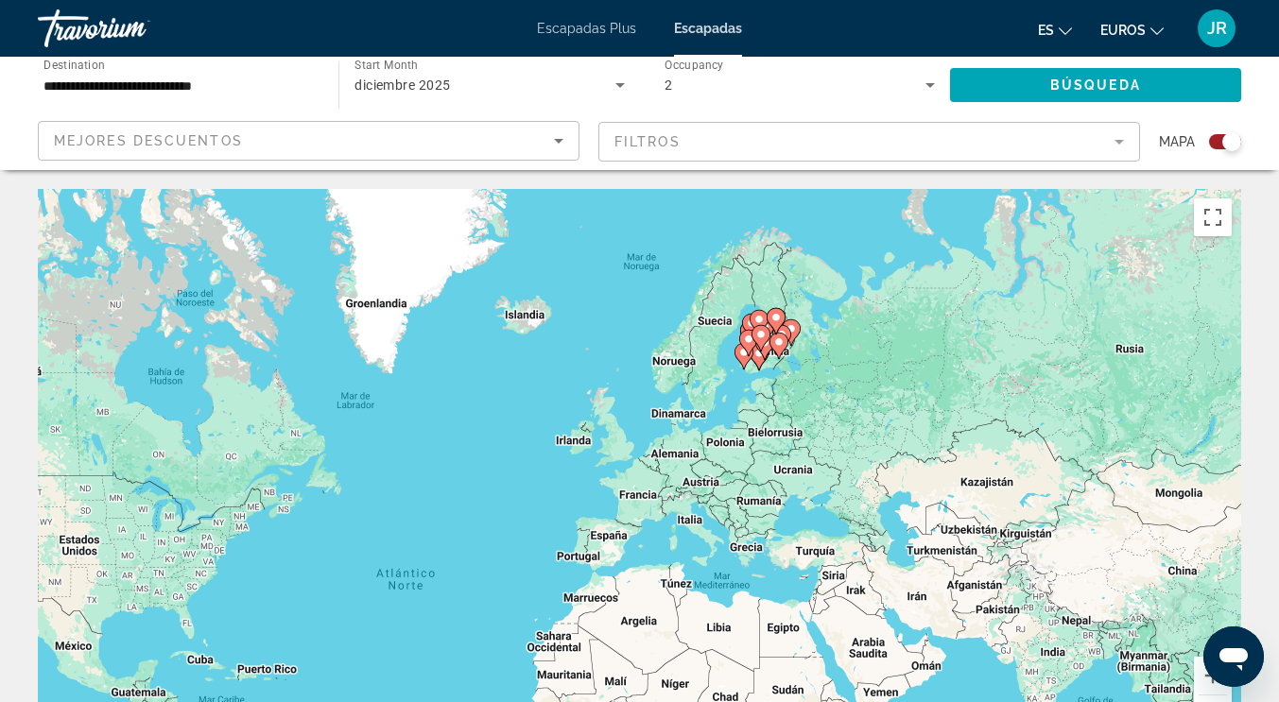
drag, startPoint x: 794, startPoint y: 244, endPoint x: 615, endPoint y: 380, distance: 224.5
click at [615, 380] on div "Para activar la función de arrastre con el teclado, pulsa Alt + Intro. Cuando h…" at bounding box center [639, 472] width 1203 height 567
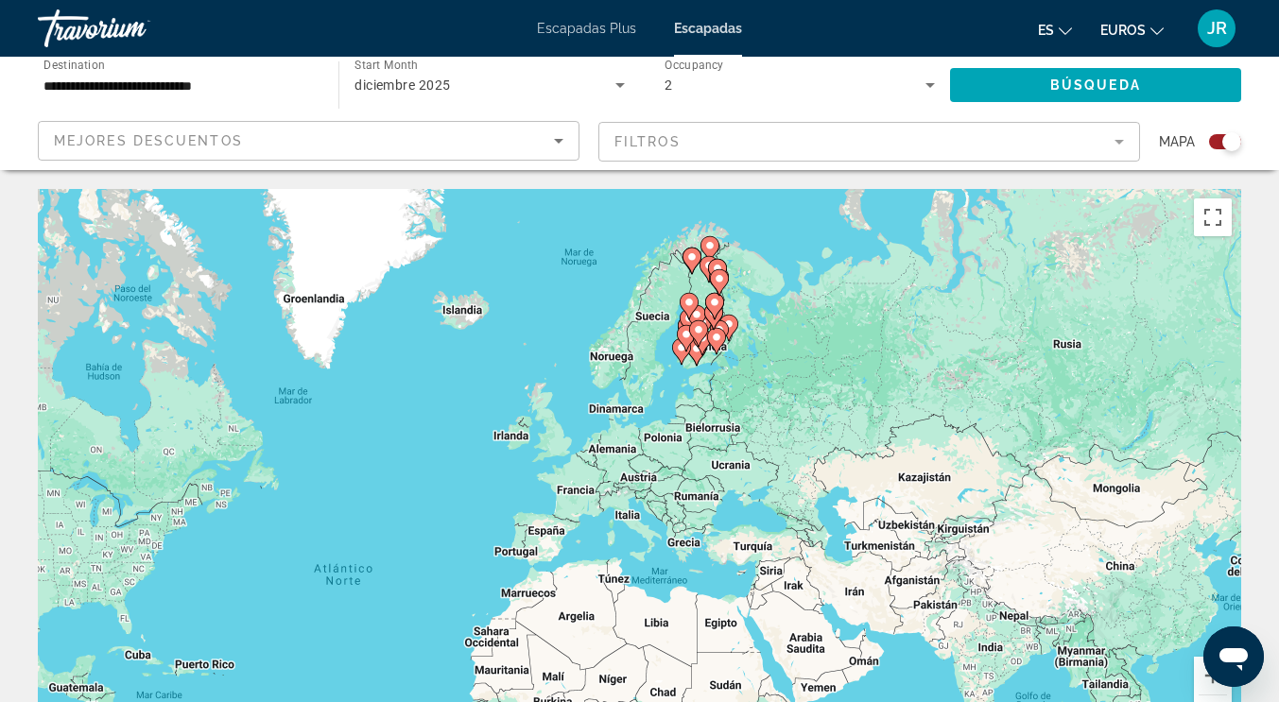
drag, startPoint x: 707, startPoint y: 312, endPoint x: 645, endPoint y: 306, distance: 61.7
click at [643, 306] on div "Para activar la función de arrastre con el teclado, pulsa Alt + Intro. Cuando h…" at bounding box center [639, 472] width 1203 height 567
click at [592, 301] on div "Para activar la función de arrastre con el teclado, pulsa Alt + Intro. Cuando h…" at bounding box center [639, 472] width 1203 height 567
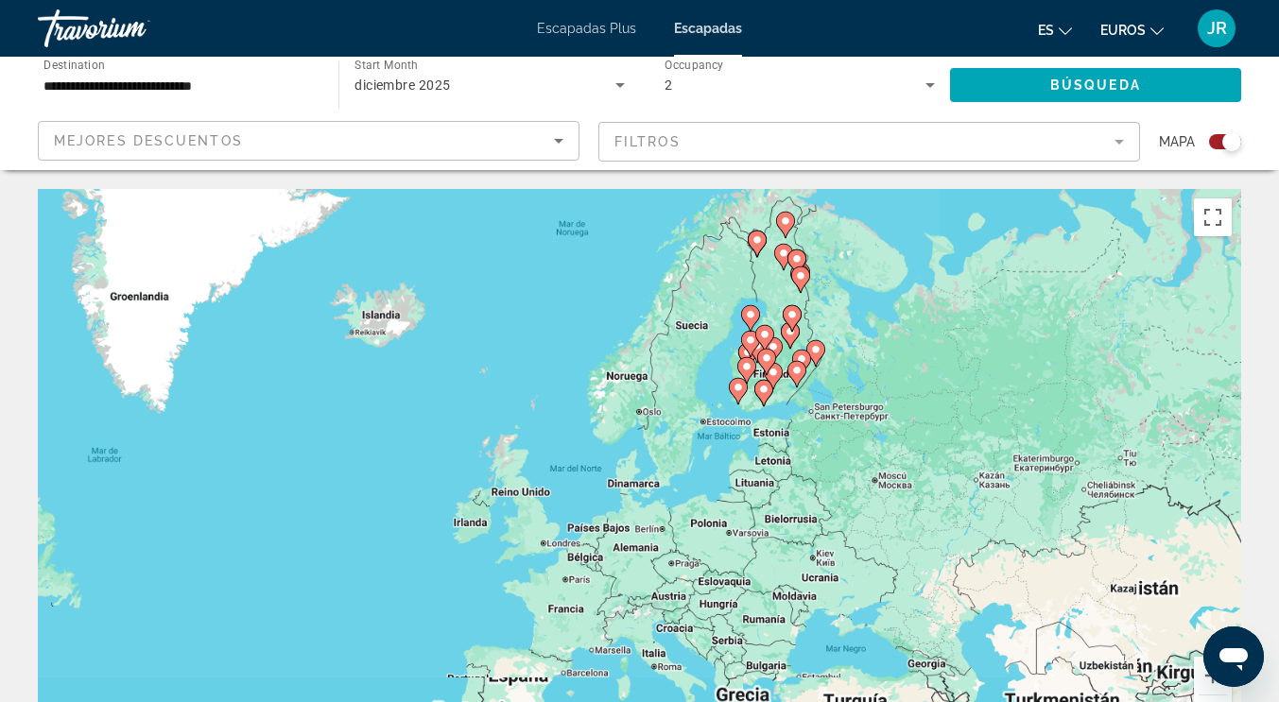
click at [592, 301] on div "Para activar la función de arrastre con el teclado, pulsa Alt + Intro. Cuando h…" at bounding box center [639, 472] width 1203 height 567
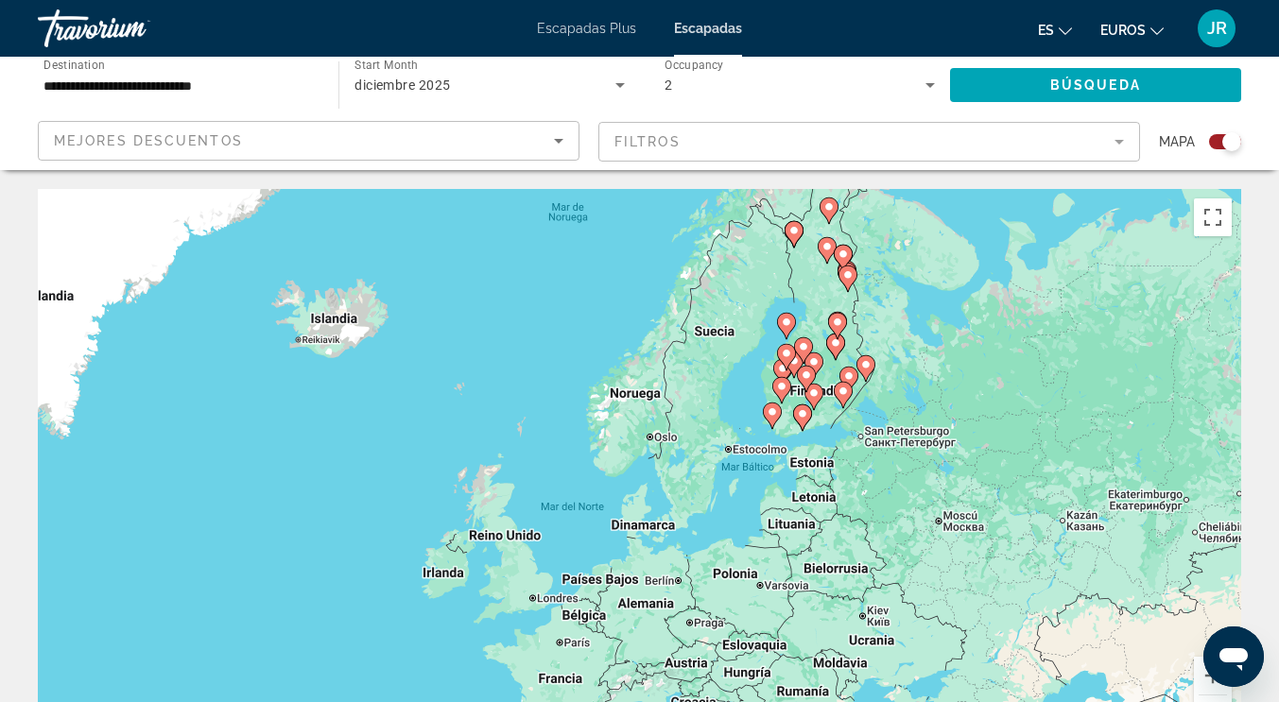
click at [593, 301] on div "Para activar la función de arrastre con el teclado, pulsa Alt + Intro. Cuando h…" at bounding box center [639, 472] width 1203 height 567
click at [805, 411] on image "Contenido principal" at bounding box center [802, 413] width 11 height 11
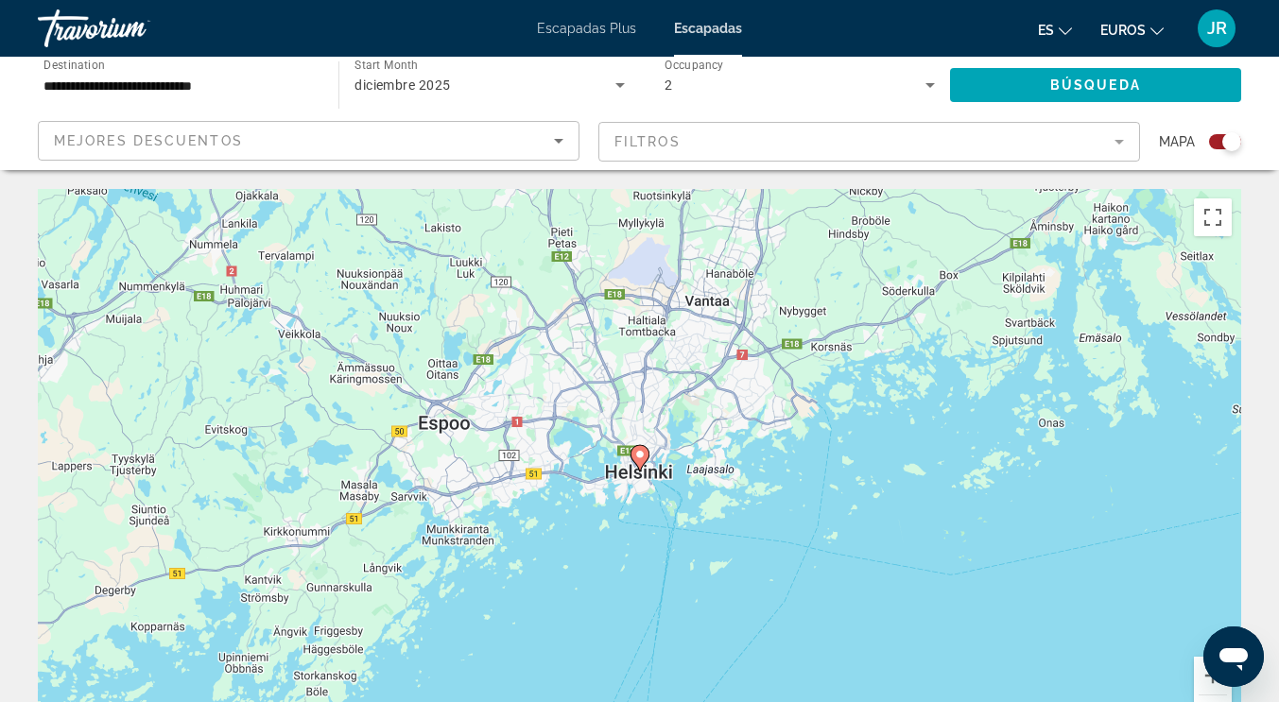
click at [639, 455] on image "Contenido principal" at bounding box center [639, 454] width 11 height 11
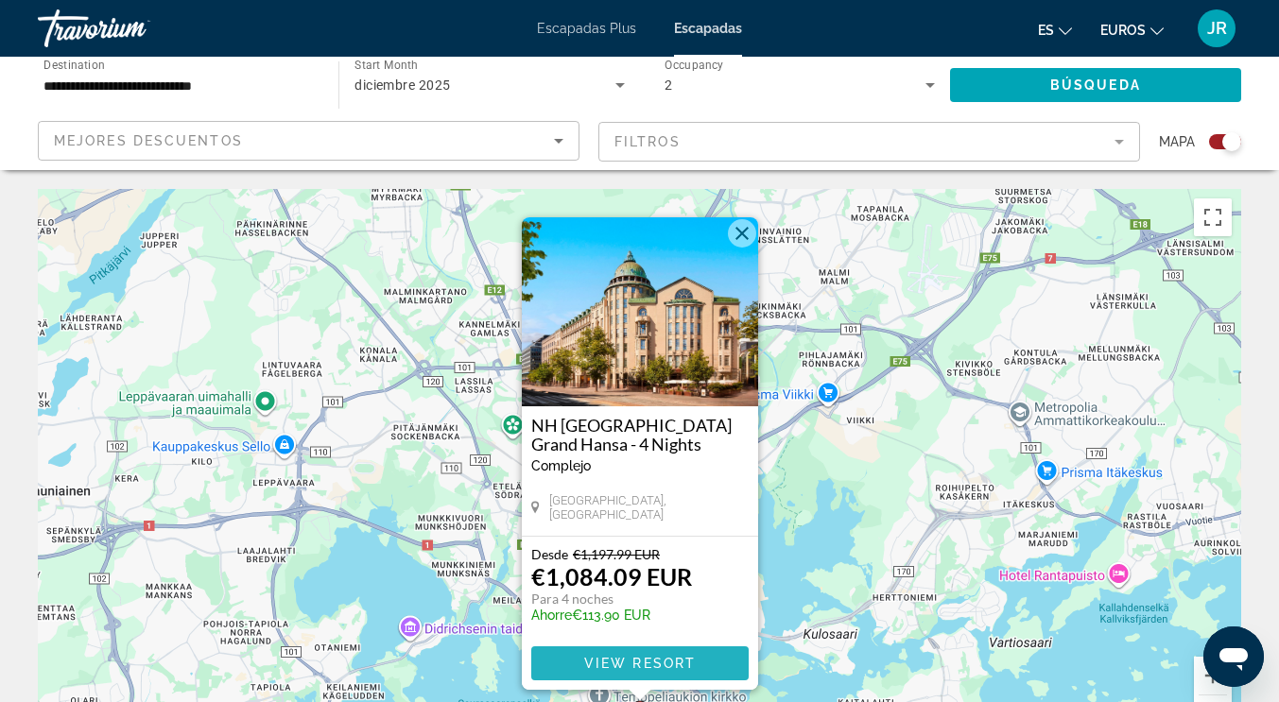
click at [632, 656] on span "View Resort" at bounding box center [639, 663] width 112 height 15
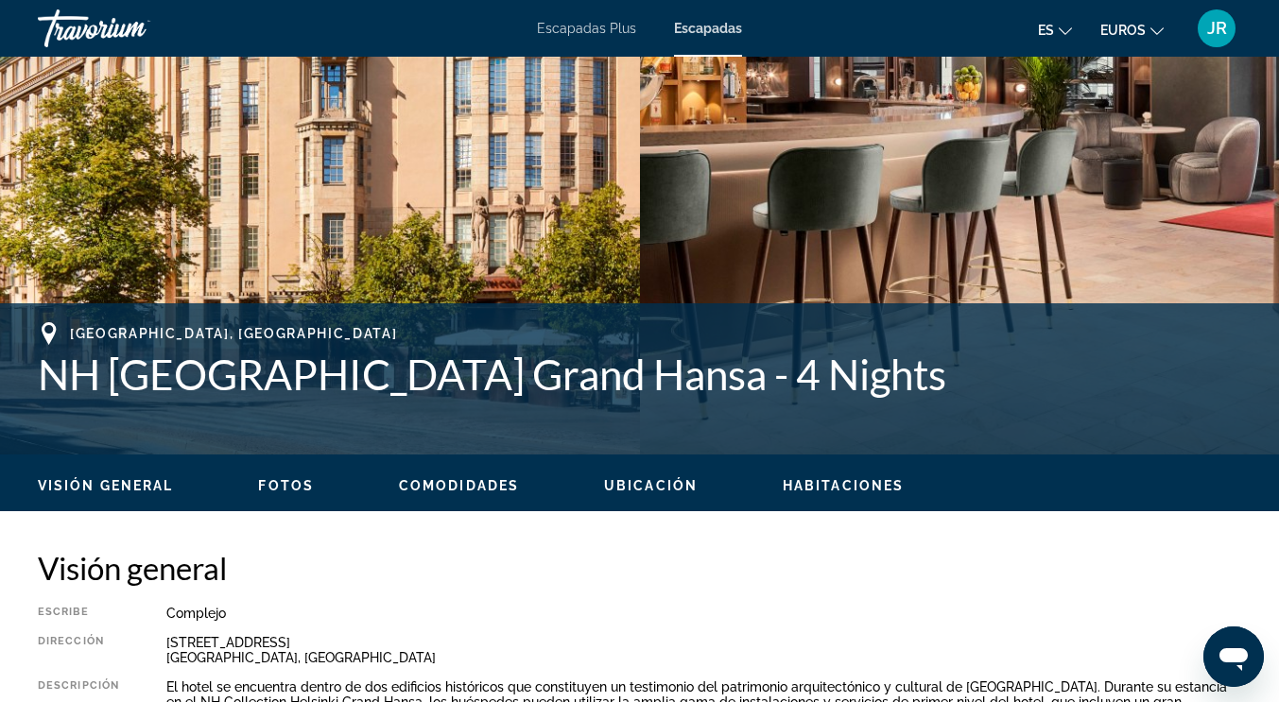
scroll to position [490, 0]
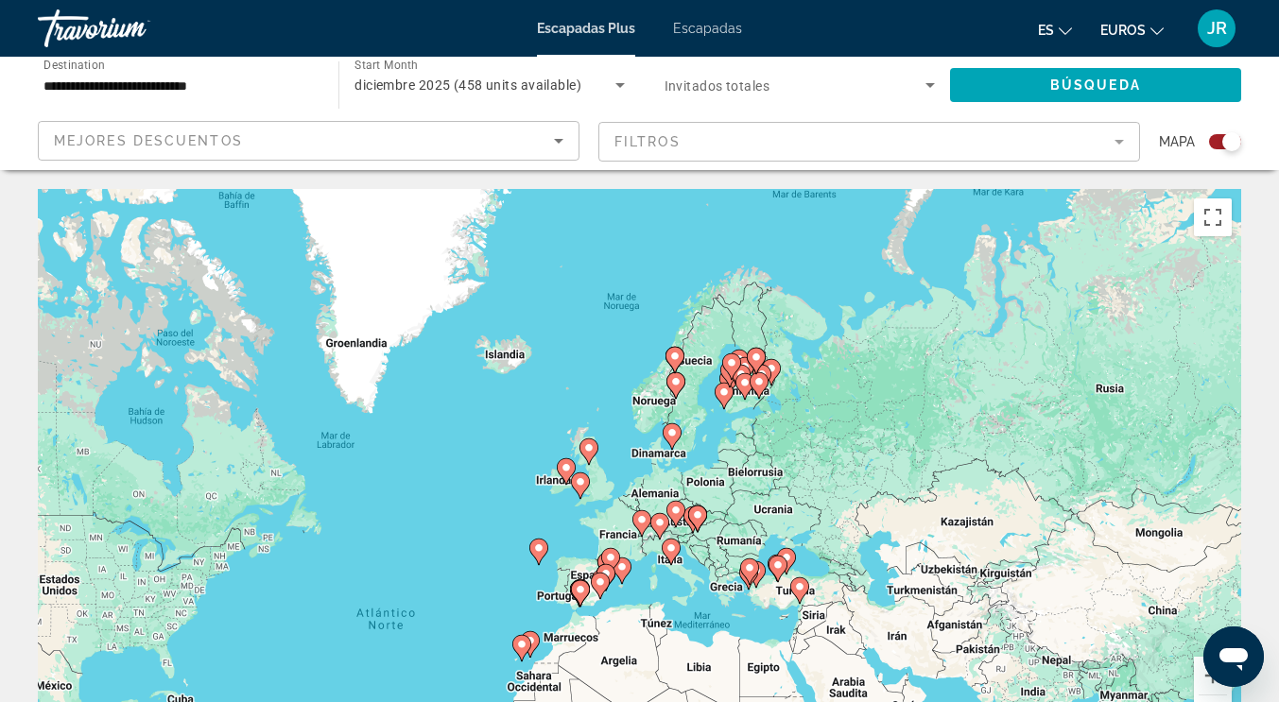
drag, startPoint x: 657, startPoint y: 296, endPoint x: 535, endPoint y: 476, distance: 217.8
click at [456, 473] on div "Para activar la función de arrastre con el teclado, pulsa Alt + Intro. Cuando h…" at bounding box center [639, 472] width 1203 height 567
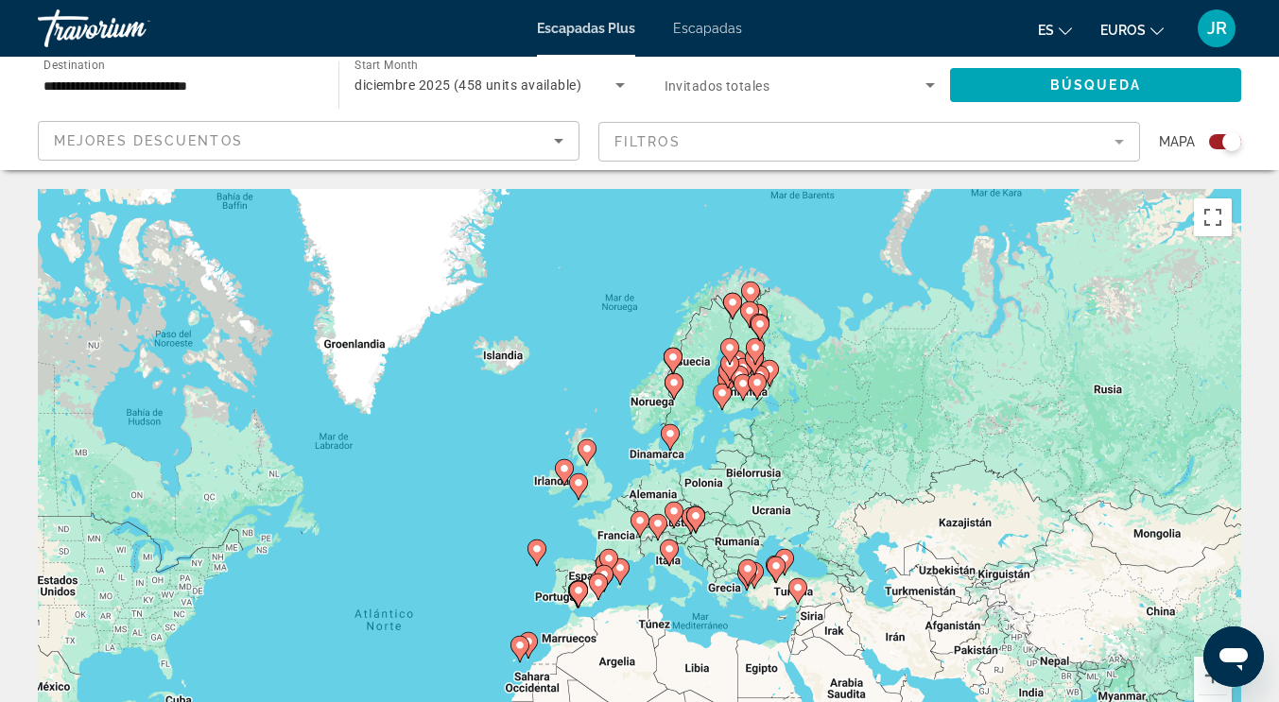
click at [572, 303] on div "Para activar la función de arrastre con el teclado, pulsa Alt + Intro. Cuando h…" at bounding box center [639, 472] width 1203 height 567
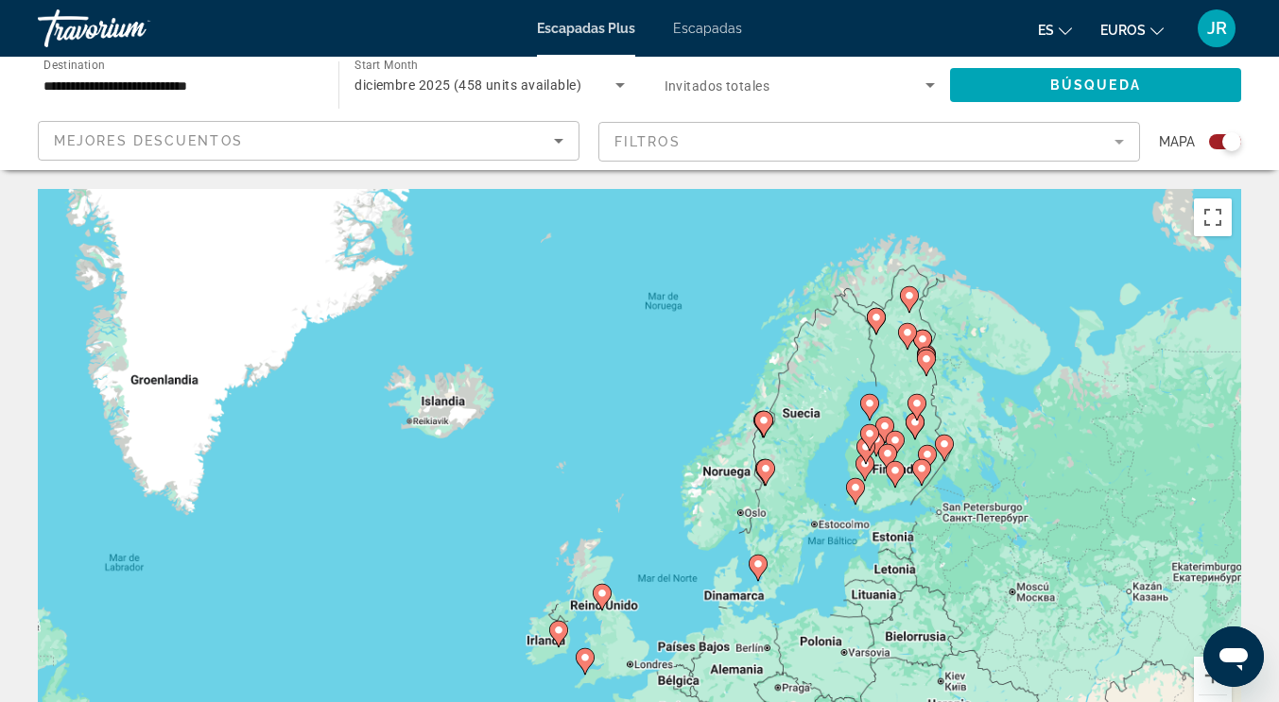
click at [572, 303] on div "Para activar la función de arrastre con el teclado, pulsa Alt + Intro. Cuando h…" at bounding box center [639, 472] width 1203 height 567
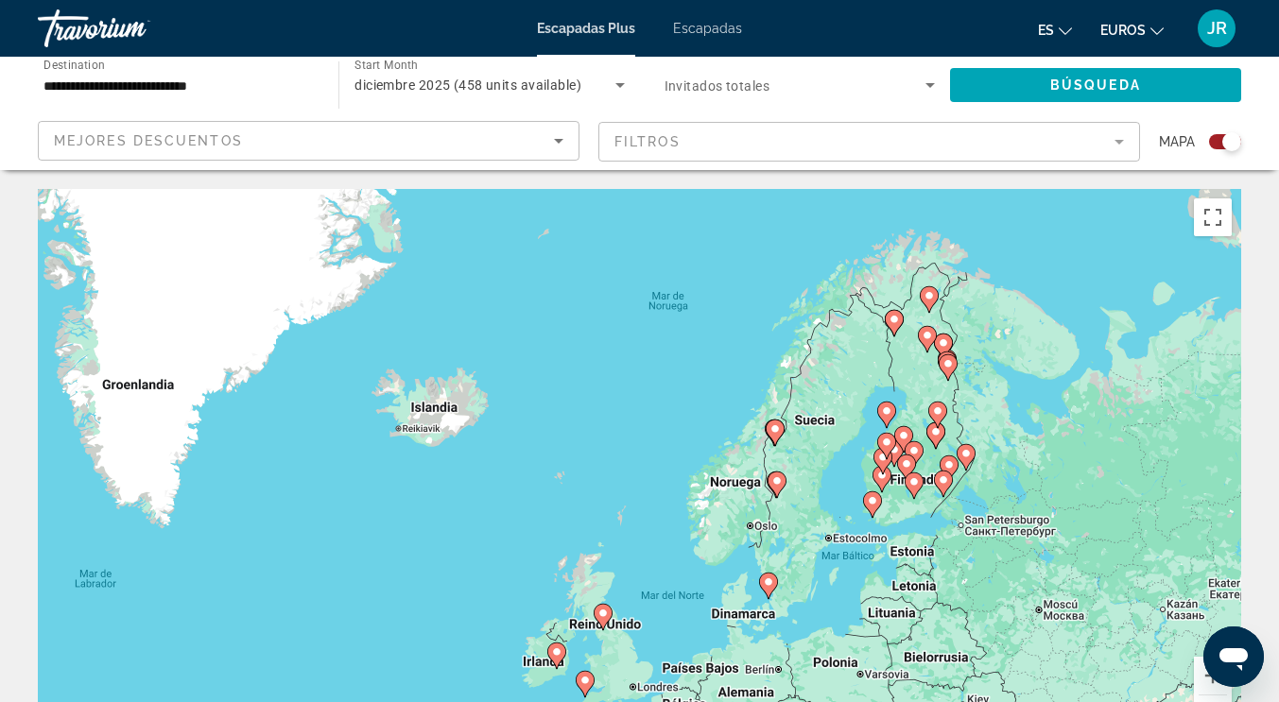
click at [572, 303] on div "Para activar la función de arrastre con el teclado, pulsa Alt + Intro. Cuando h…" at bounding box center [639, 472] width 1203 height 567
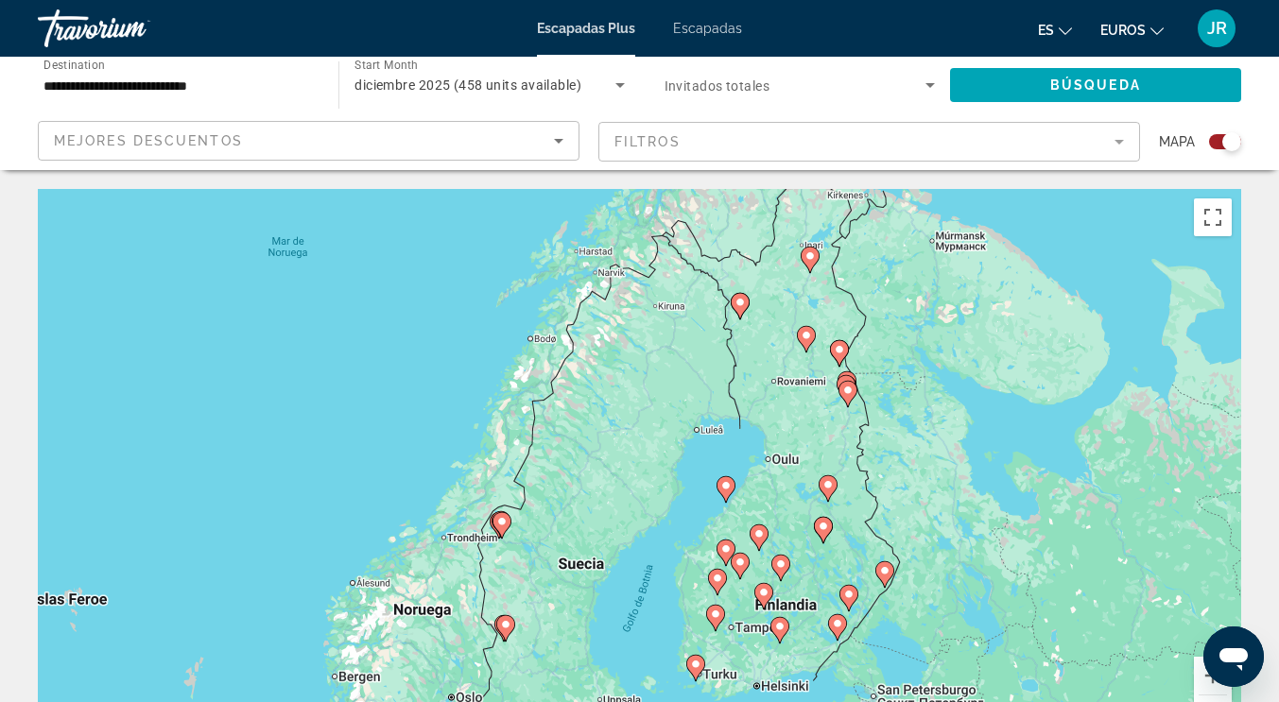
drag, startPoint x: 731, startPoint y: 405, endPoint x: 250, endPoint y: 353, distance: 482.9
click at [250, 353] on div "Para activar la función de arrastre con el teclado, pulsa Alt + Intro. Cuando h…" at bounding box center [639, 472] width 1203 height 567
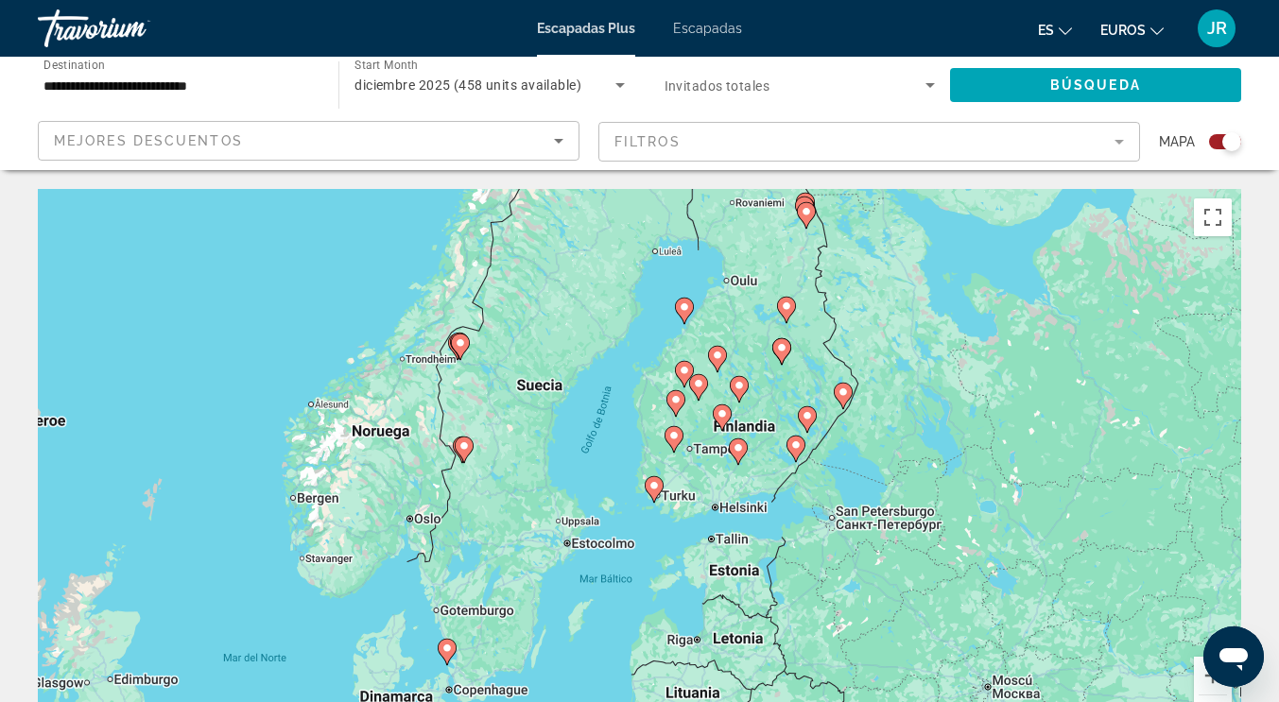
drag, startPoint x: 374, startPoint y: 365, endPoint x: 335, endPoint y: 183, distance: 185.7
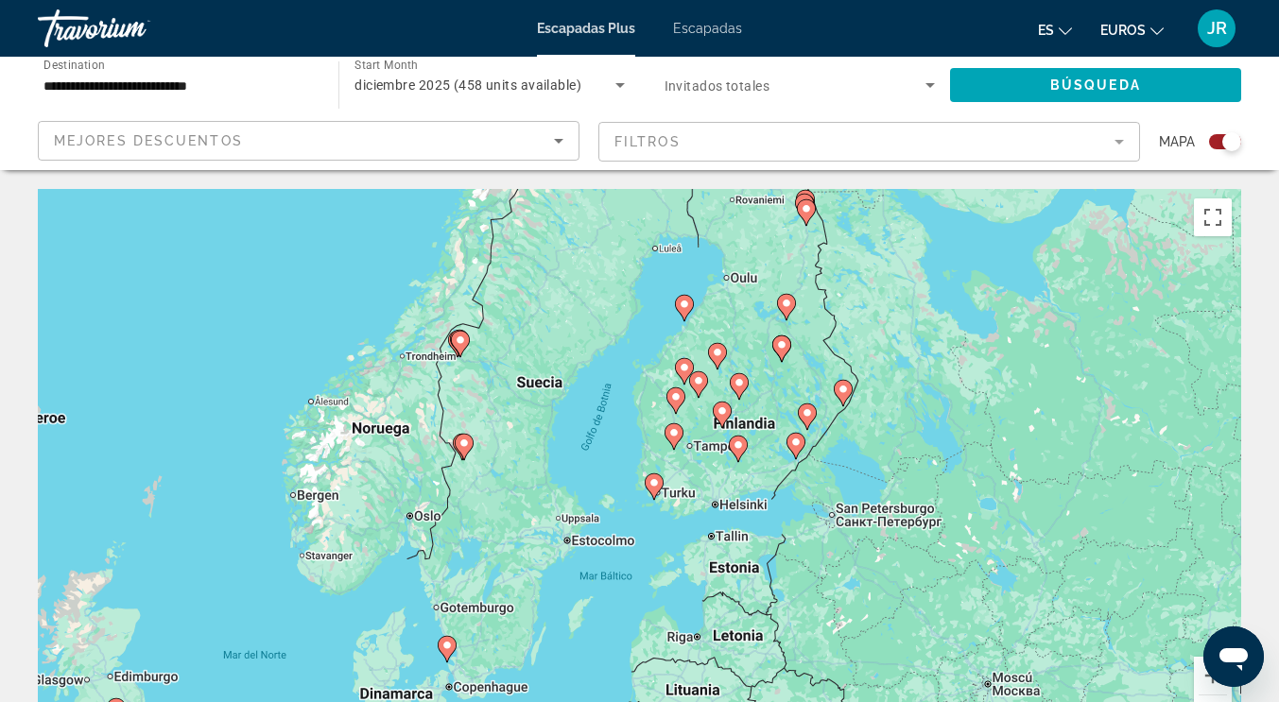
click at [283, 283] on div "Para activar la función de arrastre con el teclado, pulsa Alt + Intro. Cuando h…" at bounding box center [639, 472] width 1203 height 567
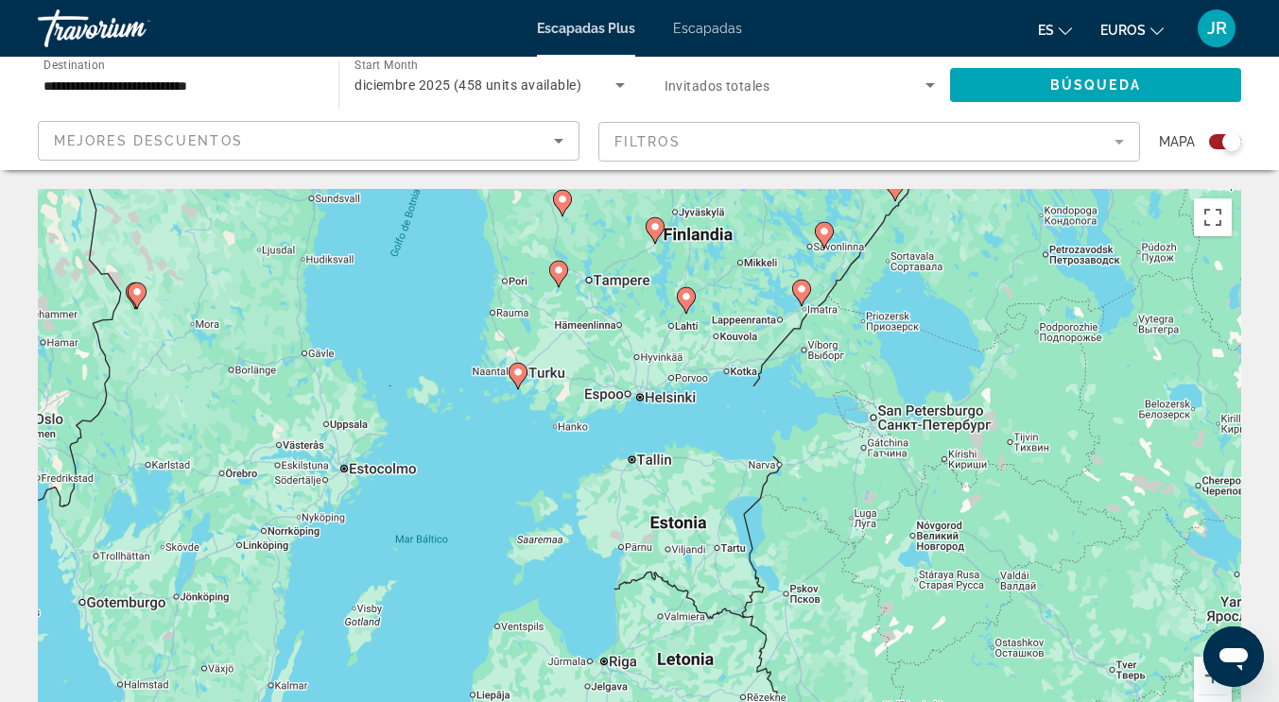
drag, startPoint x: 410, startPoint y: 287, endPoint x: 0, endPoint y: -5, distance: 503.5
click at [0, 0] on html "**********" at bounding box center [639, 351] width 1279 height 702
click at [515, 375] on image "Contenido principal" at bounding box center [517, 372] width 11 height 11
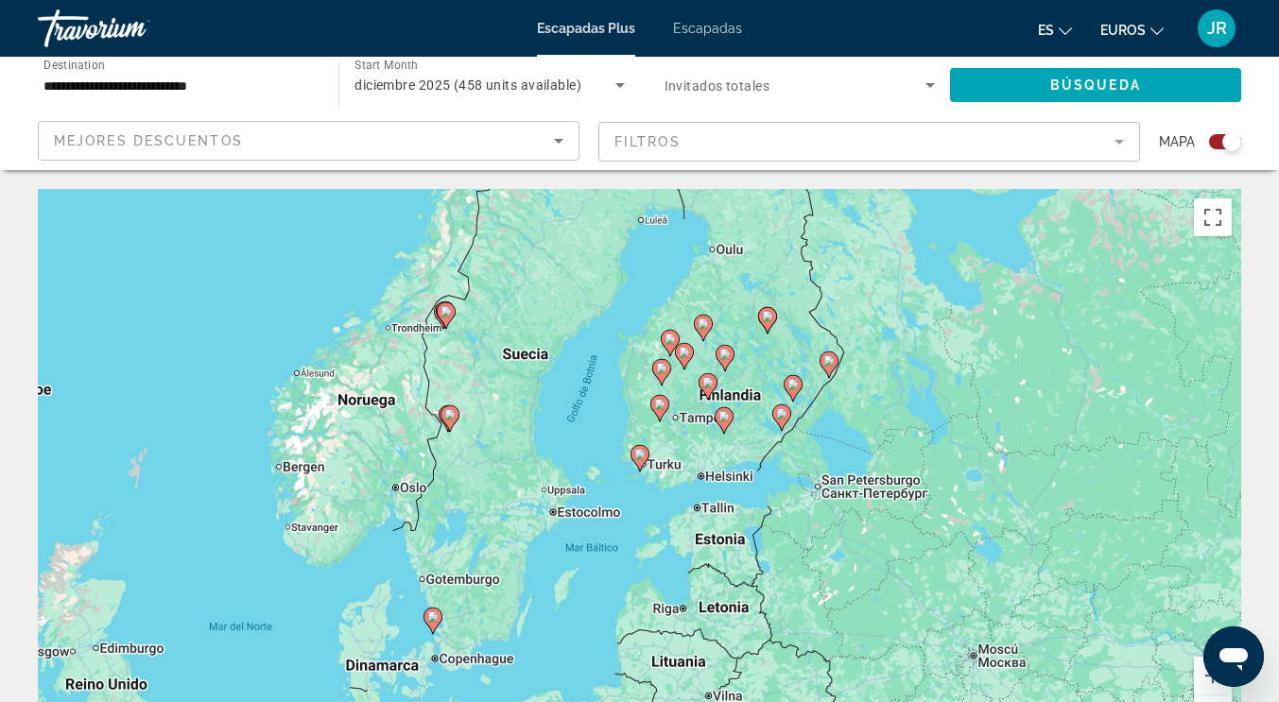
click at [643, 461] on icon "Contenido principal" at bounding box center [638, 458] width 17 height 25
type input "**********"
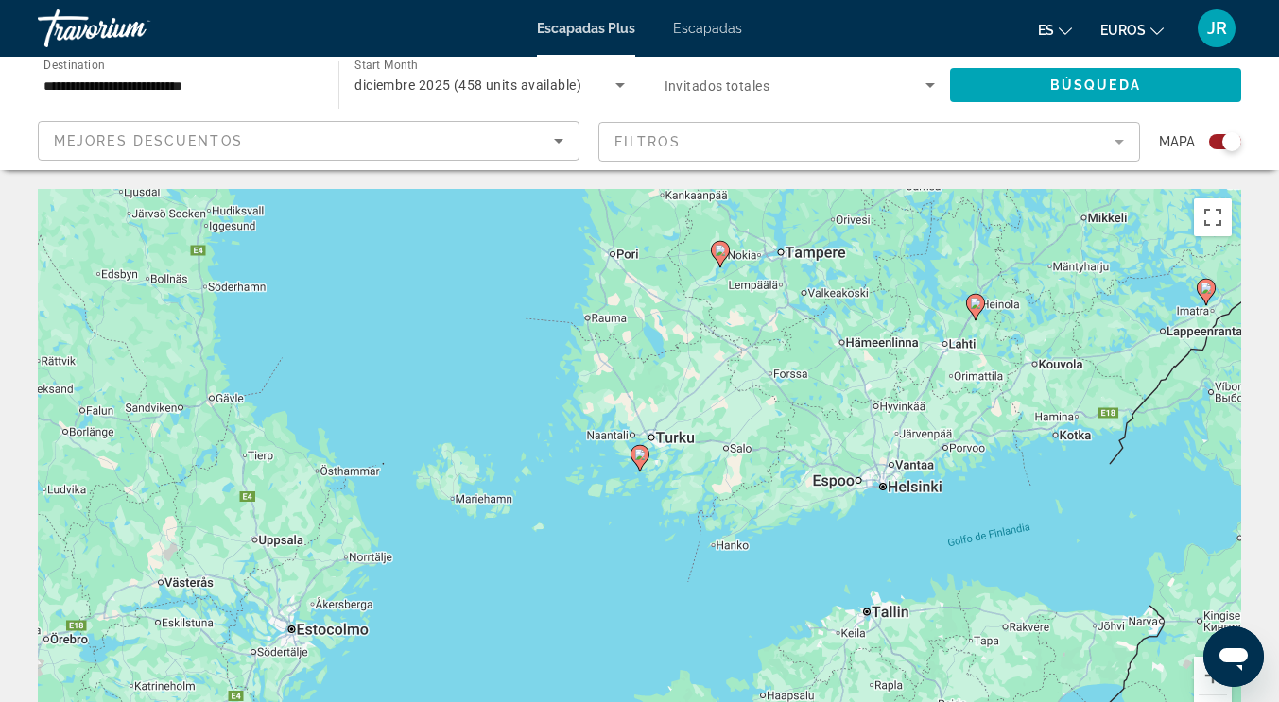
click at [722, 259] on icon "Contenido principal" at bounding box center [719, 254] width 17 height 25
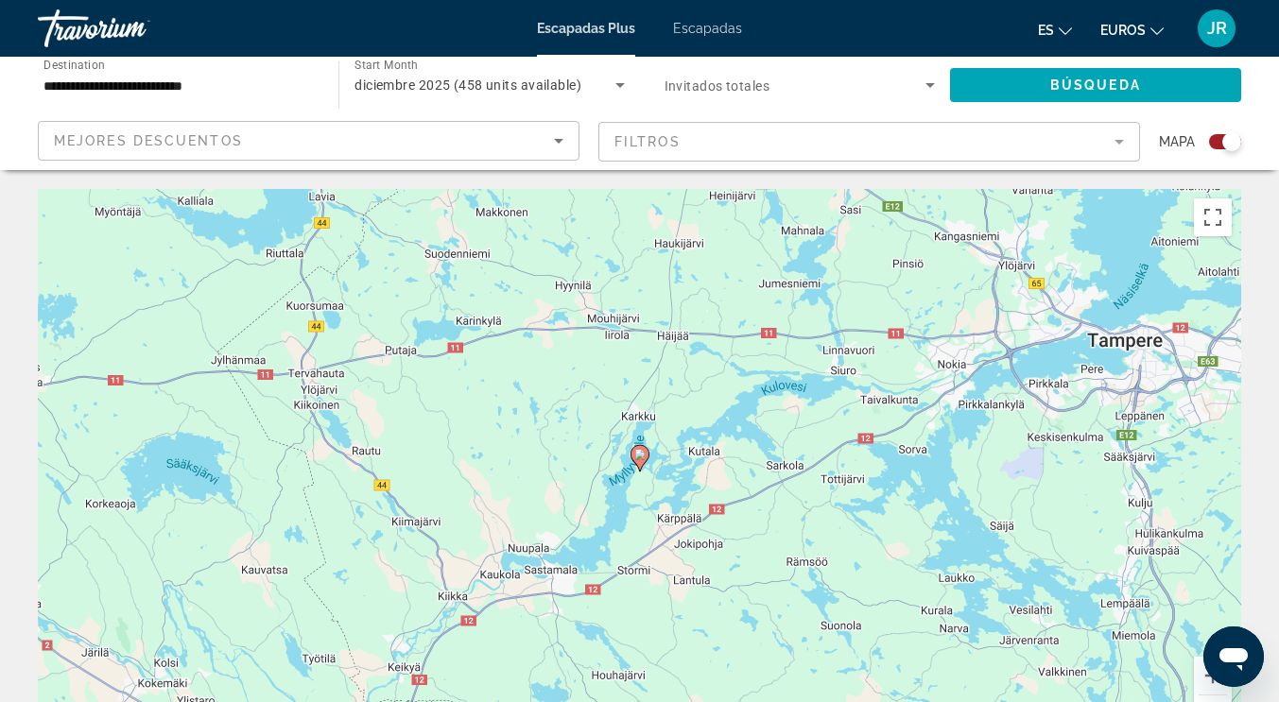
click at [639, 457] on image "Contenido principal" at bounding box center [639, 454] width 11 height 11
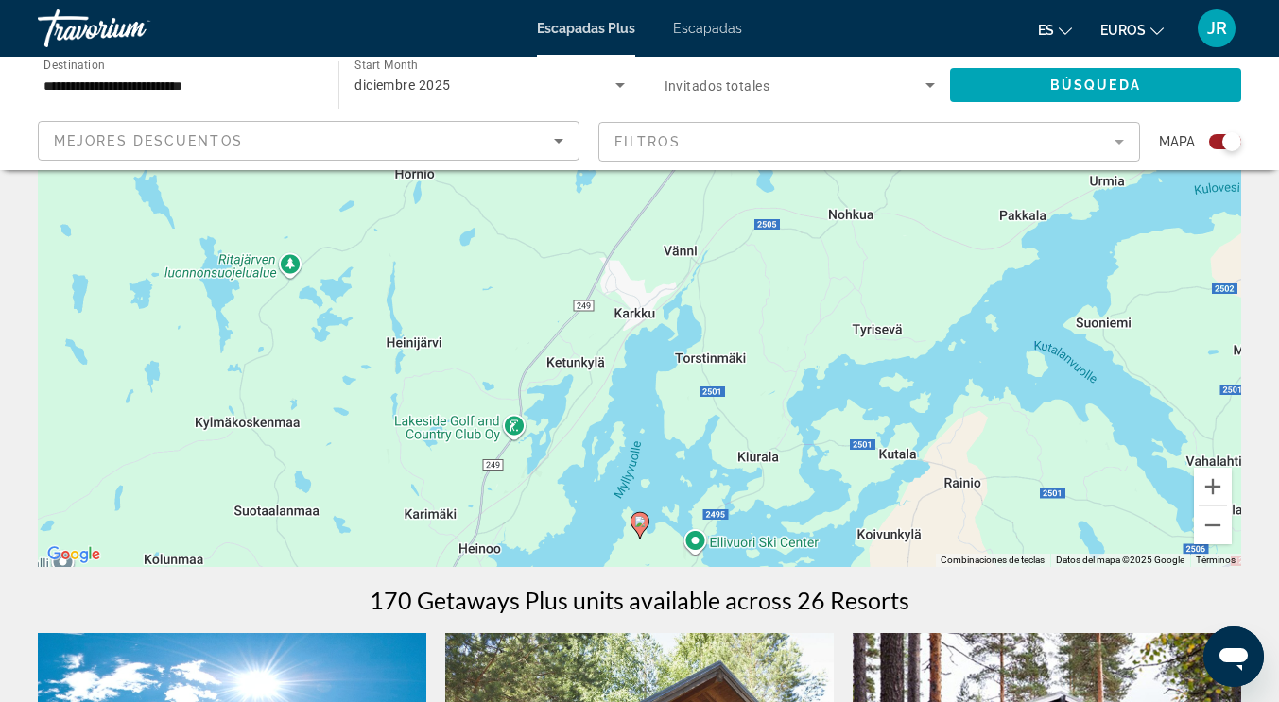
click at [645, 518] on icon "Contenido principal" at bounding box center [638, 525] width 17 height 25
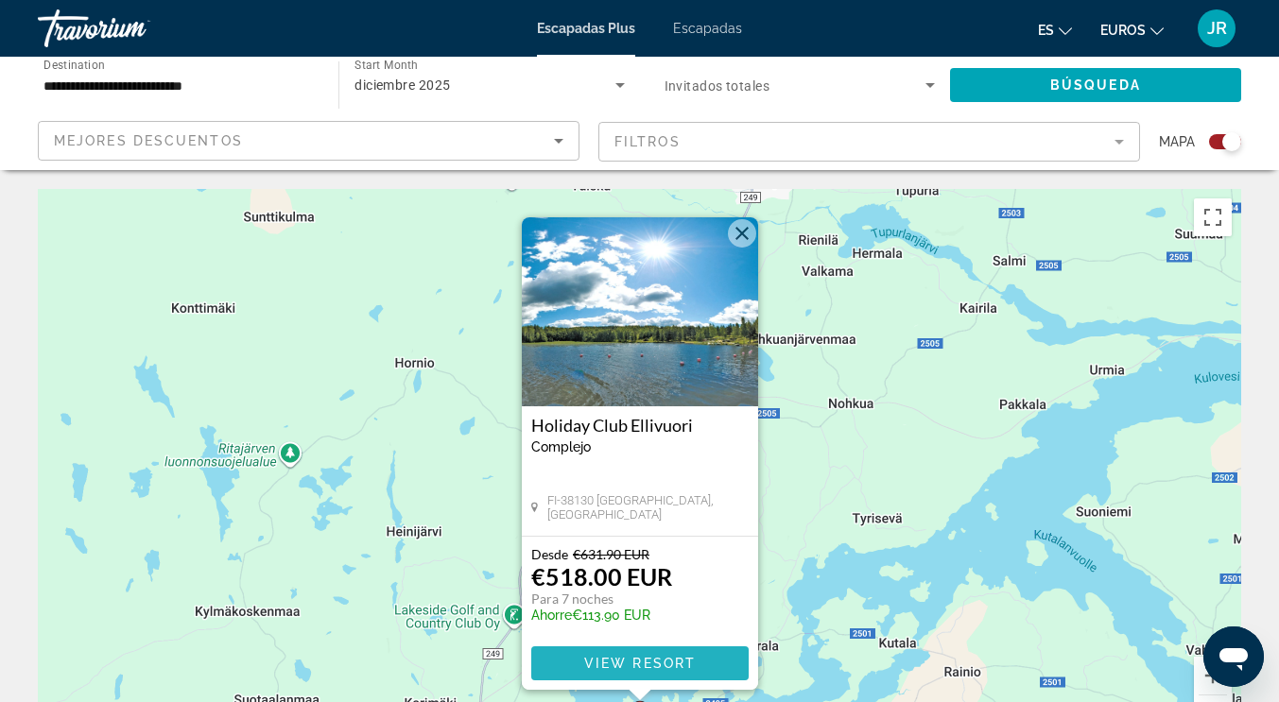
click at [622, 665] on span "View Resort" at bounding box center [639, 663] width 112 height 15
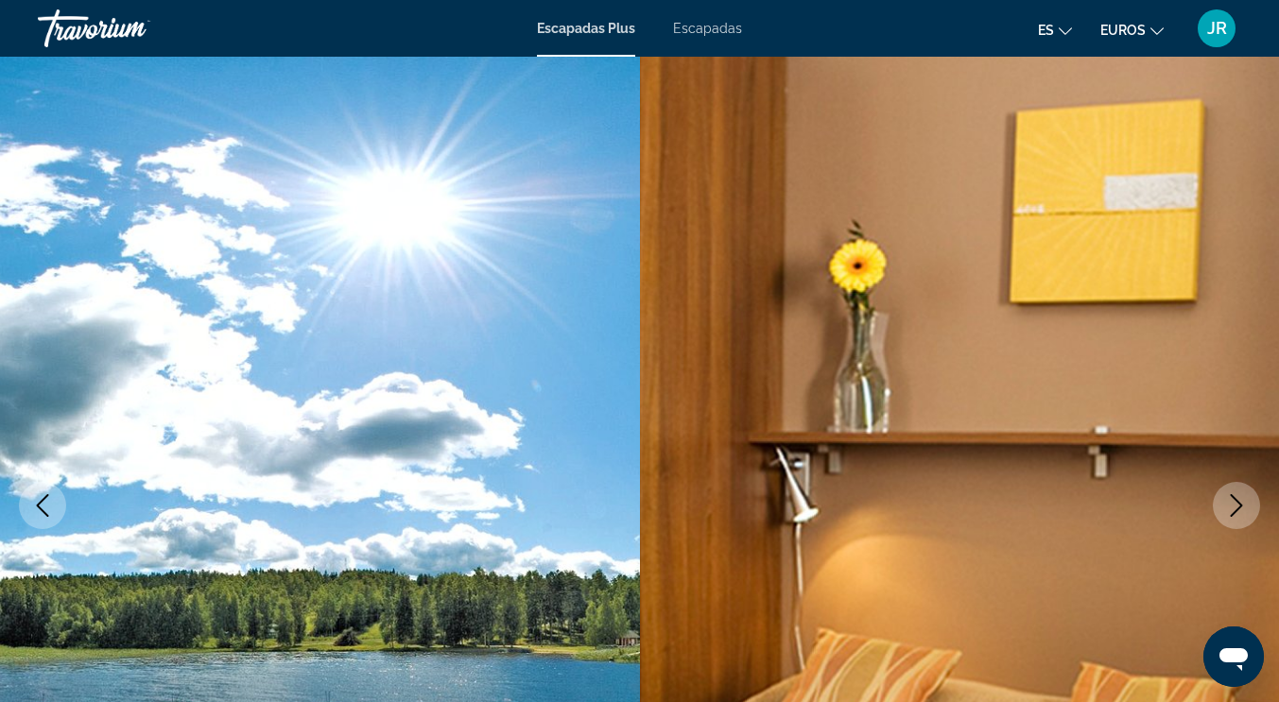
click at [684, 26] on font "Escapadas" at bounding box center [707, 28] width 69 height 15
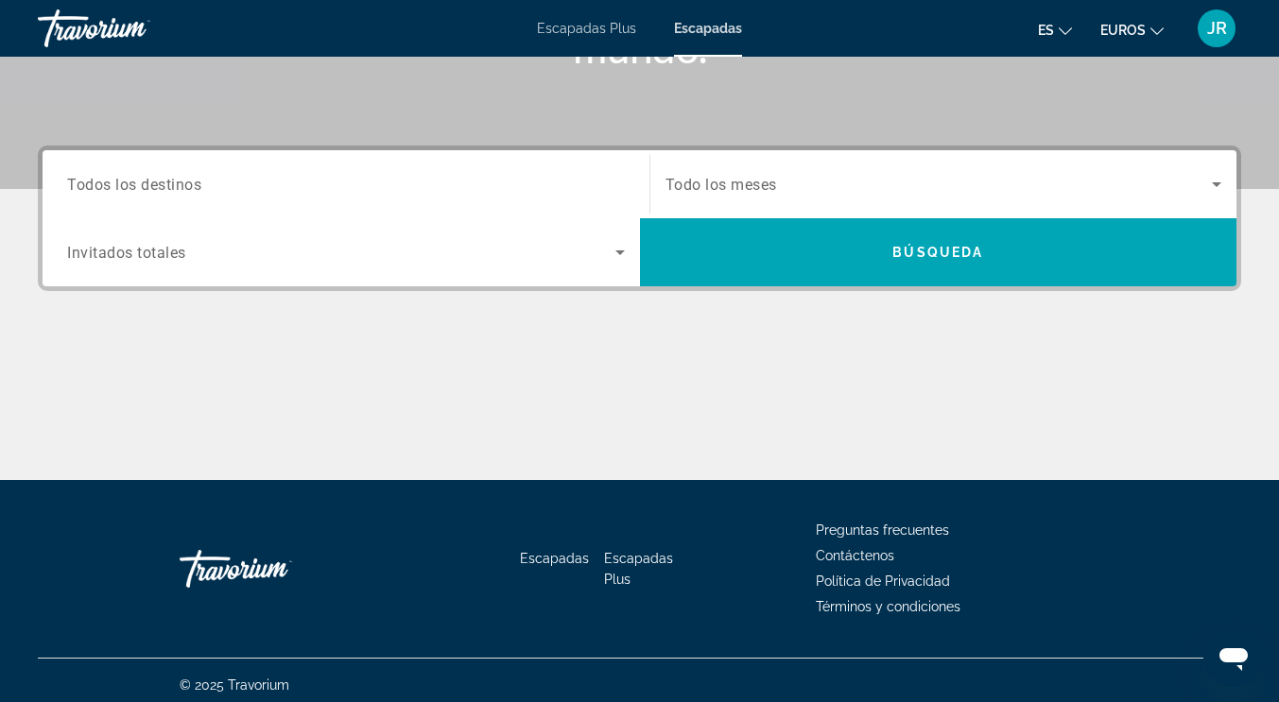
scroll to position [387, 0]
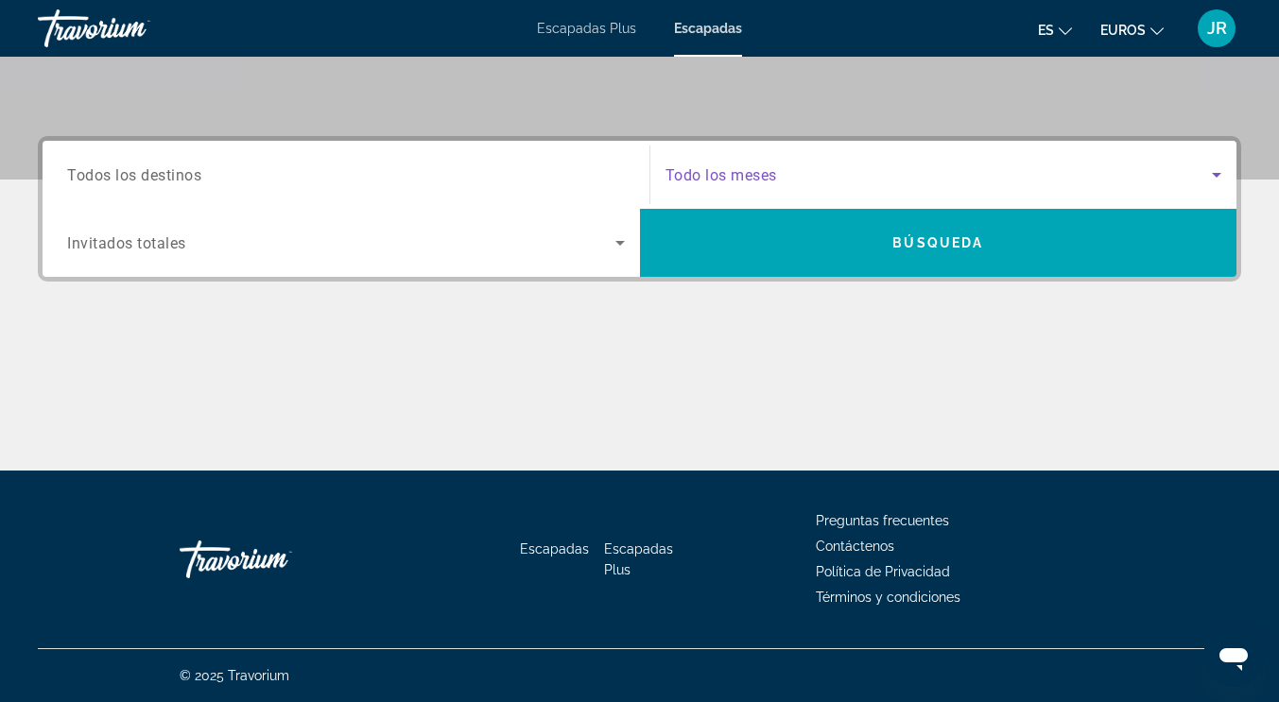
click at [800, 170] on span "Search widget" at bounding box center [938, 174] width 547 height 23
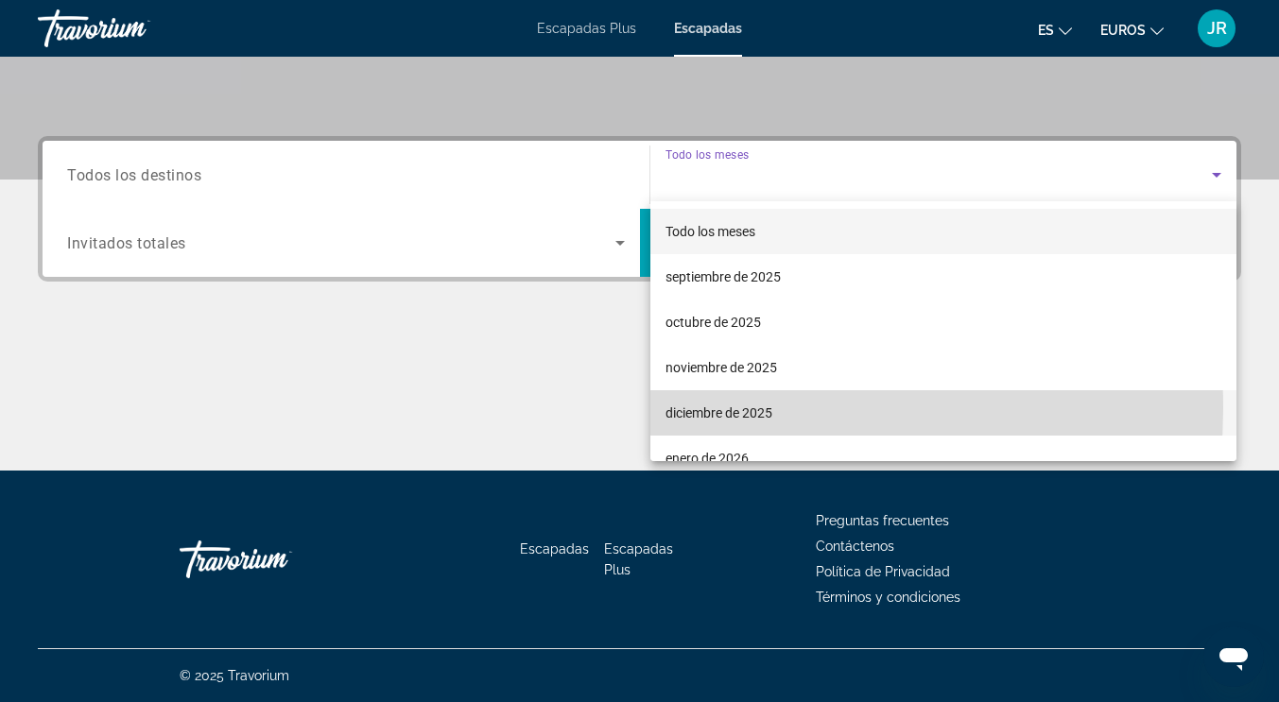
click at [717, 408] on font "diciembre de 2025" at bounding box center [718, 412] width 107 height 15
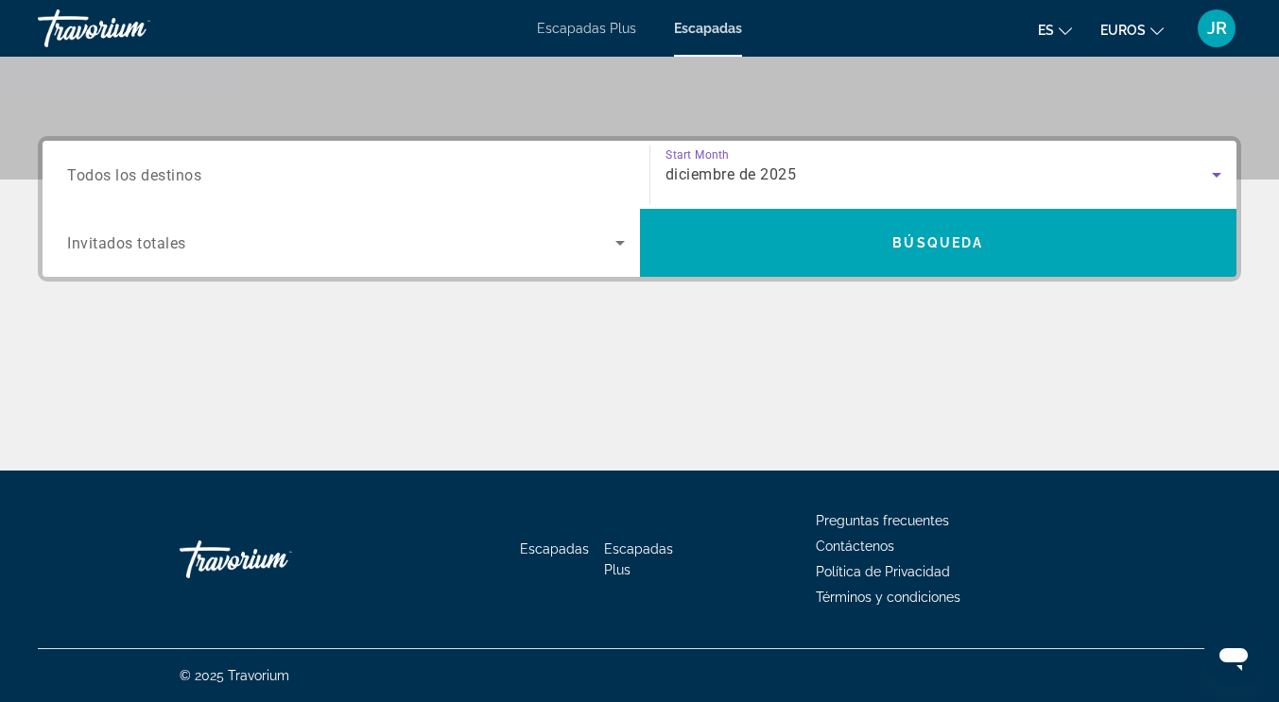
click at [161, 178] on span "Todos los destinos" at bounding box center [134, 174] width 134 height 18
click at [161, 178] on input "Destination Todos los destinos" at bounding box center [346, 175] width 558 height 23
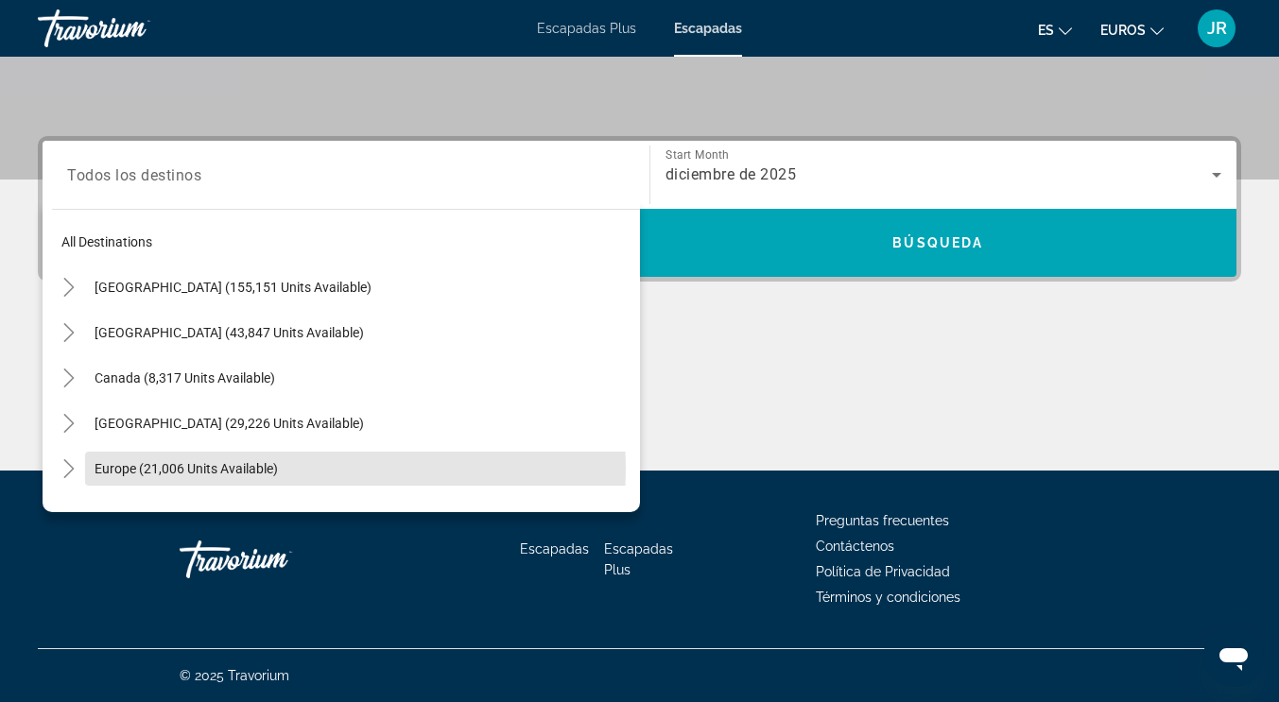
click at [179, 468] on span "Europe (21,006 units available)" at bounding box center [186, 468] width 183 height 15
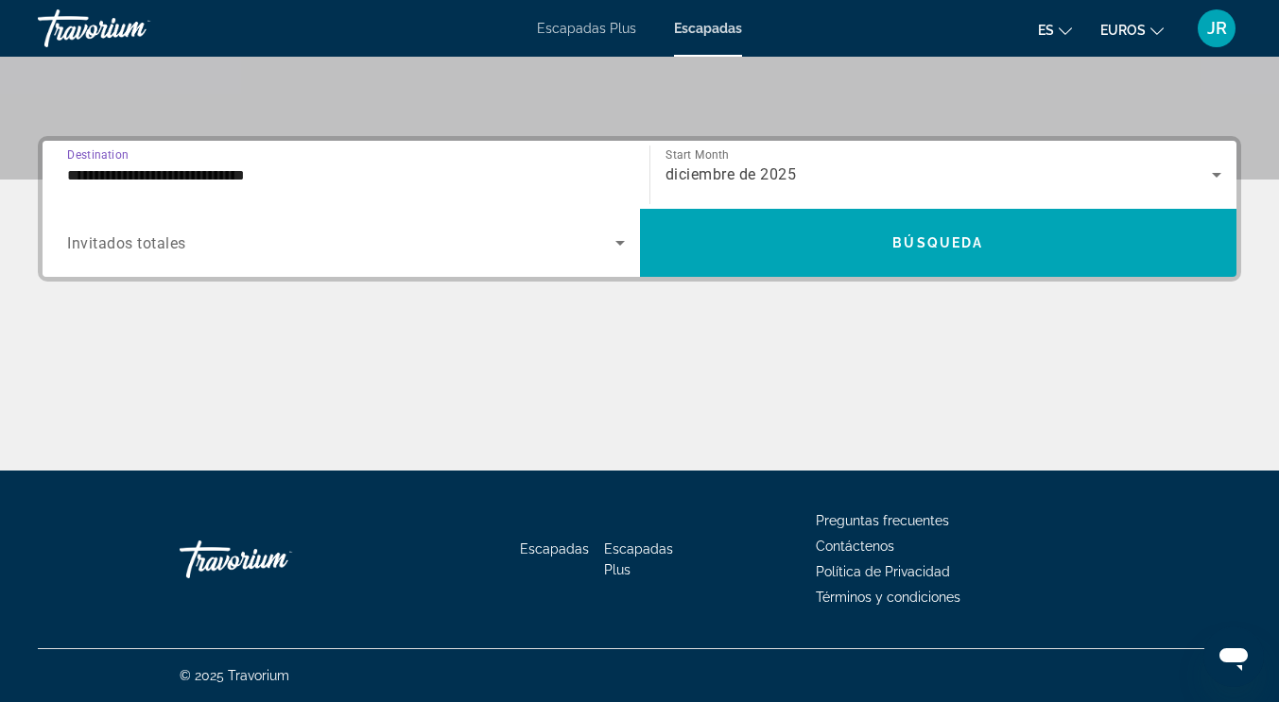
click at [176, 232] on span "Search widget" at bounding box center [341, 243] width 548 height 23
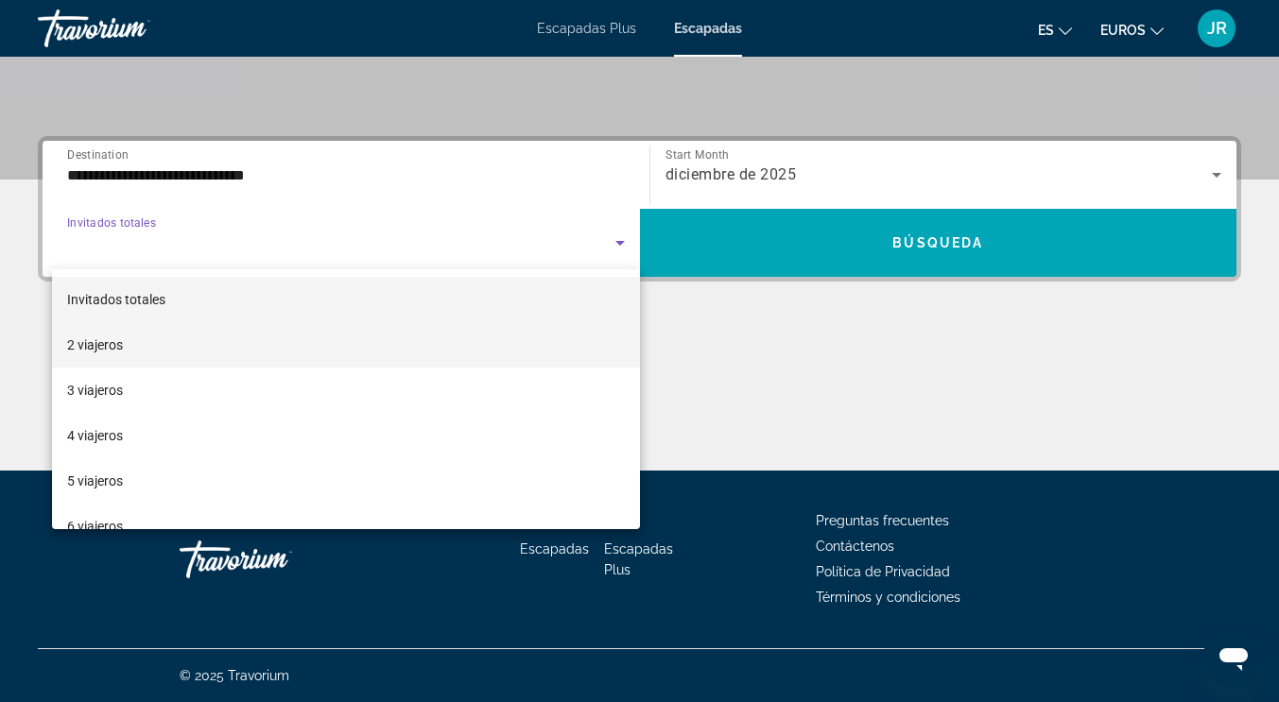
click at [124, 346] on mat-option "2 viajeros" at bounding box center [346, 344] width 588 height 45
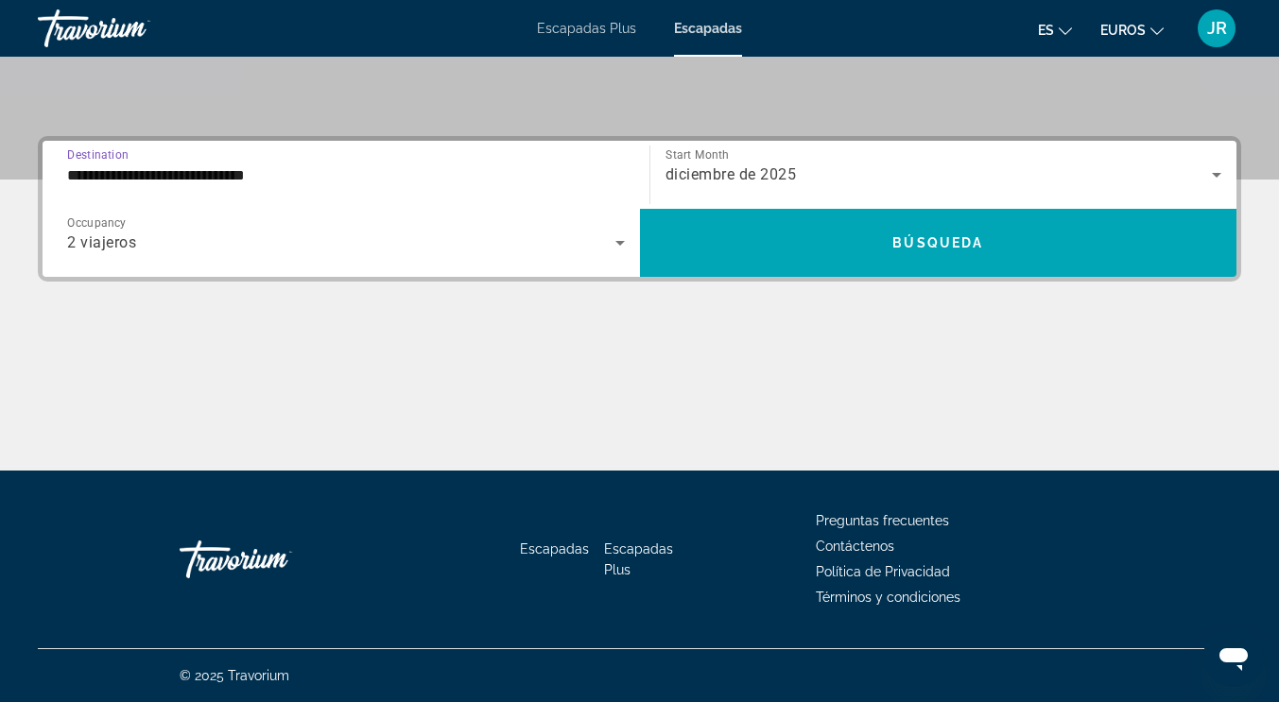
click at [163, 171] on input "**********" at bounding box center [346, 175] width 558 height 23
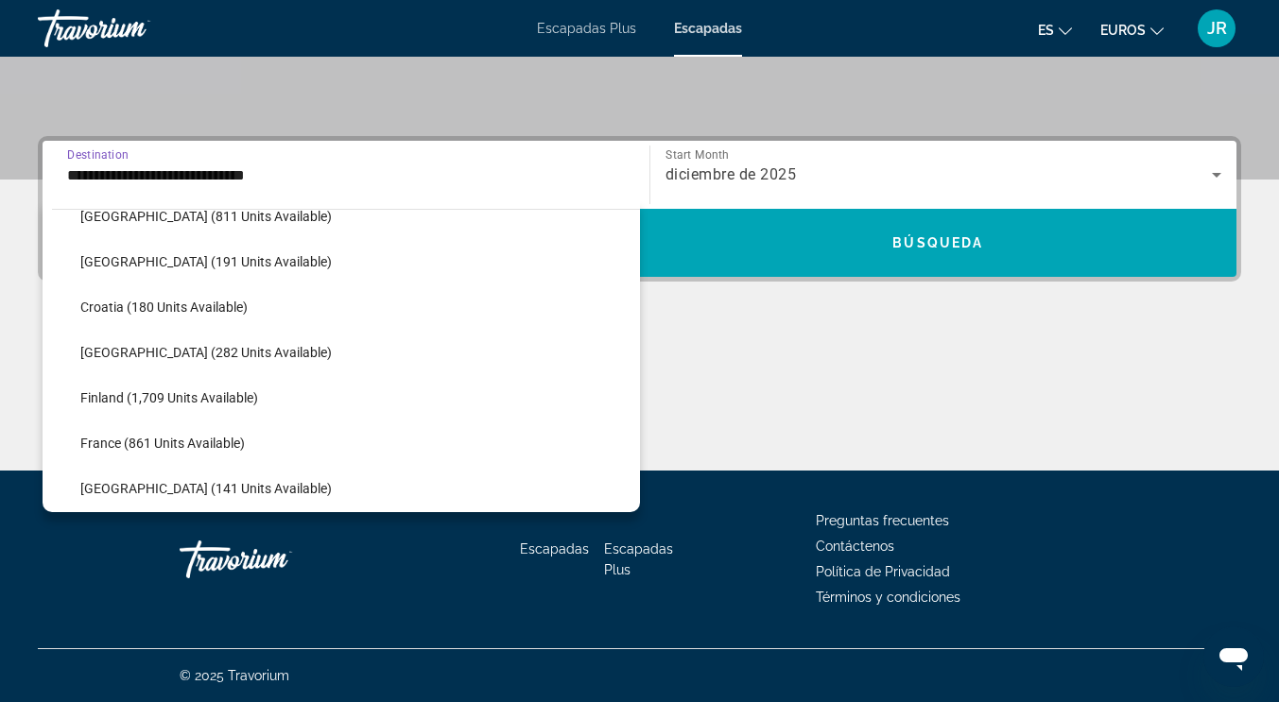
scroll to position [301, 0]
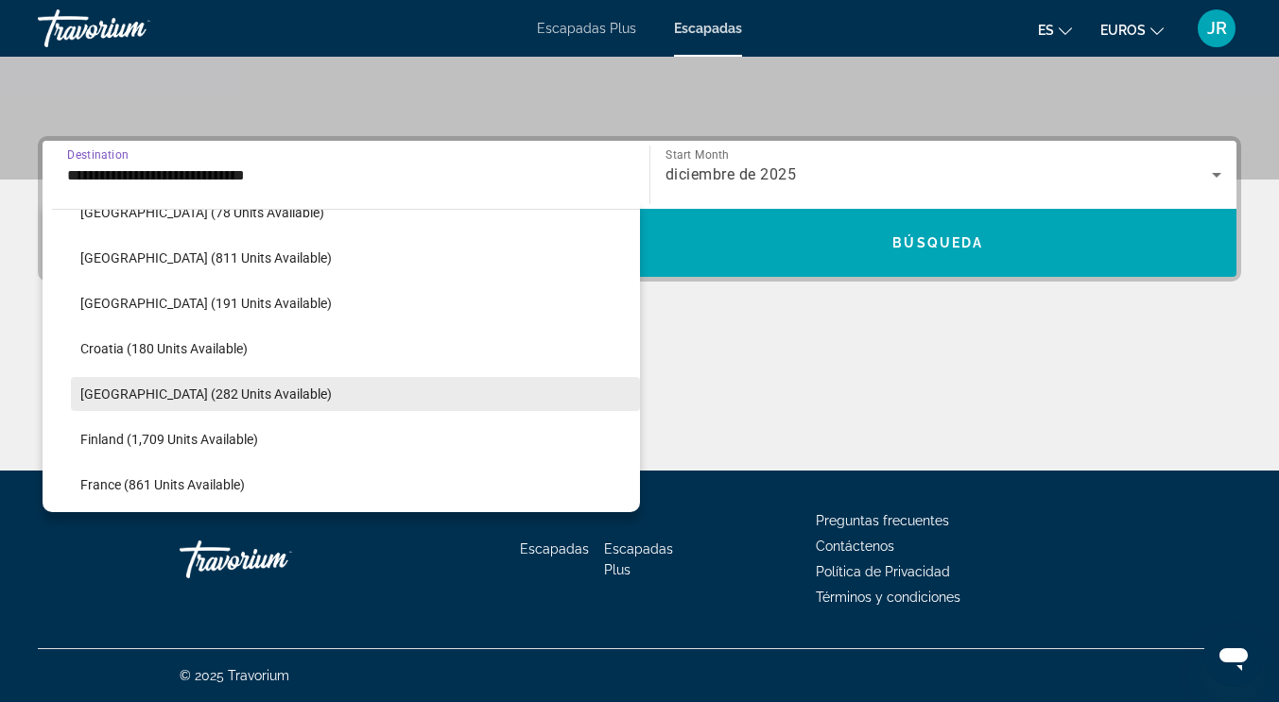
click at [184, 392] on span "Denmark (282 units available)" at bounding box center [205, 394] width 251 height 15
type input "**********"
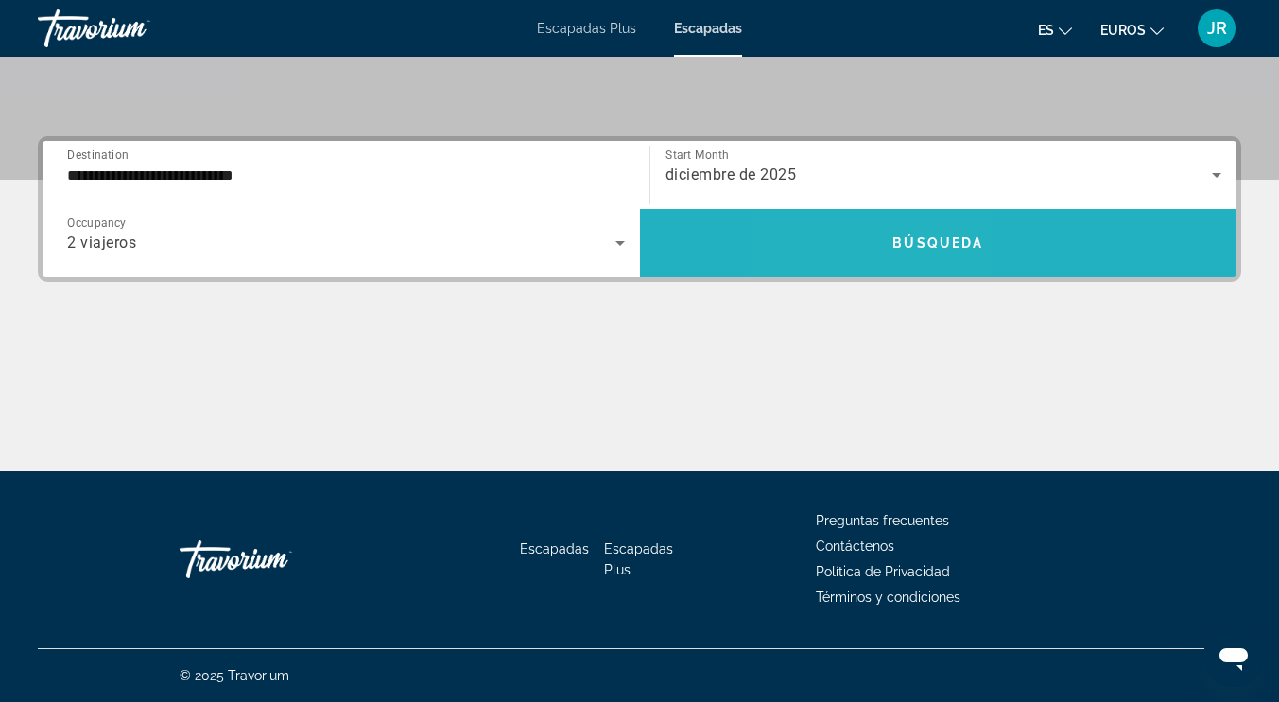
click at [874, 235] on span "Search widget" at bounding box center [938, 242] width 597 height 45
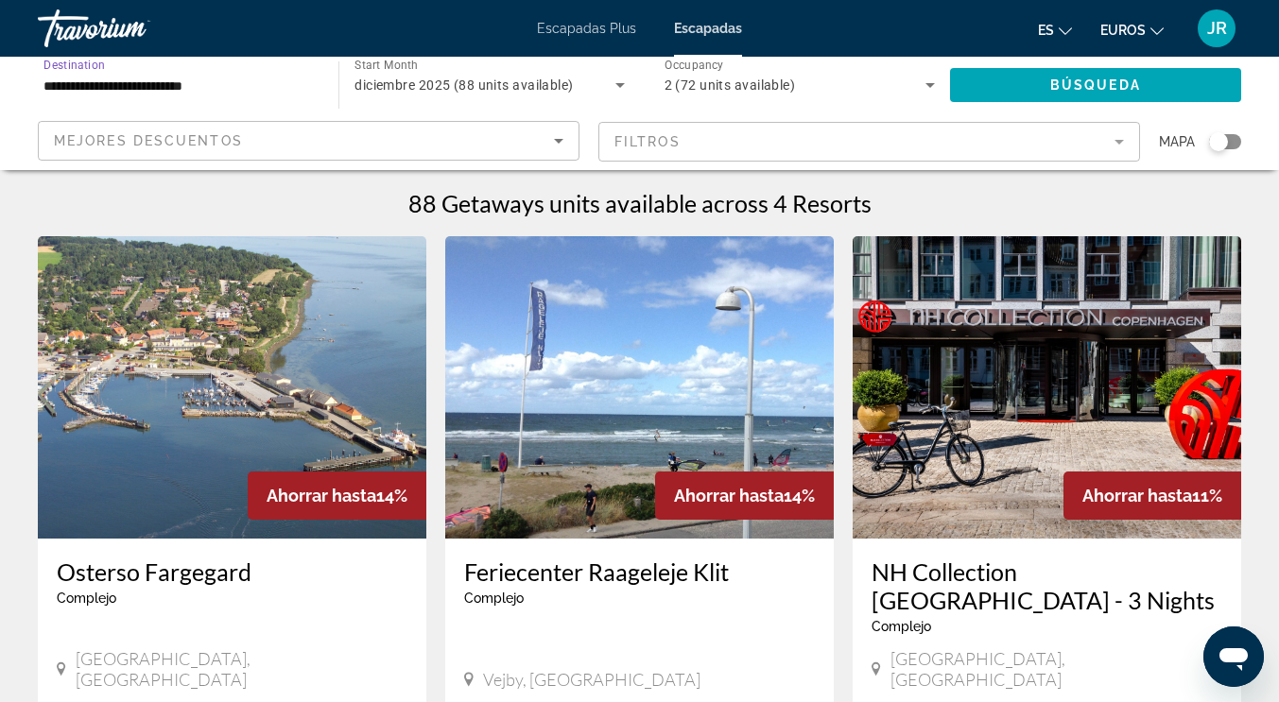
click at [256, 88] on input "**********" at bounding box center [178, 86] width 270 height 23
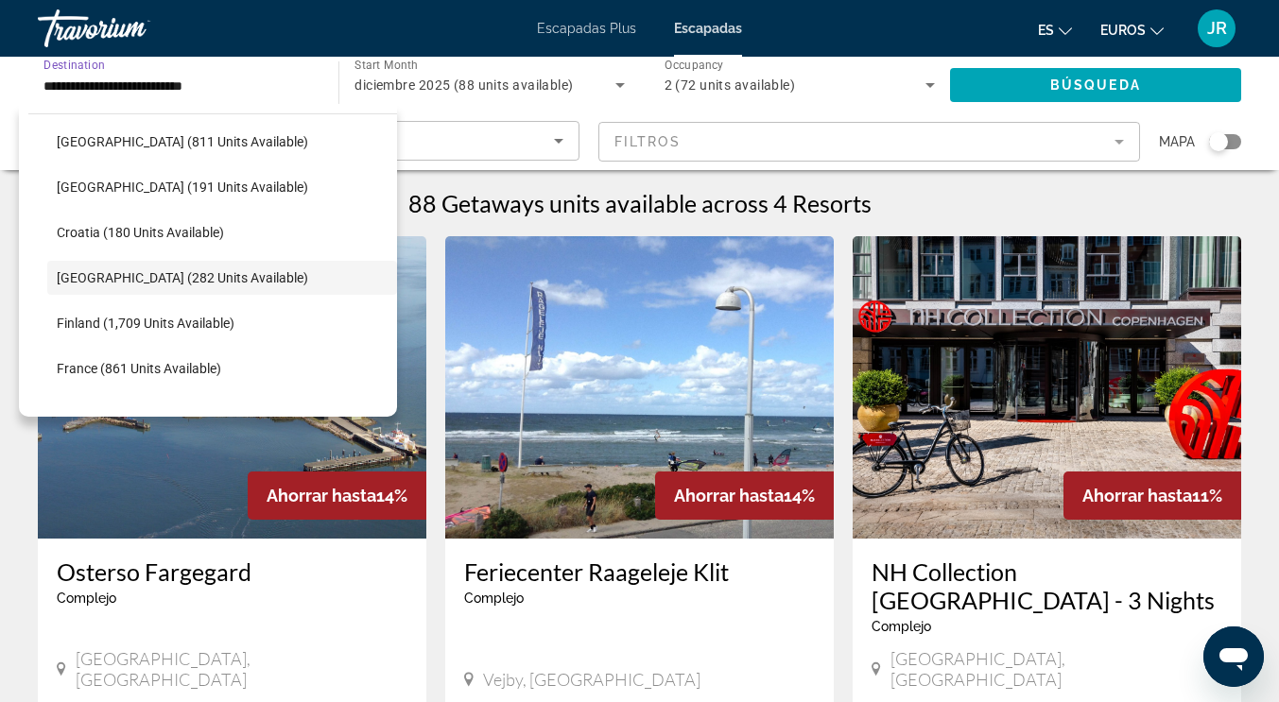
scroll to position [339, 0]
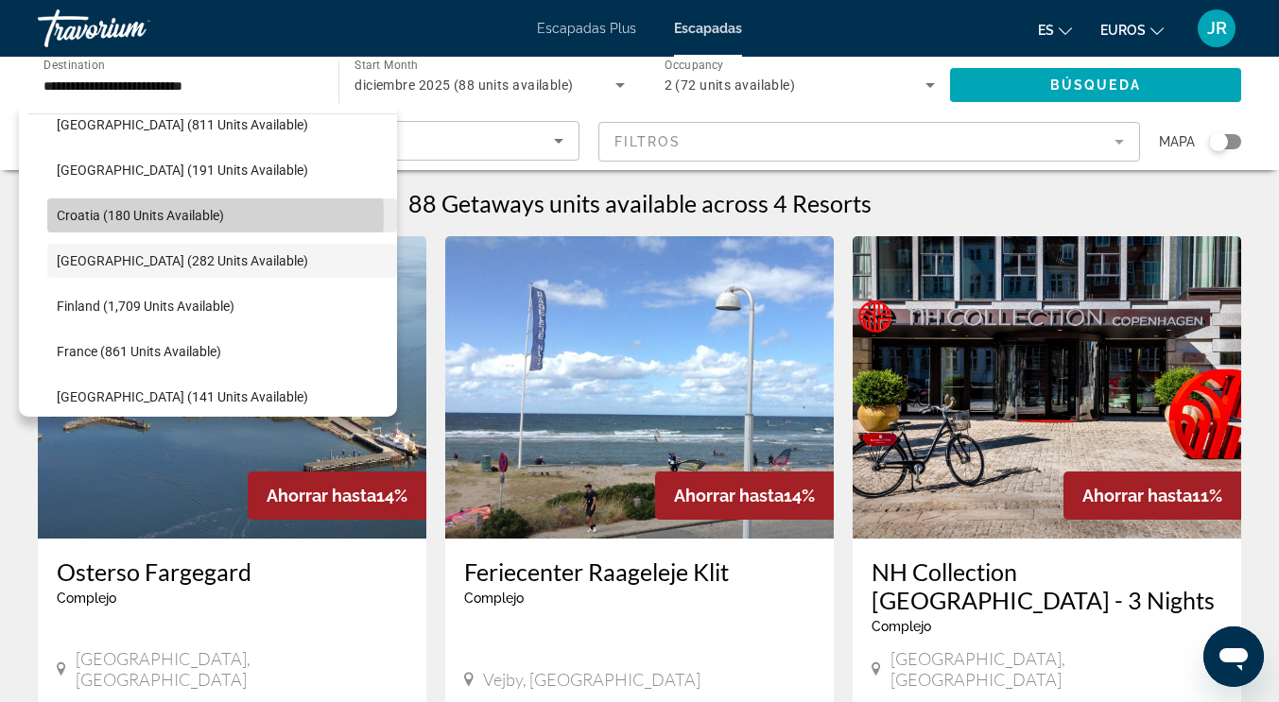
click at [186, 216] on span "Croatia (180 units available)" at bounding box center [140, 215] width 167 height 15
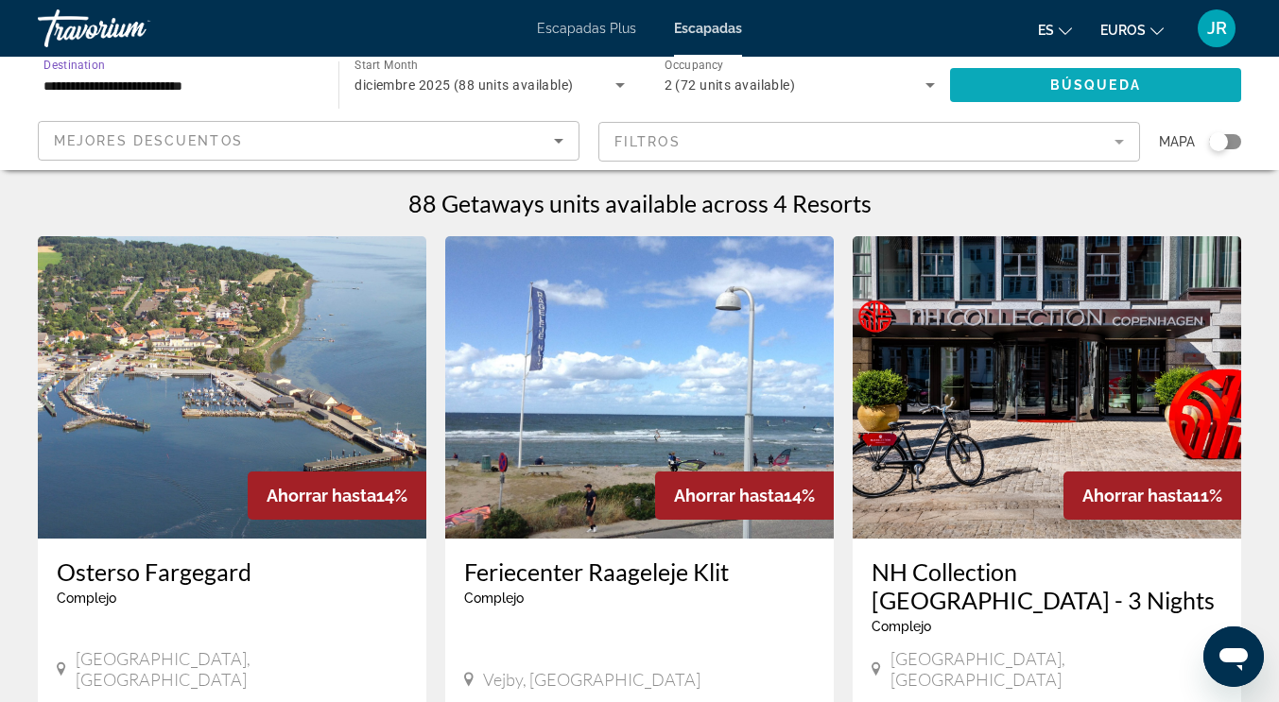
click at [1126, 85] on span "Búsqueda" at bounding box center [1095, 84] width 91 height 15
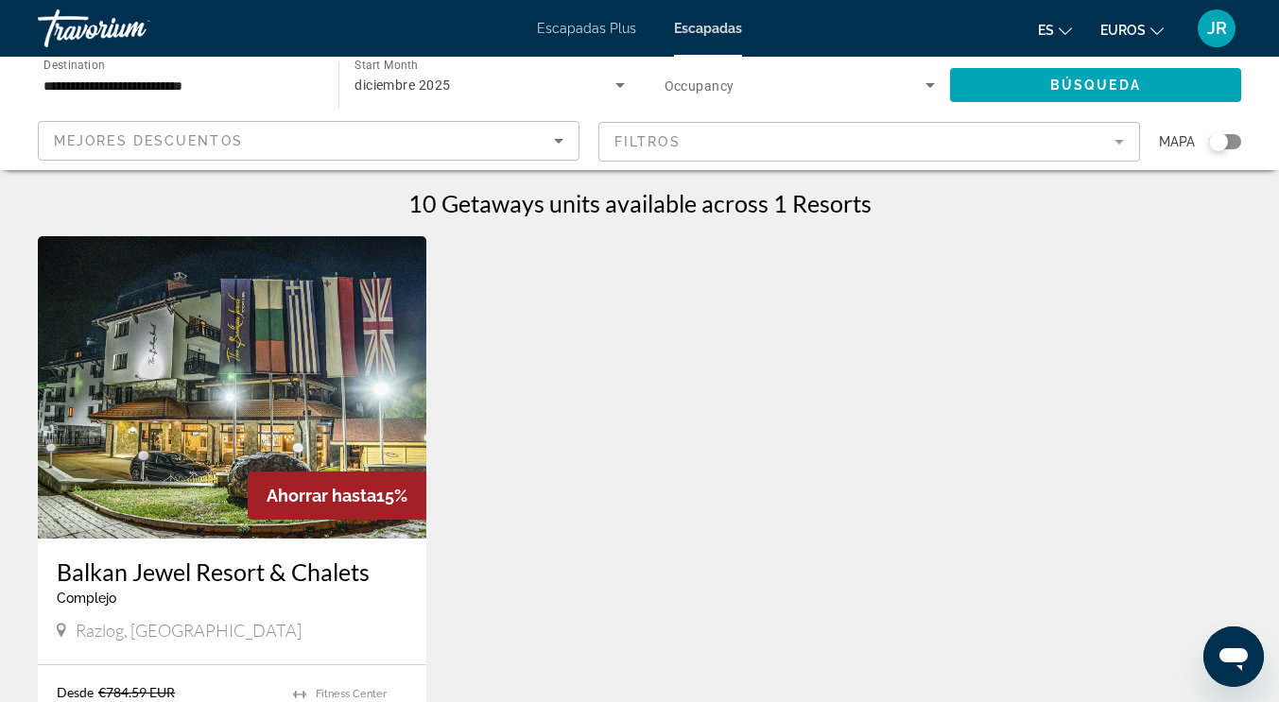
click at [224, 87] on input "**********" at bounding box center [178, 86] width 270 height 23
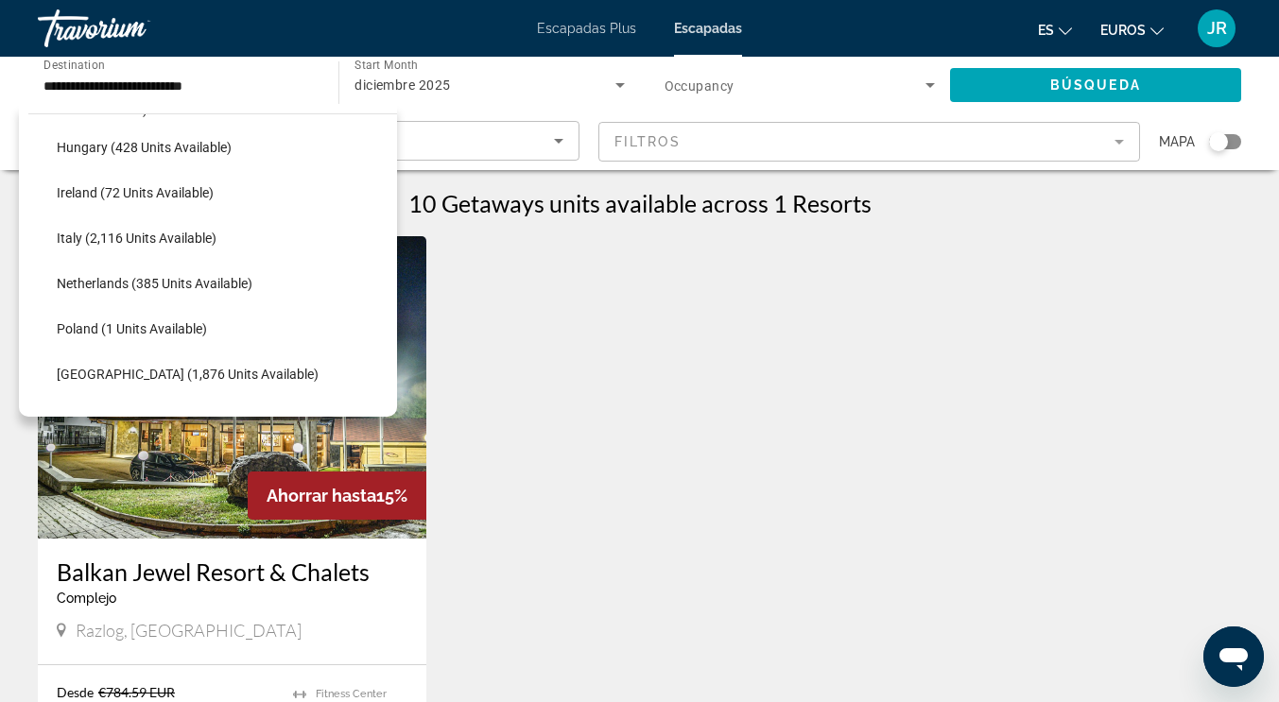
scroll to position [721, 0]
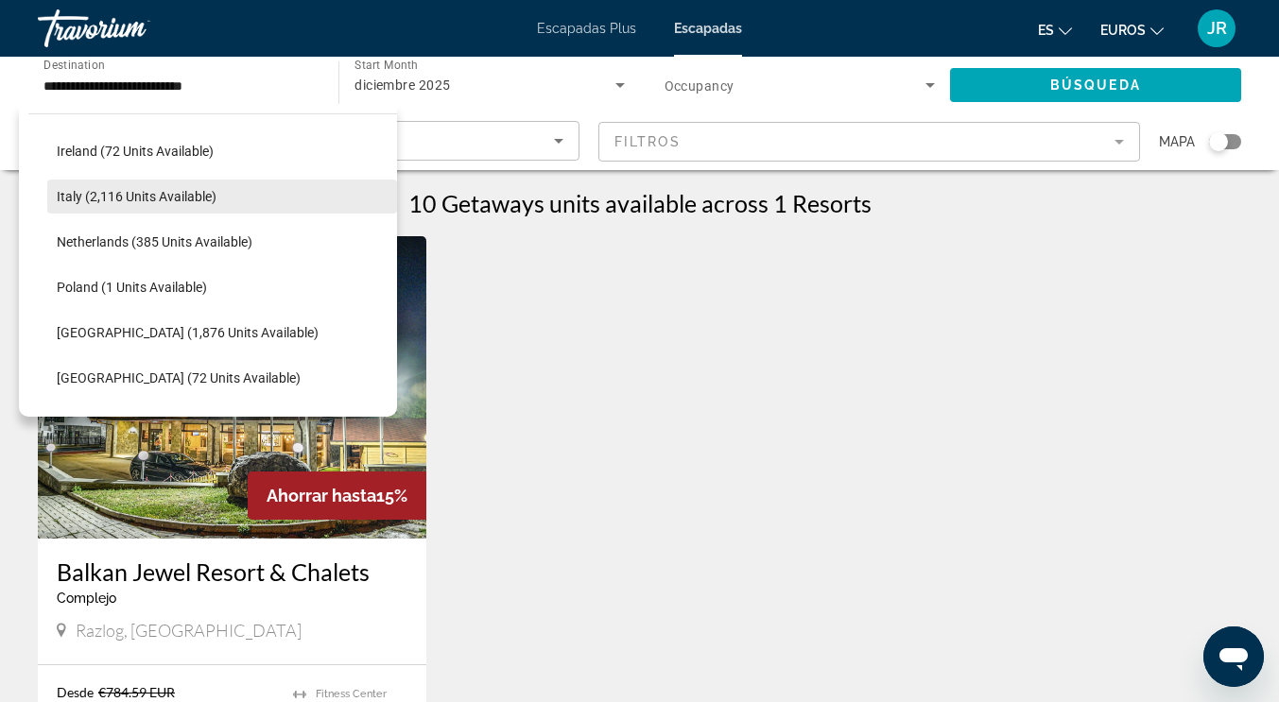
click at [205, 197] on span "Italy (2,116 units available)" at bounding box center [137, 196] width 160 height 15
type input "**********"
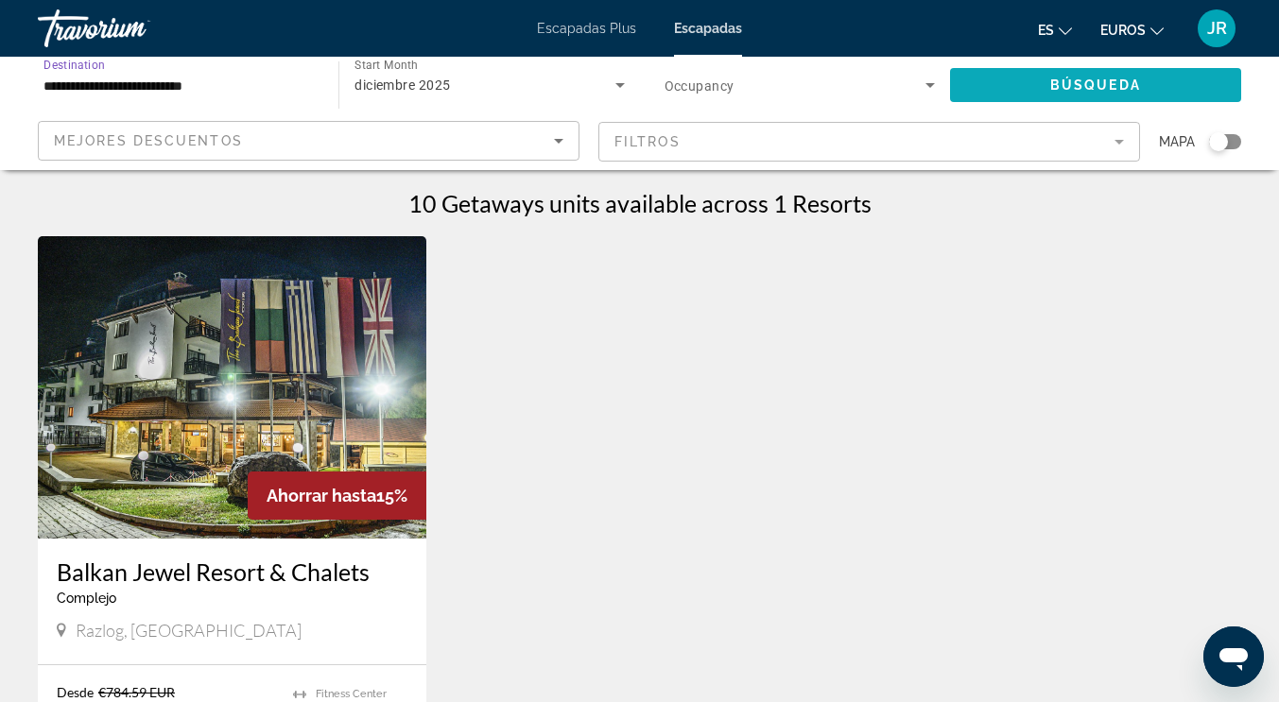
click at [1053, 82] on span "Búsqueda" at bounding box center [1095, 84] width 91 height 15
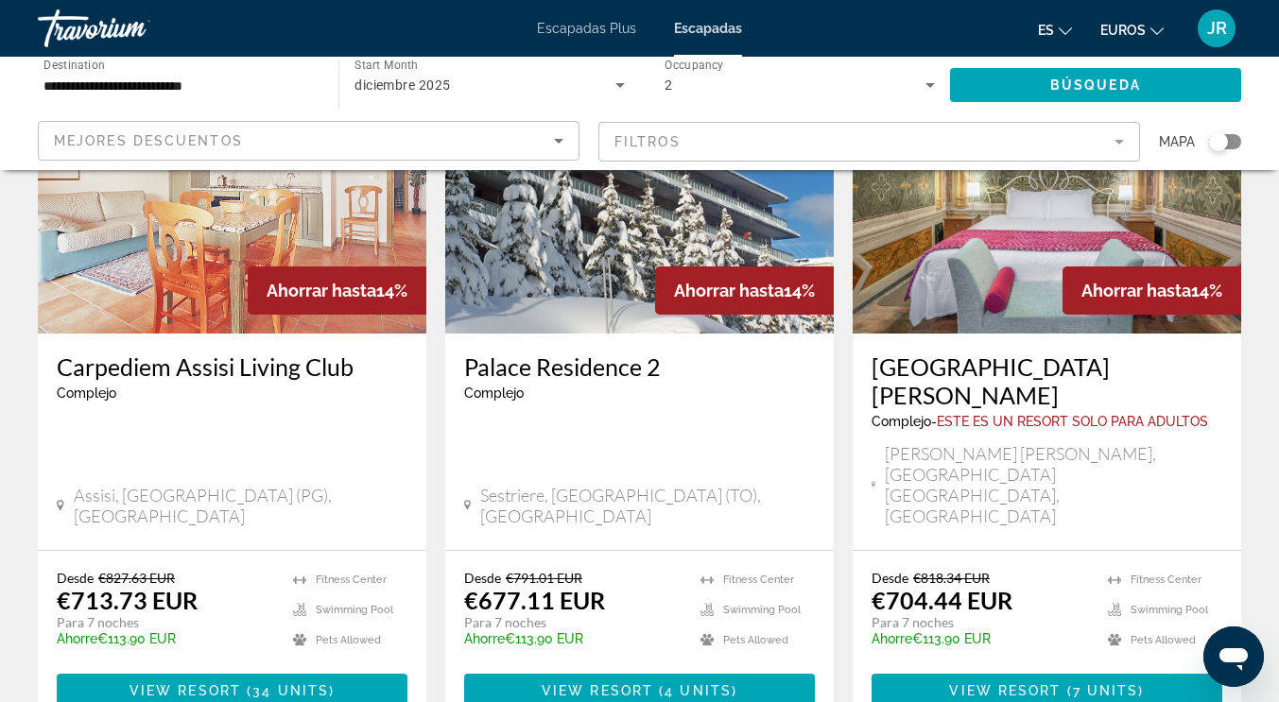
scroll to position [2268, 0]
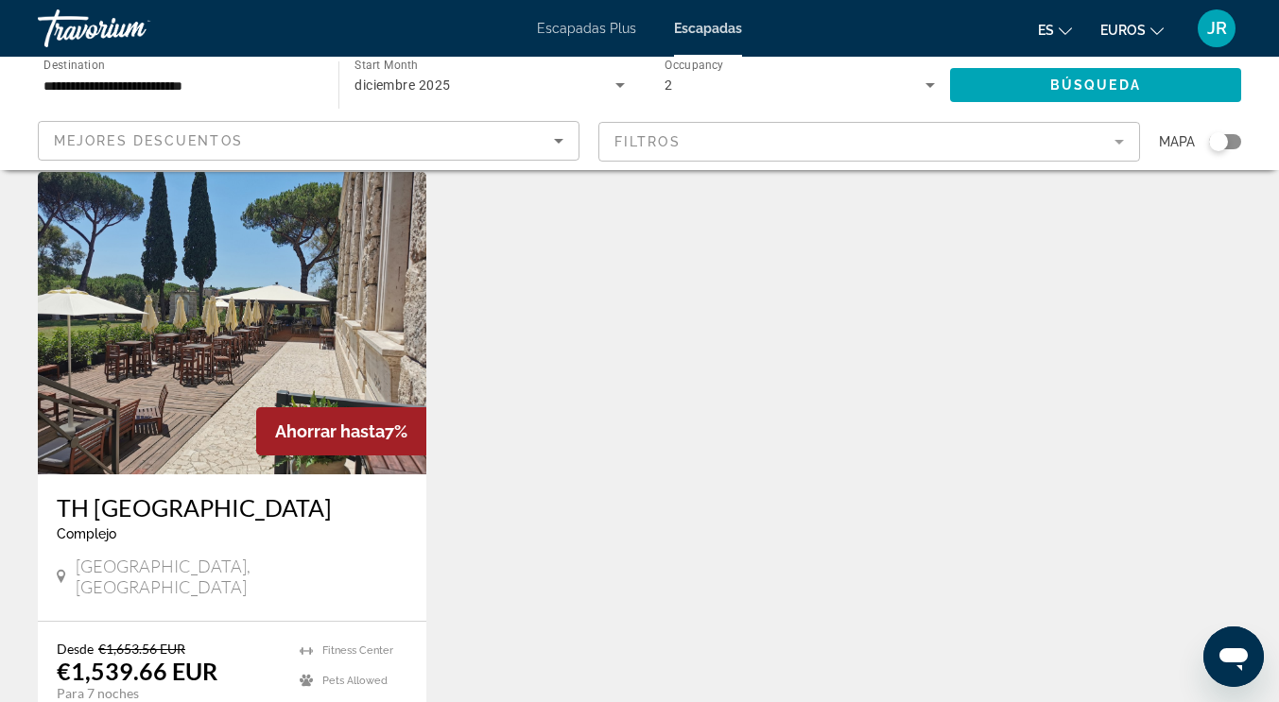
scroll to position [1155, 0]
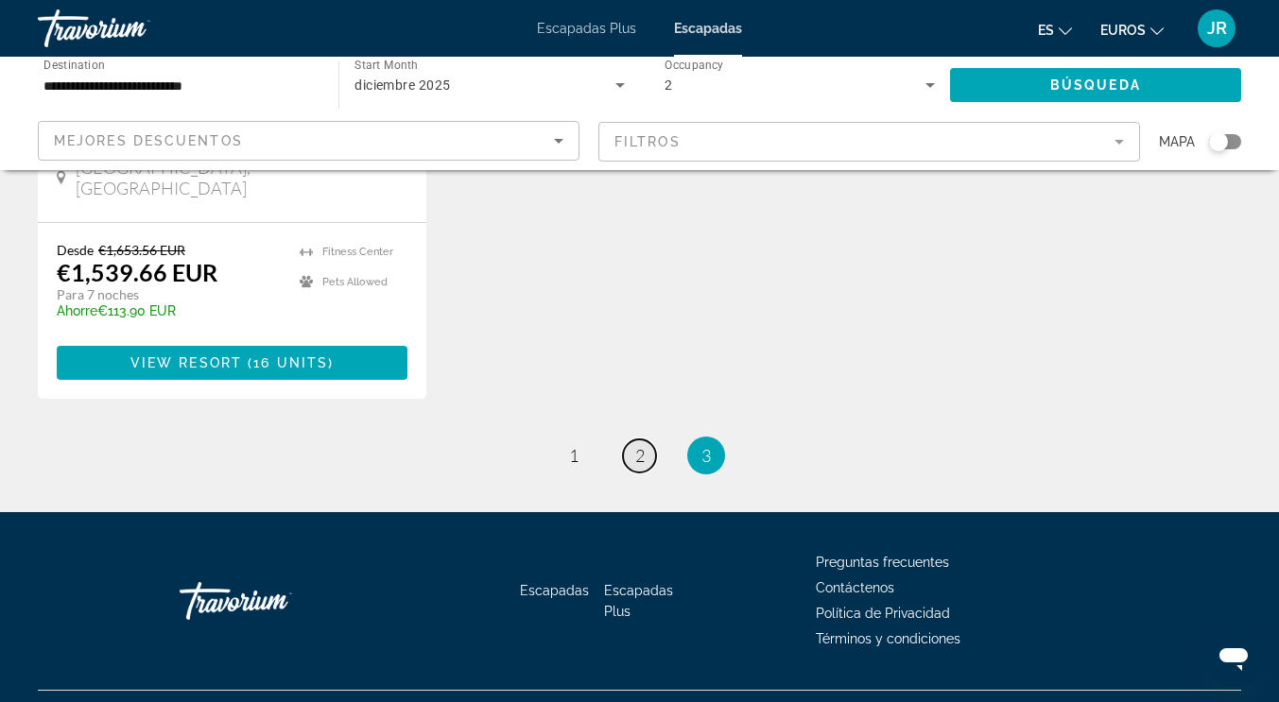
click at [642, 445] on span "2" at bounding box center [639, 455] width 9 height 21
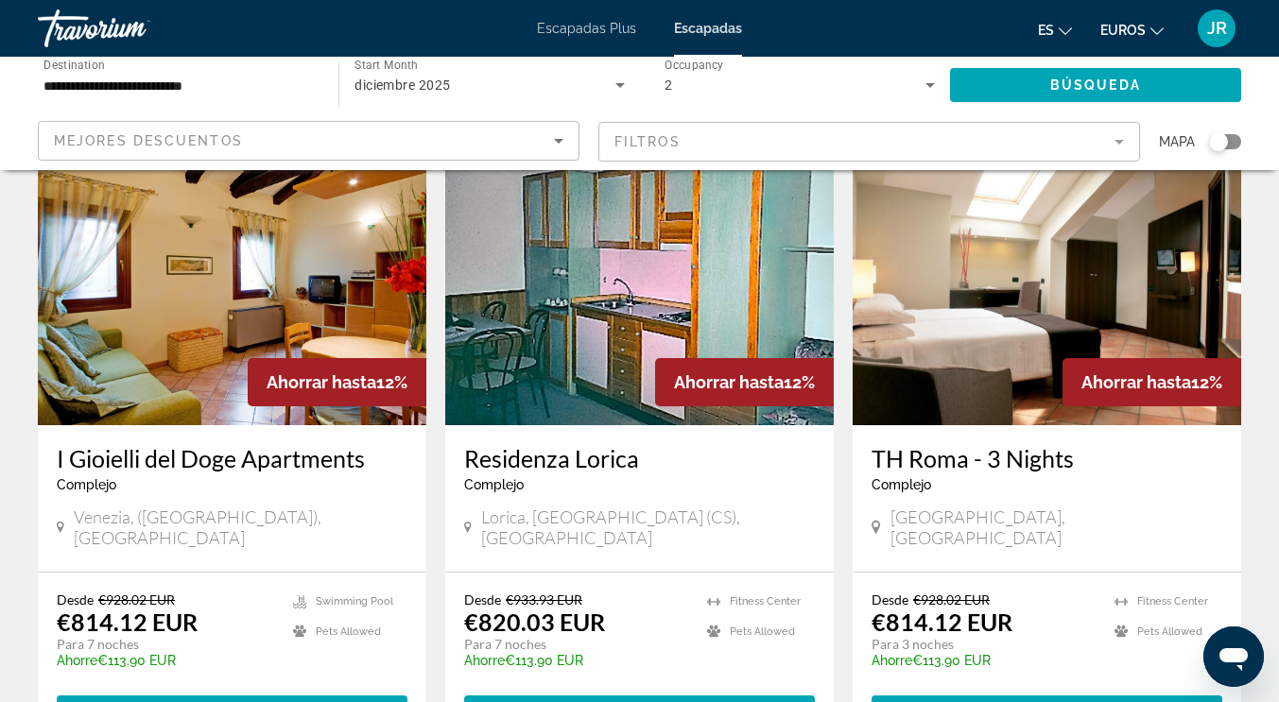
scroll to position [945, 0]
